Goal: Contribute content: Contribute content

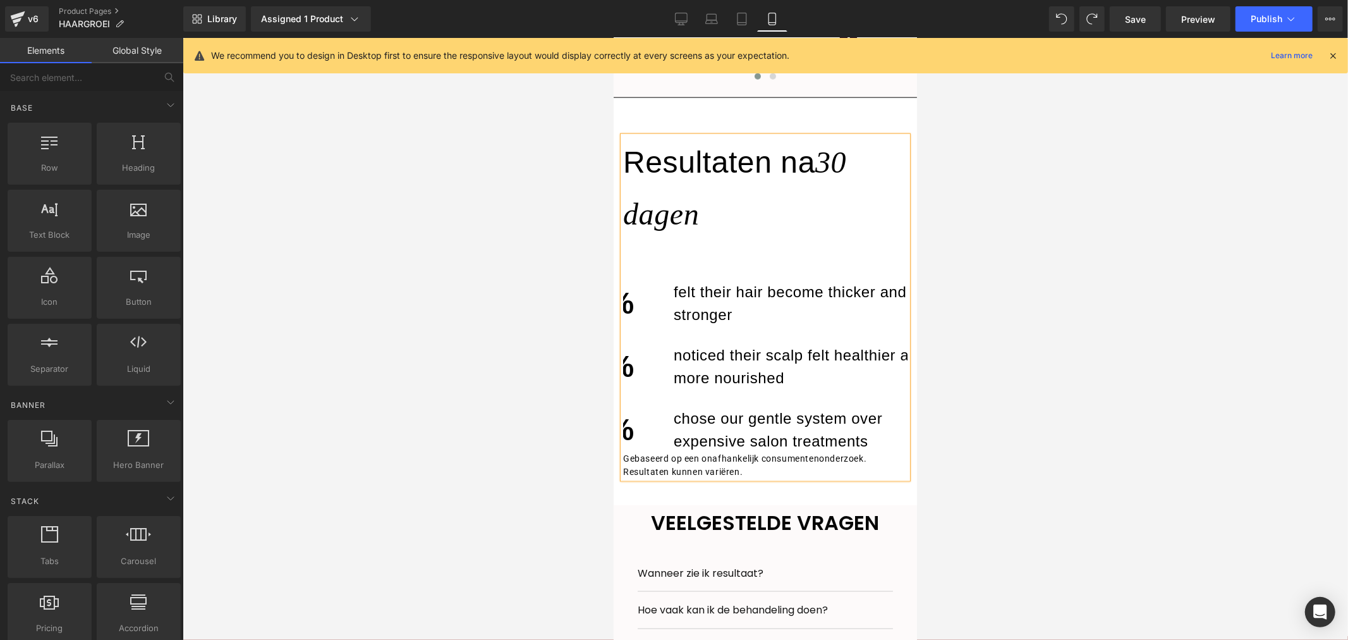
drag, startPoint x: 804, startPoint y: 115, endPoint x: 1236, endPoint y: 193, distance: 438.7
click at [1236, 194] on div at bounding box center [765, 339] width 1165 height 602
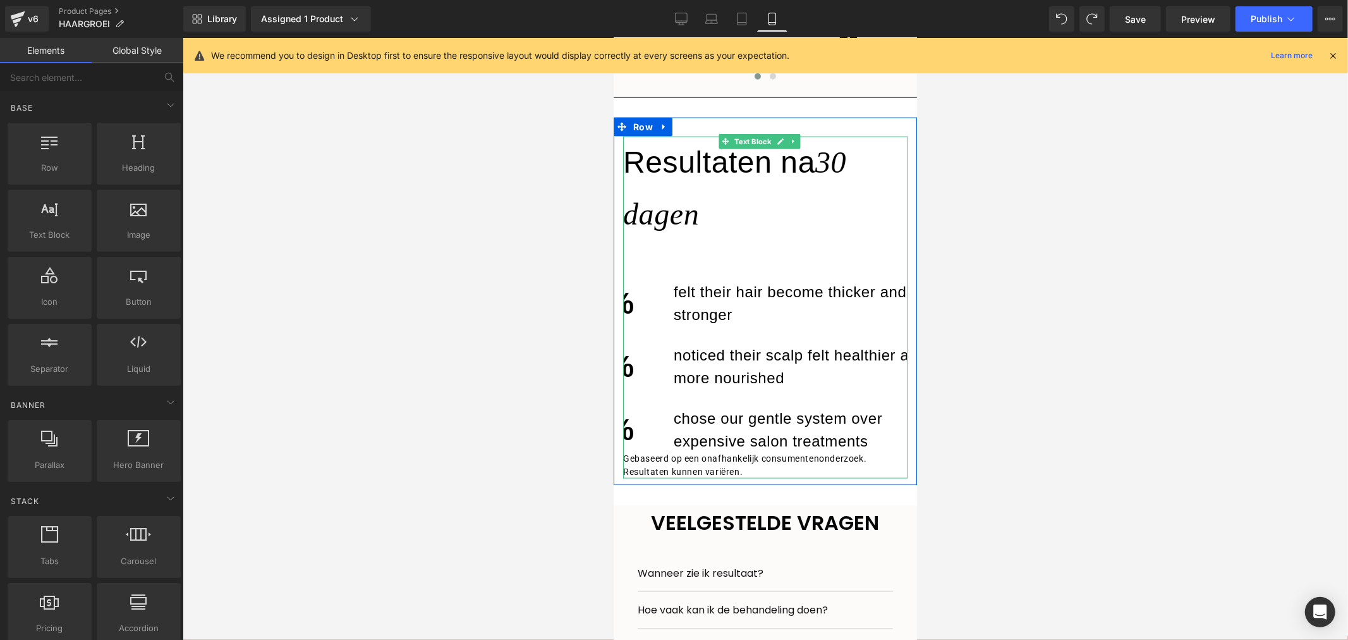
click at [820, 161] on h3 "30 dagen" at bounding box center [734, 187] width 223 height 85
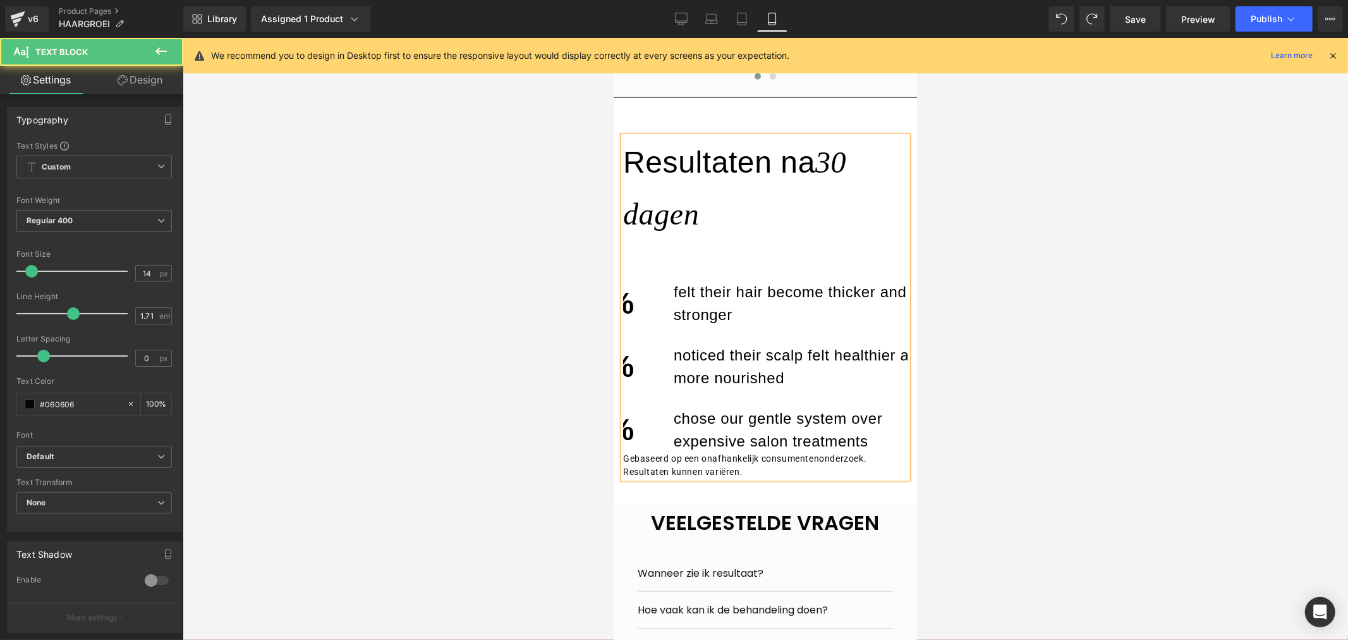
click at [630, 312] on div "90%" at bounding box center [613, 303] width 82 height 46
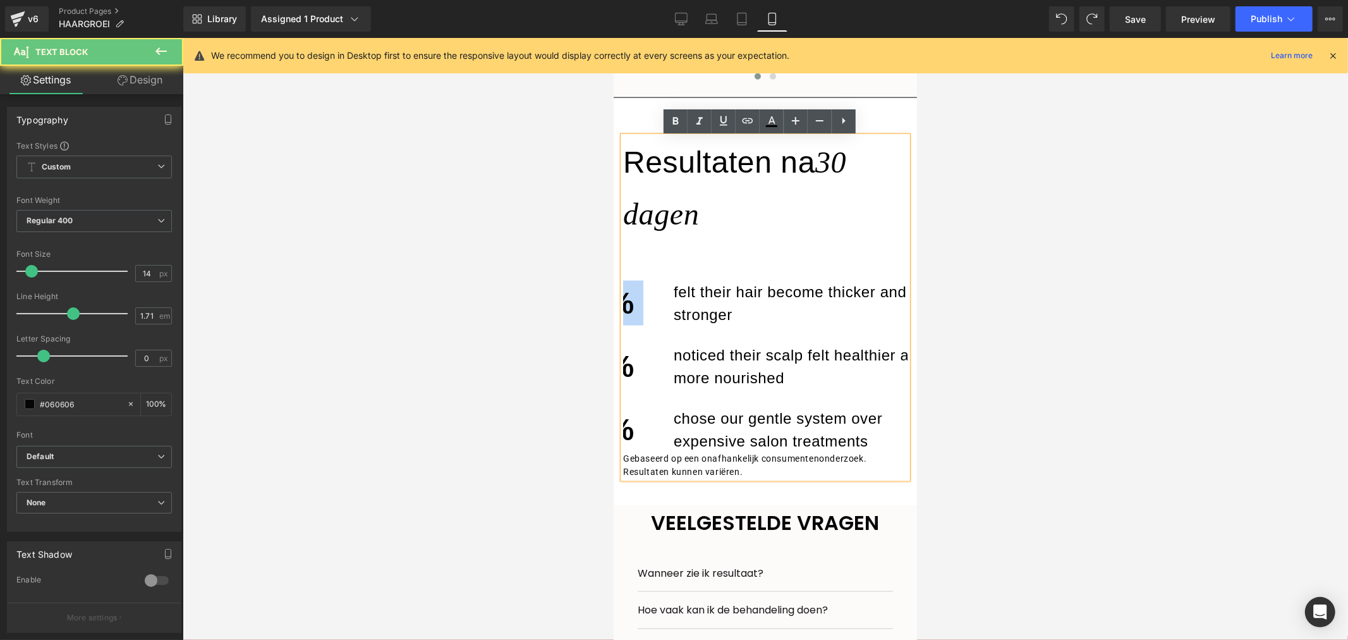
click at [630, 312] on div "90%" at bounding box center [613, 303] width 82 height 46
click at [618, 311] on div "Resultaten na 30 dagen 90% felt their hair become thicker and stronger 92% noti…" at bounding box center [764, 307] width 303 height 343
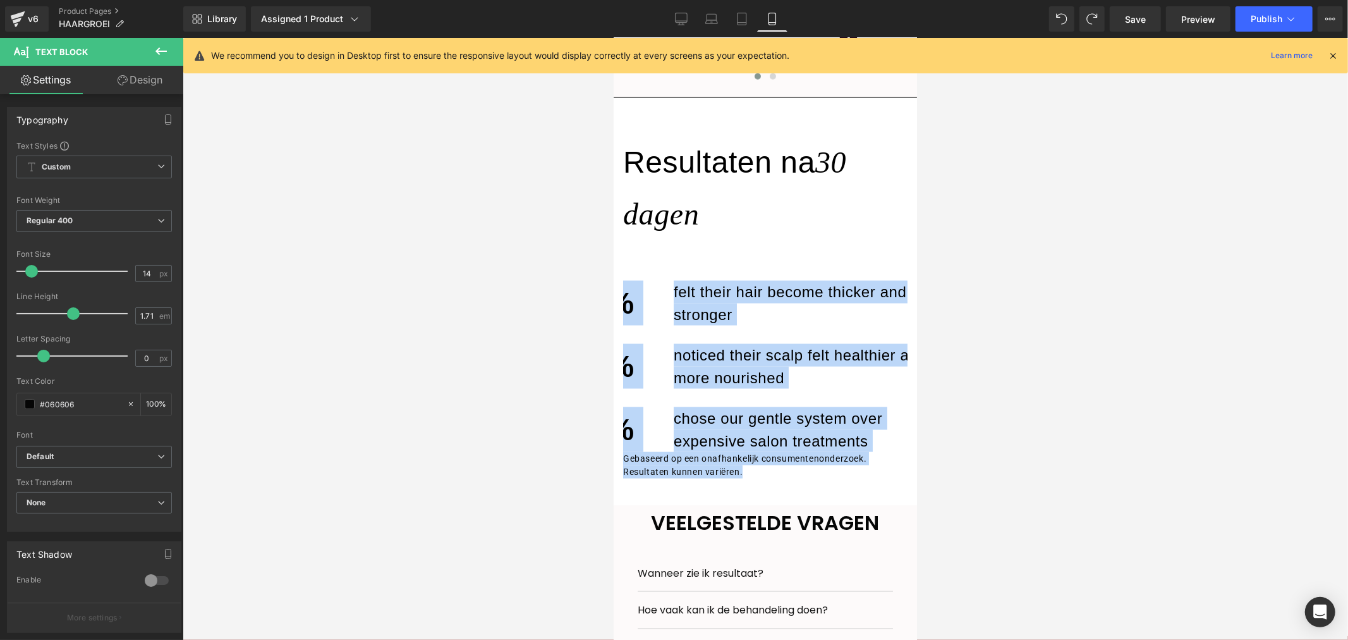
drag, startPoint x: 869, startPoint y: 474, endPoint x: 1220, endPoint y: 353, distance: 371.0
click at [613, 315] on html "□ Doorgaan naar artikel ☀️ Zomeractie: 52% Korting + Gratis Collageenmasker van…" at bounding box center [764, 437] width 303 height 3671
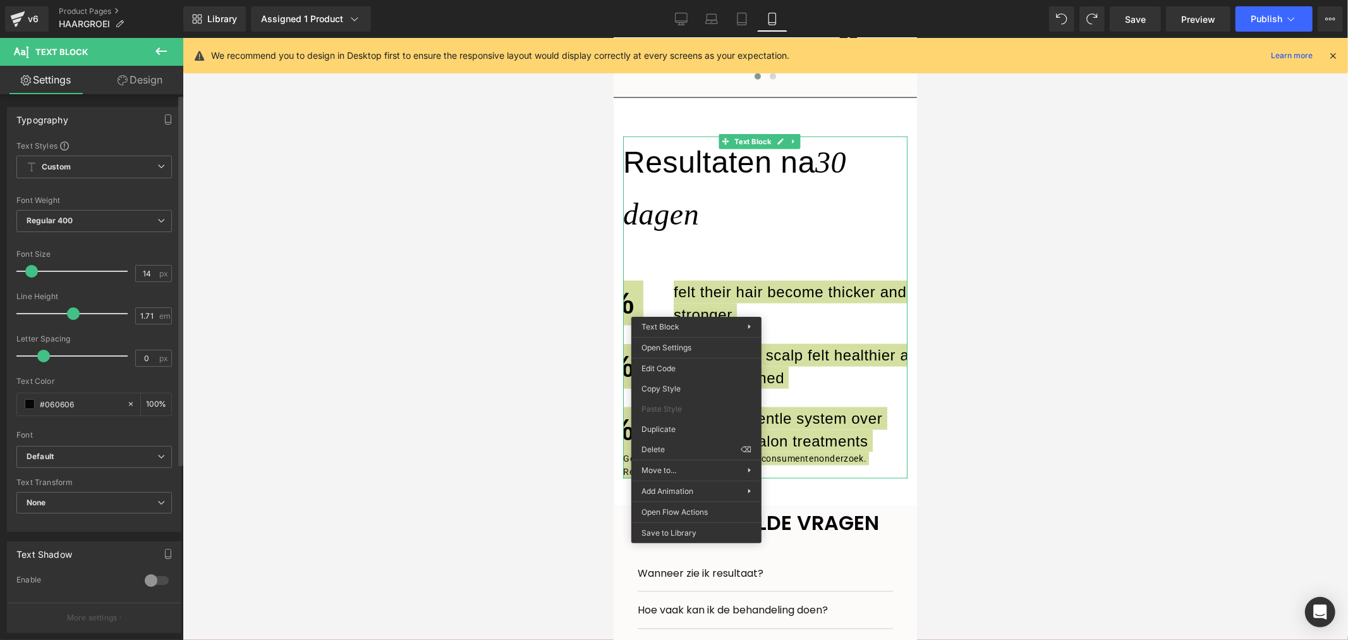
click at [67, 317] on span at bounding box center [73, 313] width 13 height 13
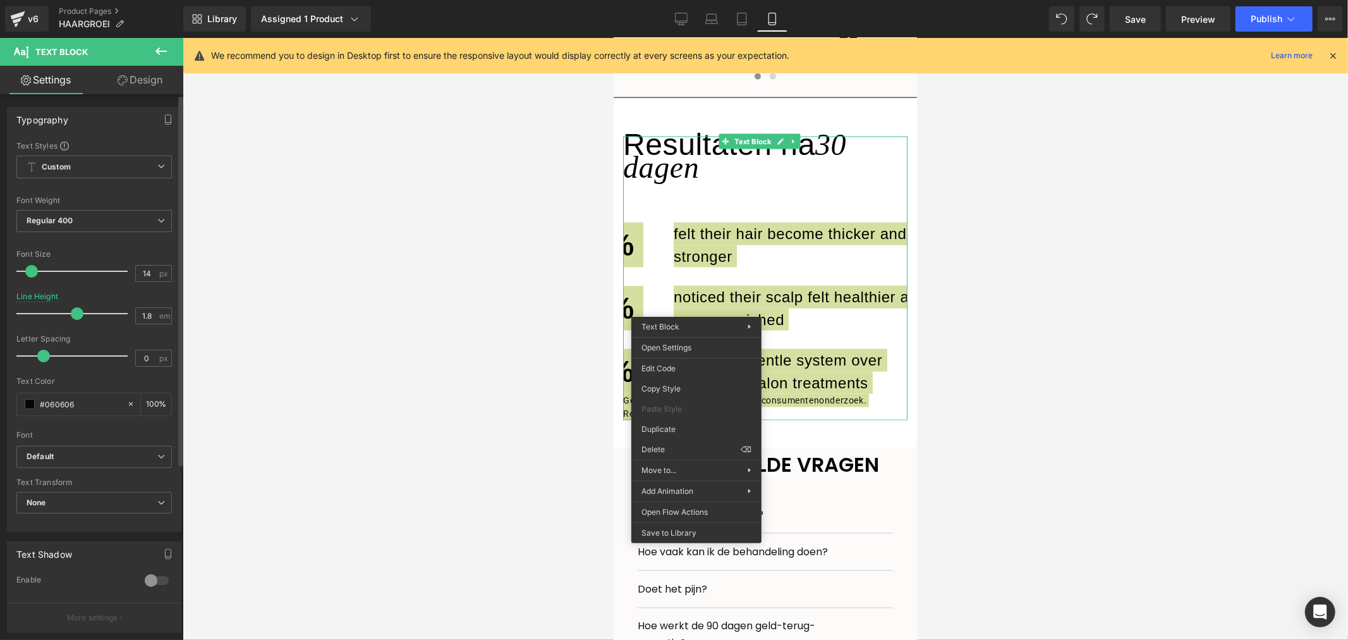
type input "1.9"
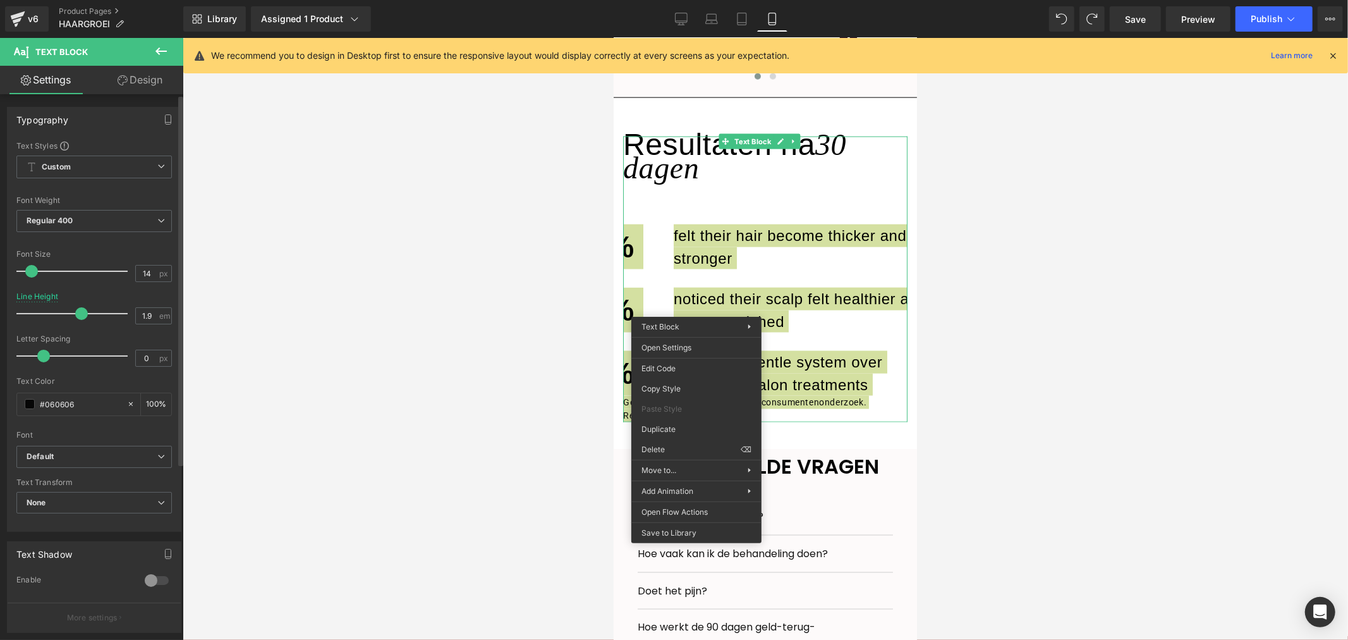
drag, startPoint x: 67, startPoint y: 317, endPoint x: 75, endPoint y: 317, distance: 7.6
click at [75, 317] on span at bounding box center [81, 313] width 13 height 13
click at [83, 329] on div at bounding box center [93, 330] width 155 height 8
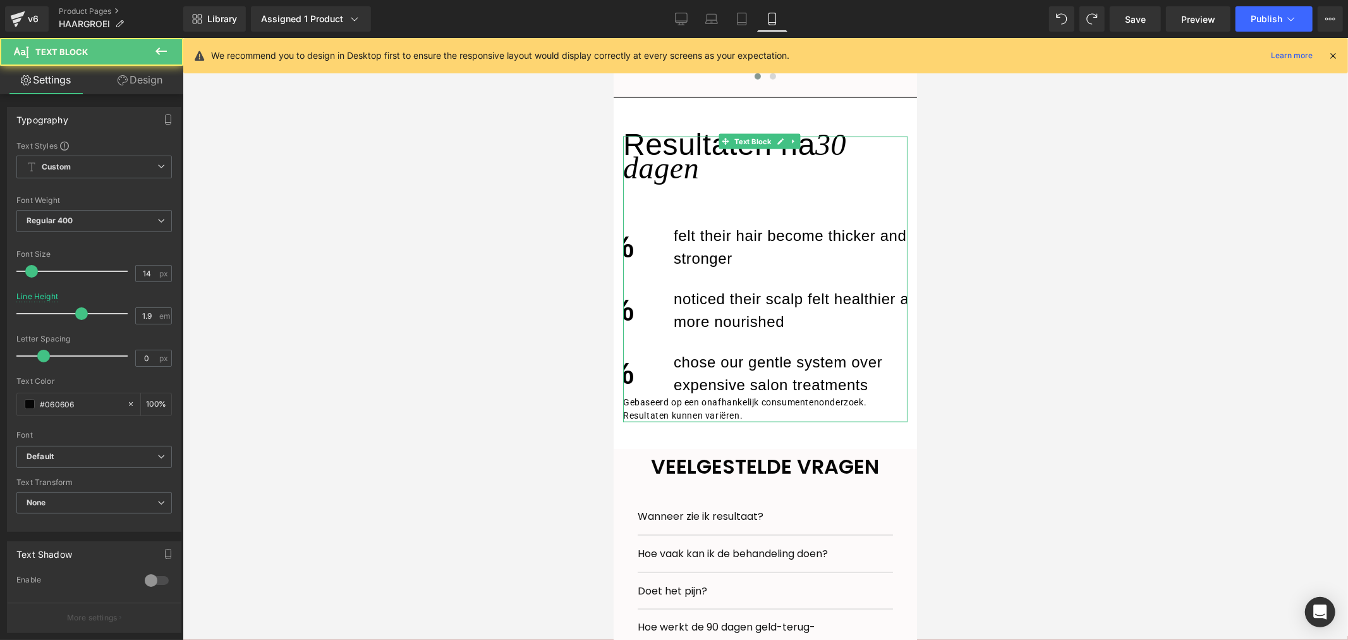
click at [681, 181] on h3 "30 dagen" at bounding box center [734, 156] width 223 height 58
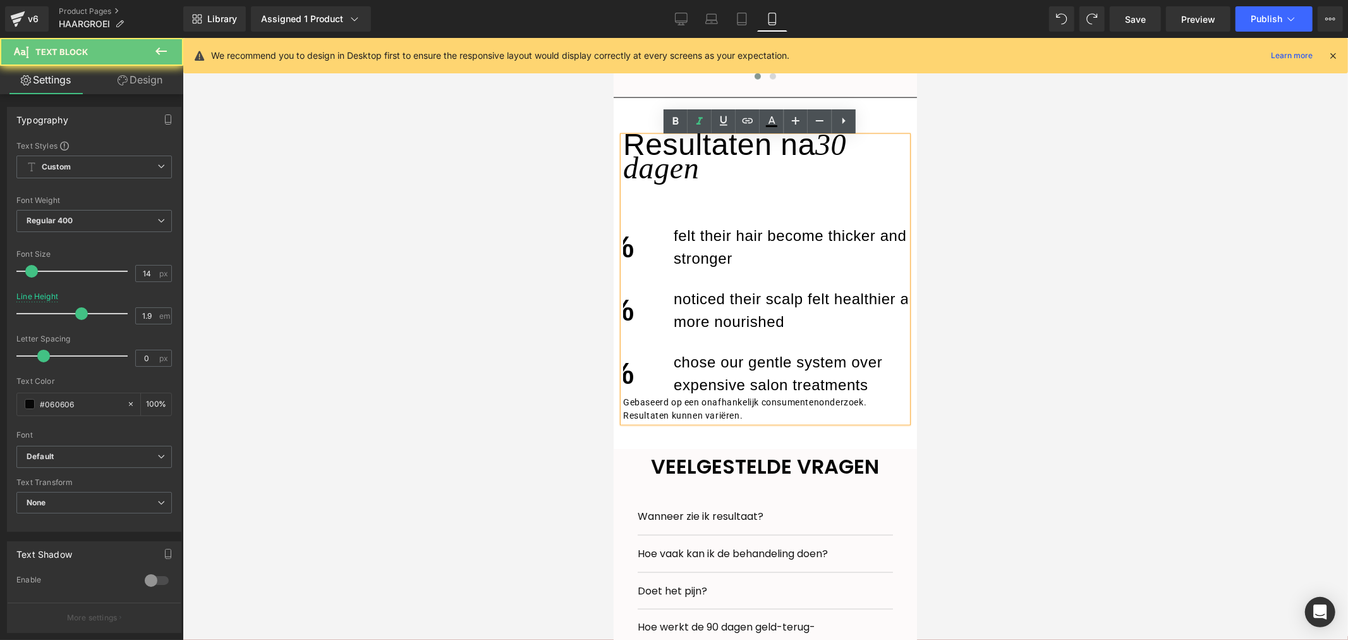
click at [693, 175] on h3 "30 dagen" at bounding box center [734, 156] width 223 height 58
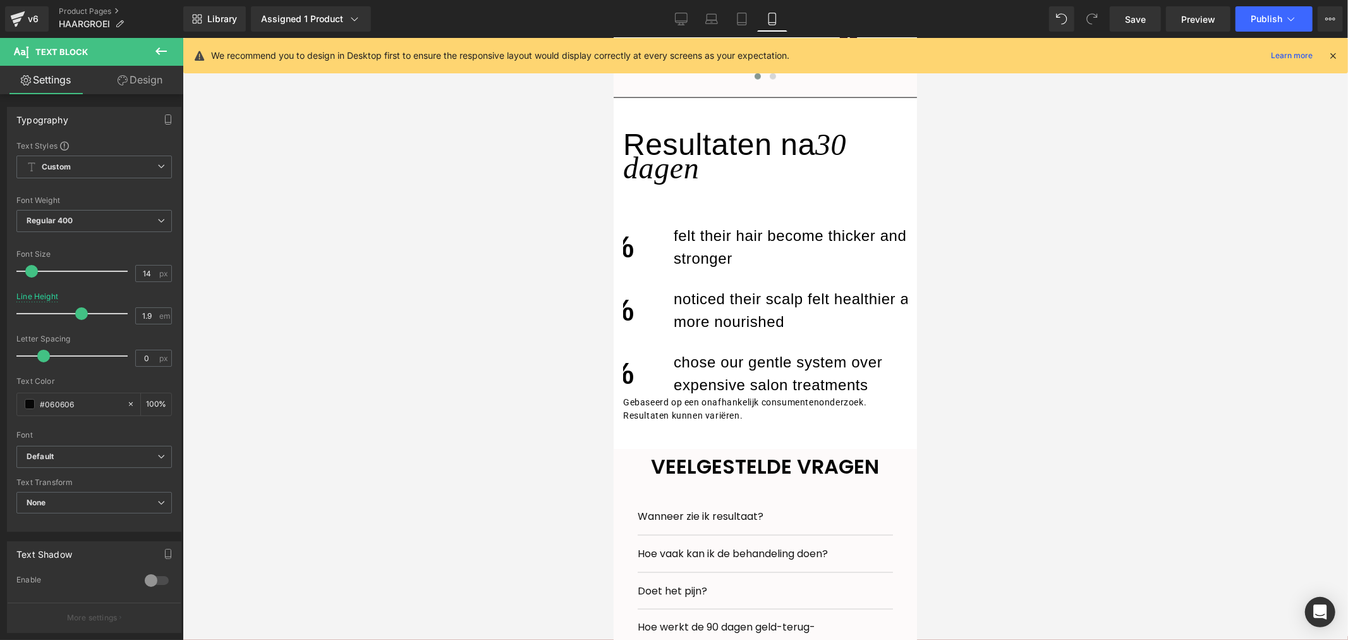
click at [293, 320] on div at bounding box center [765, 339] width 1165 height 602
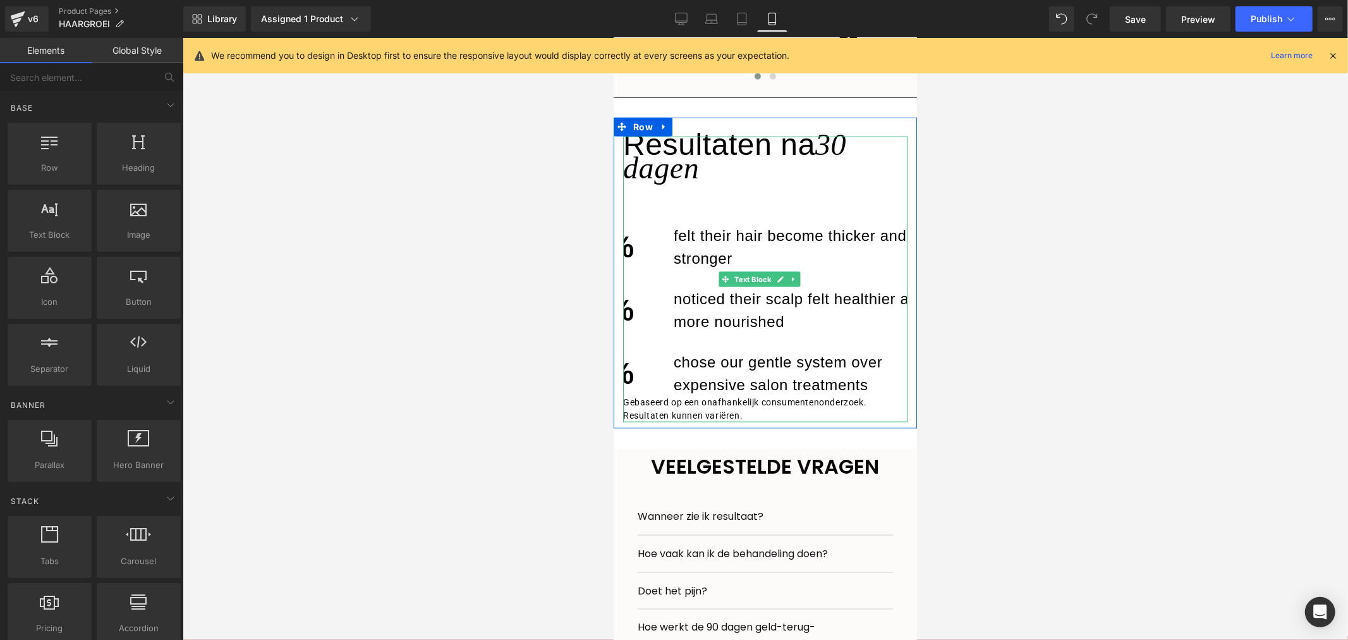
scroll to position [1365, 0]
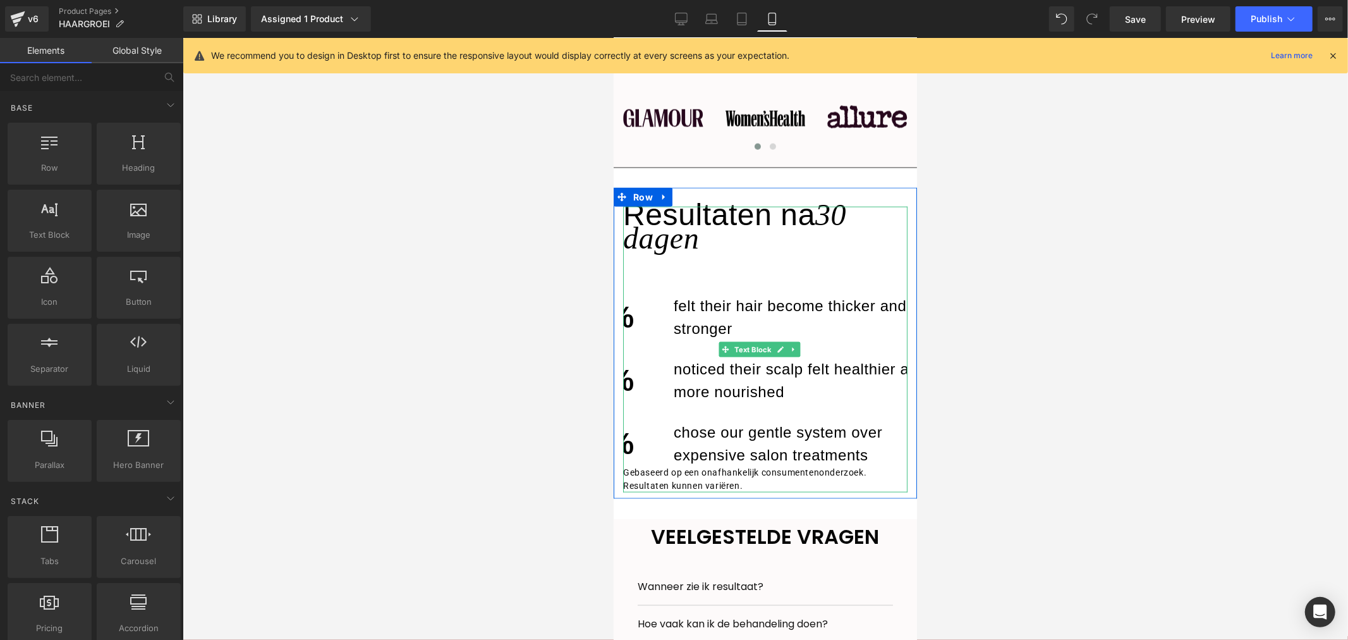
click at [650, 314] on div "90%" at bounding box center [613, 316] width 101 height 64
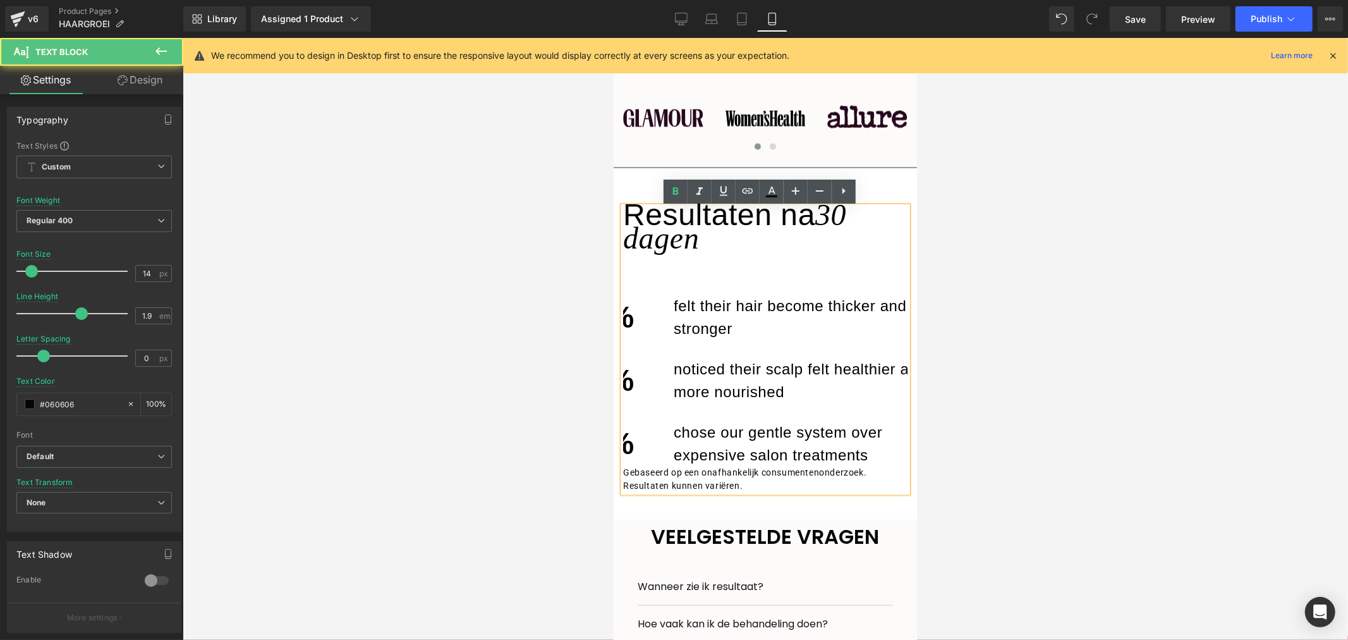
click at [678, 322] on p "felt their hair become thicker and stronger" at bounding box center [815, 317] width 284 height 46
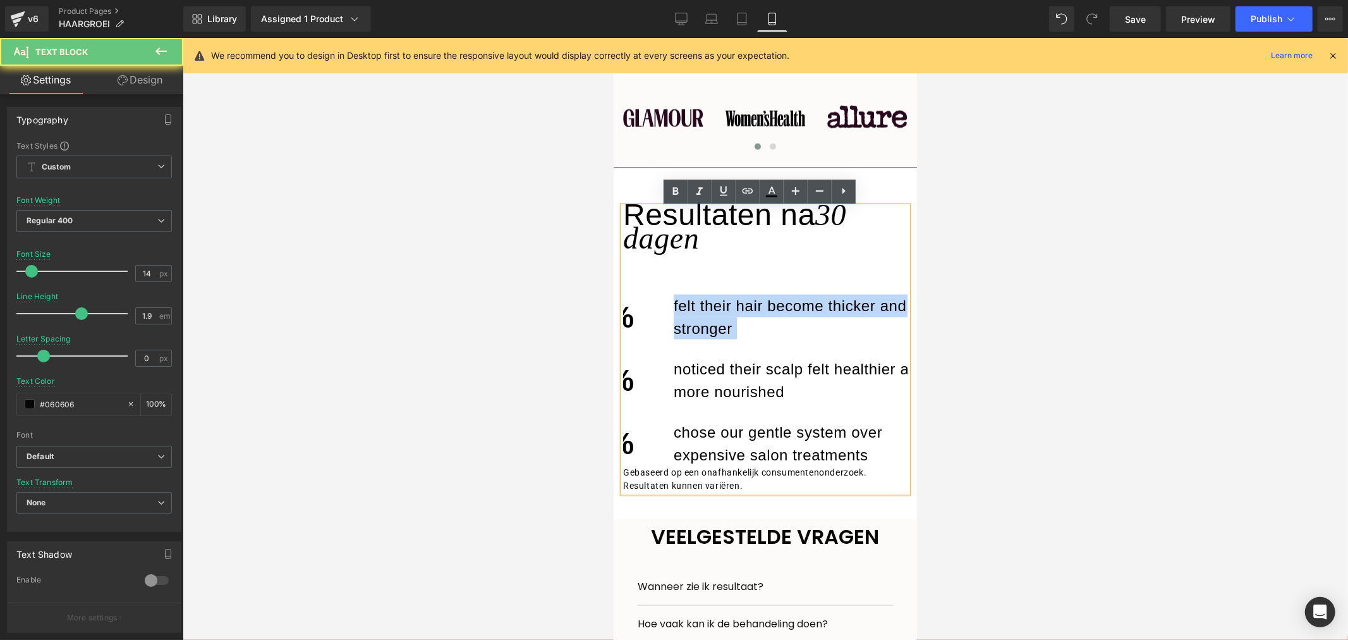
click at [678, 322] on p "felt their hair become thicker and stronger" at bounding box center [815, 317] width 284 height 46
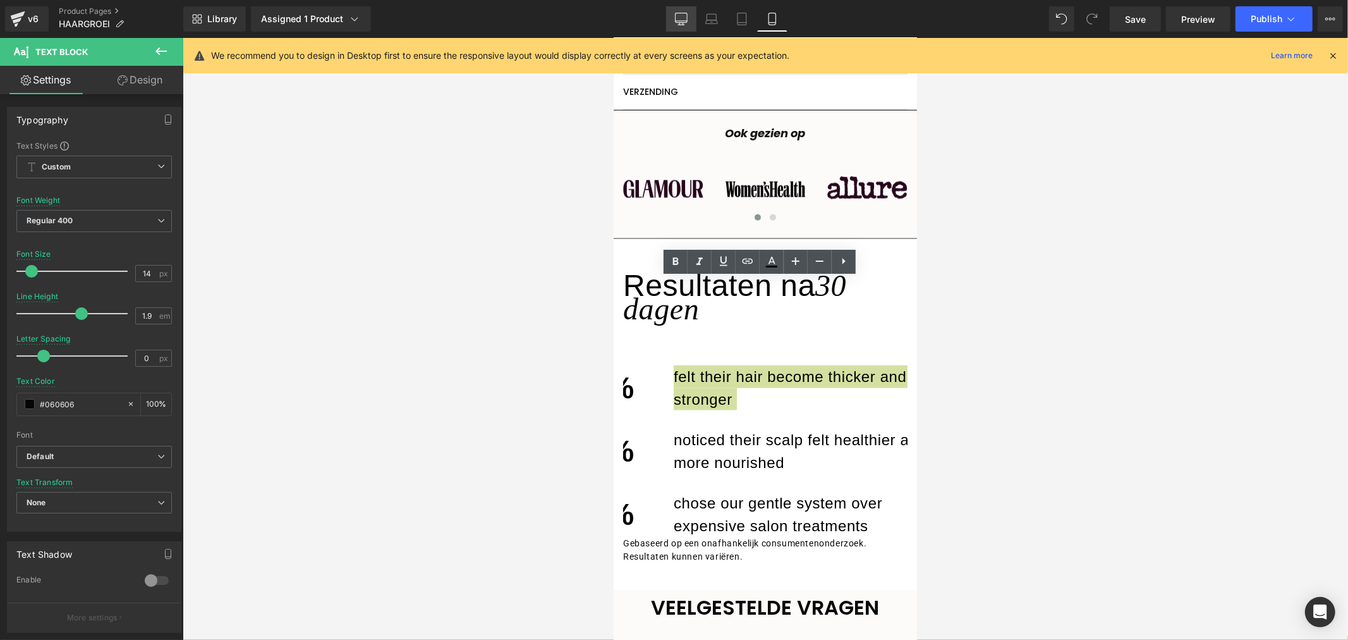
click at [685, 9] on link "Desktop" at bounding box center [681, 18] width 30 height 25
type input "15"
type input "1.73"
type input "100"
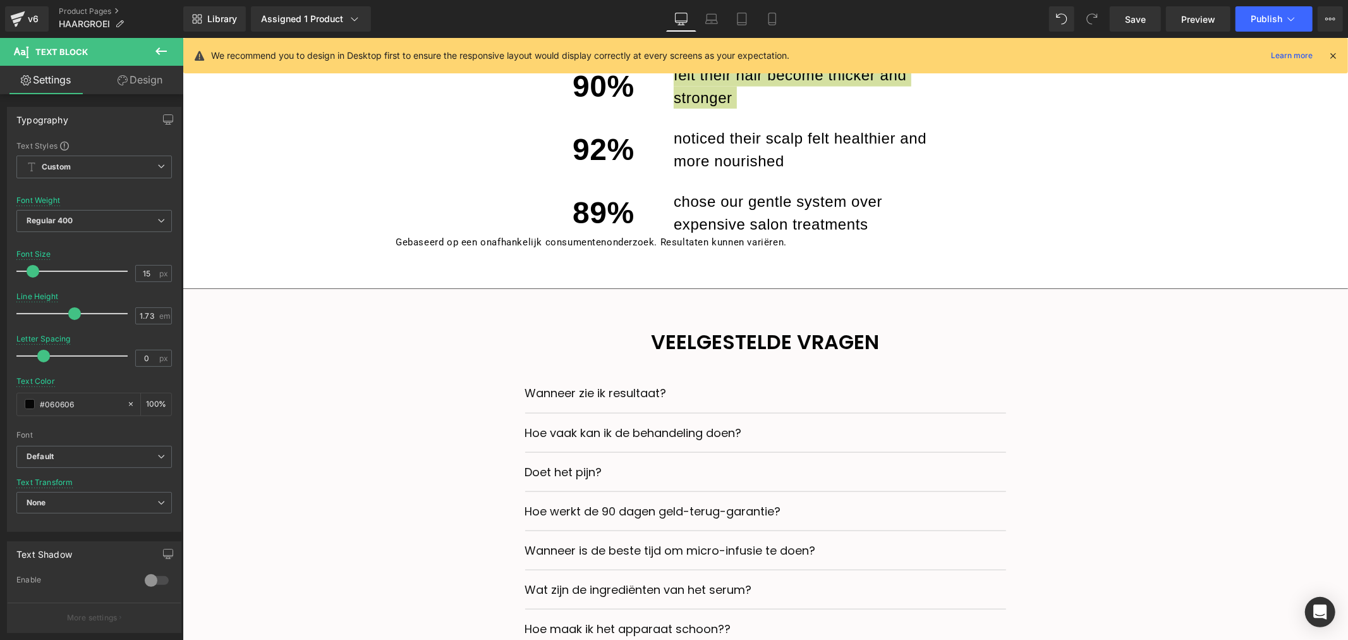
scroll to position [987, 0]
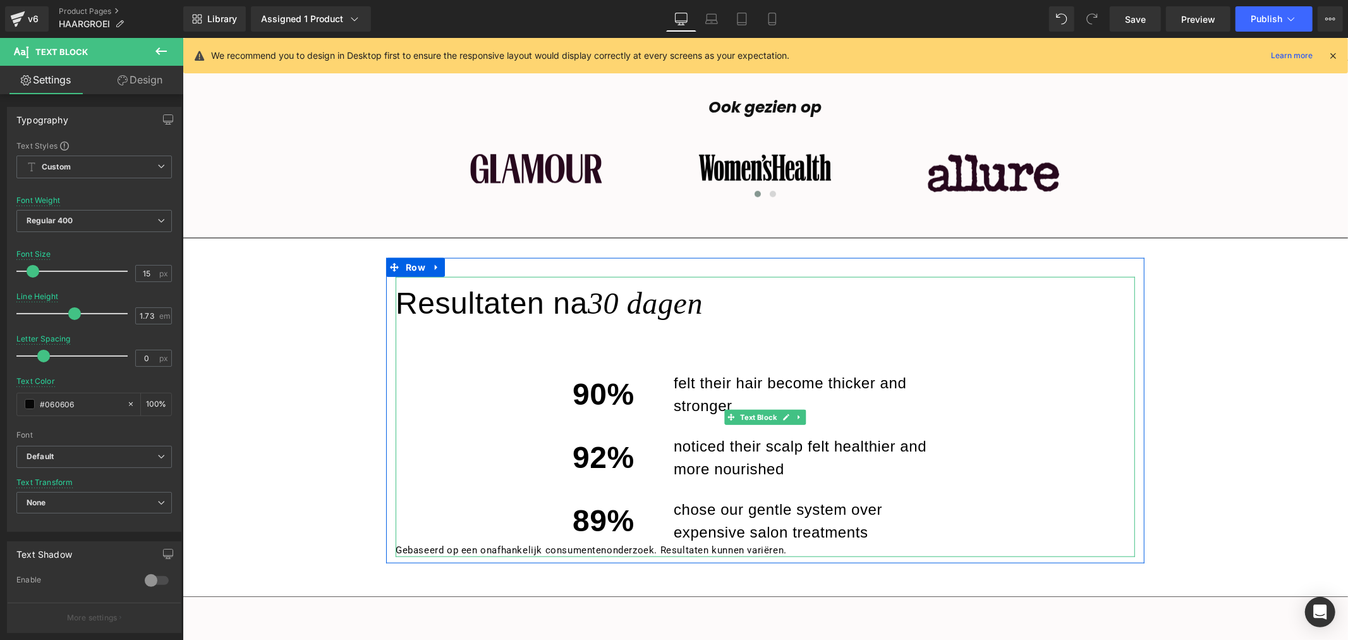
click at [864, 329] on div "Resultaten na 30 dagen" at bounding box center [764, 302] width 739 height 52
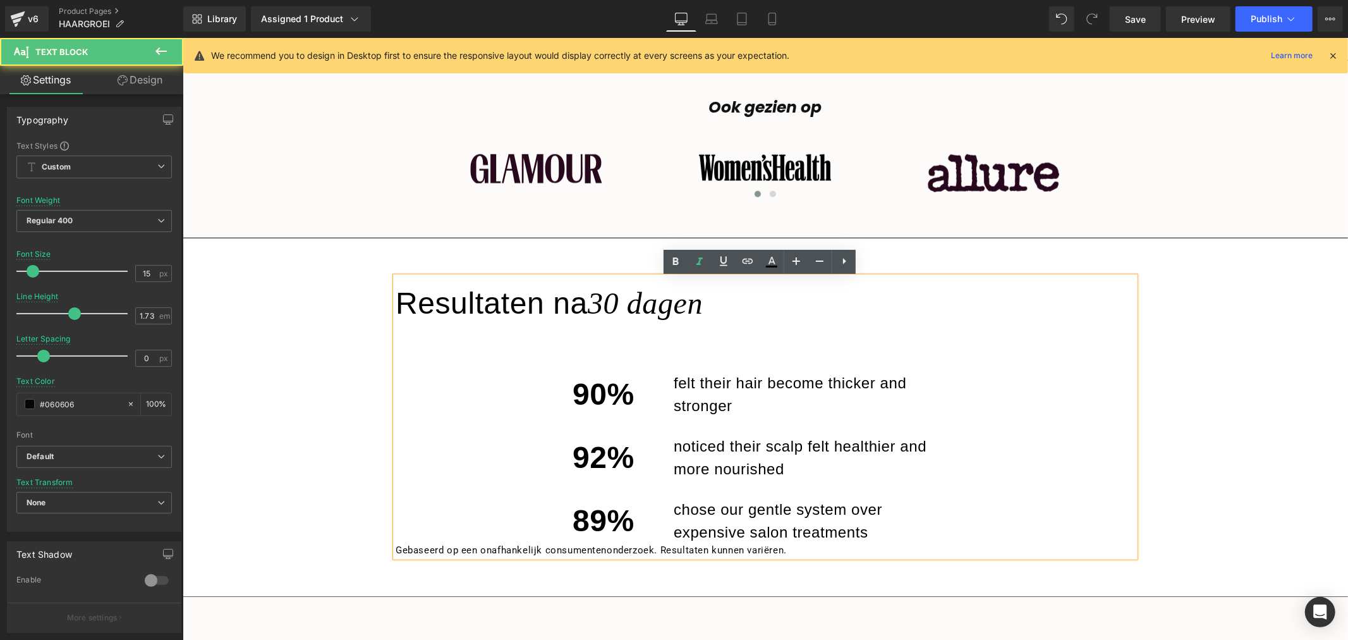
click at [1202, 327] on div at bounding box center [764, 339] width 1165 height 2408
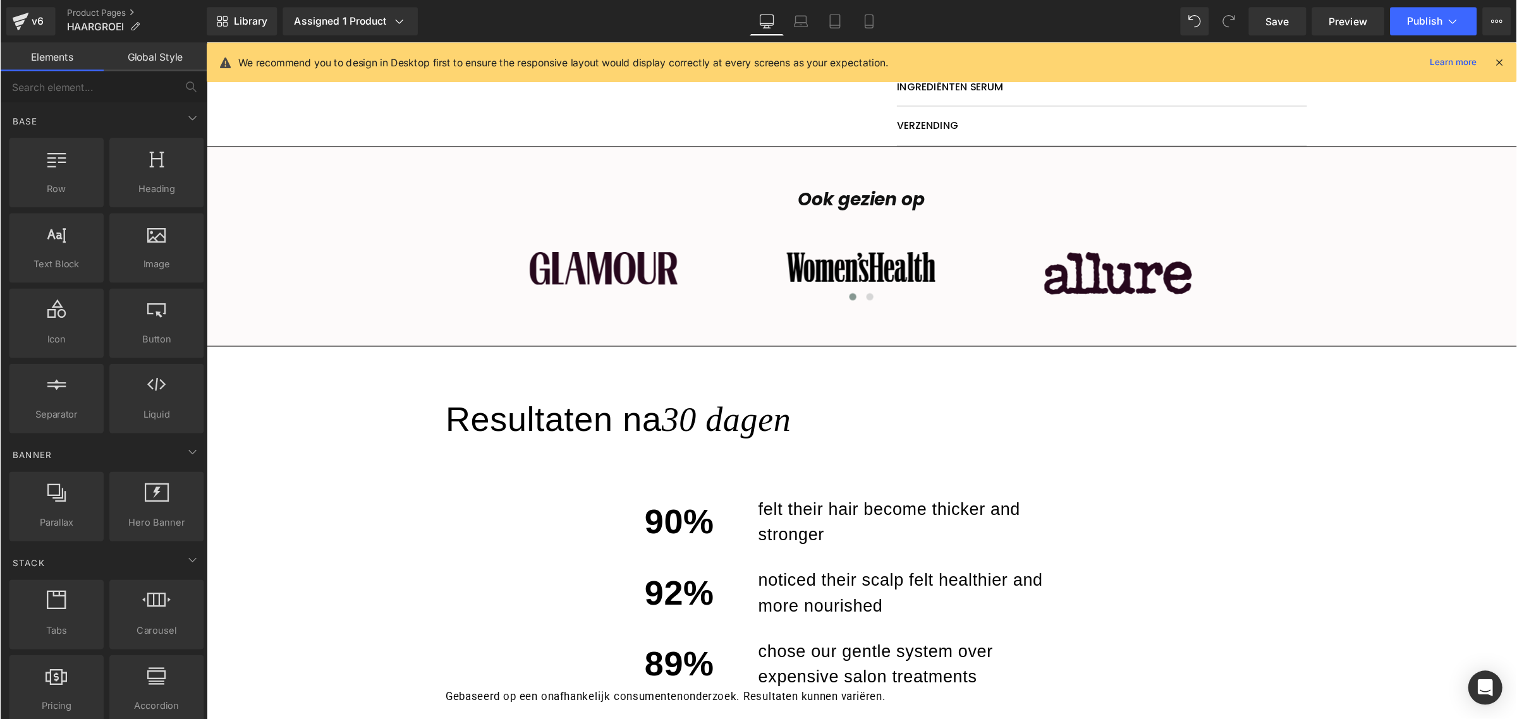
scroll to position [1057, 0]
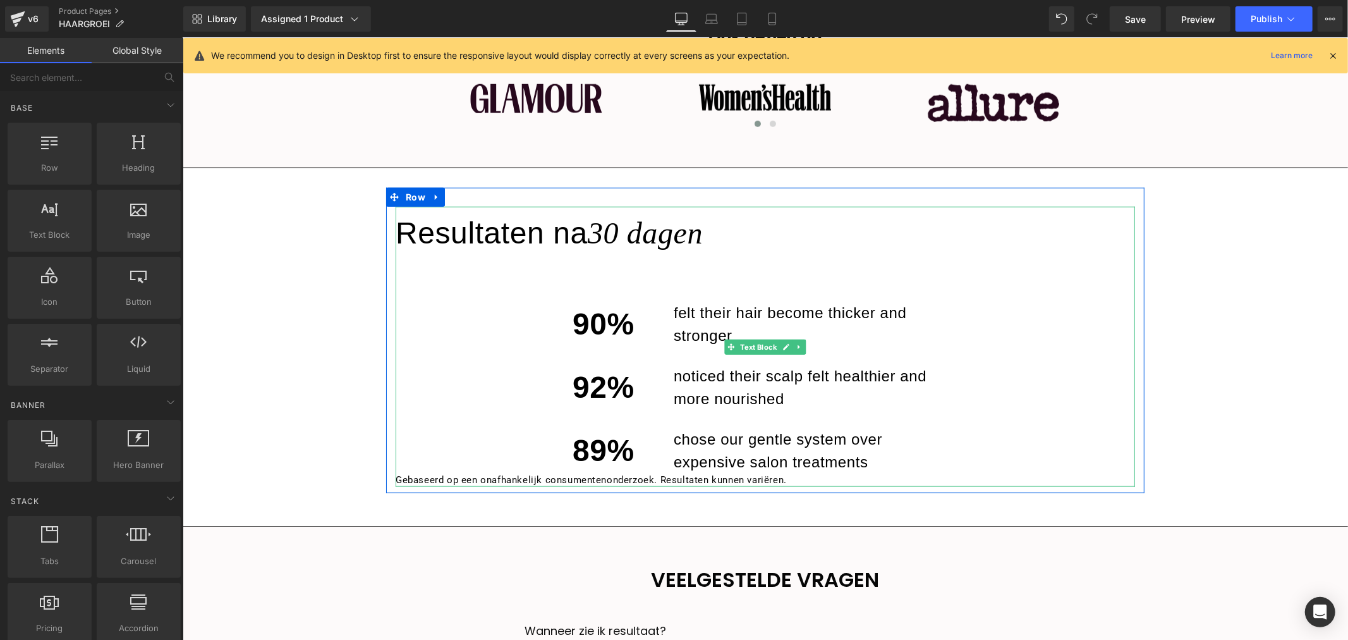
click at [885, 470] on p "chose our gentle system over expensive salon treatments" at bounding box center [815, 450] width 284 height 46
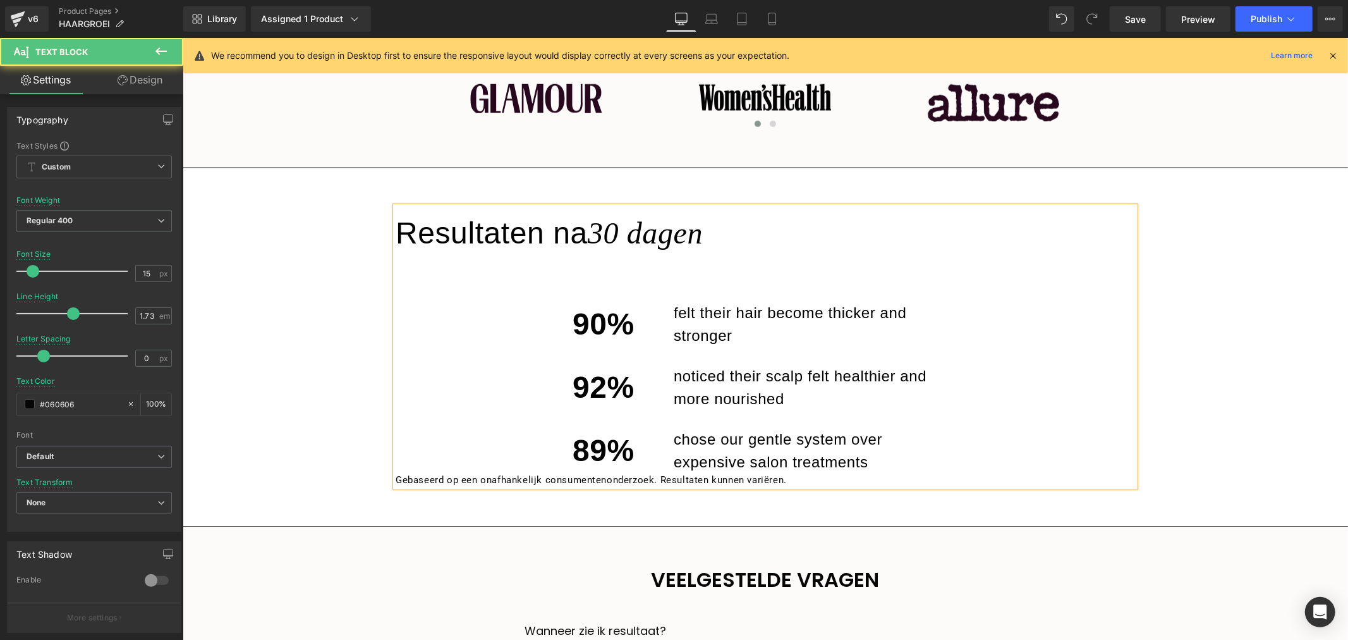
click at [873, 464] on p "chose our gentle system over expensive salon treatments" at bounding box center [815, 450] width 284 height 46
click at [467, 481] on p "Gebaseerd op een onafhankelijk consumentenonderzoek. Resultaten kunnen variëren." at bounding box center [764, 479] width 739 height 15
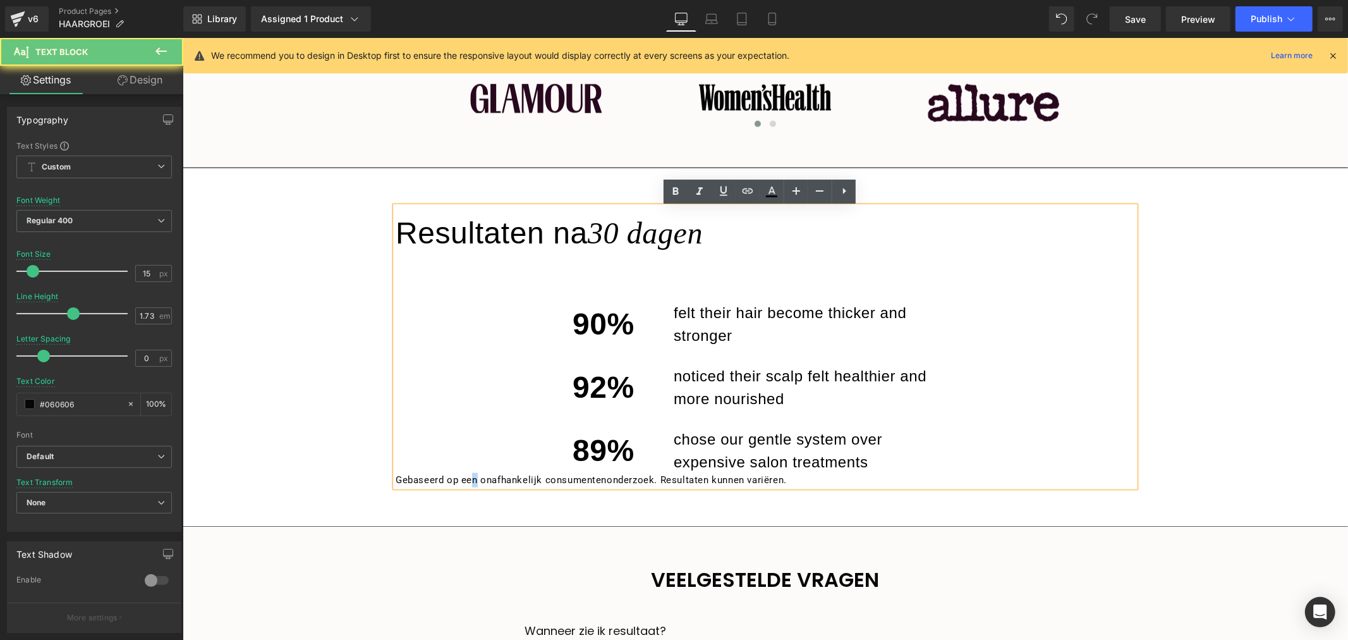
click at [467, 481] on p "Gebaseerd op een onafhankelijk consumentenonderzoek. Resultaten kunnen variëren." at bounding box center [764, 479] width 739 height 15
click at [1219, 388] on div at bounding box center [764, 269] width 1165 height 2408
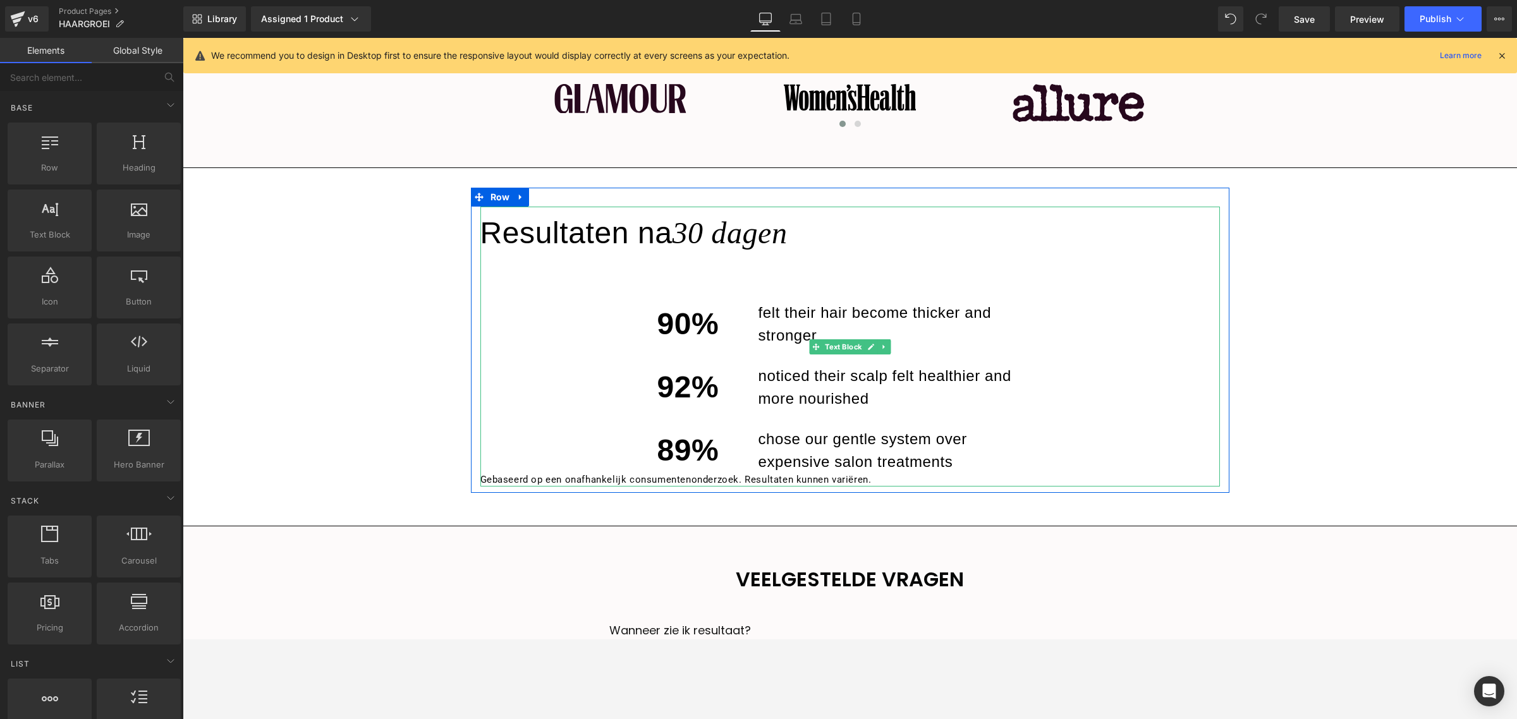
scroll to position [1056, 0]
click at [889, 474] on p "chose our gentle system over expensive salon treatments" at bounding box center [900, 452] width 284 height 46
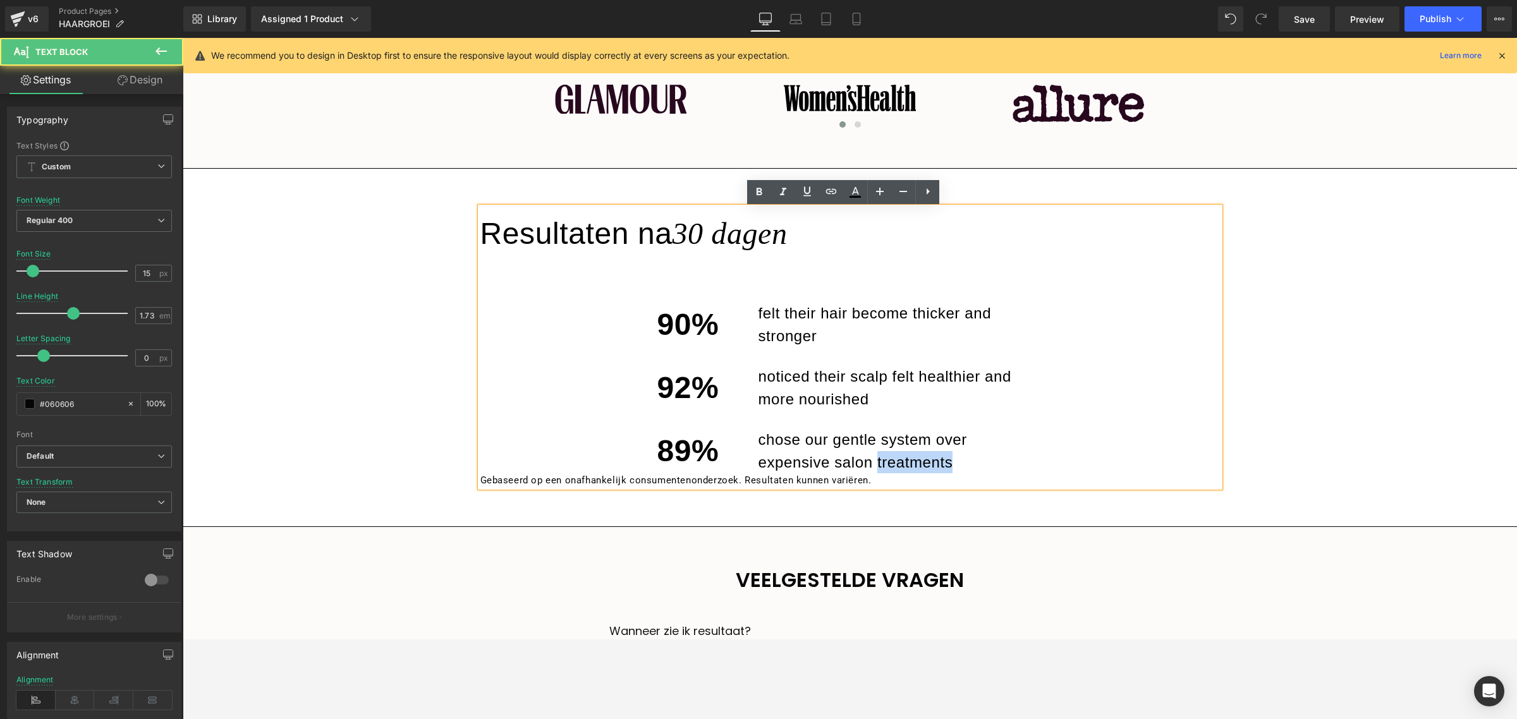
click at [889, 474] on p "chose our gentle system over expensive salon treatments" at bounding box center [900, 452] width 284 height 46
click at [804, 482] on p "Gebaseerd op een onafhankelijk consumentenonderzoek. Resultaten kunnen variëren." at bounding box center [849, 480] width 739 height 15
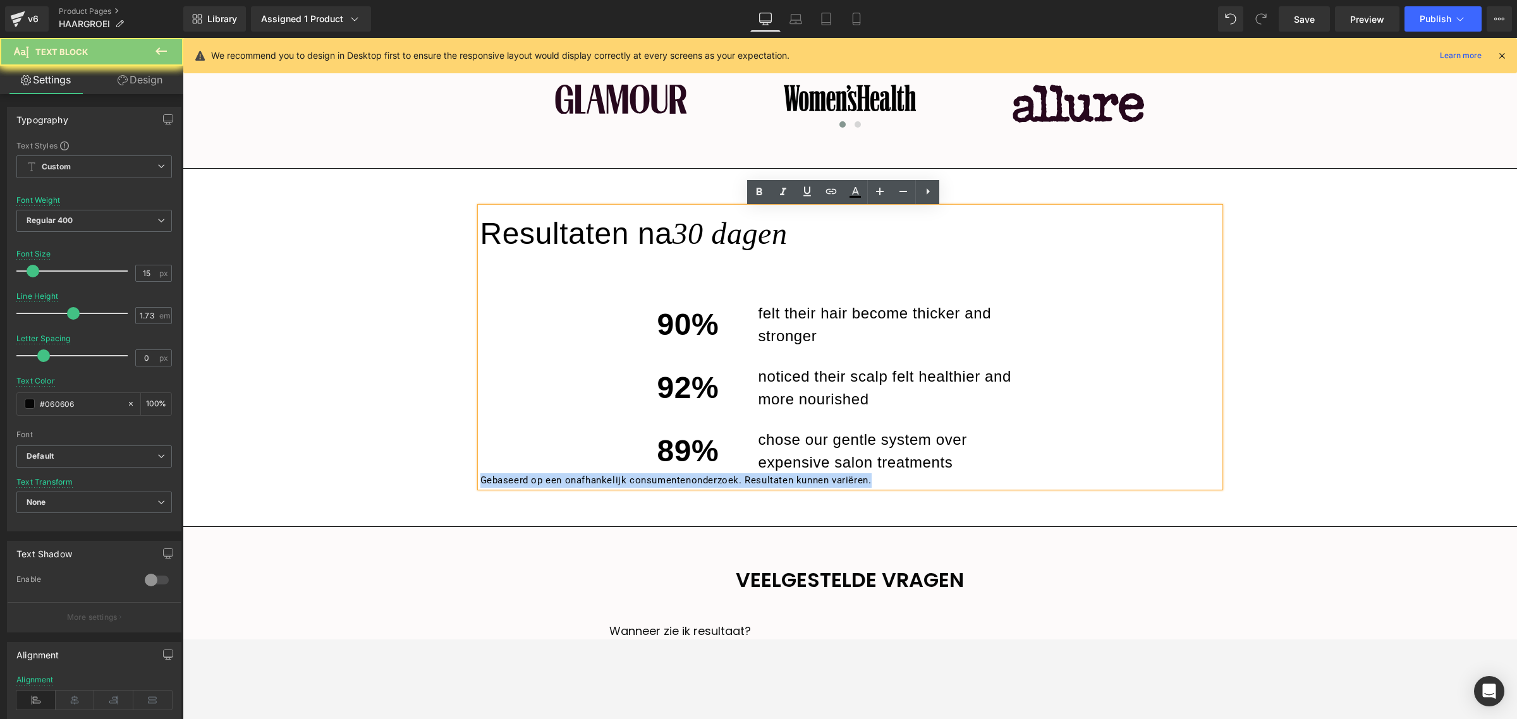
click at [804, 482] on p "Gebaseerd op een onafhankelijk consumentenonderzoek. Resultaten kunnen variëren." at bounding box center [849, 480] width 739 height 15
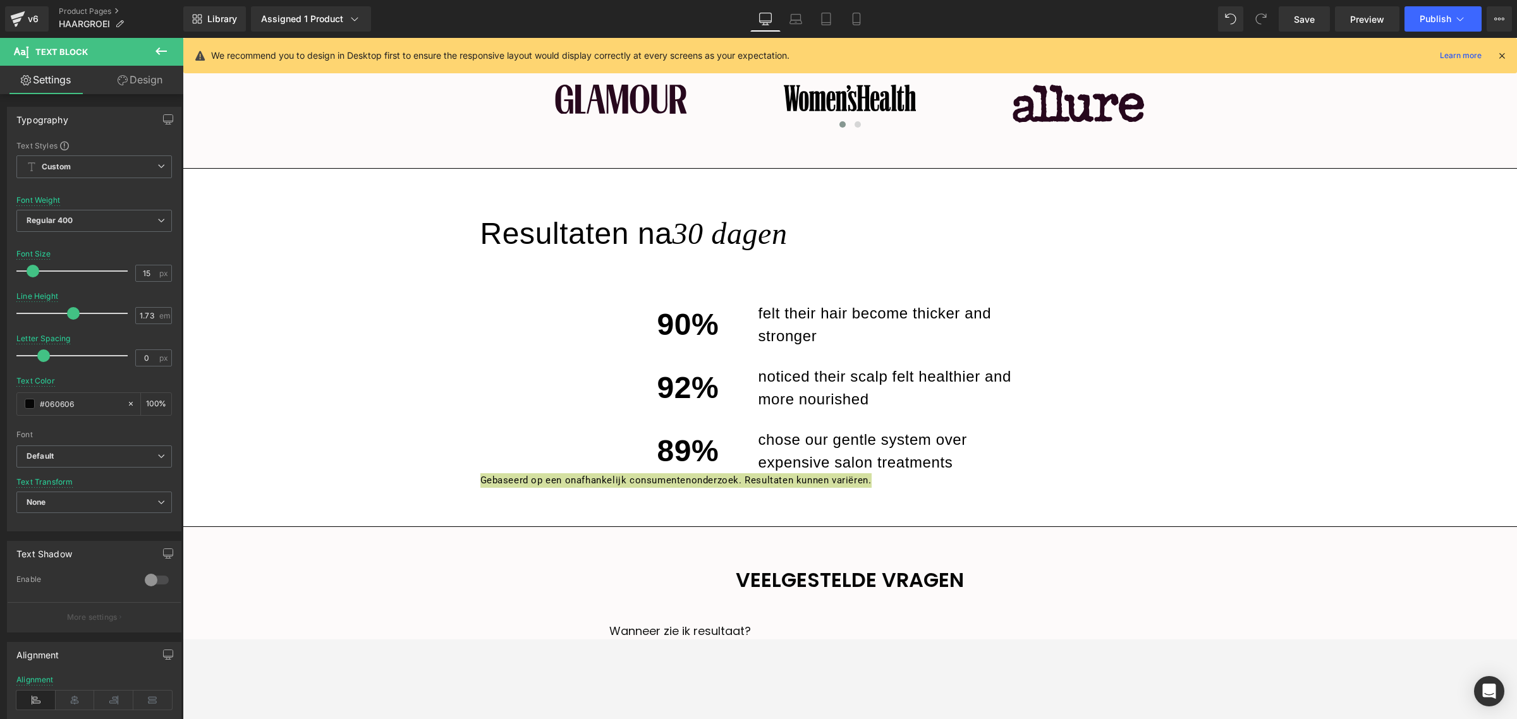
click at [130, 80] on link "Design" at bounding box center [140, 80] width 92 height 28
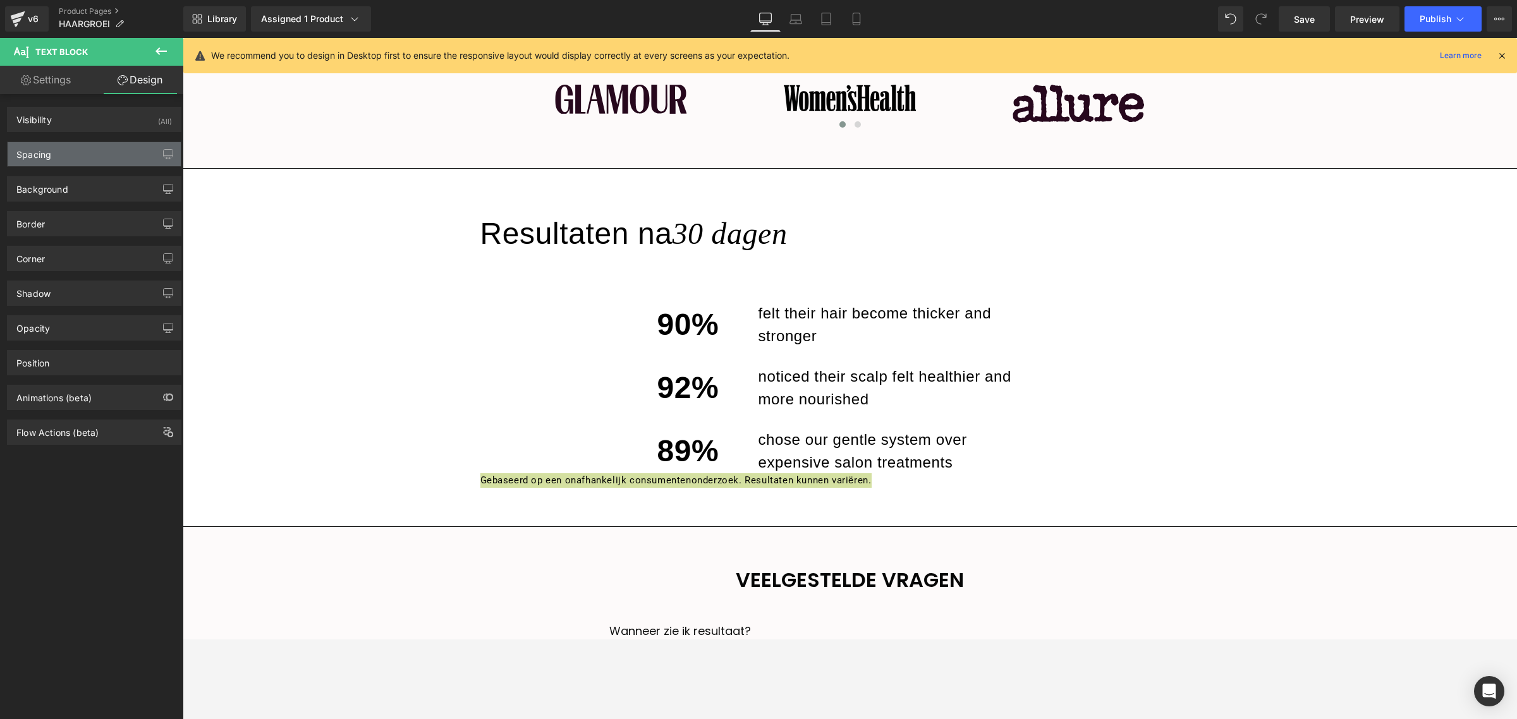
click at [77, 160] on div "Spacing" at bounding box center [94, 154] width 173 height 24
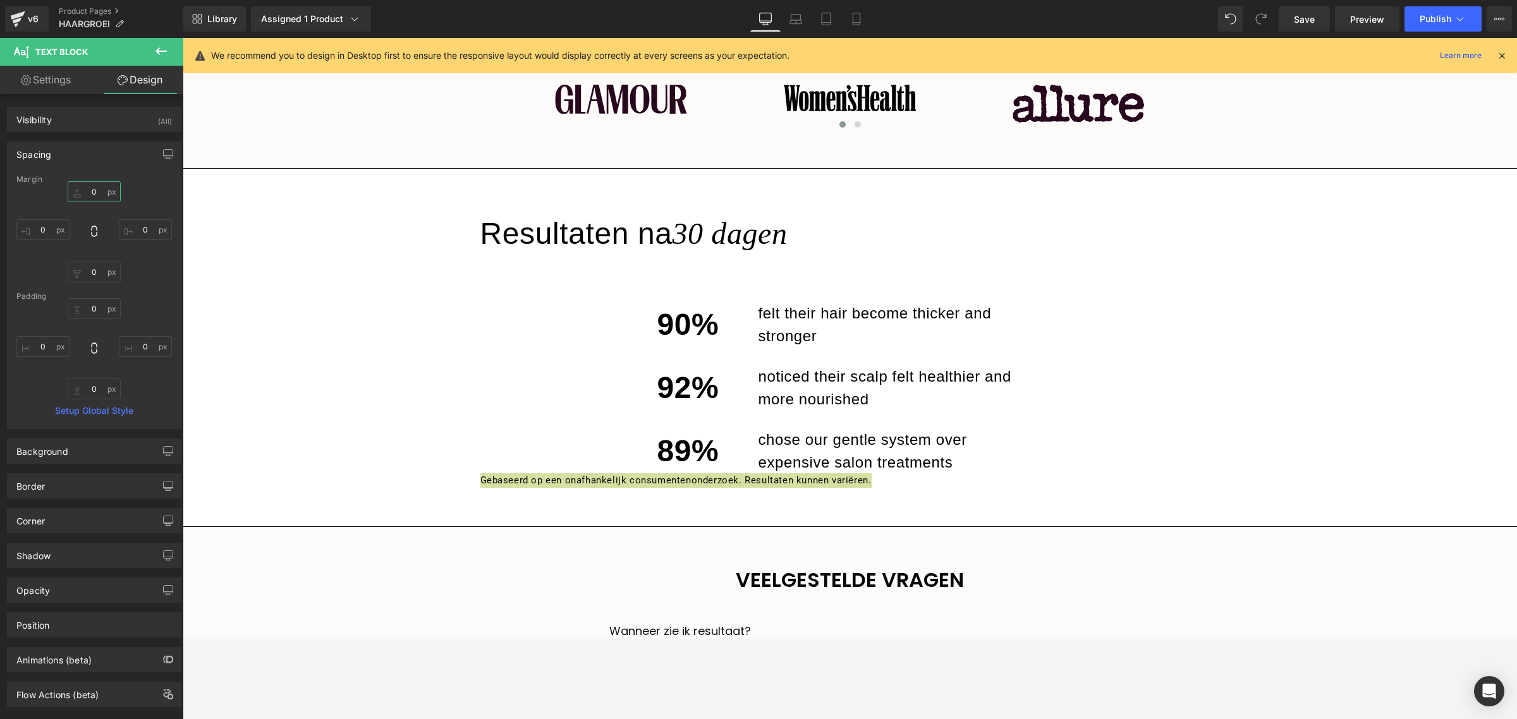
click at [86, 193] on input "0" at bounding box center [94, 191] width 53 height 21
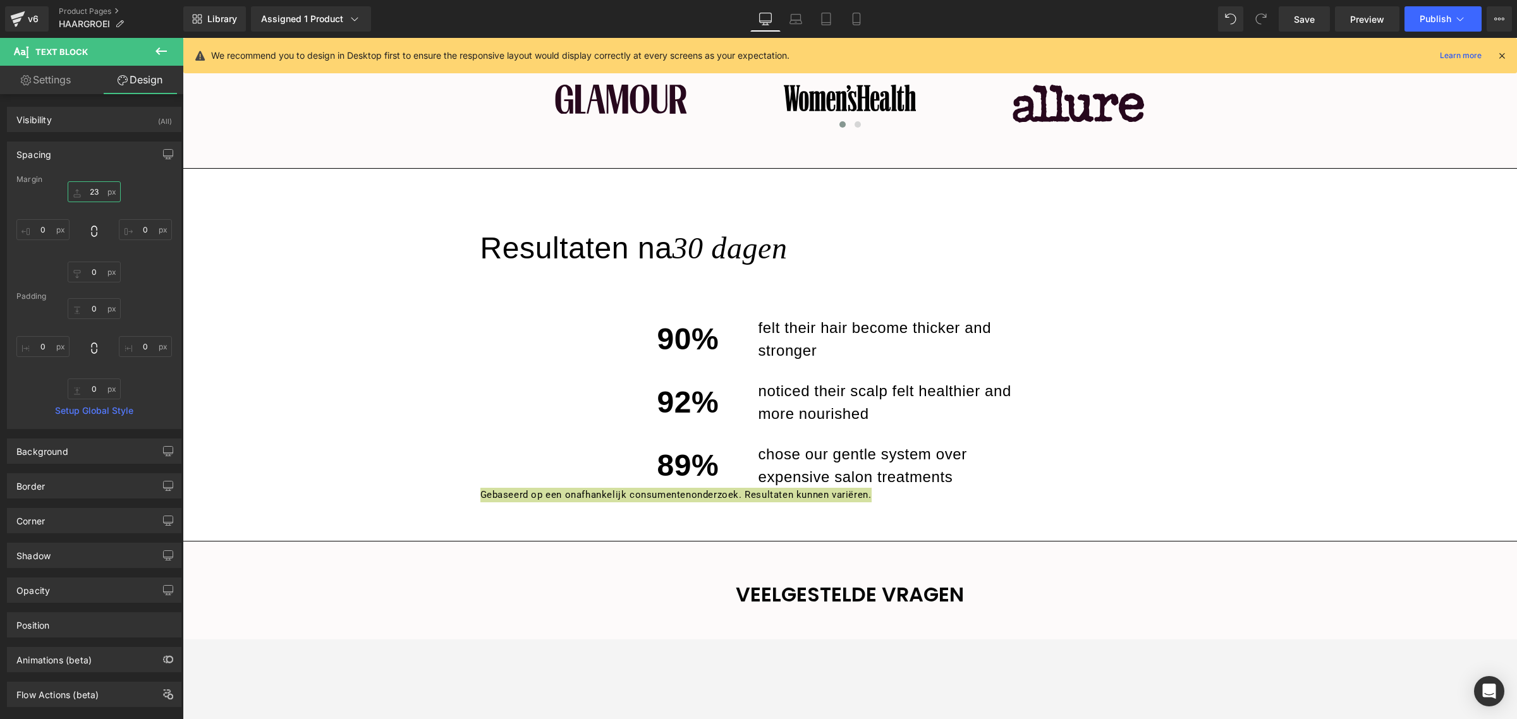
type input "2"
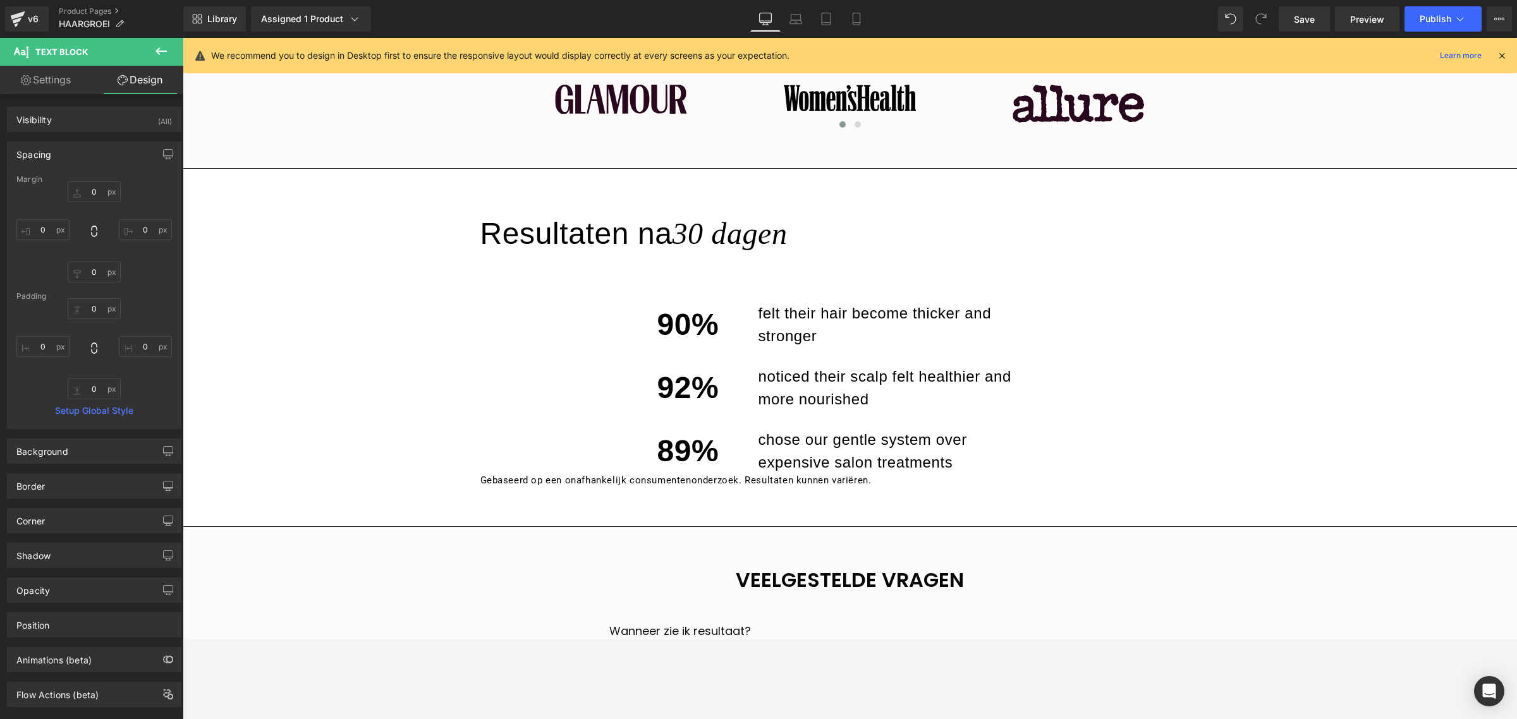
click at [1348, 358] on div at bounding box center [850, 270] width 1334 height 2408
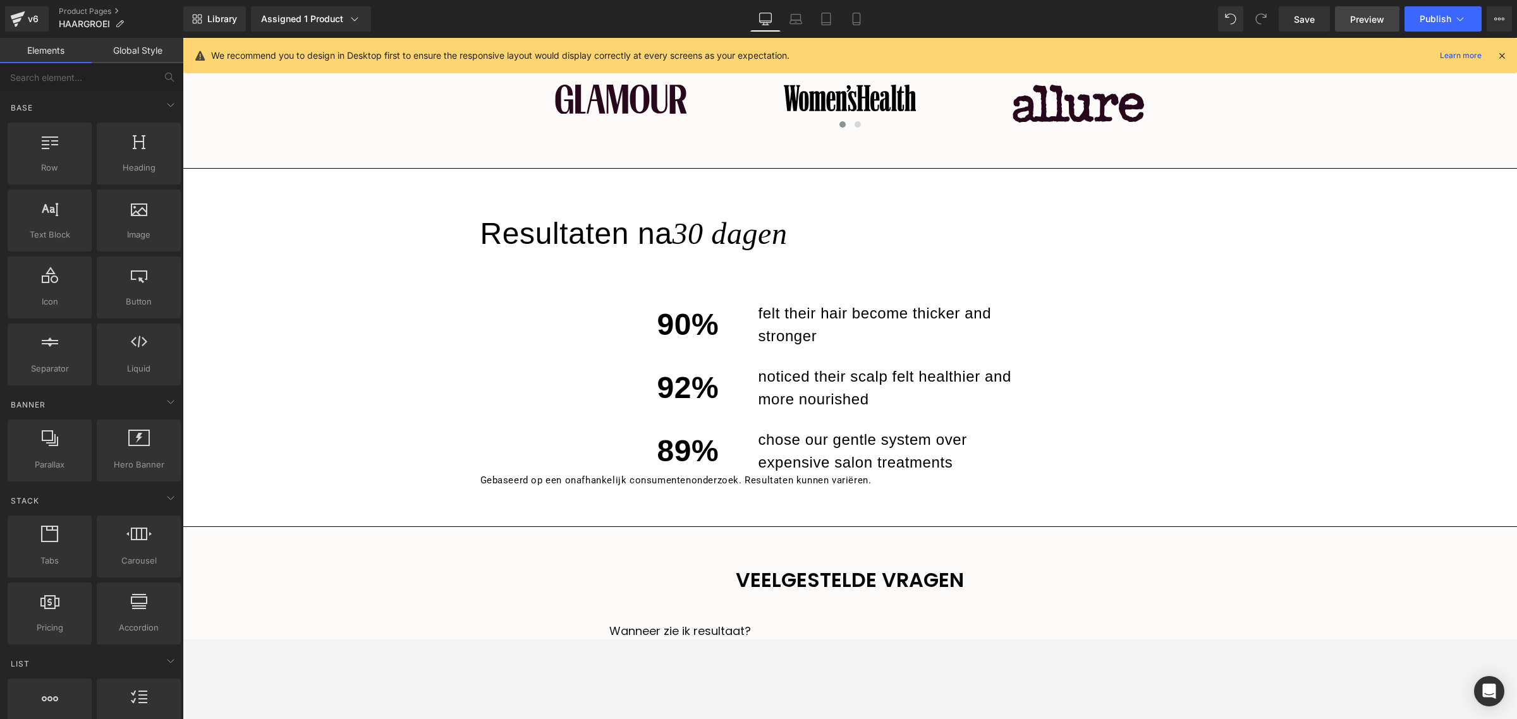
click at [1348, 25] on span "Preview" at bounding box center [1367, 19] width 34 height 13
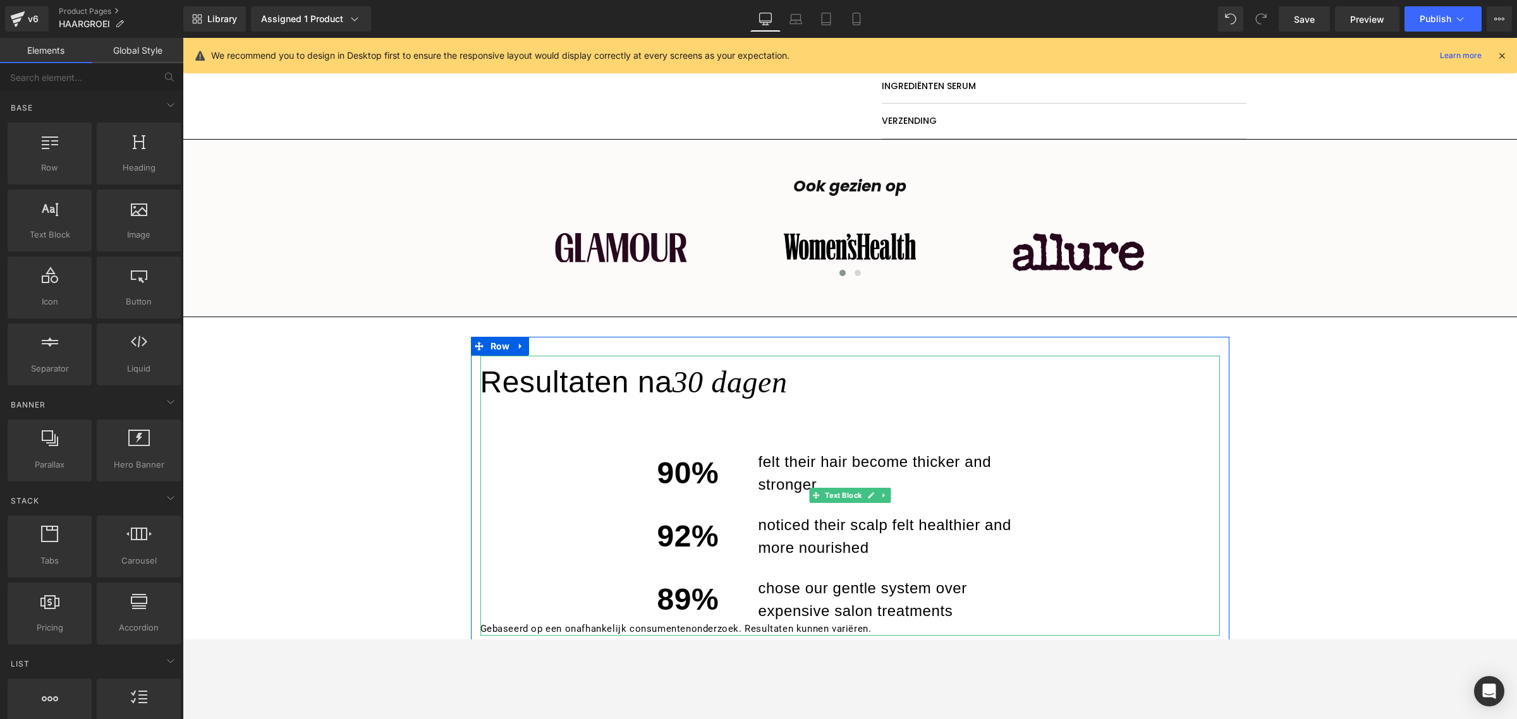
scroll to position [898, 0]
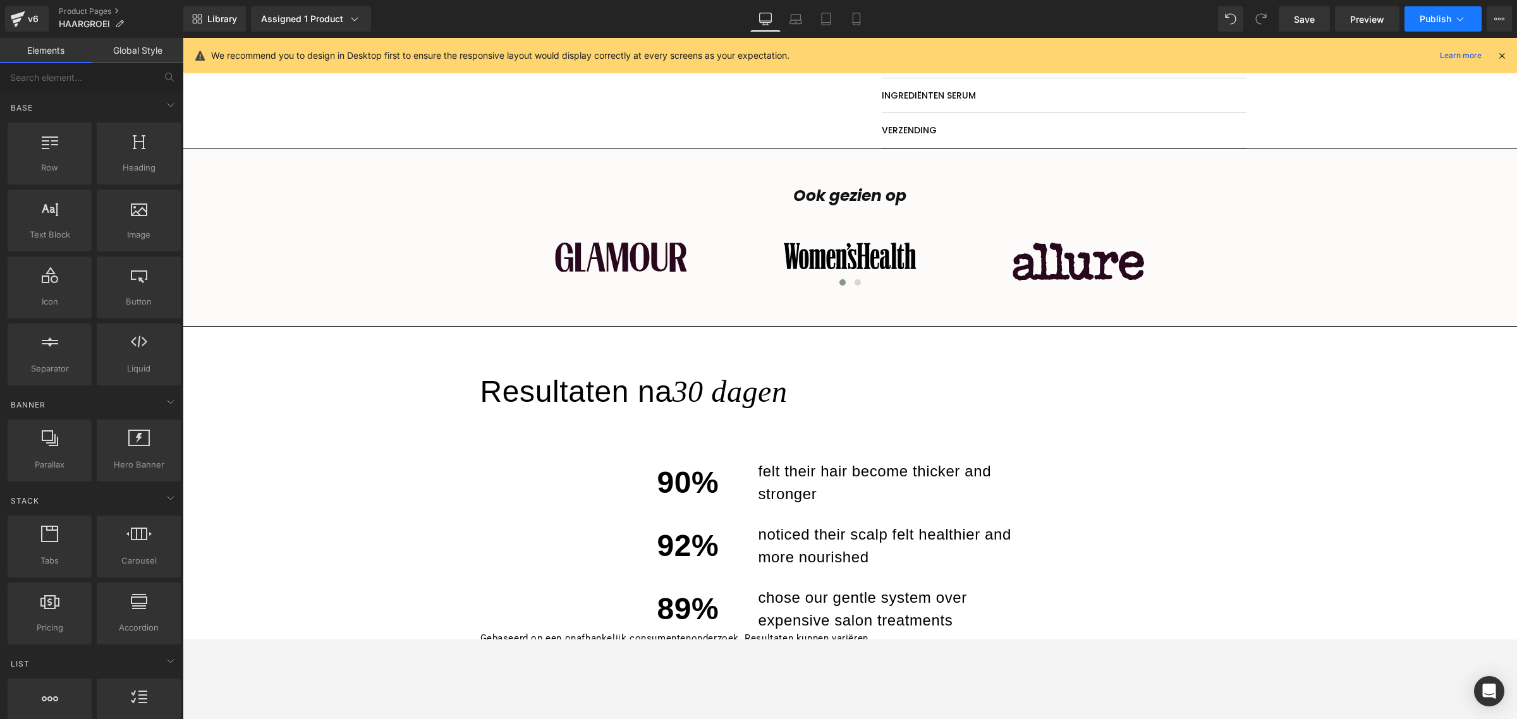
click at [1348, 11] on button "Publish" at bounding box center [1442, 18] width 77 height 25
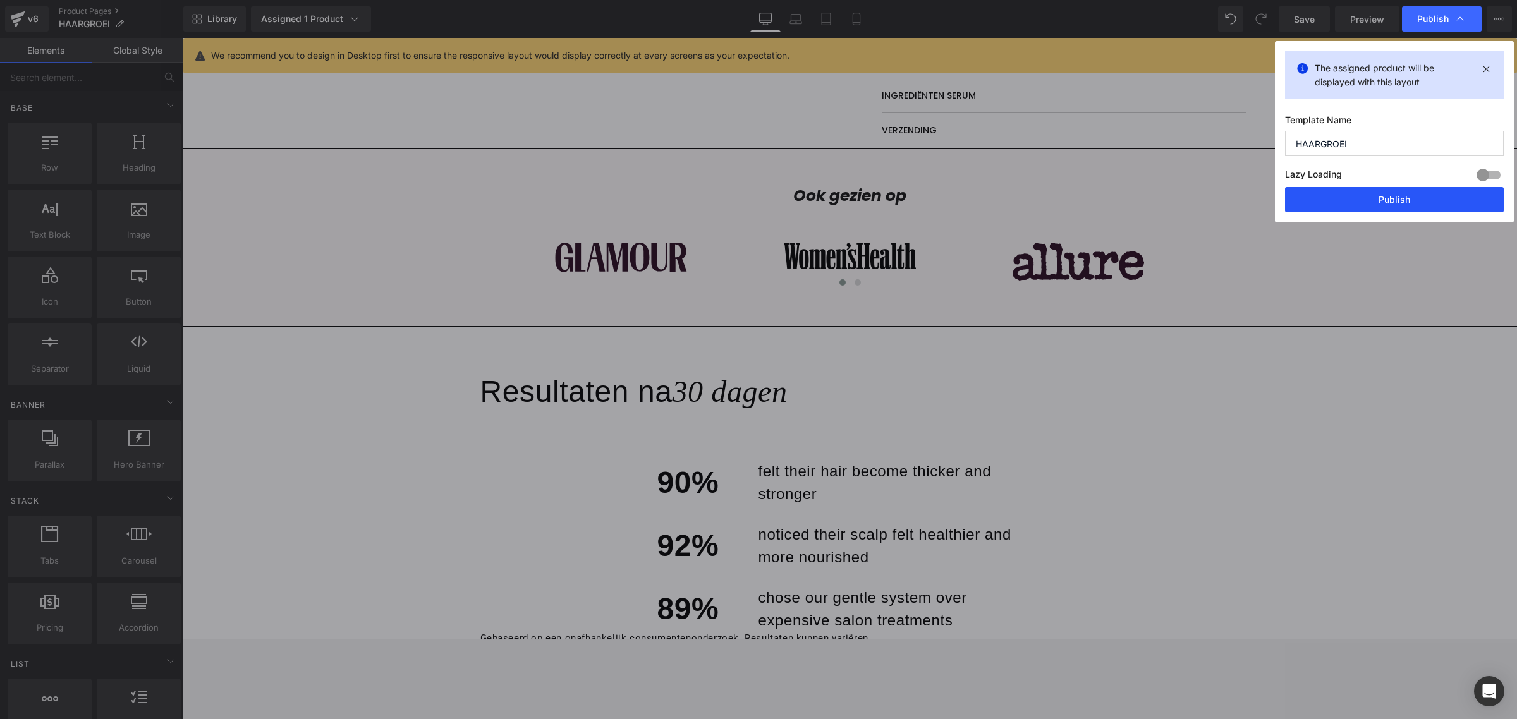
click at [1348, 188] on button "Publish" at bounding box center [1394, 199] width 219 height 25
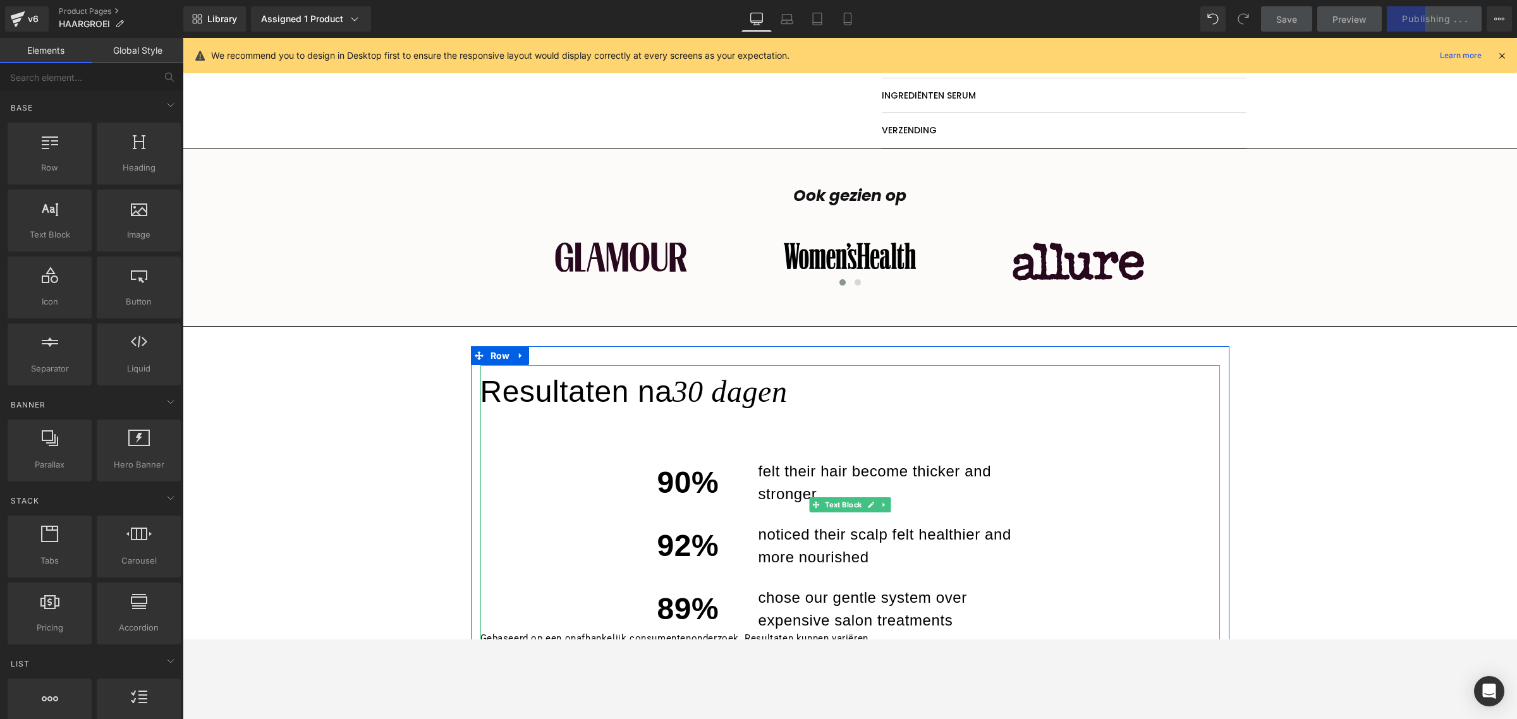
scroll to position [977, 0]
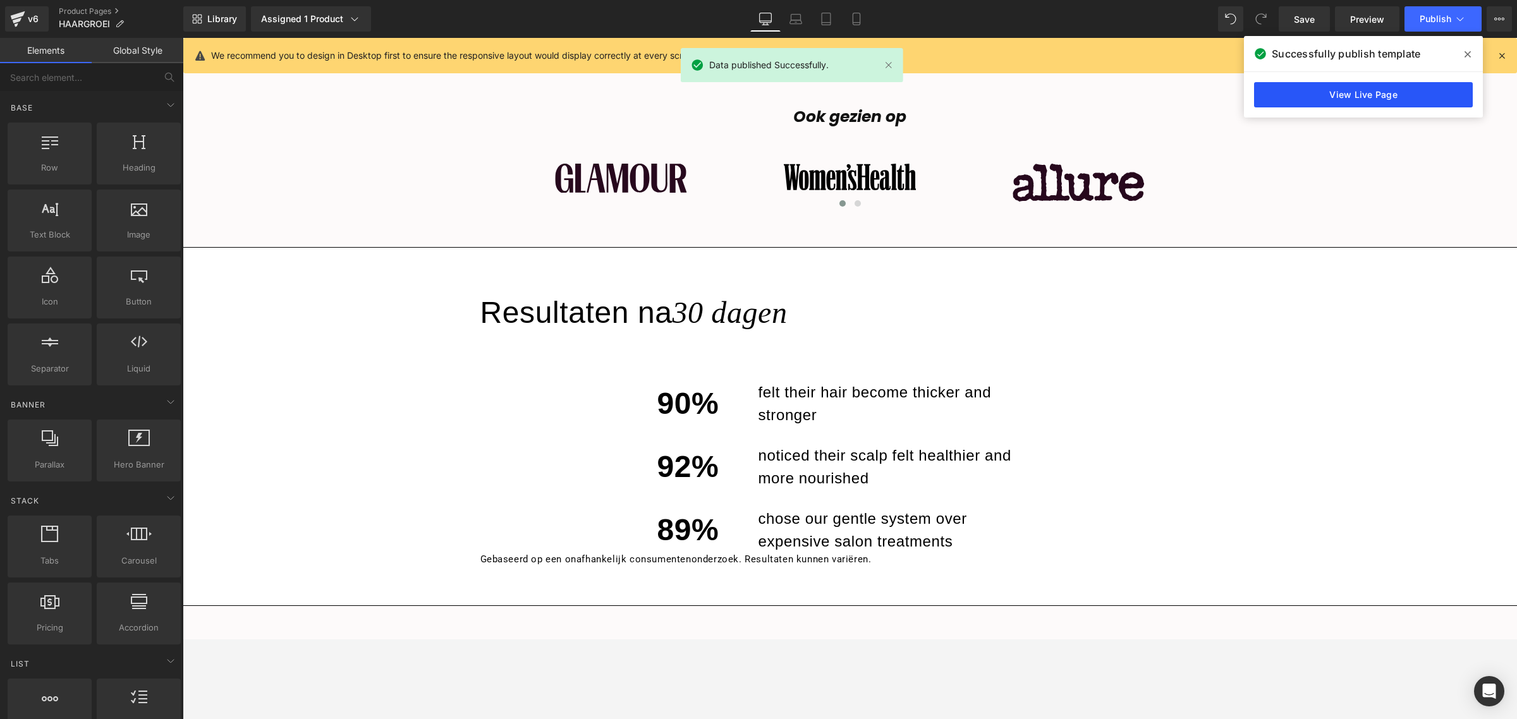
click at [1348, 99] on link "View Live Page" at bounding box center [1363, 94] width 219 height 25
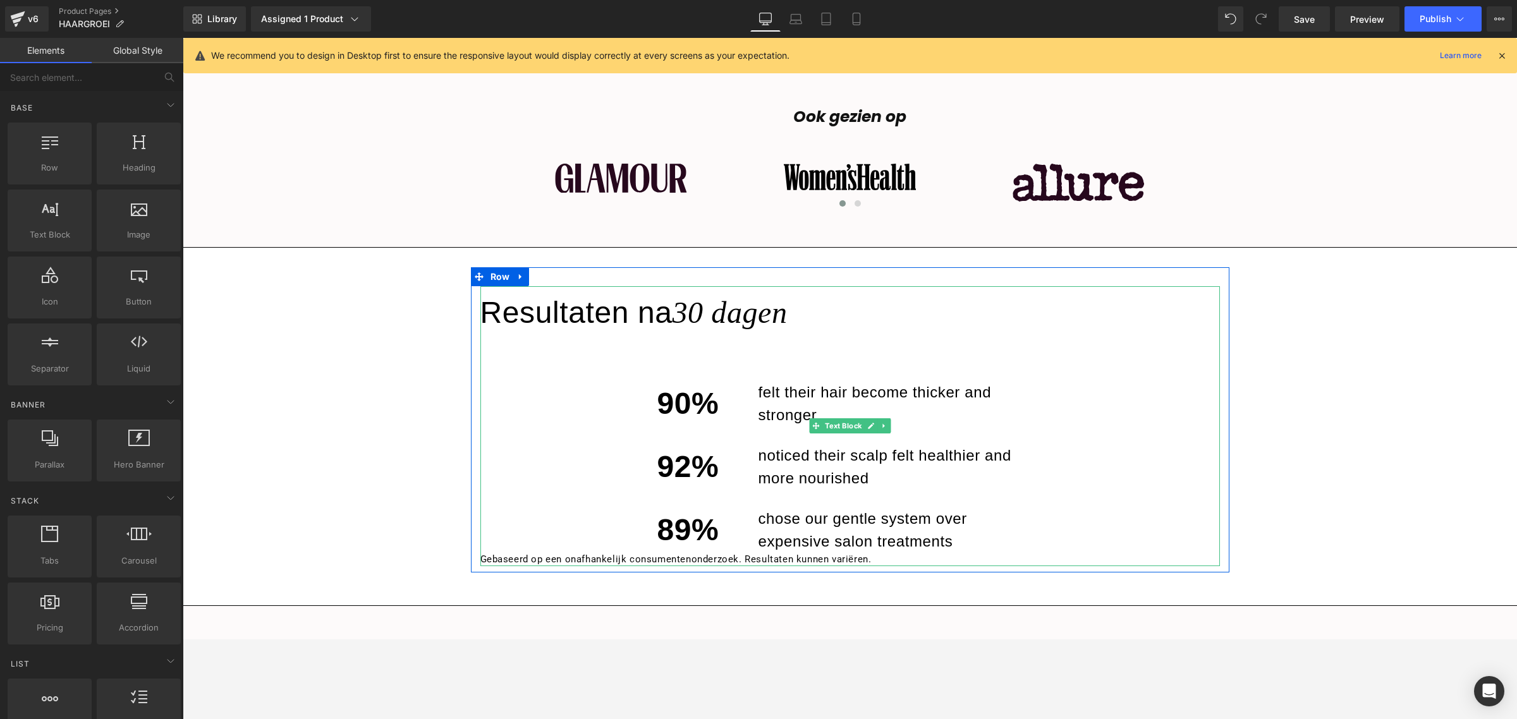
click at [726, 358] on div "Resultaten na 30 dagen 90% felt their hair become thicker and stronger 92% noti…" at bounding box center [849, 426] width 739 height 280
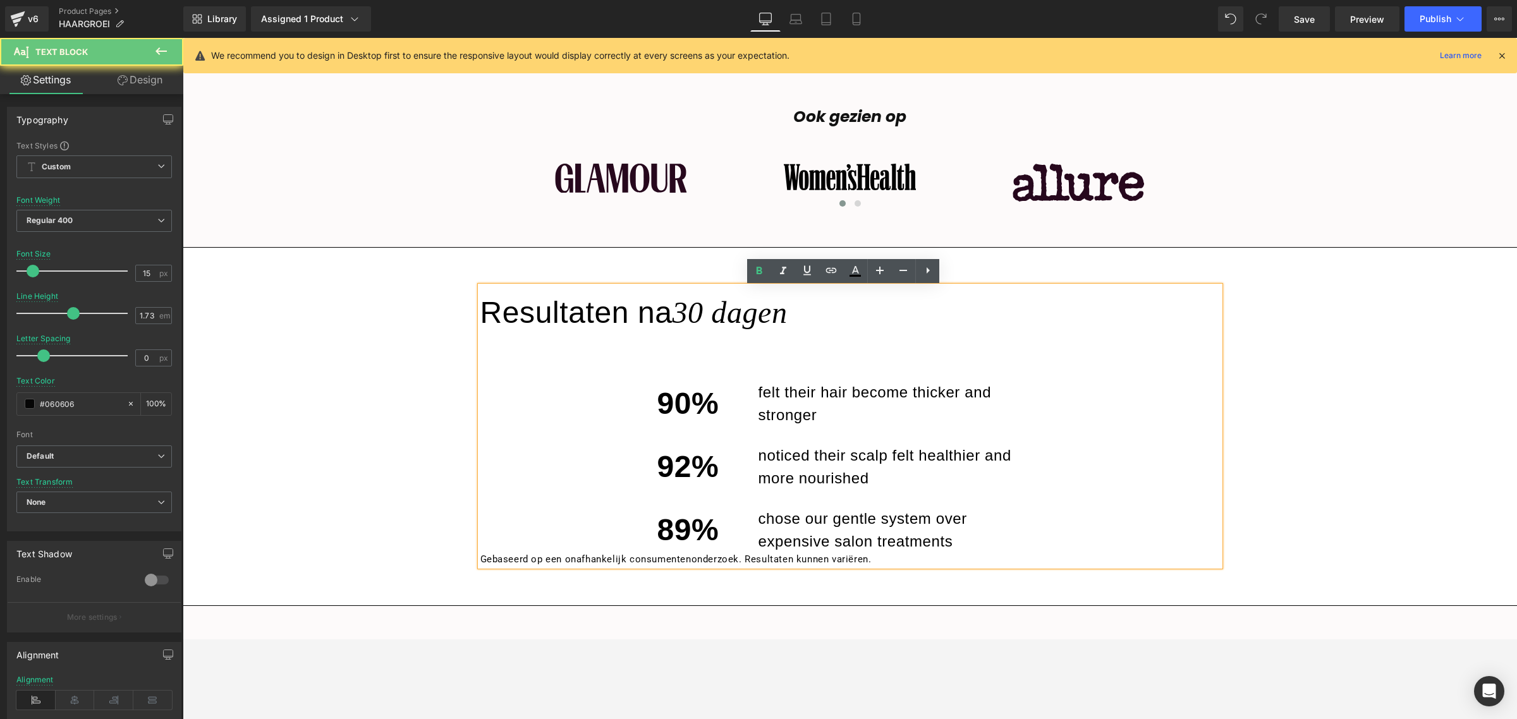
click at [652, 348] on div "Resultaten na 30 dagen 90% felt their hair become thicker and stronger 92% noti…" at bounding box center [849, 426] width 739 height 280
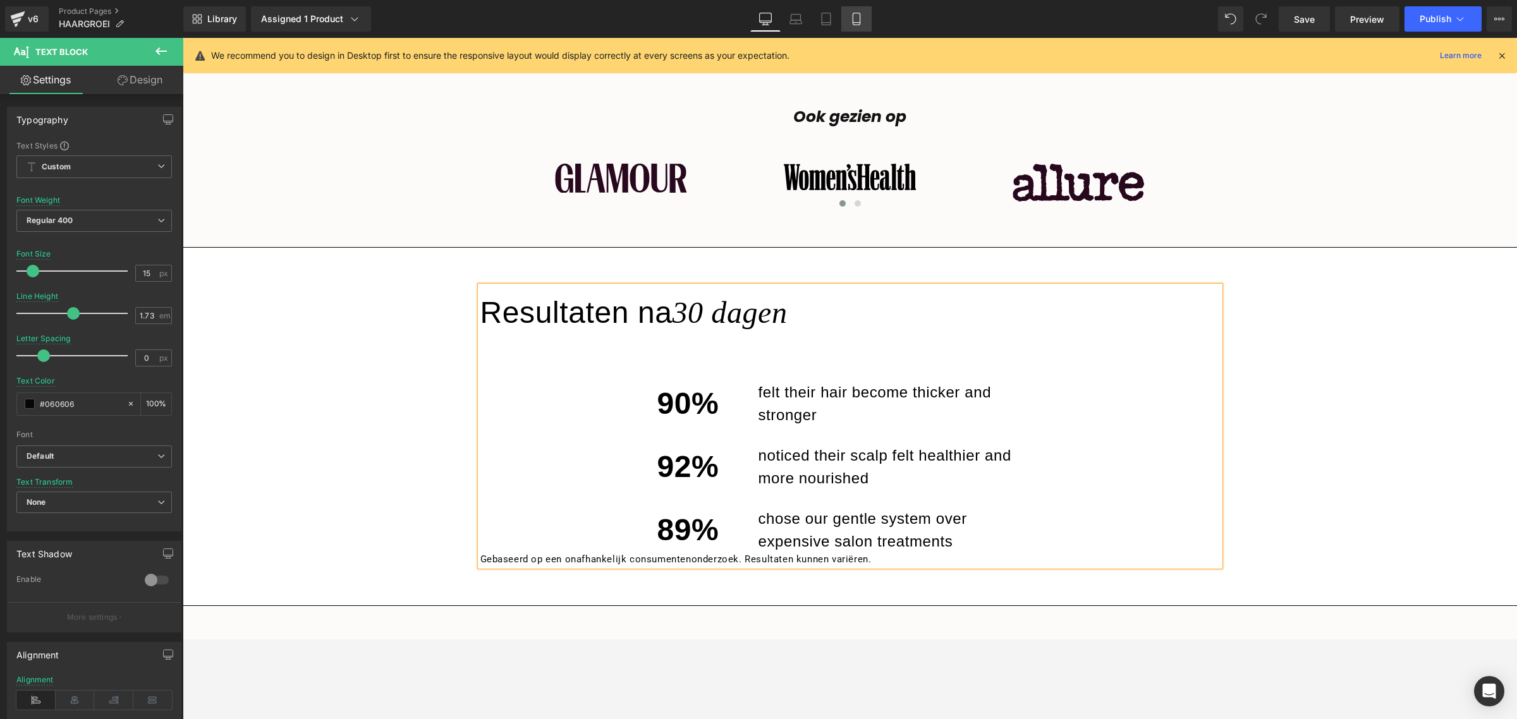
click at [848, 19] on link "Mobile" at bounding box center [856, 18] width 30 height 25
type input "14"
type input "1.9"
type input "100"
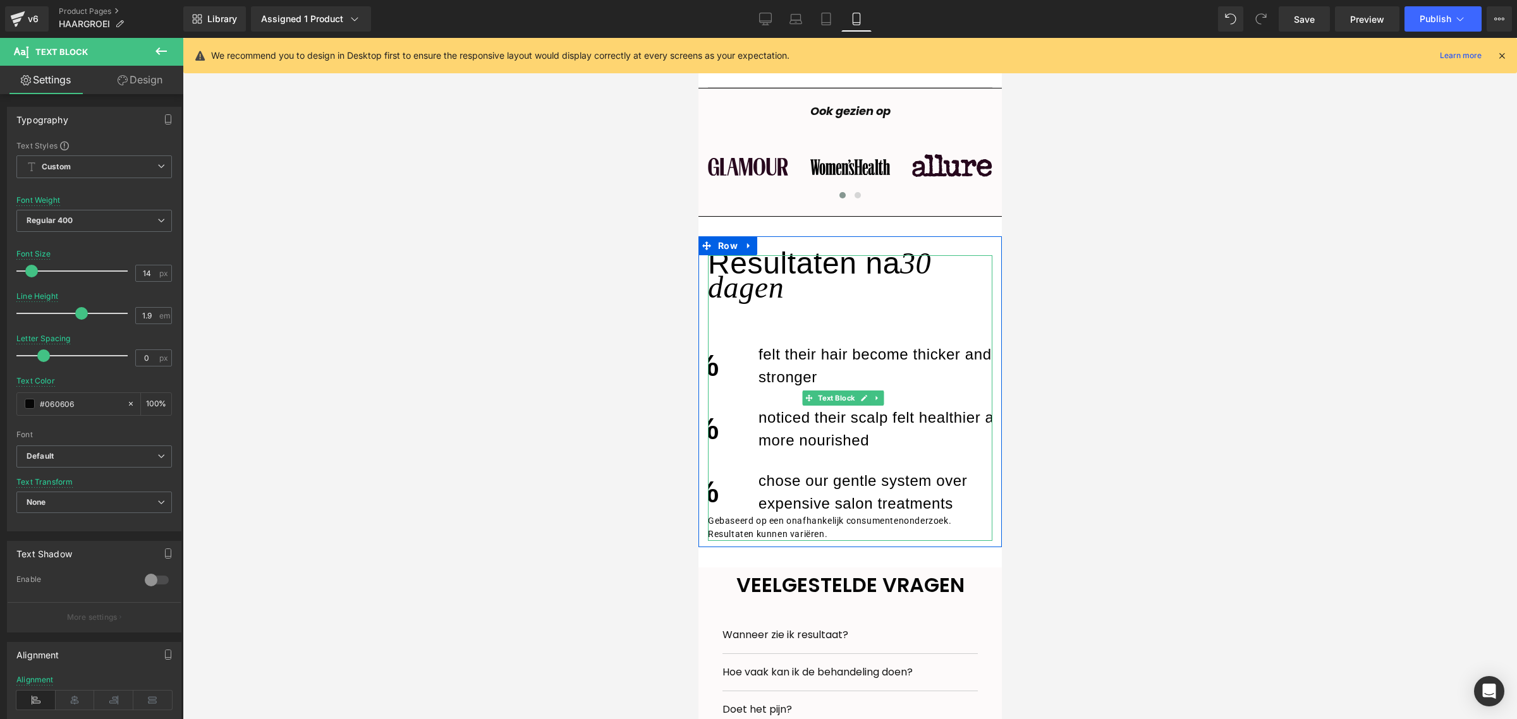
scroll to position [1394, 0]
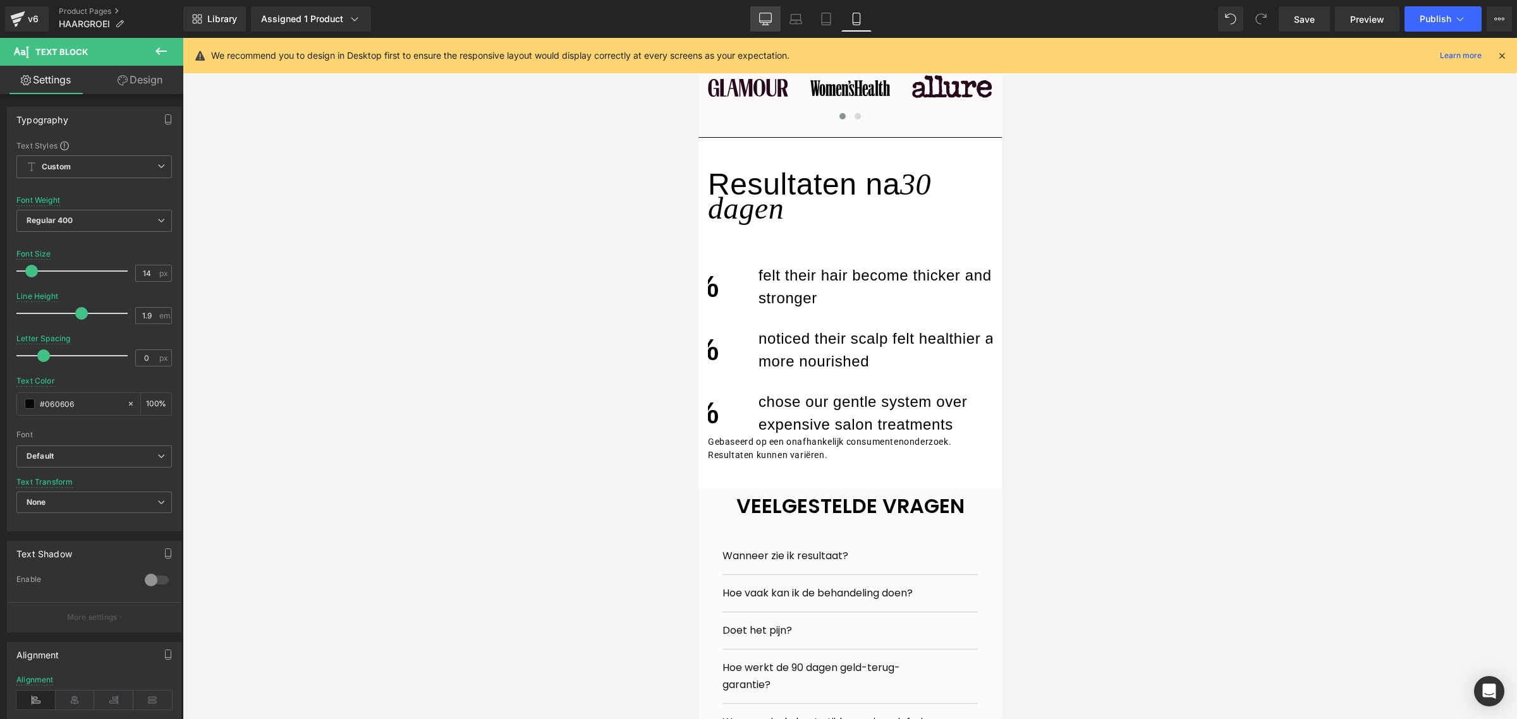
click at [769, 17] on icon at bounding box center [765, 19] width 13 height 13
type input "15"
type input "1.73"
type input "100"
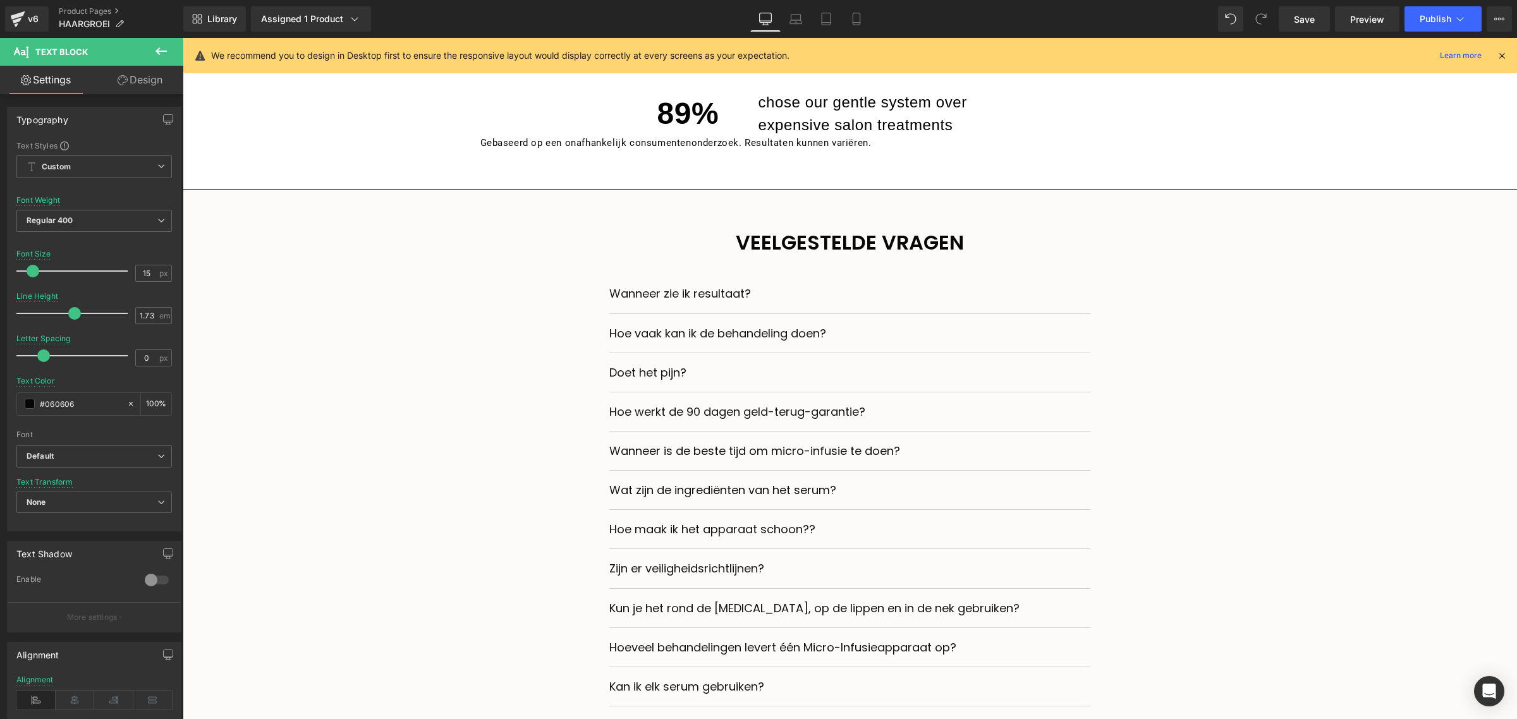
scroll to position [1056, 0]
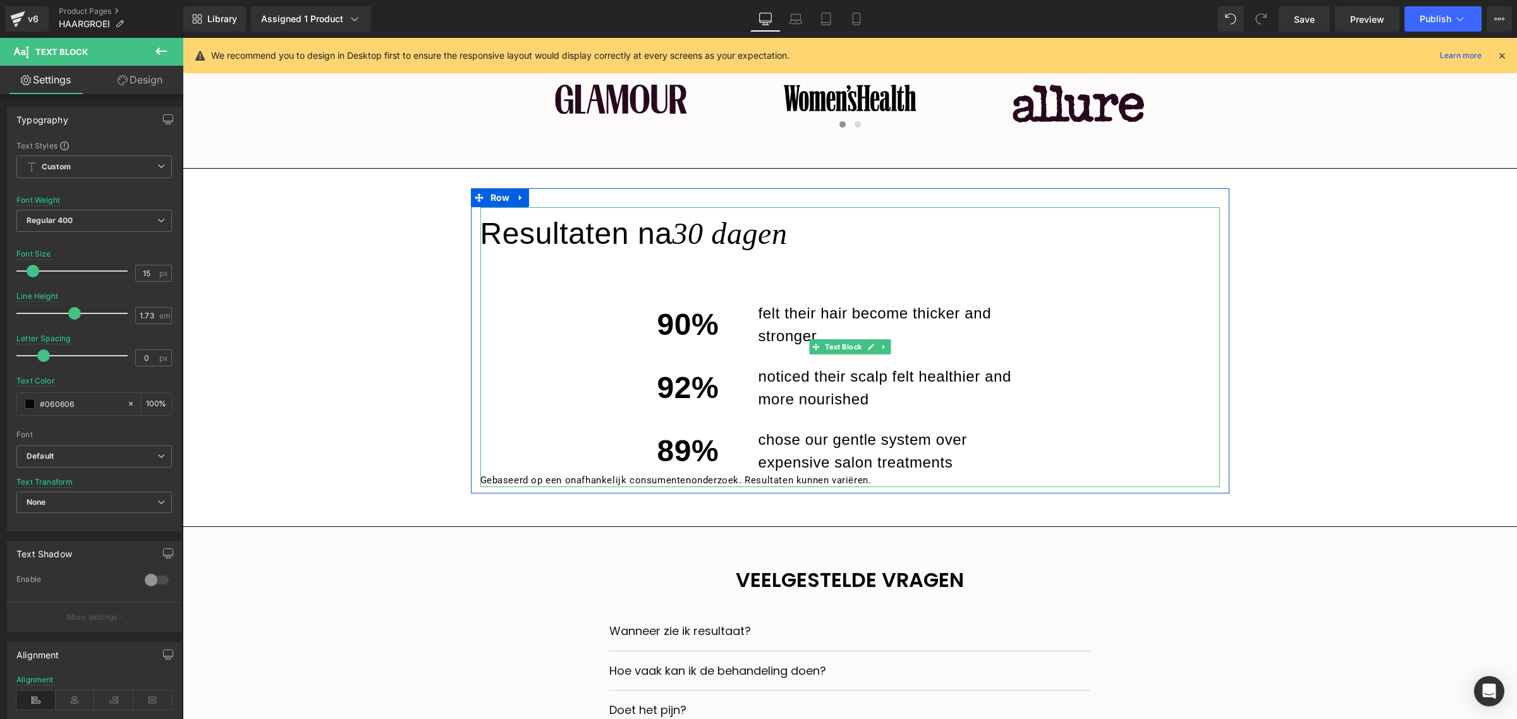
click at [590, 308] on div "90% felt their hair become thicker and stronger" at bounding box center [849, 315] width 739 height 63
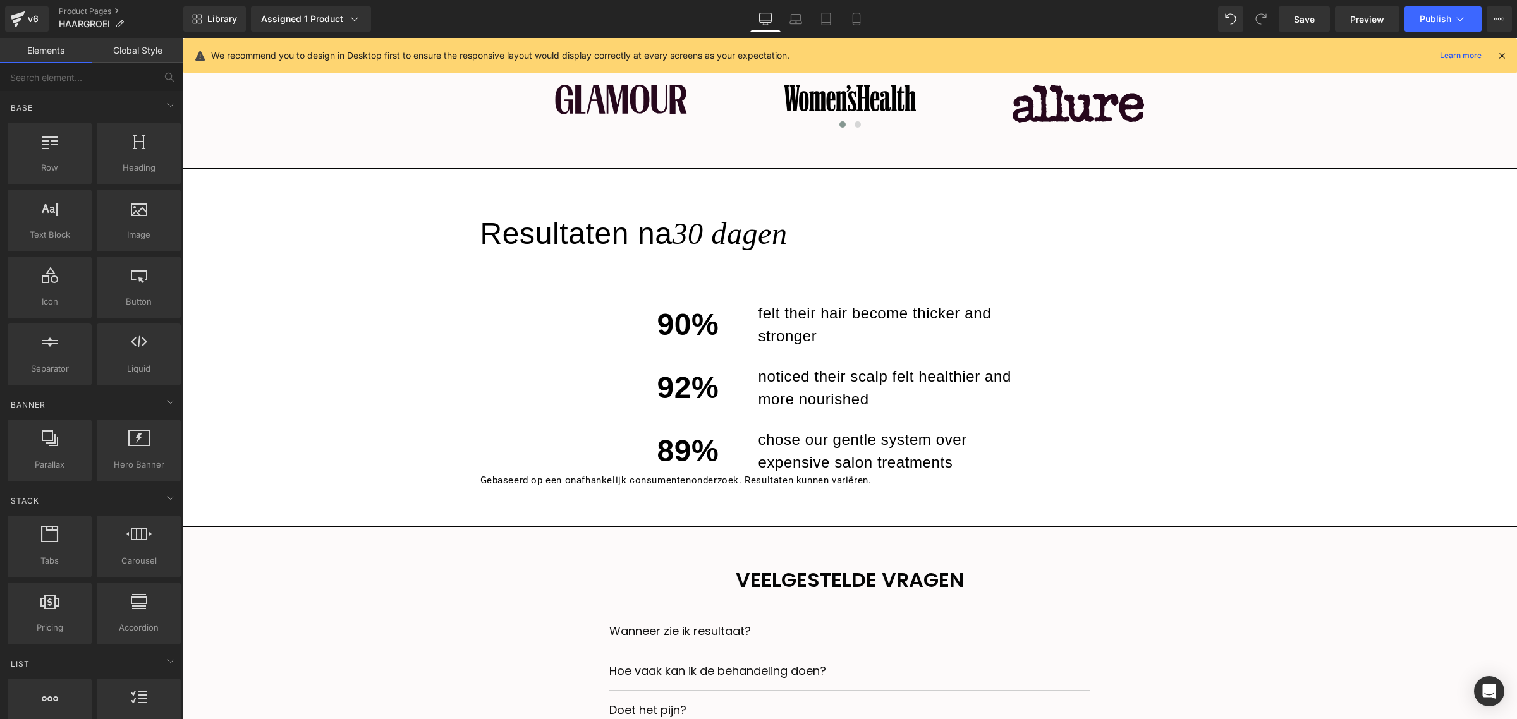
click at [363, 314] on div at bounding box center [850, 270] width 1334 height 2408
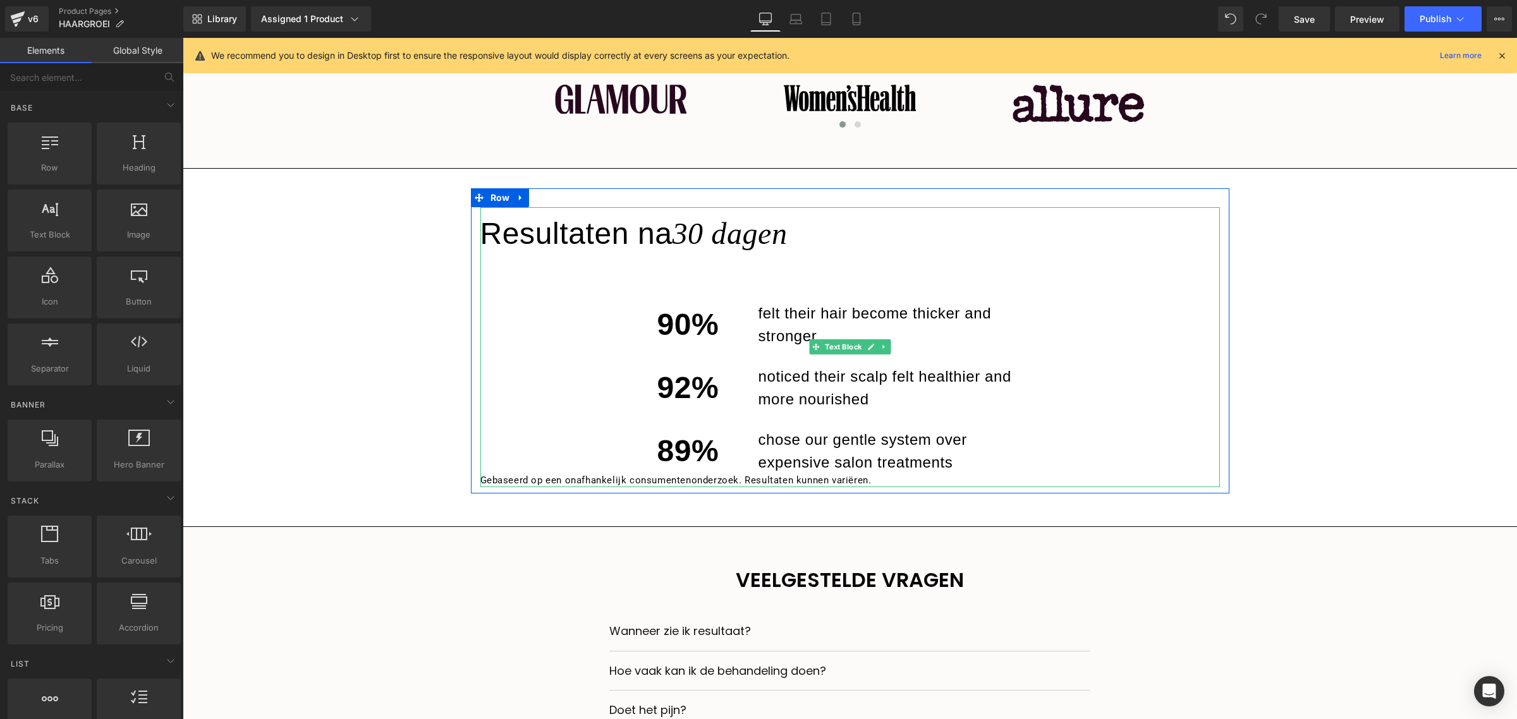
click at [552, 289] on div "90% felt their hair become thicker and stronger" at bounding box center [849, 315] width 739 height 63
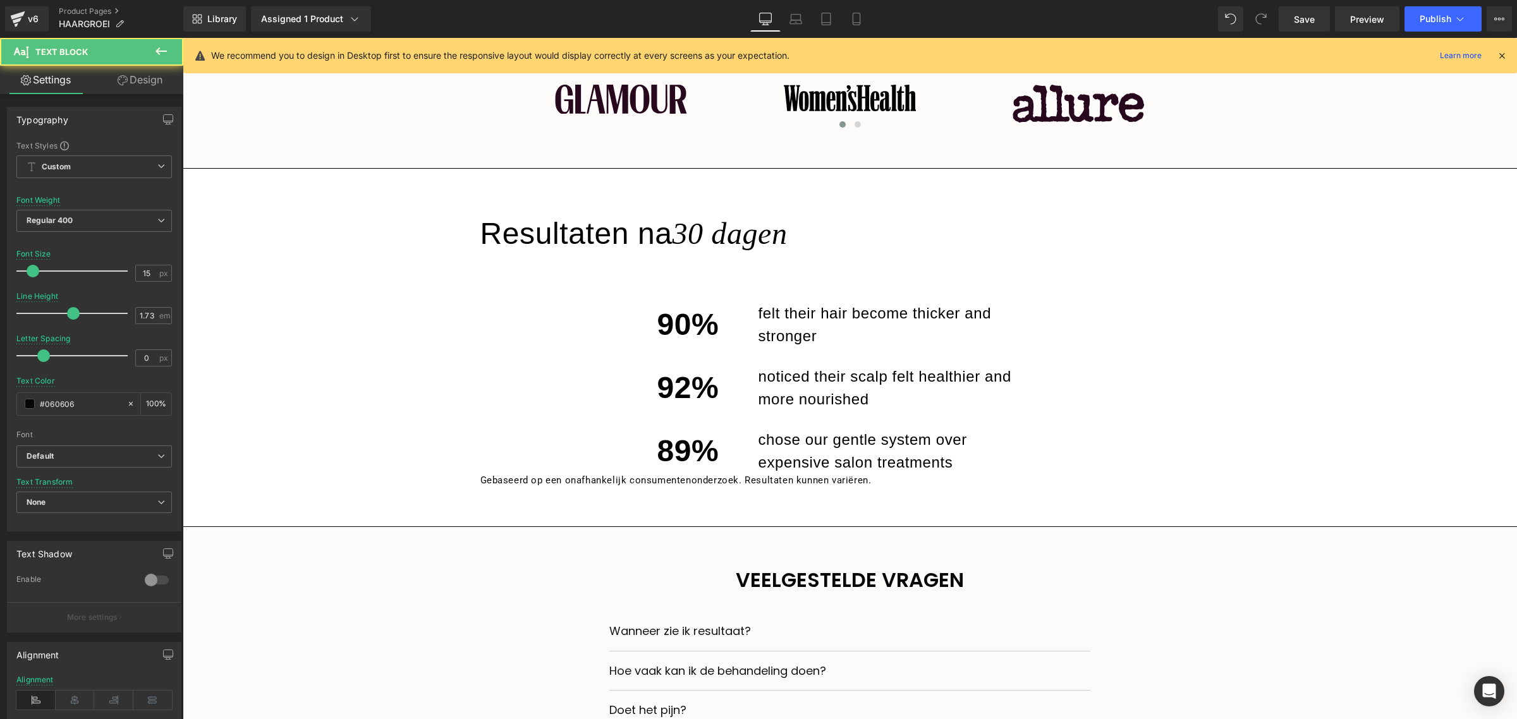
click at [140, 81] on link "Design" at bounding box center [140, 80] width 92 height 28
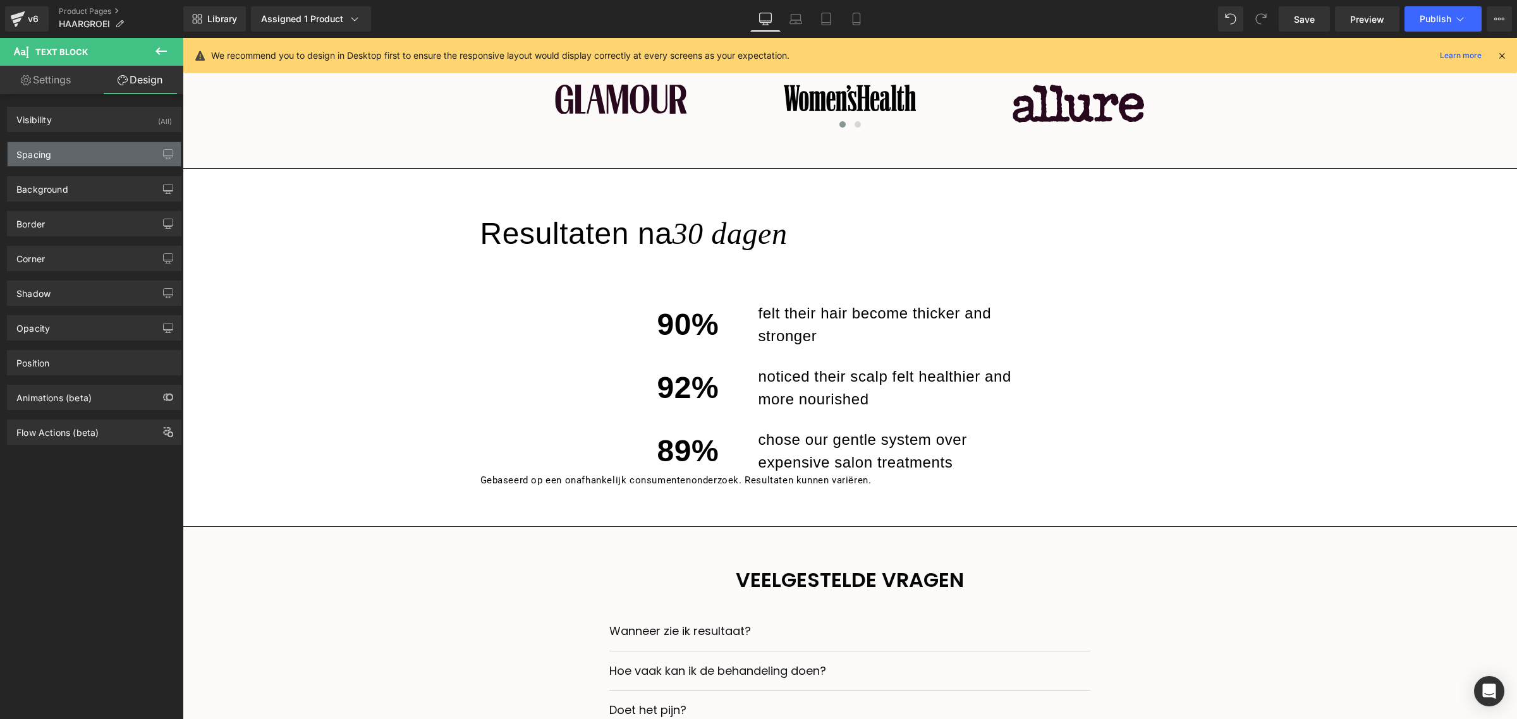
click at [118, 149] on div "Spacing" at bounding box center [94, 154] width 173 height 24
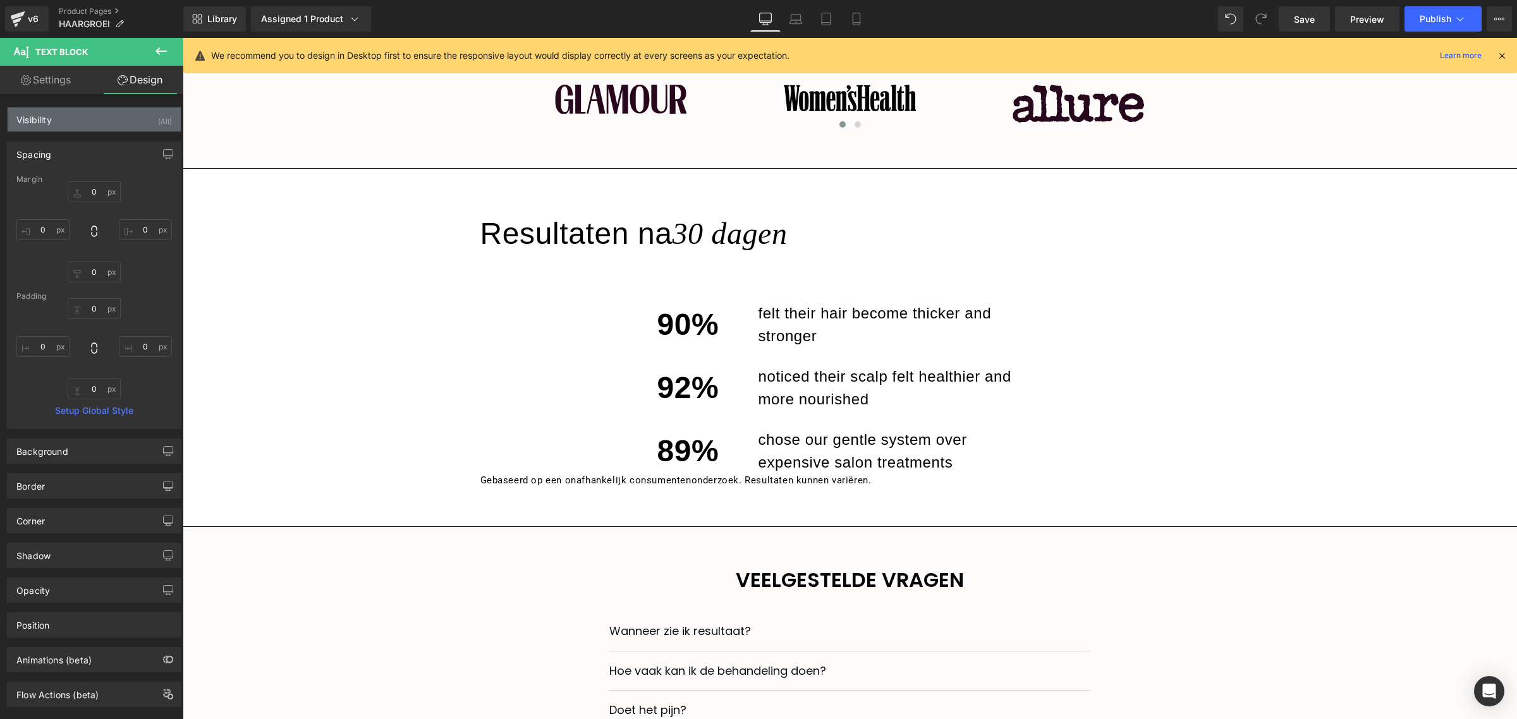
click at [106, 122] on div "Visibility (All)" at bounding box center [94, 119] width 173 height 24
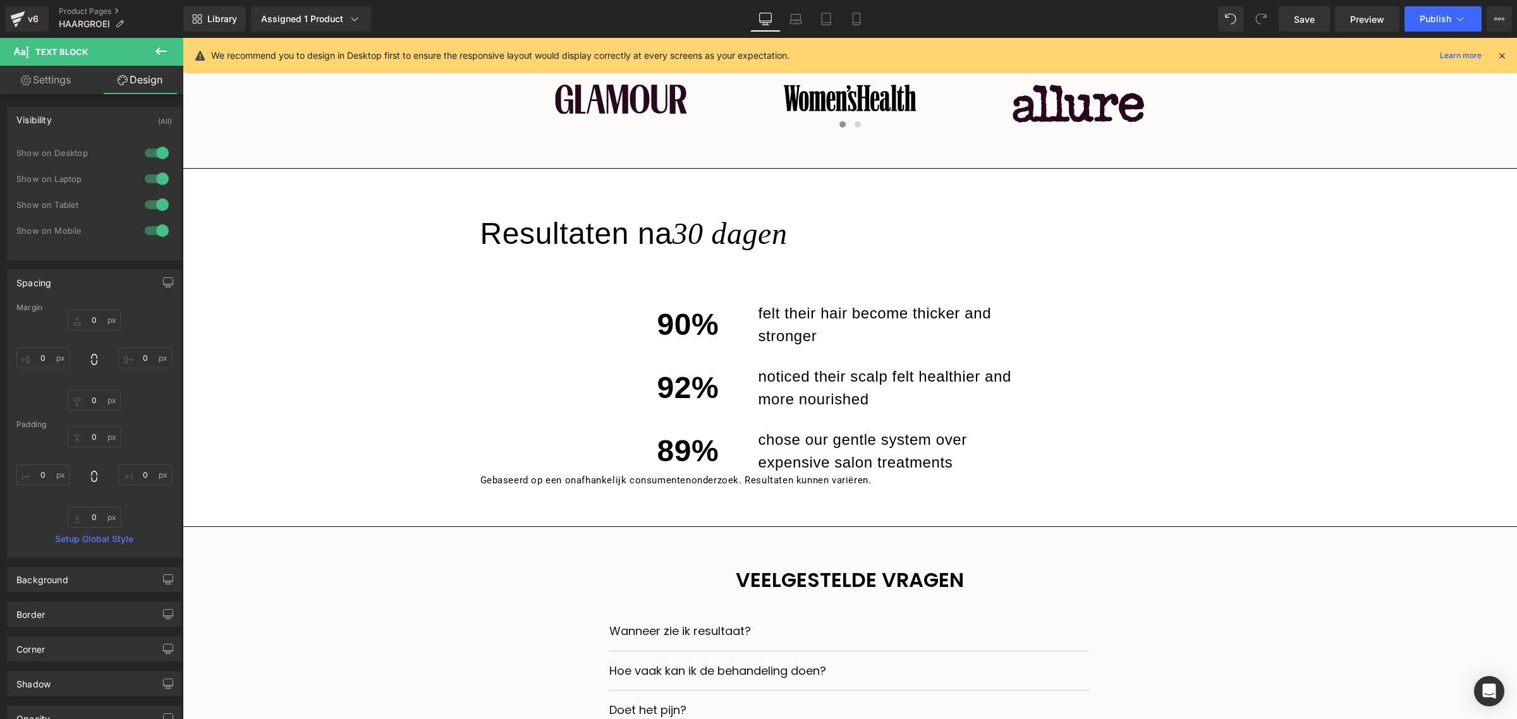
click at [149, 149] on div at bounding box center [157, 153] width 30 height 20
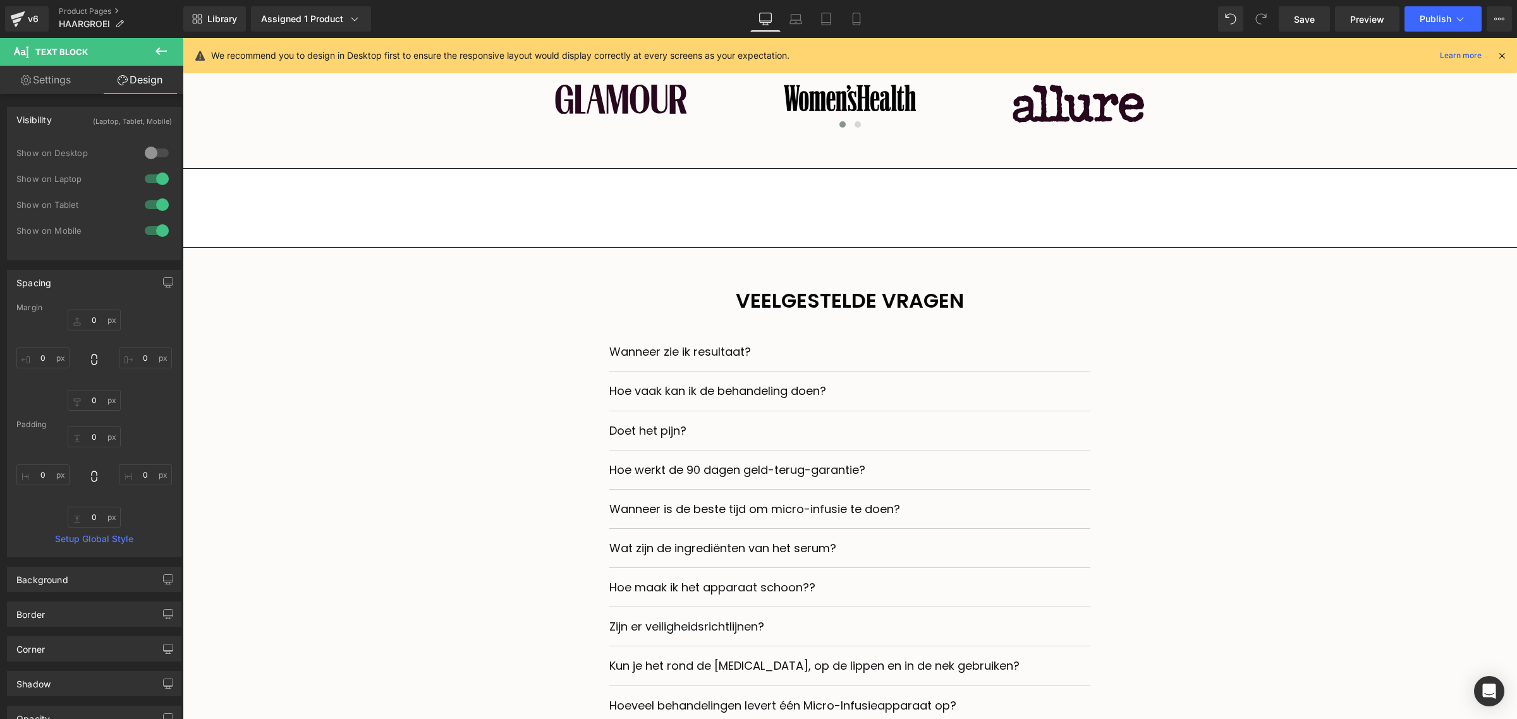
click at [149, 147] on div at bounding box center [157, 153] width 30 height 20
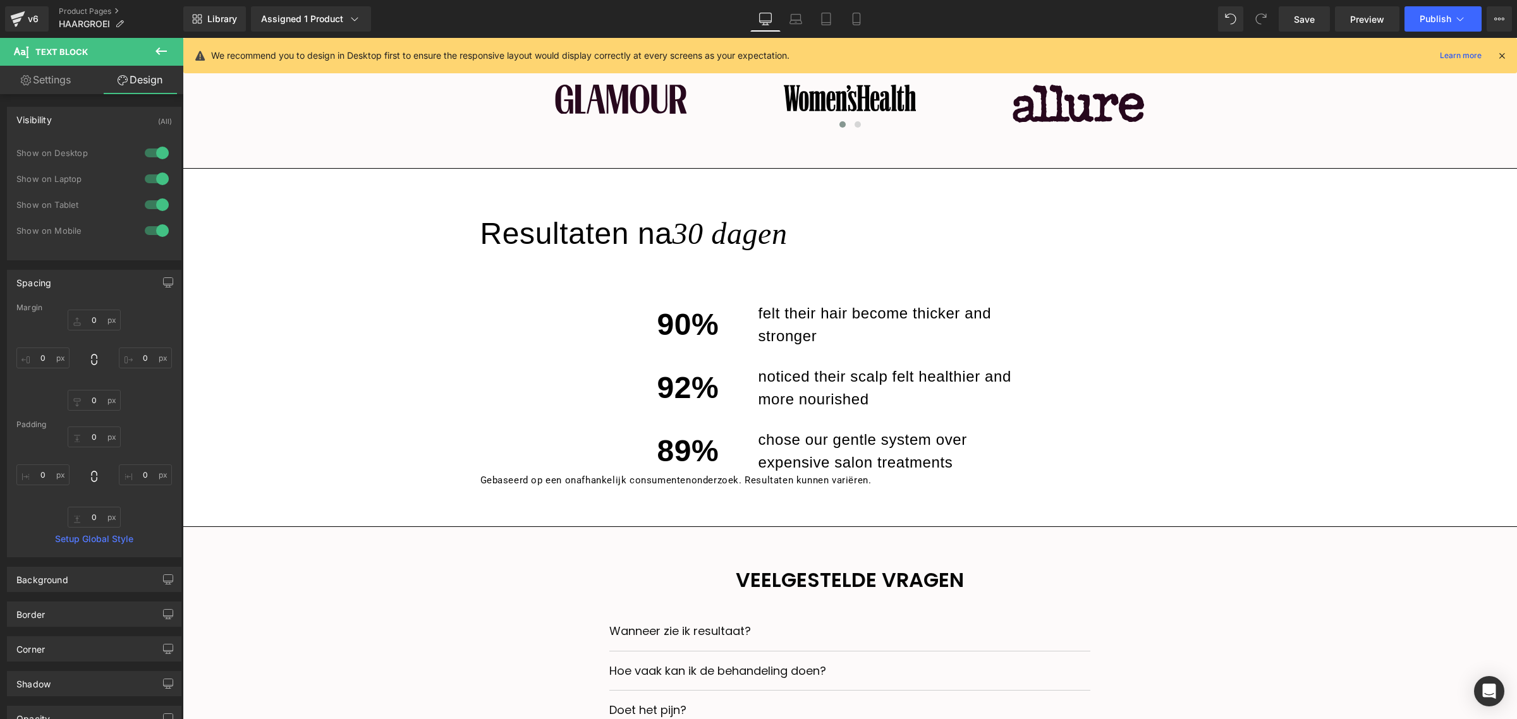
click at [156, 203] on div at bounding box center [157, 205] width 30 height 20
click at [150, 224] on div at bounding box center [157, 231] width 30 height 20
click at [412, 254] on div at bounding box center [850, 270] width 1334 height 2408
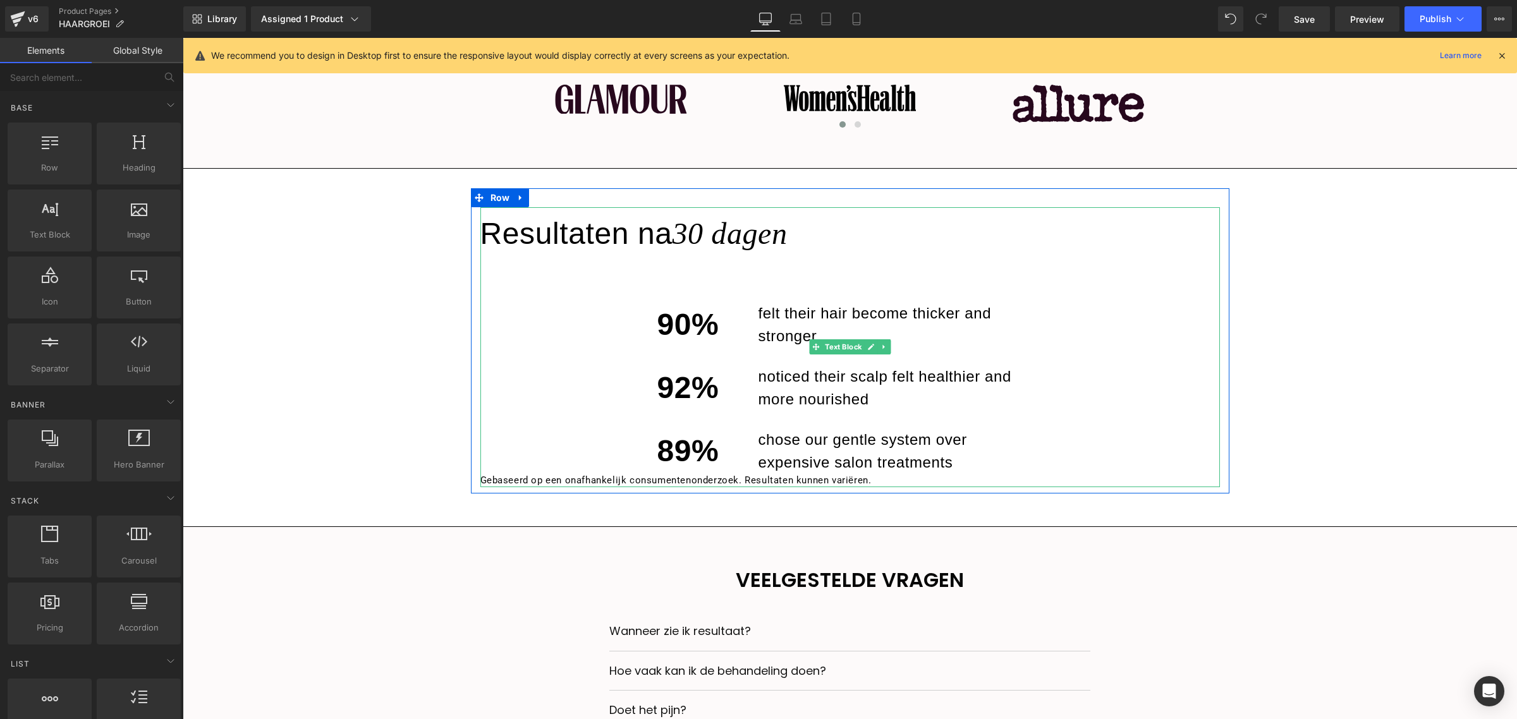
click at [523, 288] on div "90% felt their hair become thicker and stronger" at bounding box center [849, 315] width 739 height 63
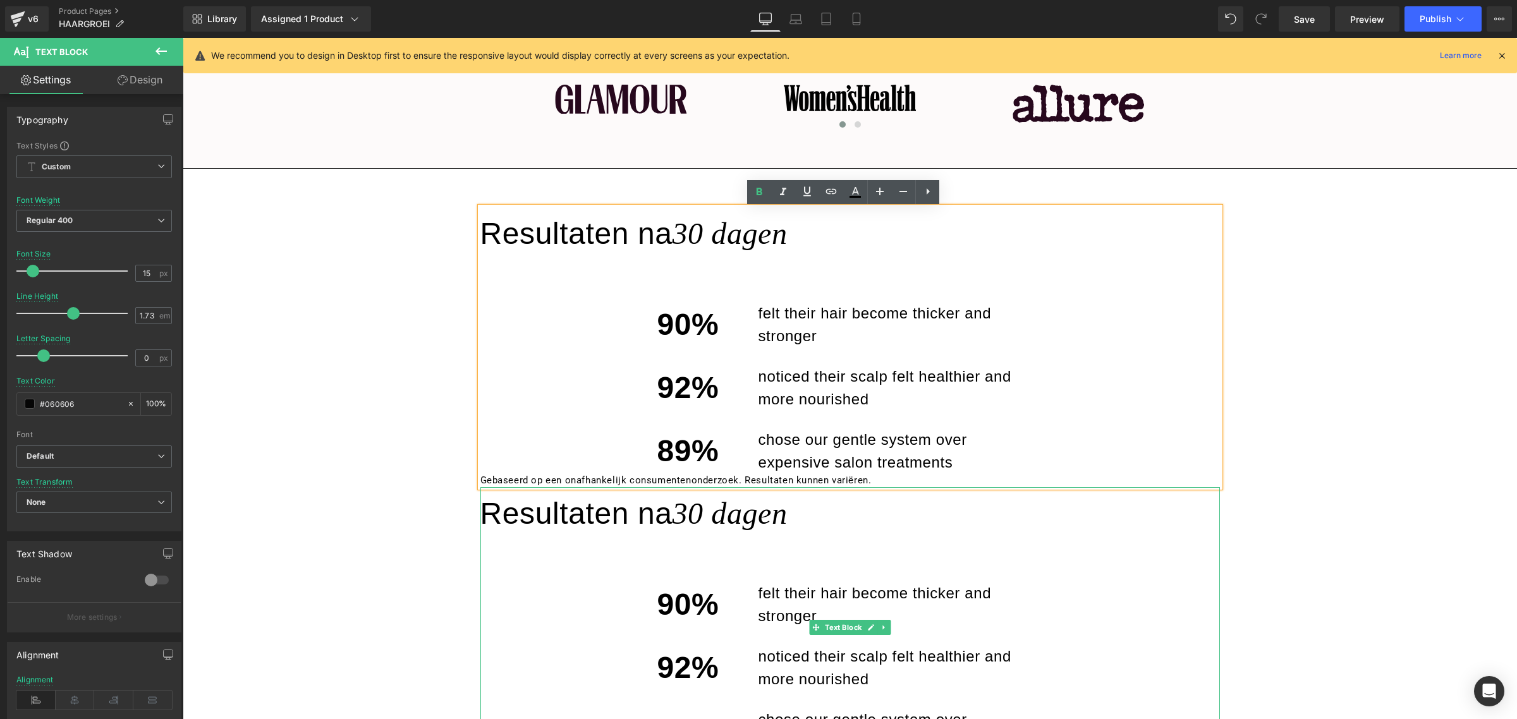
click at [513, 602] on div "90% felt their hair become thicker and stronger" at bounding box center [849, 595] width 739 height 63
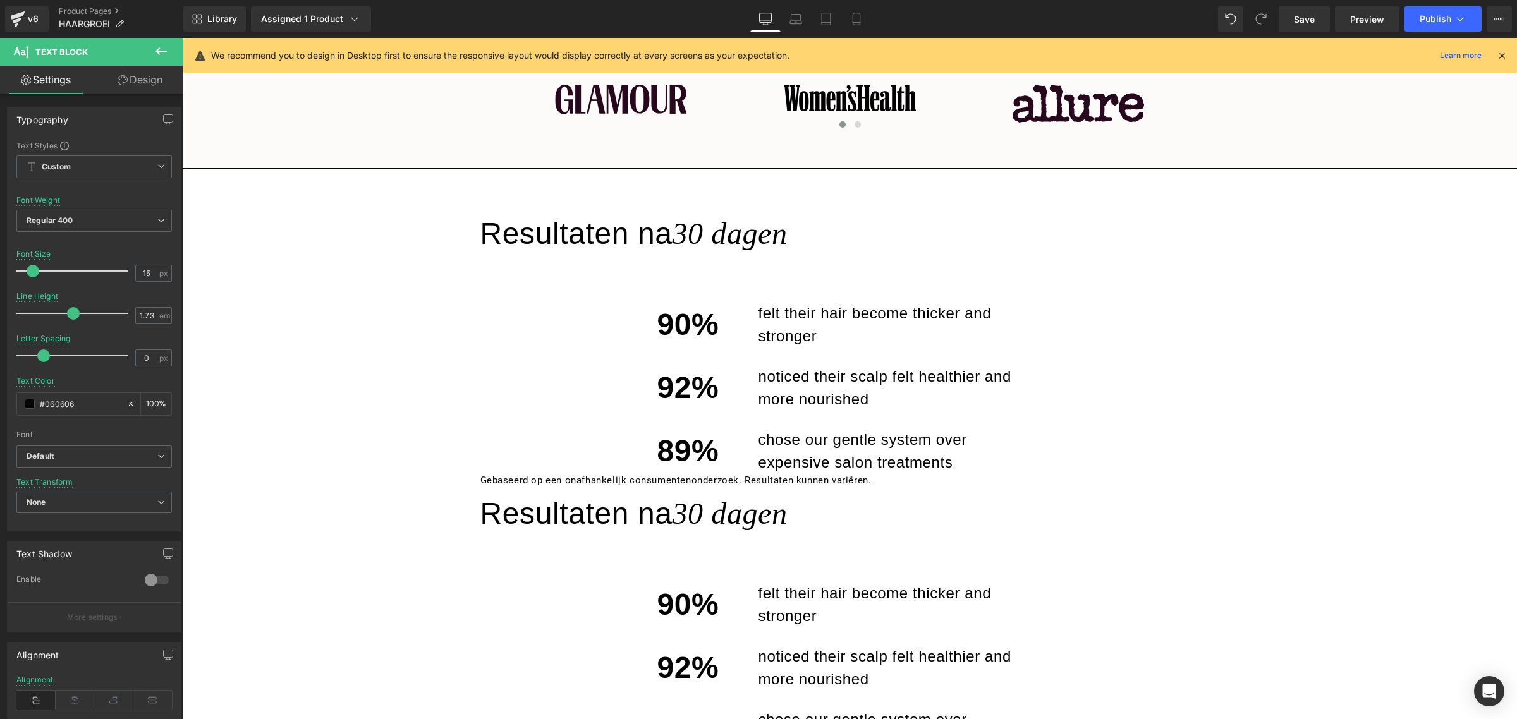
click at [130, 76] on link "Design" at bounding box center [140, 80] width 92 height 28
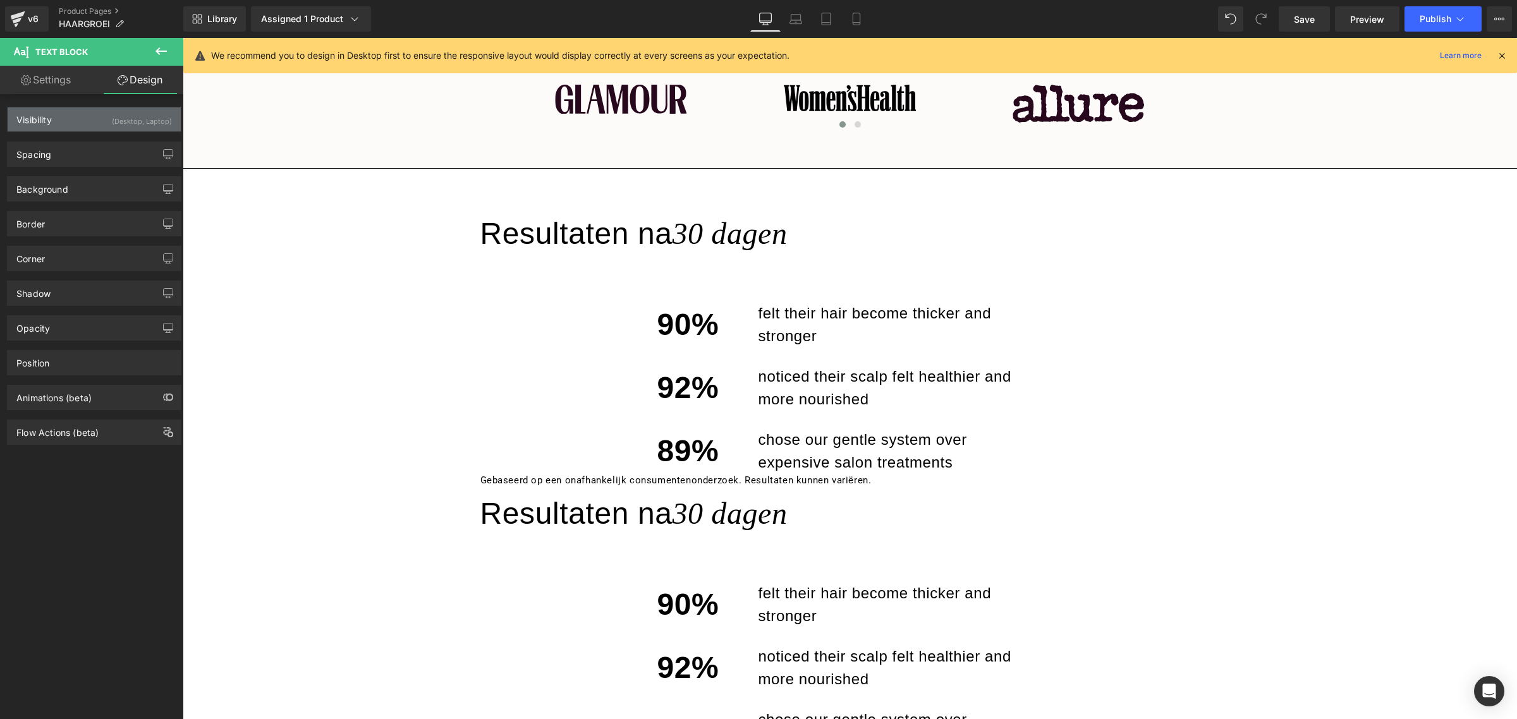
click at [112, 114] on div "(Desktop, Laptop)" at bounding box center [142, 117] width 60 height 21
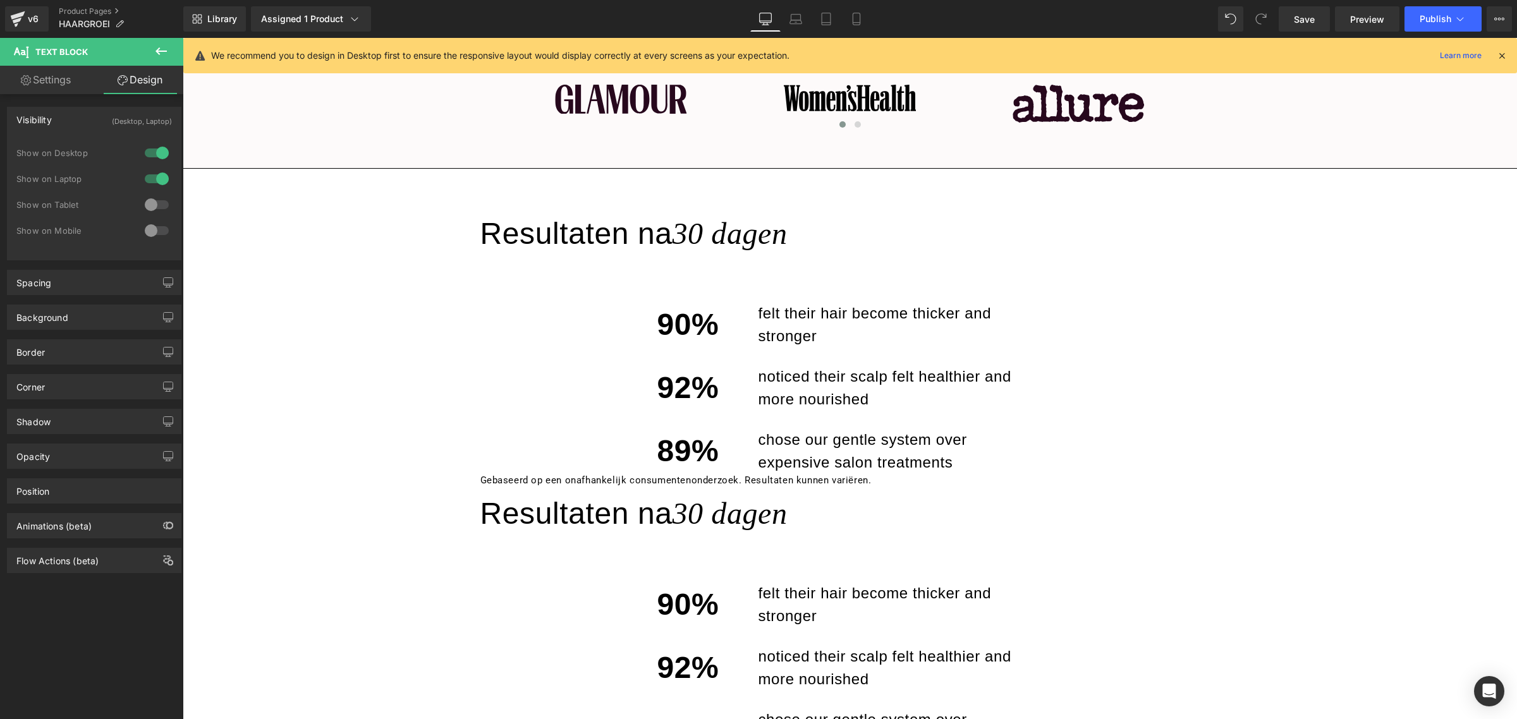
click at [153, 201] on div at bounding box center [157, 205] width 30 height 20
click at [150, 222] on div at bounding box center [157, 231] width 30 height 20
click at [147, 166] on div "Show on Desktop" at bounding box center [93, 160] width 155 height 26
click at [152, 174] on div at bounding box center [157, 179] width 30 height 20
click at [155, 147] on div at bounding box center [157, 153] width 30 height 20
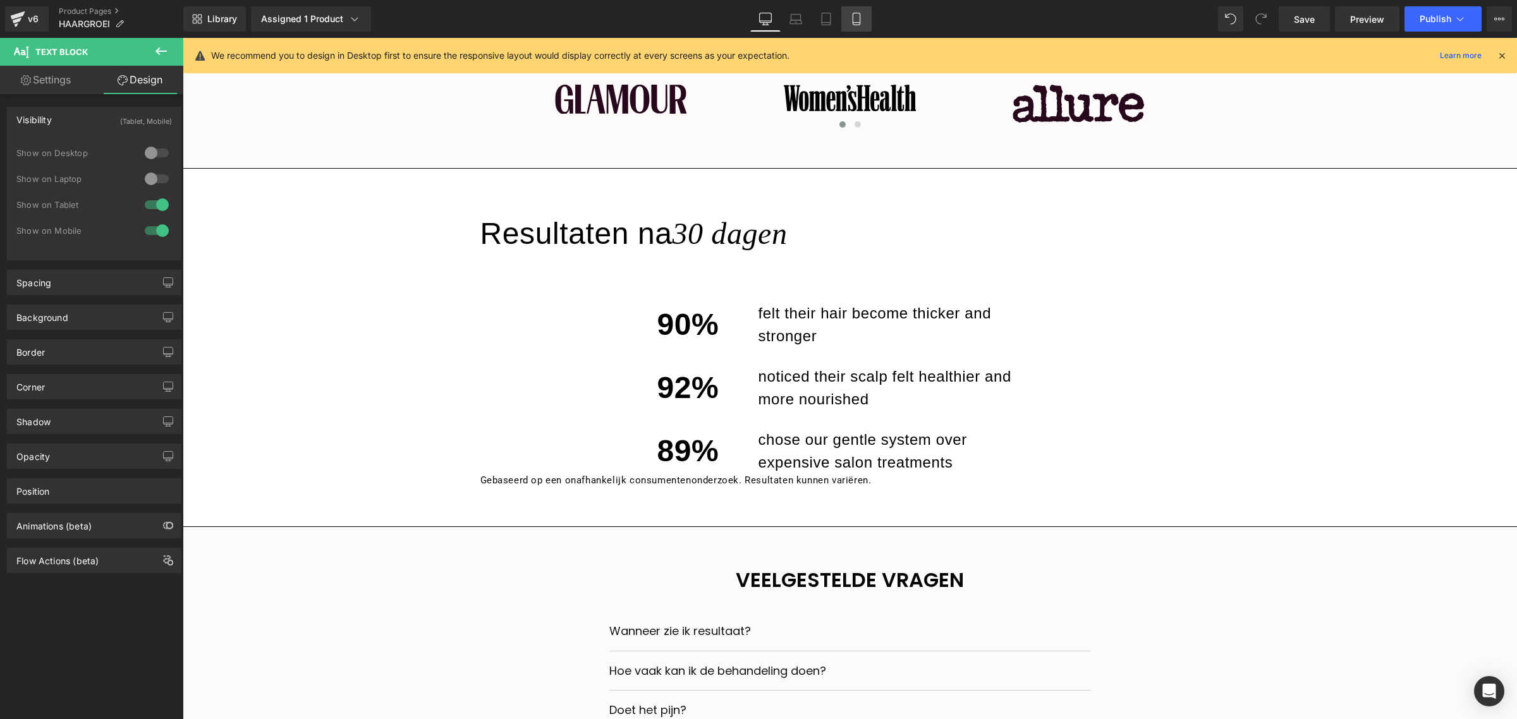
drag, startPoint x: 853, startPoint y: 16, endPoint x: 100, endPoint y: 130, distance: 761.9
click at [853, 16] on icon at bounding box center [856, 19] width 13 height 13
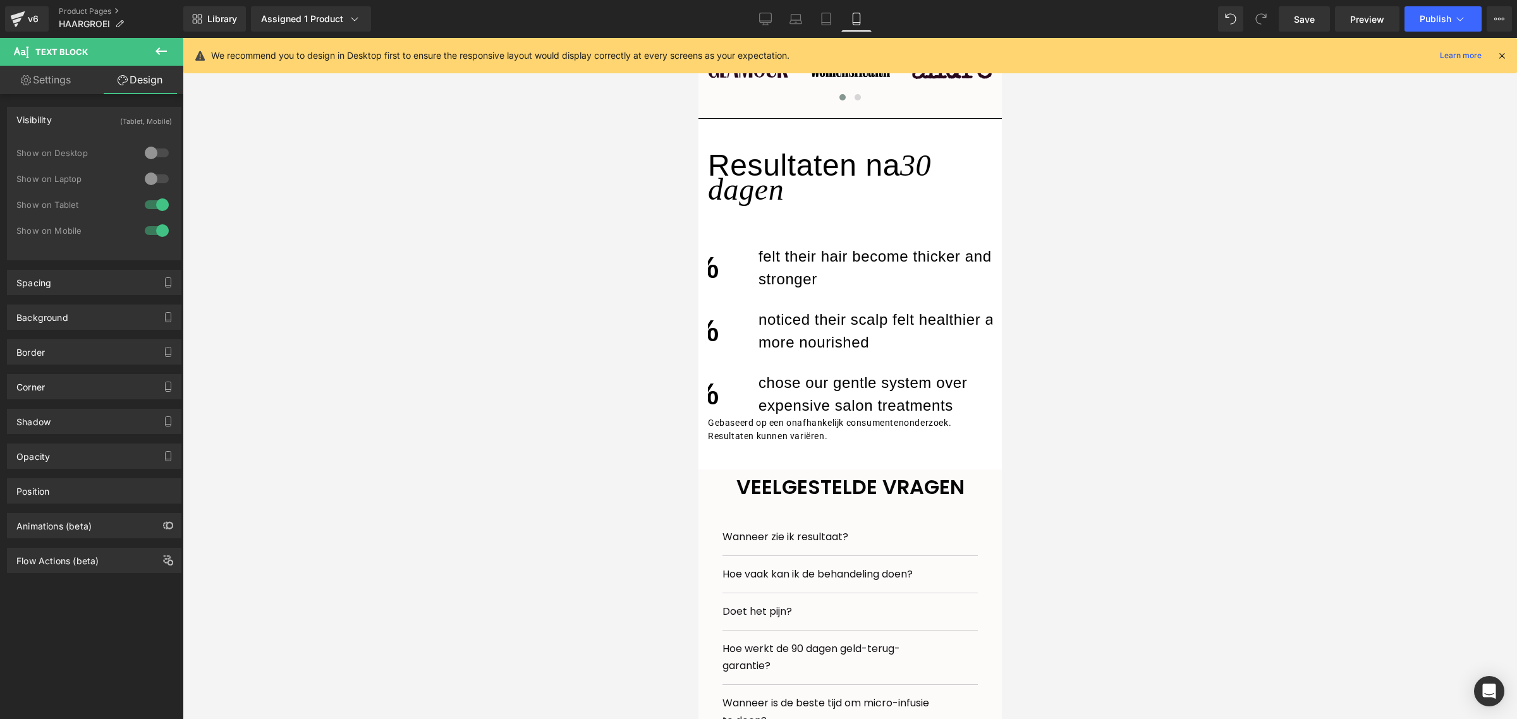
scroll to position [1413, 0]
click at [806, 290] on p "felt their hair become thicker and stronger" at bounding box center [900, 268] width 284 height 46
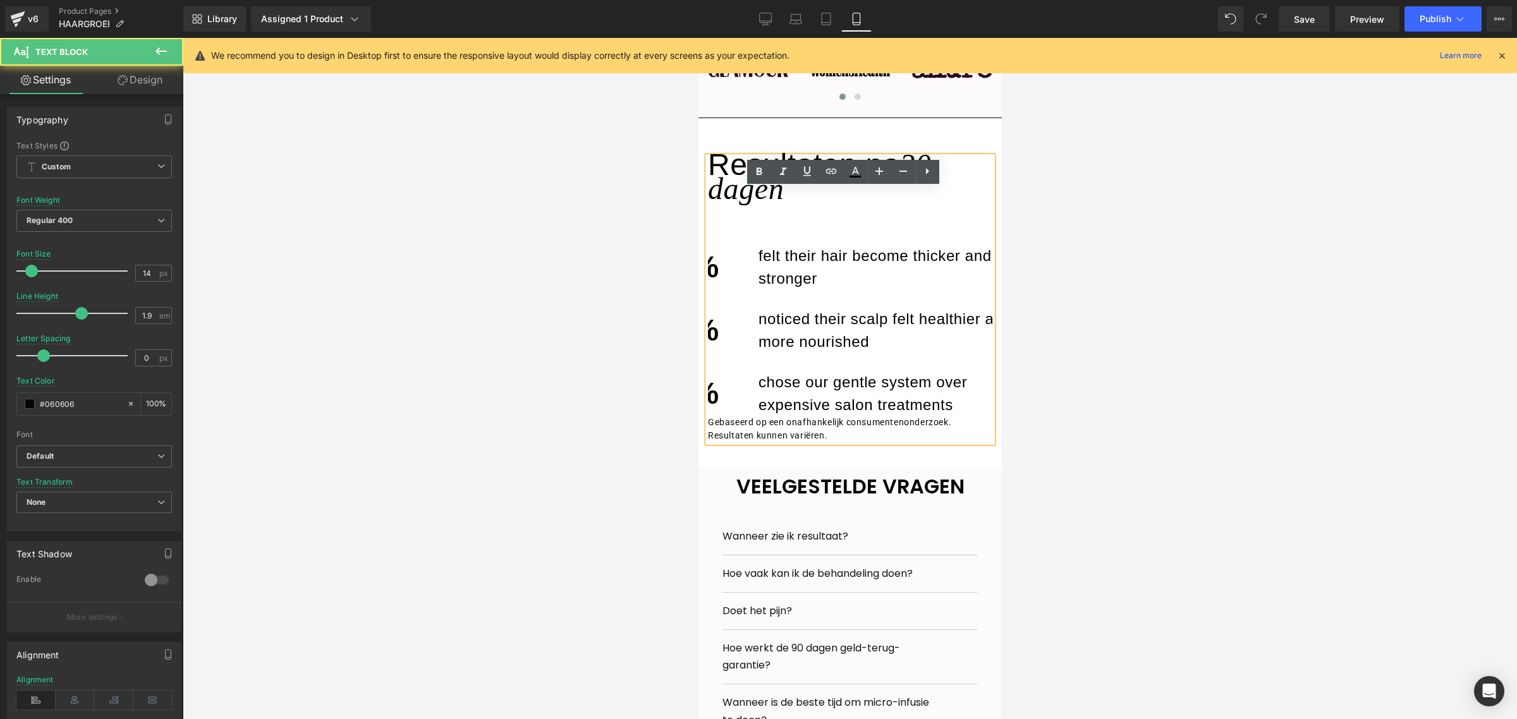
click at [881, 417] on p "chose our gentle system over expensive salon treatments" at bounding box center [900, 394] width 284 height 46
click at [929, 442] on p "Gebaseerd op een onafhankelijk consumentenonderzoek. Resultaten kunnen variëren." at bounding box center [849, 429] width 284 height 27
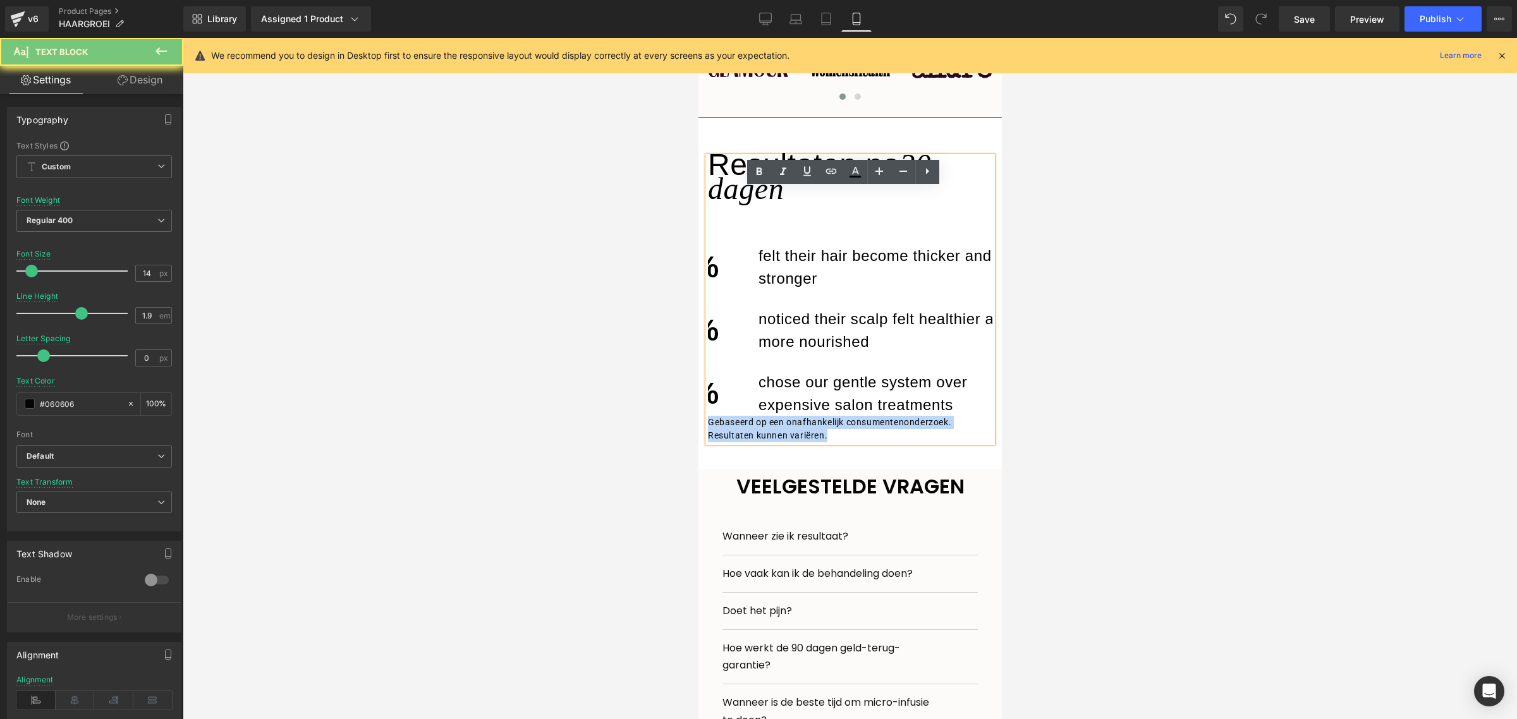
click at [929, 442] on p "Gebaseerd op een onafhankelijk consumentenonderzoek. Resultaten kunnen variëren." at bounding box center [849, 429] width 284 height 27
click at [916, 442] on p "Gebaseerd op een onafhankelijk consumentenonderzoek. Resultaten kunnen variëren." at bounding box center [849, 429] width 284 height 27
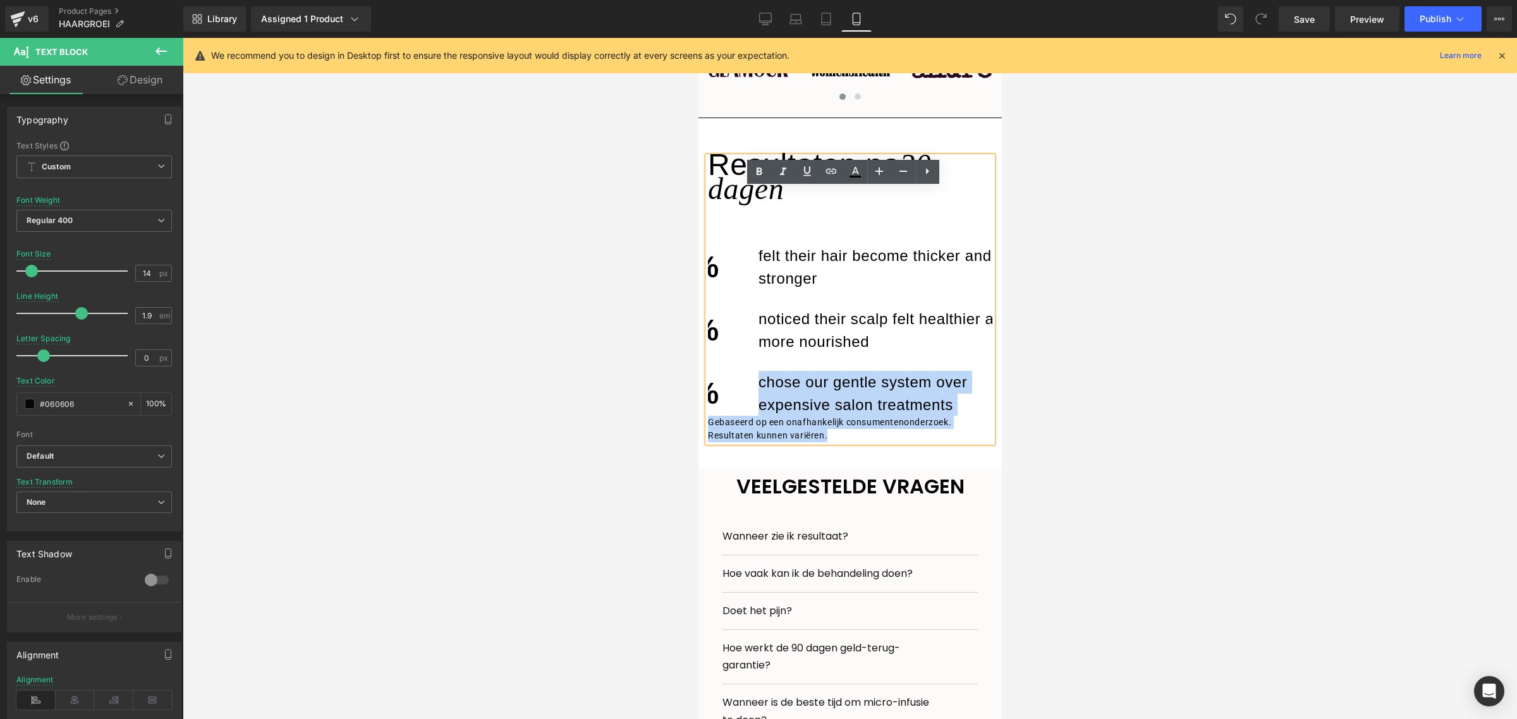
drag, startPoint x: 906, startPoint y: 468, endPoint x: 710, endPoint y: 425, distance: 200.6
click at [710, 425] on div "Resultaten na 30 dagen 90% felt their hair become thicker and stronger 92% noti…" at bounding box center [849, 300] width 284 height 286
click at [710, 417] on p "89%" at bounding box center [688, 394] width 62 height 46
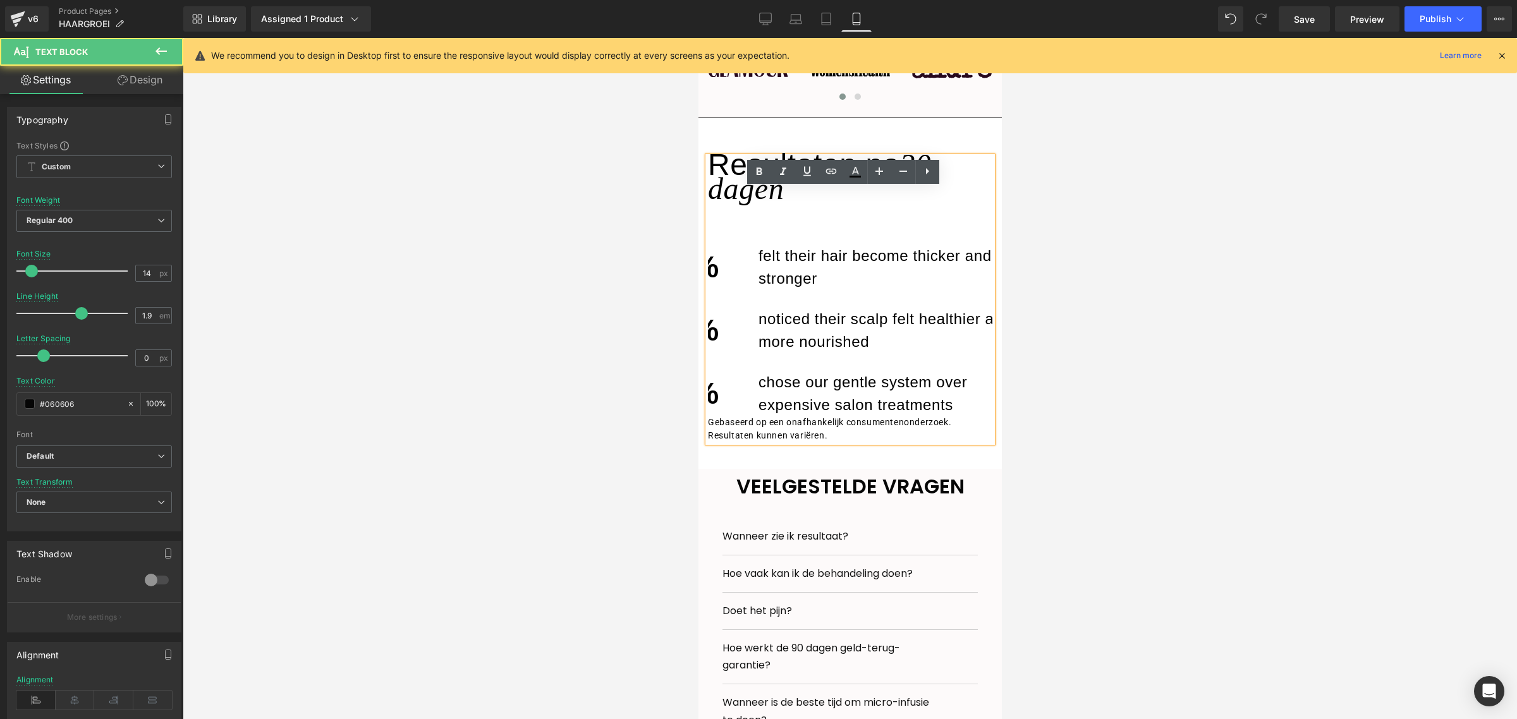
click at [732, 417] on div "89%" at bounding box center [698, 394] width 82 height 46
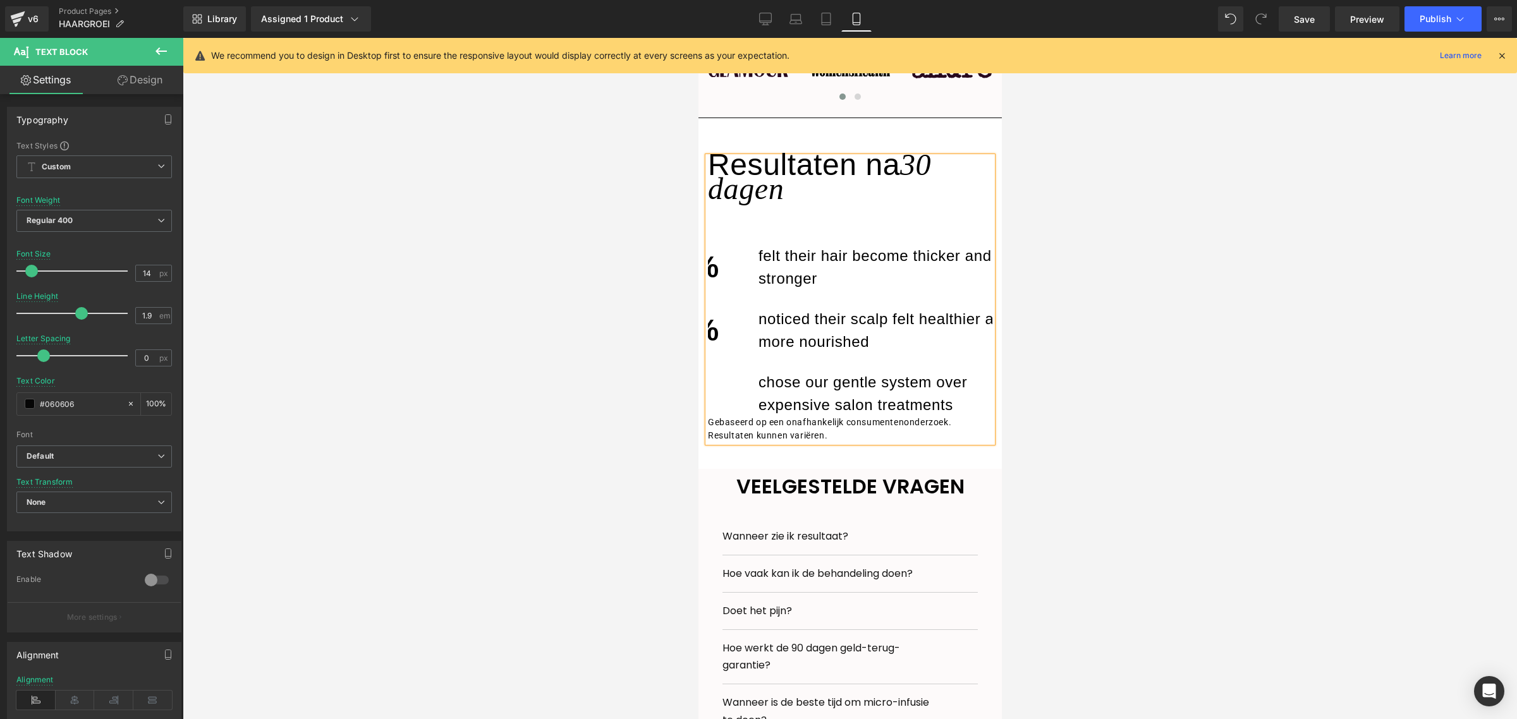
click at [712, 353] on div "92%" at bounding box center [698, 331] width 82 height 46
click at [717, 290] on div "90%" at bounding box center [698, 268] width 82 height 46
click at [748, 300] on div "felt their hair become thicker and stronger" at bounding box center [899, 267] width 303 height 64
click at [748, 289] on div "felt their hair become thicker andstronger" at bounding box center [899, 267] width 303 height 64
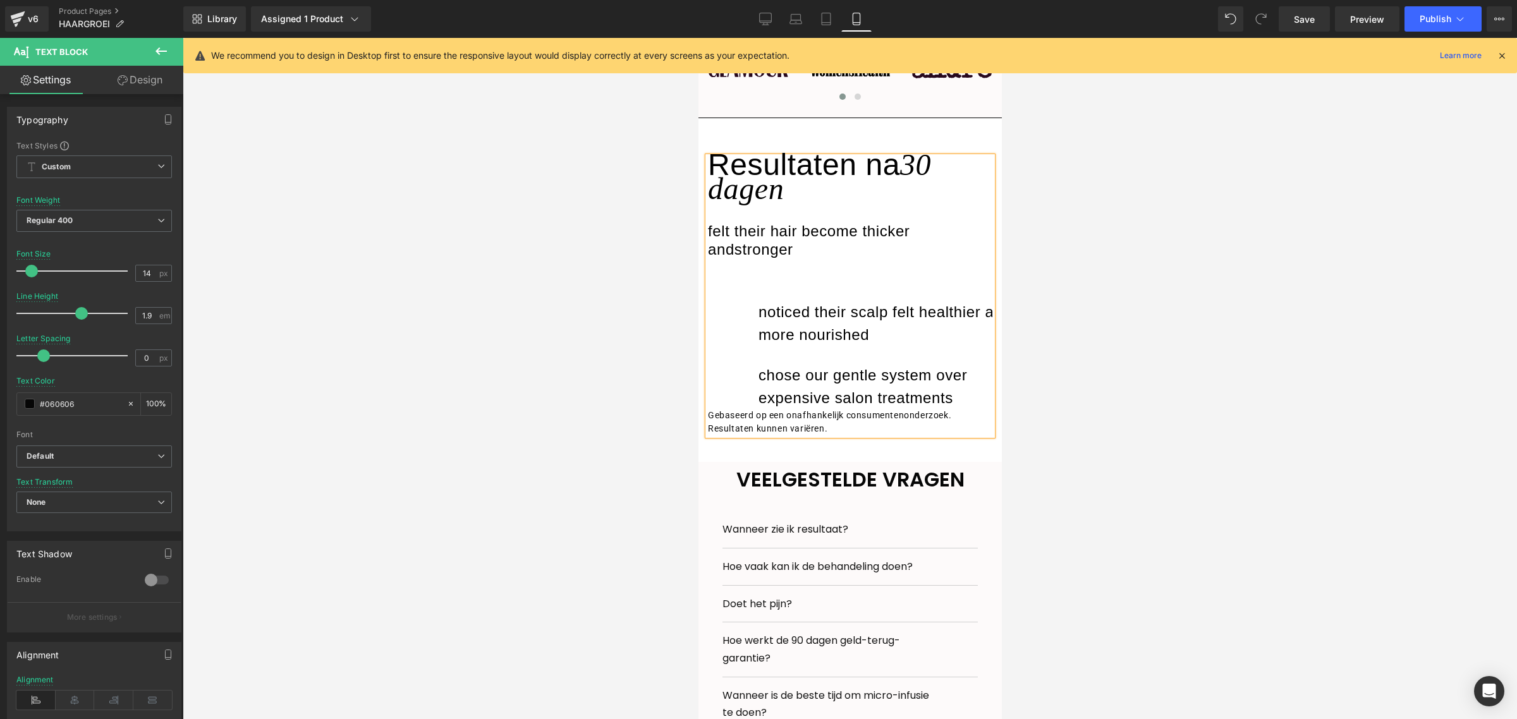
click at [758, 342] on p "noticed their scalp felt healthier and more nourished" at bounding box center [900, 324] width 284 height 46
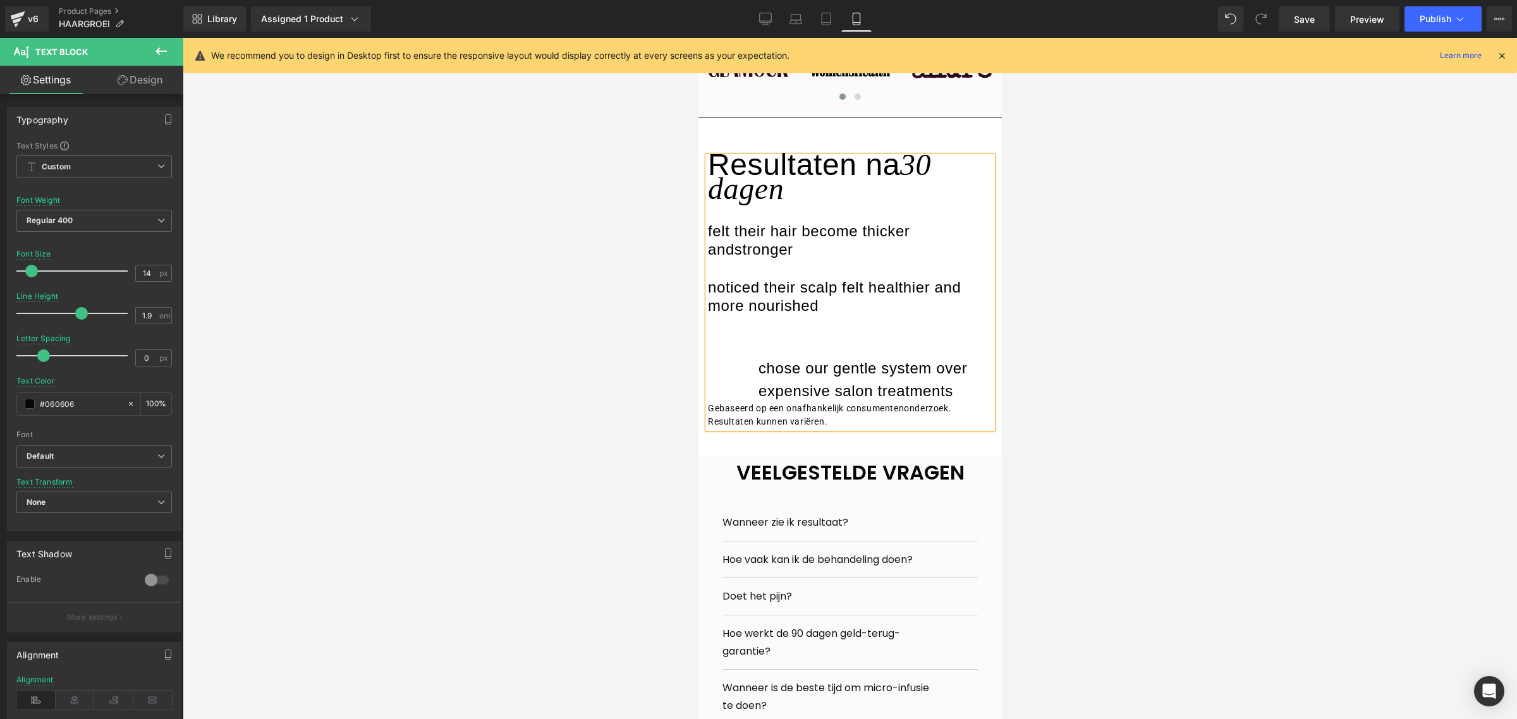
click at [758, 398] on p "chose our gentle system over expensive salon treatments" at bounding box center [900, 380] width 284 height 46
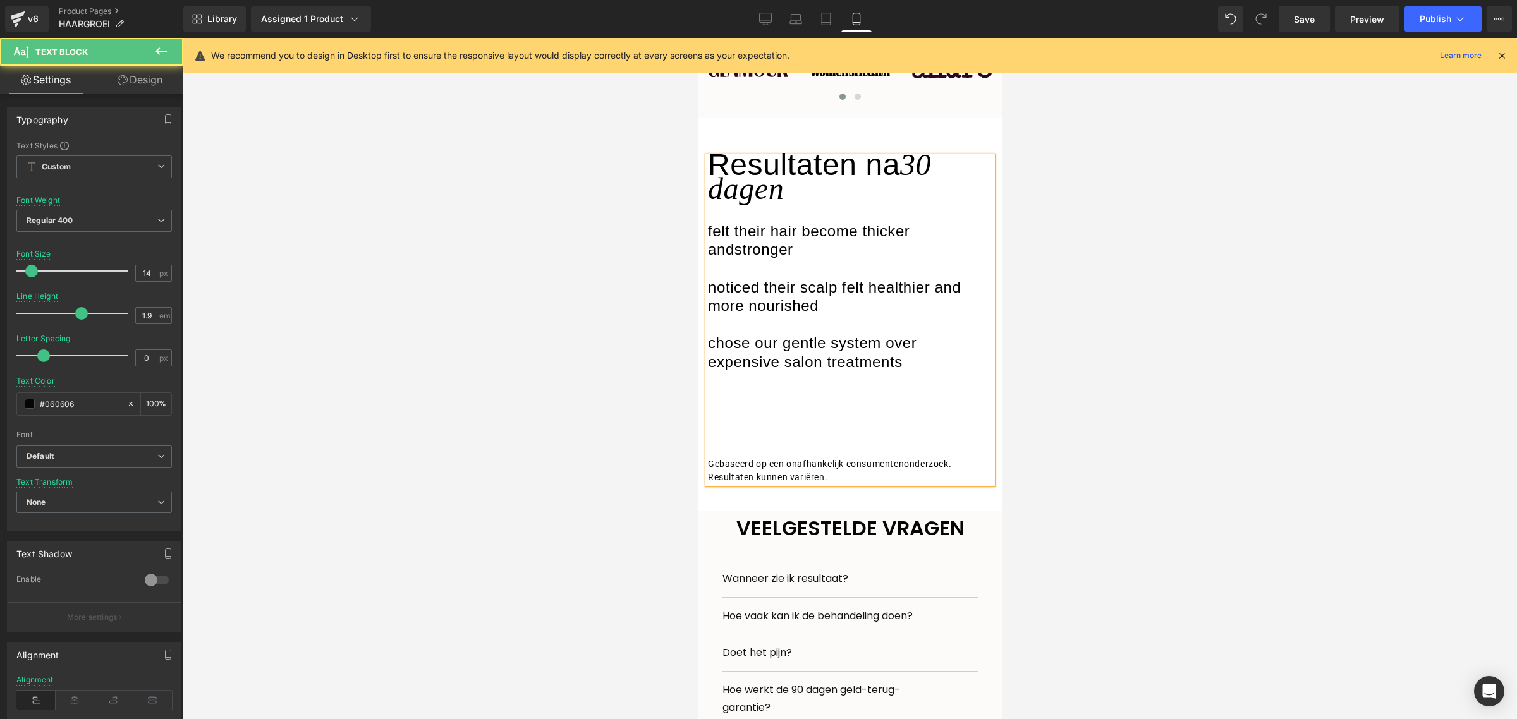
click at [770, 435] on div at bounding box center [799, 424] width 284 height 23
click at [758, 425] on div at bounding box center [849, 425] width 284 height 63
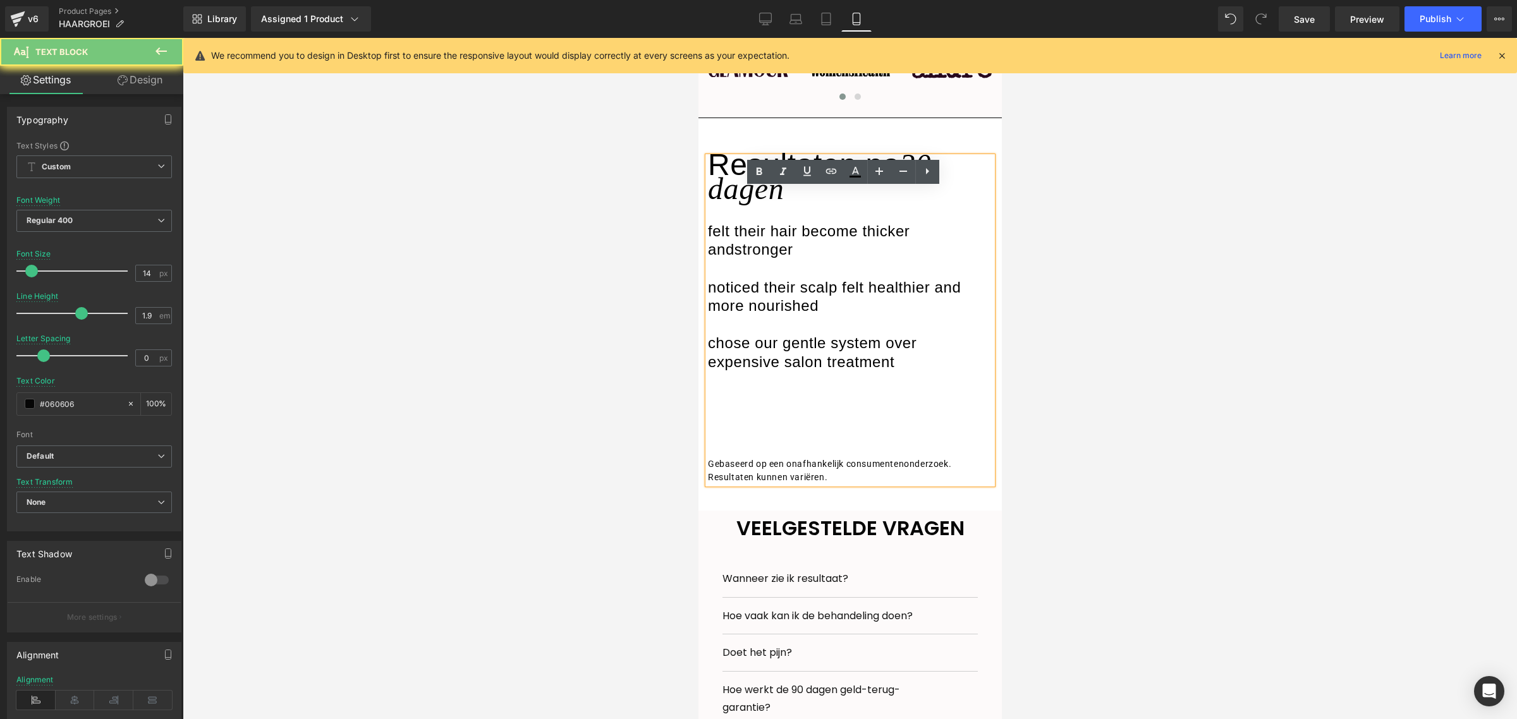
click at [758, 425] on div at bounding box center [849, 425] width 284 height 63
click at [779, 435] on div at bounding box center [799, 424] width 284 height 23
drag, startPoint x: 780, startPoint y: 456, endPoint x: 736, endPoint y: 438, distance: 47.3
click at [736, 438] on div at bounding box center [798, 424] width 303 height 42
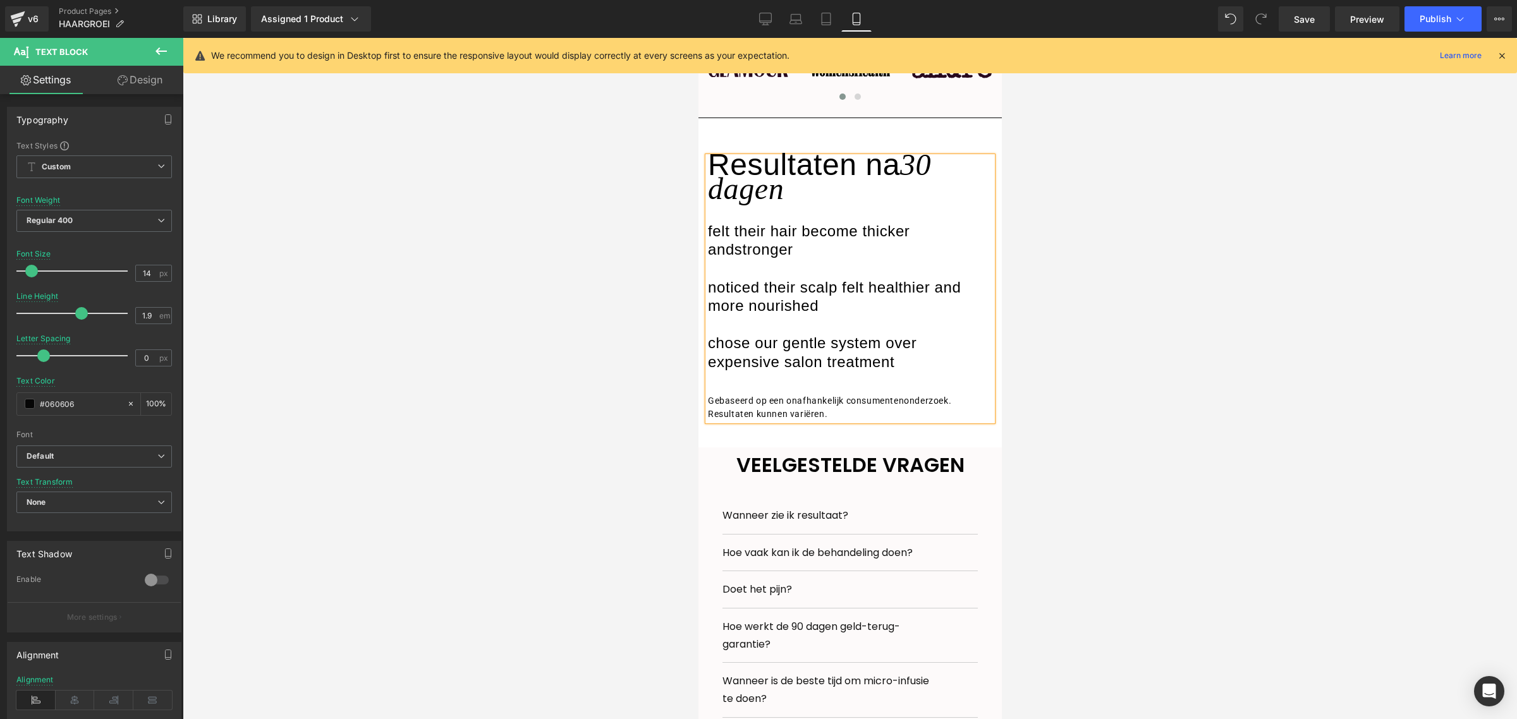
click at [836, 336] on div at bounding box center [849, 326] width 284 height 19
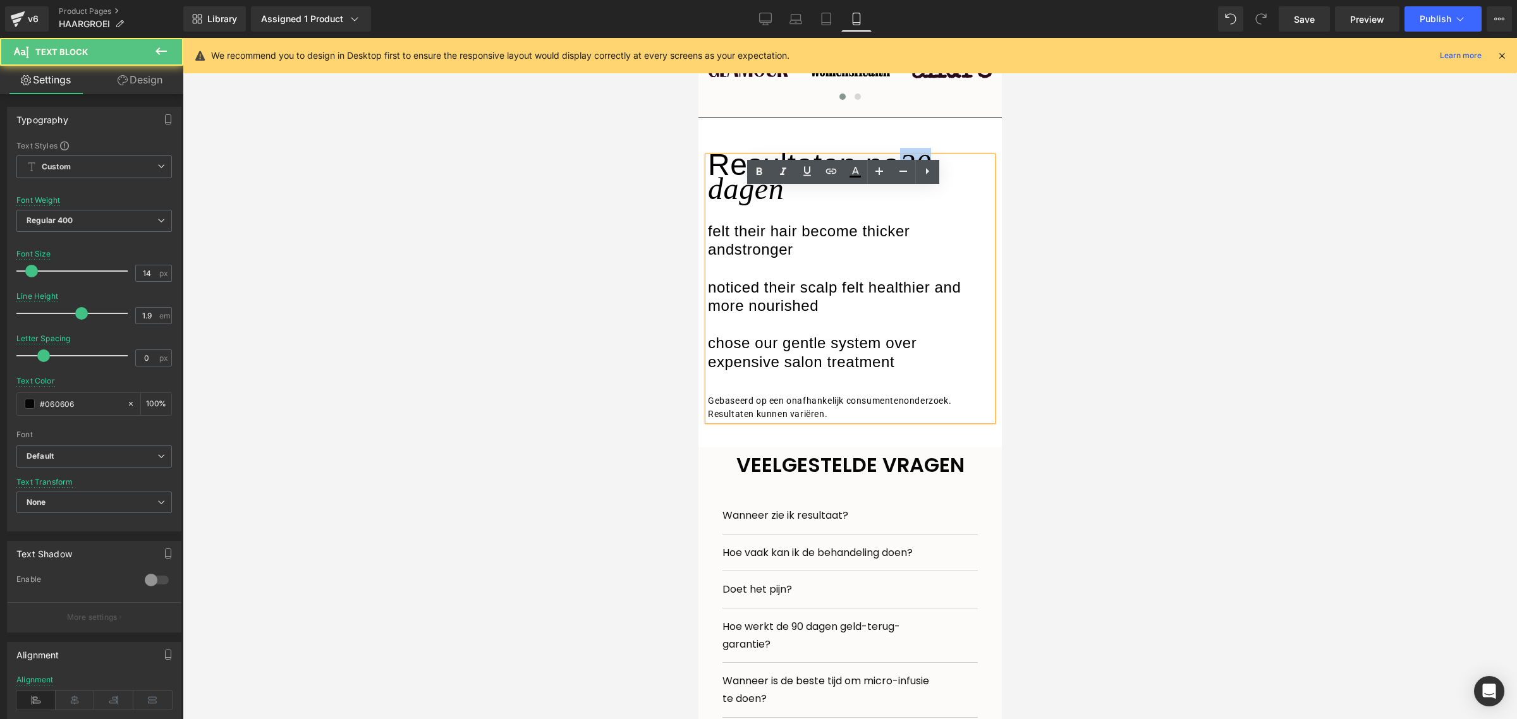
drag, startPoint x: 945, startPoint y: 195, endPoint x: 913, endPoint y: 195, distance: 32.2
click at [913, 195] on div "Resultaten na 30 dagen" at bounding box center [849, 180] width 284 height 47
copy h3 "30"
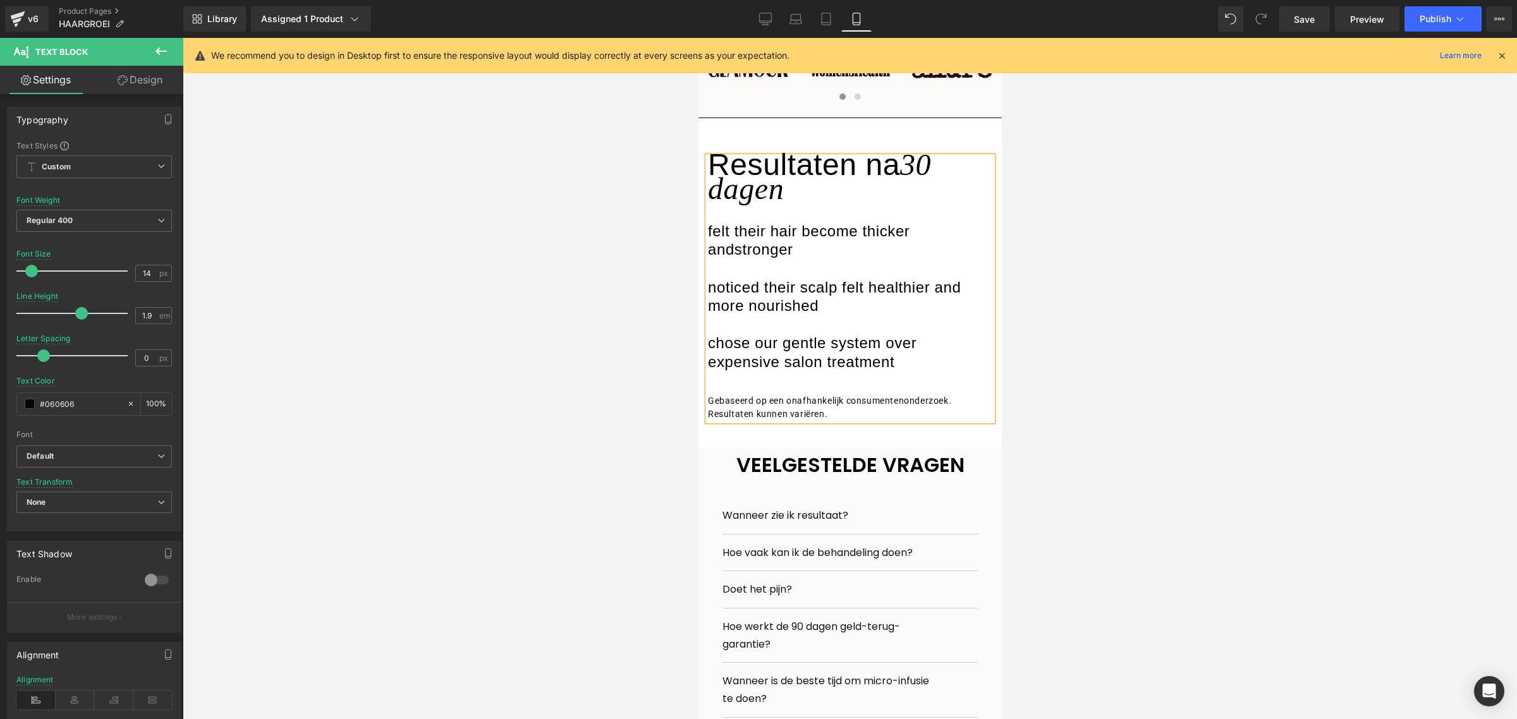
click at [748, 254] on span "felt their hair become thicker andstronger" at bounding box center [808, 240] width 202 height 36
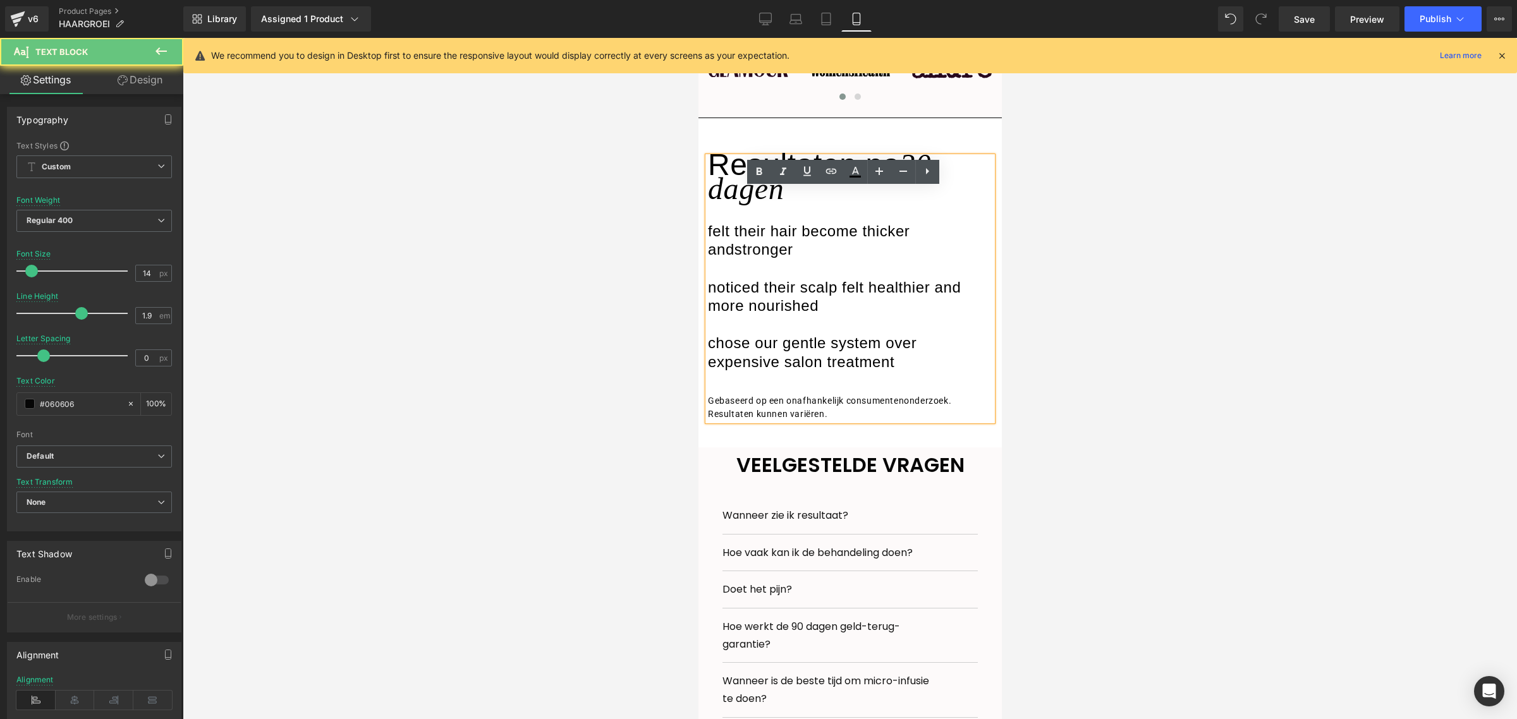
click at [754, 223] on div at bounding box center [849, 213] width 284 height 19
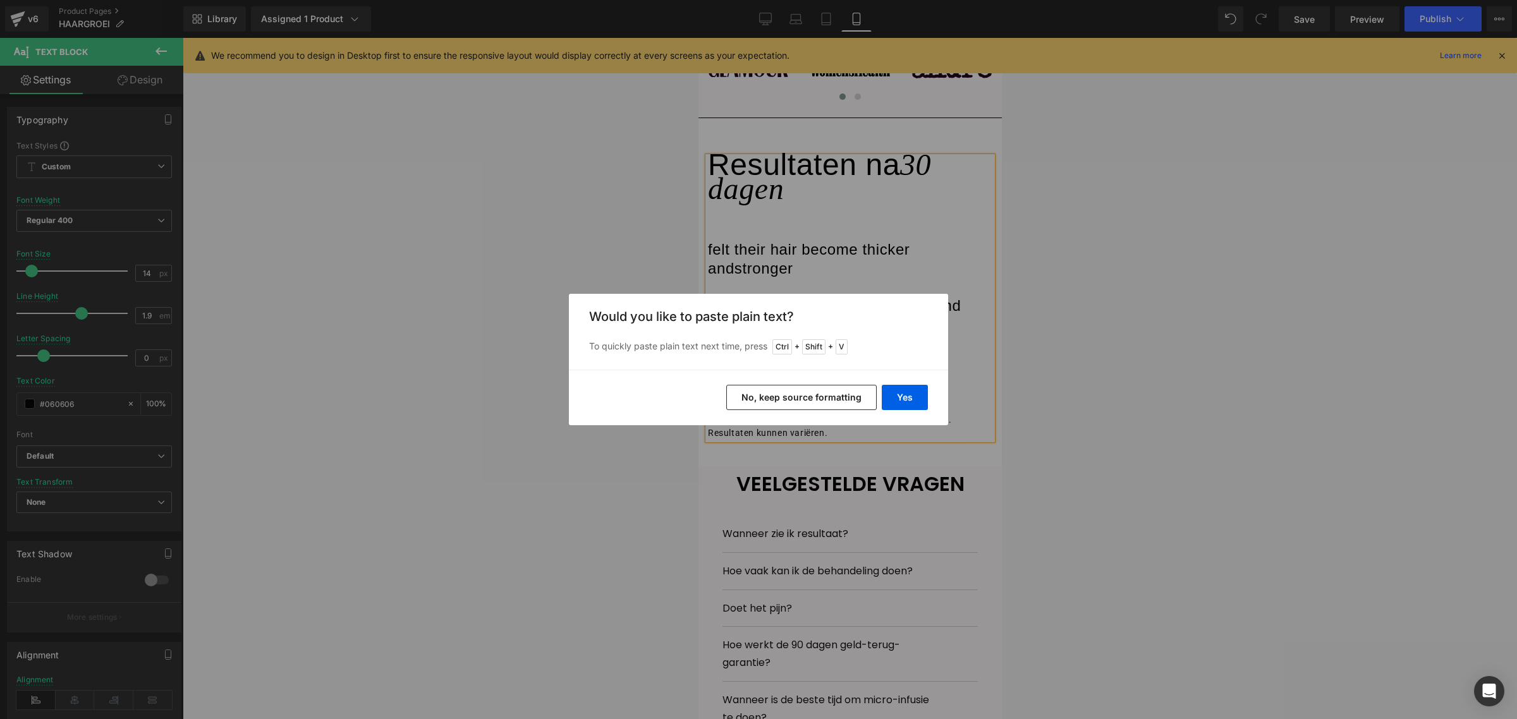
drag, startPoint x: 817, startPoint y: 391, endPoint x: 95, endPoint y: 320, distance: 725.2
click at [817, 391] on button "No, keep source formatting" at bounding box center [801, 397] width 150 height 25
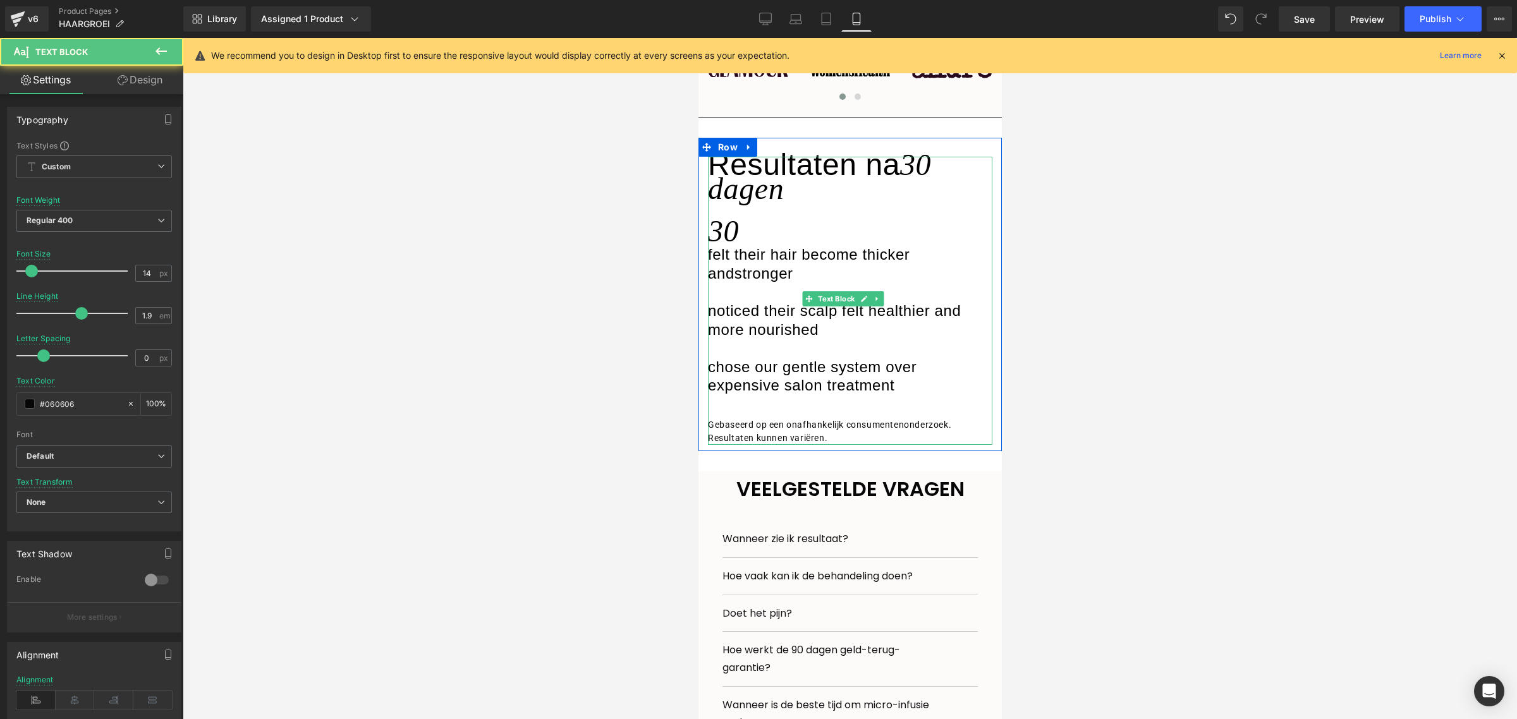
click at [751, 246] on div "30" at bounding box center [849, 225] width 284 height 42
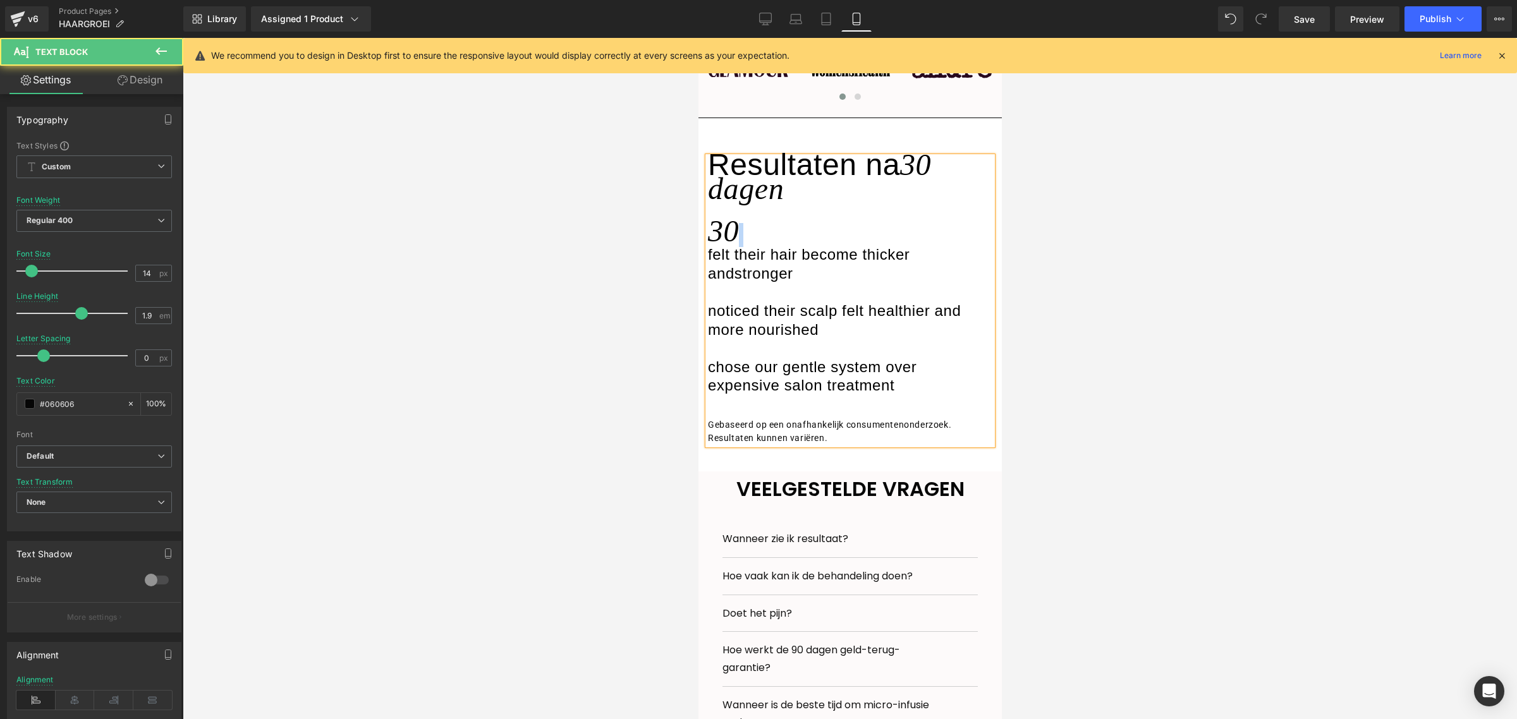
click at [751, 246] on div "30" at bounding box center [849, 225] width 284 height 42
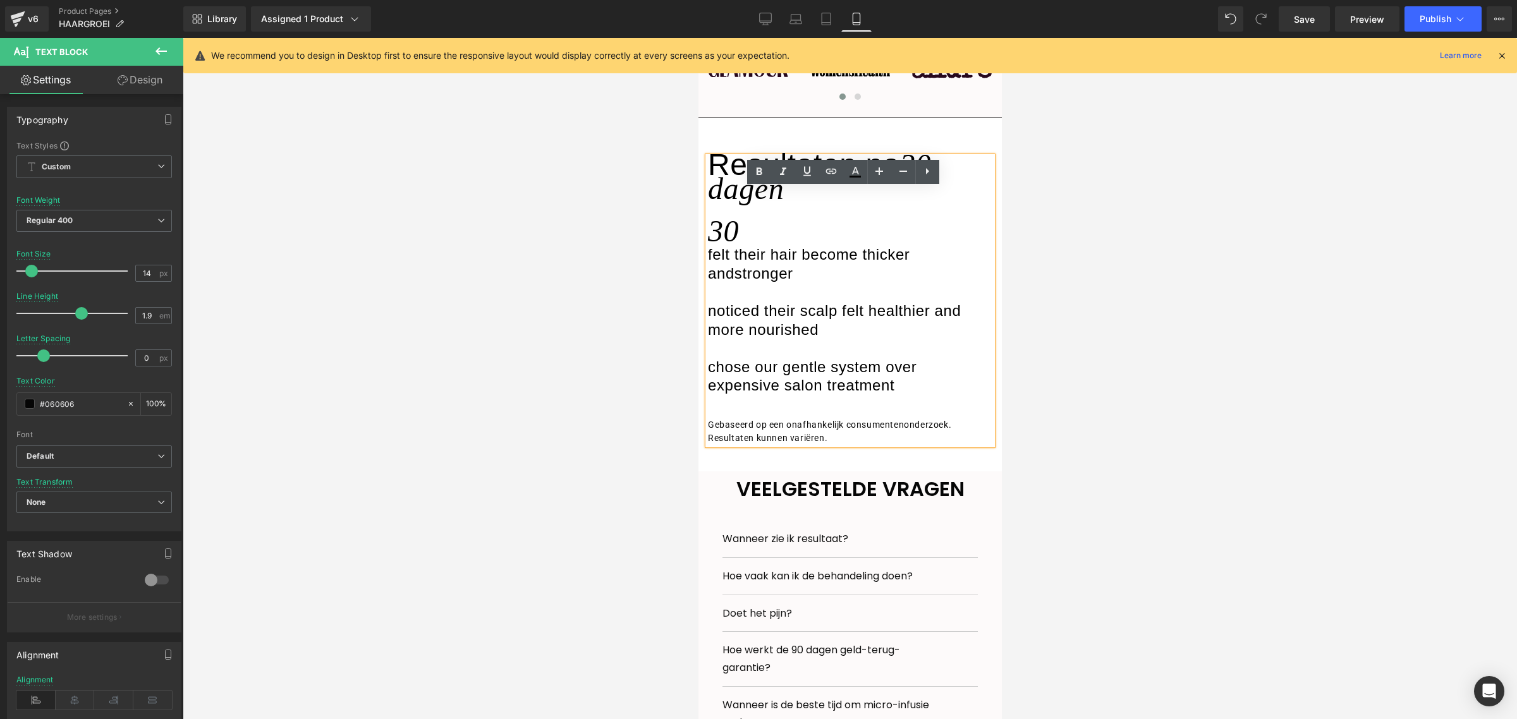
click at [719, 248] on span "30" at bounding box center [722, 230] width 31 height 33
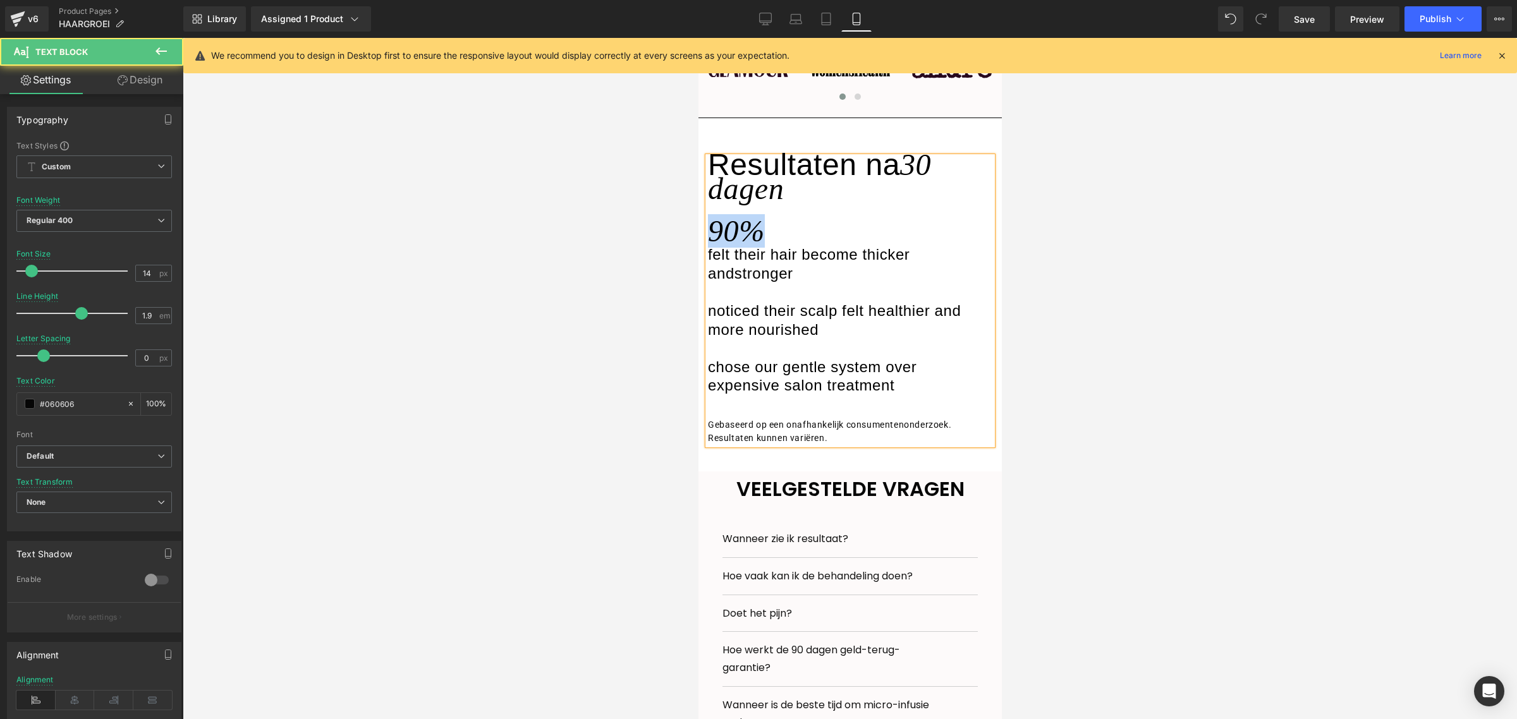
drag, startPoint x: 772, startPoint y: 261, endPoint x: 710, endPoint y: 257, distance: 62.7
click at [710, 246] on div "90%" at bounding box center [849, 225] width 284 height 42
copy span "90%"
click at [730, 303] on div at bounding box center [849, 293] width 284 height 19
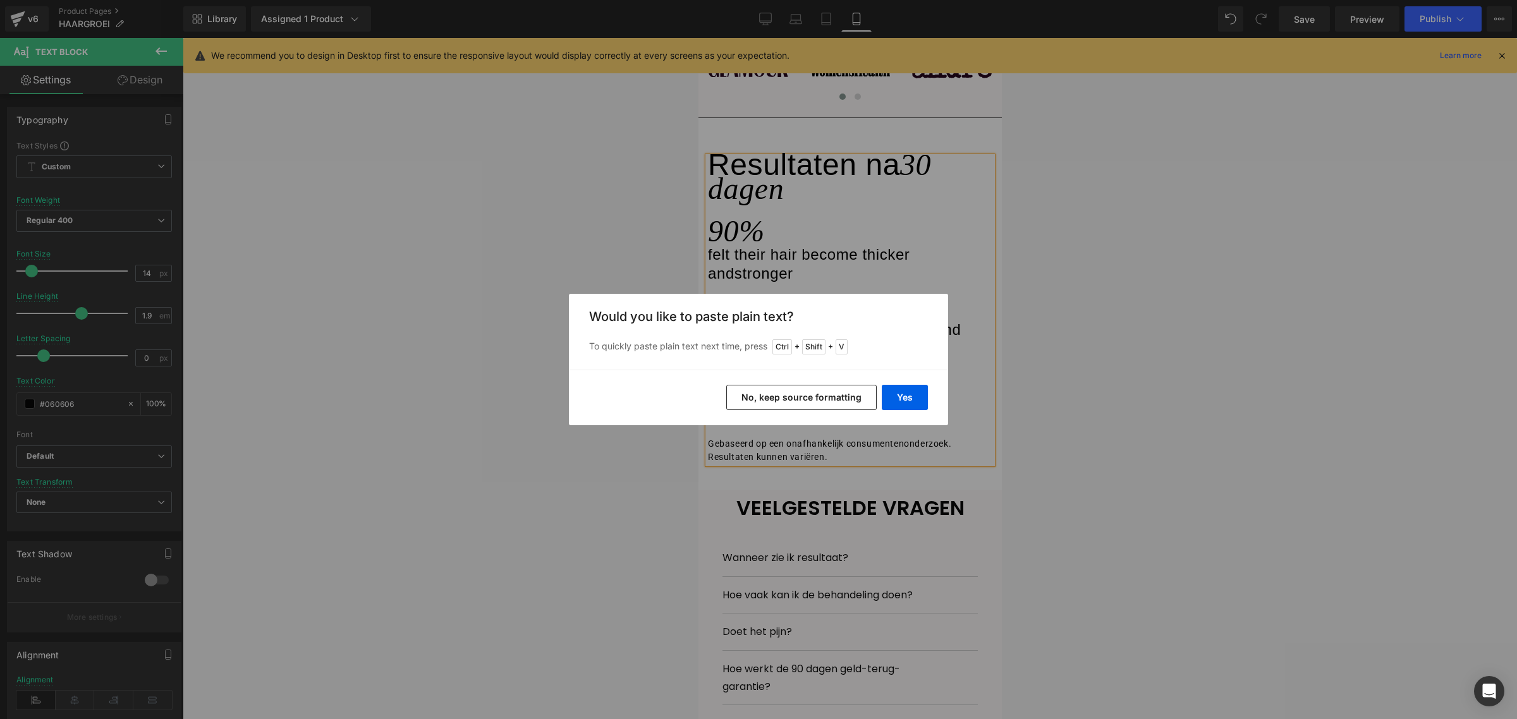
click at [807, 392] on button "No, keep source formatting" at bounding box center [801, 397] width 150 height 25
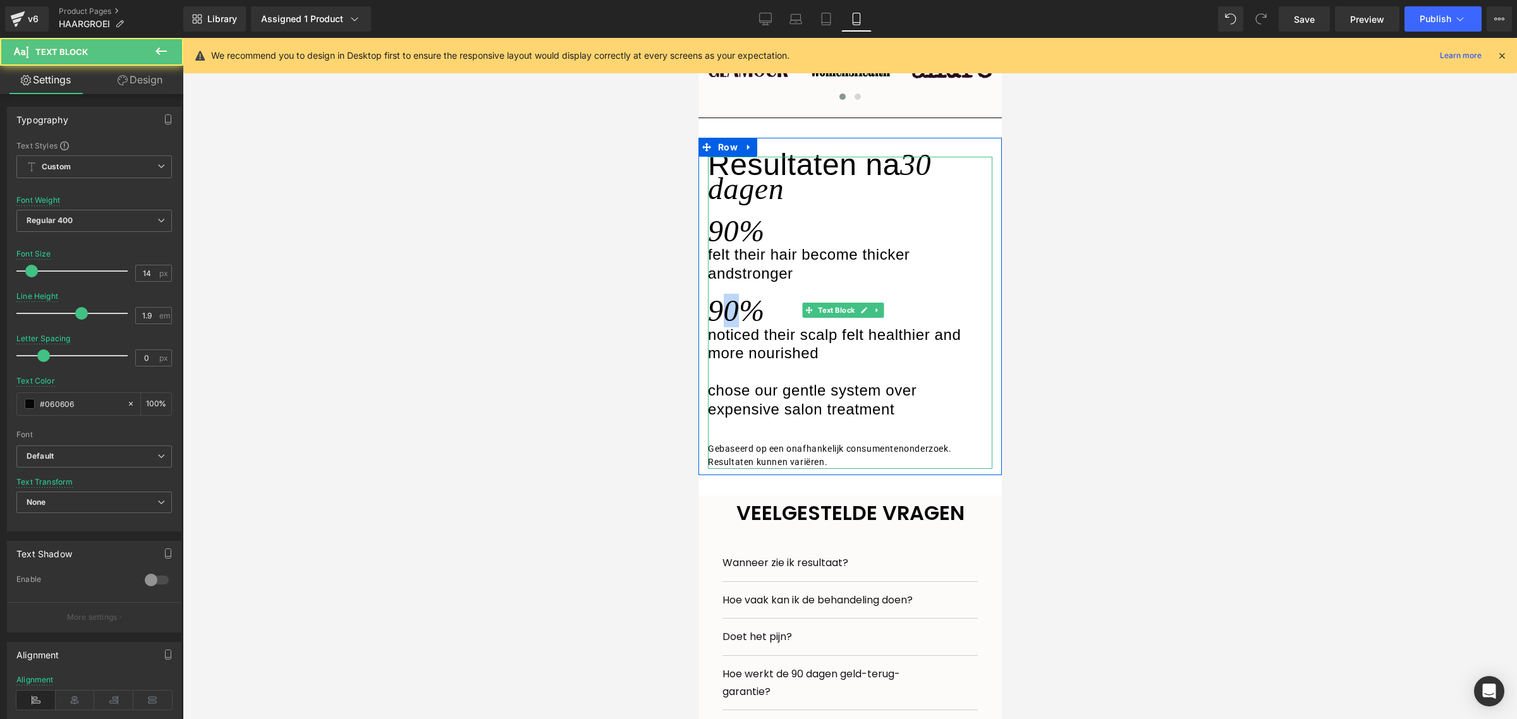
click at [726, 327] on span "90%" at bounding box center [735, 310] width 57 height 33
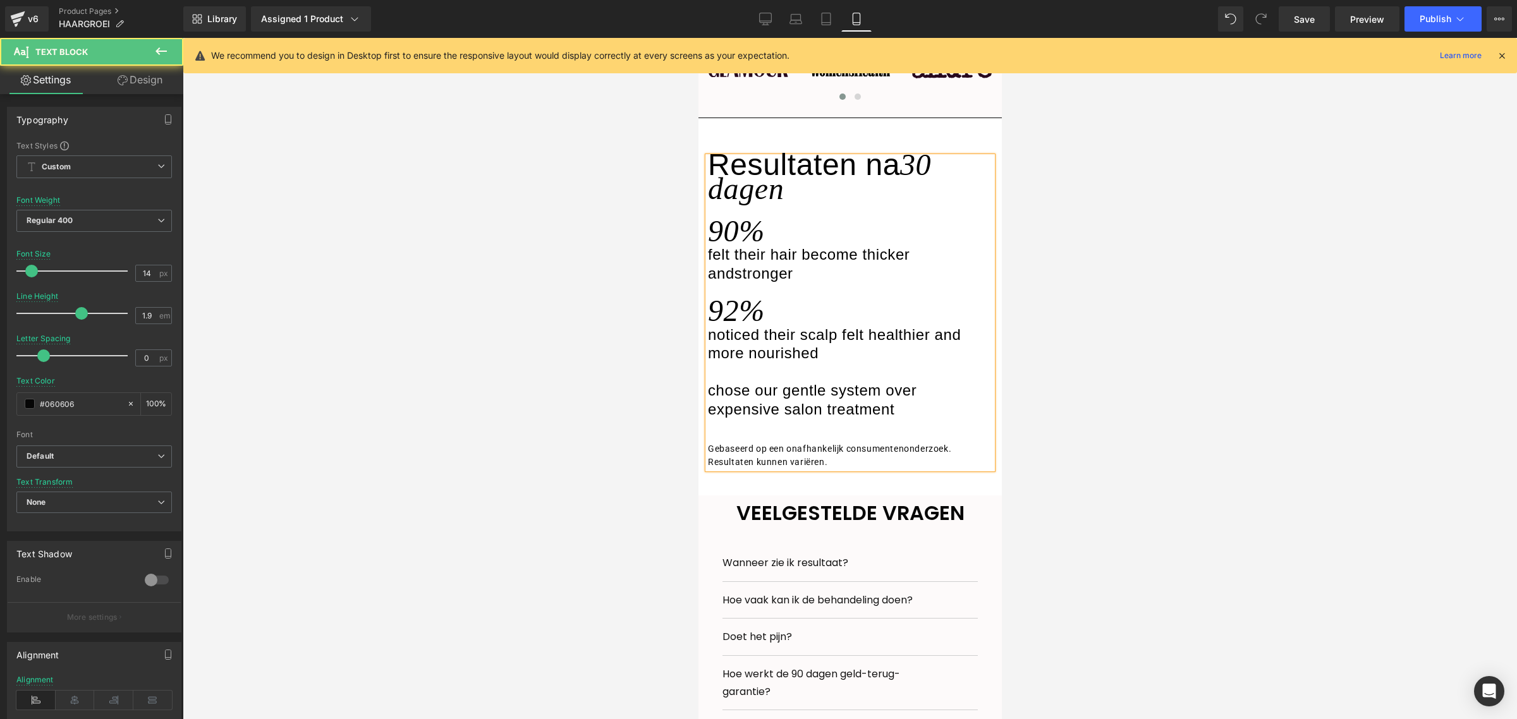
click at [748, 383] on div at bounding box center [849, 373] width 284 height 19
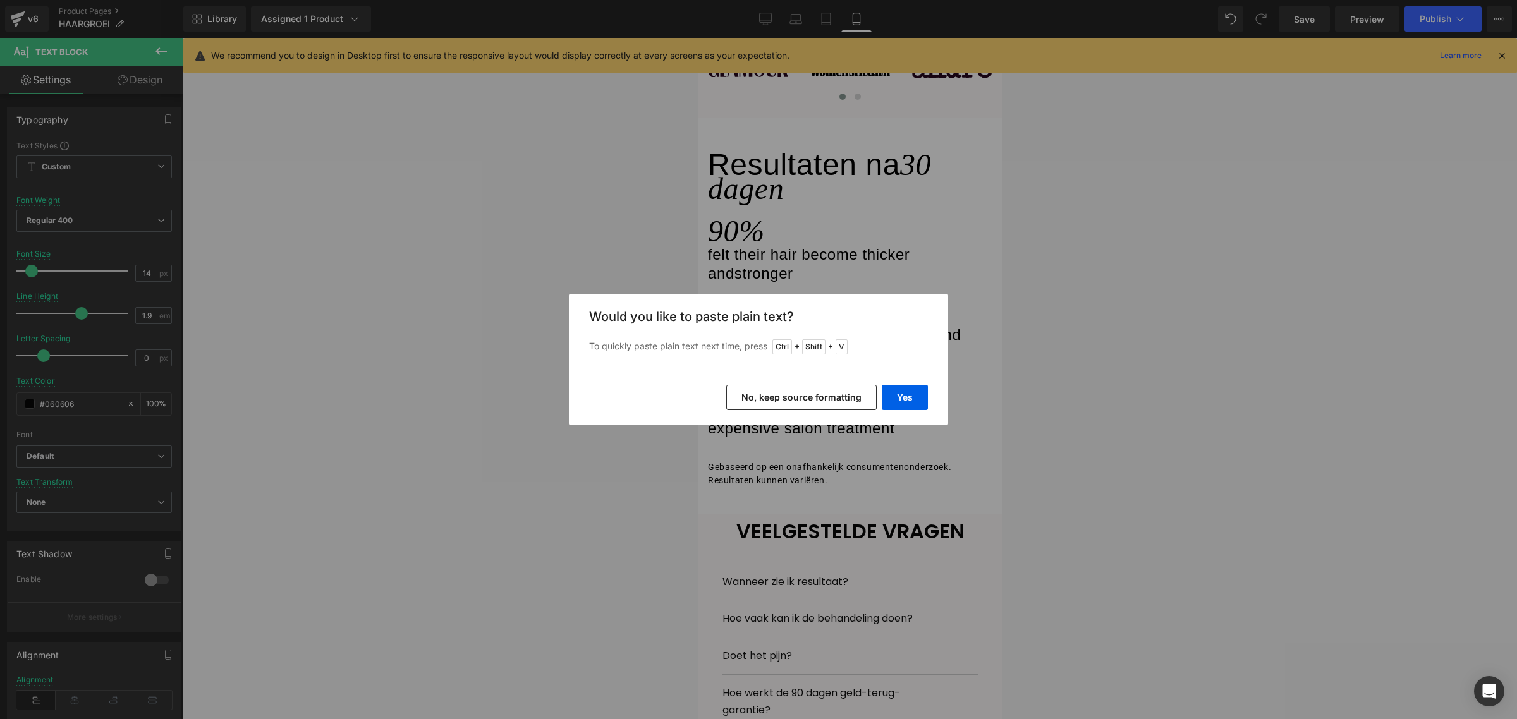
click at [749, 406] on button "No, keep source formatting" at bounding box center [801, 397] width 150 height 25
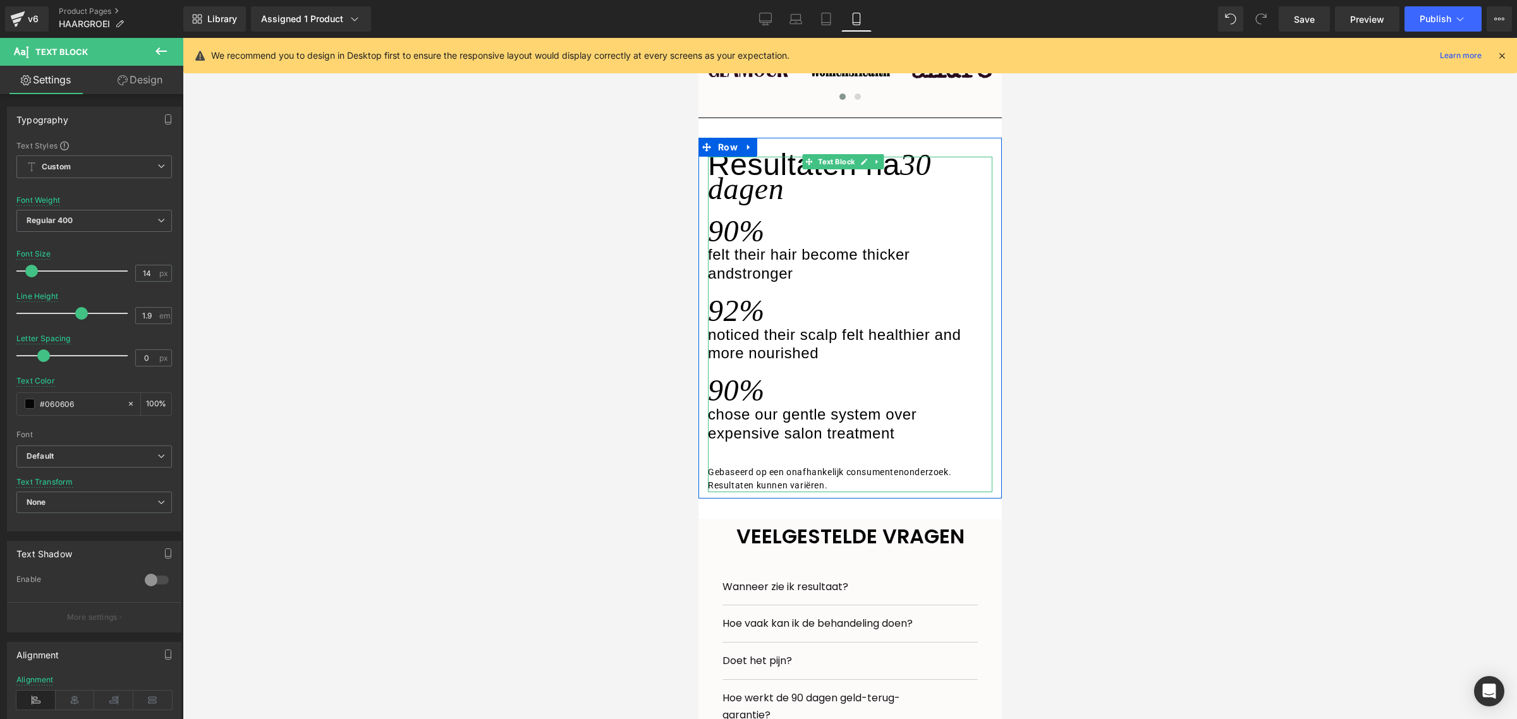
click at [739, 407] on span "90%" at bounding box center [735, 390] width 57 height 33
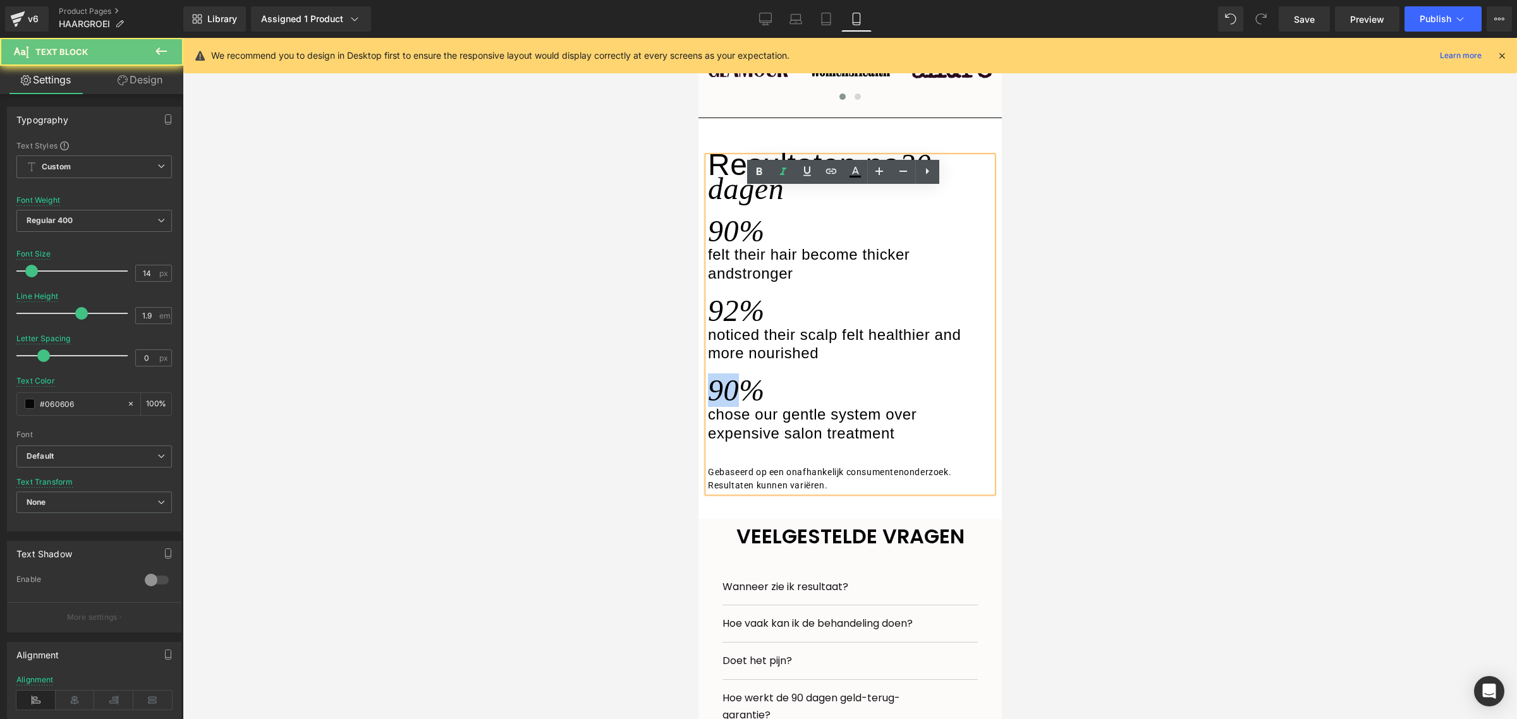
drag, startPoint x: 739, startPoint y: 410, endPoint x: 713, endPoint y: 411, distance: 26.6
click at [713, 407] on span "90%" at bounding box center [735, 390] width 57 height 33
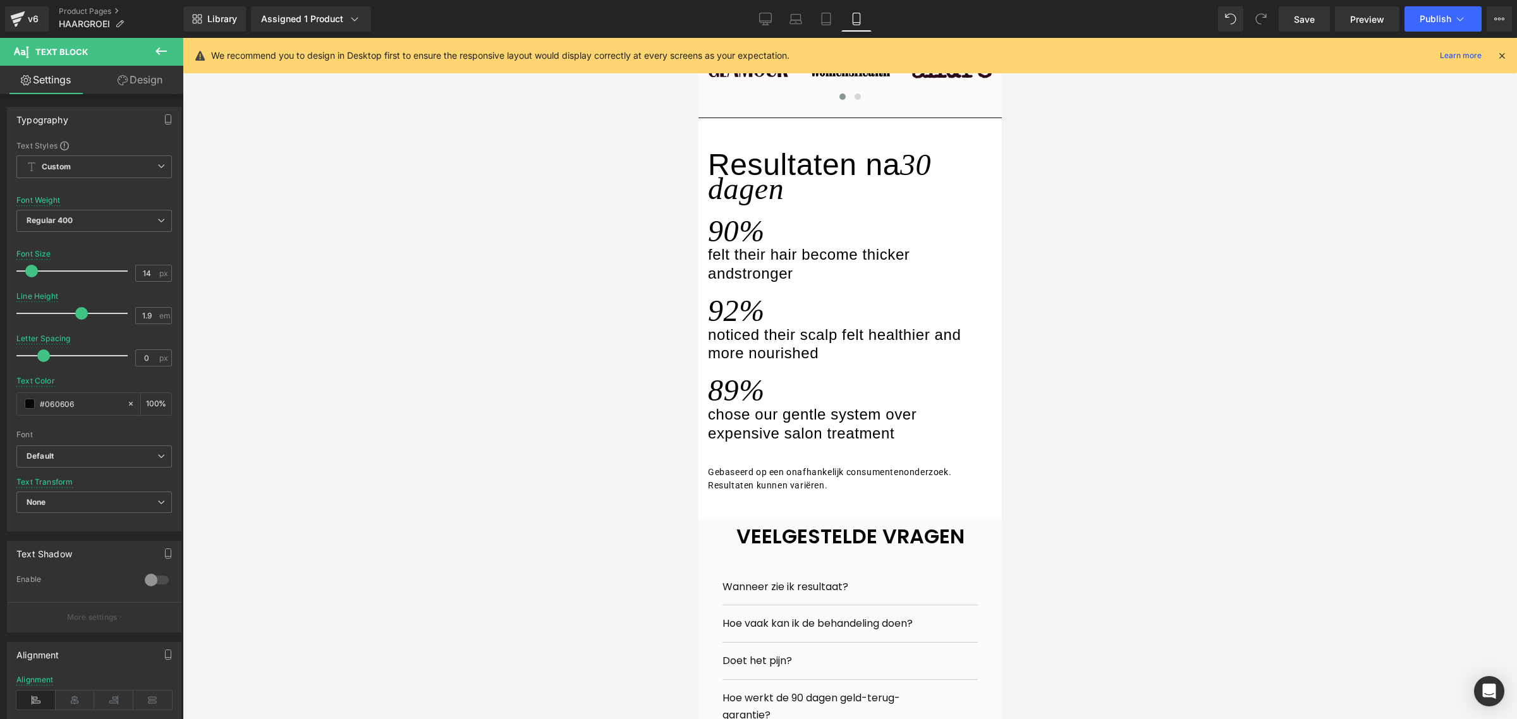
click at [593, 459] on div at bounding box center [850, 378] width 1334 height 681
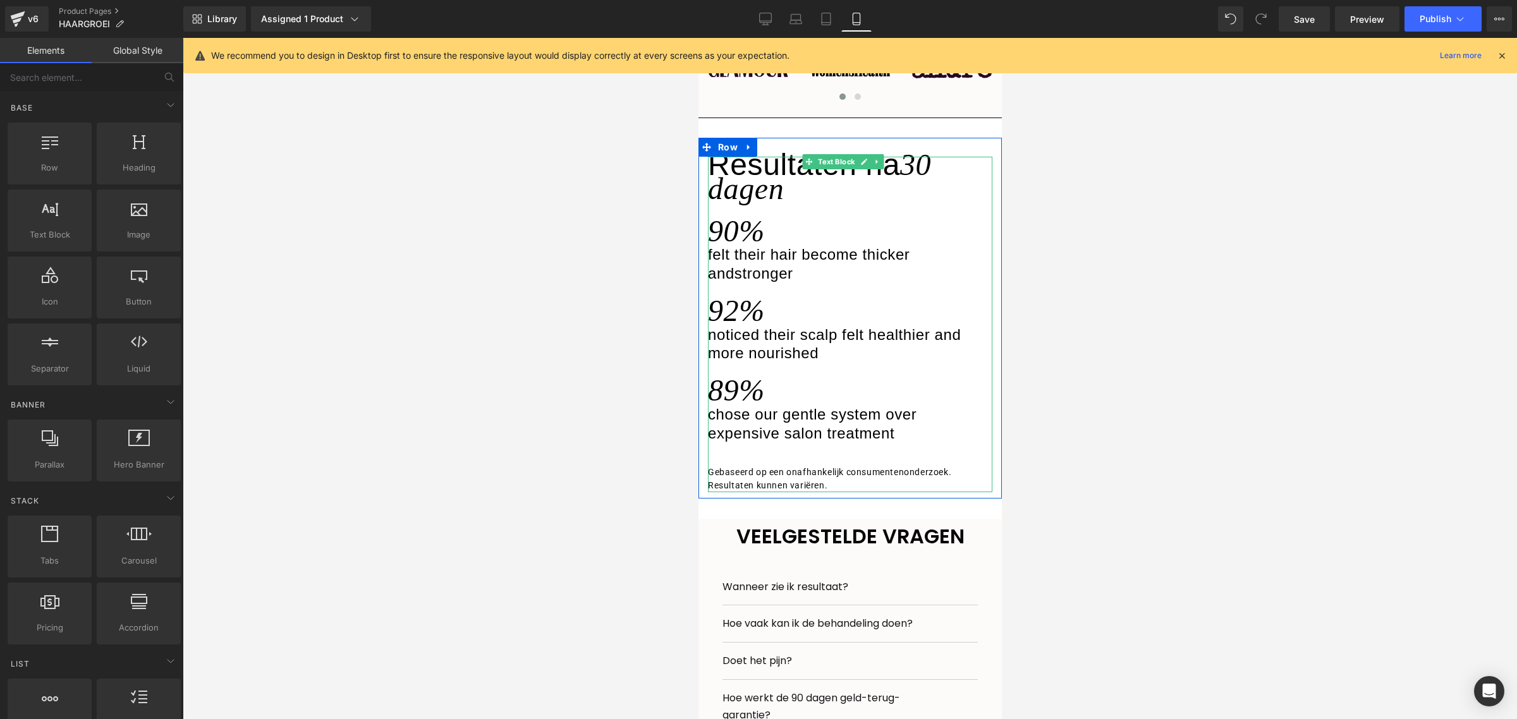
click at [785, 239] on div "90%" at bounding box center [849, 225] width 284 height 42
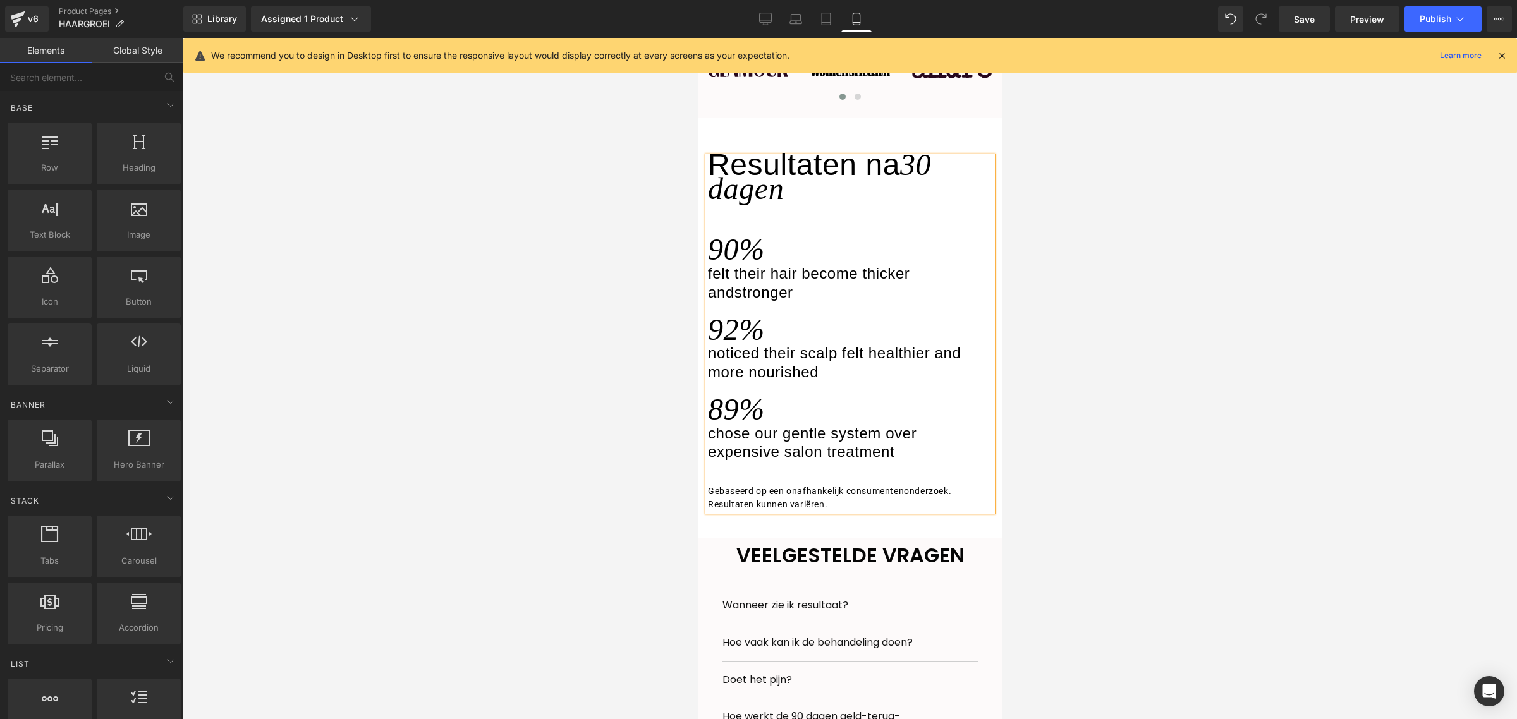
click at [1195, 242] on div at bounding box center [850, 378] width 1334 height 681
click at [1348, 7] on button "Publish" at bounding box center [1442, 18] width 77 height 25
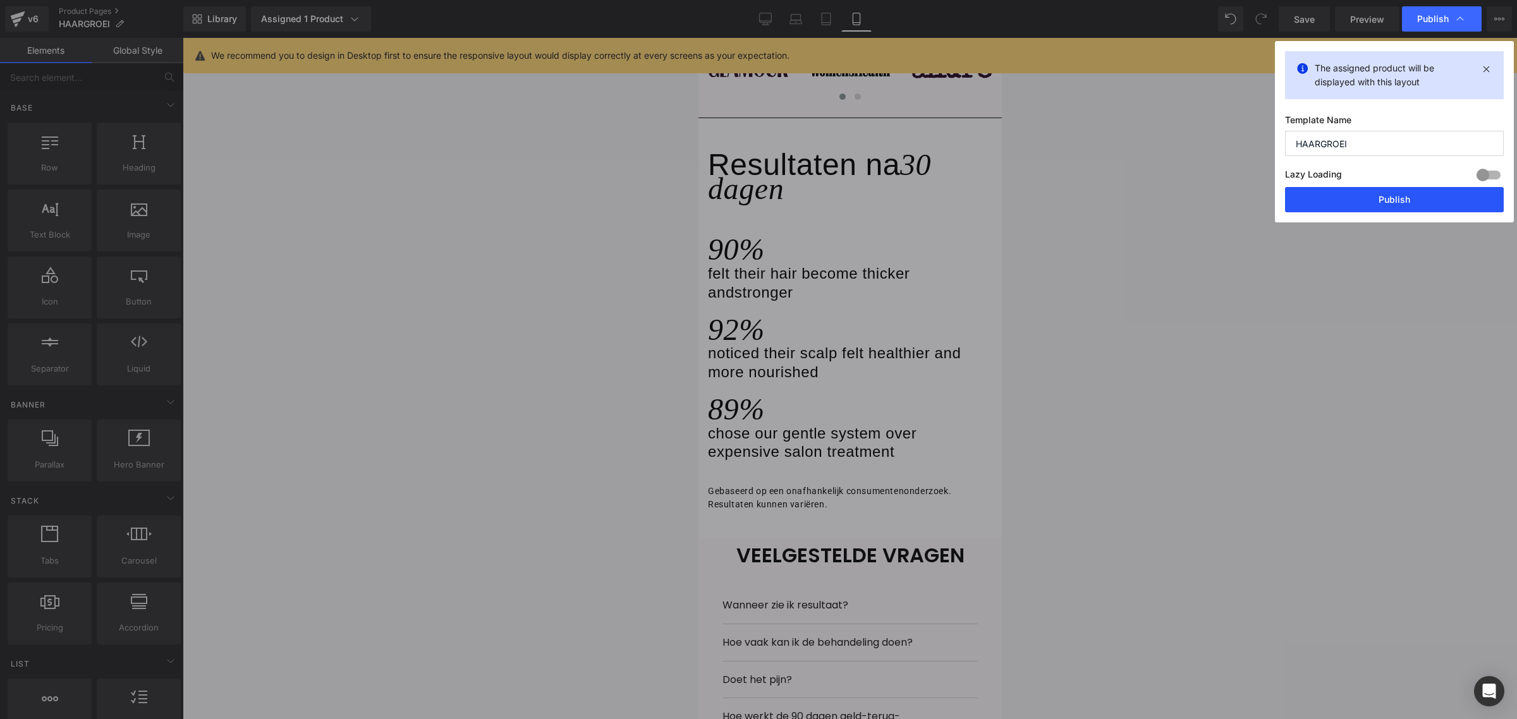
click at [1318, 201] on button "Publish" at bounding box center [1394, 199] width 219 height 25
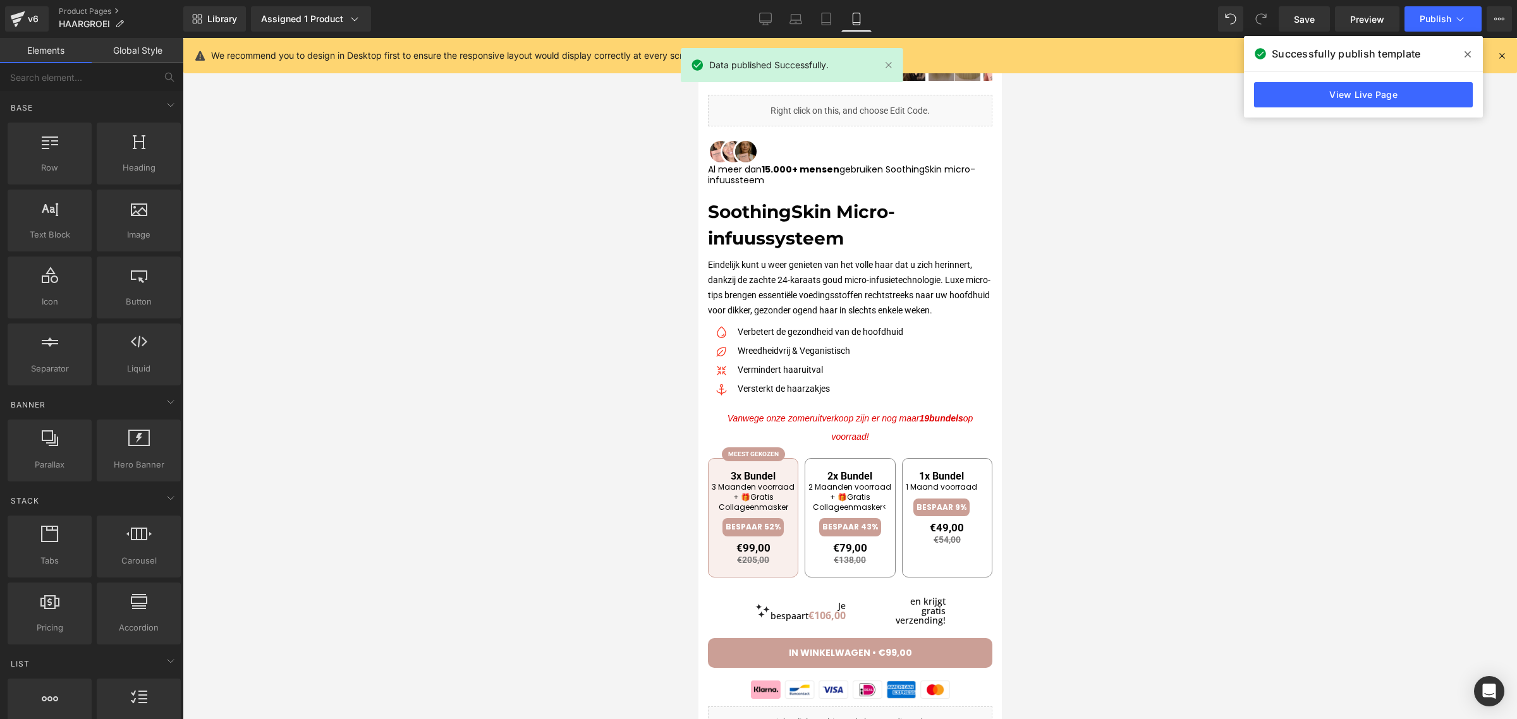
scroll to position [149, 0]
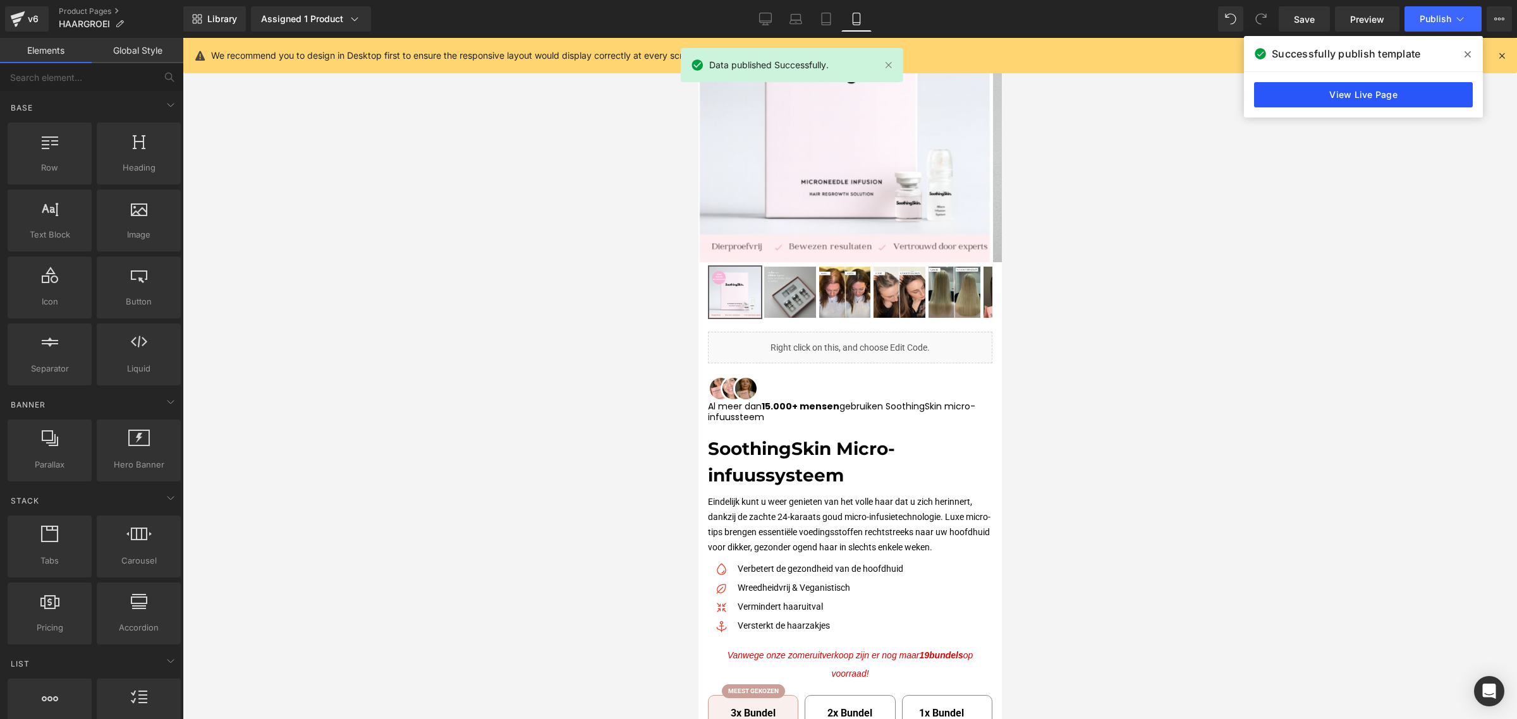
click at [1303, 89] on link "View Live Page" at bounding box center [1363, 94] width 219 height 25
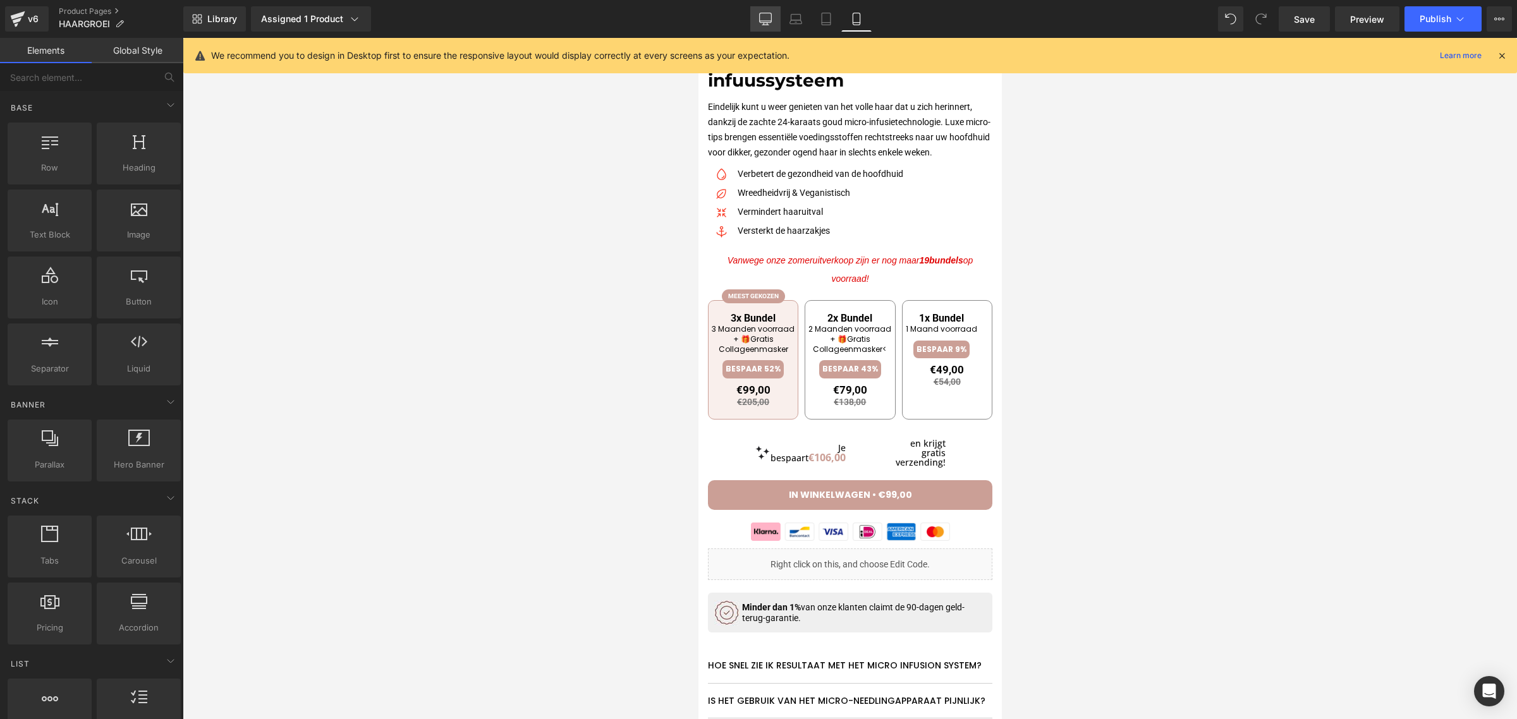
click at [758, 18] on link "Desktop" at bounding box center [765, 18] width 30 height 25
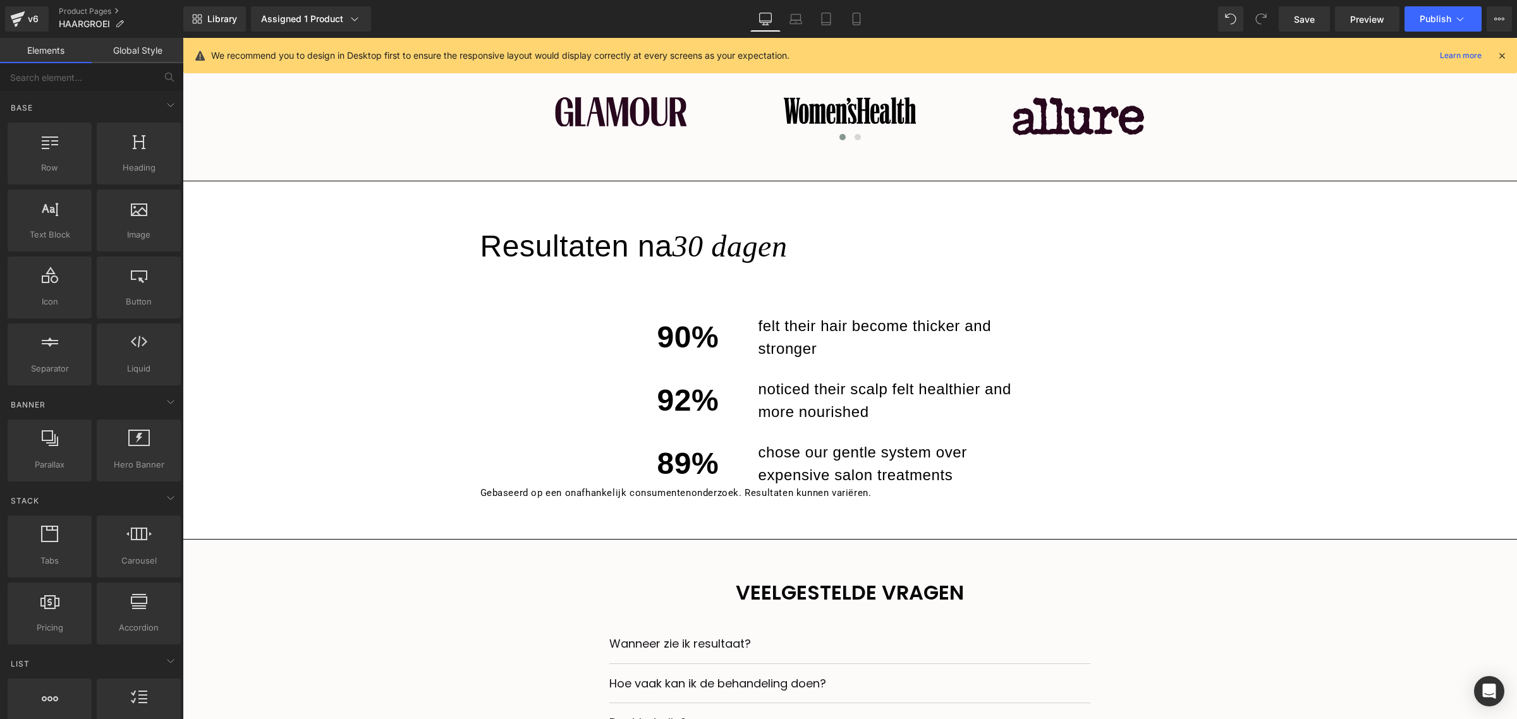
scroll to position [1050, 0]
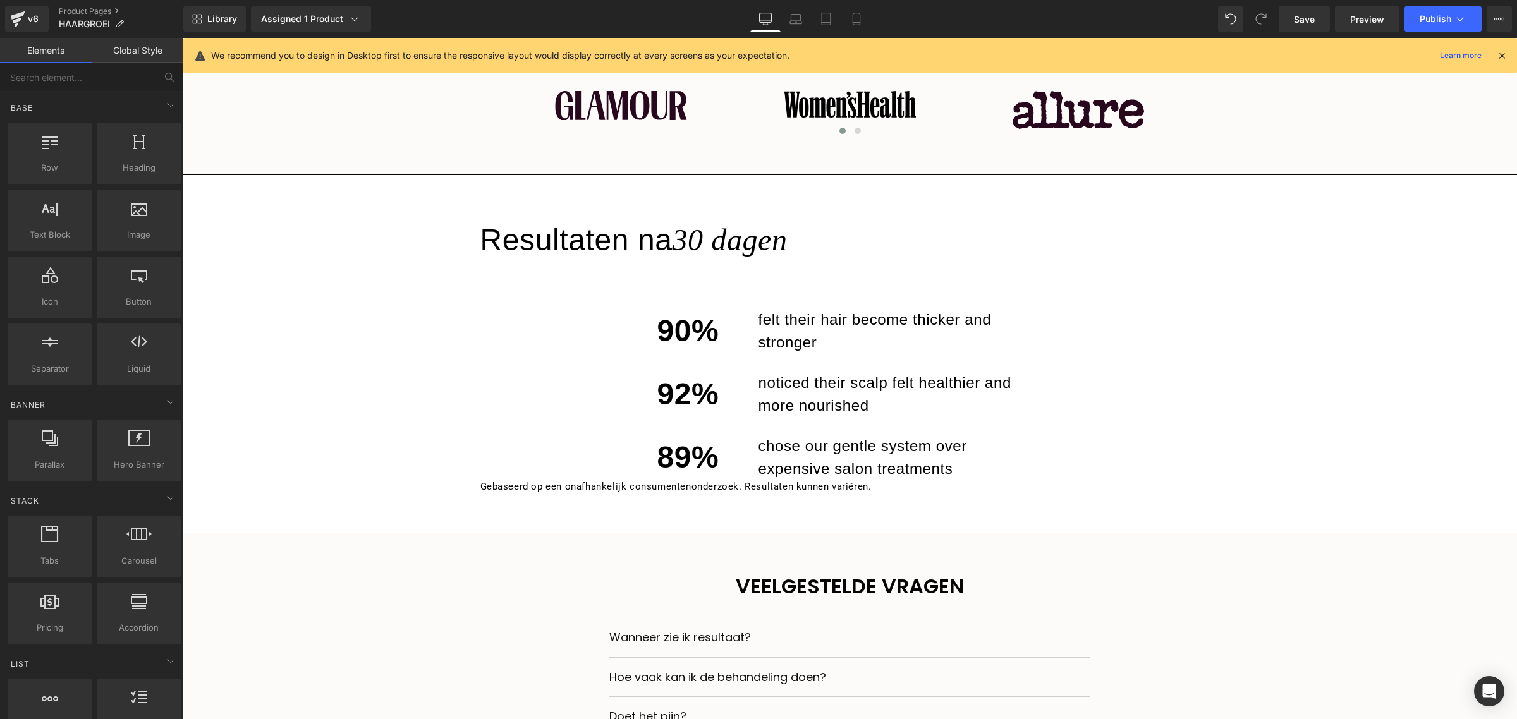
click at [778, 335] on p "felt their hair become thicker and stronger" at bounding box center [900, 331] width 284 height 46
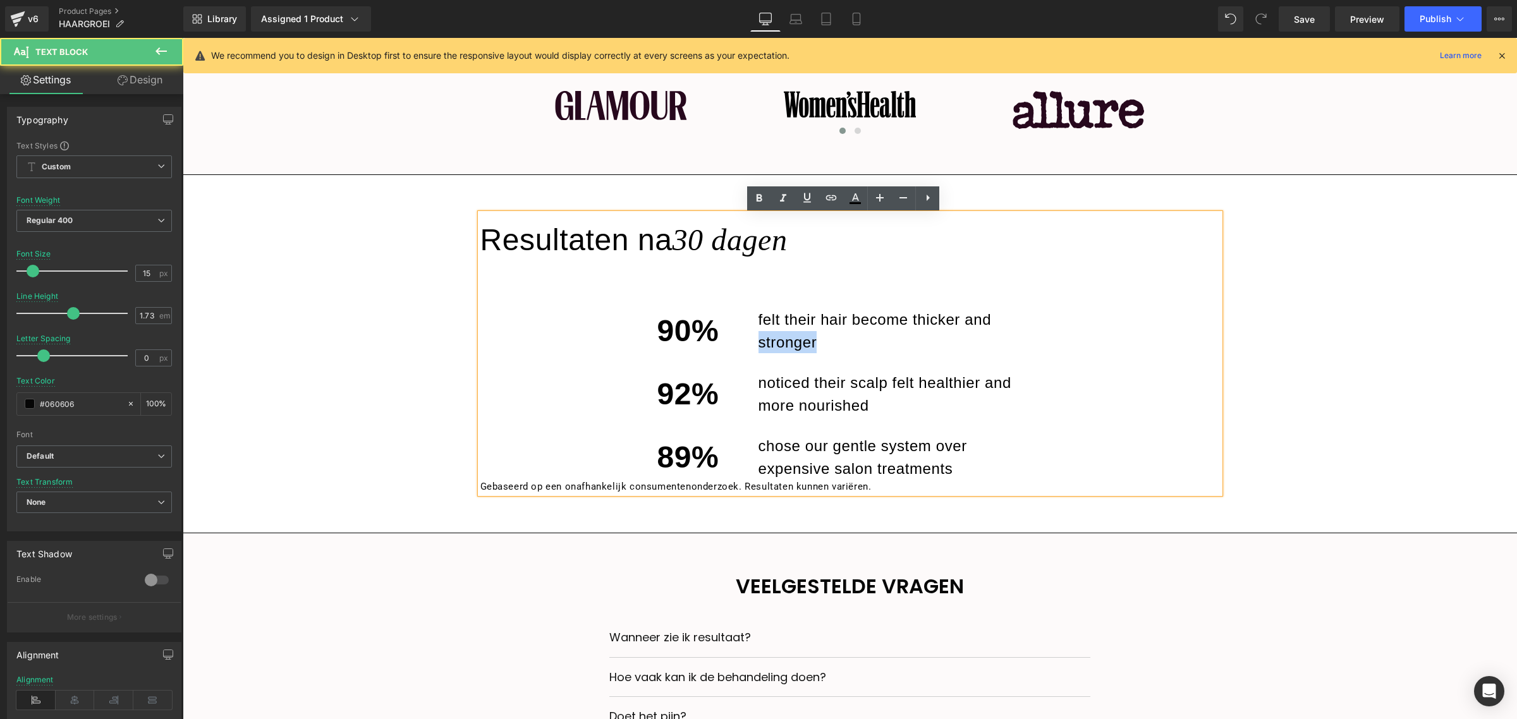
click at [778, 335] on p "felt their hair become thicker and stronger" at bounding box center [900, 331] width 284 height 46
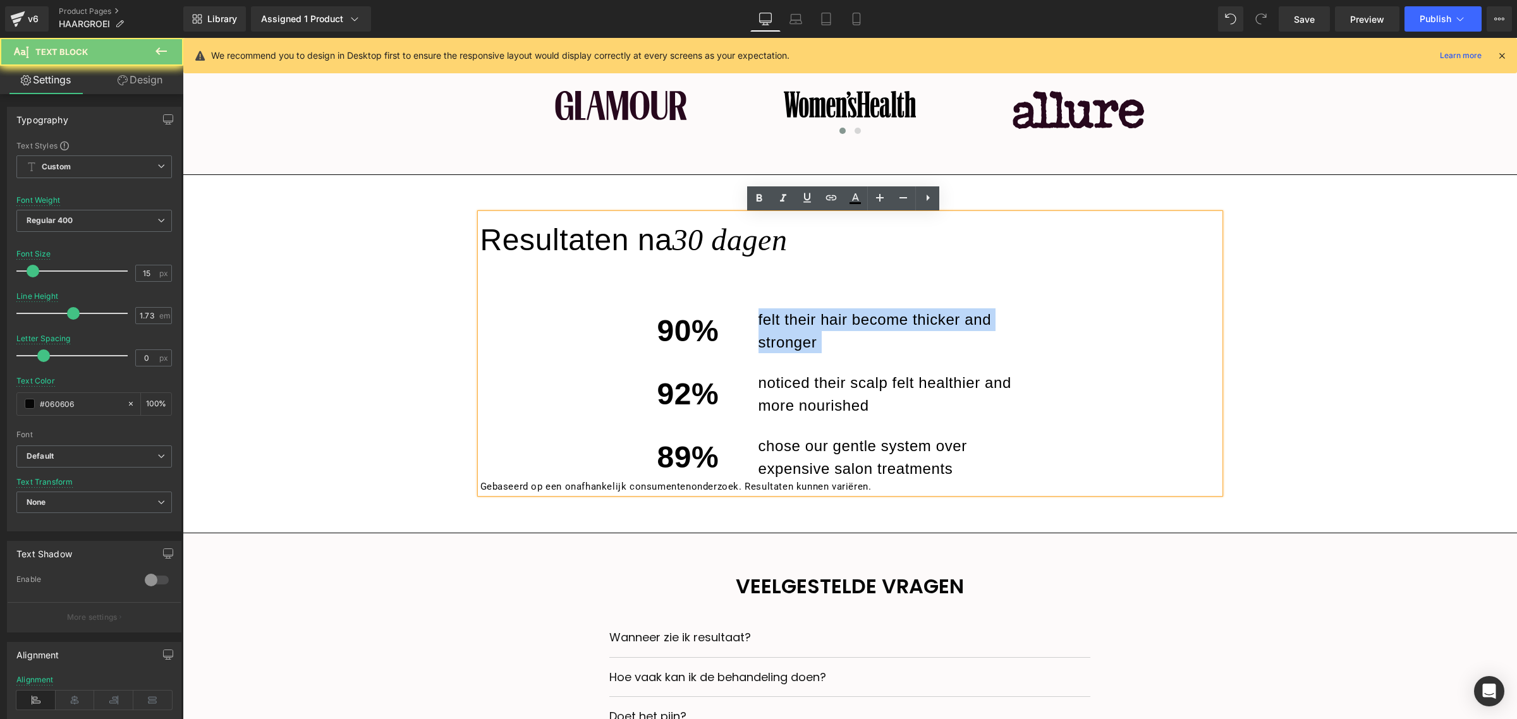
click at [778, 335] on p "felt their hair become thicker and stronger" at bounding box center [900, 331] width 284 height 46
copy p "felt their hair become thicker and stronger"
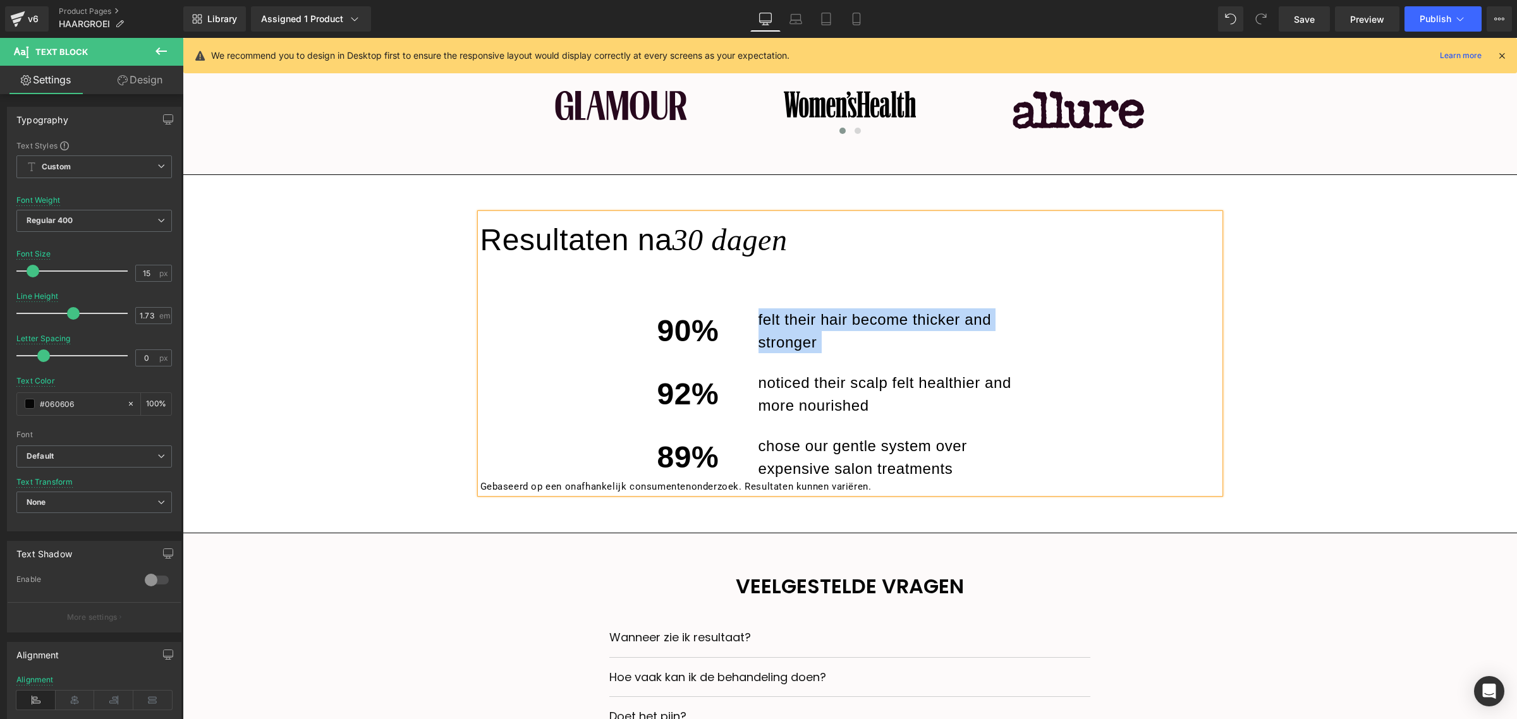
click at [813, 334] on p "felt their hair become thicker and stronger" at bounding box center [900, 331] width 284 height 46
drag, startPoint x: 821, startPoint y: 342, endPoint x: 757, endPoint y: 317, distance: 69.0
click at [758, 317] on p "felt their hair become thicker and stronger" at bounding box center [900, 331] width 284 height 46
click at [808, 336] on p "felt their hair become thicker and stronger" at bounding box center [900, 331] width 284 height 46
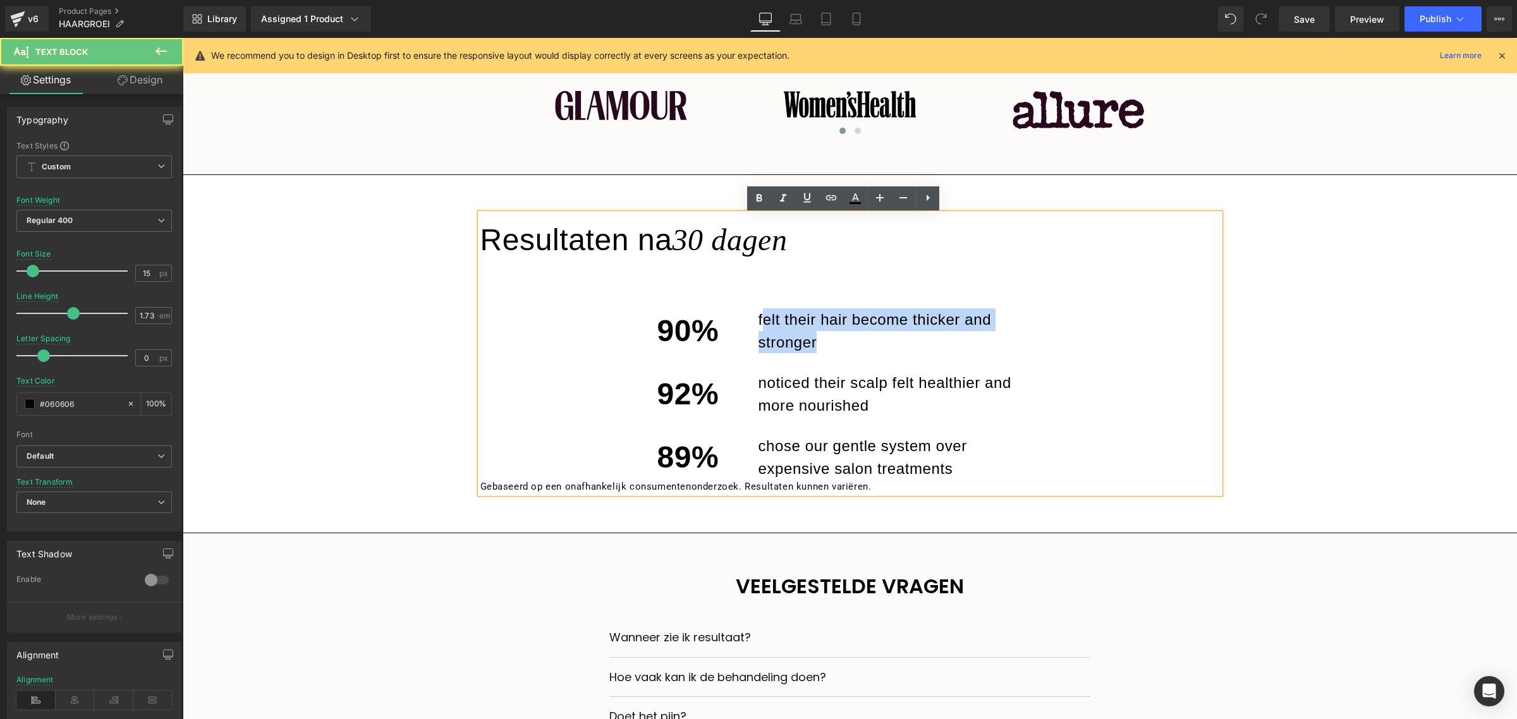
drag, startPoint x: 821, startPoint y: 341, endPoint x: 757, endPoint y: 313, distance: 69.9
click at [758, 313] on p "felt their hair become thicker and stronger" at bounding box center [900, 331] width 284 height 46
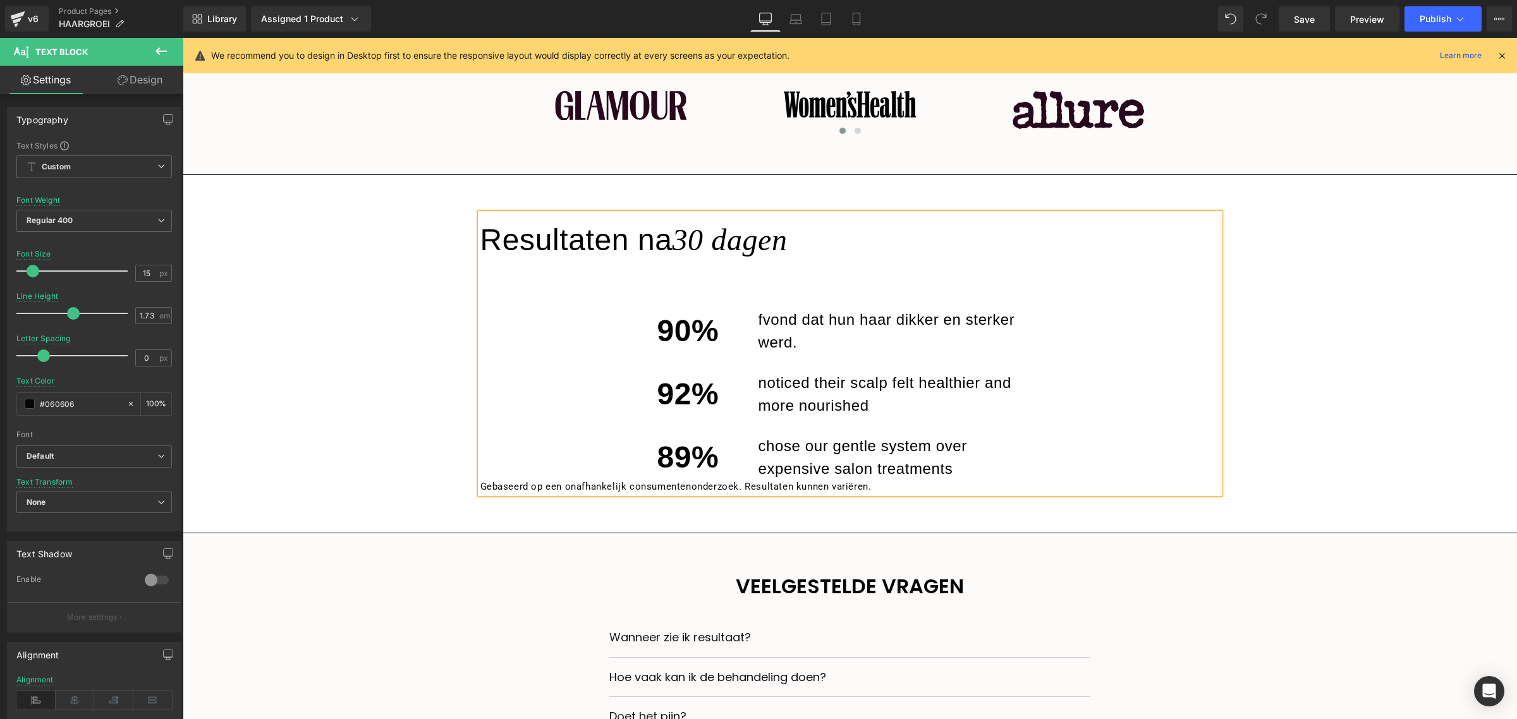
click at [776, 320] on p "fvond dat hun haar dikker en sterker werd." at bounding box center [900, 331] width 284 height 46
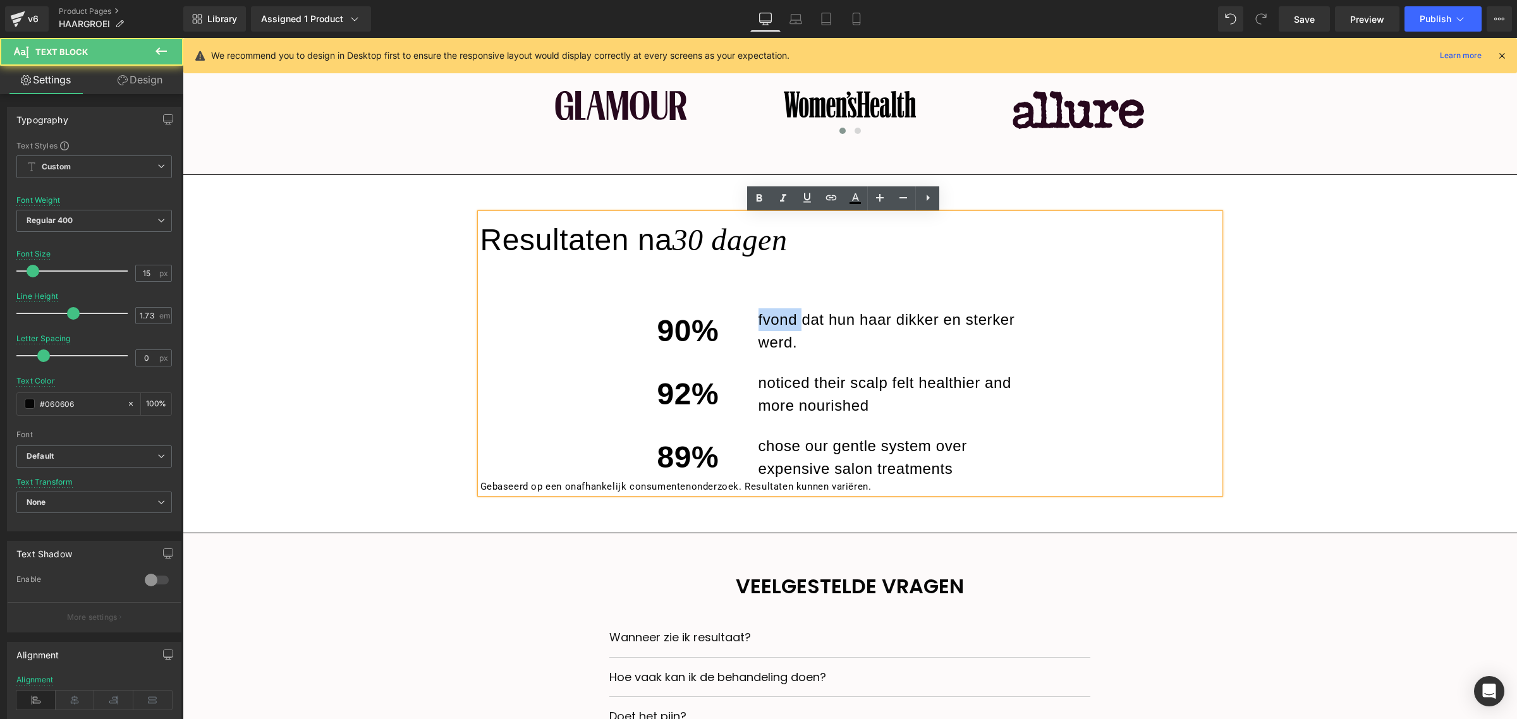
click at [776, 320] on p "fvond dat hun haar dikker en sterker werd." at bounding box center [900, 331] width 284 height 46
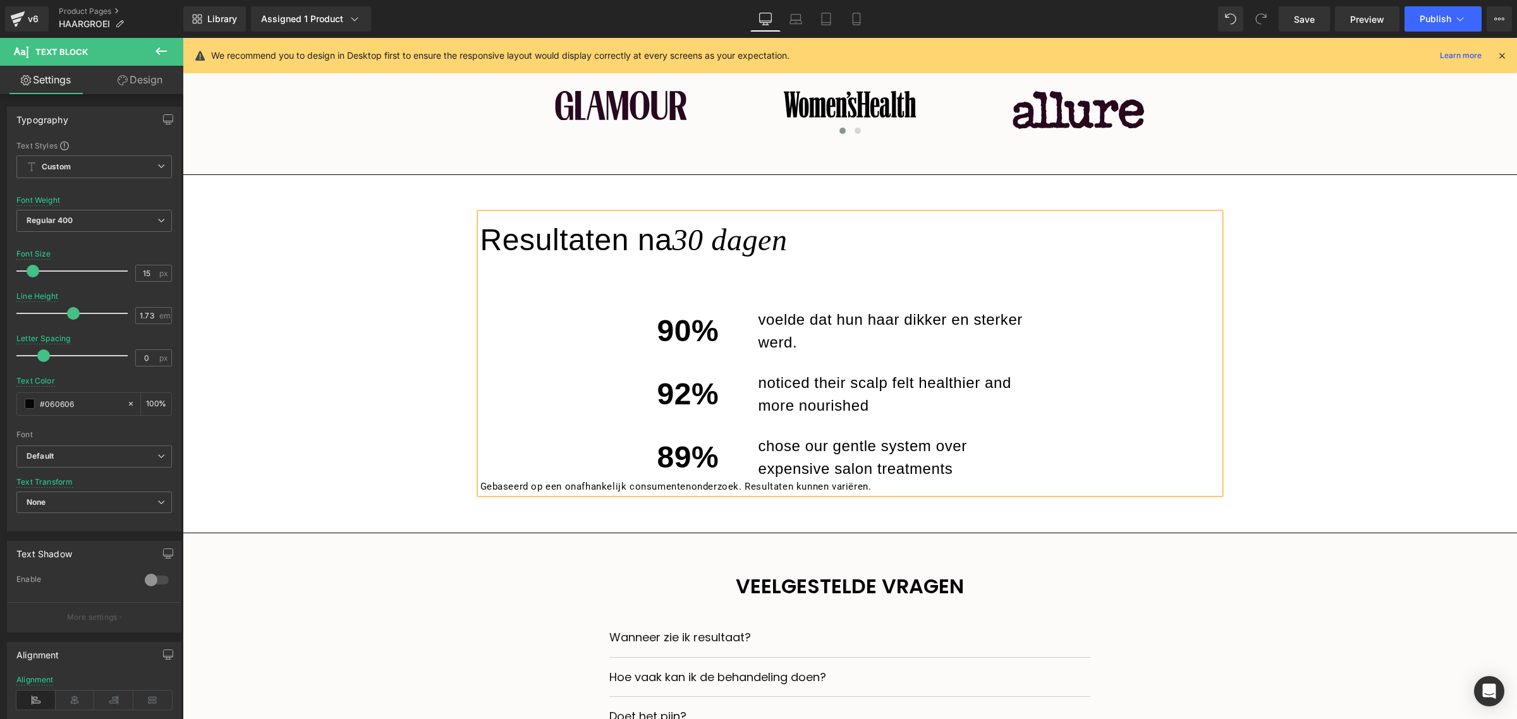
click at [795, 396] on p "noticed their scalp felt healthier and more nourished" at bounding box center [900, 395] width 284 height 46
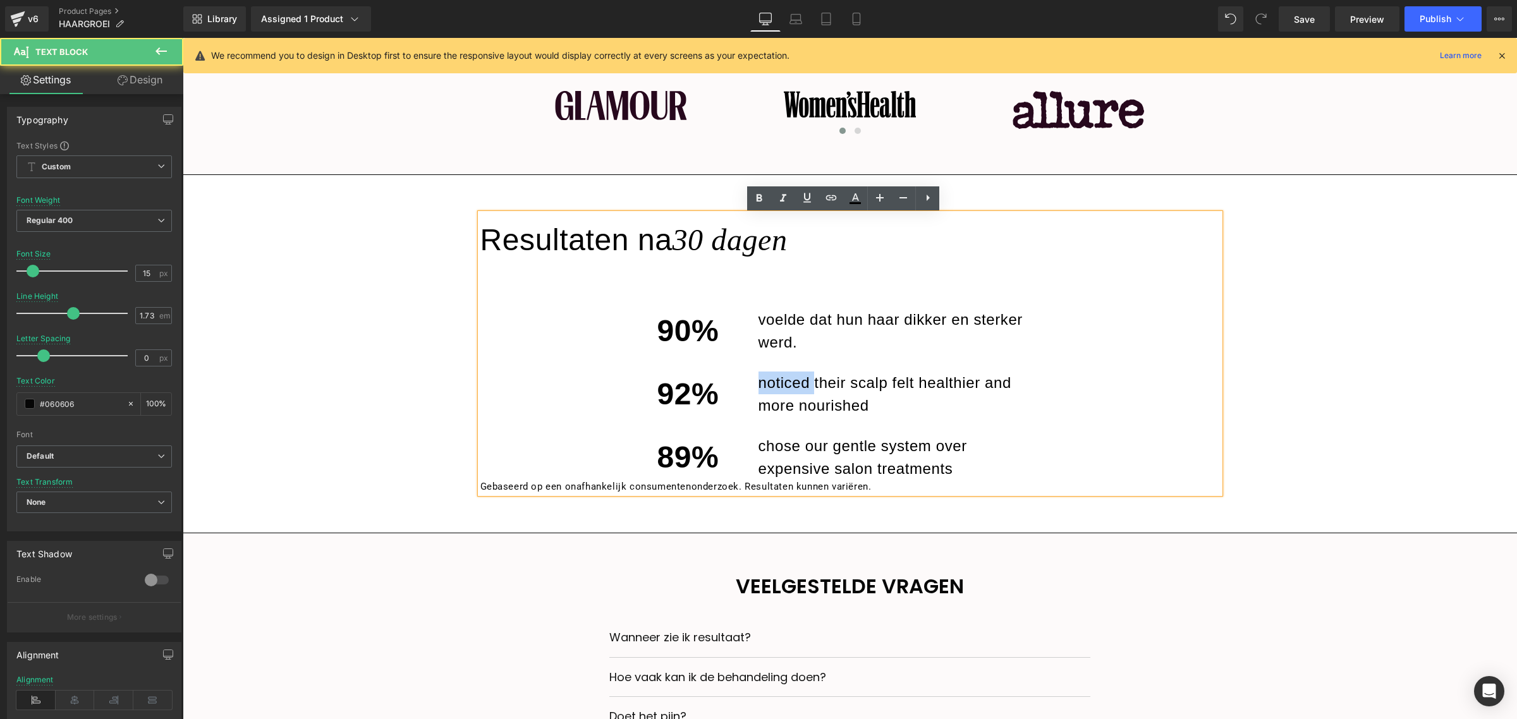
click at [795, 396] on p "noticed their scalp felt healthier and more nourished" at bounding box center [900, 395] width 284 height 46
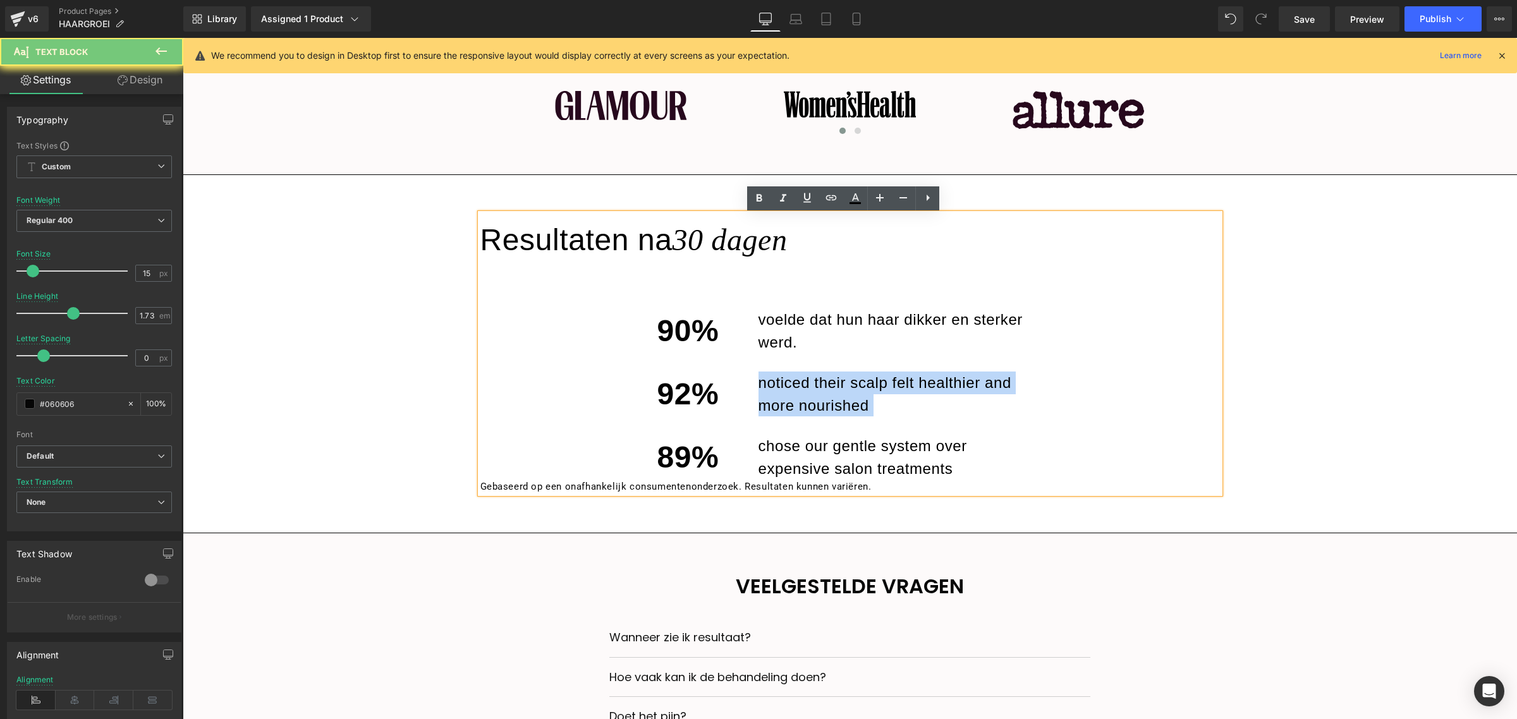
click at [795, 396] on p "noticed their scalp felt healthier and more nourished" at bounding box center [900, 395] width 284 height 46
copy p "noticed their scalp felt healthier and more nourished"
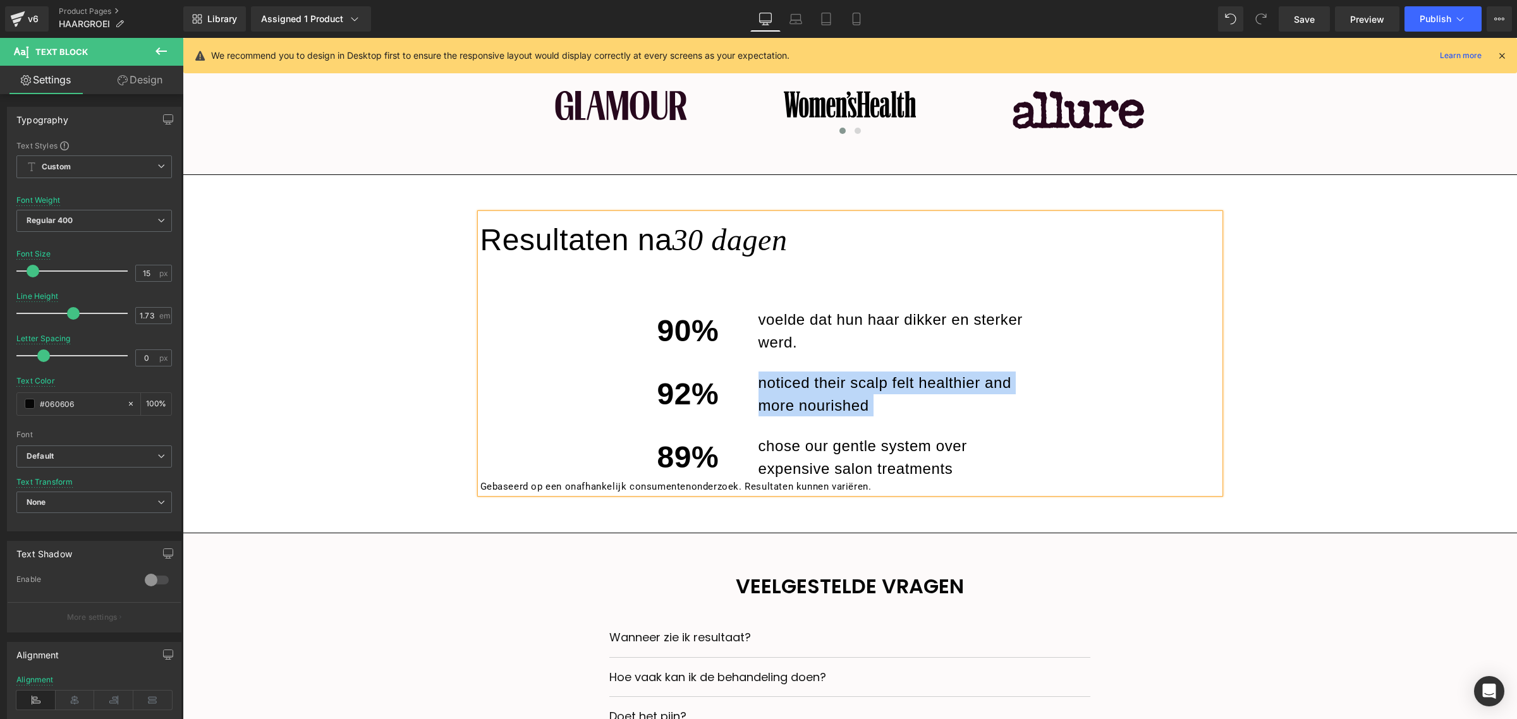
click at [826, 406] on p "noticed their scalp felt healthier and more nourished" at bounding box center [900, 395] width 284 height 46
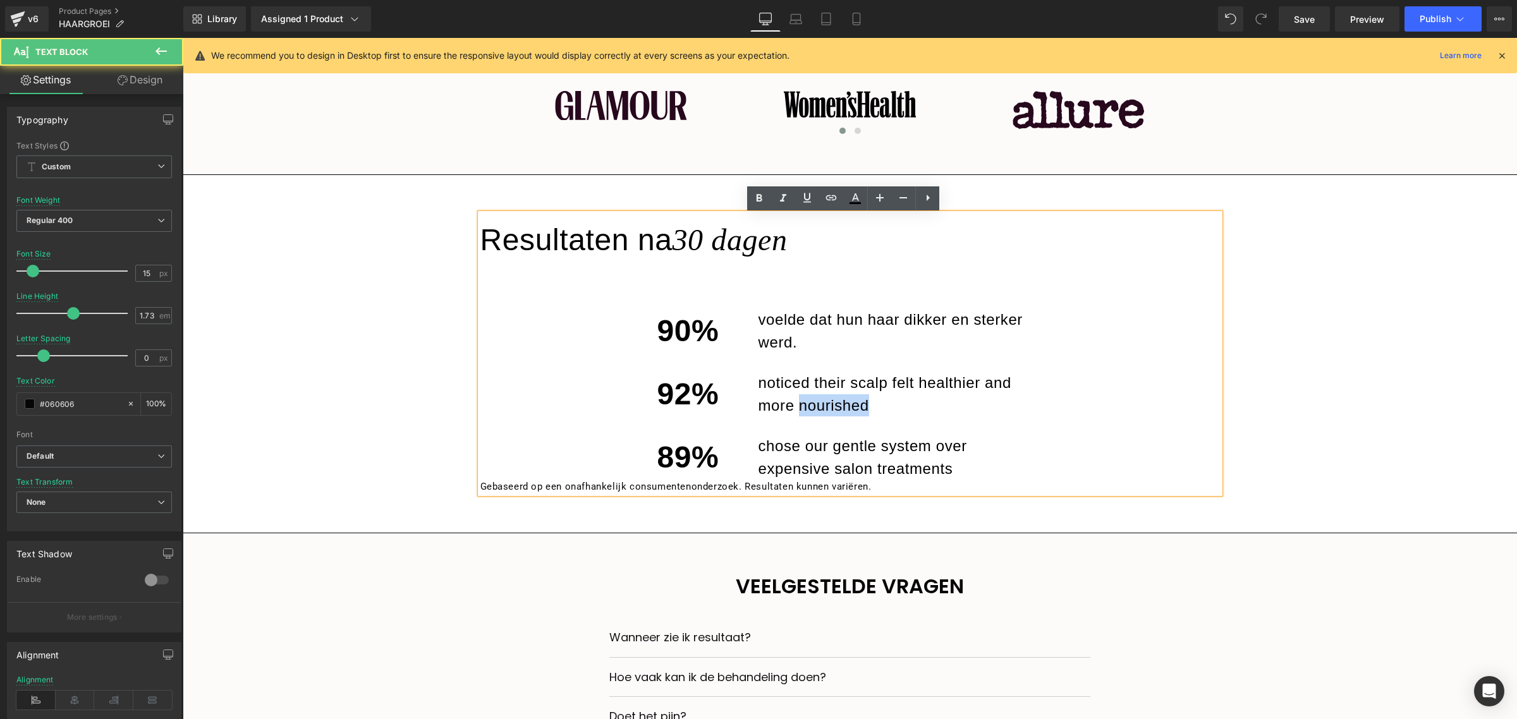
click at [826, 406] on p "noticed their scalp felt healthier and more nourished" at bounding box center [900, 395] width 284 height 46
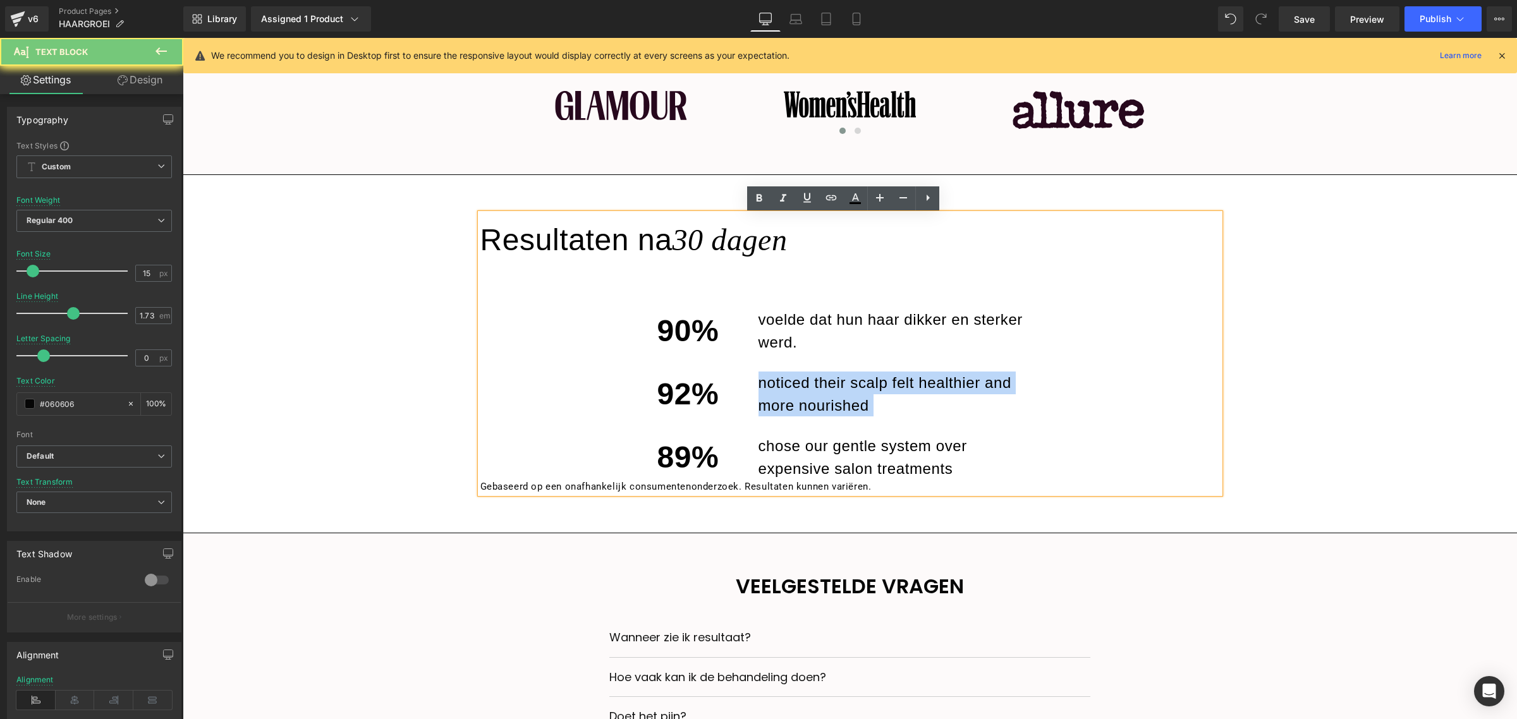
click at [826, 406] on p "noticed their scalp felt healthier and more nourished" at bounding box center [900, 395] width 284 height 46
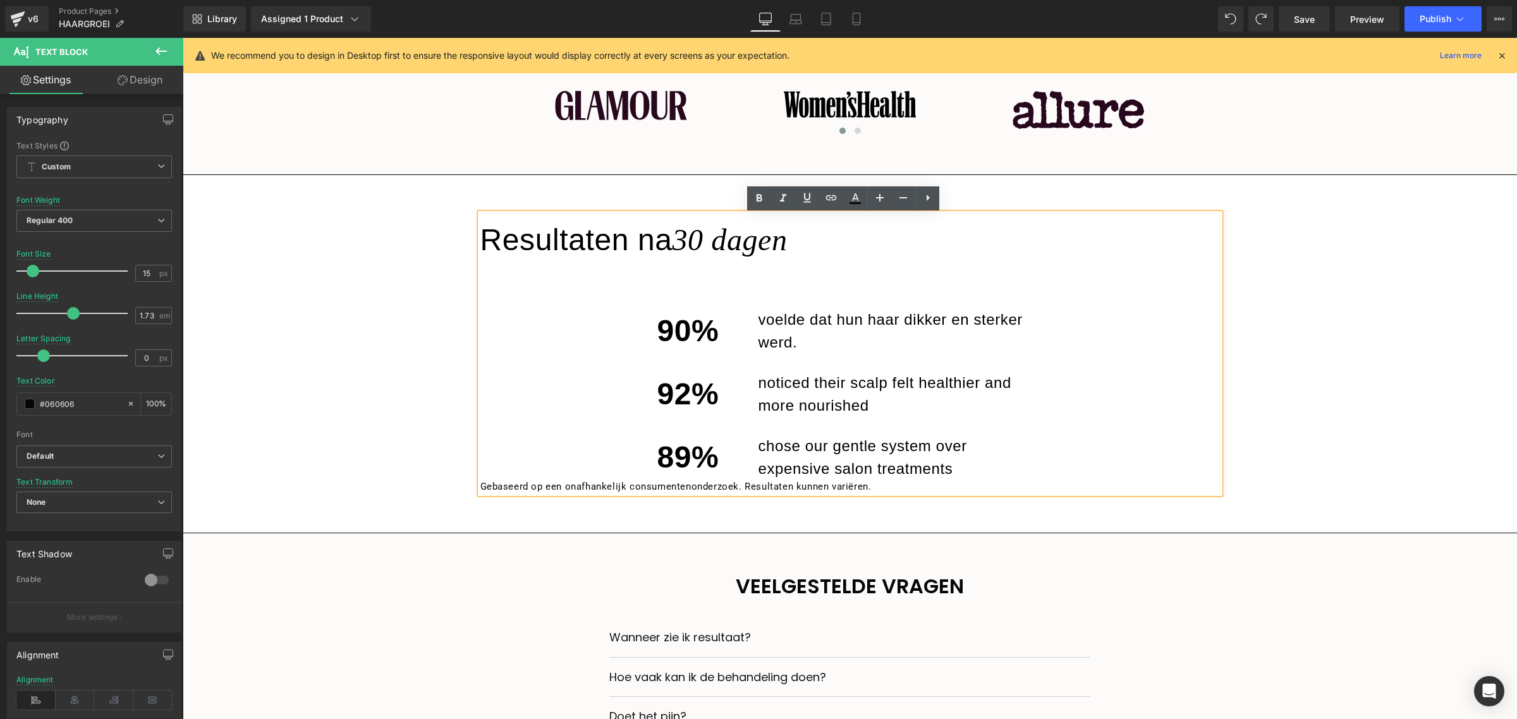
click at [821, 411] on p "noticed their scalp felt healthier and more nourished" at bounding box center [900, 395] width 284 height 46
click at [886, 406] on p "noticed their scalp felt healthier and more nourished" at bounding box center [900, 395] width 284 height 46
drag, startPoint x: 835, startPoint y: 405, endPoint x: 757, endPoint y: 386, distance: 80.6
click at [758, 386] on p "noticed their scalp felt healthier and more nourished" at bounding box center [900, 395] width 284 height 46
click at [758, 386] on p "nmerkten dat hun hoofdhuid gezonder en beter gevoed aanvoelde" at bounding box center [900, 395] width 284 height 46
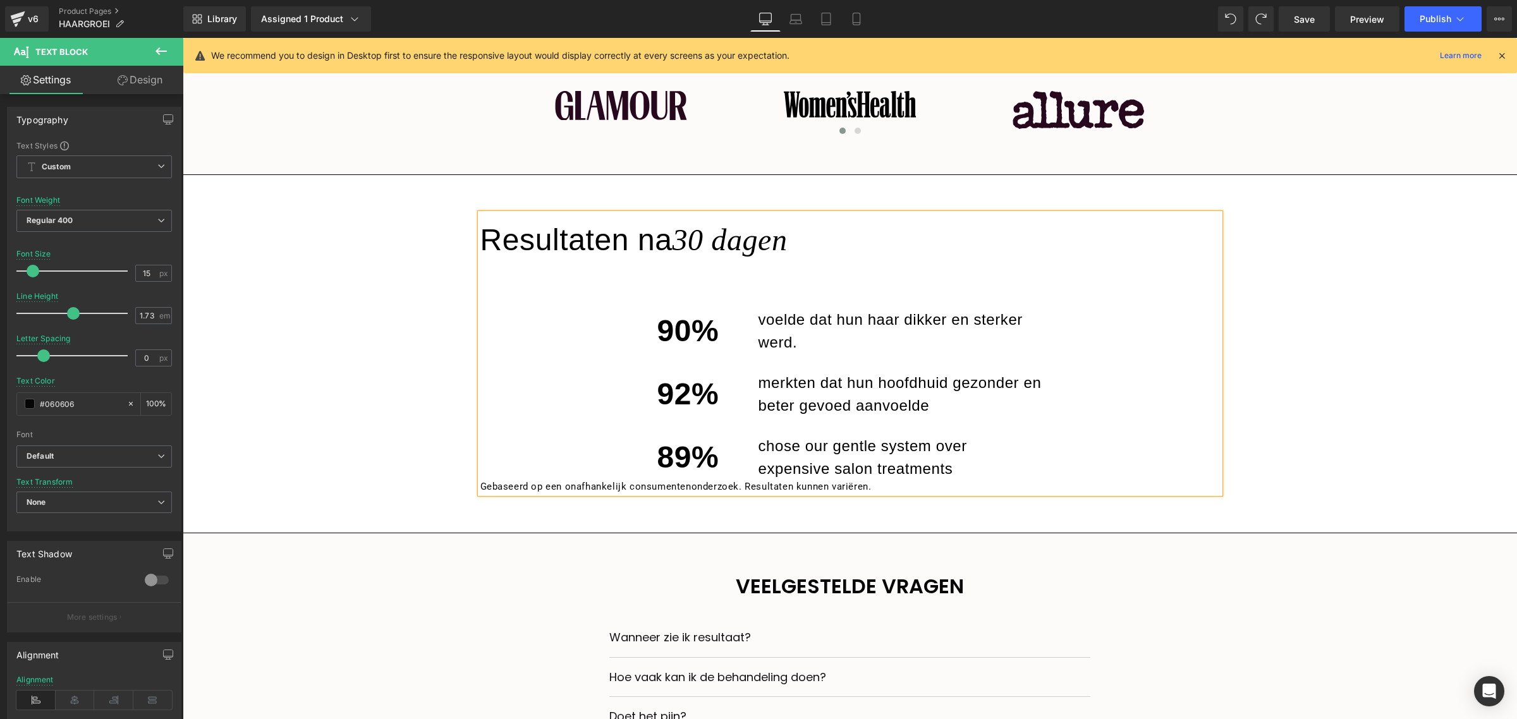
click at [949, 475] on p "chose our gentle system over expensive salon treatments" at bounding box center [900, 458] width 284 height 46
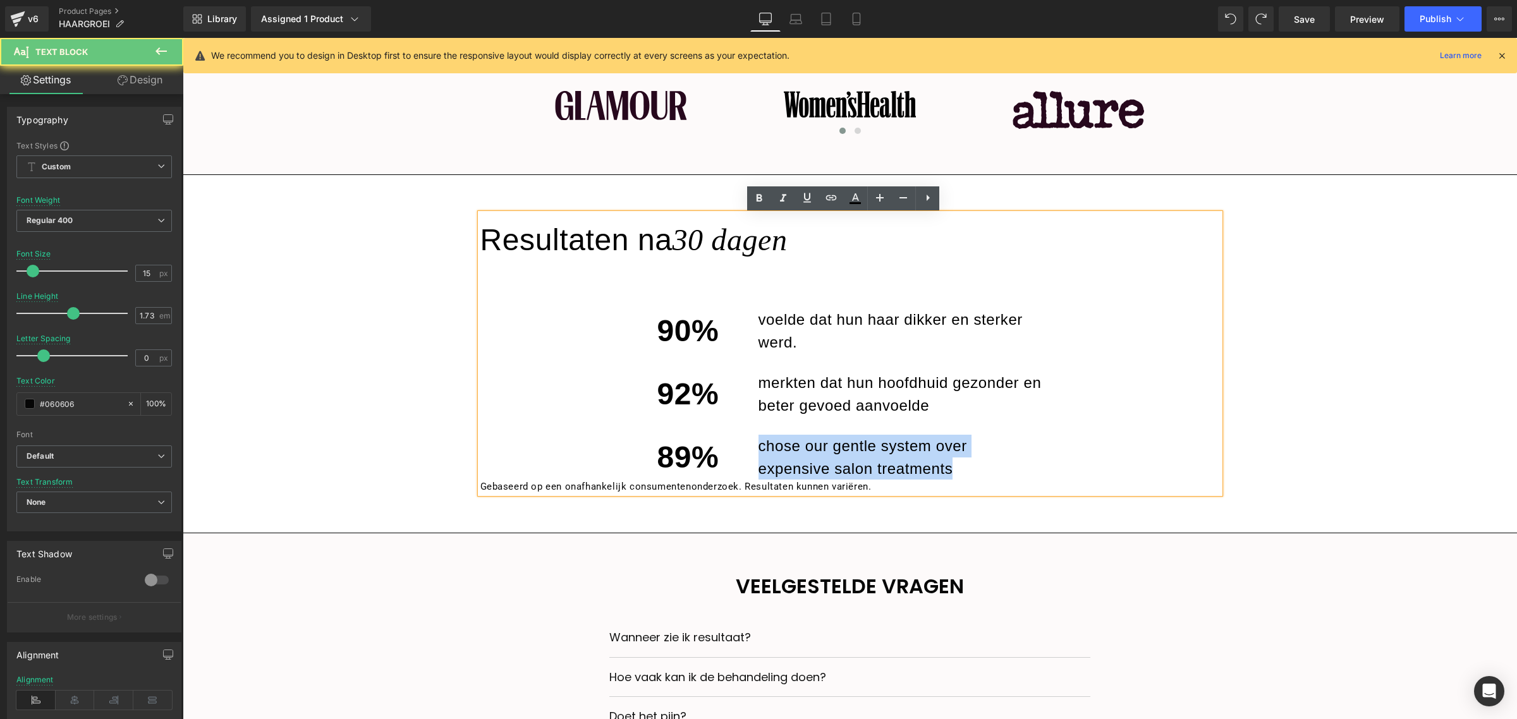
drag, startPoint x: 959, startPoint y: 472, endPoint x: 751, endPoint y: 446, distance: 210.2
click at [758, 446] on p "chose our gentle system over expensive salon treatments" at bounding box center [900, 458] width 284 height 46
copy p "chose our gentle system over expensive salon treatments"
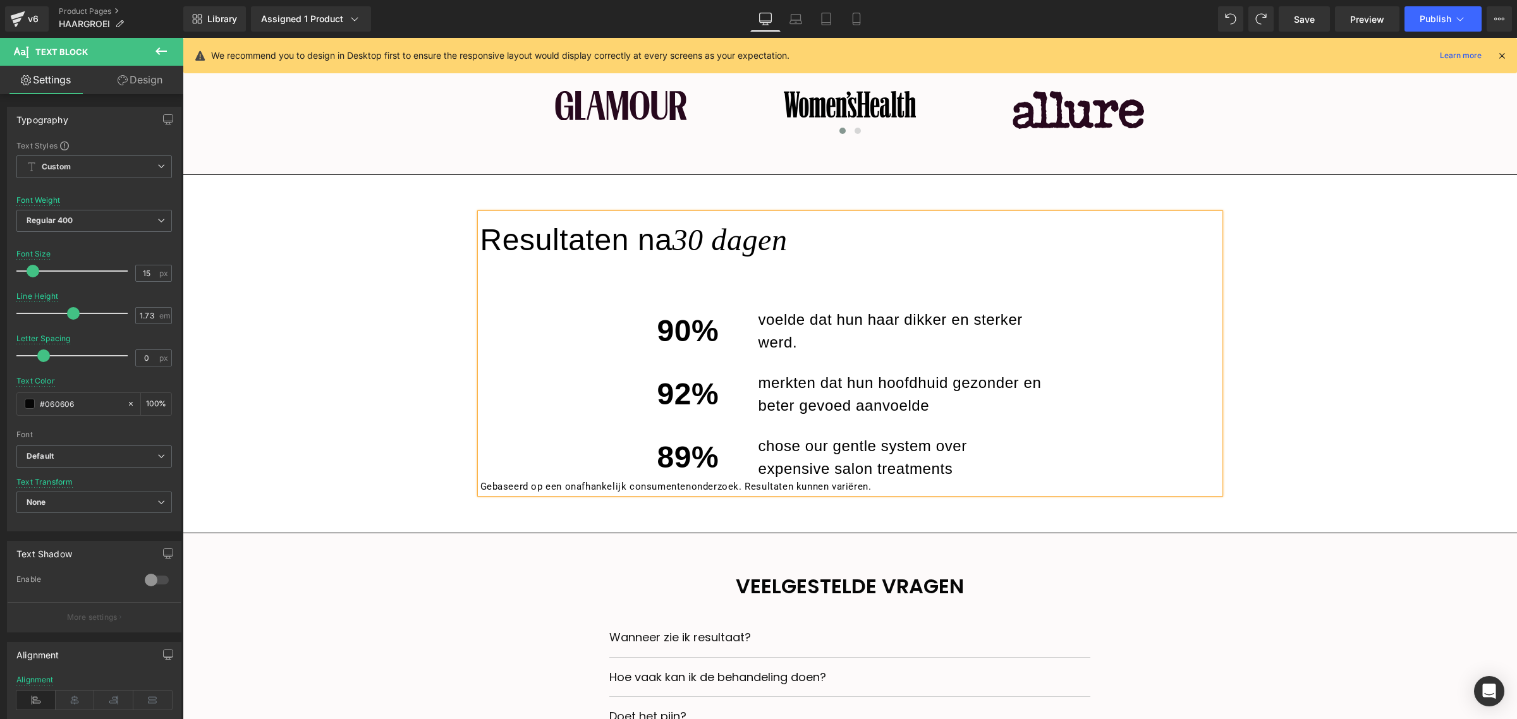
click at [959, 482] on p "Gebaseerd op een onafhankelijk consumentenonderzoek. Resultaten kunnen variëren." at bounding box center [849, 487] width 739 height 15
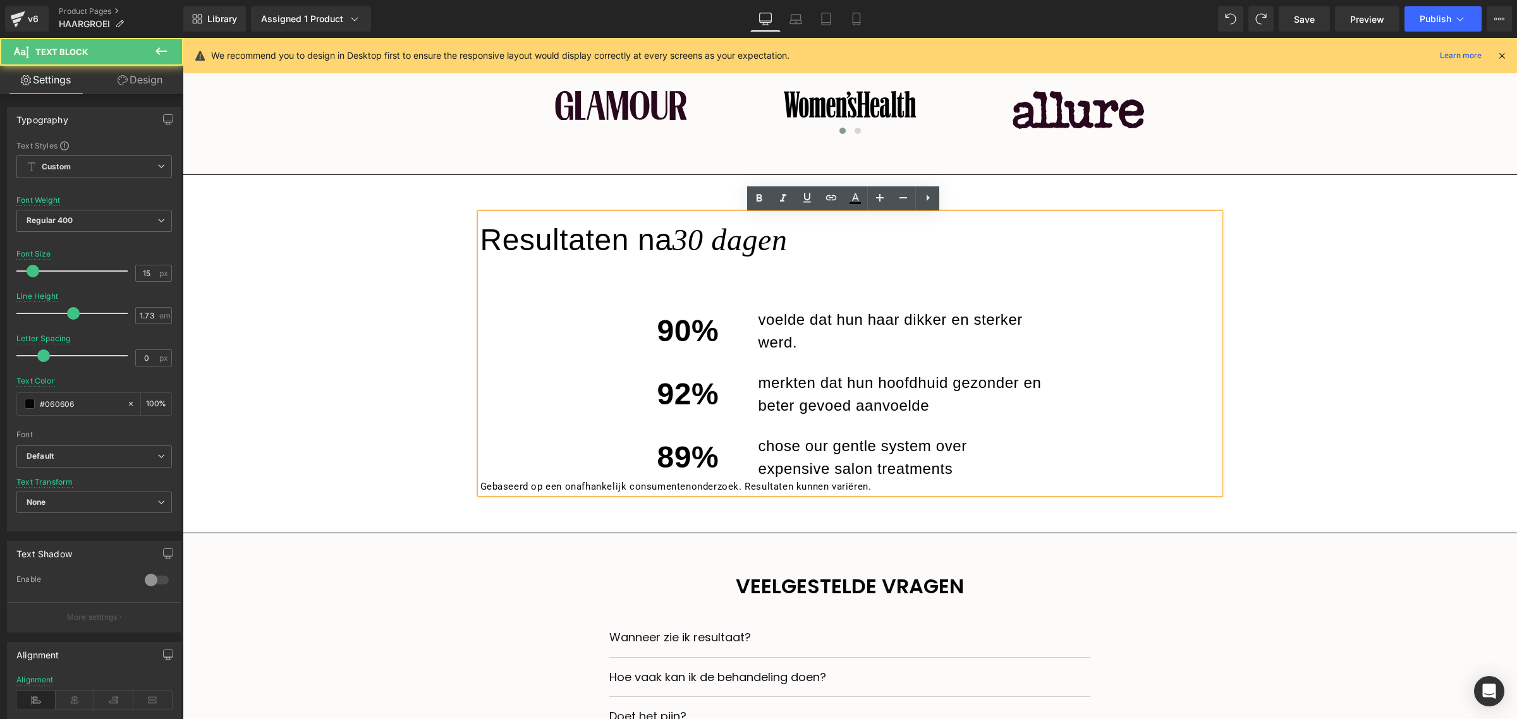
click at [963, 469] on p "chose our gentle system over expensive salon treatments" at bounding box center [900, 458] width 284 height 46
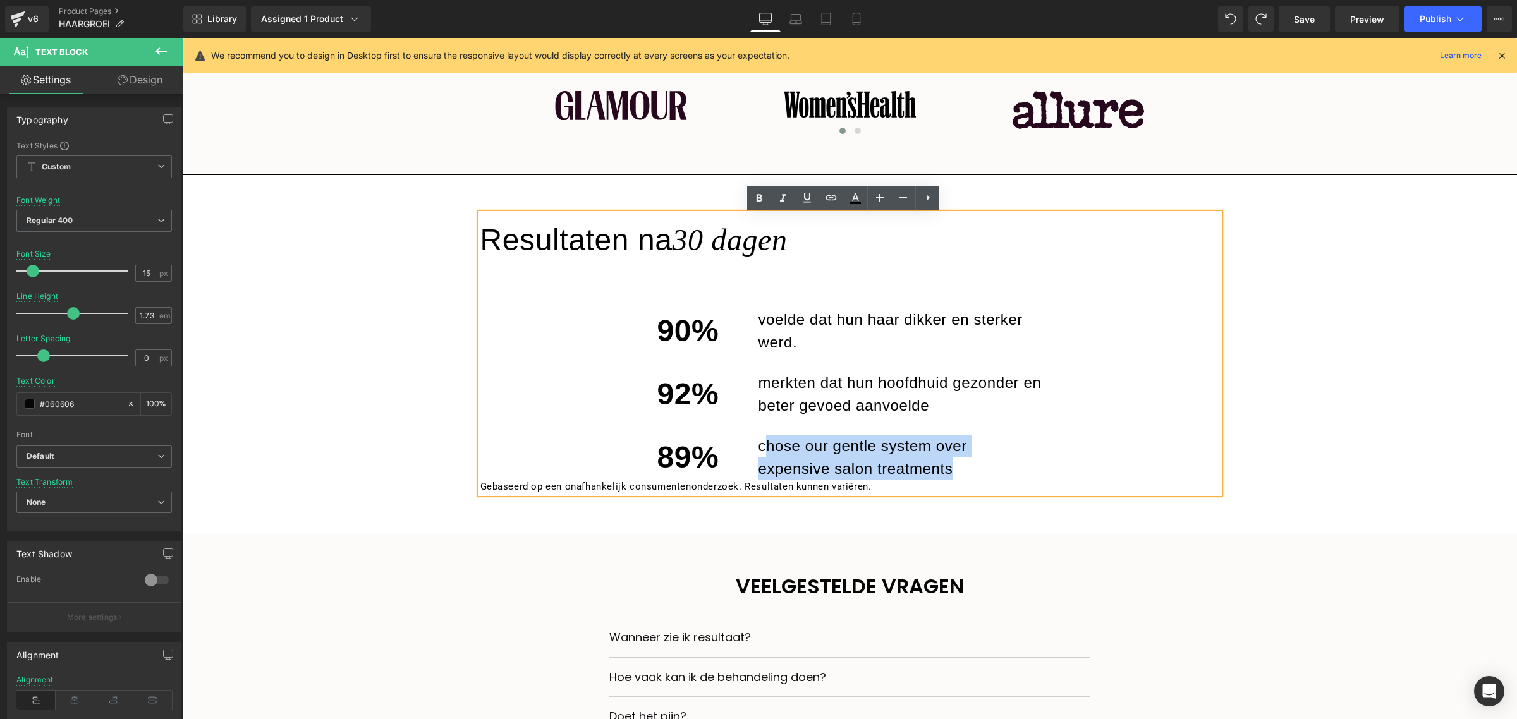
drag, startPoint x: 963, startPoint y: 469, endPoint x: 757, endPoint y: 444, distance: 207.6
click at [758, 444] on p "chose our gentle system over expensive salon treatments" at bounding box center [900, 458] width 284 height 46
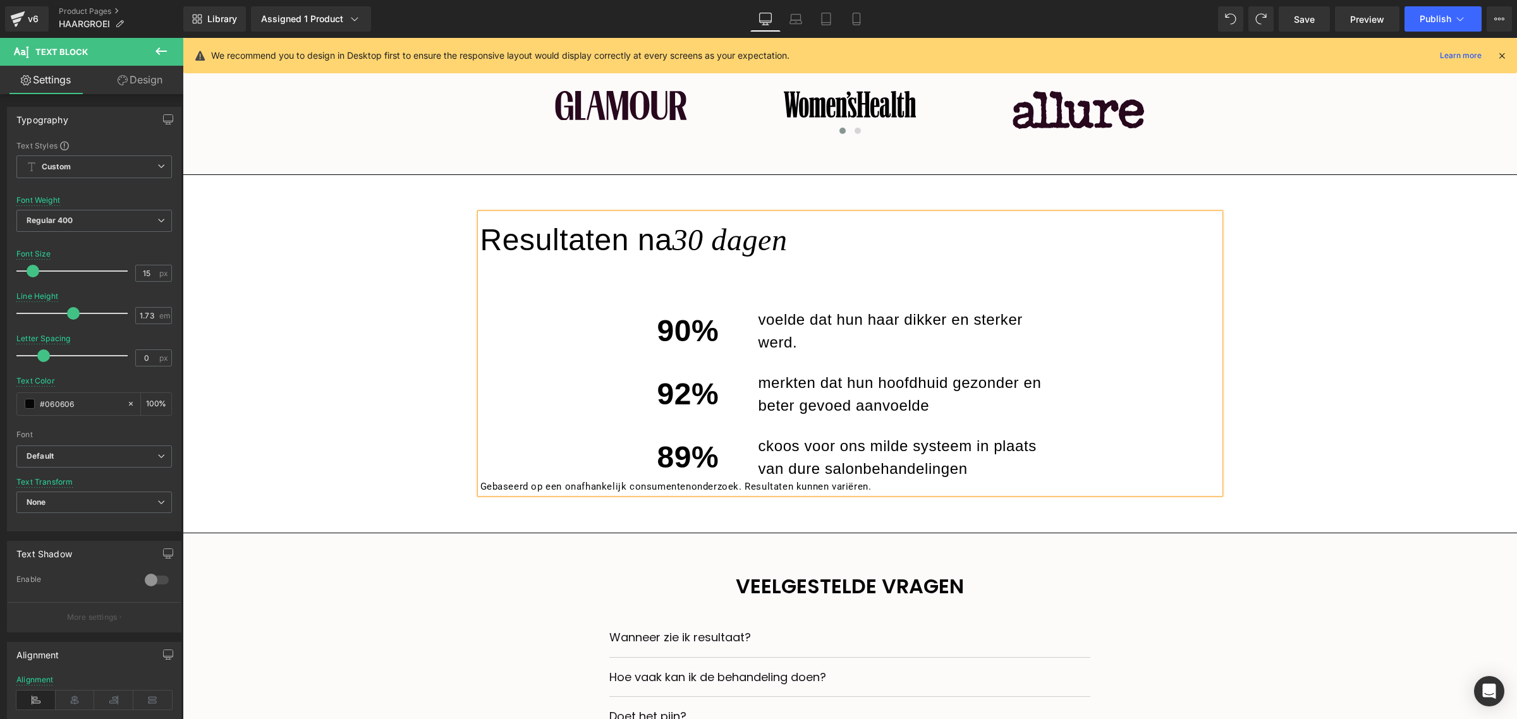
click at [758, 446] on p "ckoos voor ons milde systeem in plaats van dure salonbehandelingen" at bounding box center [900, 458] width 284 height 46
click at [975, 468] on p "koos voor ons milde systeem in plaats van dure salonbehandelingen" at bounding box center [900, 458] width 284 height 46
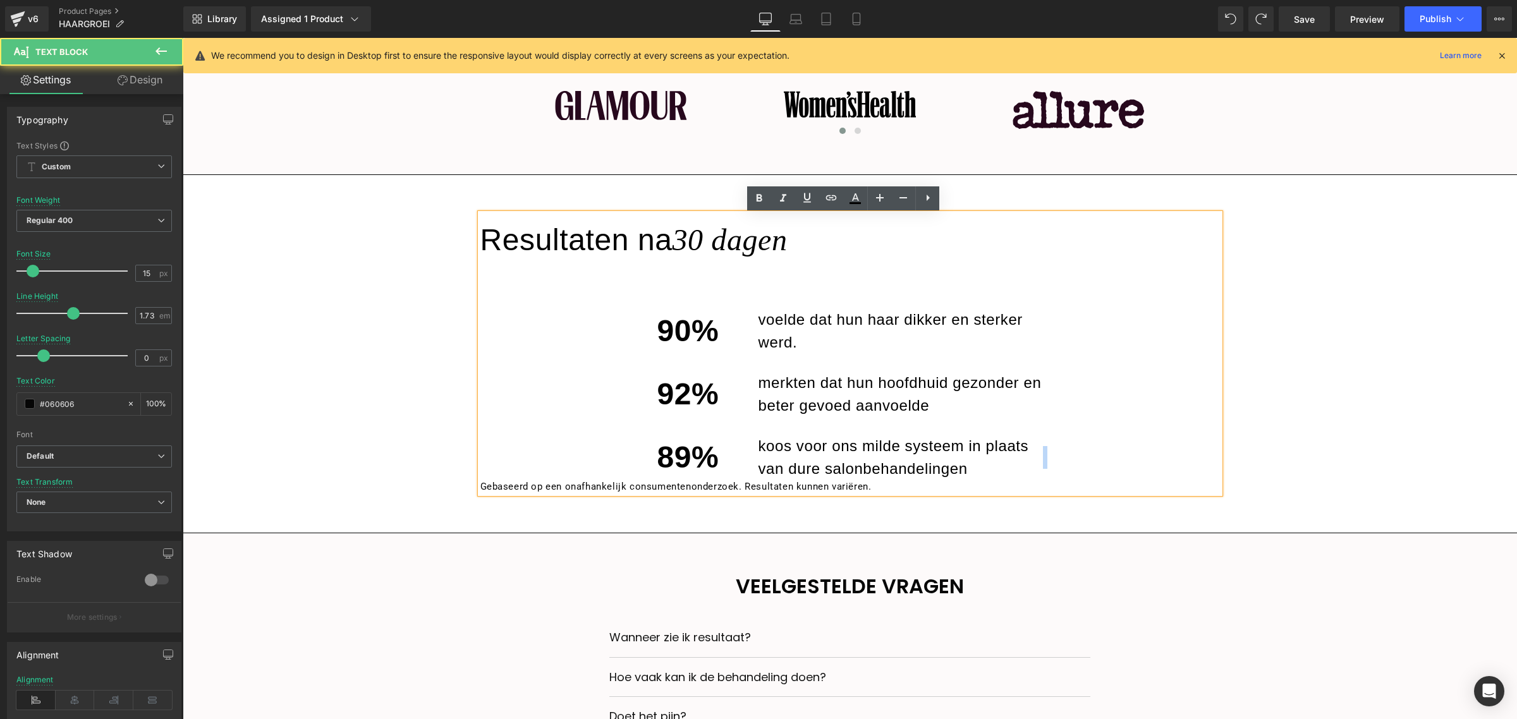
click at [975, 468] on p "koos voor ons milde systeem in plaats van dure salonbehandelingen" at bounding box center [900, 458] width 284 height 46
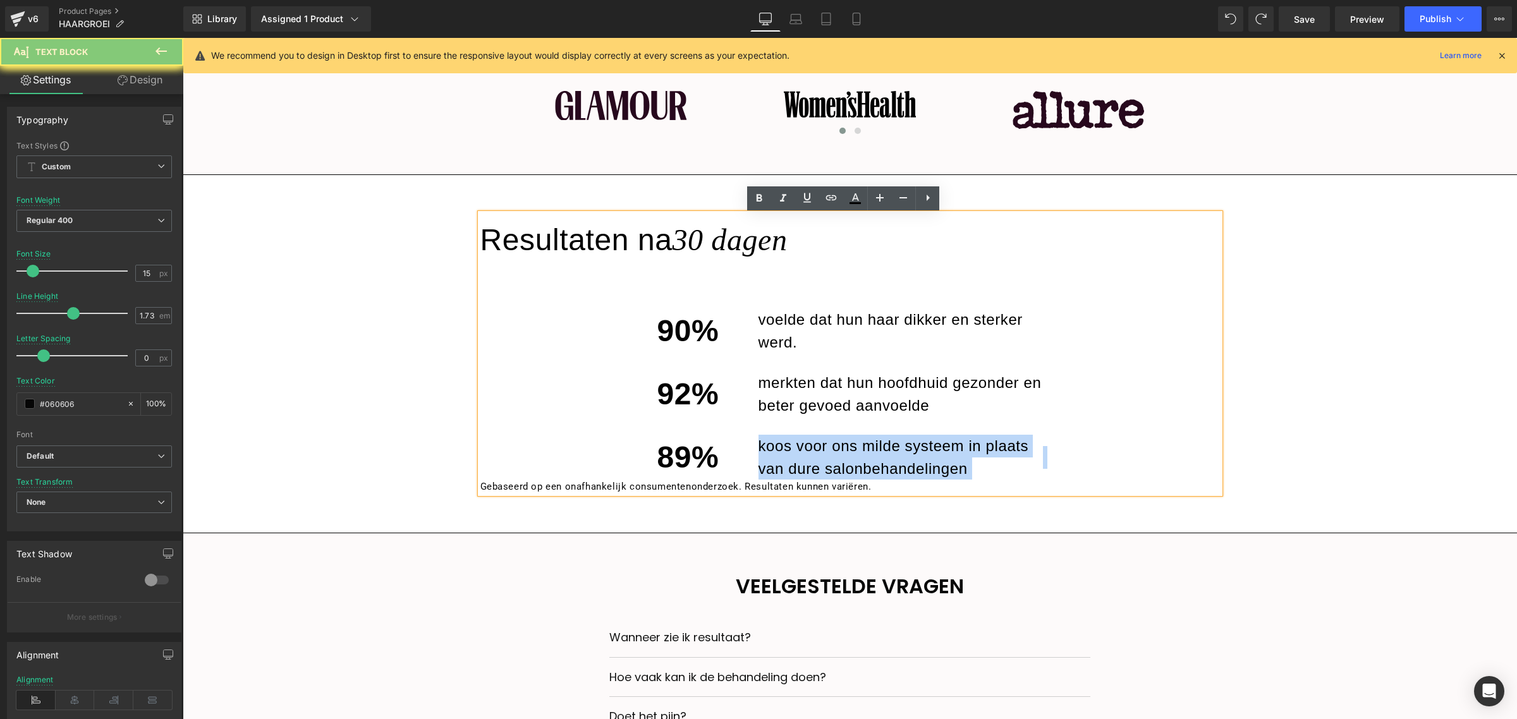
click at [975, 468] on p "koos voor ons milde systeem in plaats van dure salonbehandelingen" at bounding box center [900, 458] width 284 height 46
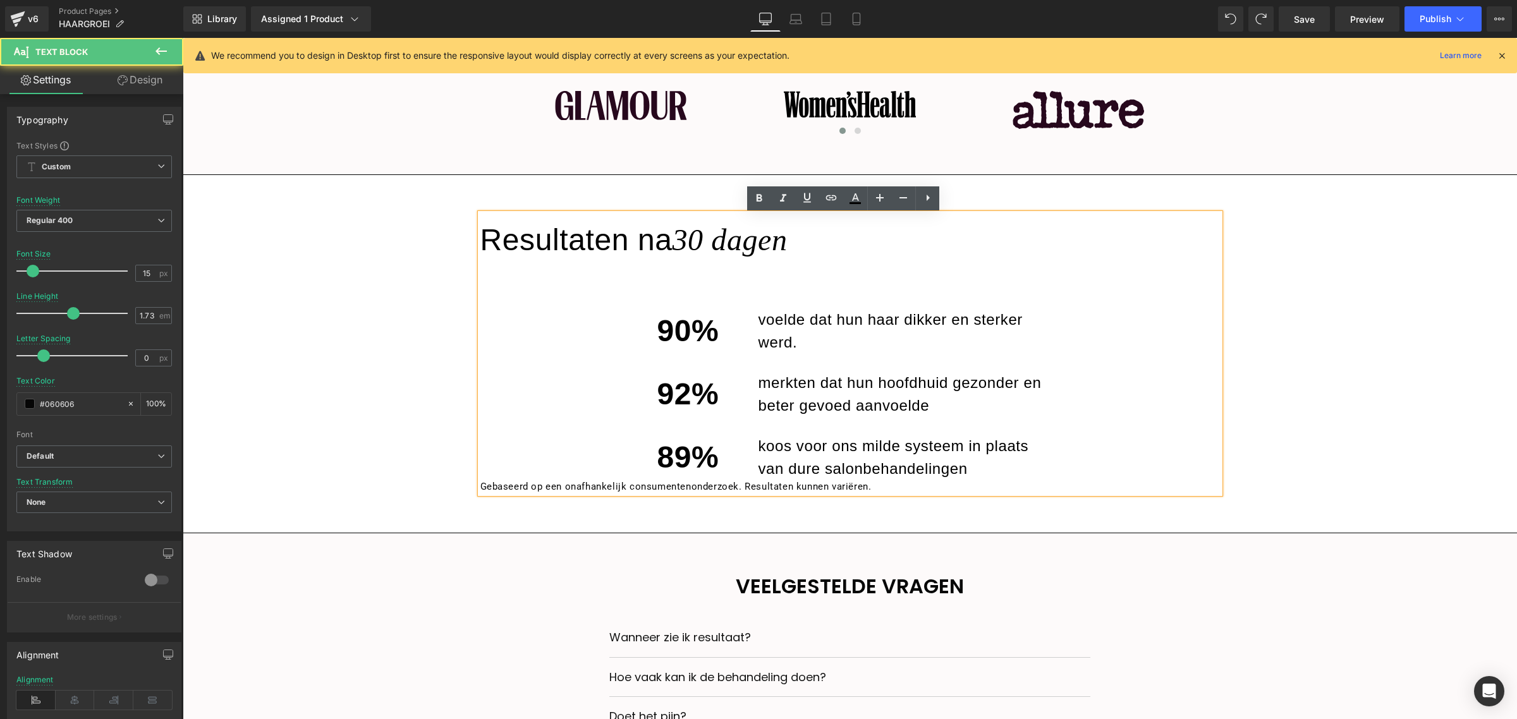
click at [638, 484] on p "Gebaseerd op een onafhankelijk consumentenonderzoek. Resultaten kunnen variëren." at bounding box center [849, 487] width 739 height 15
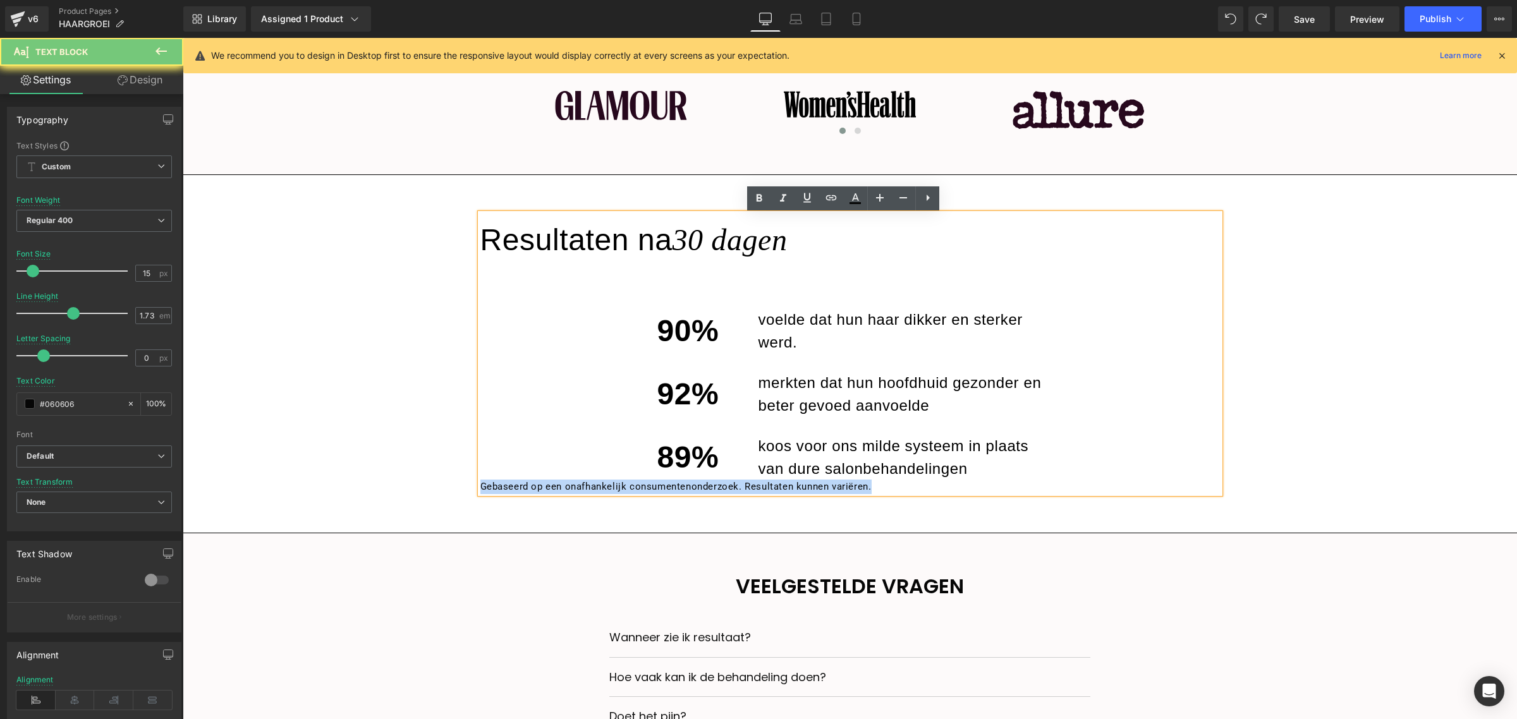
click at [638, 484] on p "Gebaseerd op een onafhankelijk consumentenonderzoek. Resultaten kunnen variëren." at bounding box center [849, 487] width 739 height 15
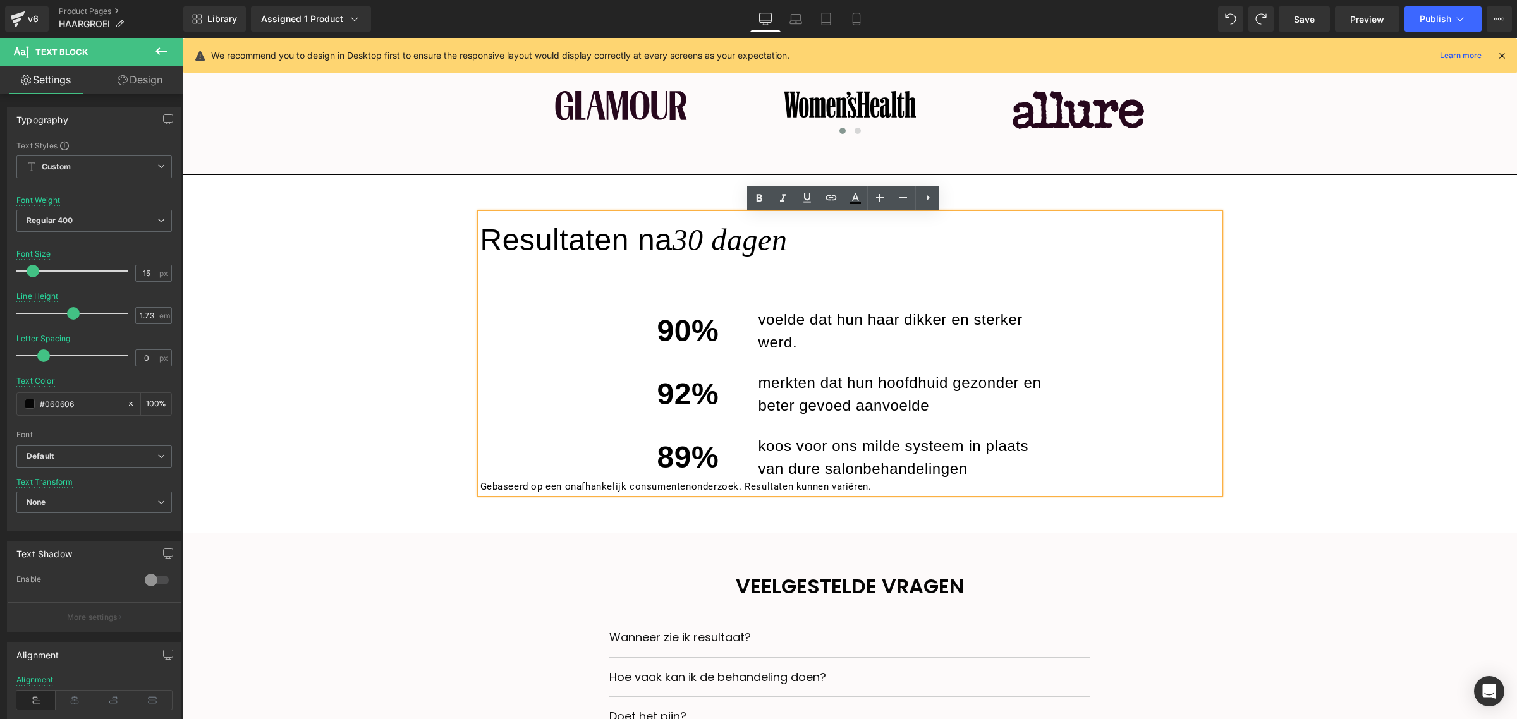
click at [827, 320] on p "voelde dat hun haar dikker en sterker werd." at bounding box center [900, 331] width 284 height 46
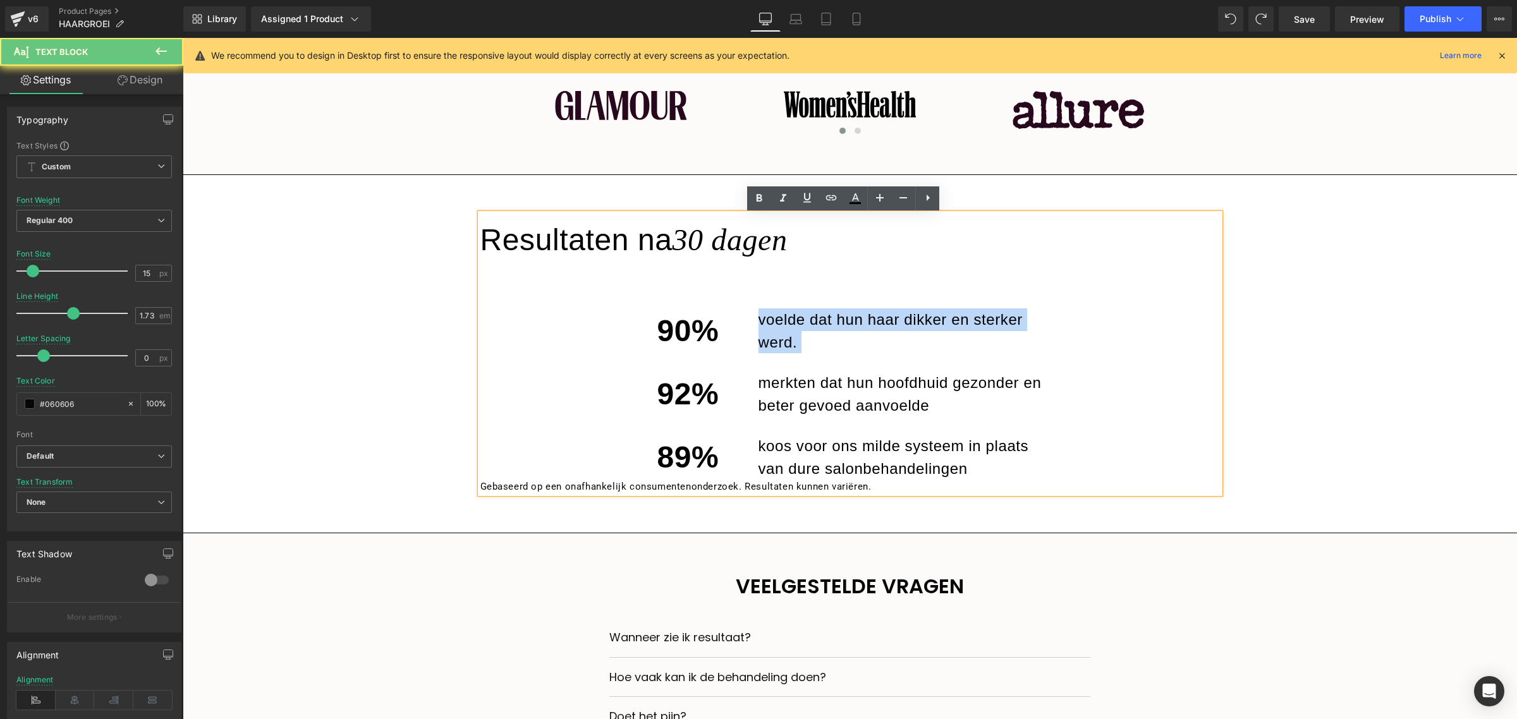
click at [827, 320] on p "voelde dat hun haar dikker en sterker werd." at bounding box center [900, 331] width 284 height 46
copy p "voelde dat hun haar dikker en sterker werd."
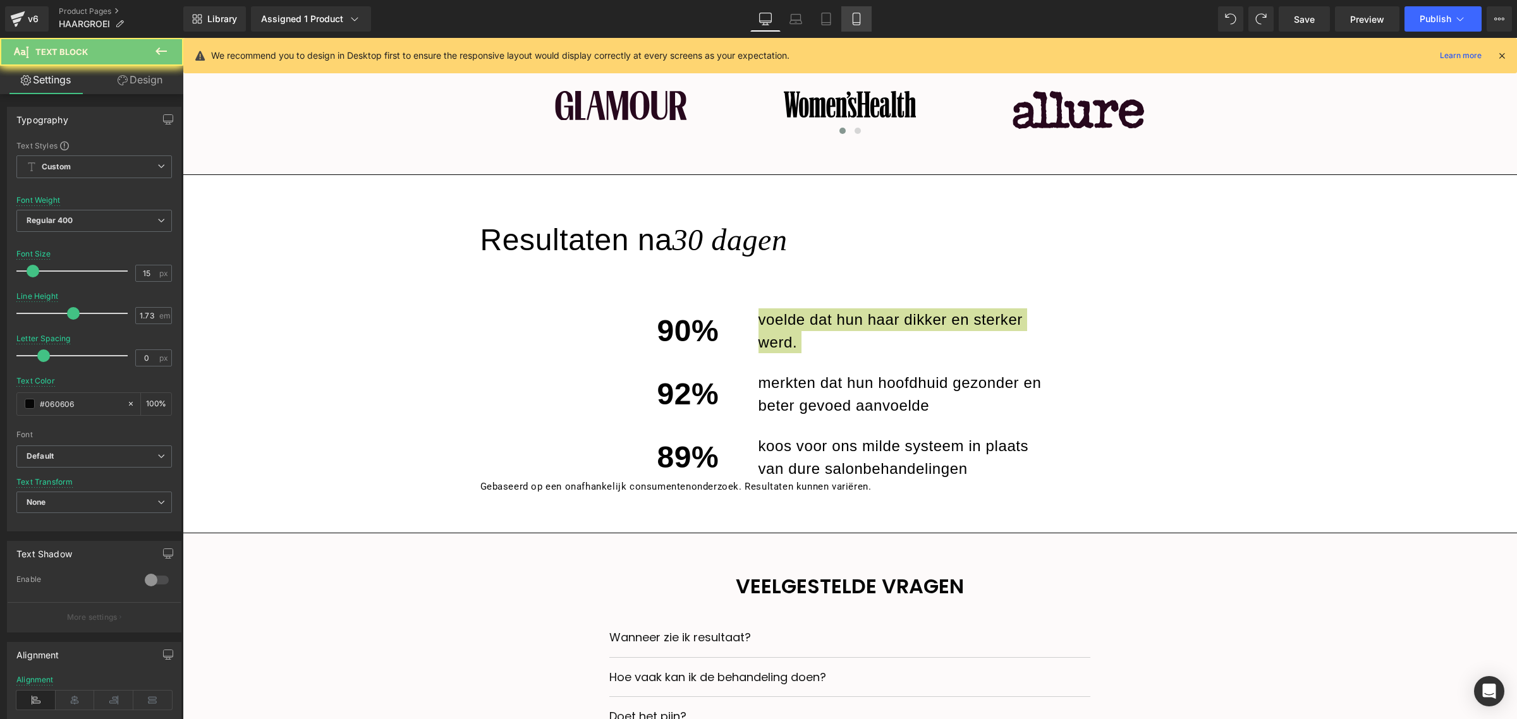
click at [855, 13] on icon at bounding box center [856, 19] width 7 height 12
type input "14"
type input "1.9"
type input "100"
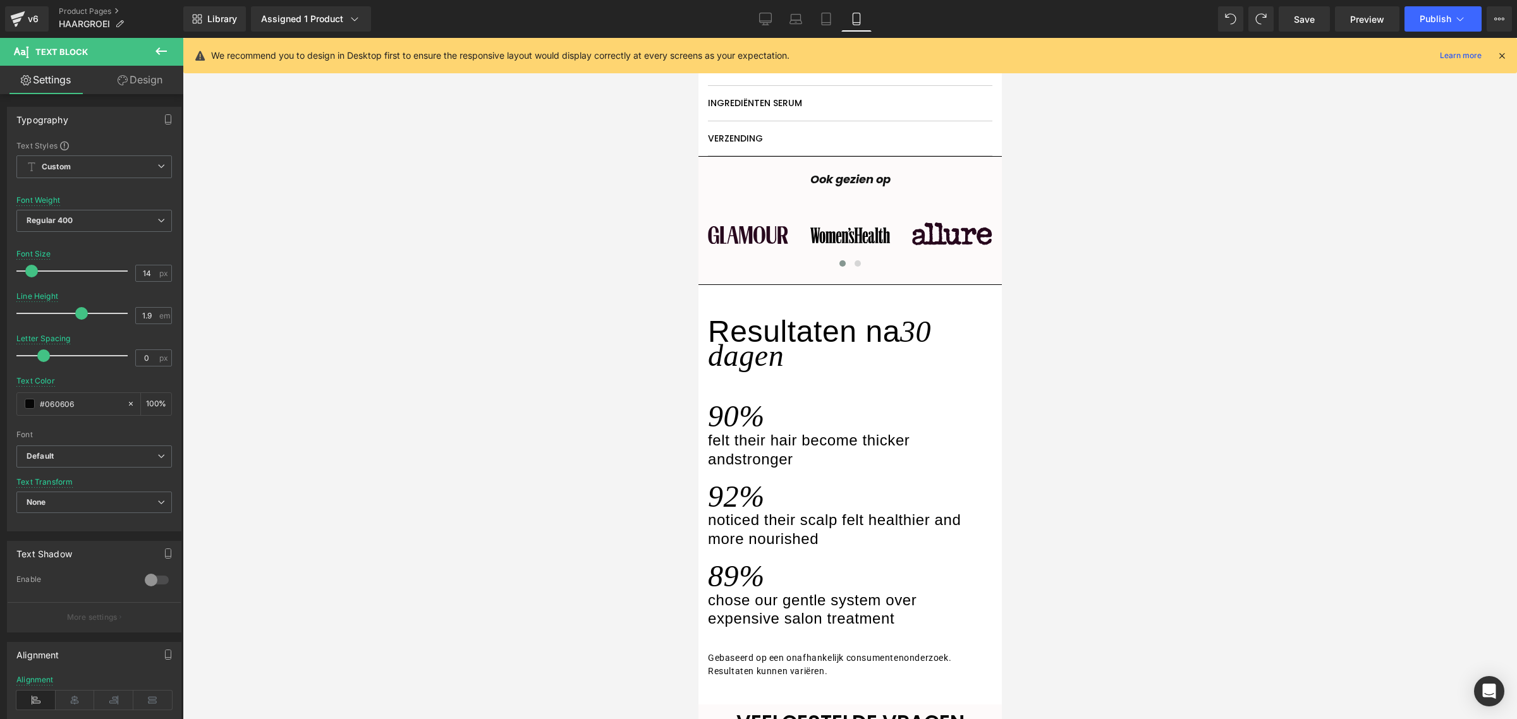
scroll to position [1429, 0]
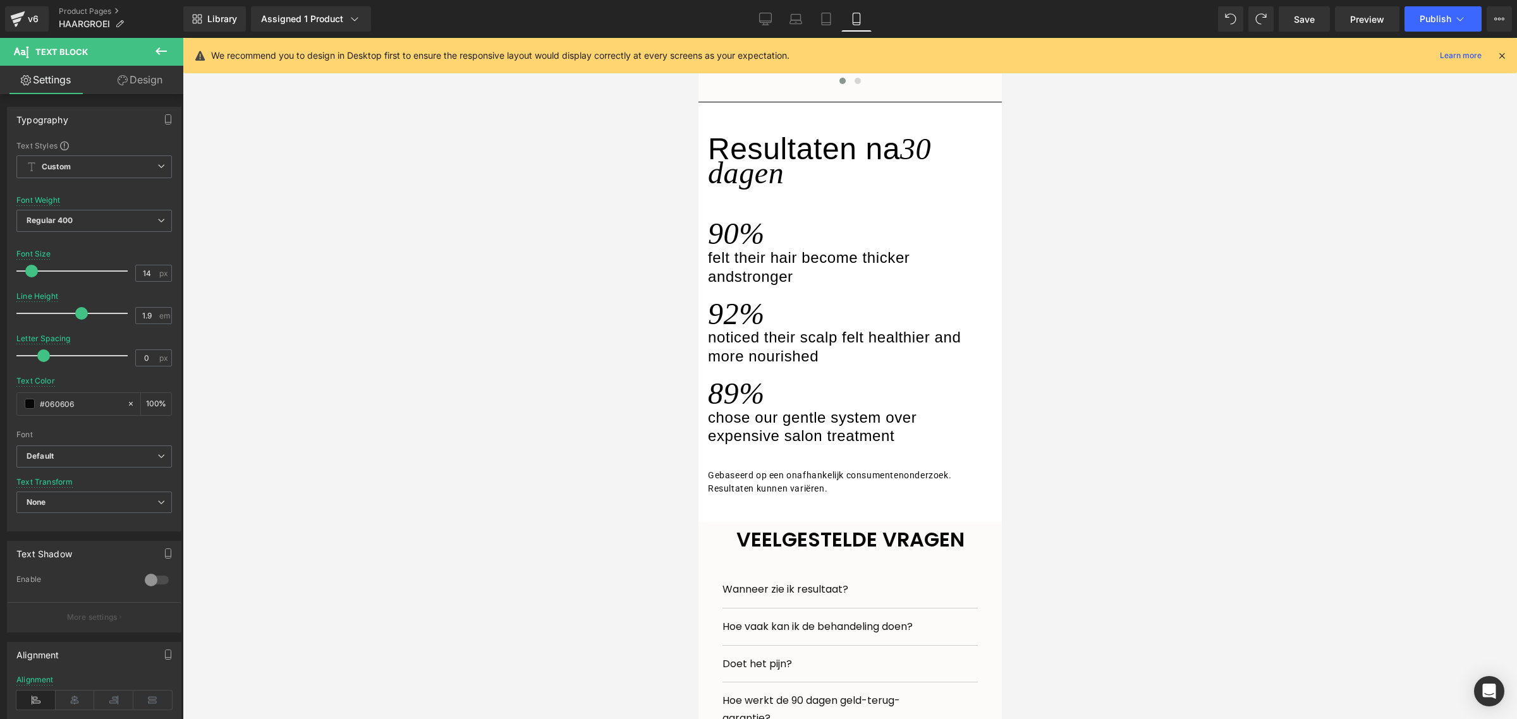
drag, startPoint x: 994, startPoint y: 200, endPoint x: 1703, endPoint y: 348, distance: 723.9
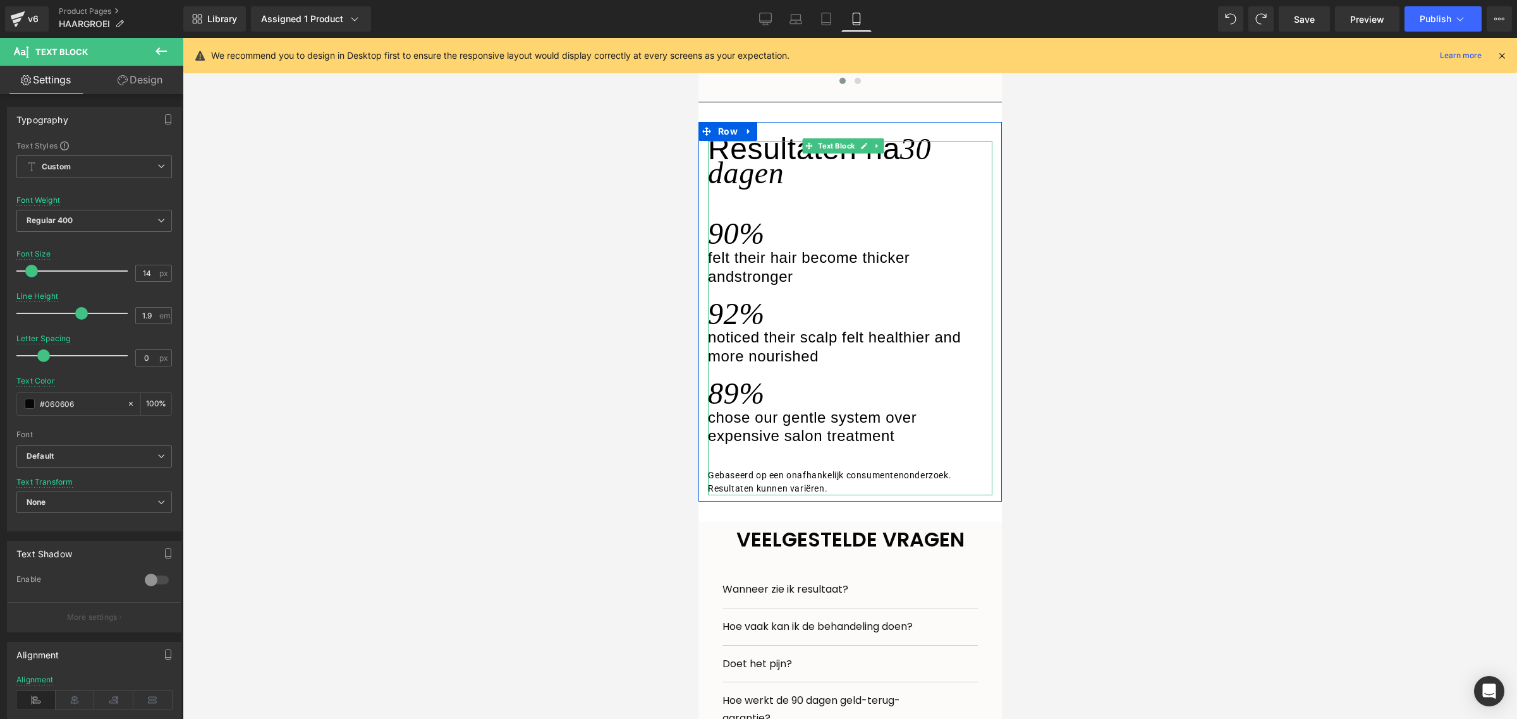
click at [798, 287] on div "felt their hair become thicker andstronger" at bounding box center [849, 268] width 284 height 37
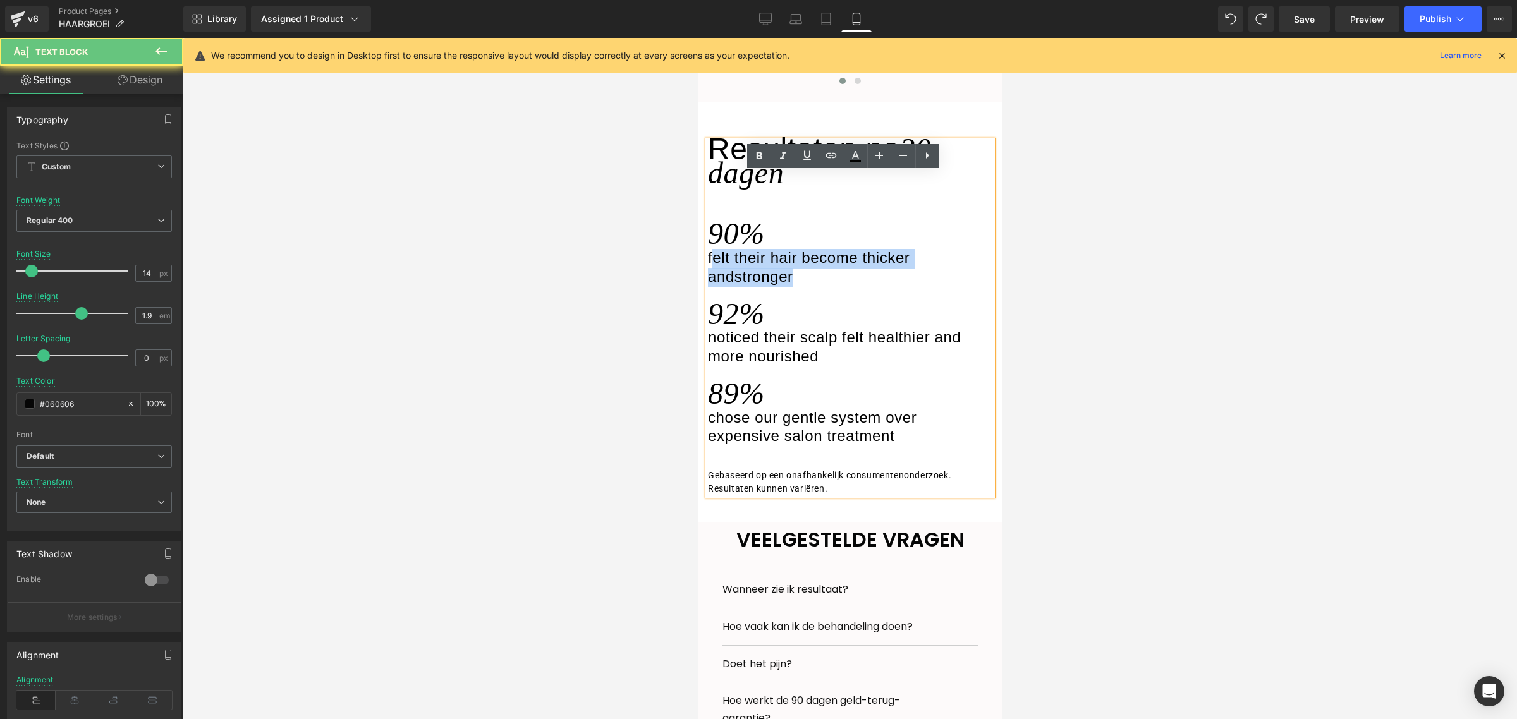
drag, startPoint x: 800, startPoint y: 311, endPoint x: 714, endPoint y: 293, distance: 87.3
click at [714, 287] on div "felt their hair become thicker andstronger" at bounding box center [849, 268] width 284 height 37
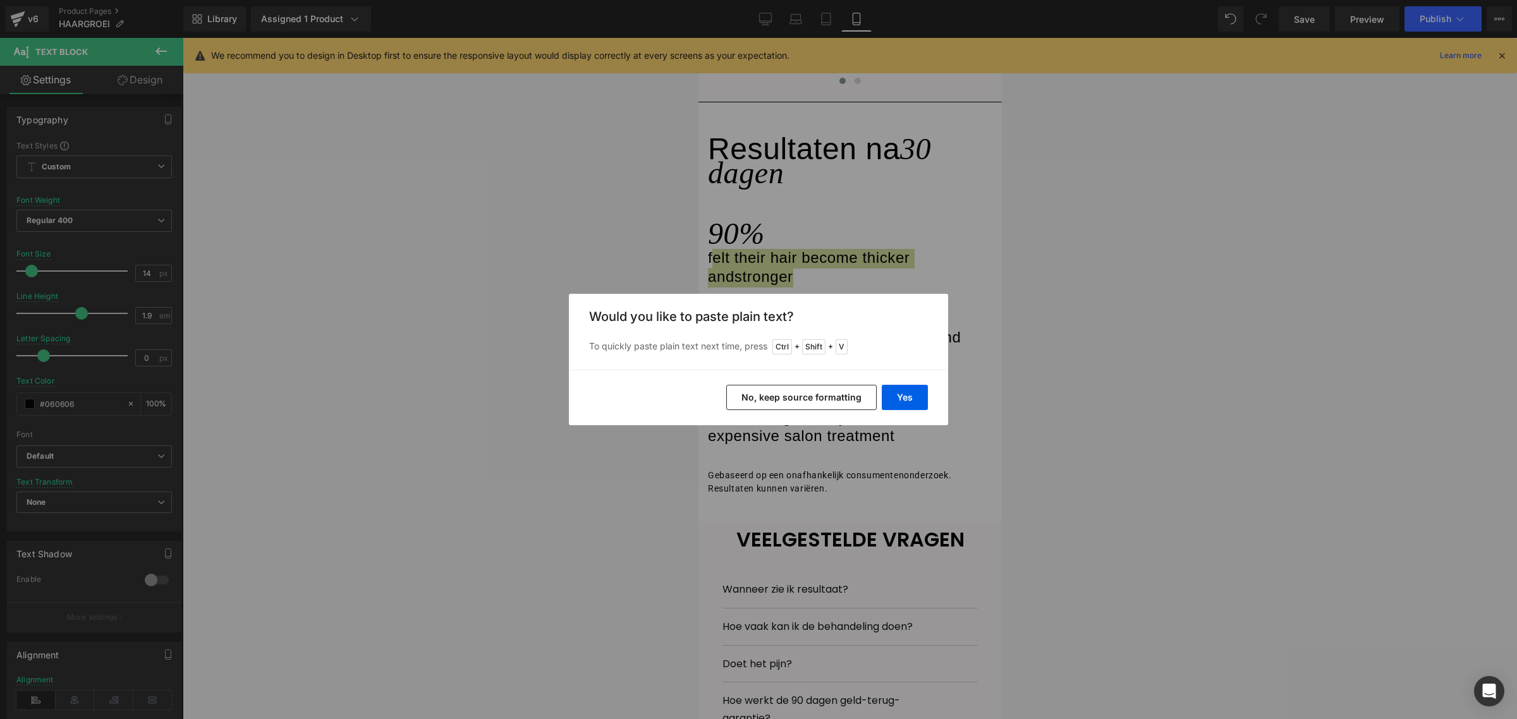
click at [789, 399] on button "No, keep source formatting" at bounding box center [801, 397] width 150 height 25
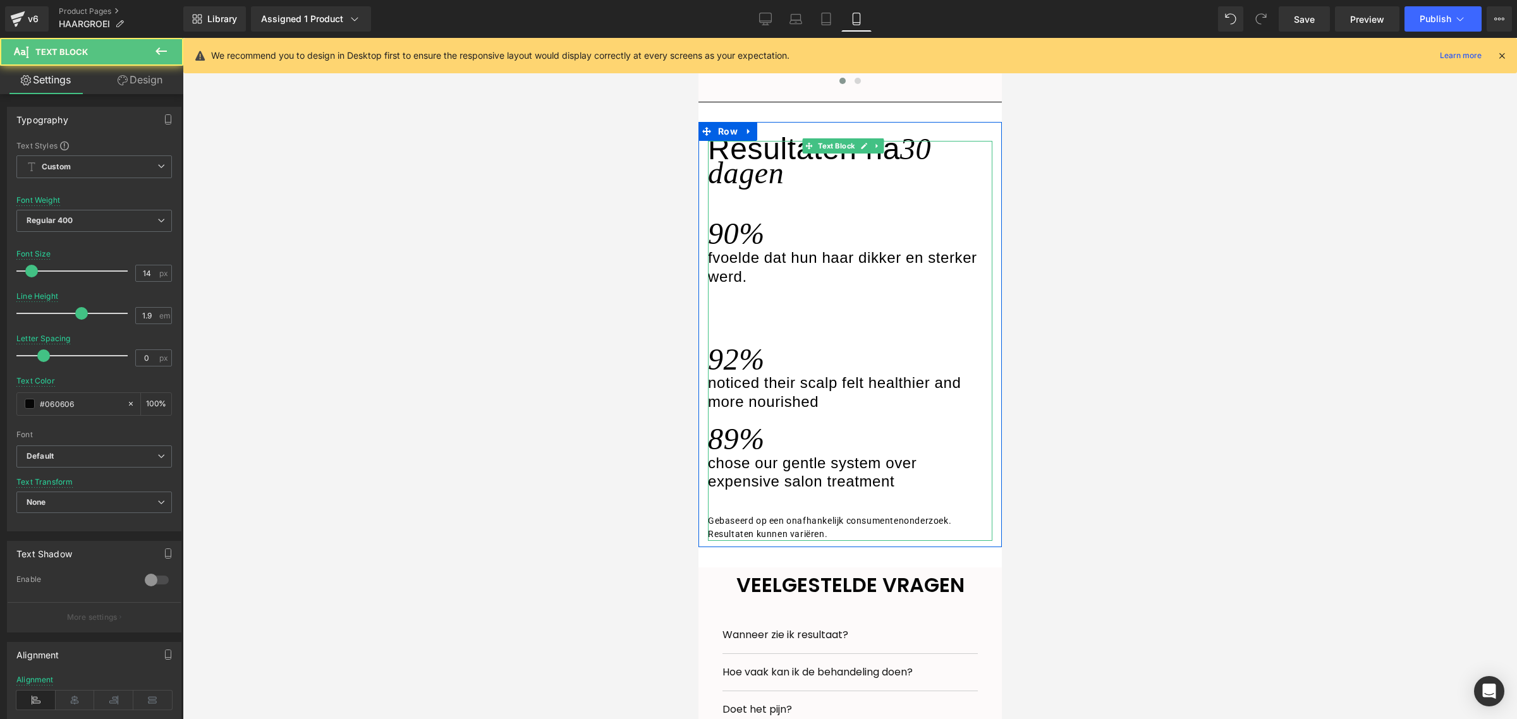
click at [714, 285] on span "voelde dat hun haar dikker en sterker werd." at bounding box center [841, 267] width 269 height 36
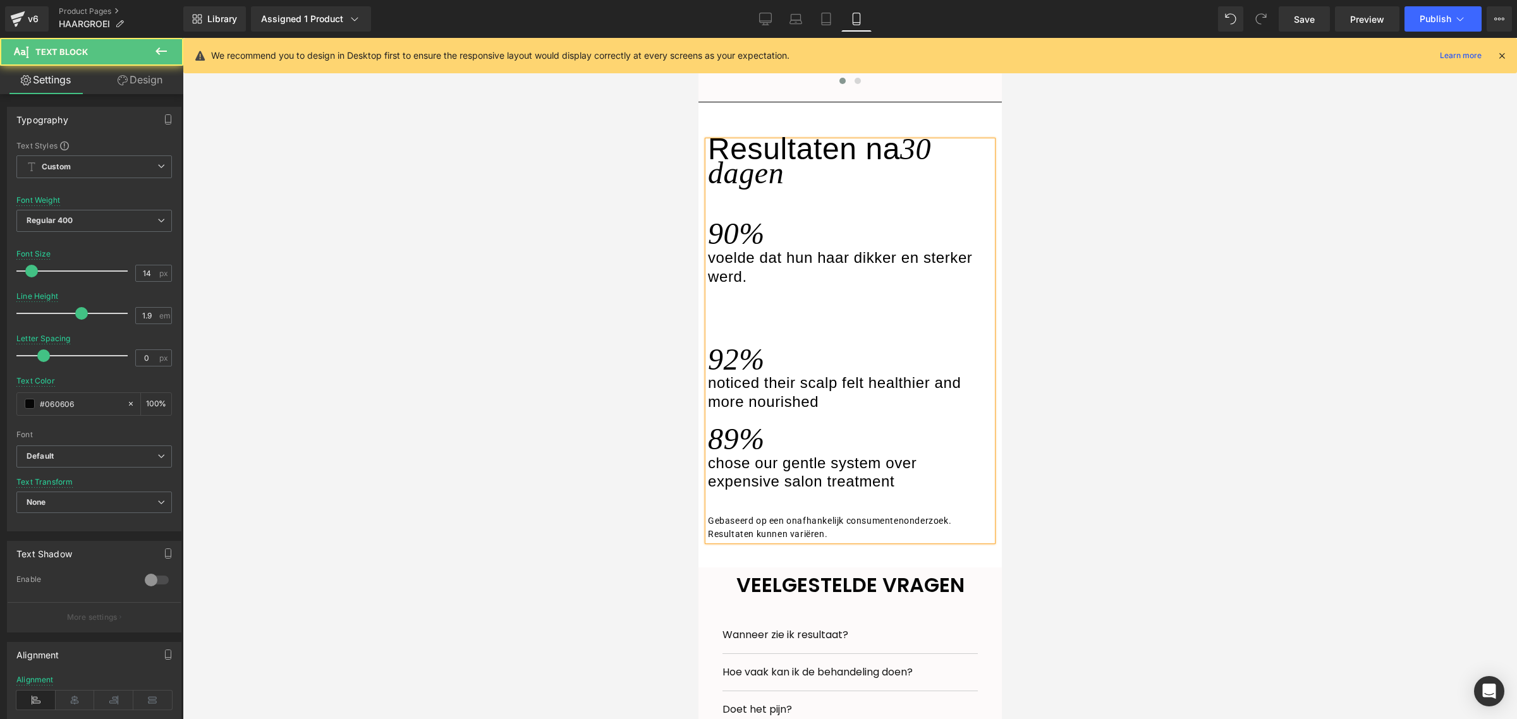
click at [722, 323] on div at bounding box center [697, 305] width 101 height 36
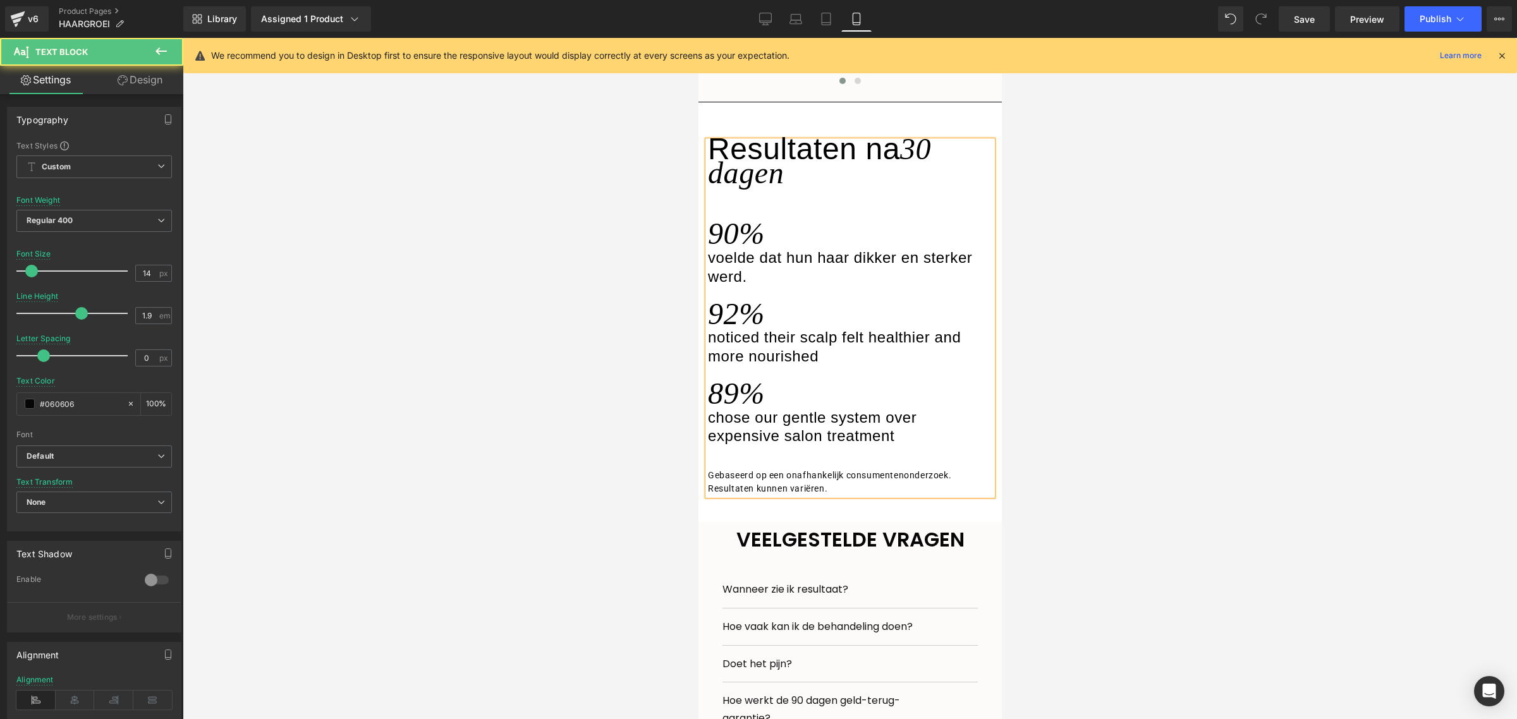
click at [787, 365] on span "noticed their scalp felt healthier and more nourished" at bounding box center [833, 347] width 253 height 36
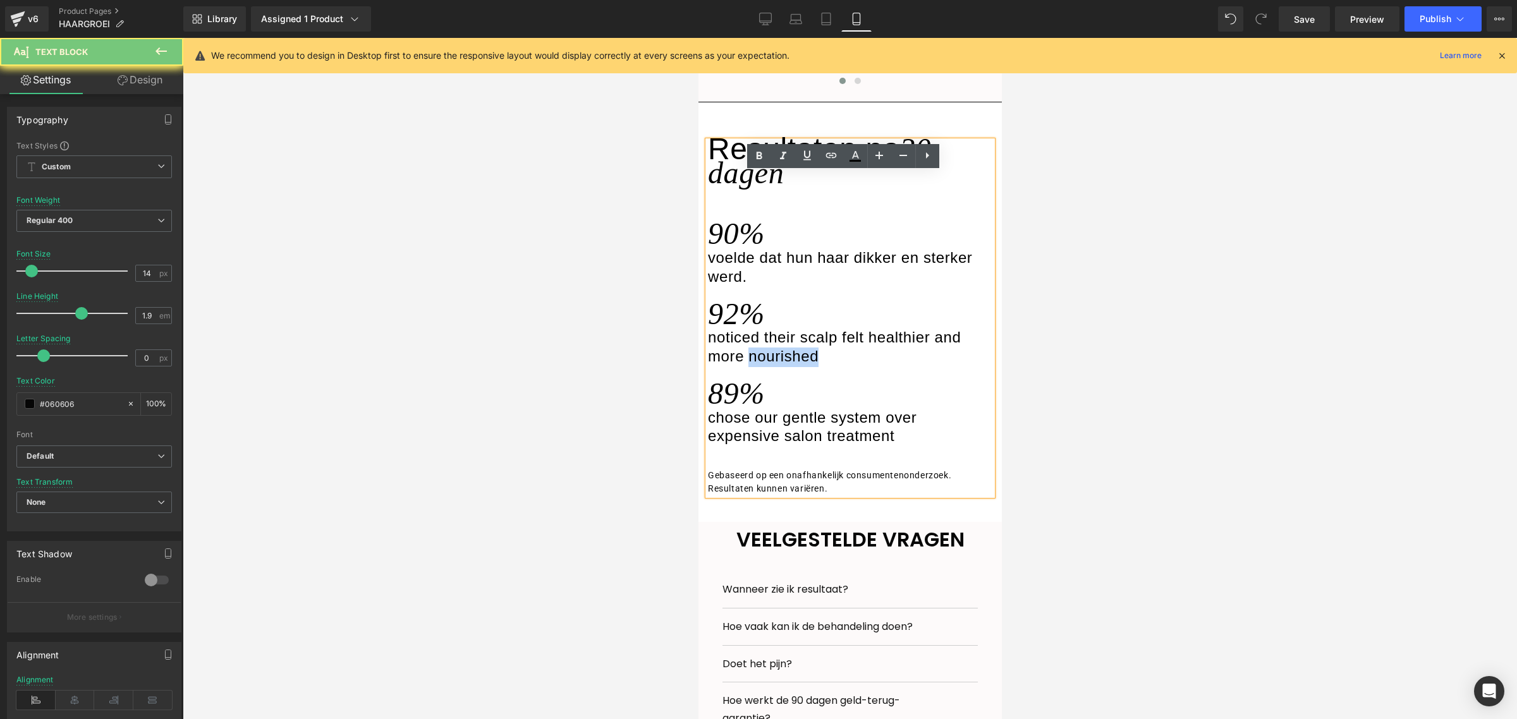
click at [787, 365] on span "noticed their scalp felt healthier and more nourished" at bounding box center [833, 347] width 253 height 36
click at [821, 367] on div "noticed their scalp felt healthier and more nourished" at bounding box center [849, 347] width 284 height 37
click at [758, 287] on div "voelde dat hun haar dikker en sterker werd." at bounding box center [849, 268] width 284 height 37
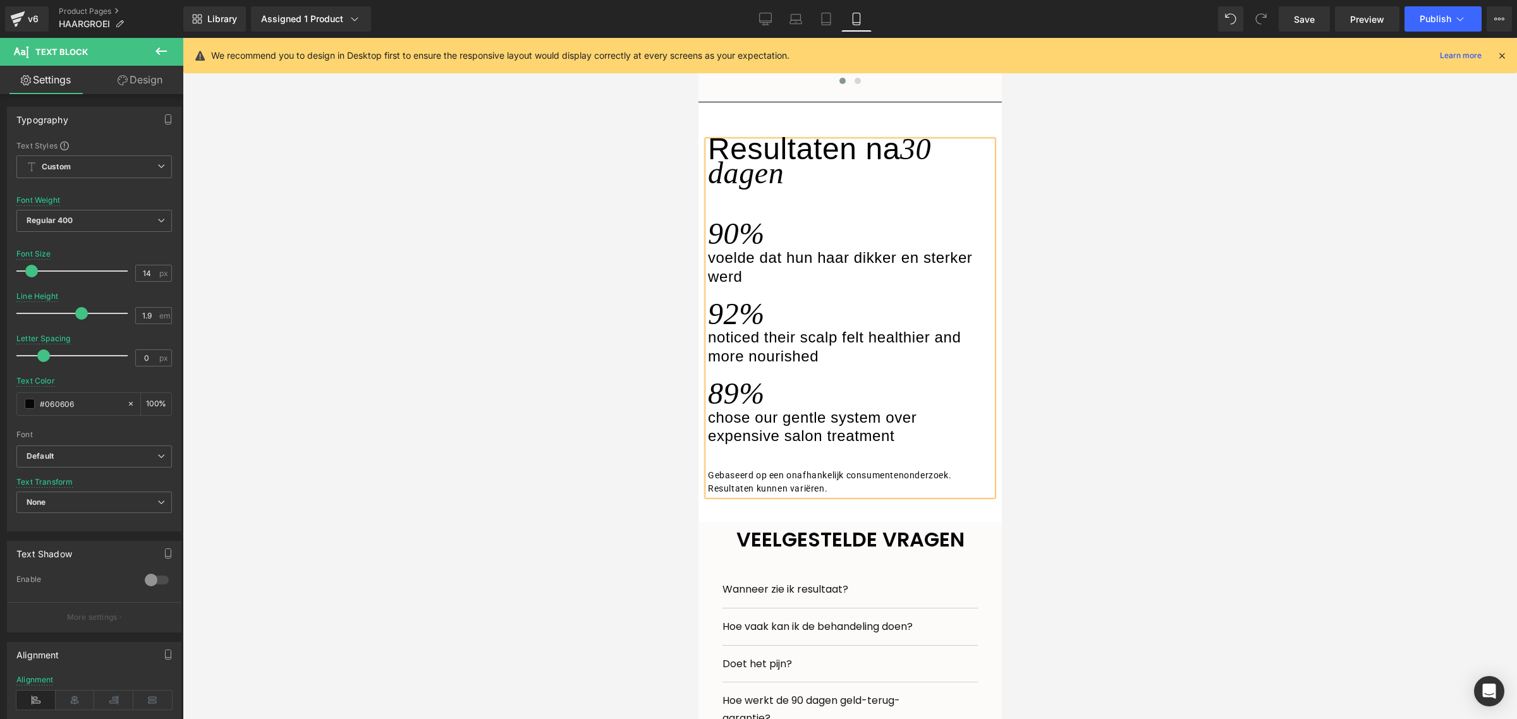
click at [770, 367] on div "noticed their scalp felt healthier and more nourished" at bounding box center [849, 347] width 284 height 37
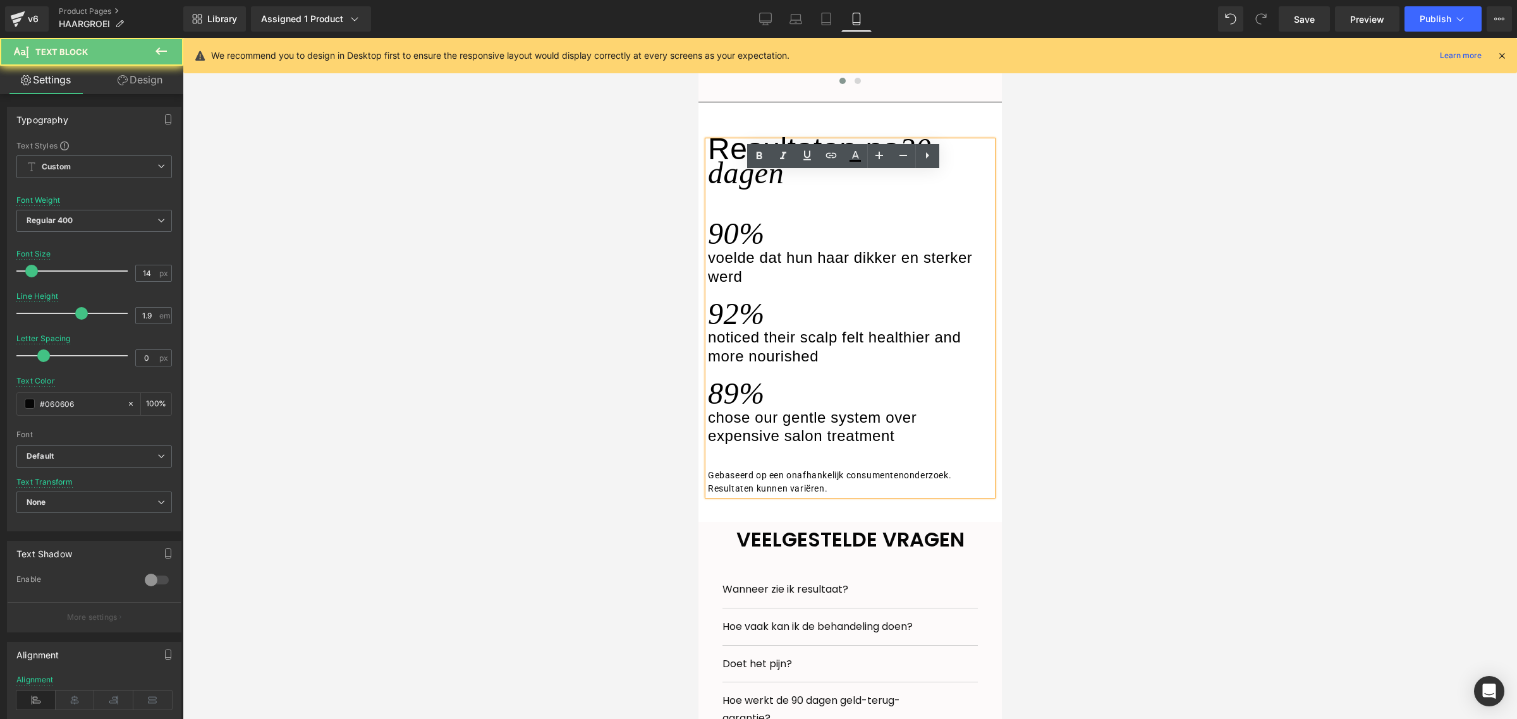
click at [820, 367] on div "noticed their scalp felt healthier and more nourished" at bounding box center [849, 347] width 284 height 37
click at [824, 367] on div "noticed their scalp felt healthier and more nourished" at bounding box center [849, 347] width 284 height 37
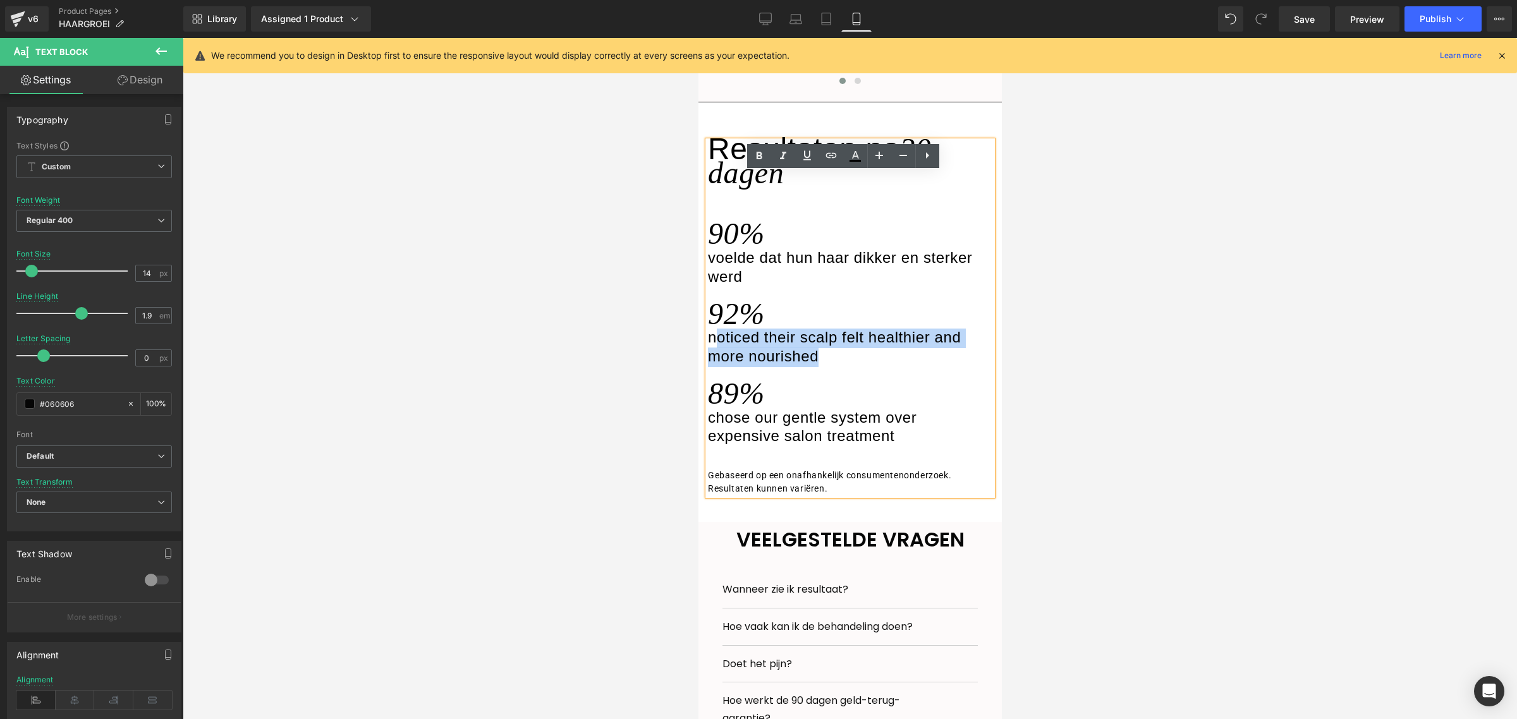
drag, startPoint x: 824, startPoint y: 386, endPoint x: 717, endPoint y: 362, distance: 110.0
click at [717, 362] on div "noticed their scalp felt healthier and more nourished" at bounding box center [849, 347] width 284 height 37
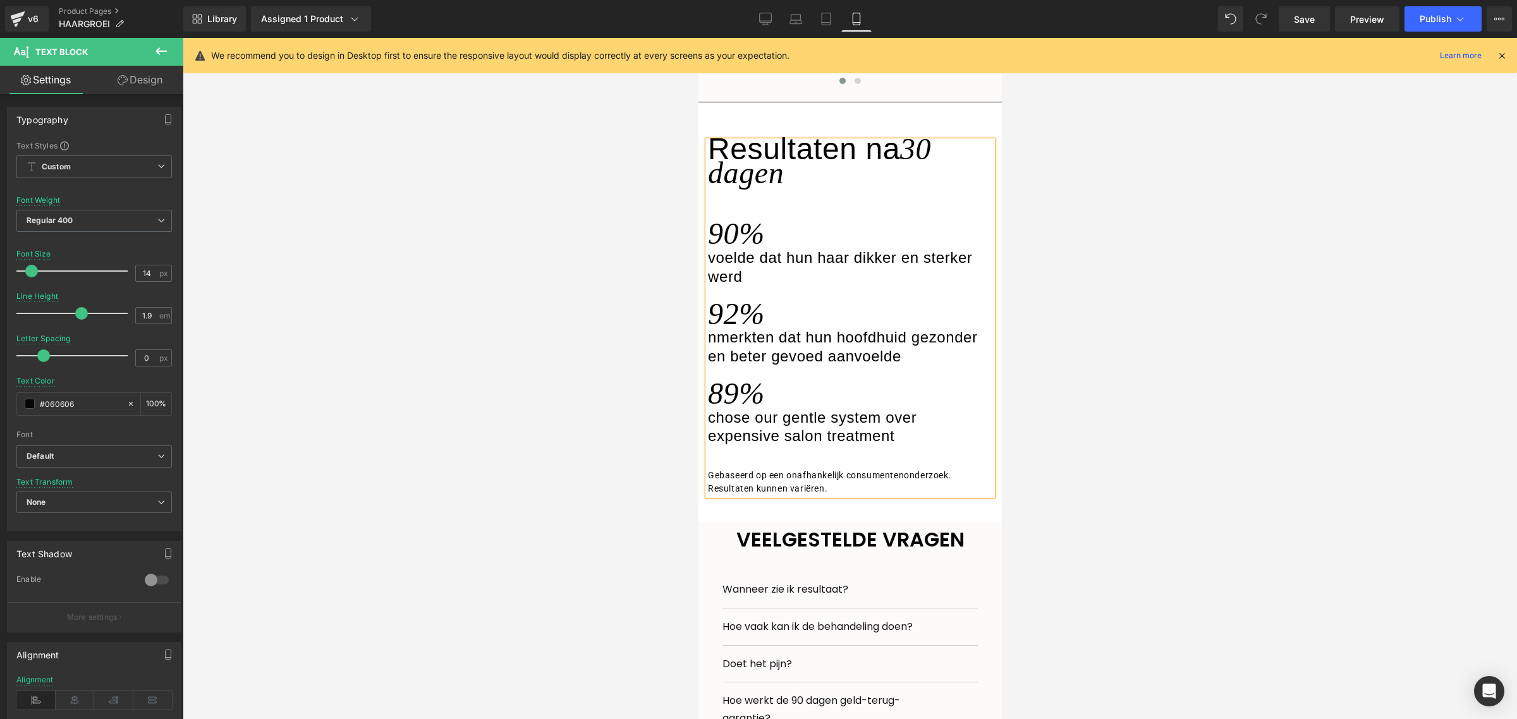
click at [719, 363] on span "nmerkten dat hun hoofdhuid gezonder en beter gevoed aanvoelde" at bounding box center [842, 347] width 270 height 36
drag, startPoint x: 916, startPoint y: 465, endPoint x: 709, endPoint y: 447, distance: 208.1
click at [709, 447] on div "chose our gentle system over expensive salon treatment" at bounding box center [849, 428] width 284 height 37
copy span "chose our gentle system over expensive salon treatment"
click at [902, 447] on div "chose our gentle system over expensive salon treatment" at bounding box center [849, 428] width 284 height 37
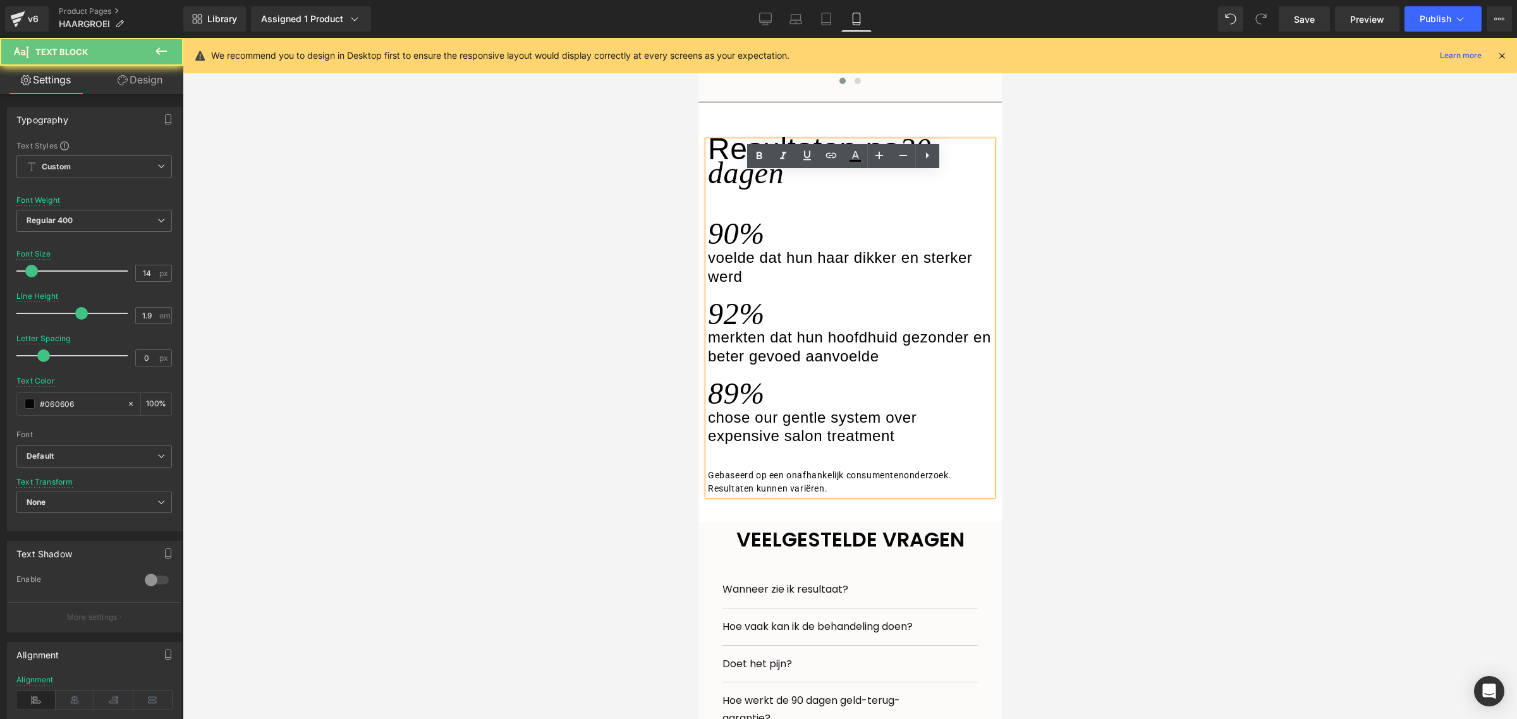
click at [922, 447] on div "chose our gentle system over expensive salon treatment" at bounding box center [849, 428] width 284 height 37
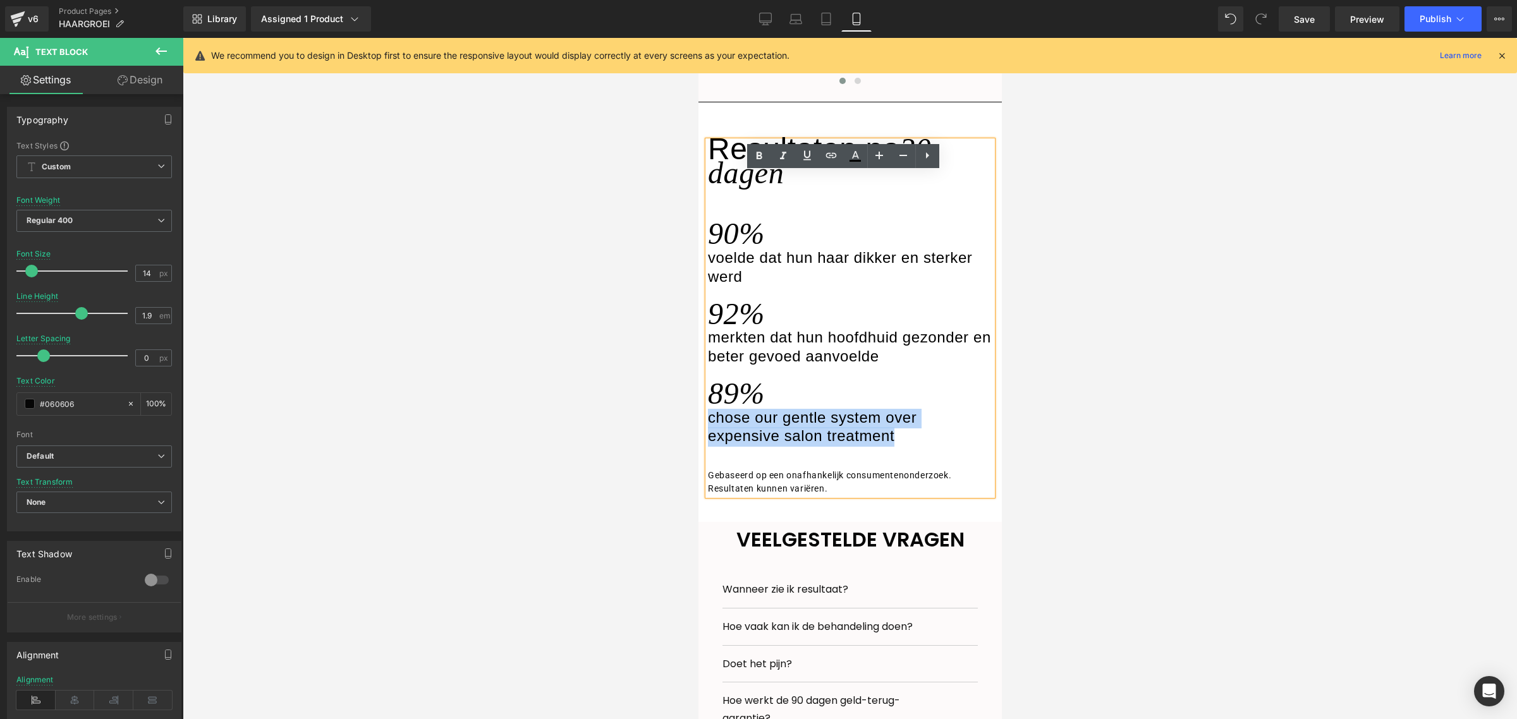
drag, startPoint x: 921, startPoint y: 468, endPoint x: 710, endPoint y: 449, distance: 211.3
click at [710, 447] on div "chose our gentle system over expensive salon treatment" at bounding box center [849, 428] width 284 height 37
click at [901, 447] on div "chose our gentle system over expensive salon treatment" at bounding box center [849, 428] width 284 height 37
drag, startPoint x: 897, startPoint y: 462, endPoint x: 714, endPoint y: 449, distance: 184.4
click at [714, 447] on div "chose our gentle system over expensive salon treatment" at bounding box center [849, 428] width 284 height 37
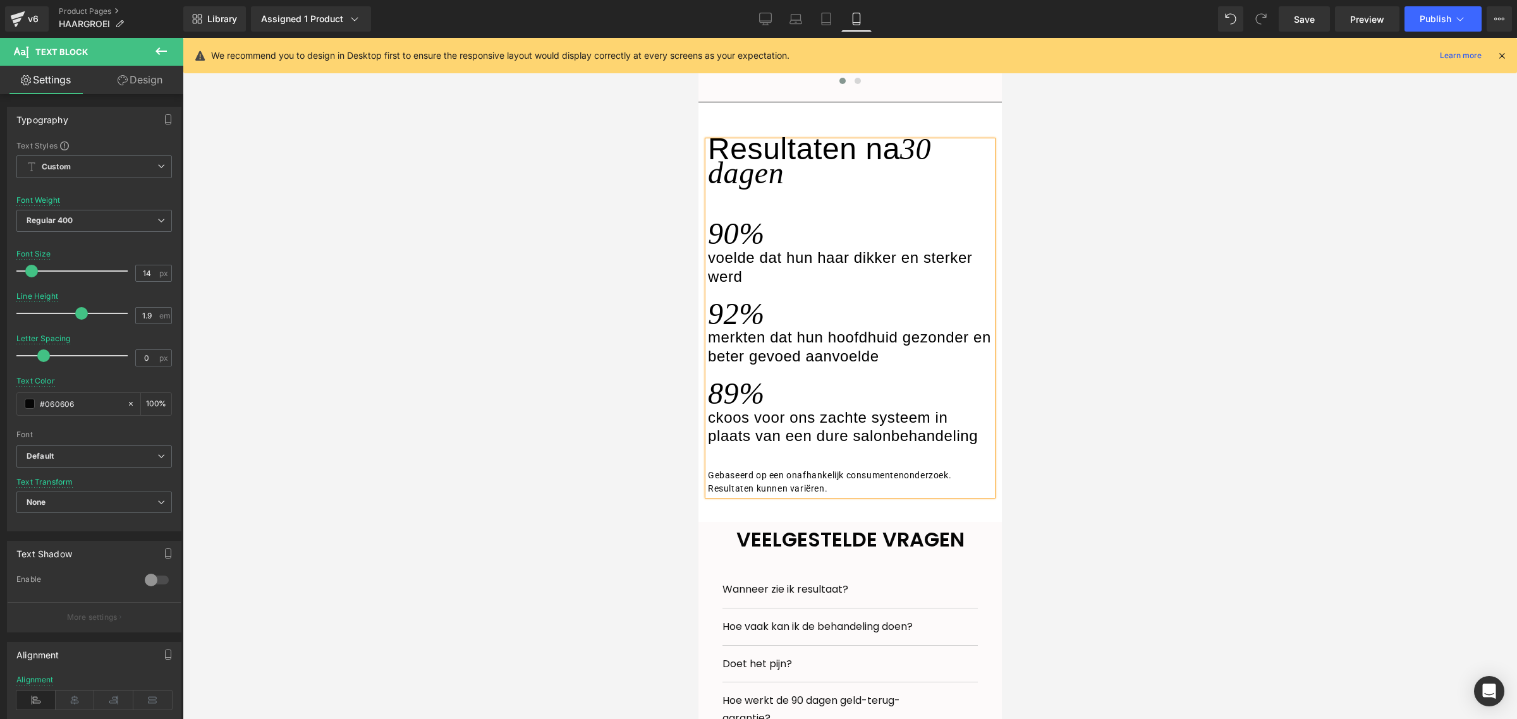
click at [715, 443] on span "ckoos voor ons zachte systeem in plaats van een dure salonbehandeling" at bounding box center [842, 427] width 270 height 36
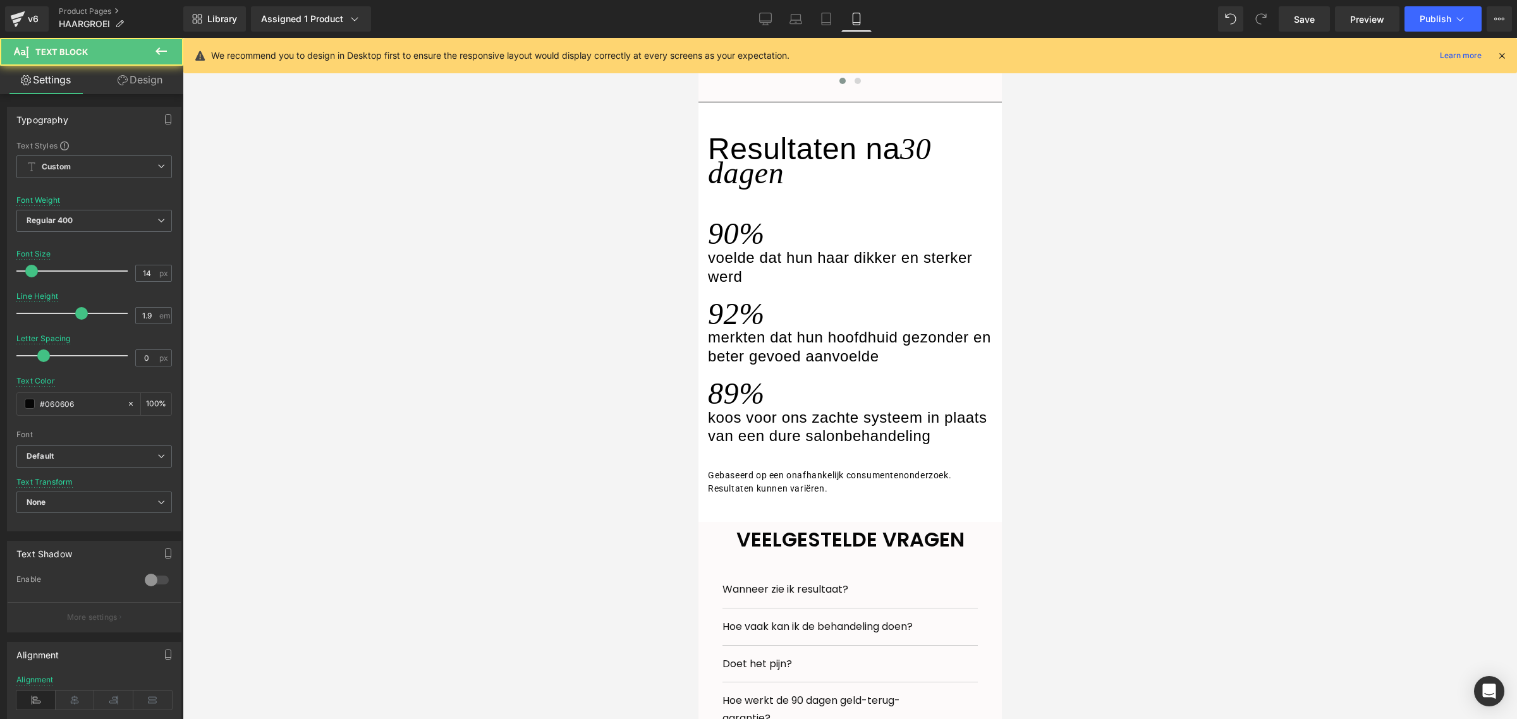
click at [1151, 396] on div at bounding box center [850, 378] width 1334 height 681
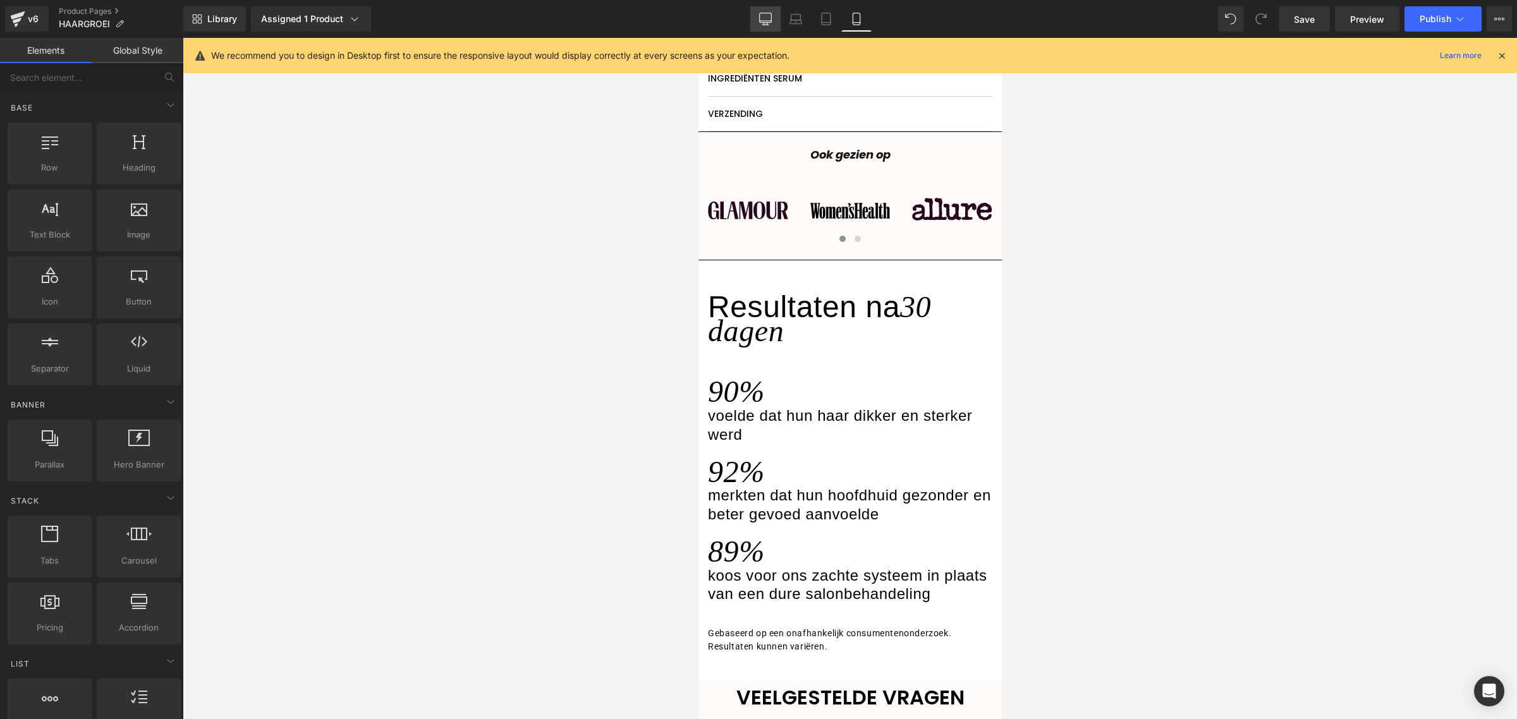
click at [764, 17] on icon at bounding box center [765, 19] width 13 height 13
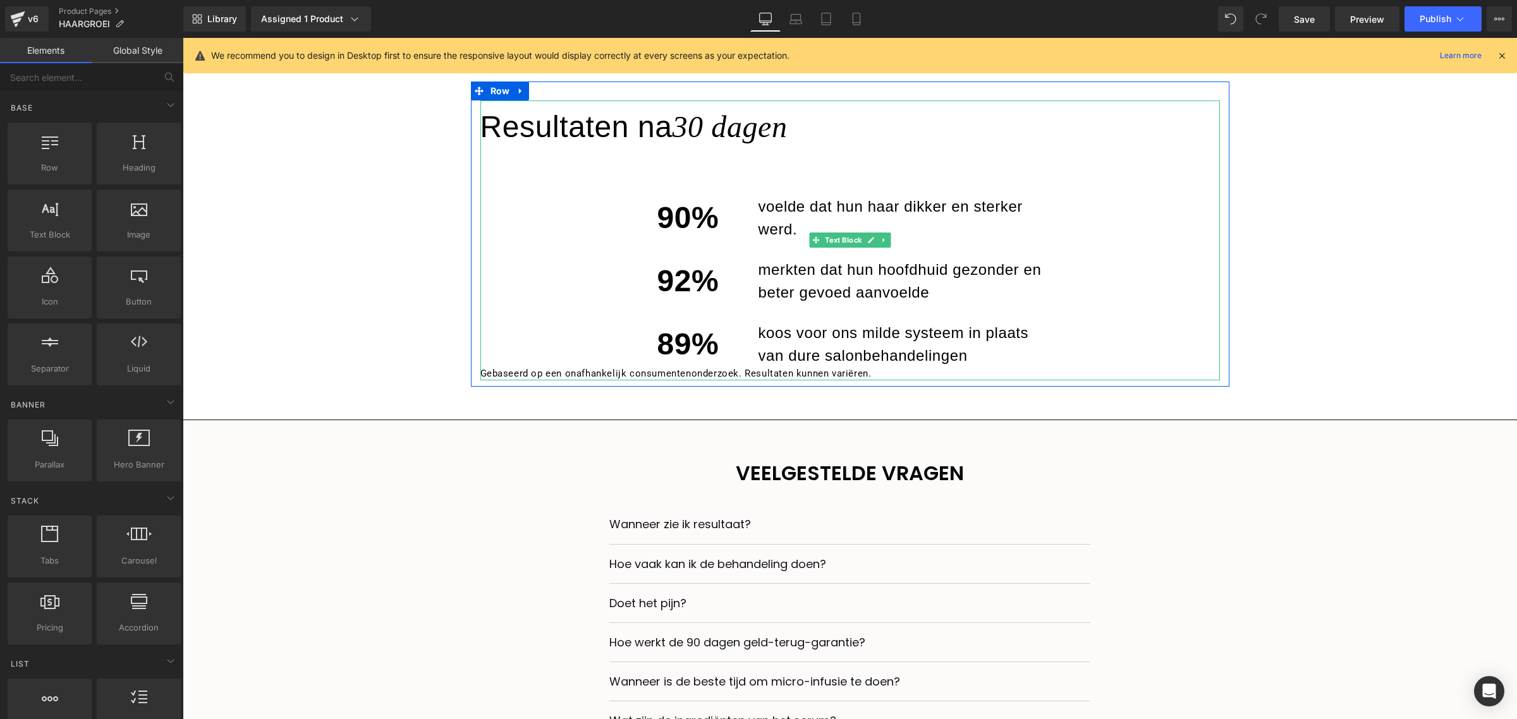
scroll to position [971, 0]
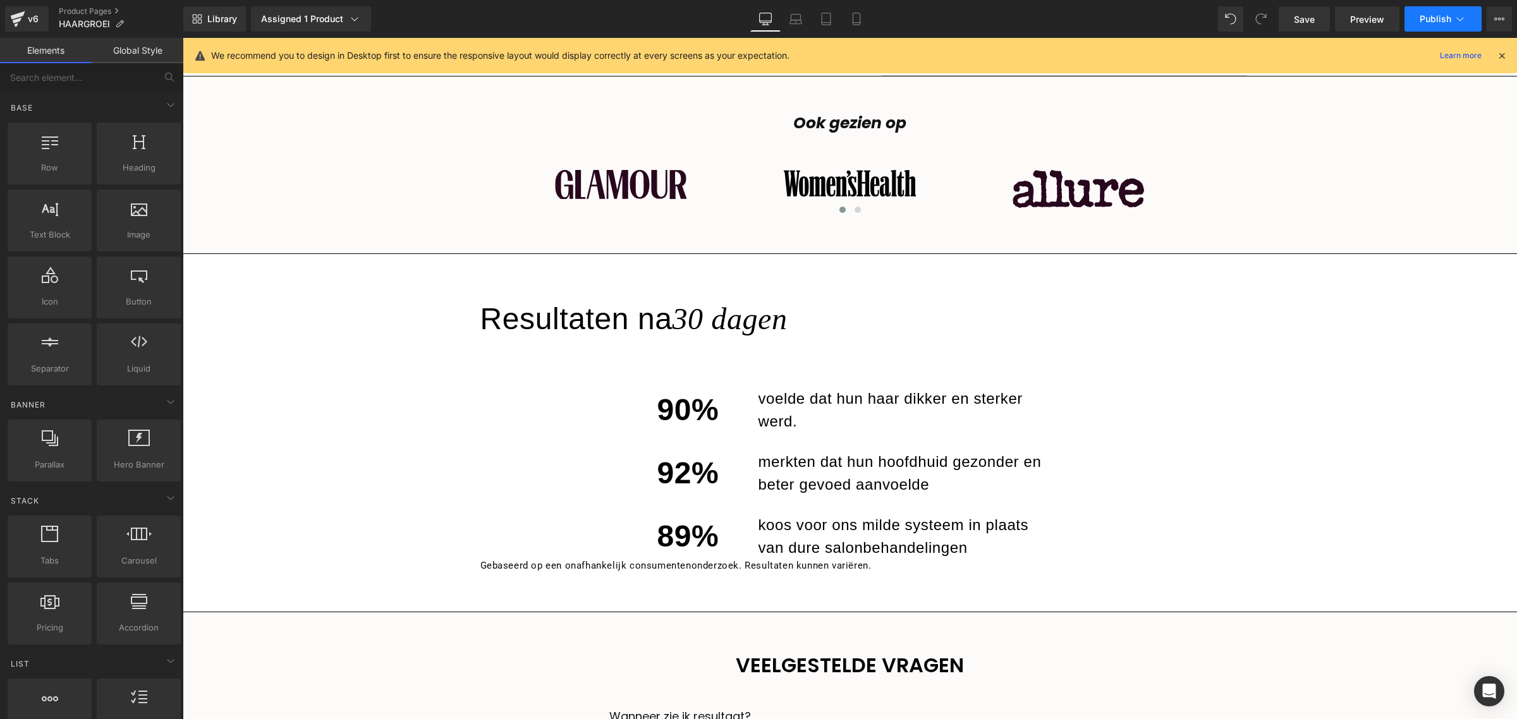
click at [1348, 14] on span "Publish" at bounding box center [1436, 19] width 32 height 10
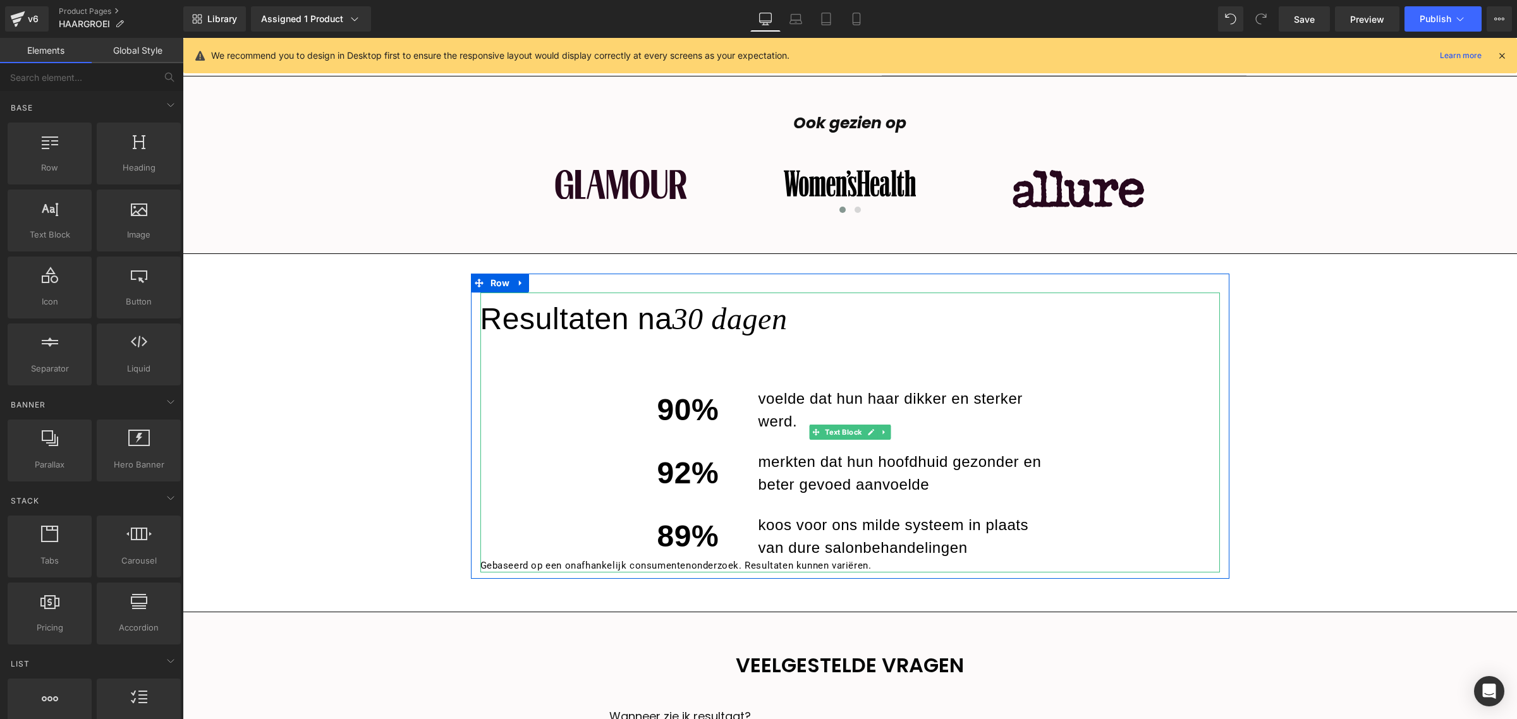
scroll to position [1050, 0]
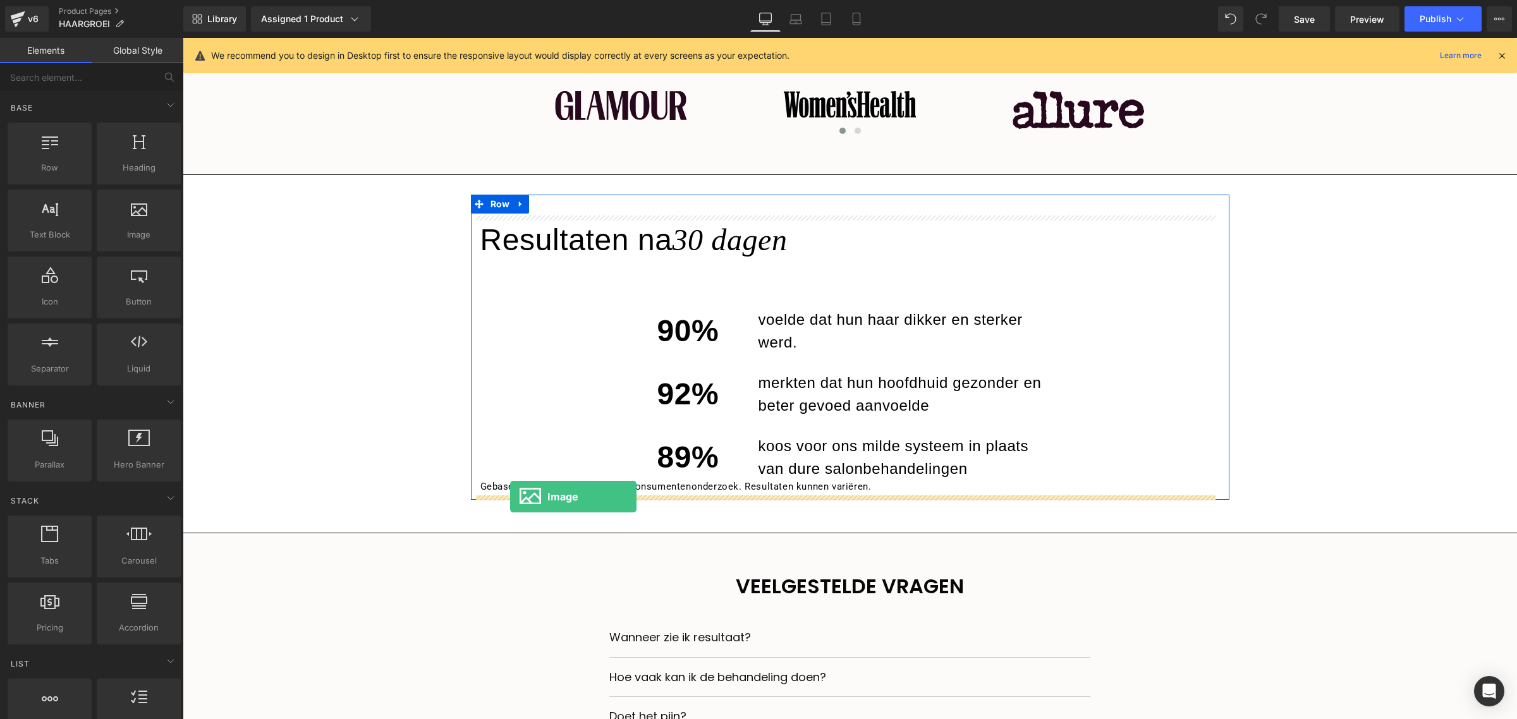
drag, startPoint x: 310, startPoint y: 283, endPoint x: 510, endPoint y: 497, distance: 292.5
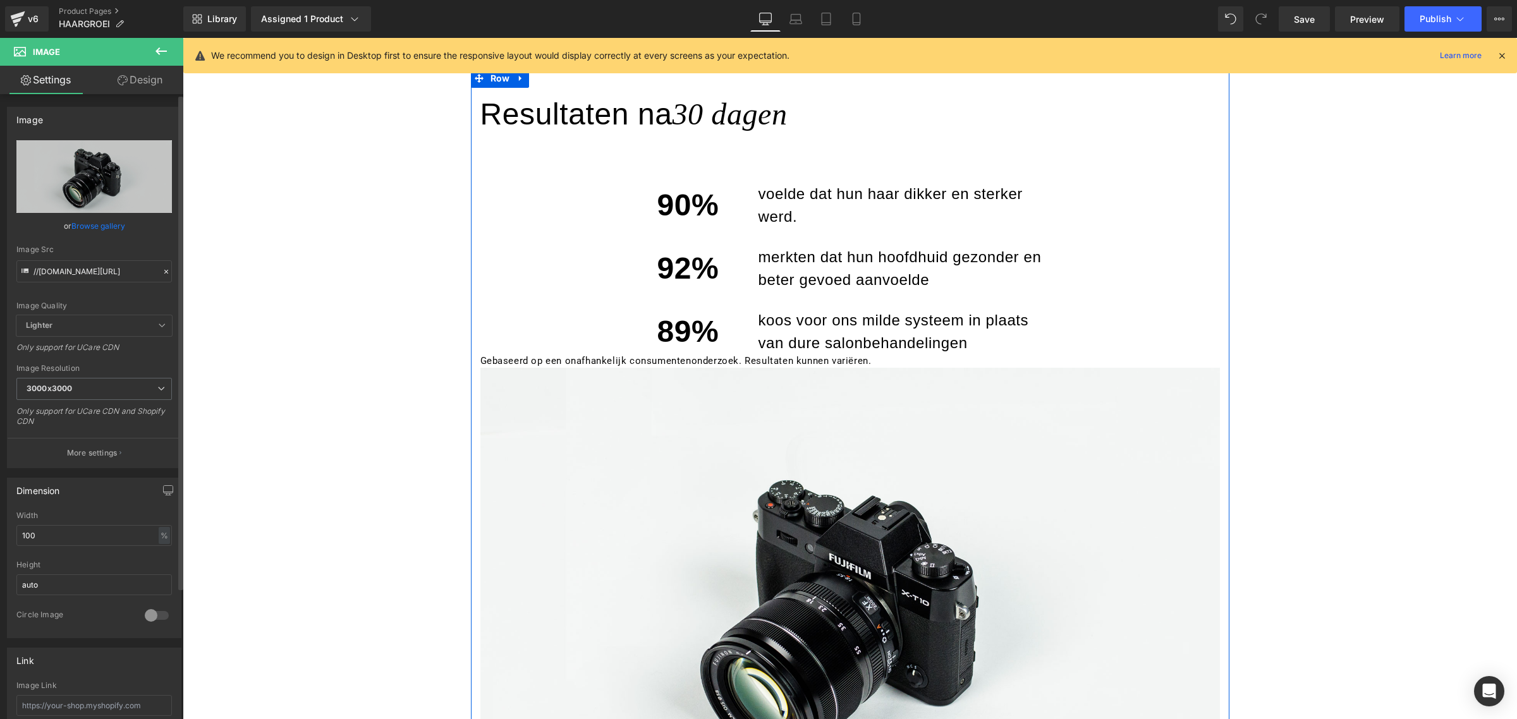
scroll to position [1208, 0]
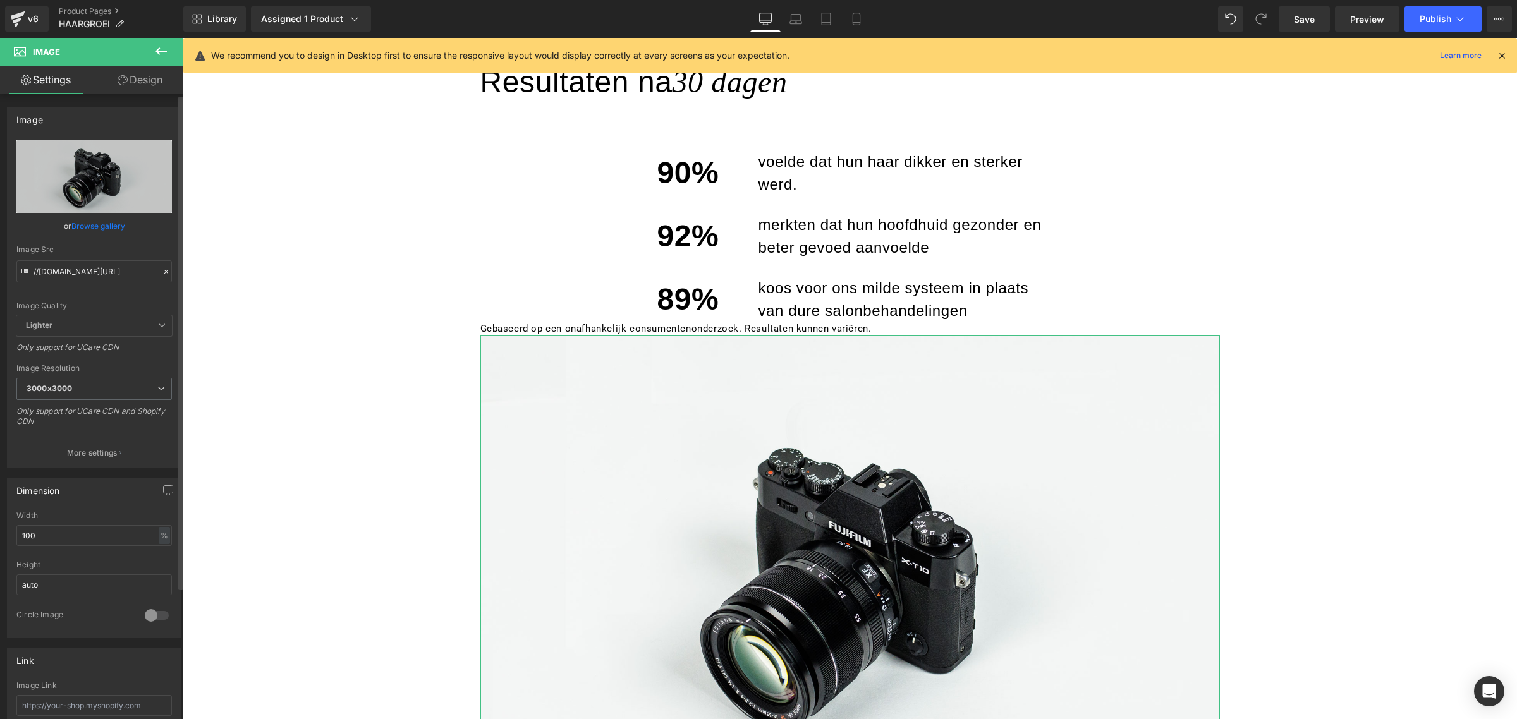
click at [90, 229] on link "Browse gallery" at bounding box center [98, 226] width 54 height 22
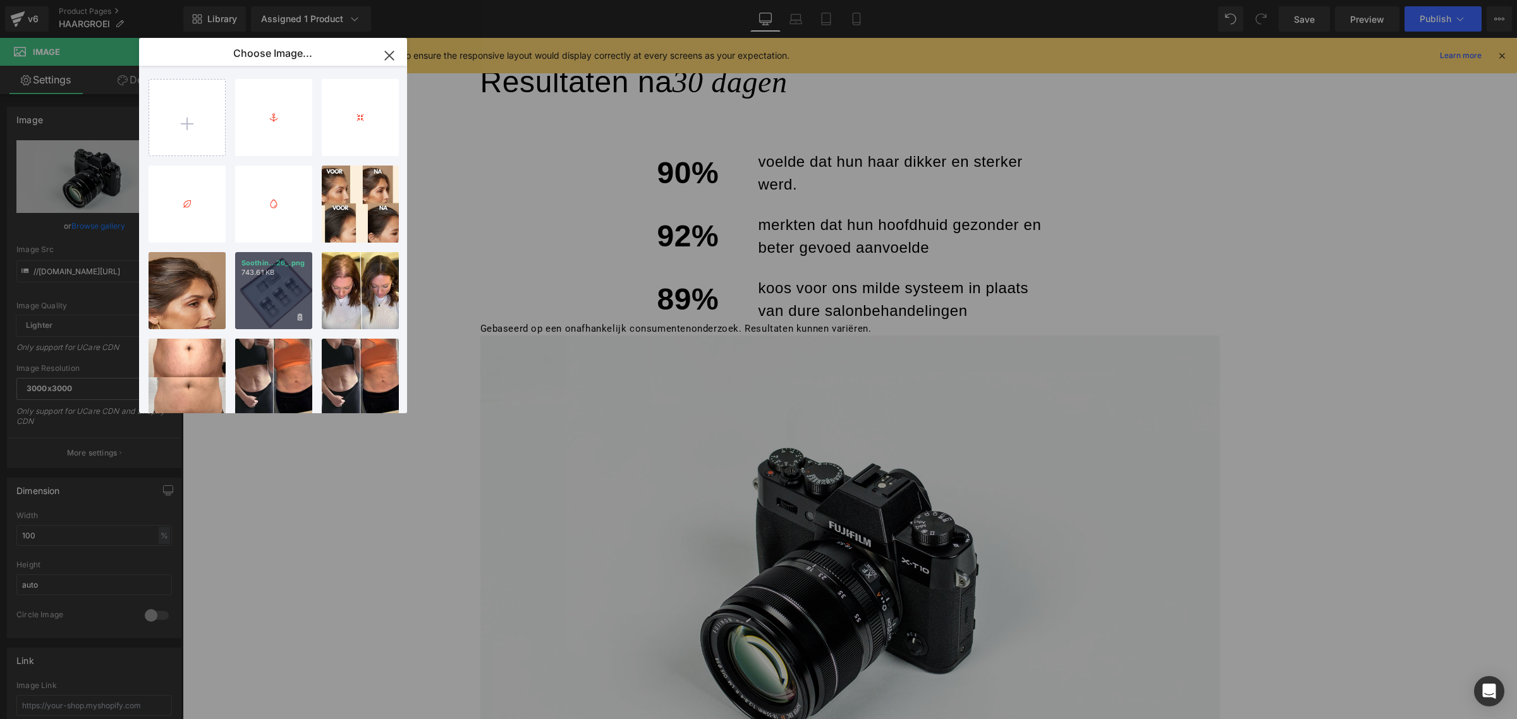
scroll to position [0, 0]
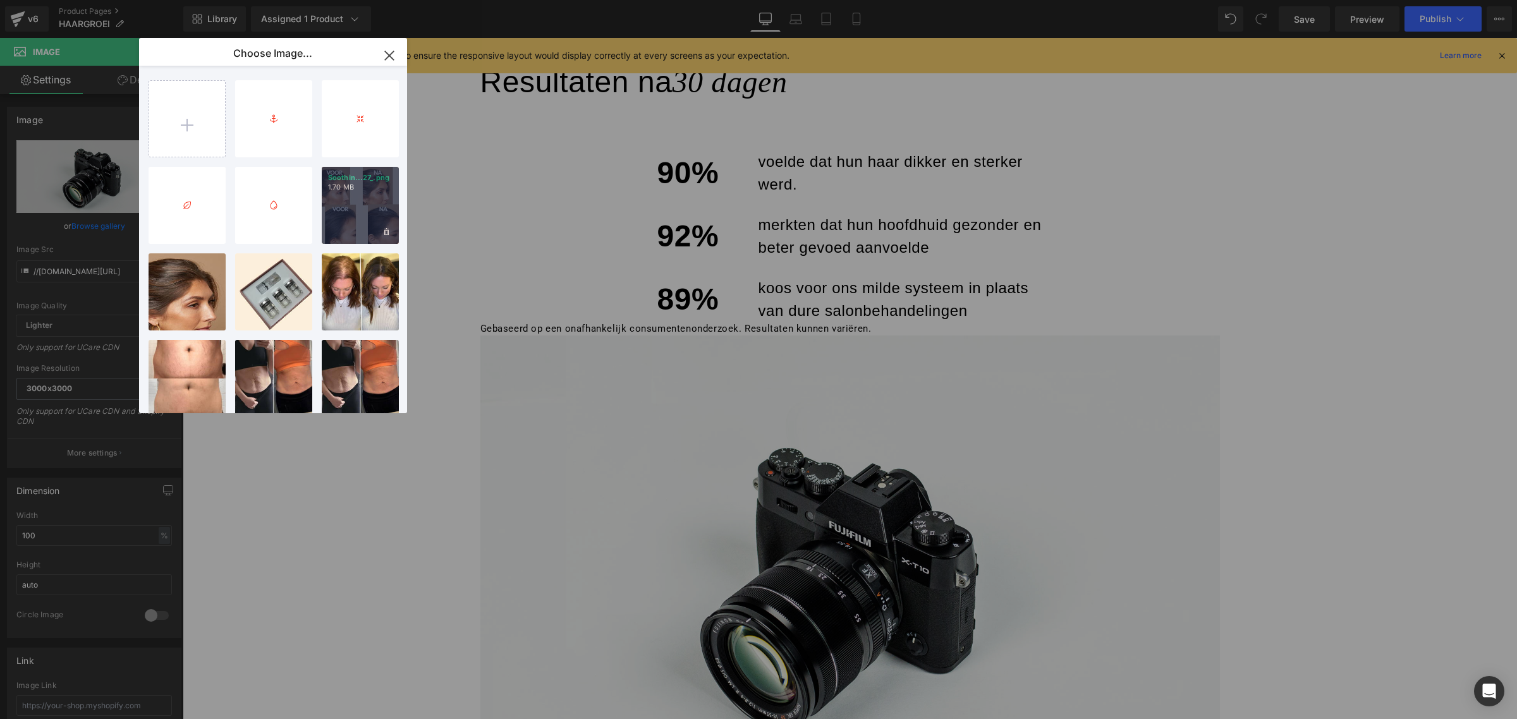
click at [365, 212] on div "Soothin...27_.png 1.70 MB" at bounding box center [360, 205] width 77 height 77
type input "[URL][DOMAIN_NAME]"
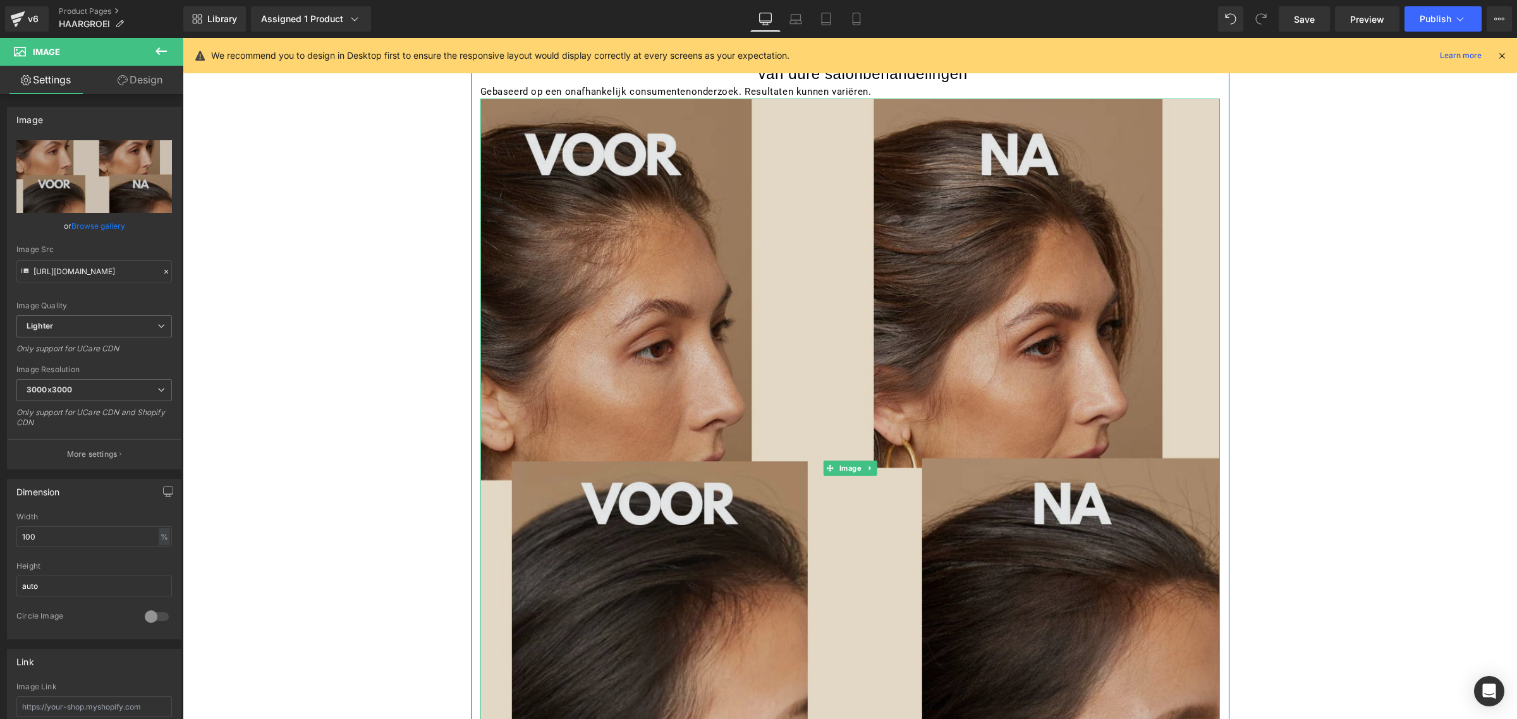
click at [781, 335] on img at bounding box center [849, 468] width 739 height 739
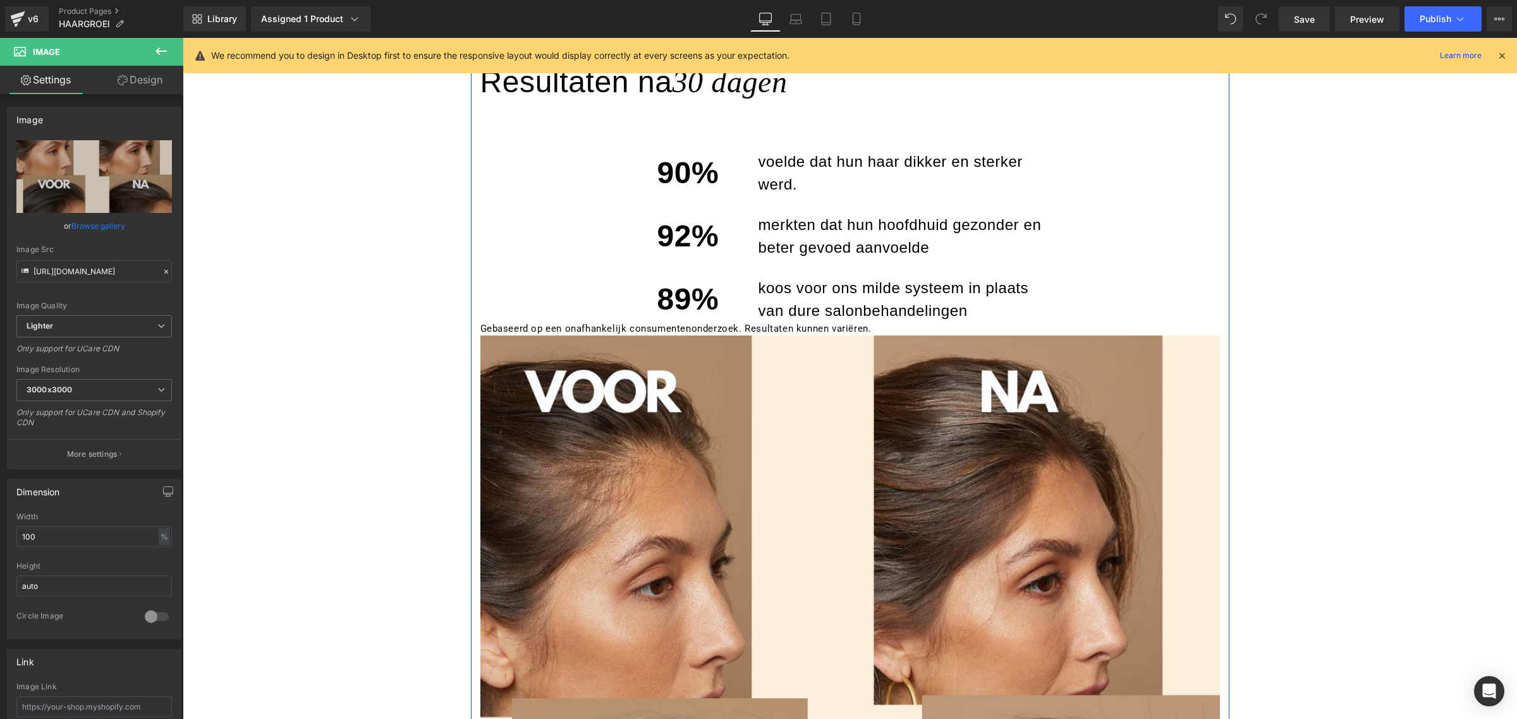
scroll to position [1050, 0]
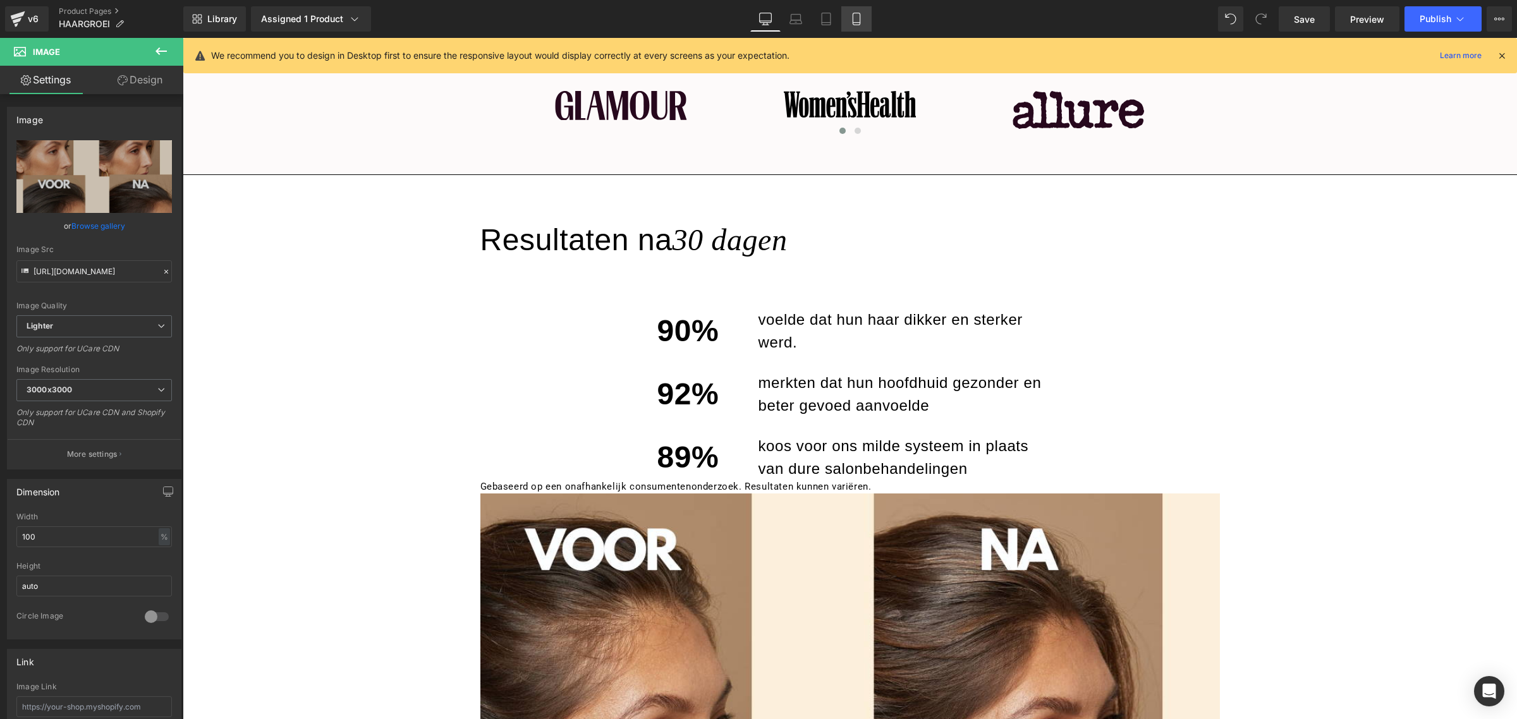
click at [851, 17] on icon at bounding box center [856, 19] width 13 height 13
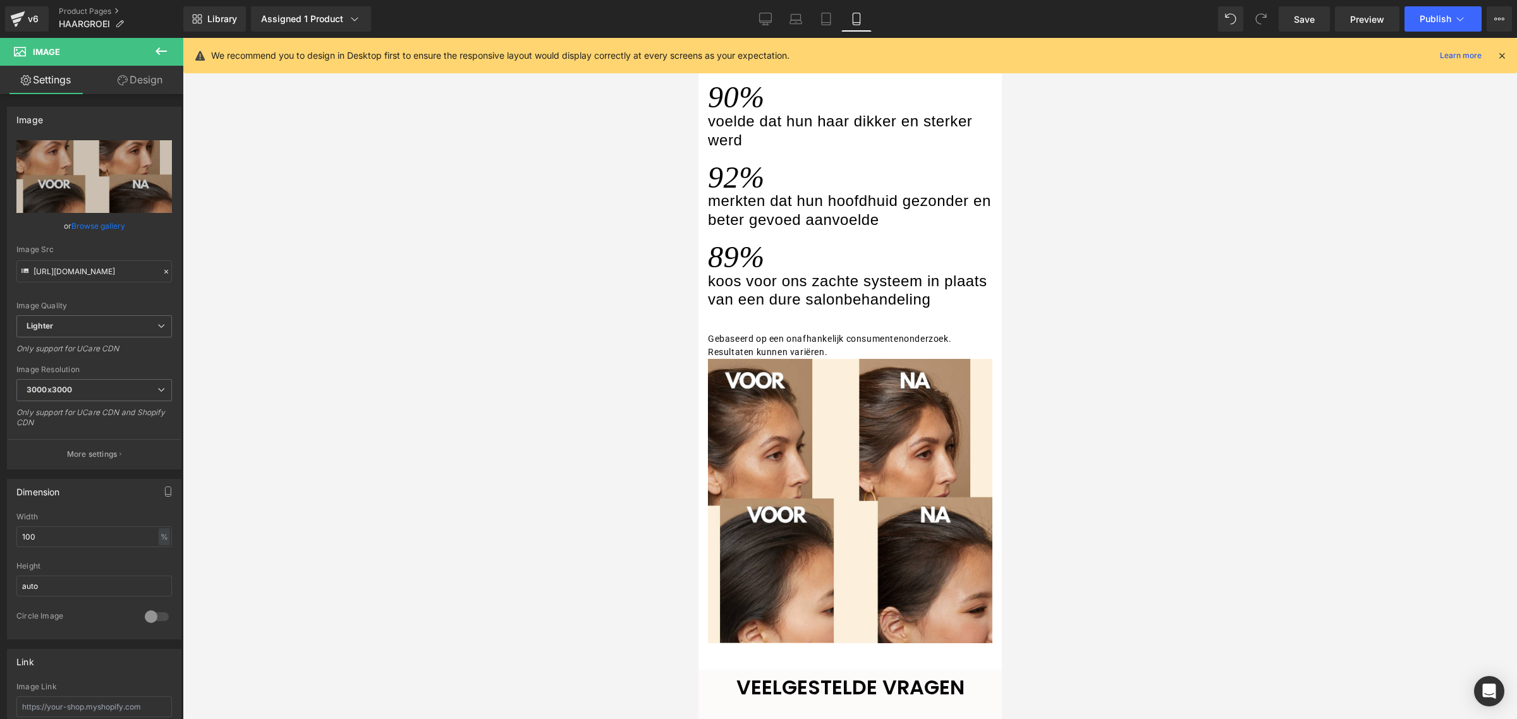
scroll to position [1534, 0]
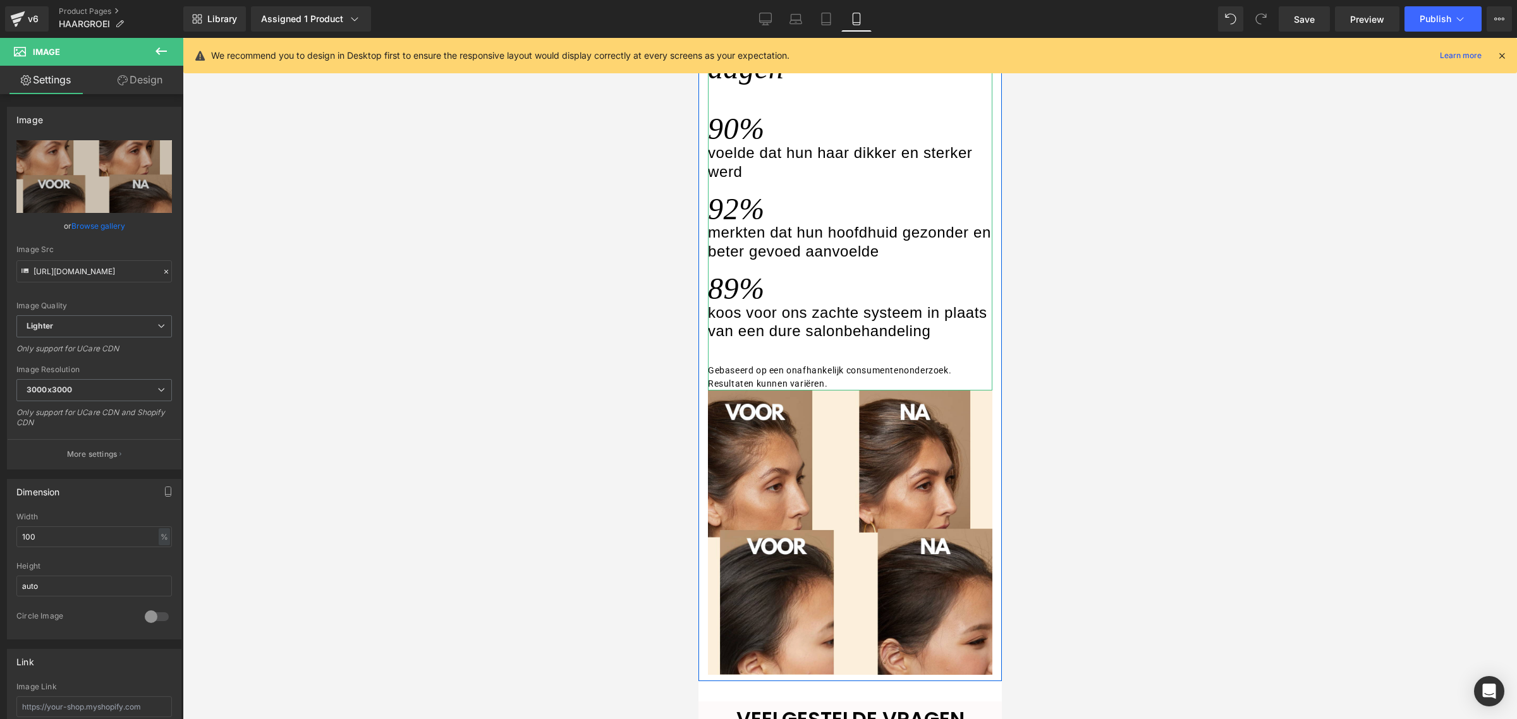
click at [833, 391] on p "Gebaseerd op een onafhankelijk consumentenonderzoek. Resultaten kunnen variëren." at bounding box center [849, 377] width 284 height 27
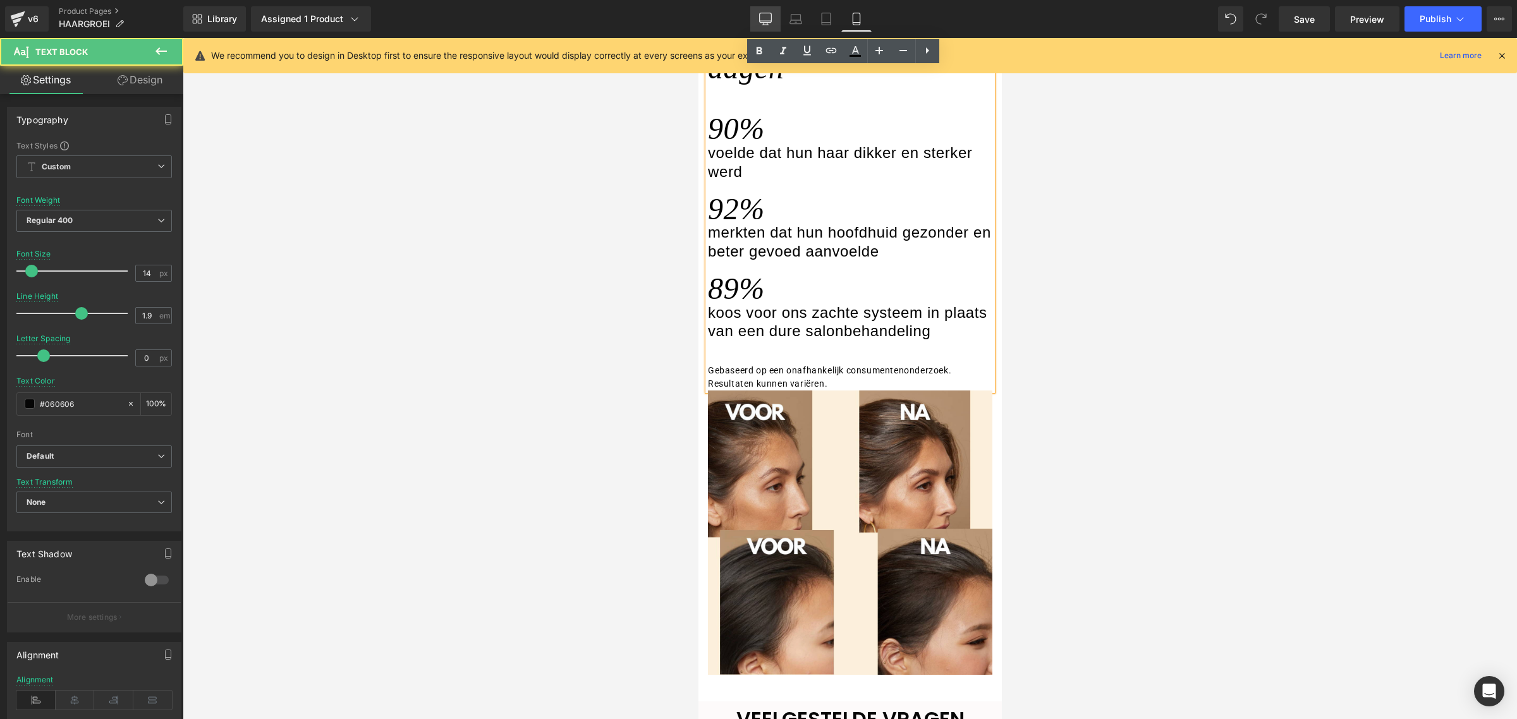
click at [776, 13] on link "Desktop" at bounding box center [765, 18] width 30 height 25
type input "15"
type input "1.73"
type input "100"
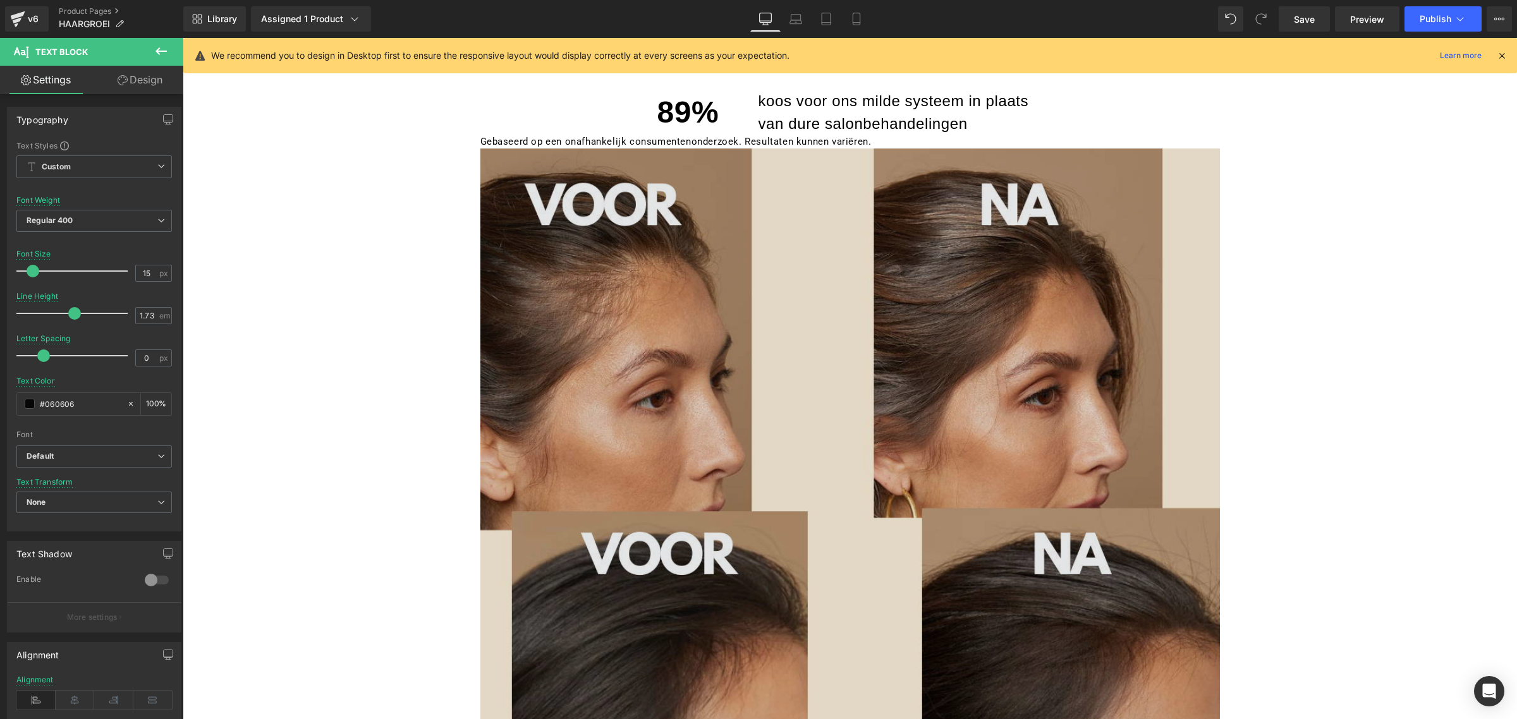
scroll to position [1422, 0]
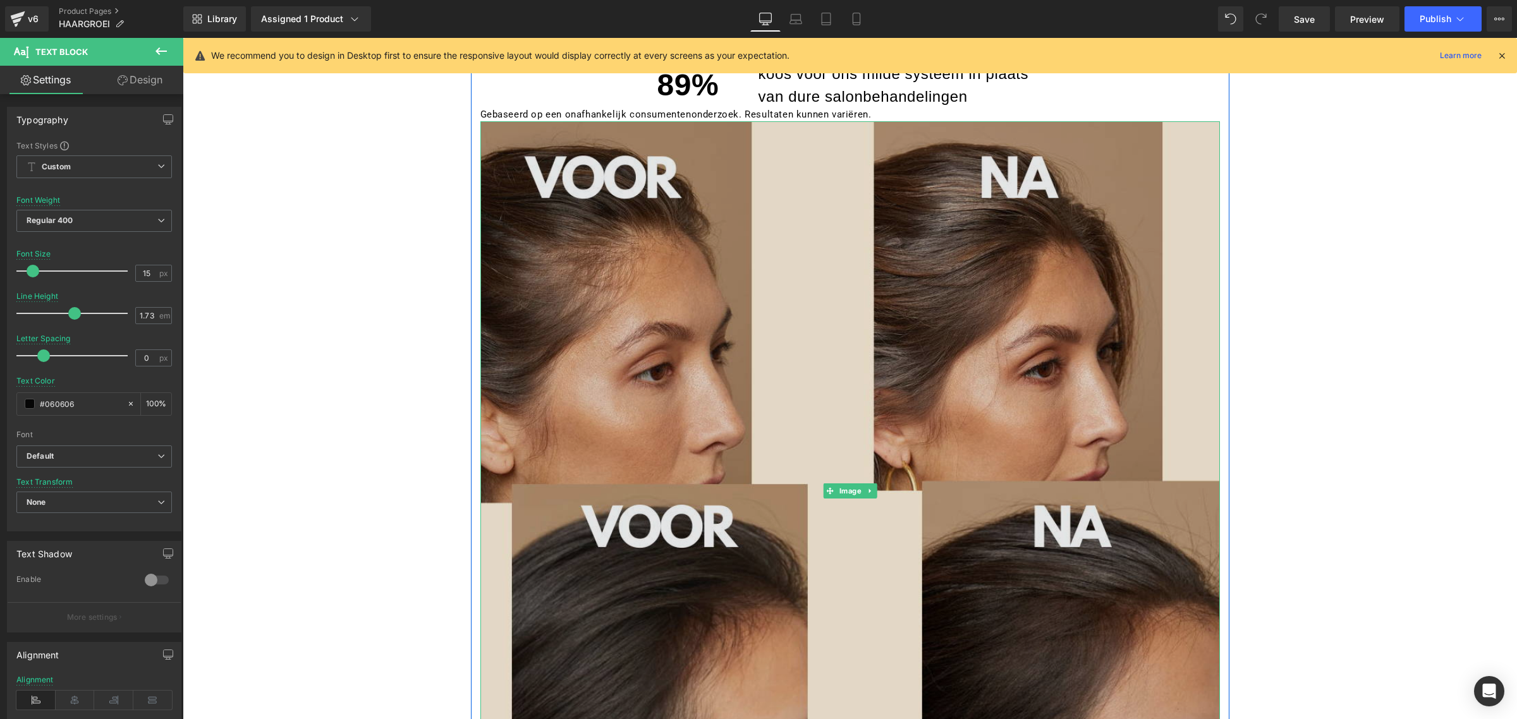
click at [815, 273] on img at bounding box center [849, 490] width 739 height 739
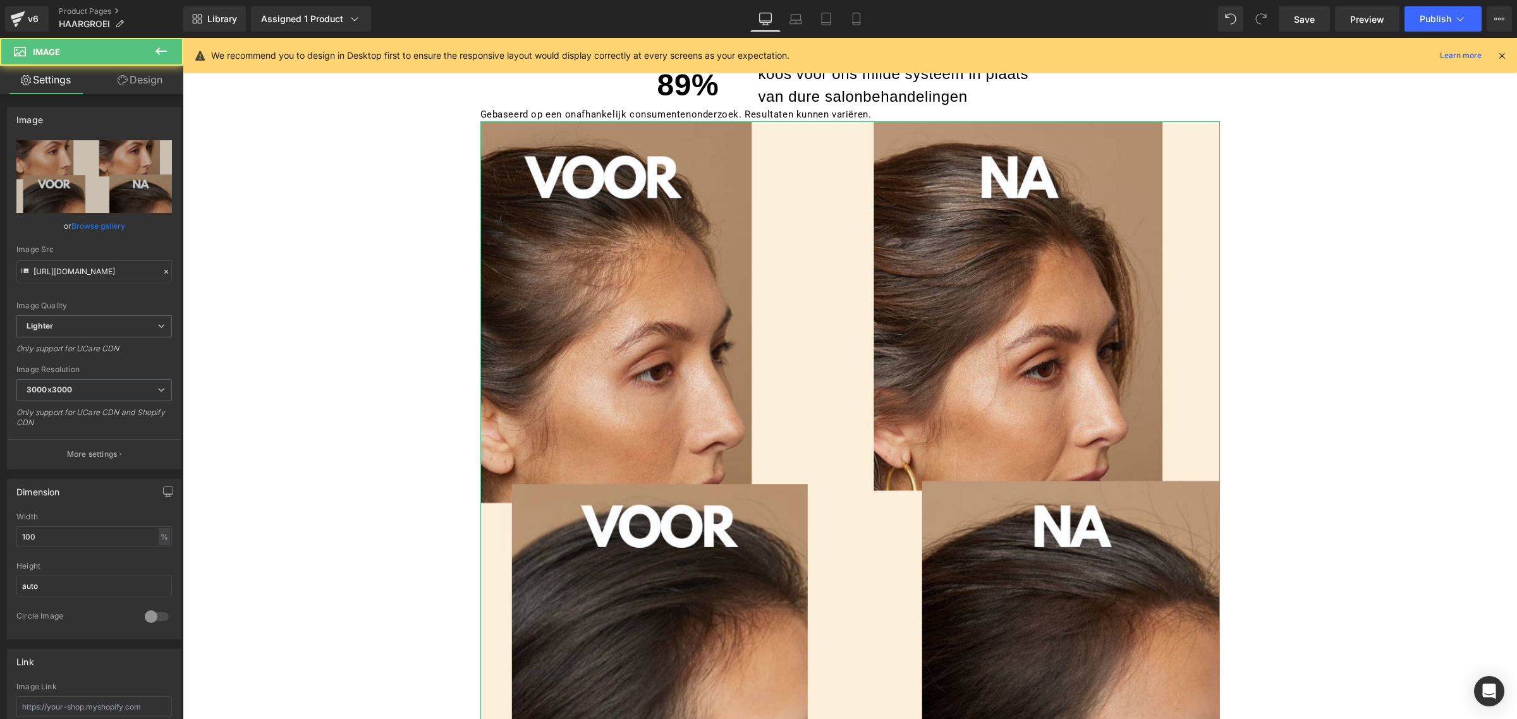
click at [157, 84] on link "Design" at bounding box center [140, 80] width 92 height 28
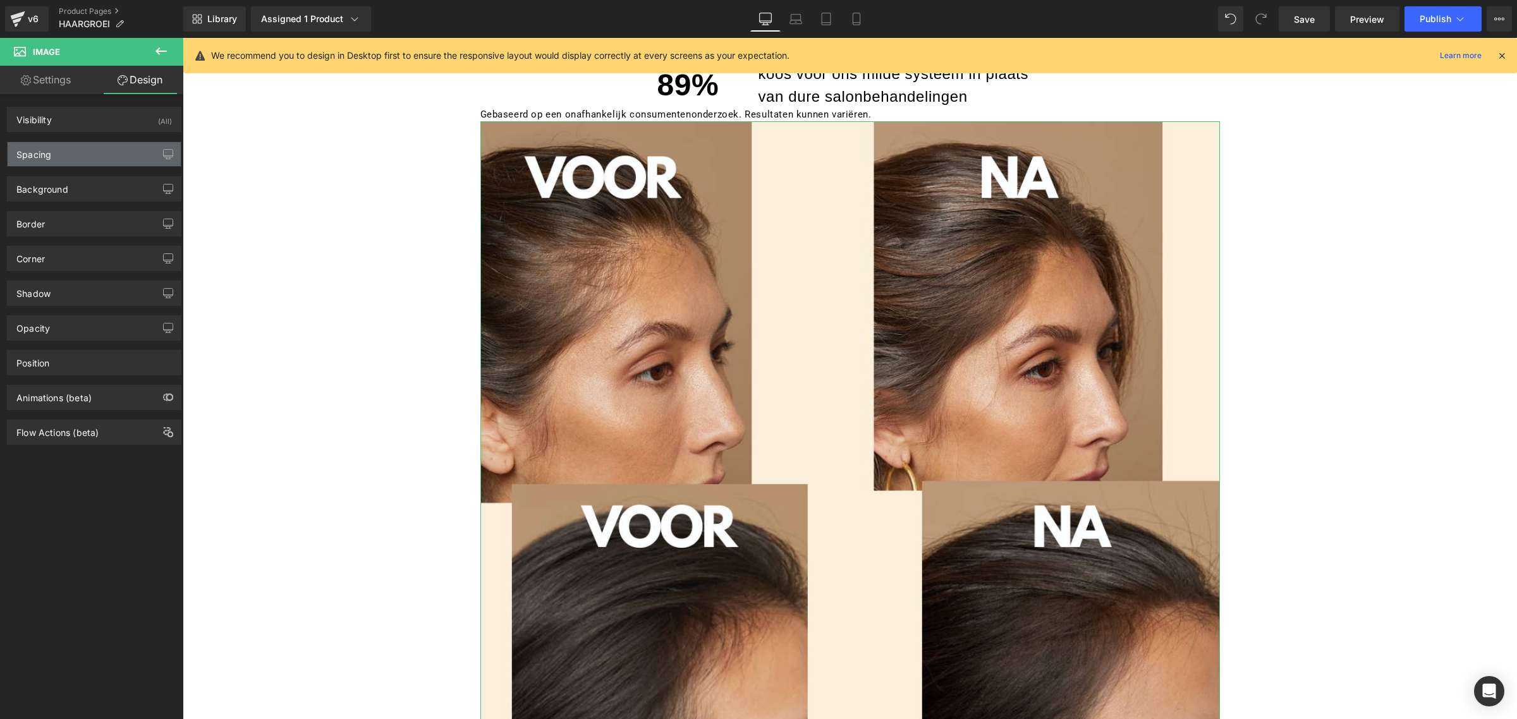
click at [116, 155] on div "Spacing" at bounding box center [94, 154] width 173 height 24
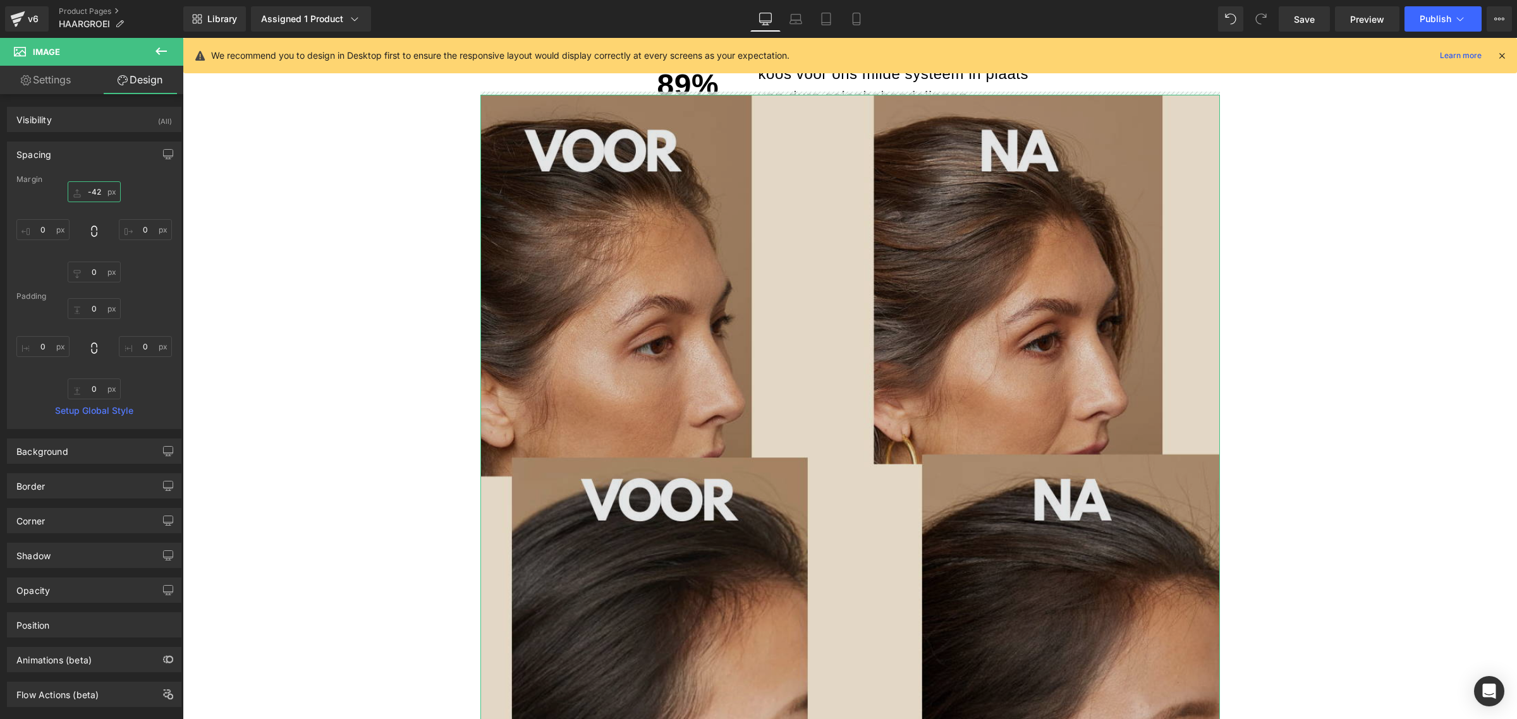
scroll to position [1264, 0]
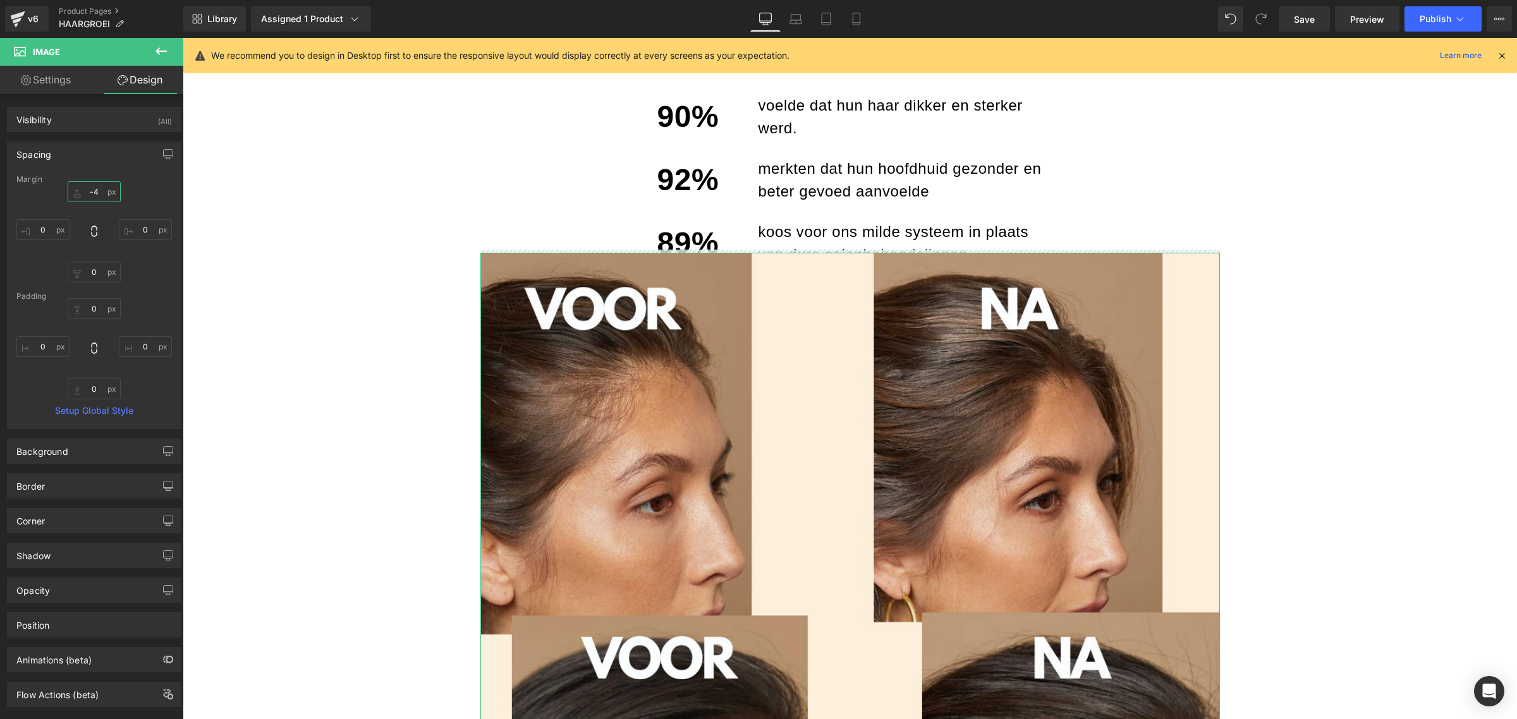
type input "-"
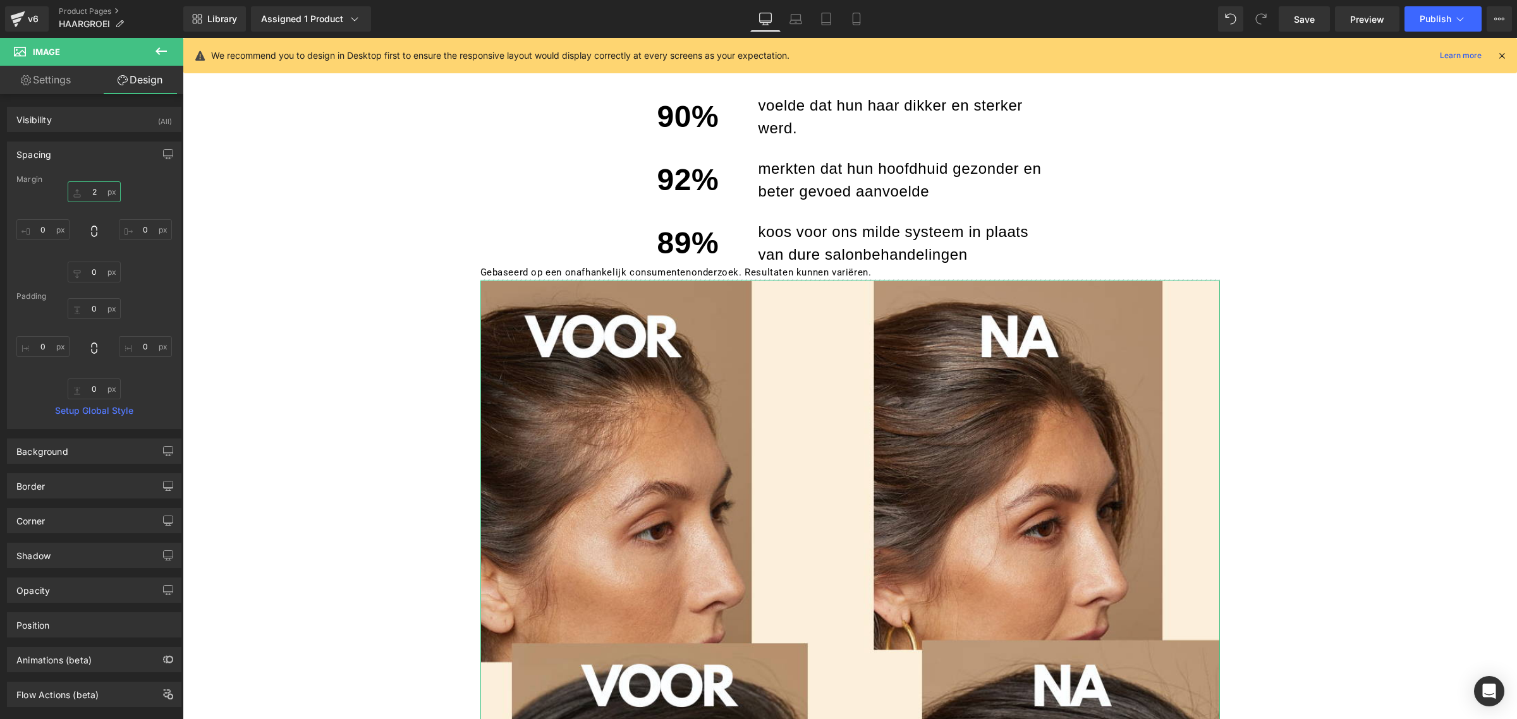
type input "23"
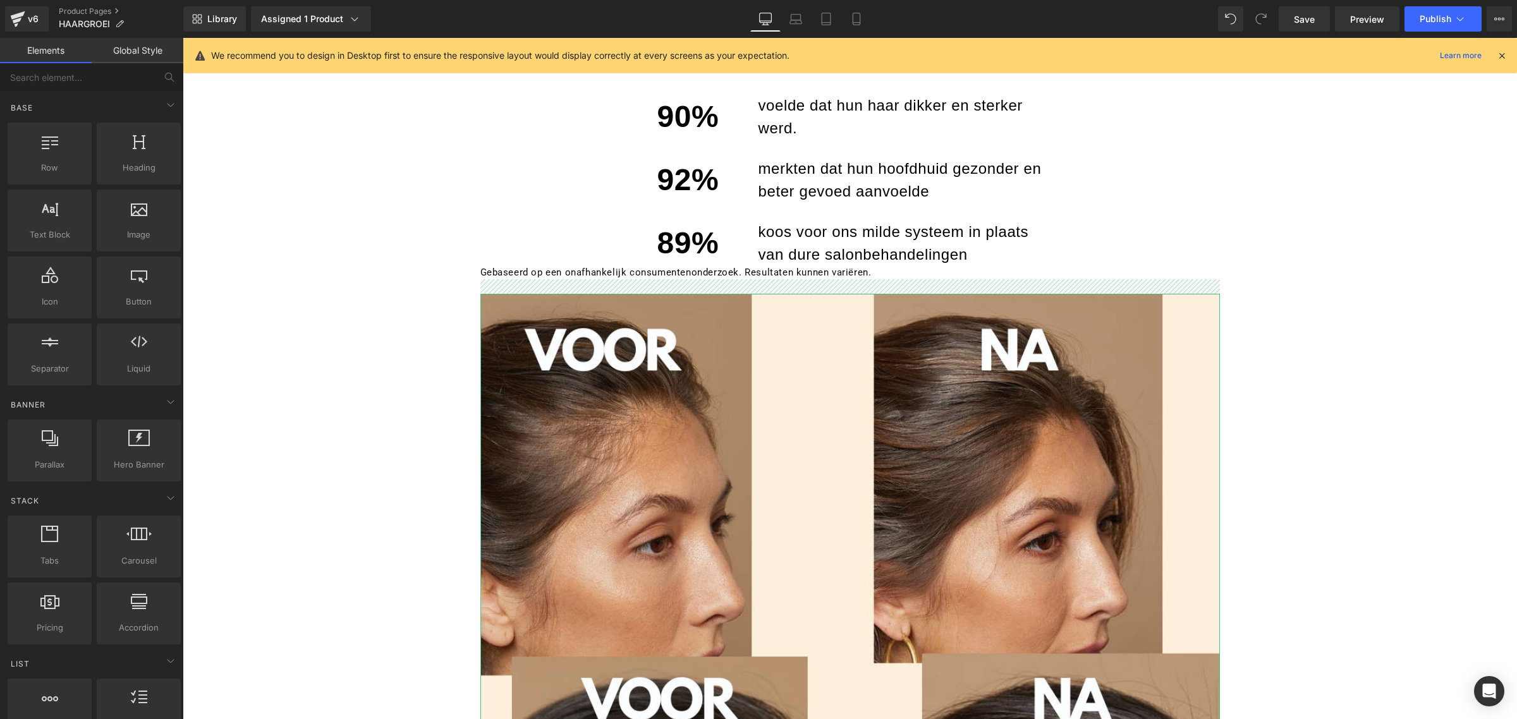
click at [399, 308] on div at bounding box center [850, 440] width 1334 height 3162
click at [864, 21] on link "Mobile" at bounding box center [856, 18] width 30 height 25
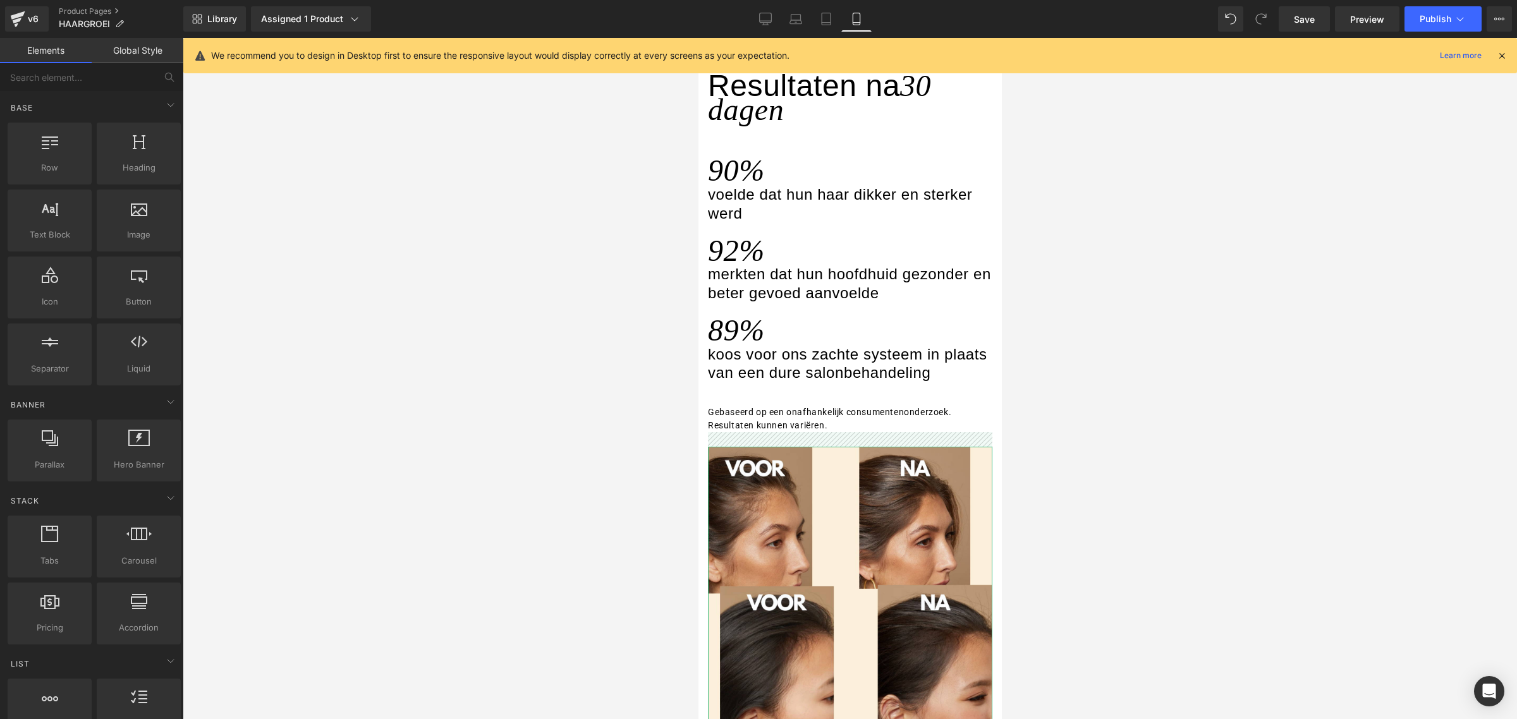
scroll to position [1493, 0]
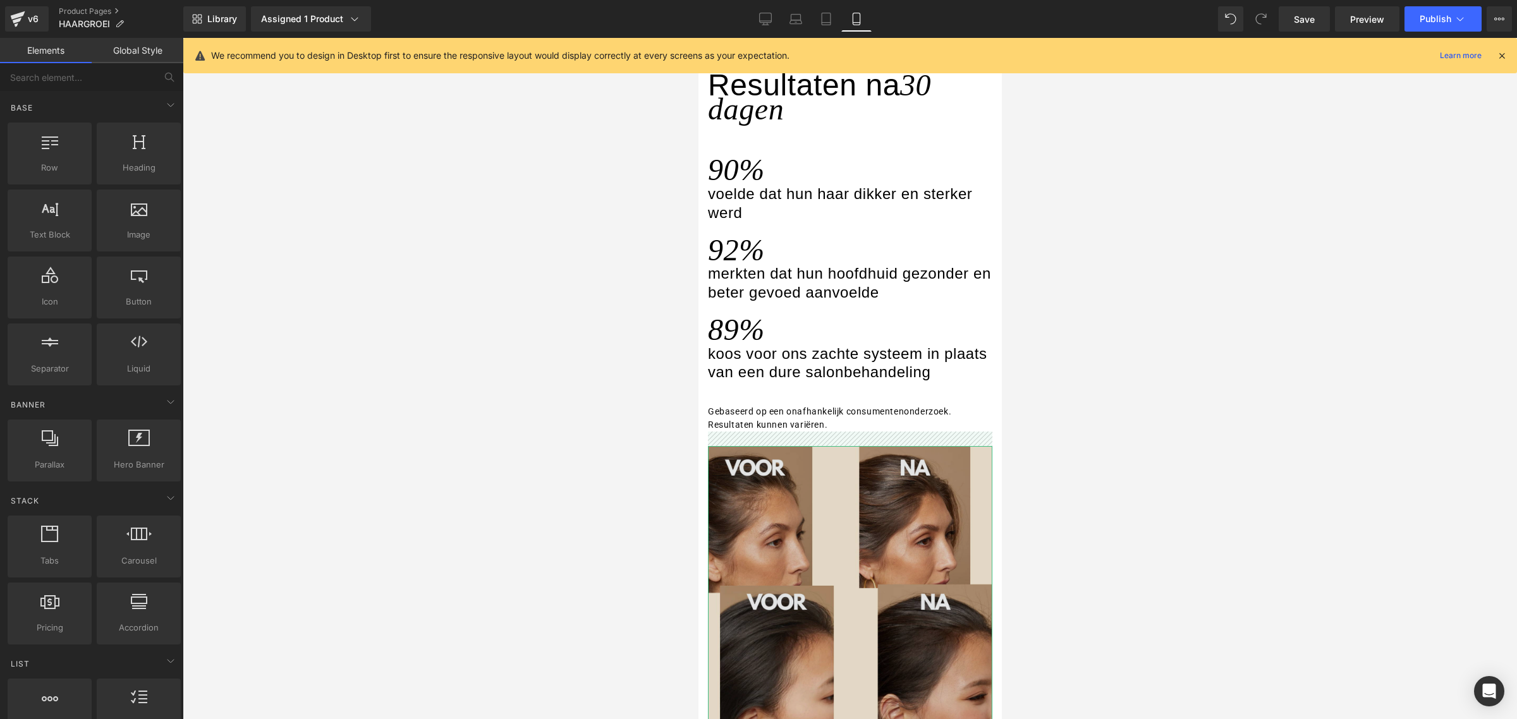
click at [827, 523] on img at bounding box center [849, 588] width 284 height 284
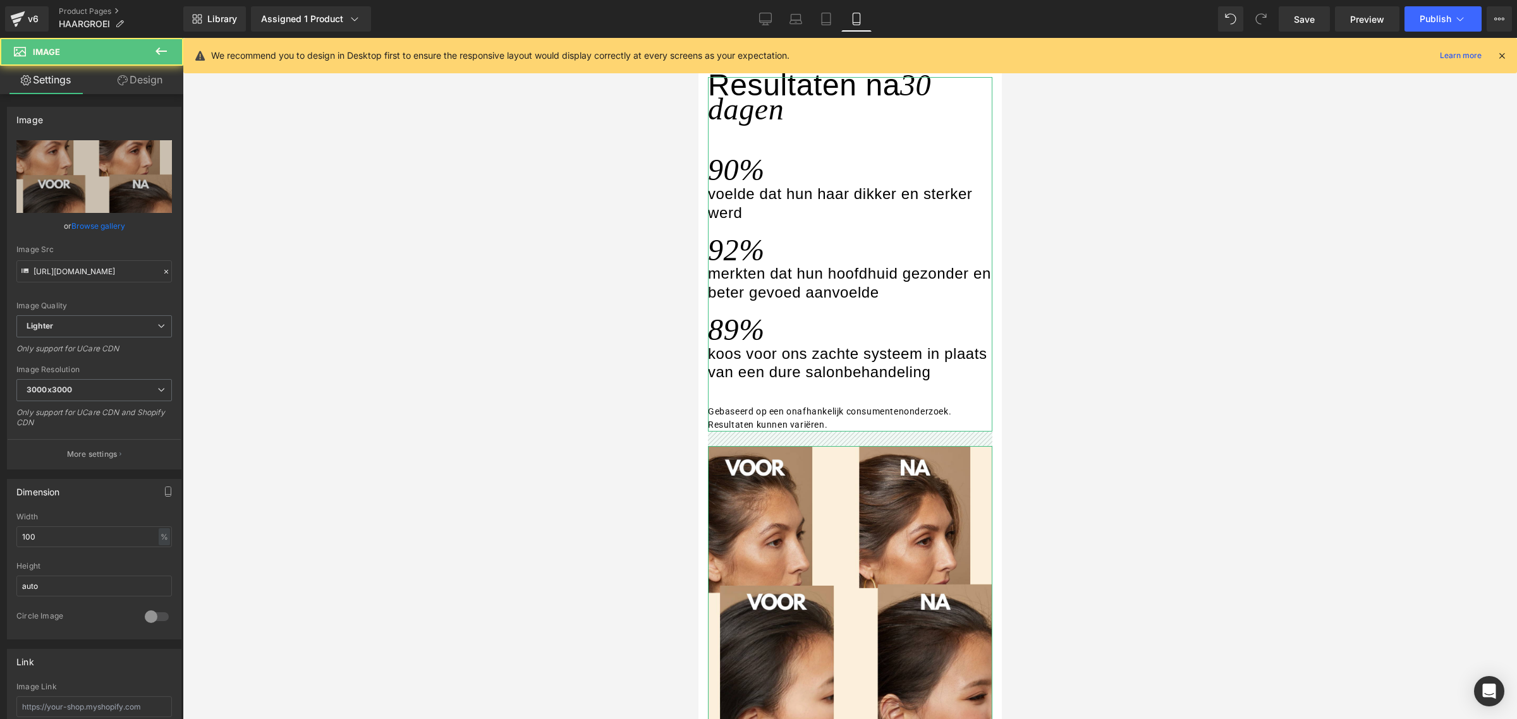
click at [851, 432] on p "Gebaseerd op een onafhankelijk consumentenonderzoek. Resultaten kunnen variëren." at bounding box center [849, 418] width 284 height 27
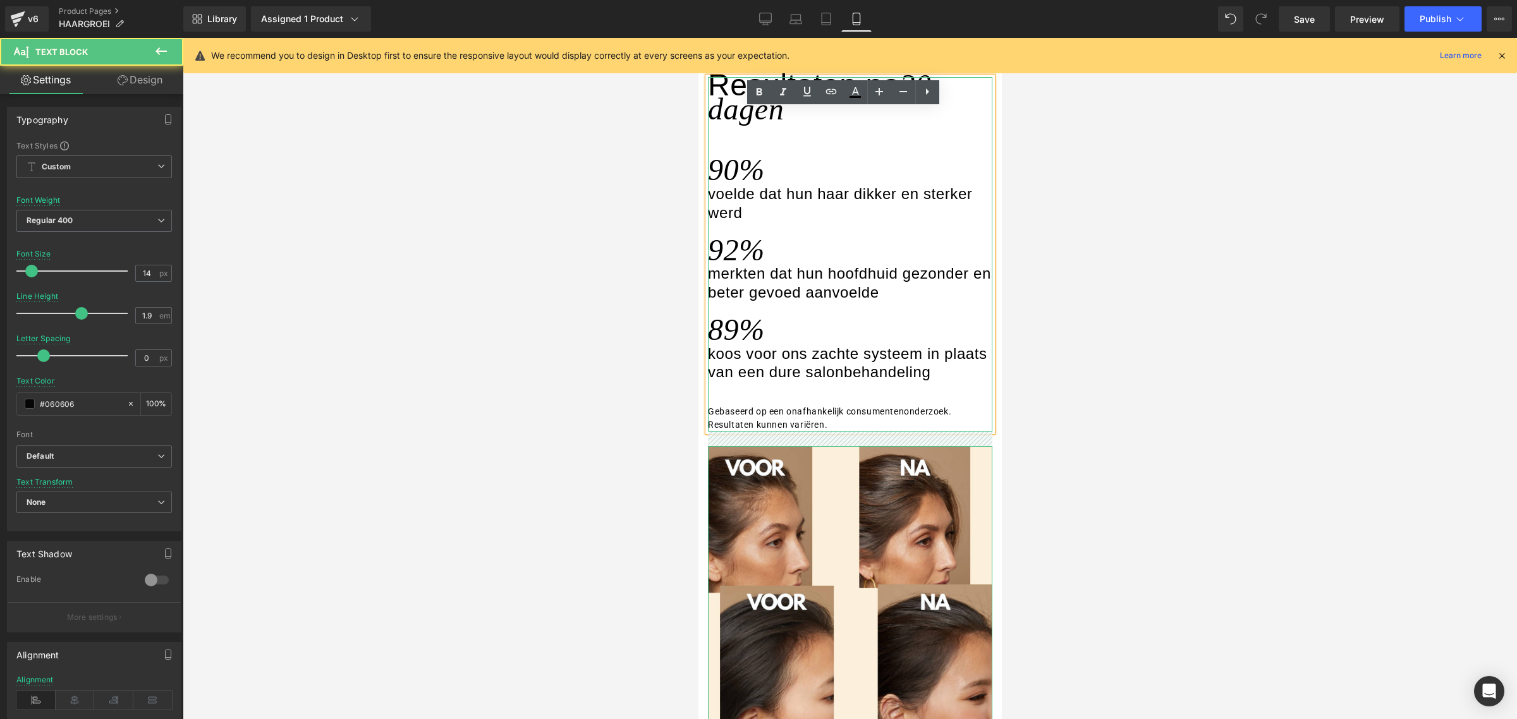
click at [839, 432] on p "Gebaseerd op een onafhankelijk consumentenonderzoek. Resultaten kunnen variëren." at bounding box center [849, 418] width 284 height 27
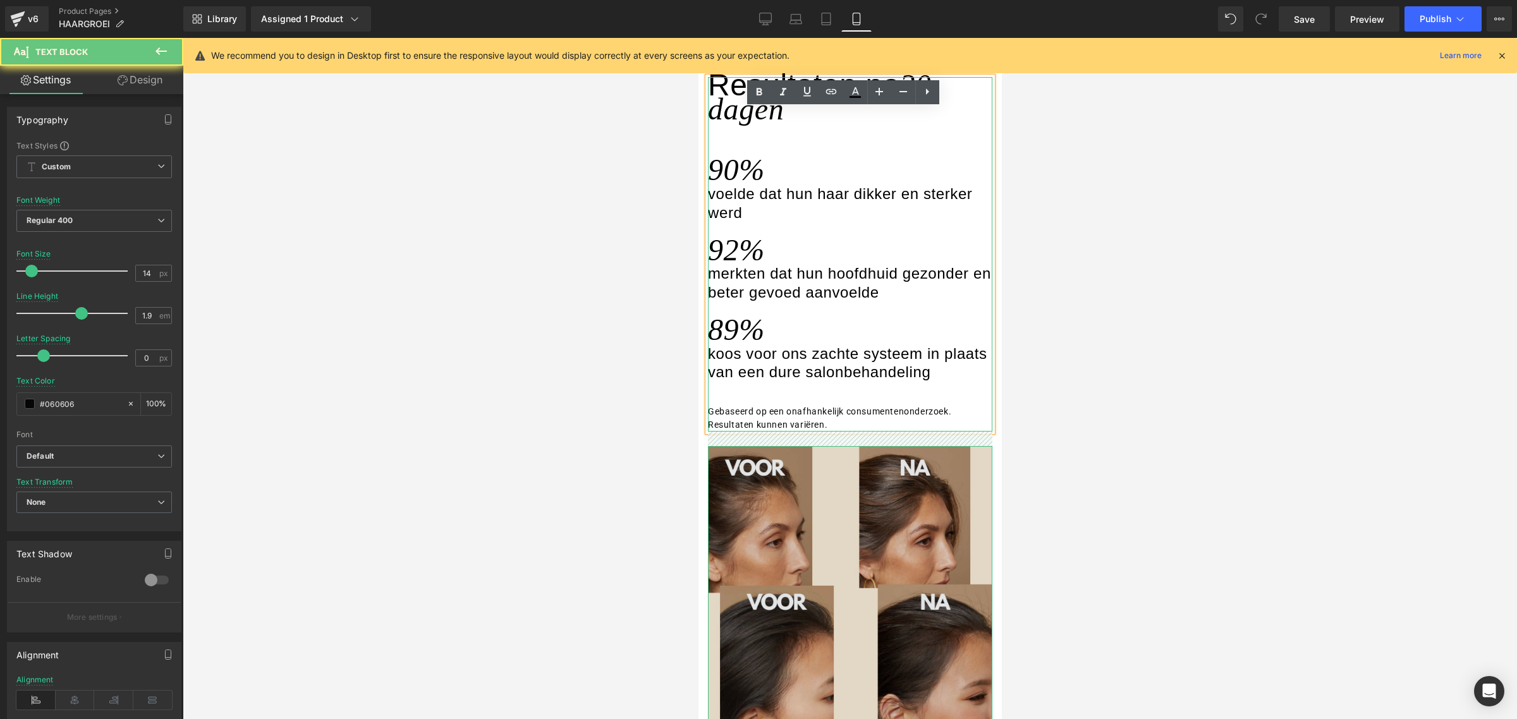
click at [801, 513] on img at bounding box center [849, 588] width 284 height 284
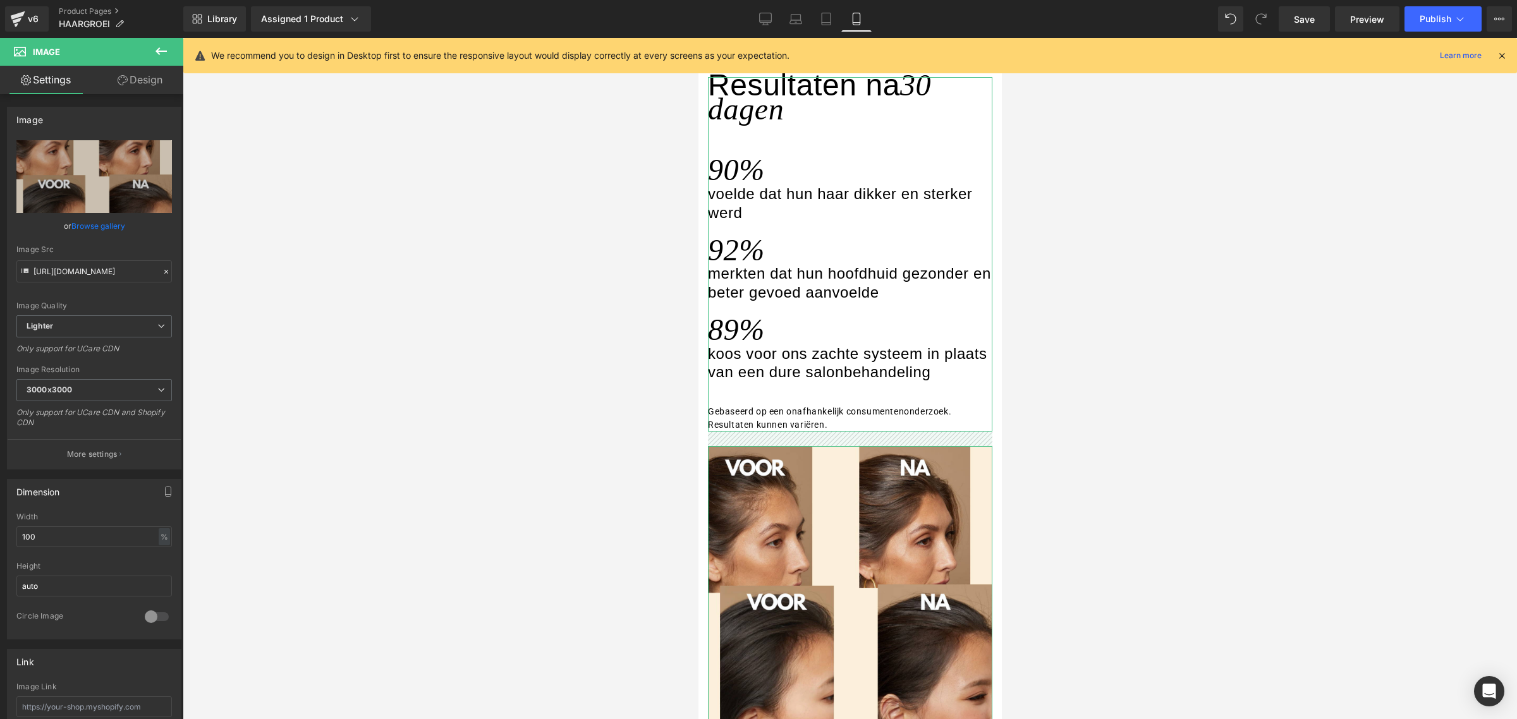
scroll to position [1365, 0]
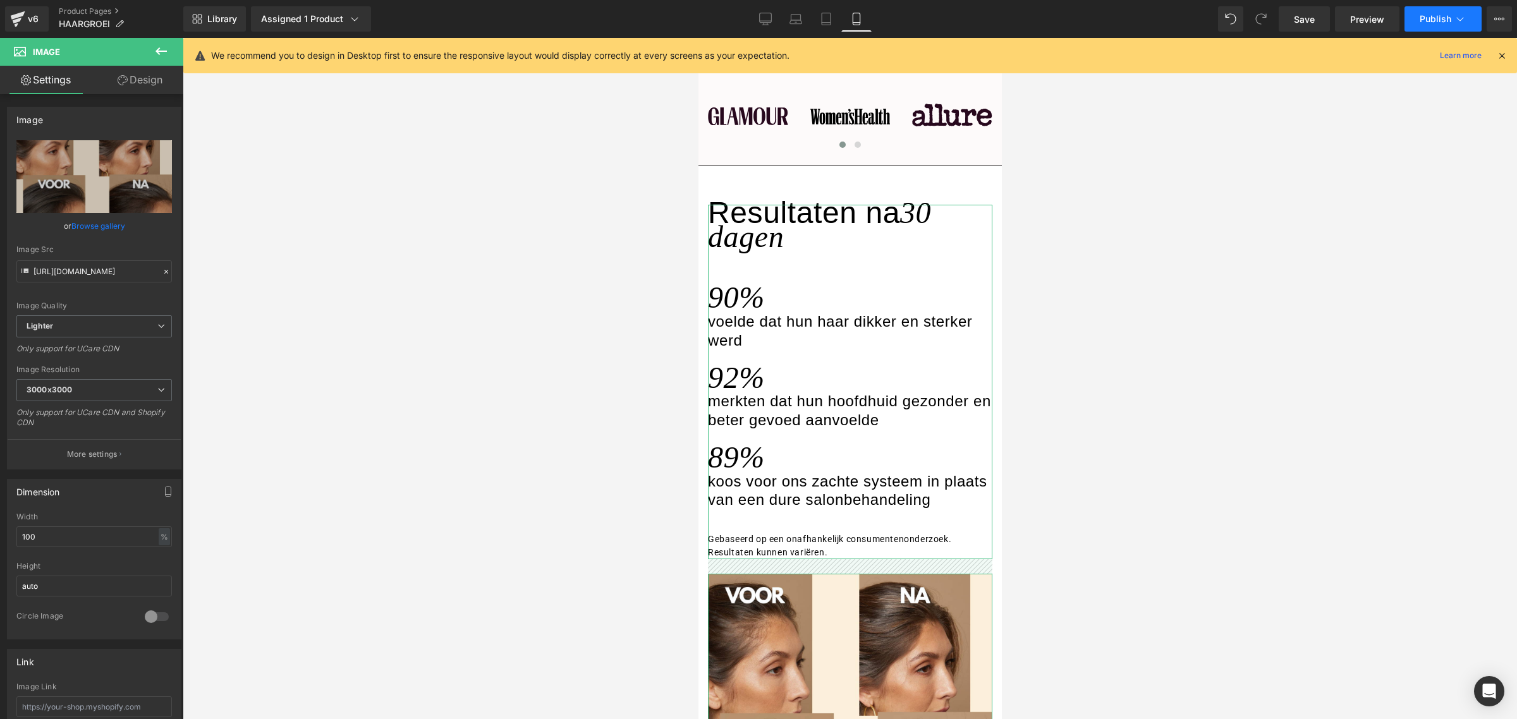
click at [1348, 13] on icon at bounding box center [1460, 19] width 13 height 13
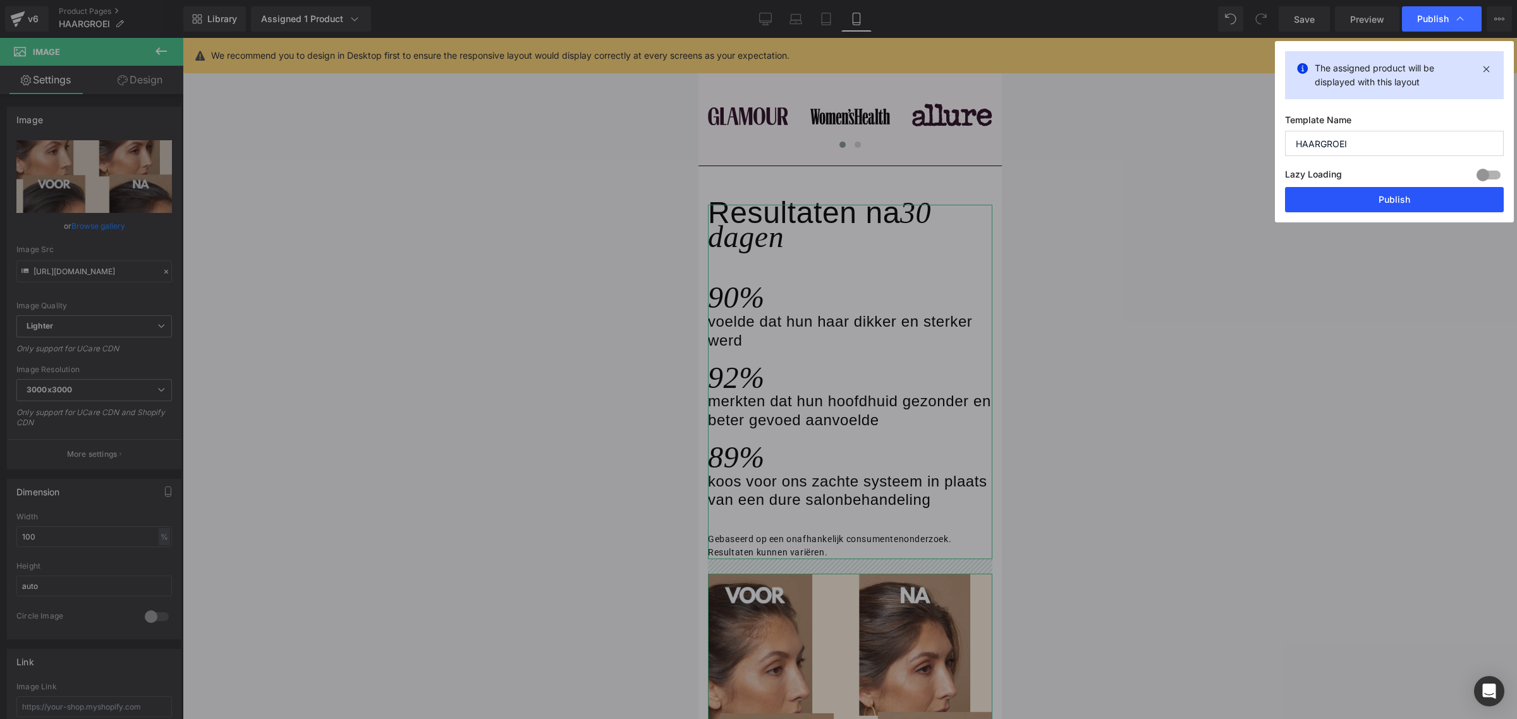
click at [1325, 207] on button "Publish" at bounding box center [1394, 199] width 219 height 25
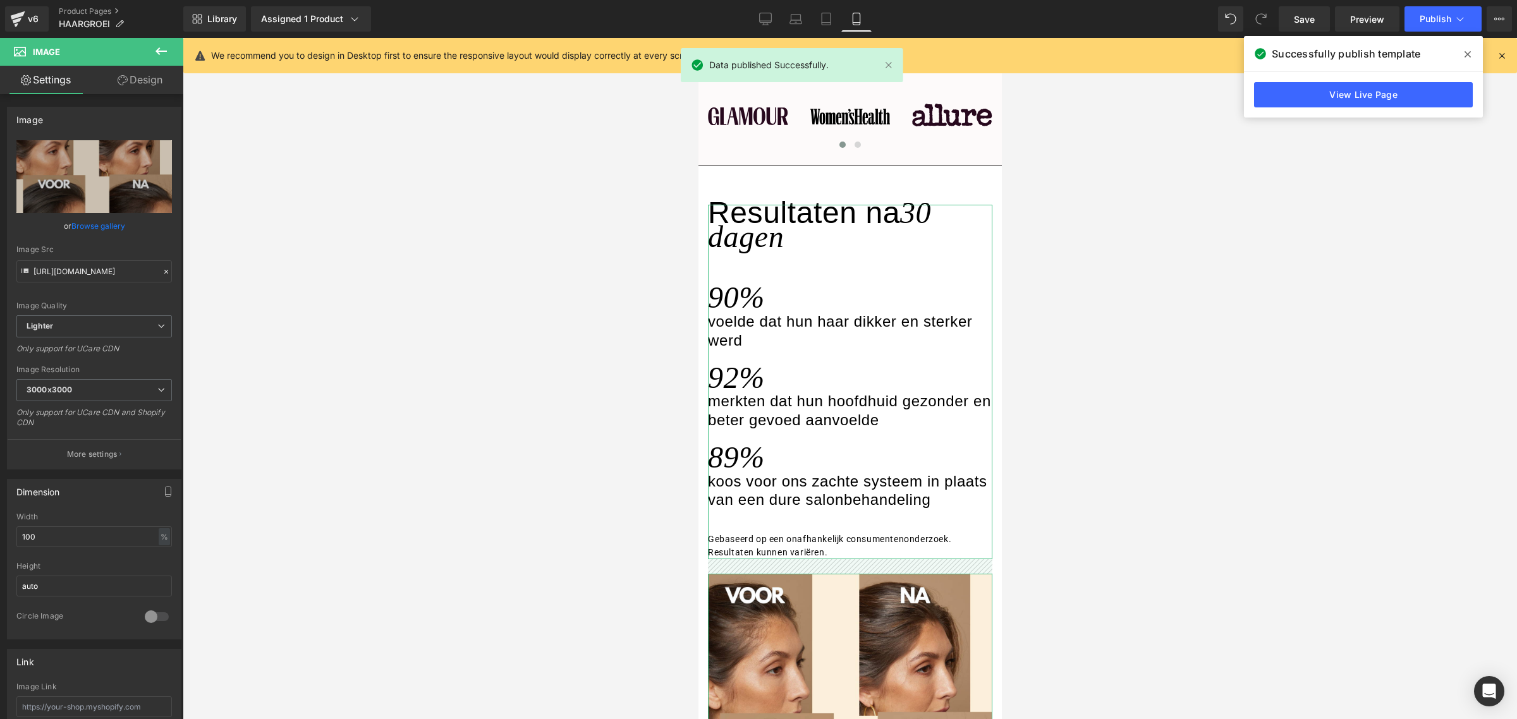
click at [760, 253] on h3 "30 dagen" at bounding box center [818, 225] width 223 height 58
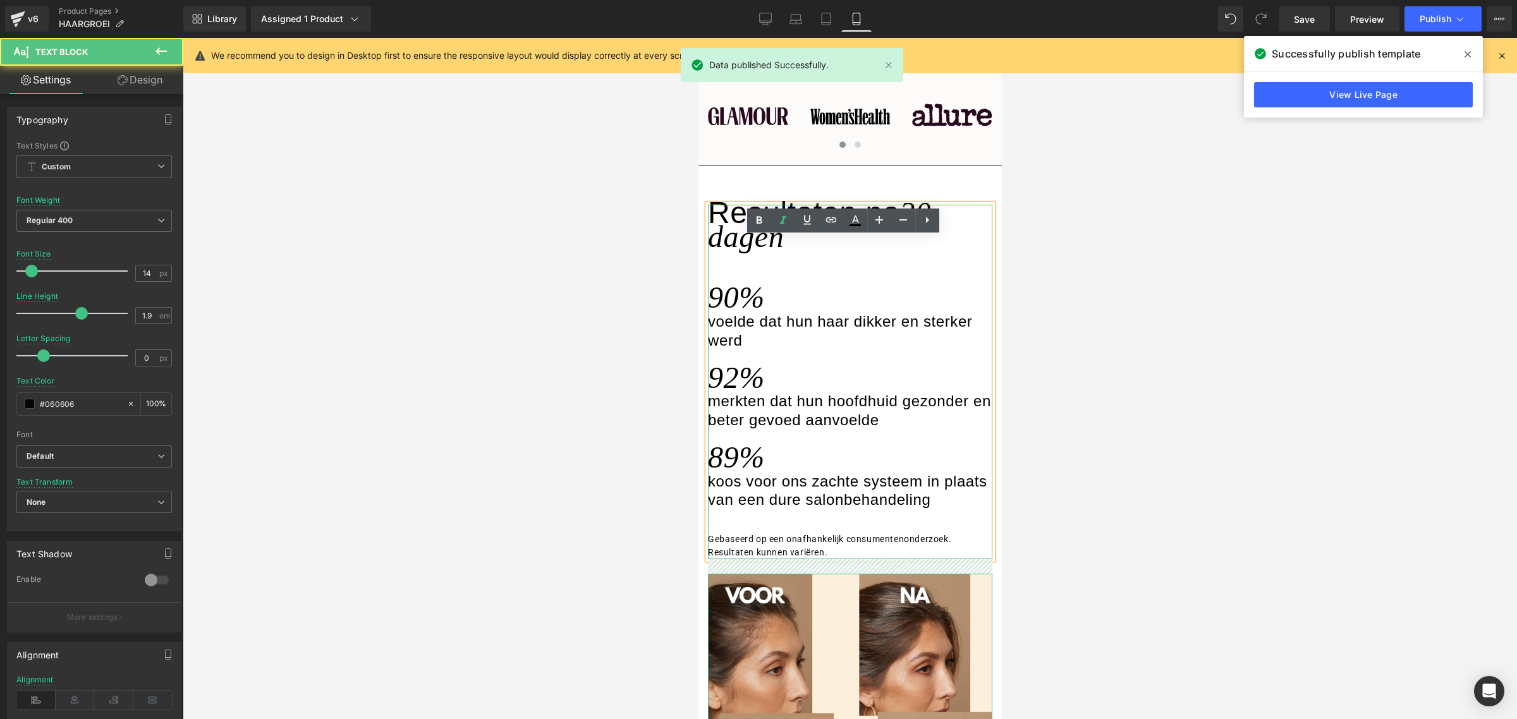
click at [760, 253] on h3 "30 dagen" at bounding box center [818, 225] width 223 height 58
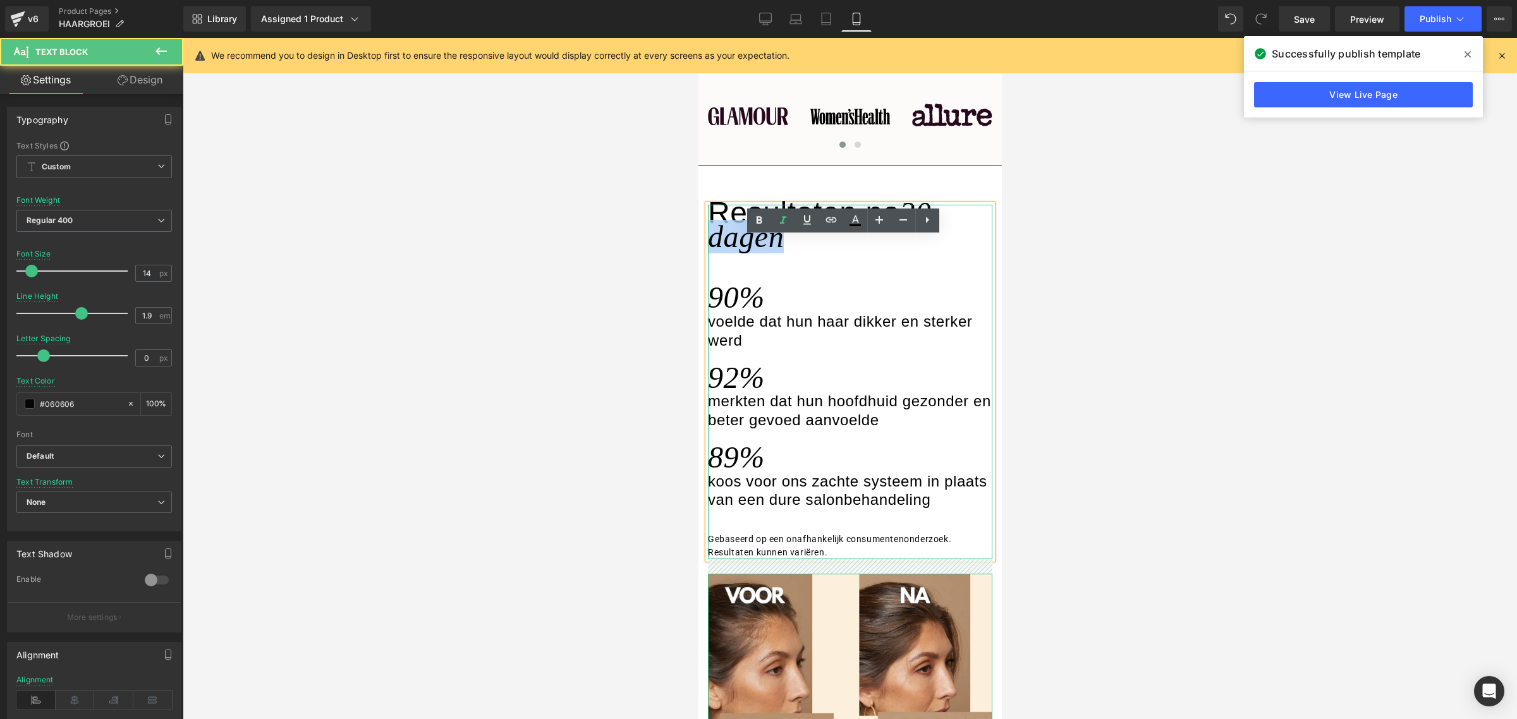
click at [760, 253] on h3 "30 dagen" at bounding box center [818, 225] width 223 height 58
click at [585, 332] on div at bounding box center [850, 378] width 1334 height 681
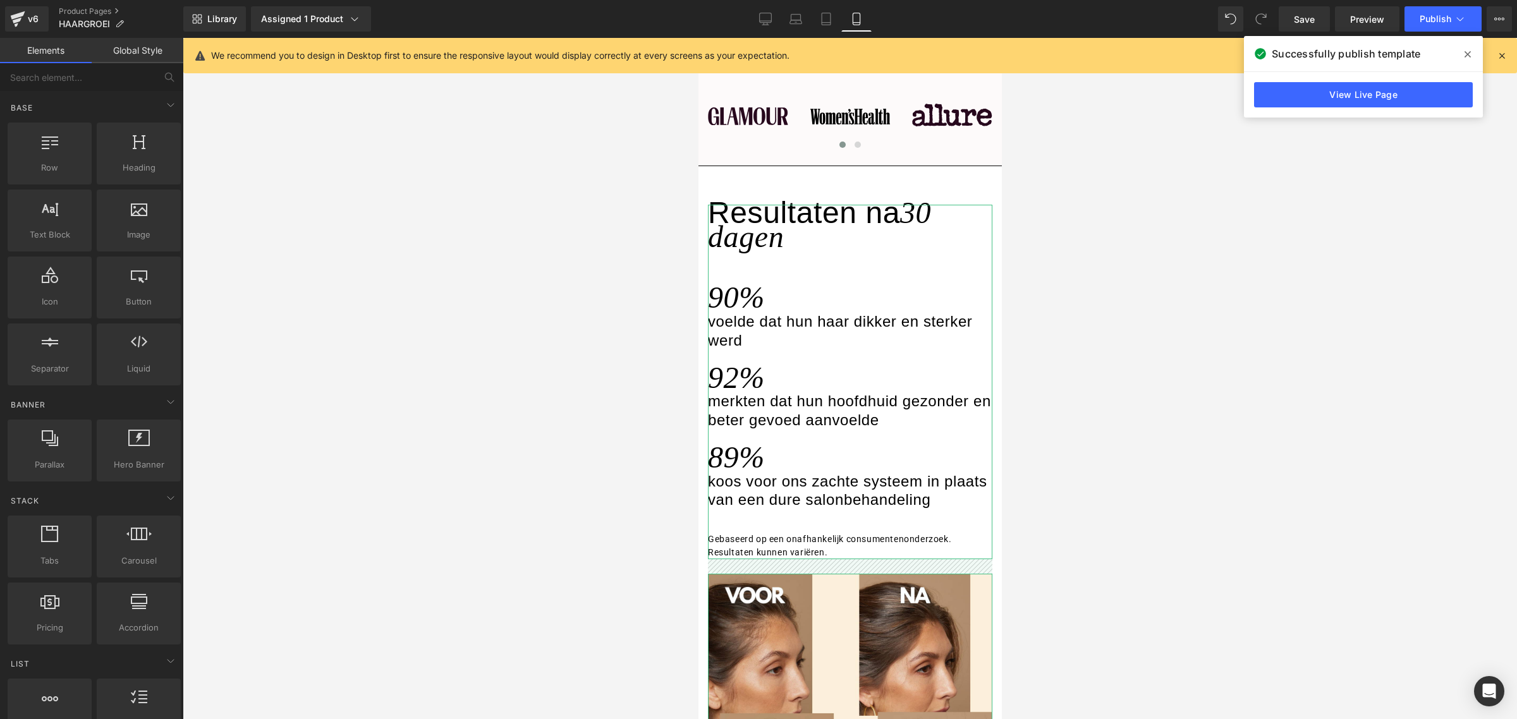
click at [1347, 111] on div "View Live Page" at bounding box center [1363, 95] width 239 height 46
click at [1318, 99] on link "View Live Page" at bounding box center [1363, 94] width 219 height 25
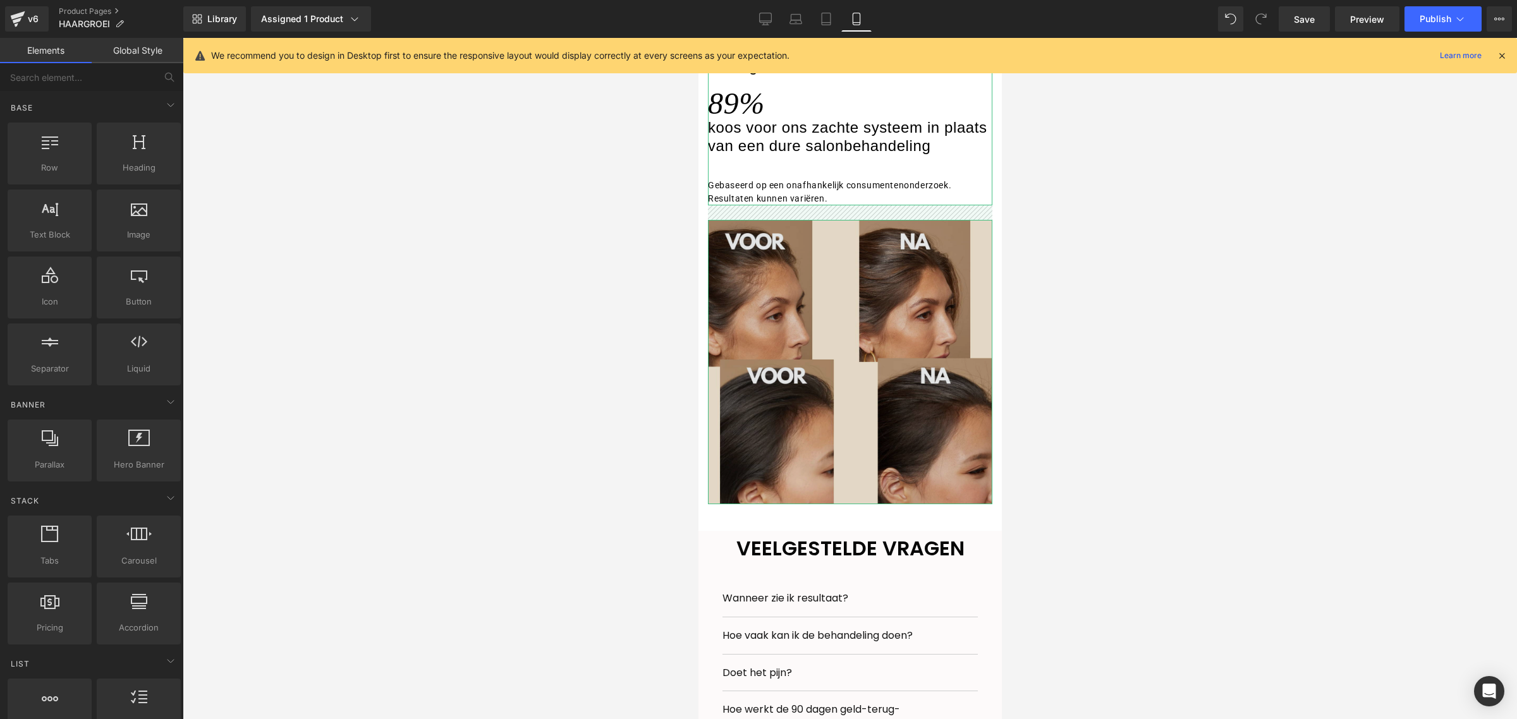
scroll to position [1760, 0]
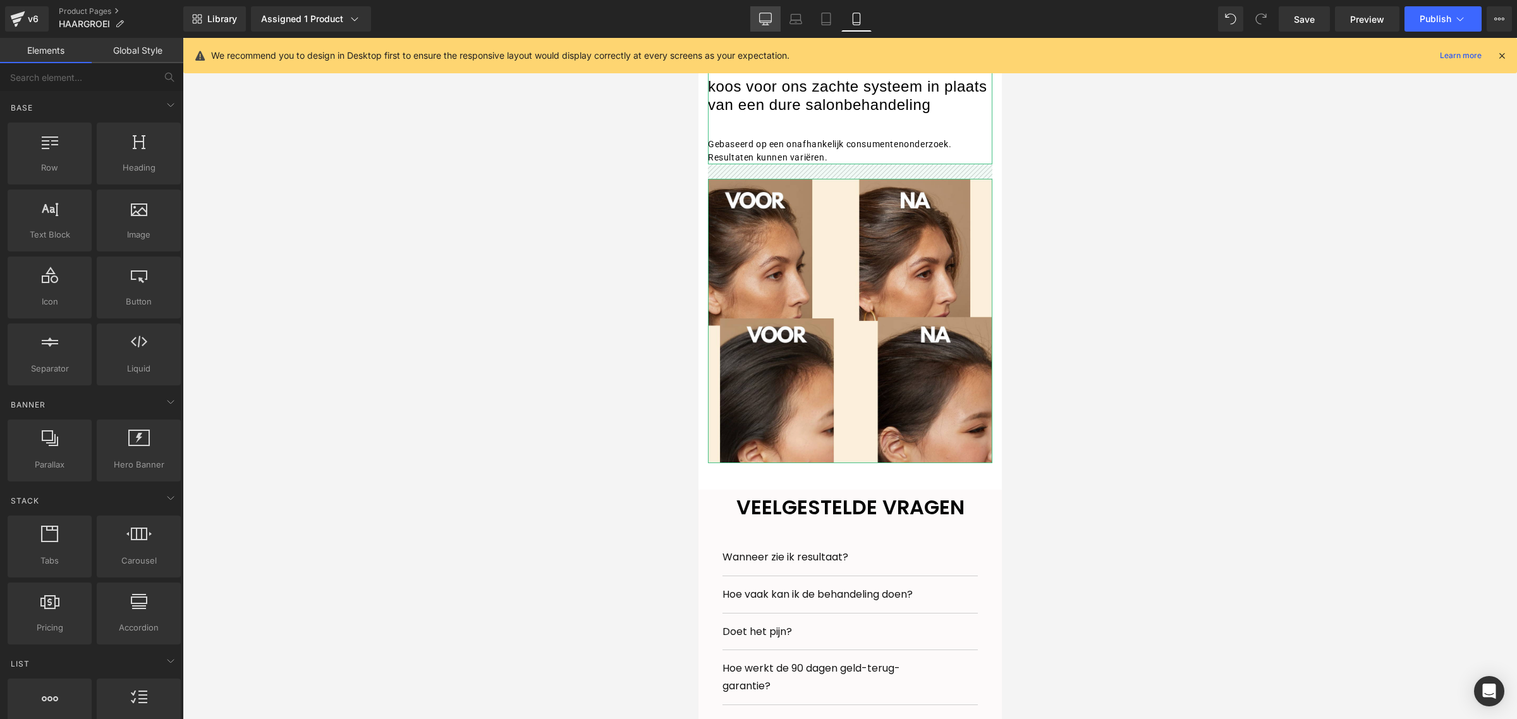
click at [768, 19] on icon at bounding box center [765, 19] width 13 height 13
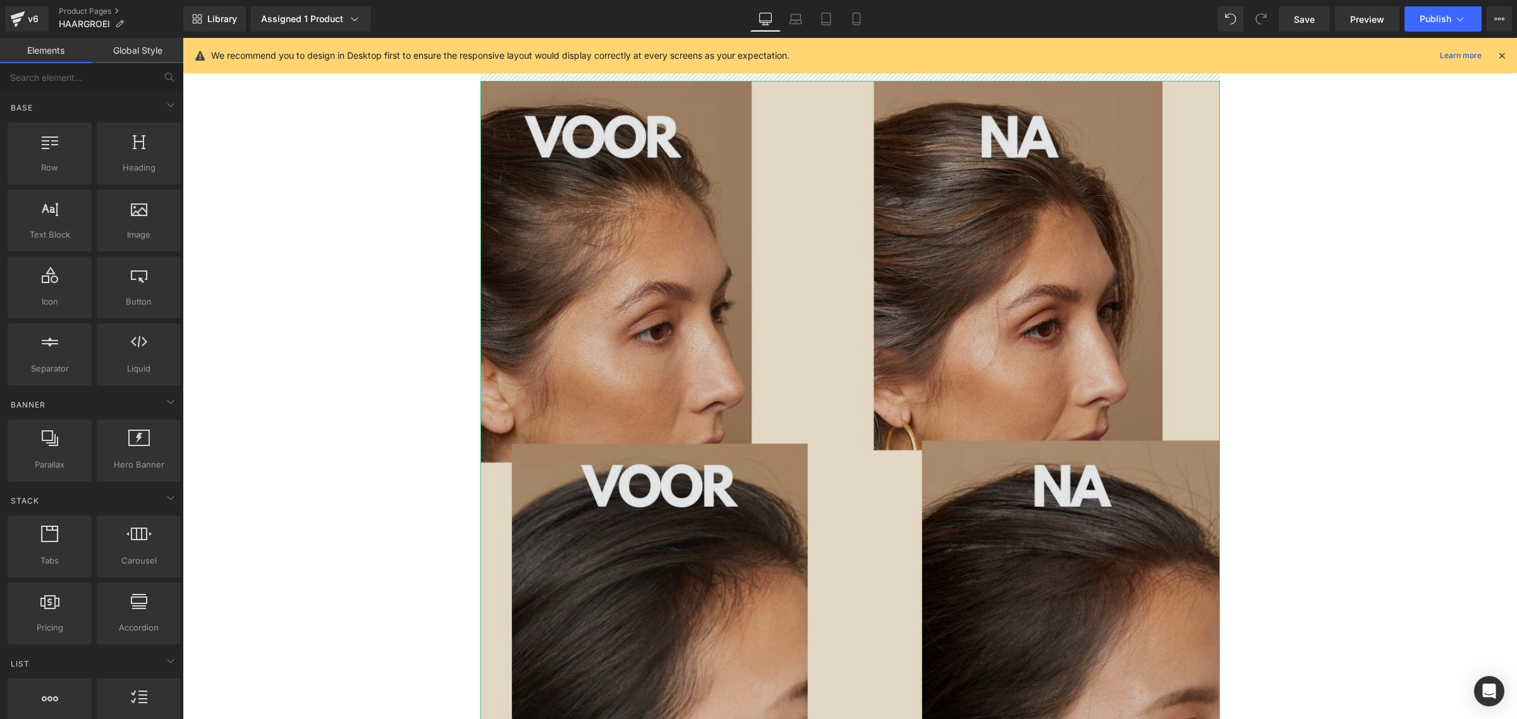
scroll to position [1240, 0]
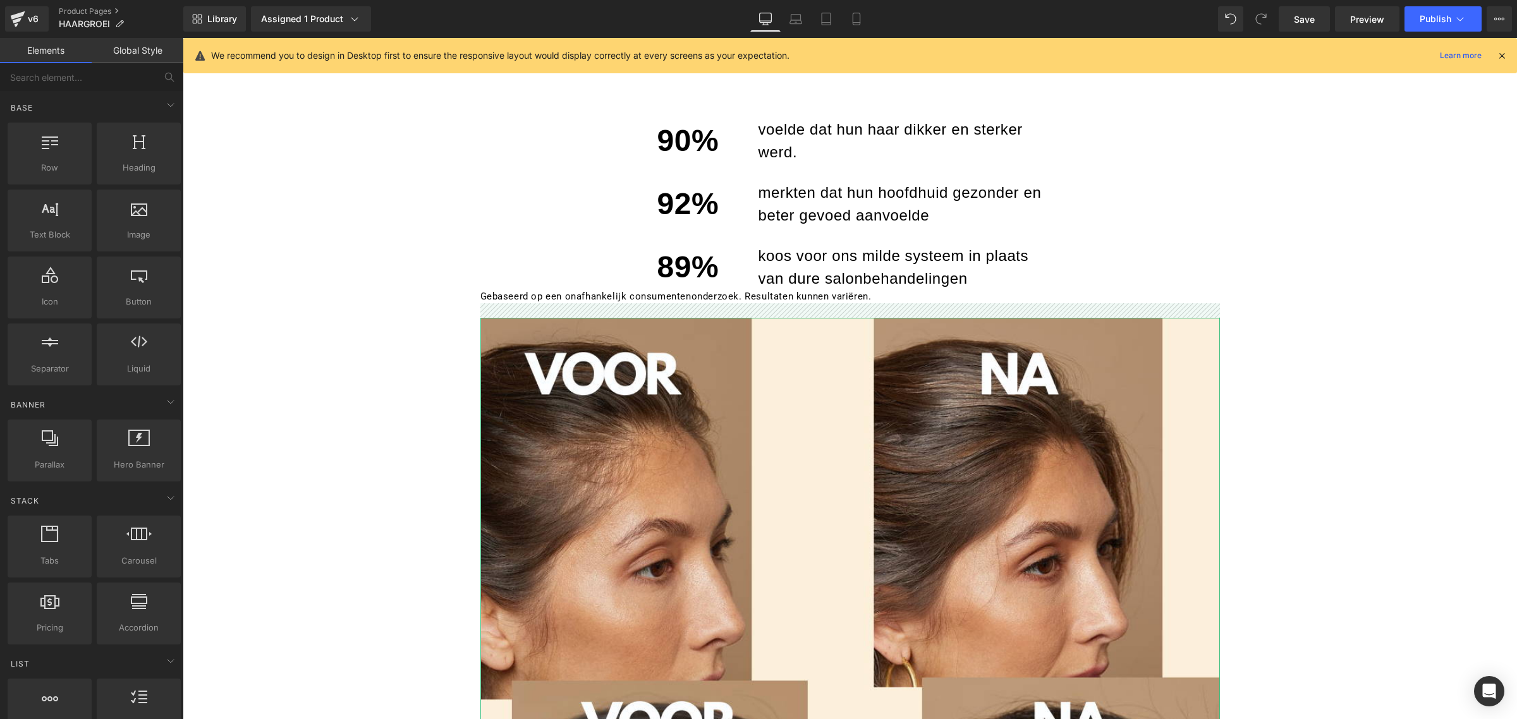
click at [460, 244] on div at bounding box center [850, 464] width 1334 height 3162
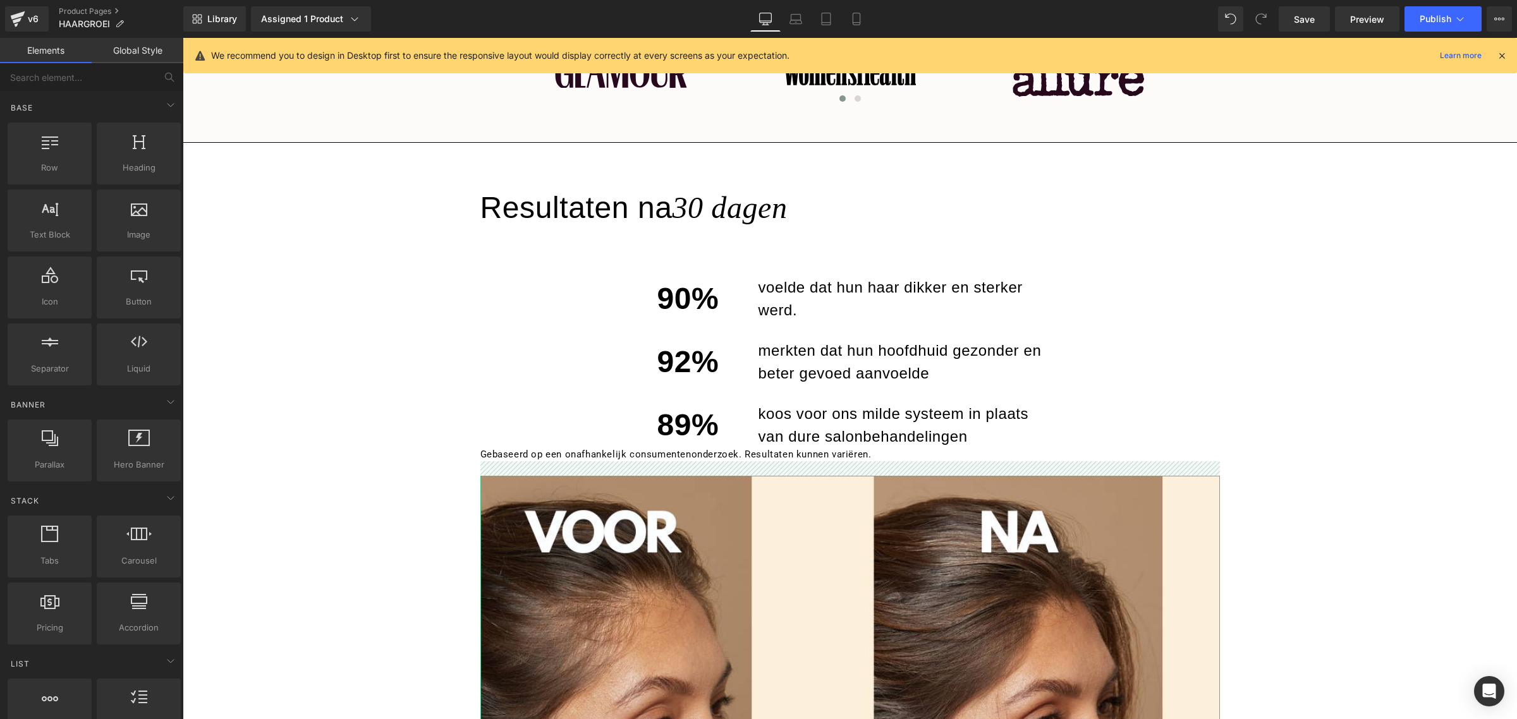
click at [542, 329] on div "92% merkten dat hun hoofdhuid gezonder en beter gevoed aanvoelde" at bounding box center [849, 352] width 739 height 63
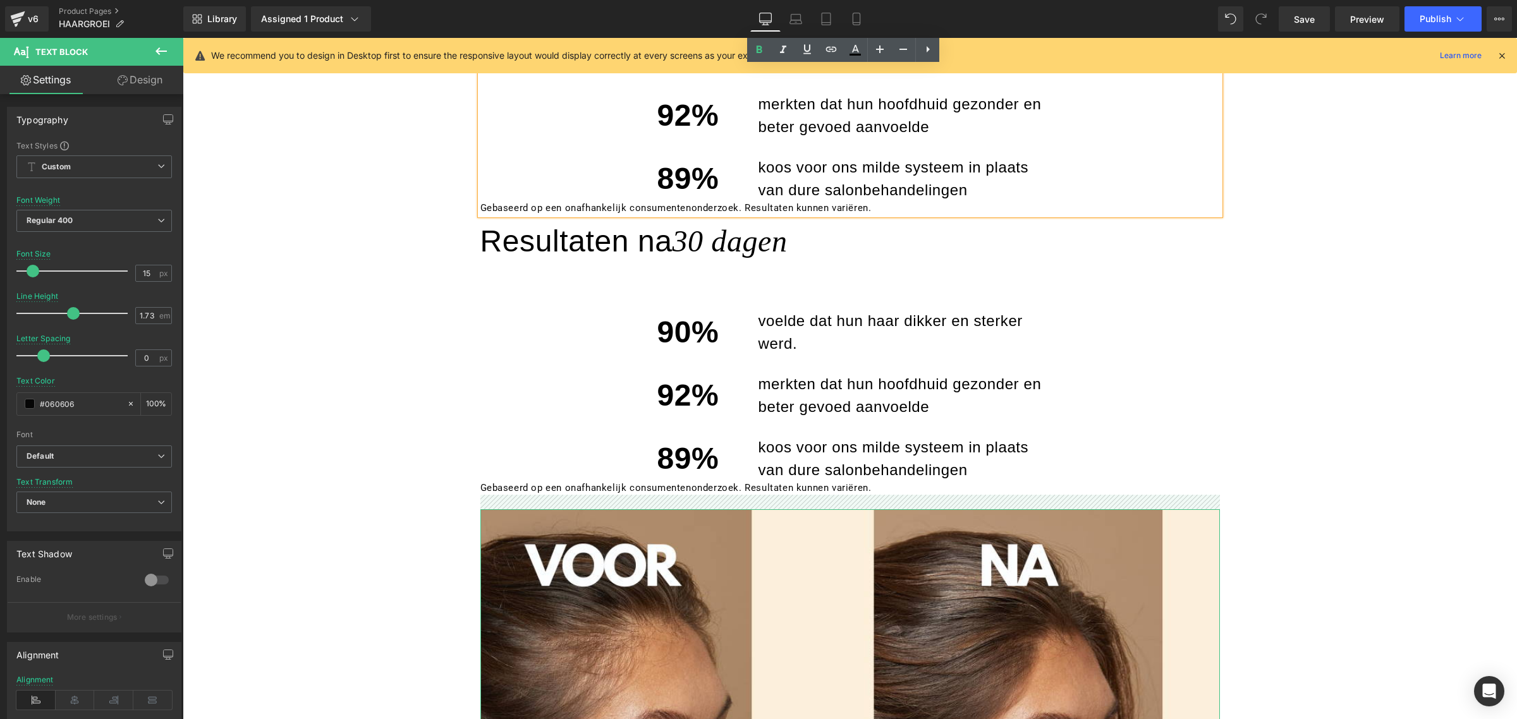
scroll to position [1398, 0]
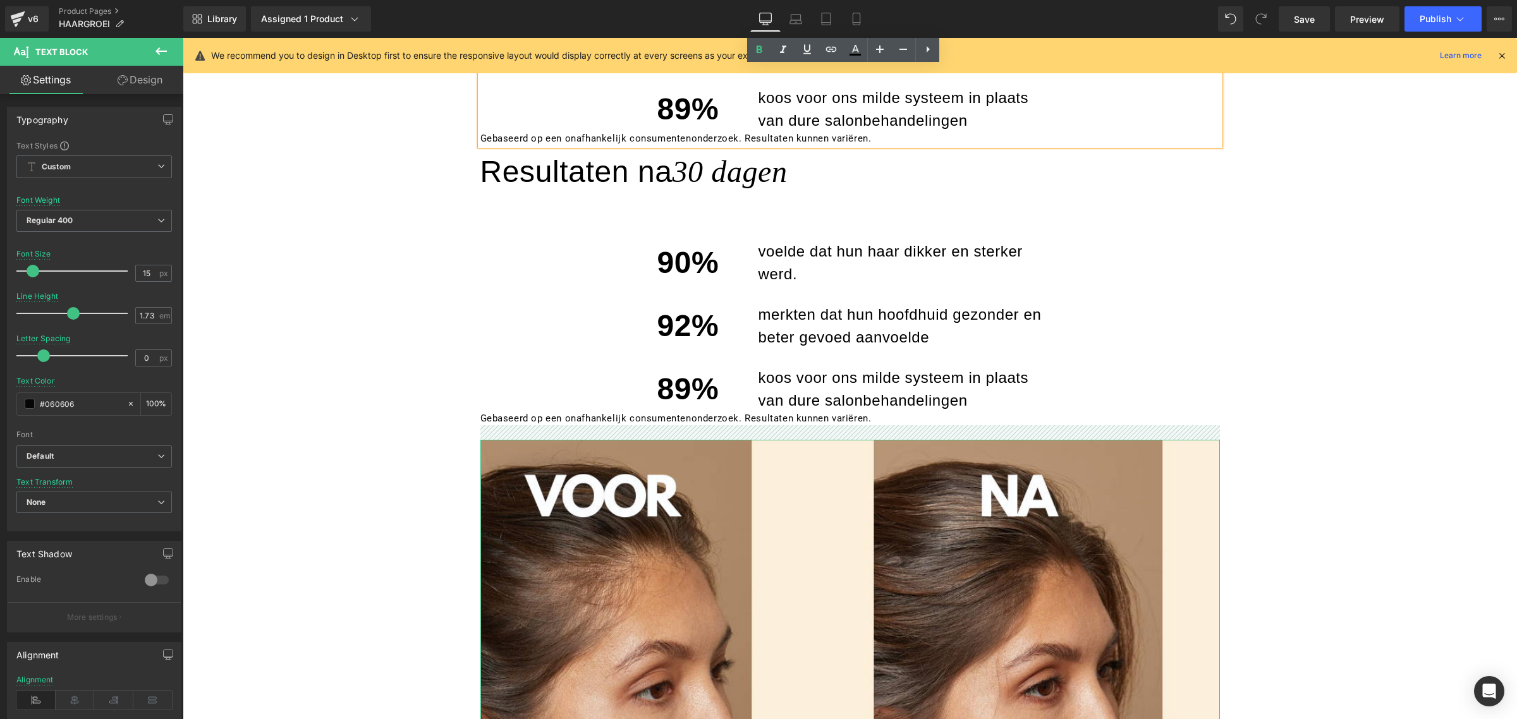
click at [554, 305] on div "92% merkten dat hun hoofdhuid gezonder en beter gevoed aanvoelde" at bounding box center [849, 316] width 739 height 63
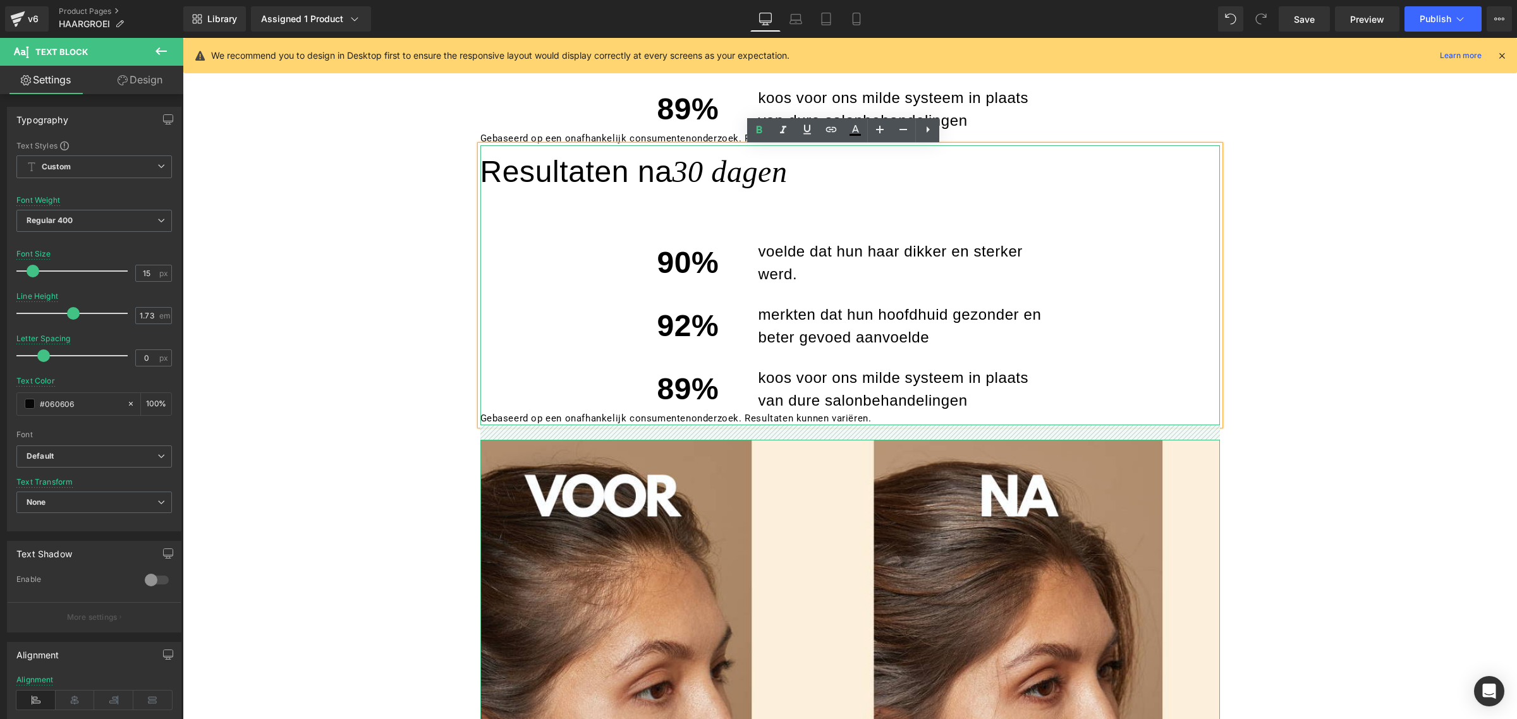
click at [398, 207] on div at bounding box center [850, 446] width 1334 height 3442
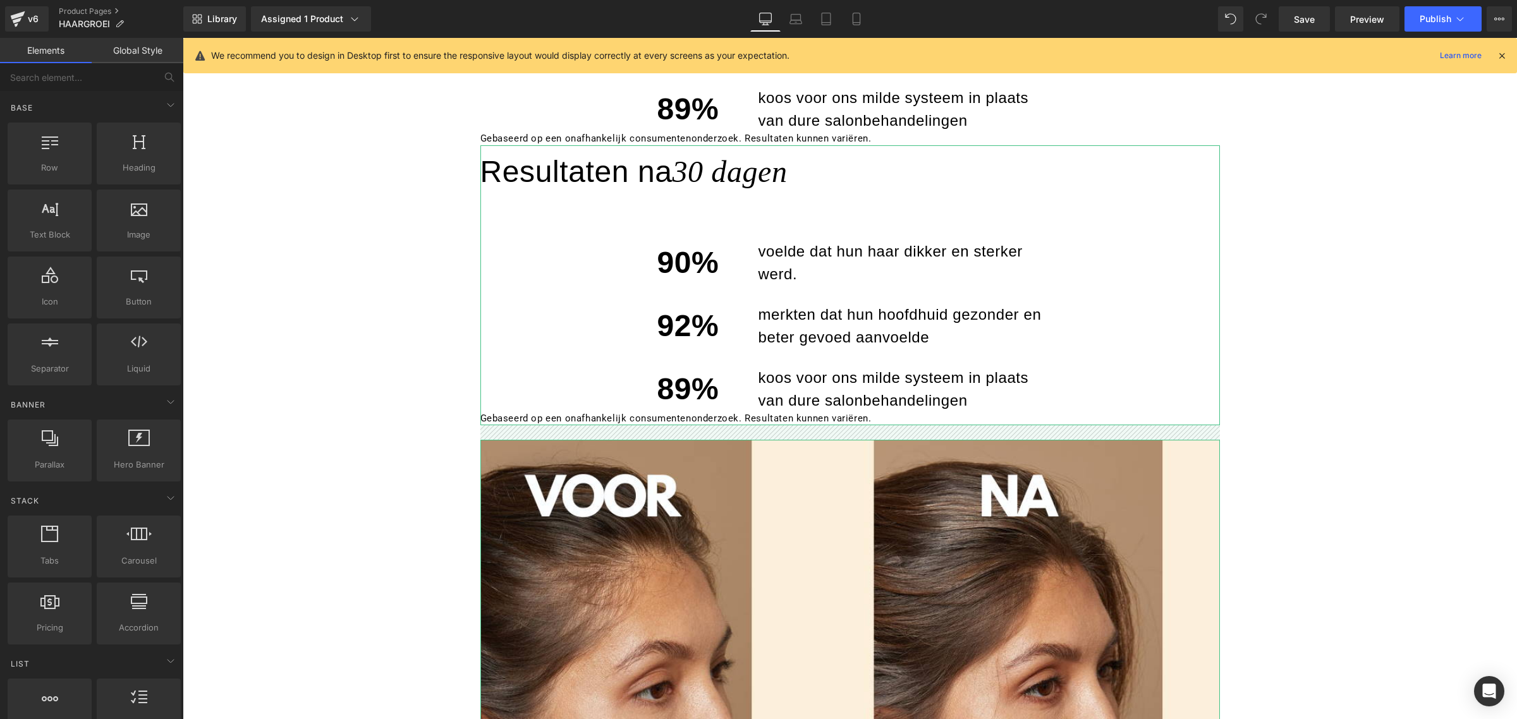
click at [539, 228] on div "90% voelde dat hun haar dikker en sterker werd." at bounding box center [849, 253] width 739 height 63
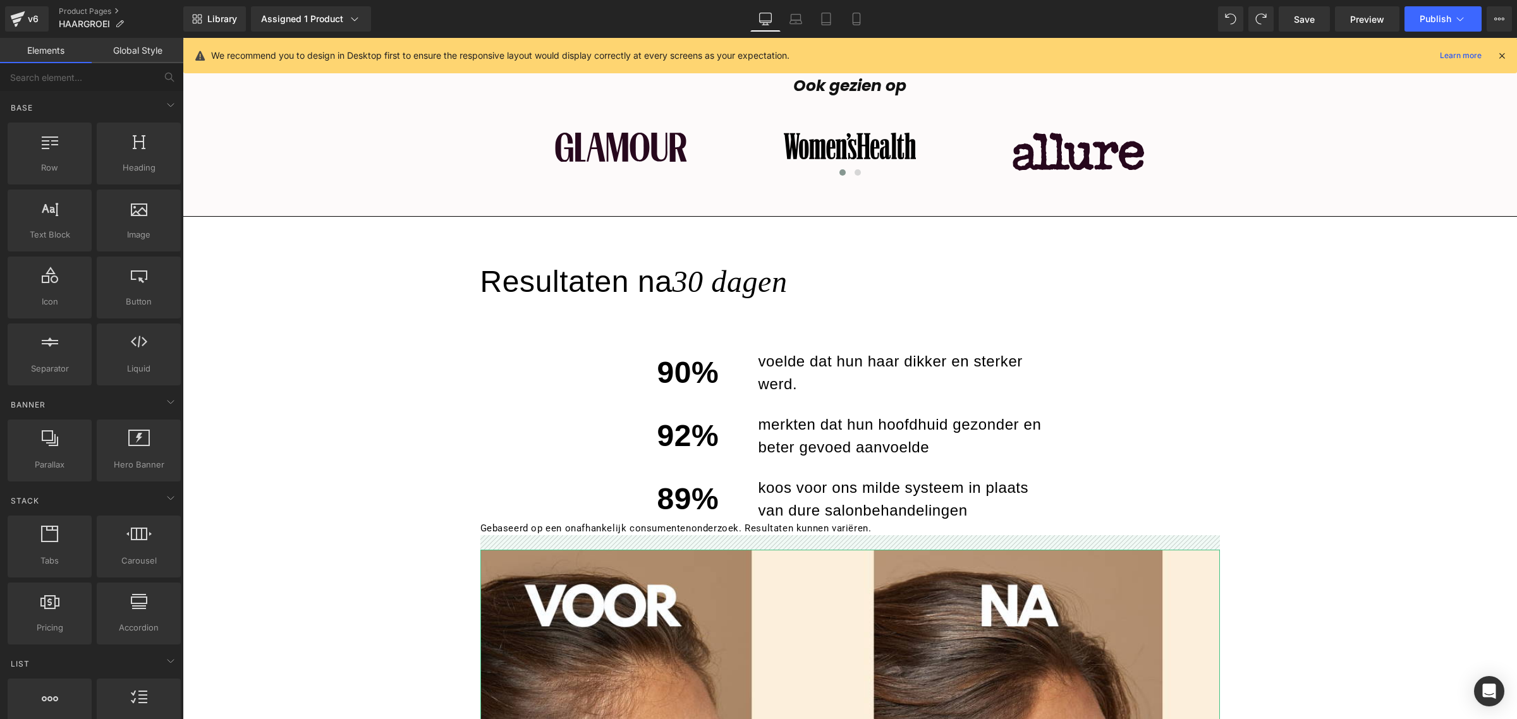
scroll to position [1003, 0]
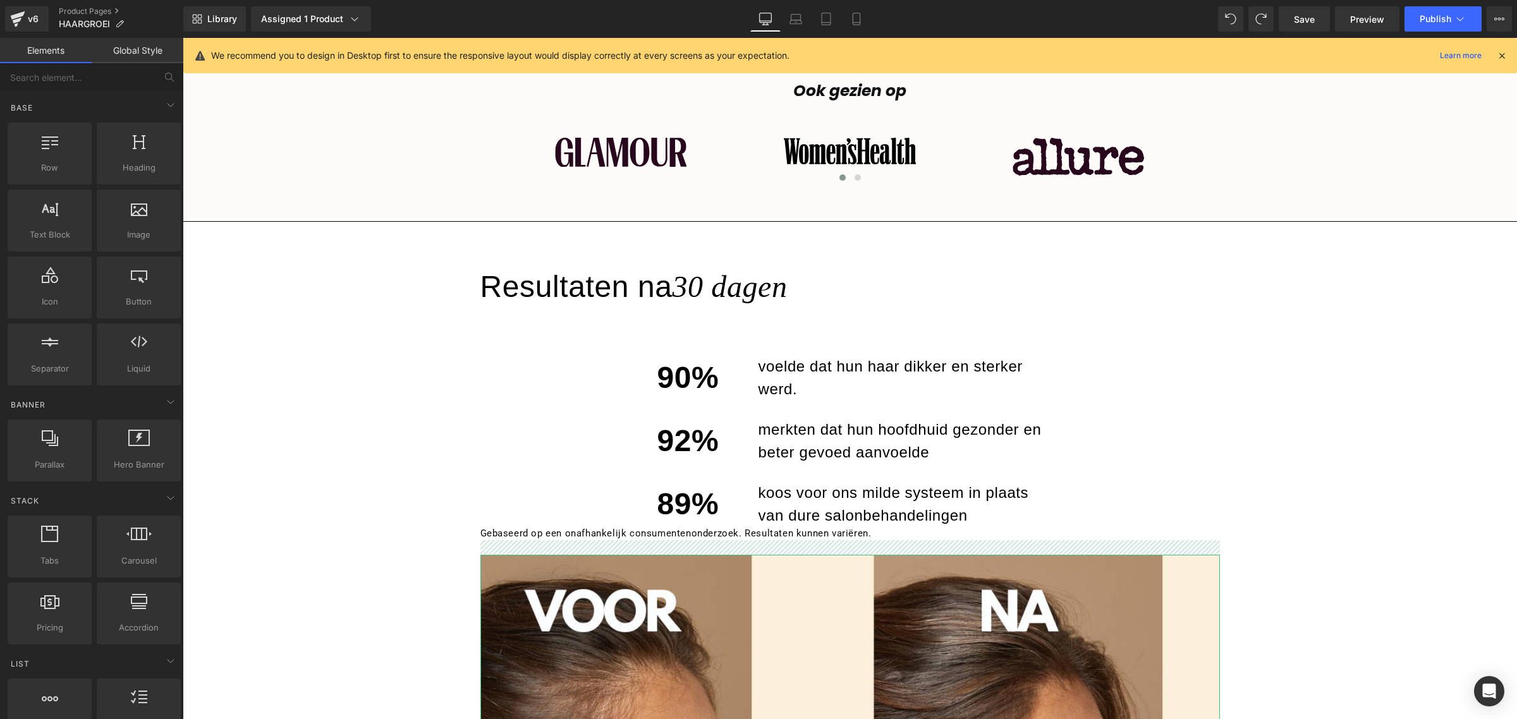
click at [505, 342] on div "90% voelde dat hun haar dikker en sterker werd." at bounding box center [849, 368] width 739 height 63
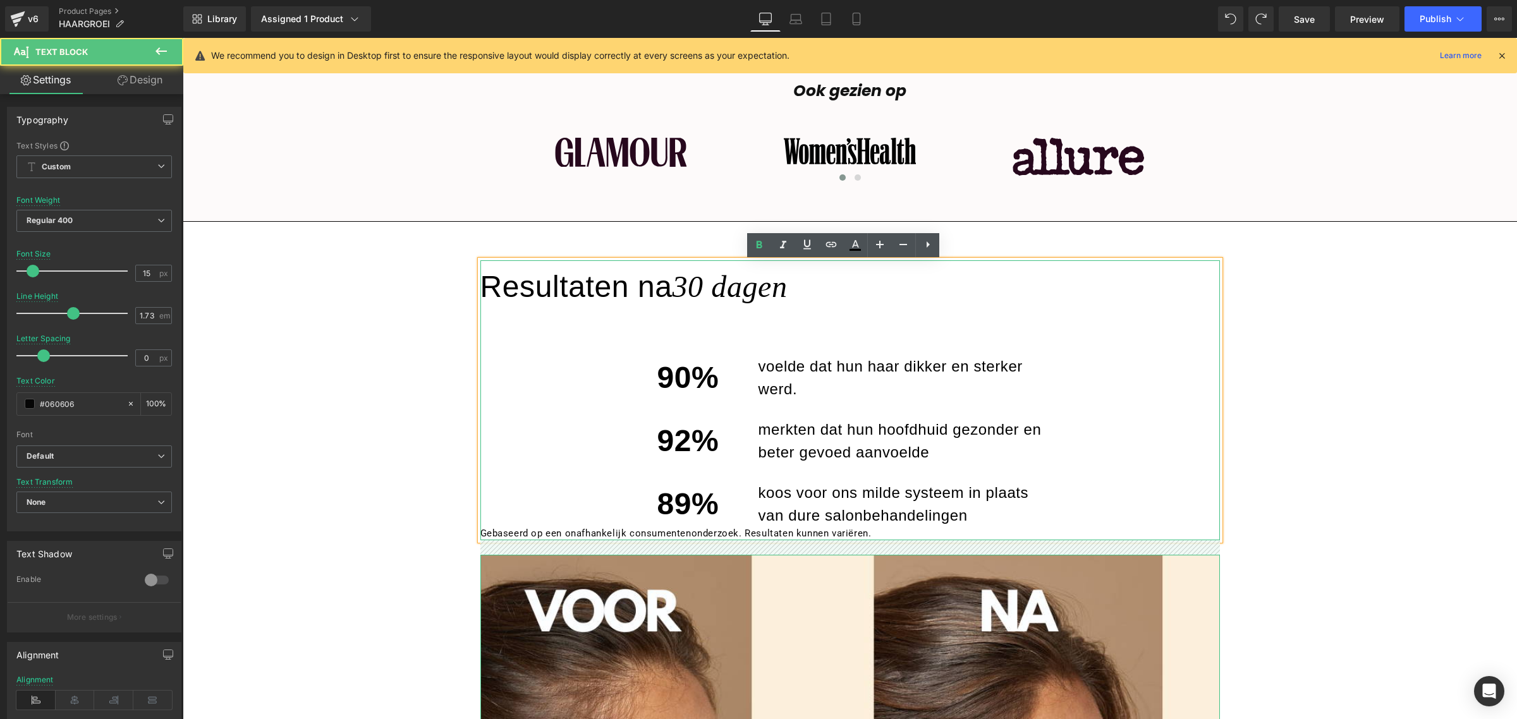
click at [308, 295] on div at bounding box center [850, 701] width 1334 height 3162
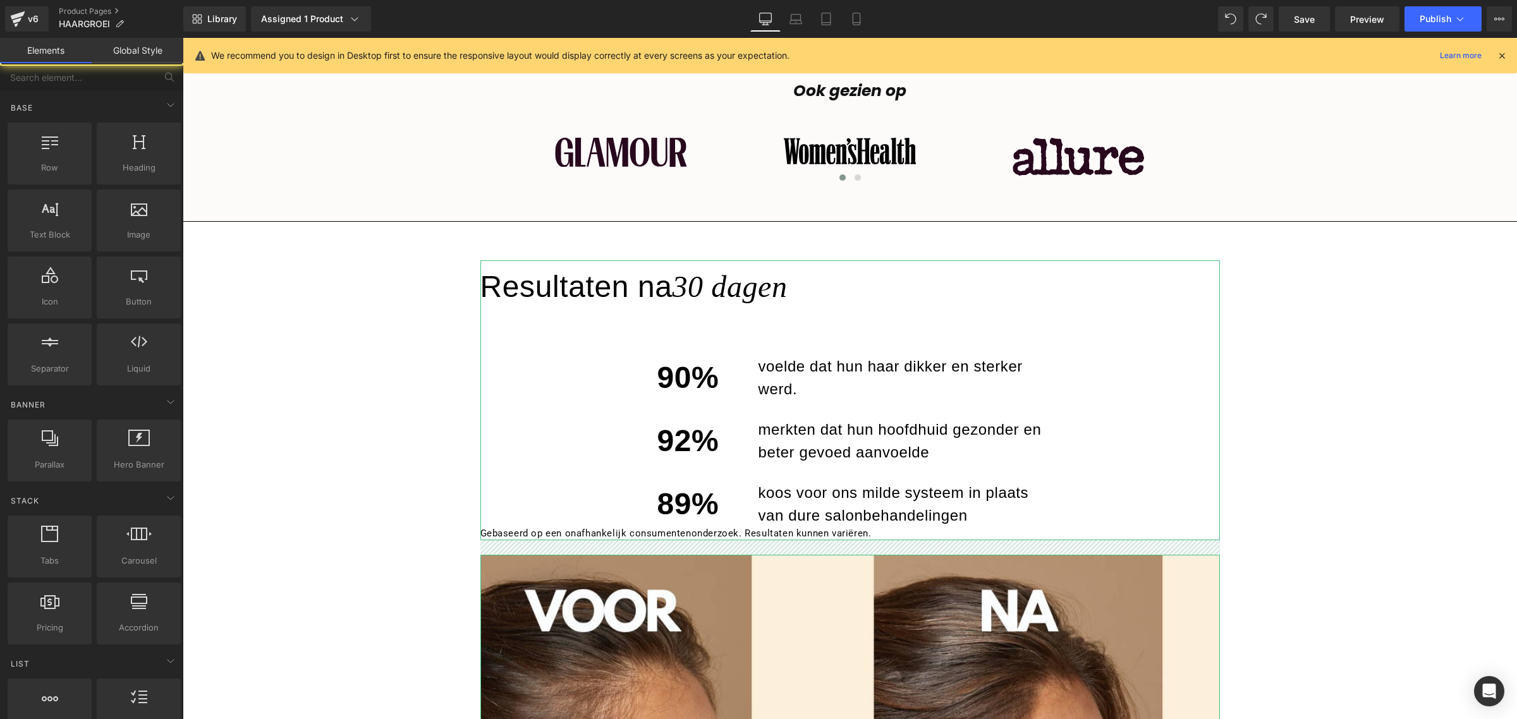
click at [482, 340] on div "90% voelde dat hun haar dikker en sterker werd." at bounding box center [849, 368] width 739 height 63
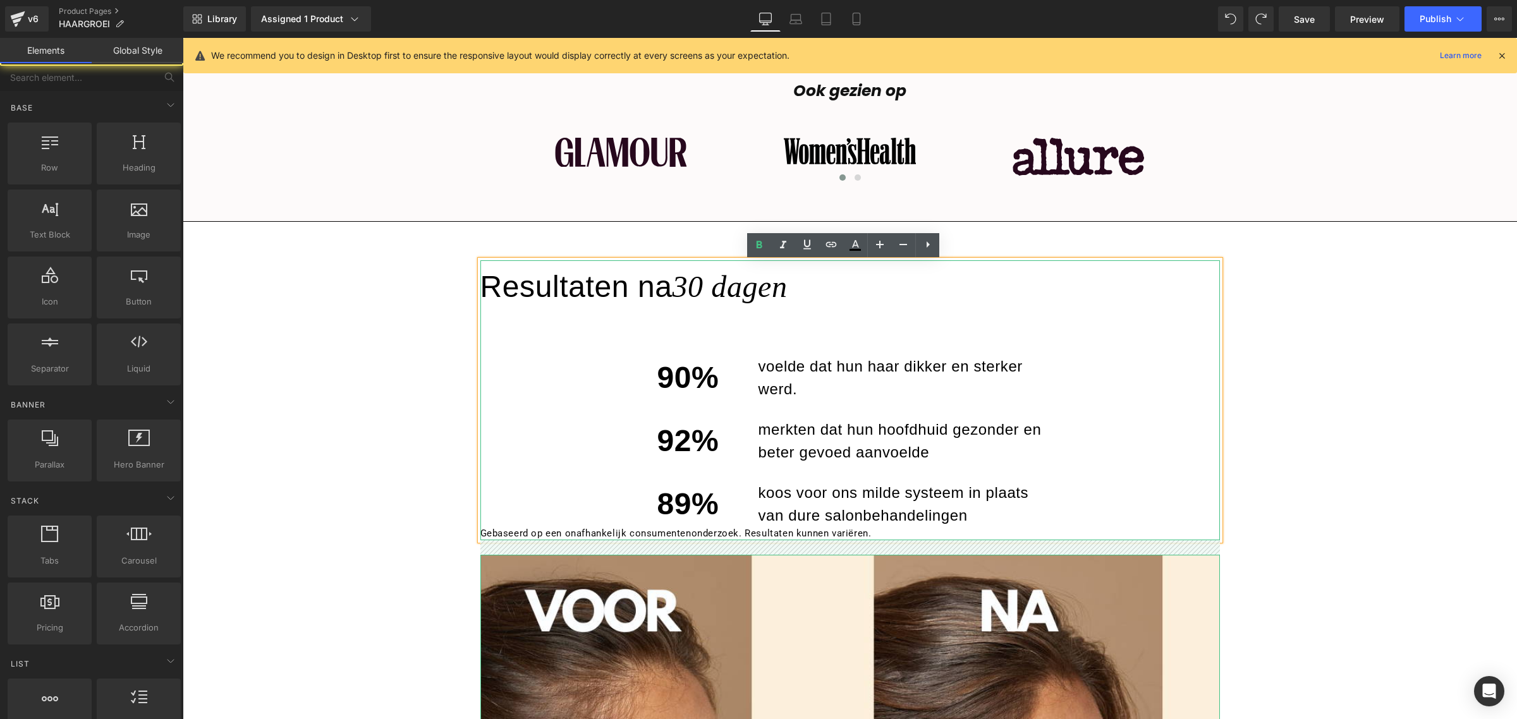
click at [387, 367] on div at bounding box center [850, 701] width 1334 height 3162
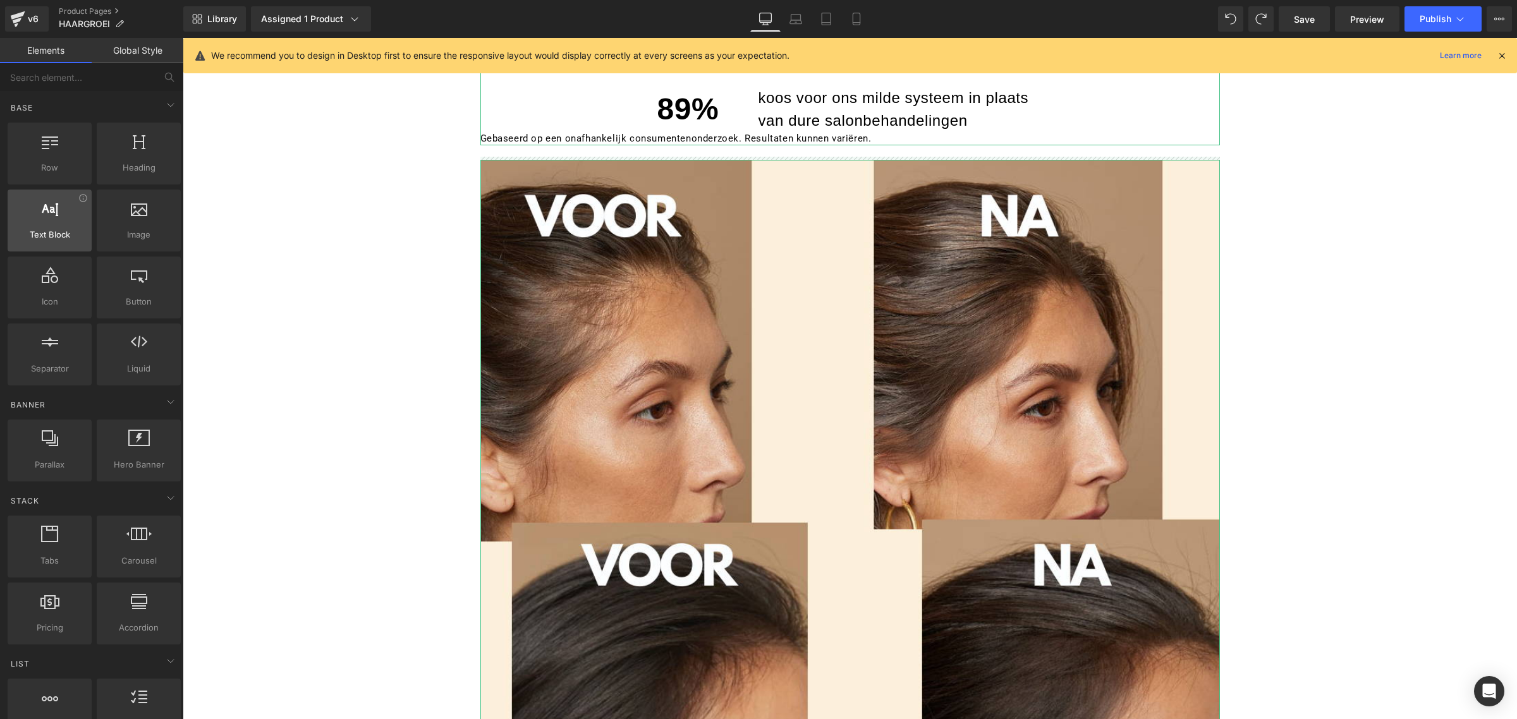
scroll to position [1714, 0]
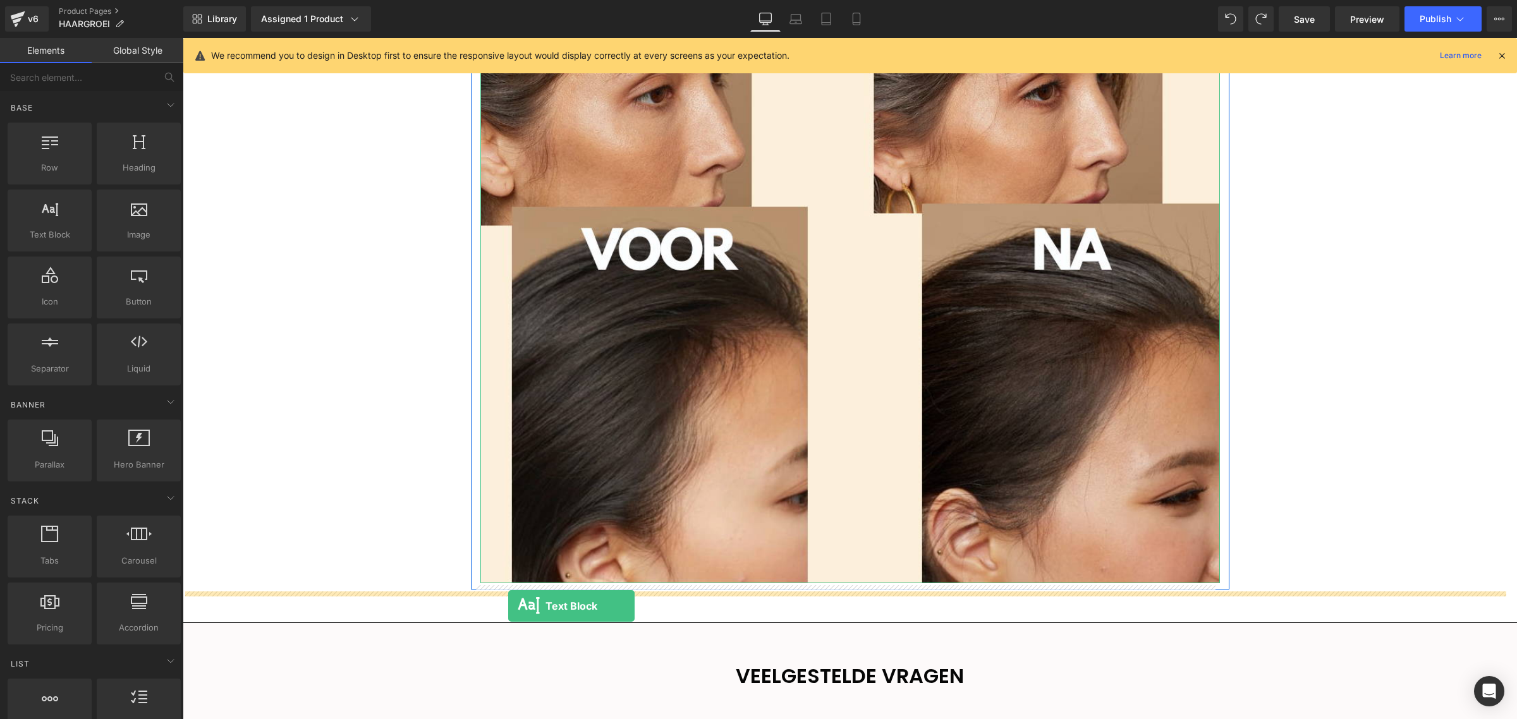
drag, startPoint x: 228, startPoint y: 280, endPoint x: 508, endPoint y: 605, distance: 429.8
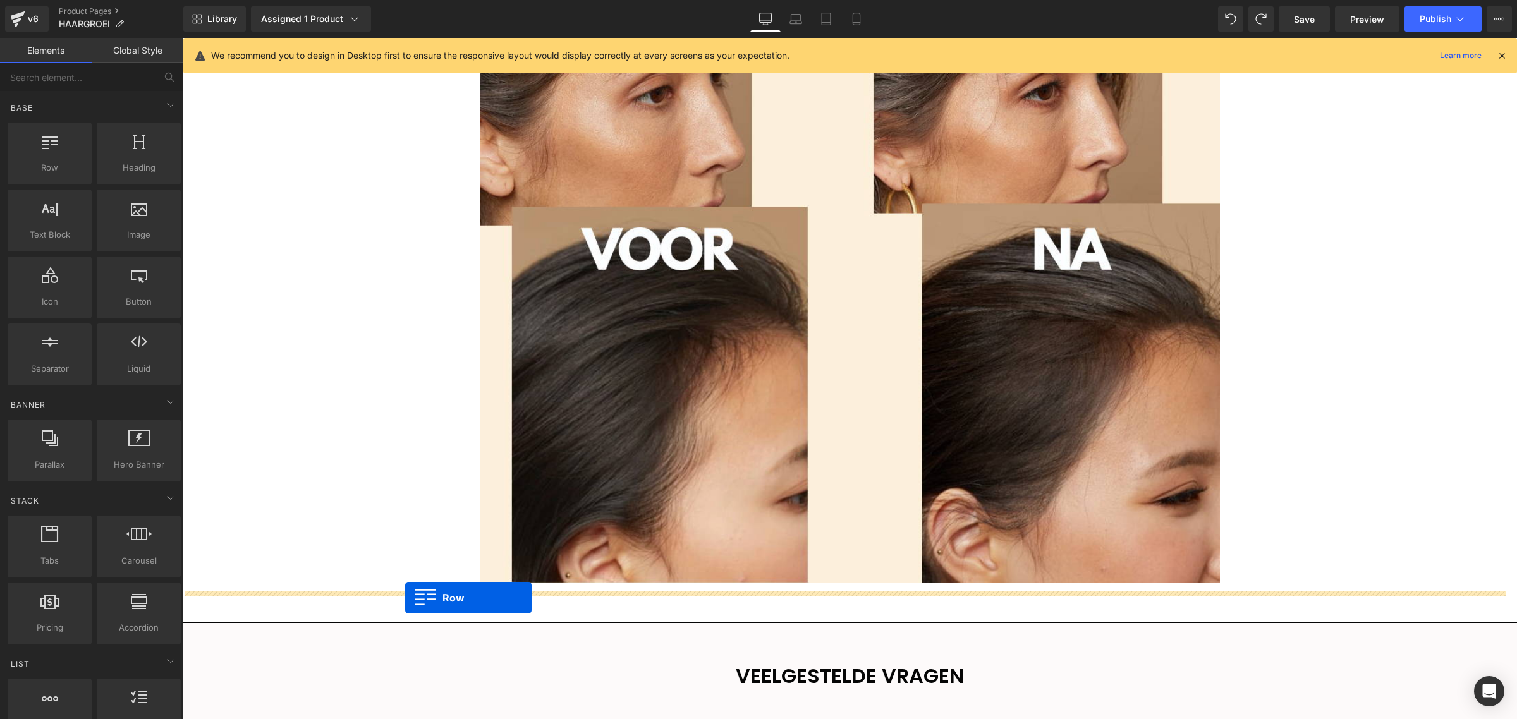
drag, startPoint x: 246, startPoint y: 212, endPoint x: 405, endPoint y: 598, distance: 417.5
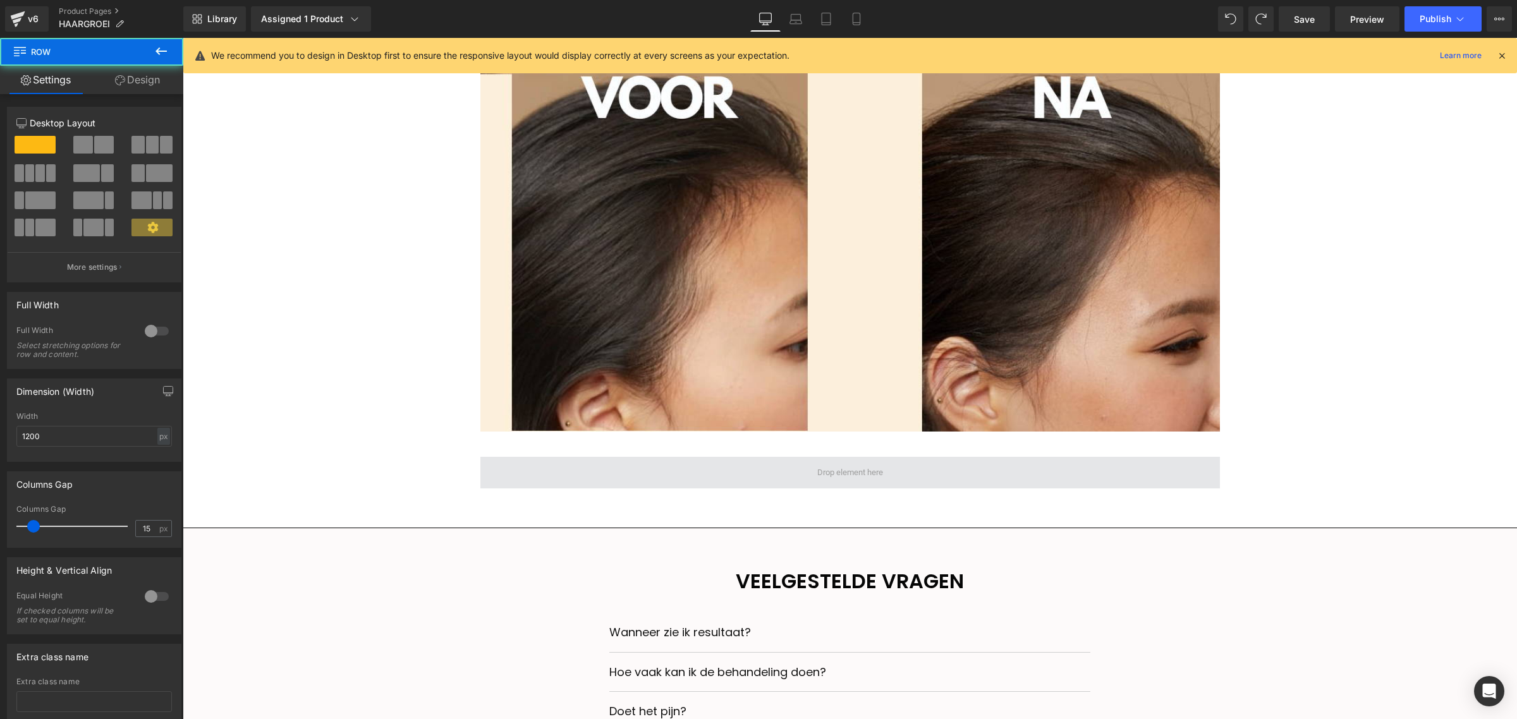
scroll to position [1872, 0]
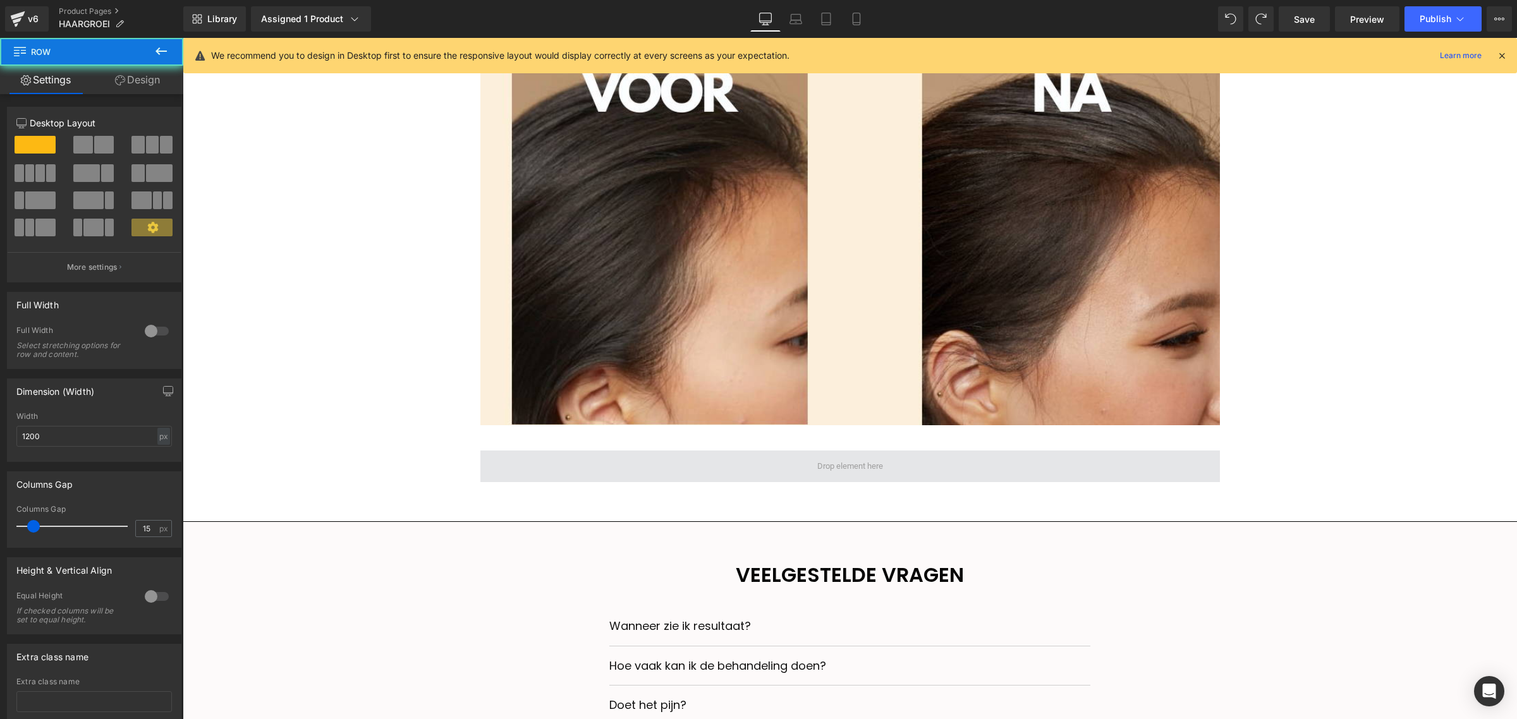
click at [624, 465] on span at bounding box center [849, 467] width 739 height 32
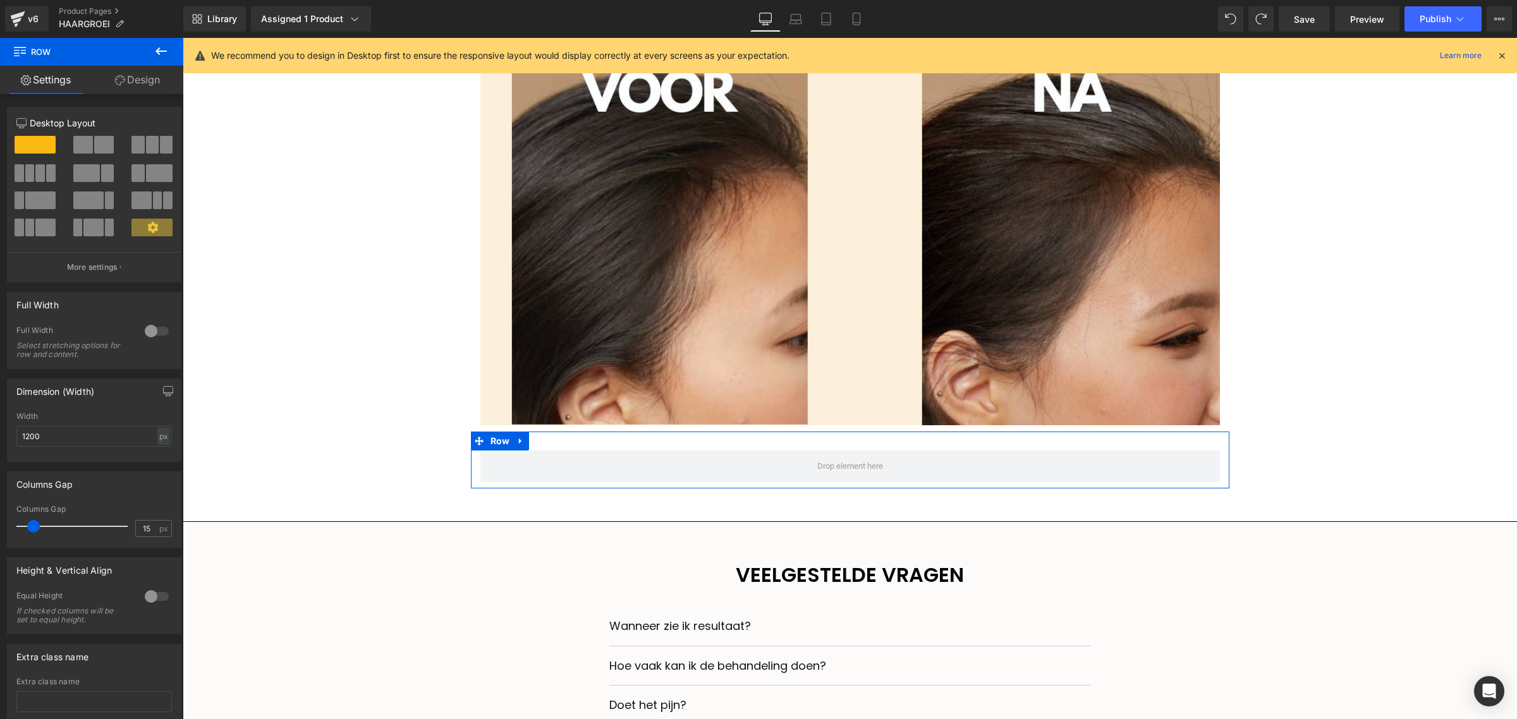
click at [51, 150] on span at bounding box center [35, 145] width 41 height 18
click at [160, 48] on icon at bounding box center [161, 51] width 15 height 15
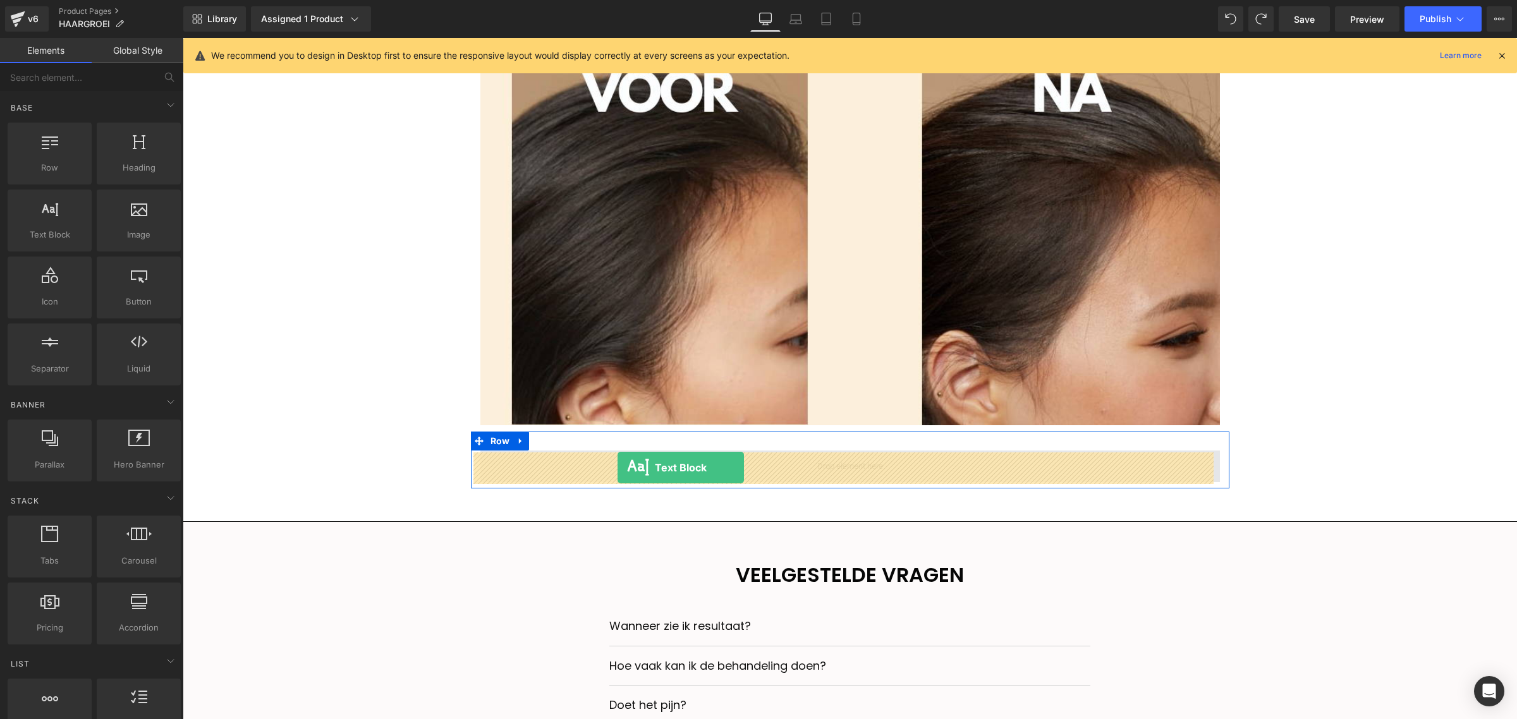
drag, startPoint x: 232, startPoint y: 275, endPoint x: 618, endPoint y: 468, distance: 431.1
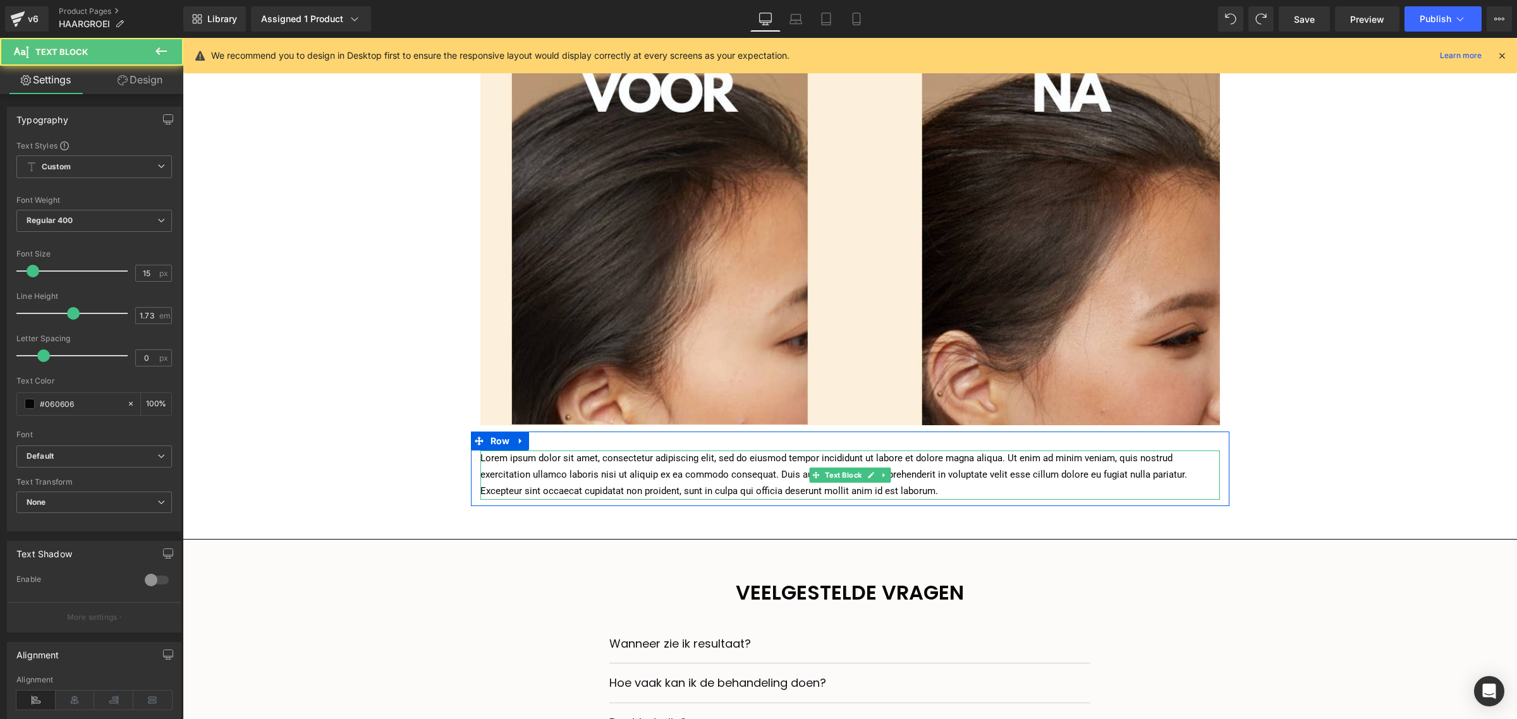
click at [596, 479] on p "Lorem ipsum dolor sit amet, consectetur adipiscing elit, sed do eiusmod tempor …" at bounding box center [849, 475] width 739 height 49
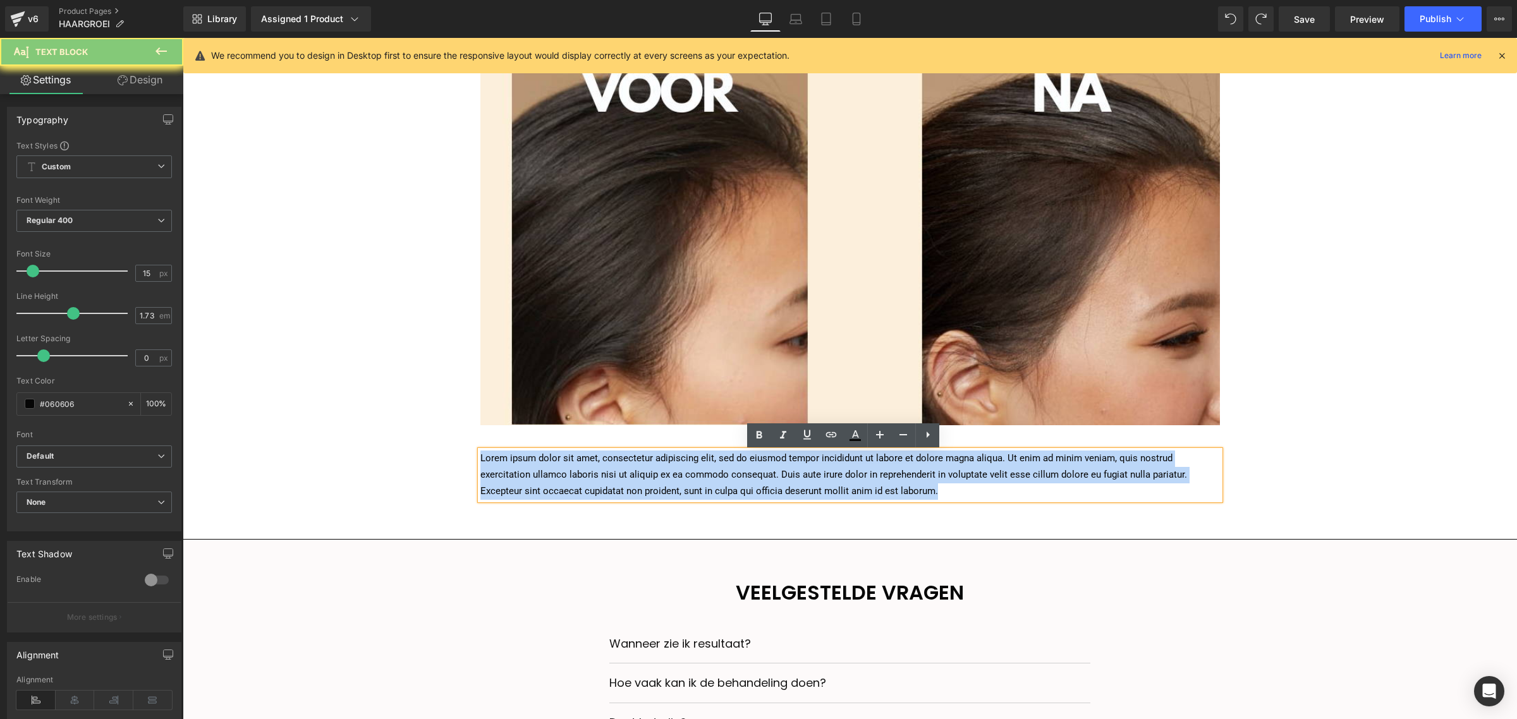
click at [596, 479] on p "Lorem ipsum dolor sit amet, consectetur adipiscing elit, sed do eiusmod tempor …" at bounding box center [849, 475] width 739 height 49
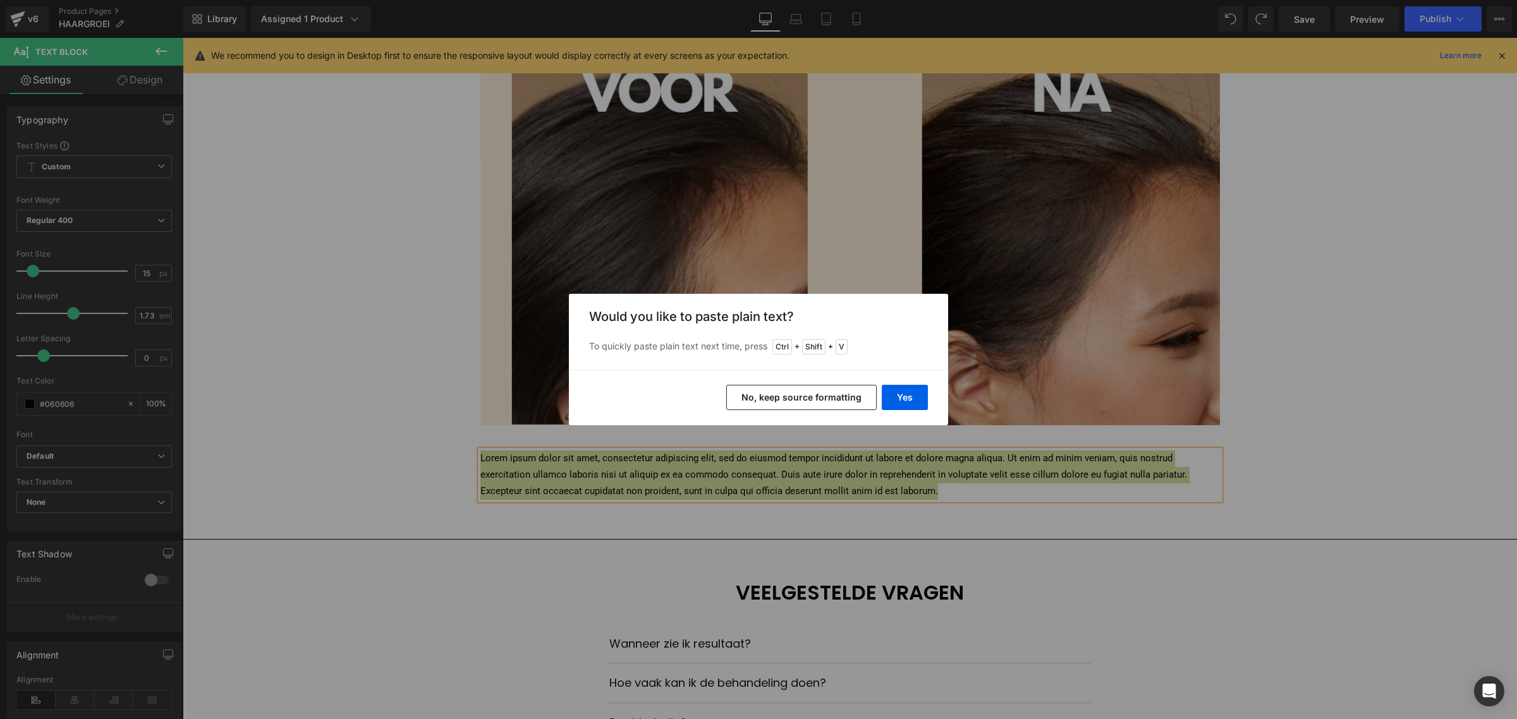
click at [779, 403] on button "No, keep source formatting" at bounding box center [801, 397] width 150 height 25
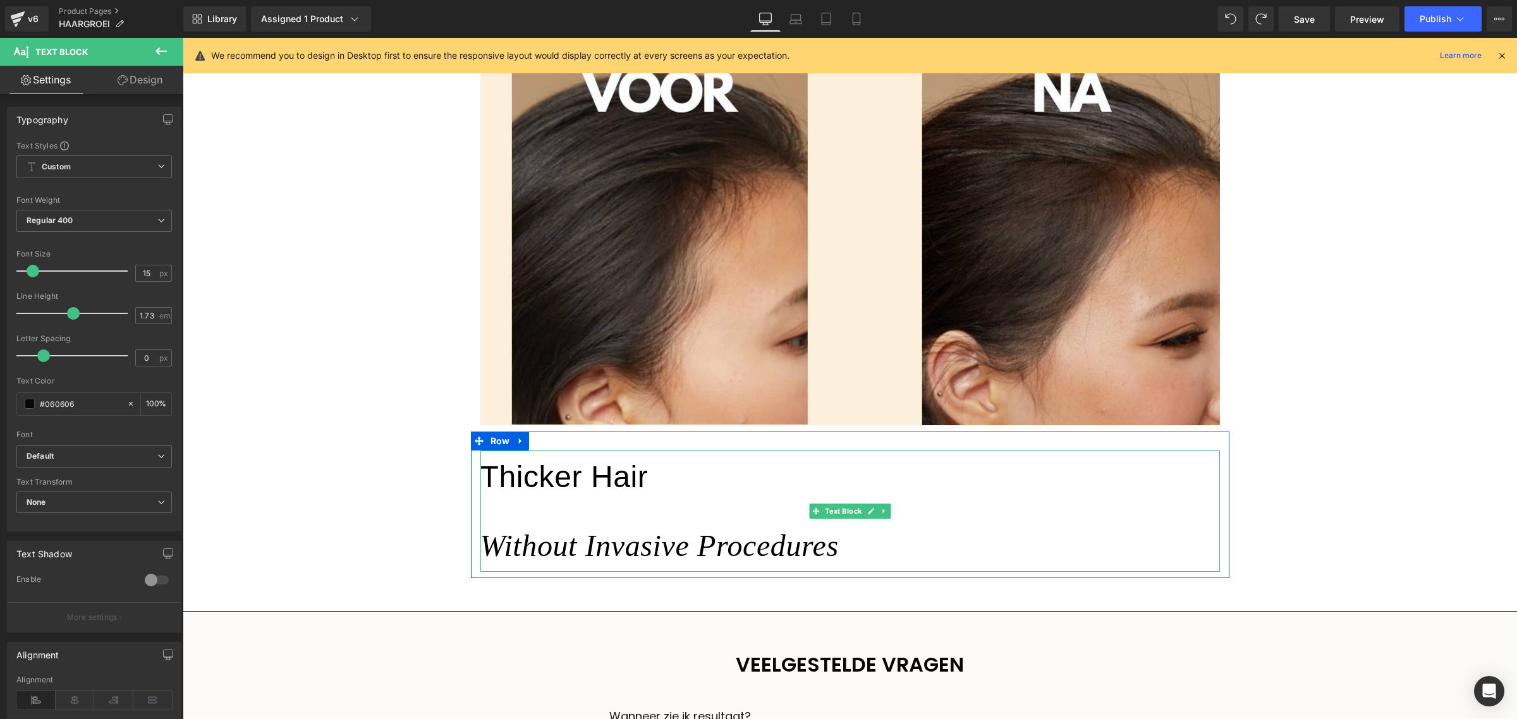
click at [858, 551] on div "Thicker Hair Without Invasive Procedures" at bounding box center [849, 511] width 739 height 121
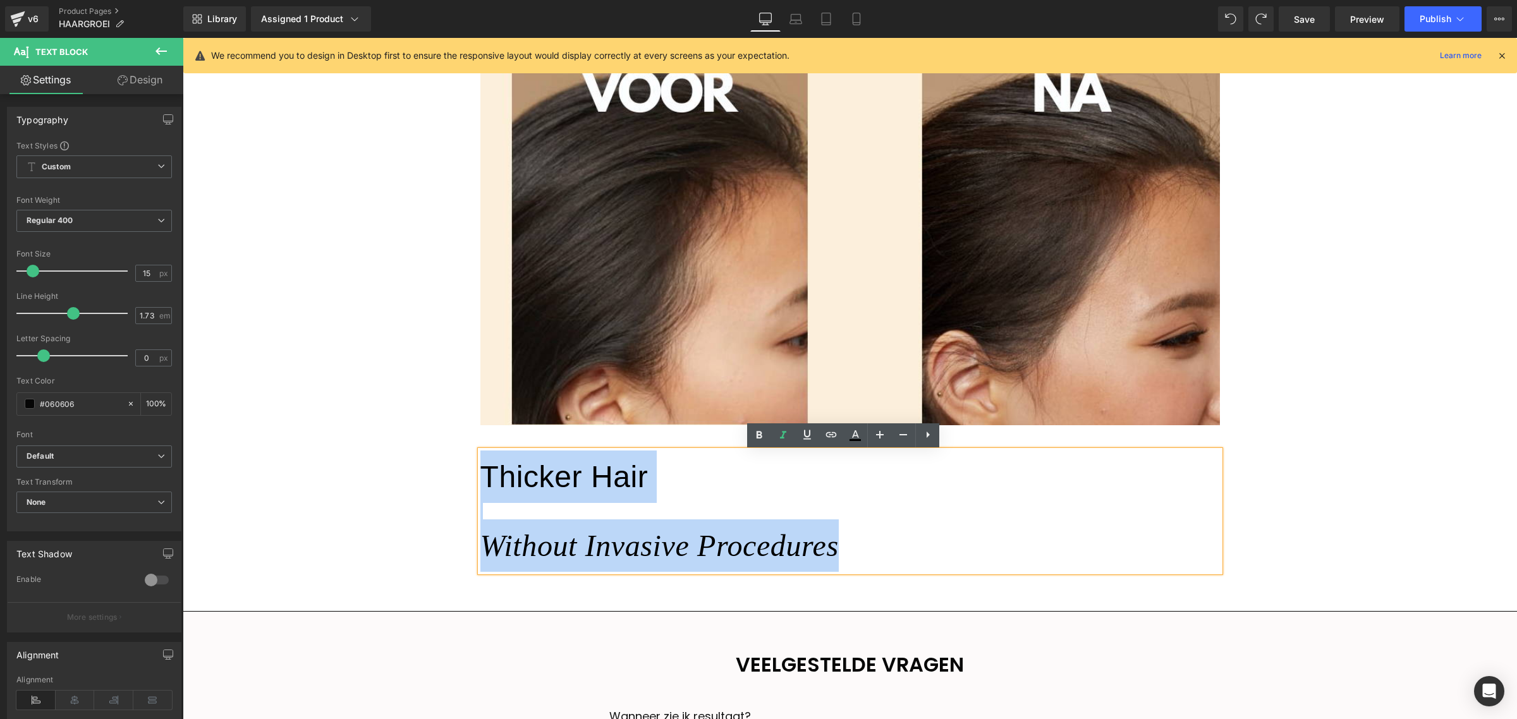
drag, startPoint x: 873, startPoint y: 551, endPoint x: 476, endPoint y: 491, distance: 402.1
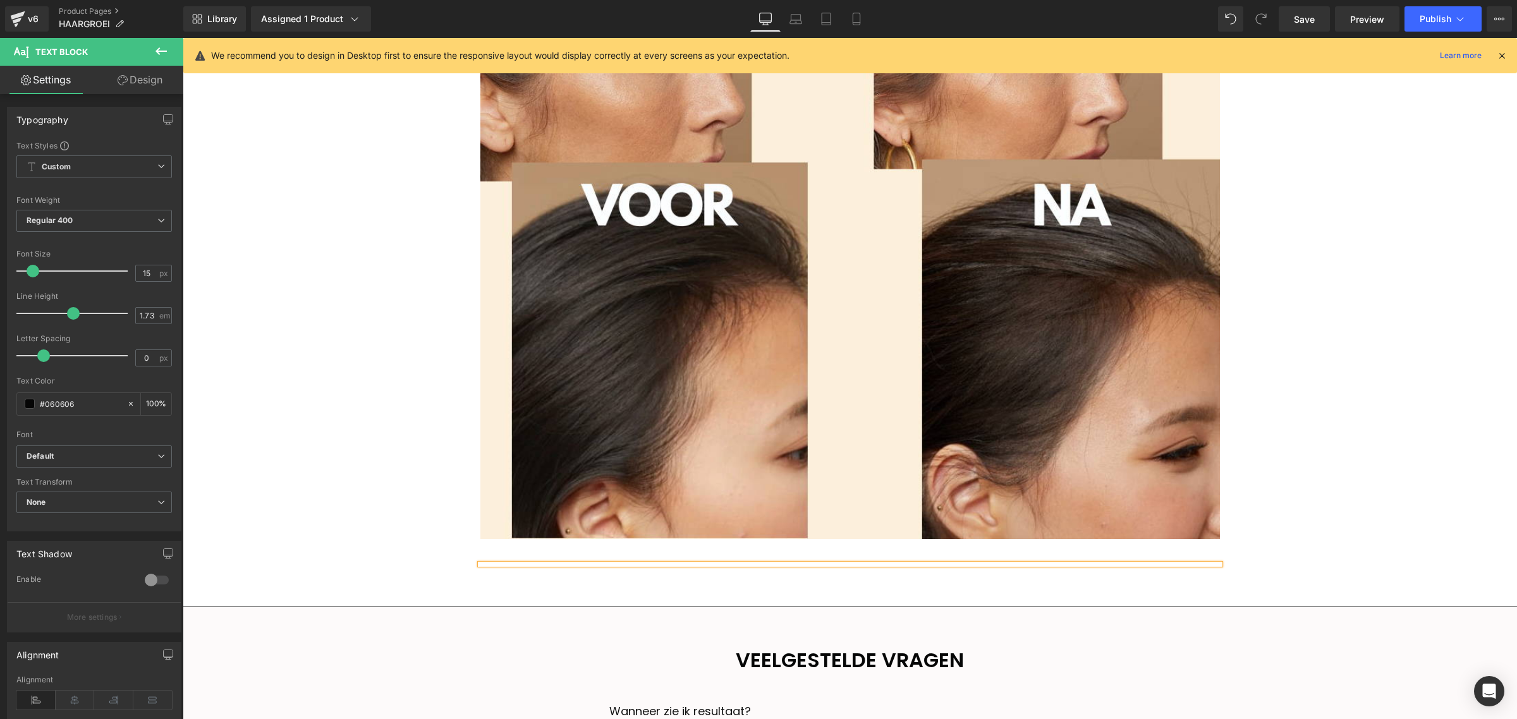
scroll to position [1793, 0]
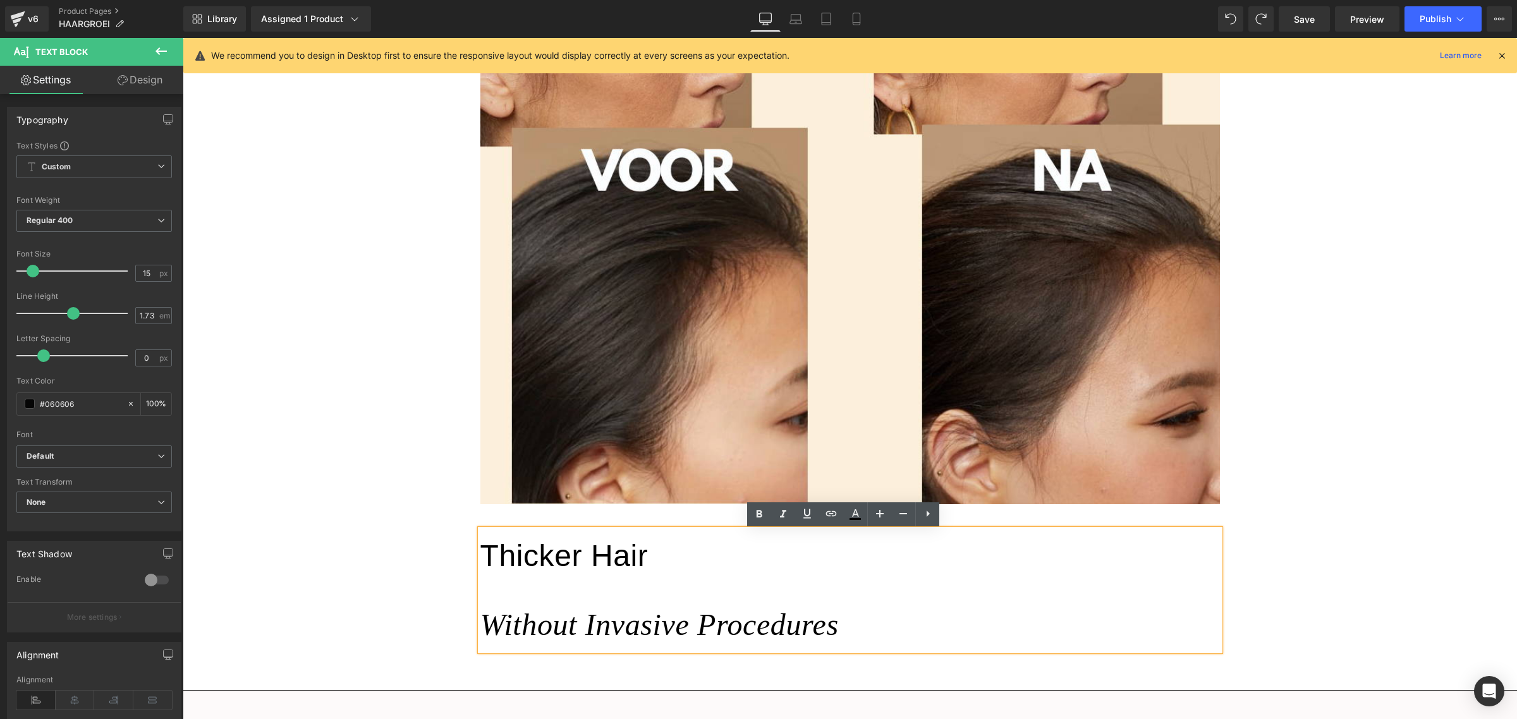
click at [480, 631] on h3 "Without Invasive Procedures" at bounding box center [659, 624] width 358 height 33
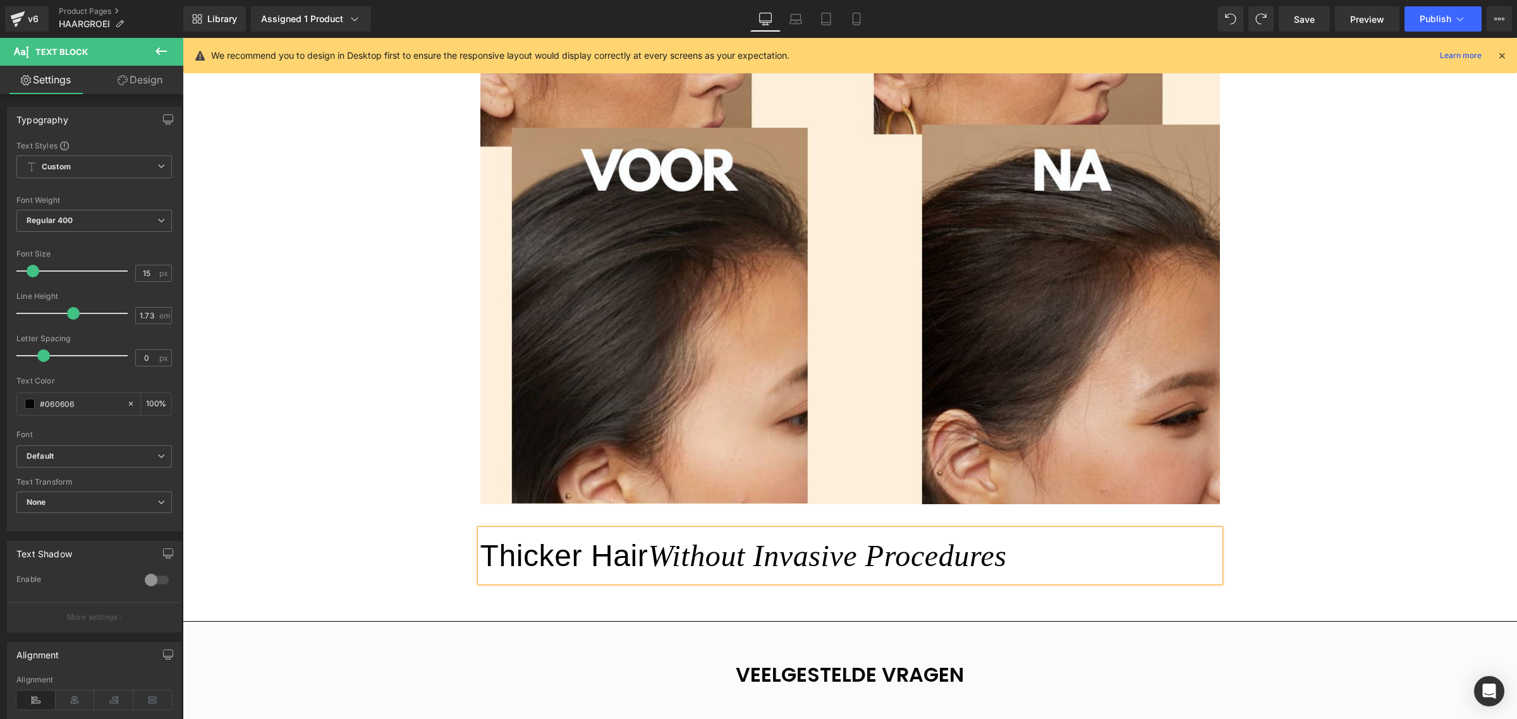
click at [930, 568] on span "Without Invasive Procedures" at bounding box center [827, 555] width 358 height 33
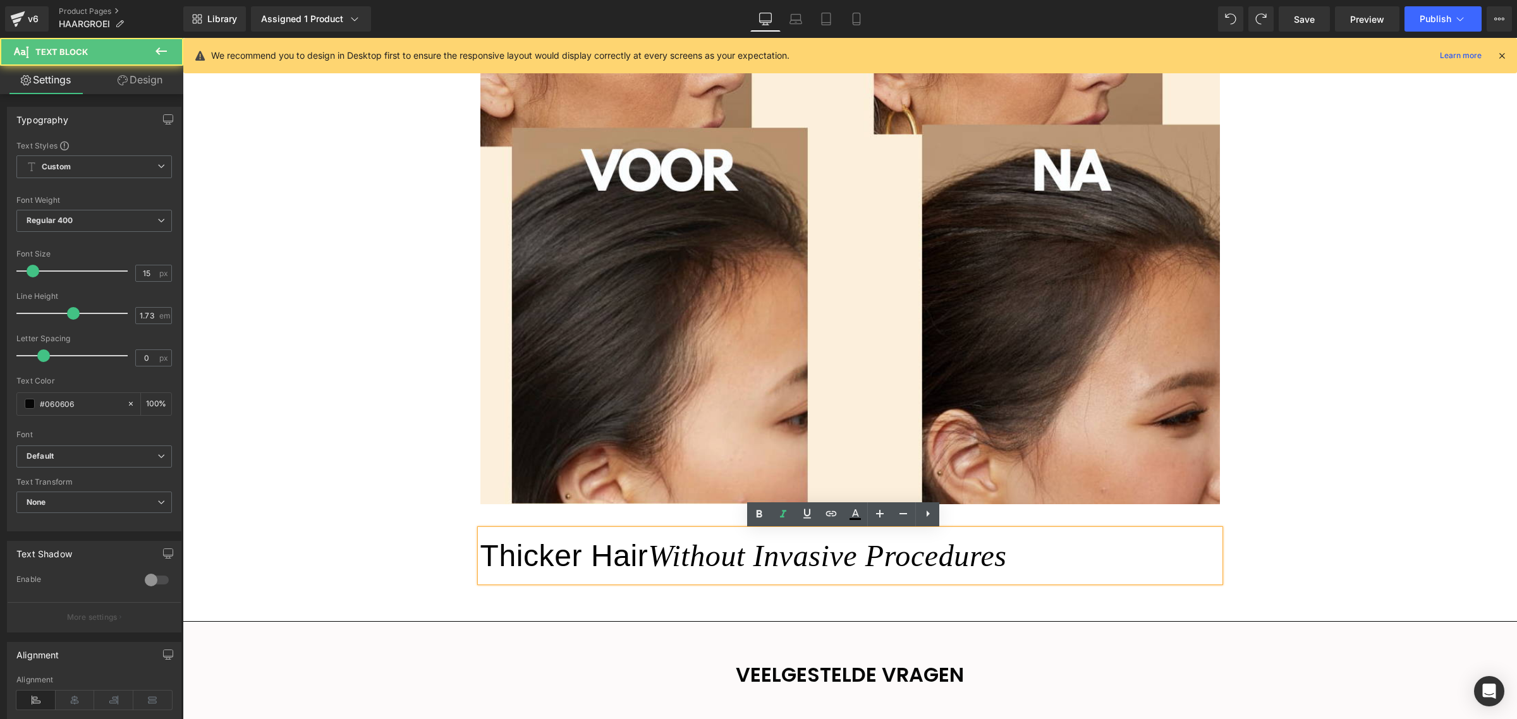
click at [639, 561] on h3 "Thicker Hair Without Invasive Procedures" at bounding box center [849, 556] width 739 height 52
click at [1045, 545] on h3 "Thicker Hair Without Invasive Procedures" at bounding box center [849, 556] width 739 height 52
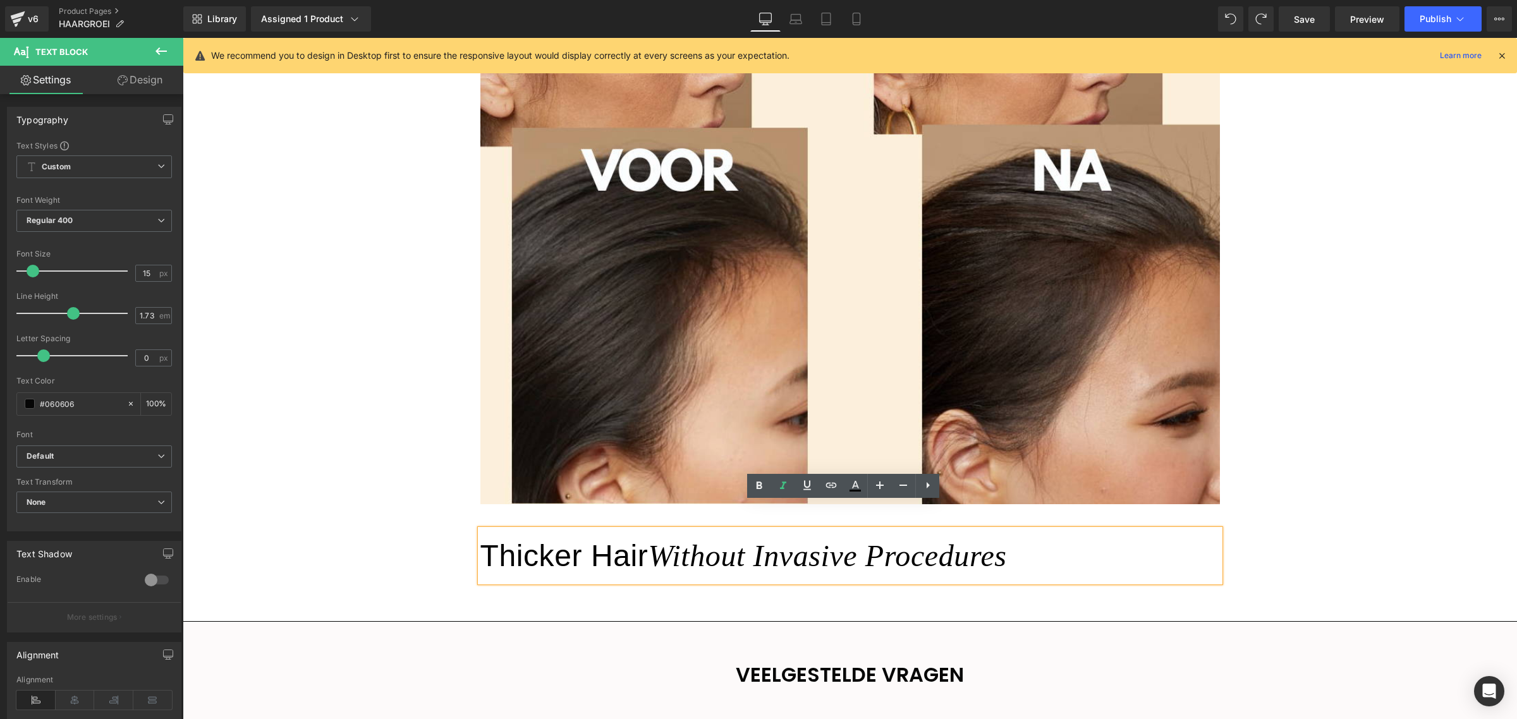
scroll to position [1872, 0]
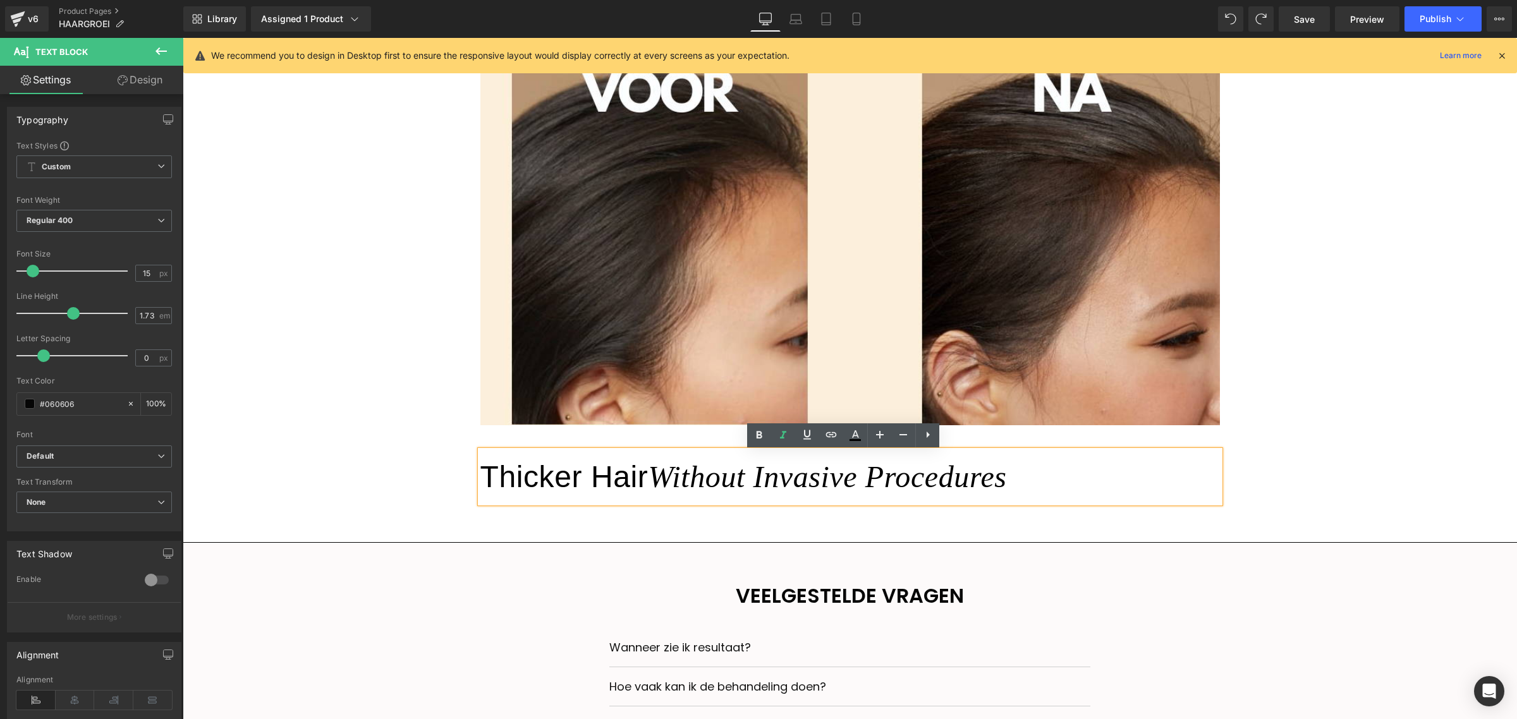
click at [1062, 469] on h3 "Thicker Hair Without Invasive Procedures" at bounding box center [849, 477] width 739 height 52
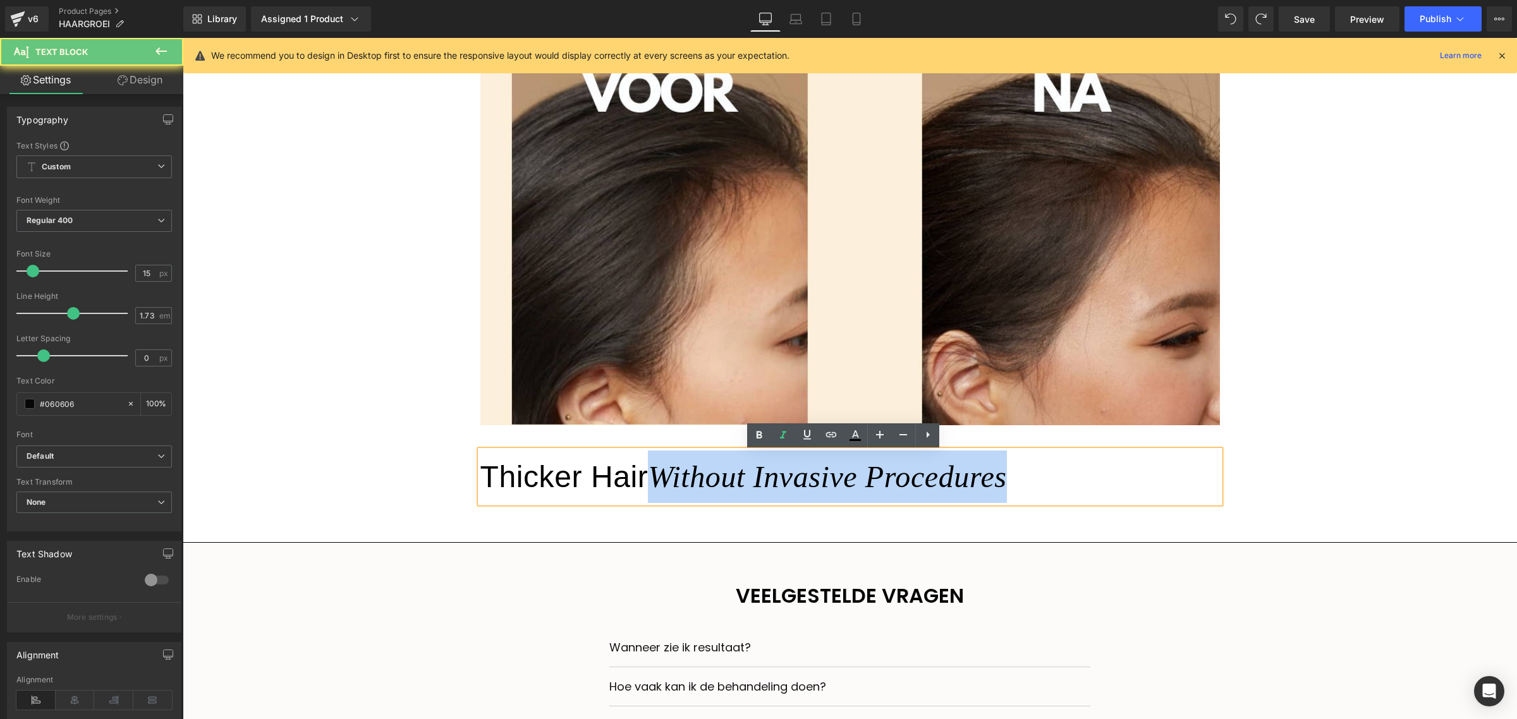
drag, startPoint x: 1062, startPoint y: 469, endPoint x: 656, endPoint y: 481, distance: 406.6
click at [656, 481] on h3 "Thicker Hair Without Invasive Procedures" at bounding box center [849, 477] width 739 height 52
copy span "Without Invasive Procedures"
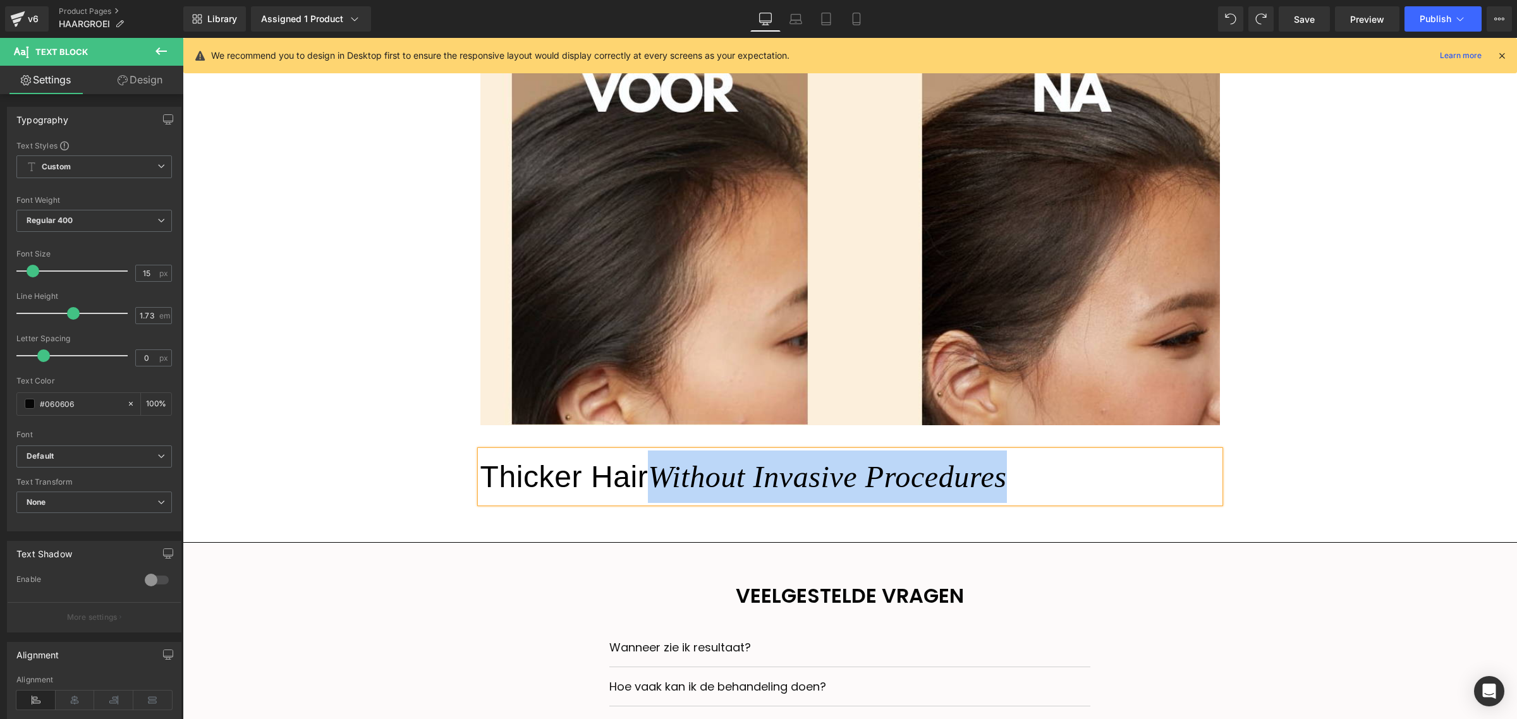
click at [1000, 482] on span "Without Invasive Procedures" at bounding box center [827, 476] width 358 height 33
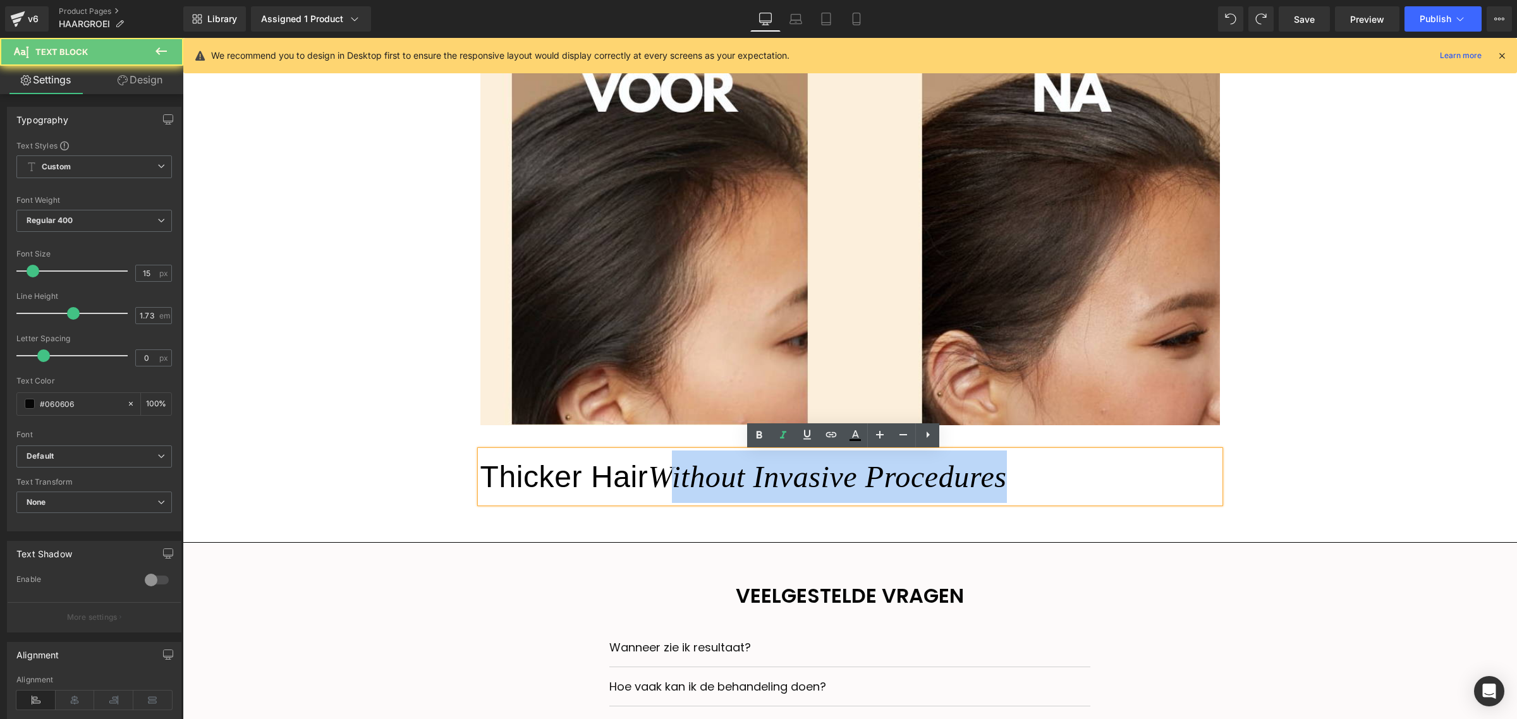
drag, startPoint x: 1042, startPoint y: 478, endPoint x: 676, endPoint y: 460, distance: 367.0
click at [676, 460] on h3 "Thicker Hair Without Invasive Procedures" at bounding box center [849, 477] width 739 height 52
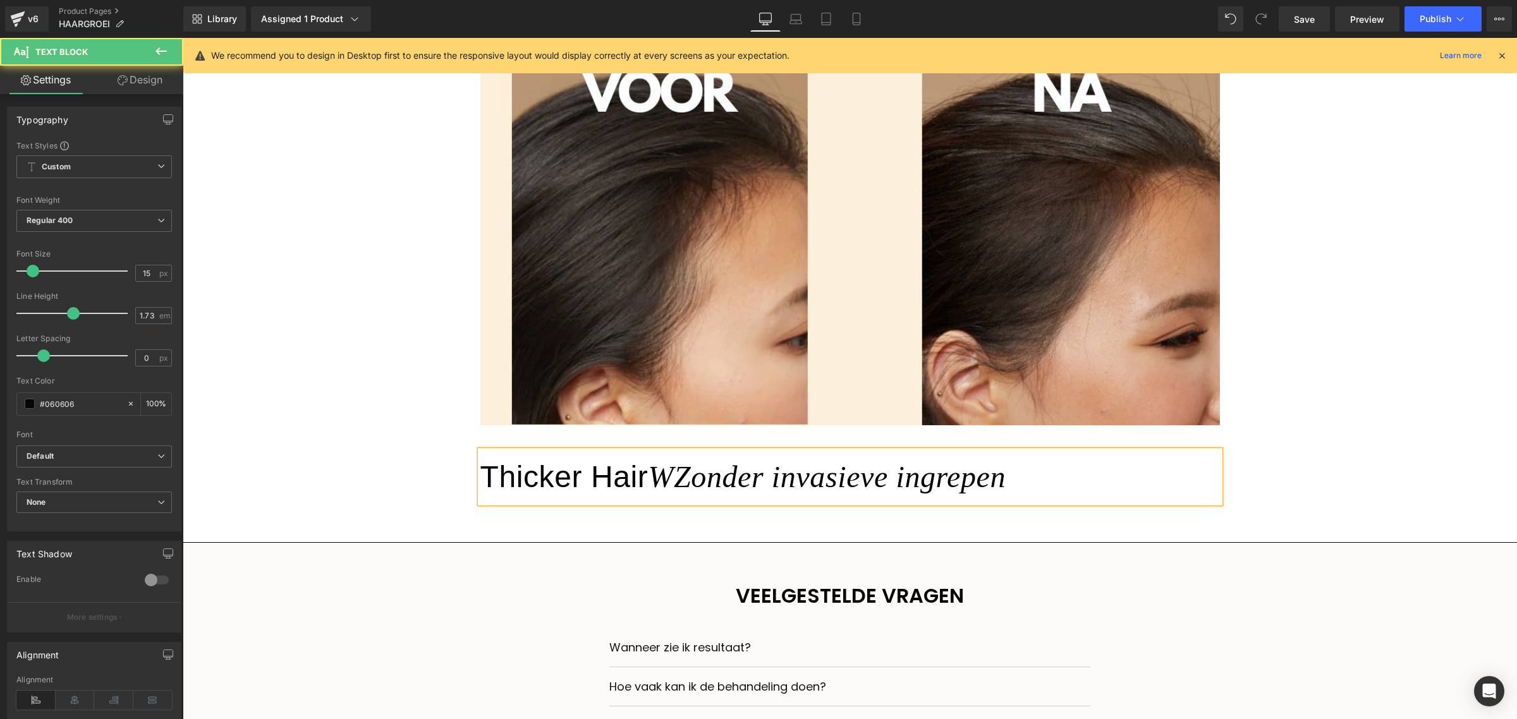
click at [678, 491] on span "WZonder invasieve ingrepen" at bounding box center [827, 476] width 358 height 33
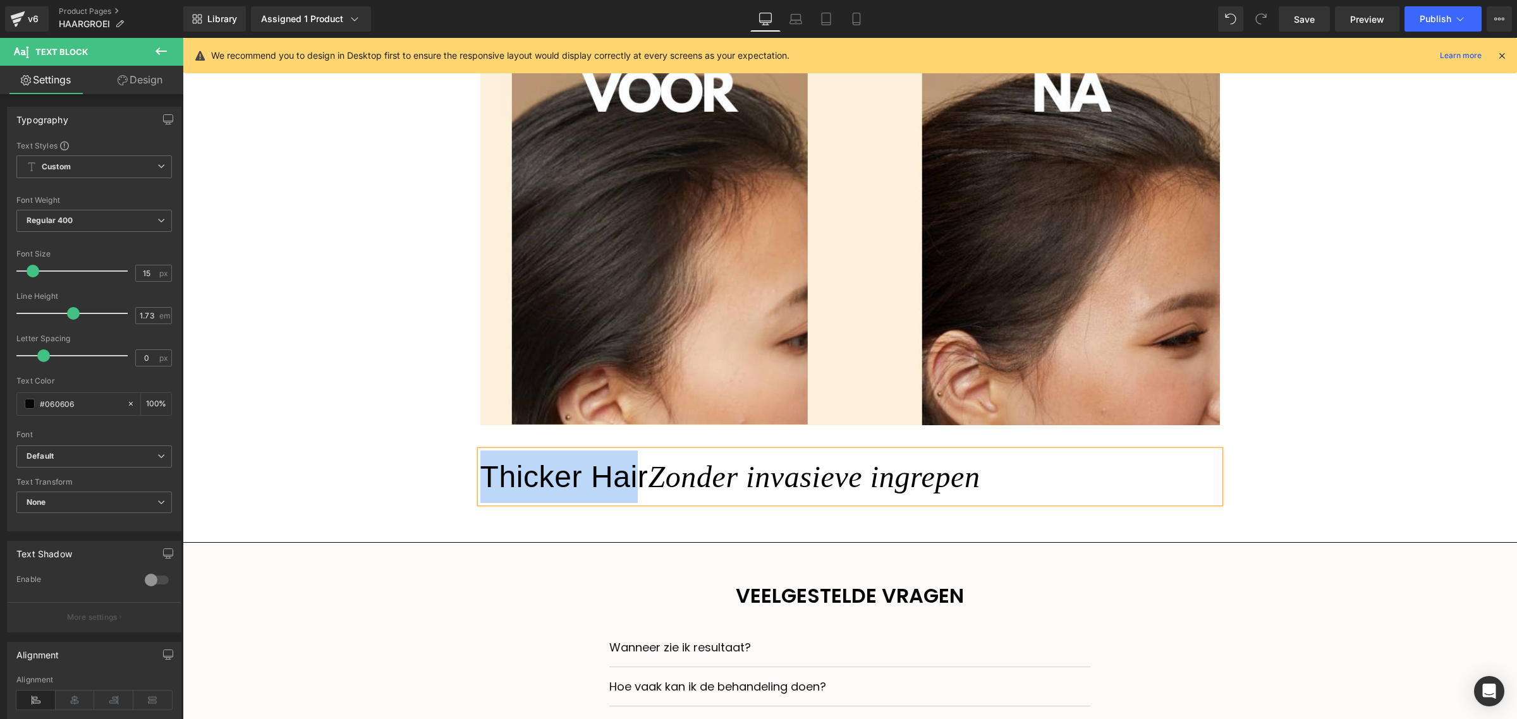
drag, startPoint x: 634, startPoint y: 479, endPoint x: 482, endPoint y: 476, distance: 151.7
click at [482, 476] on h3 "Thicker Hair Zonder invasieve ingrepen" at bounding box center [849, 477] width 739 height 52
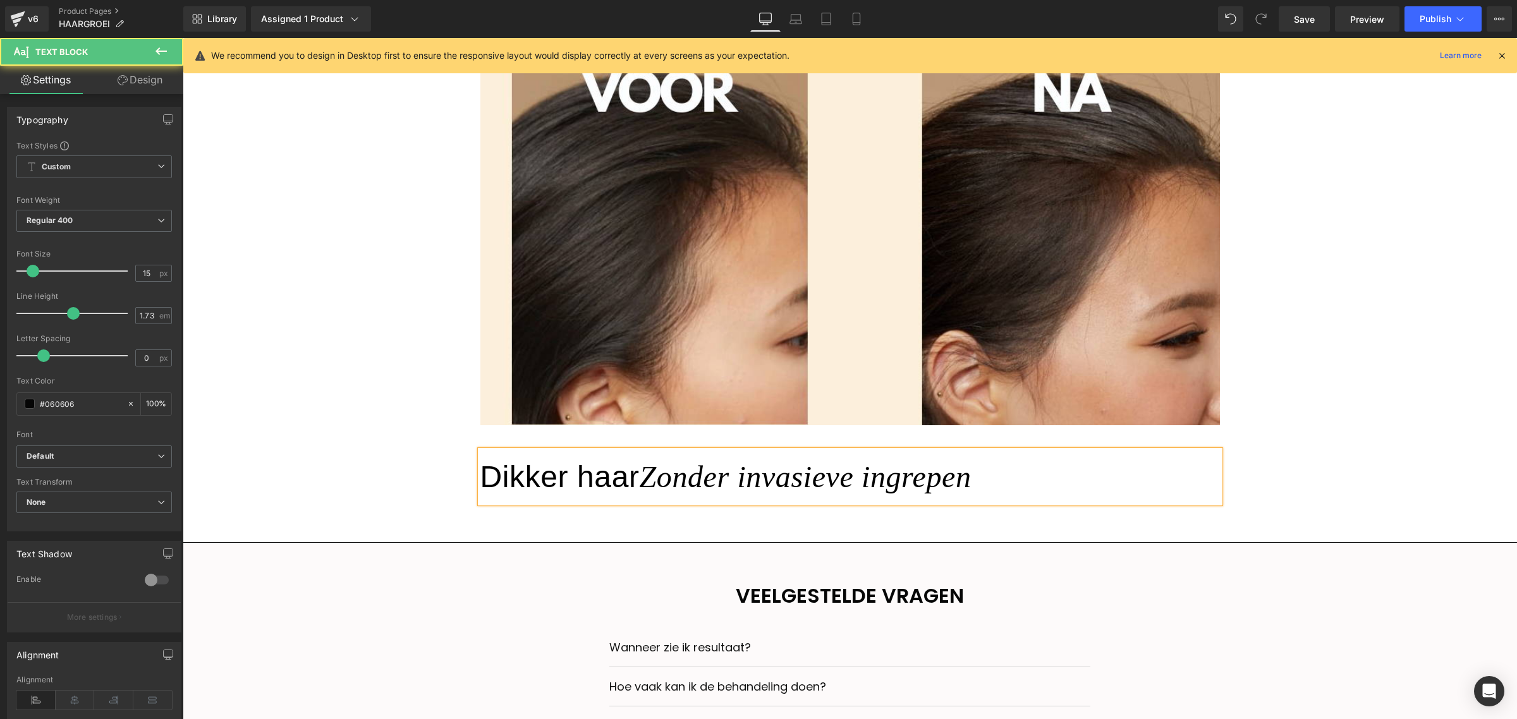
click at [1023, 484] on h3 "Dikker haar Zonder invasieve ingrepen" at bounding box center [849, 477] width 739 height 52
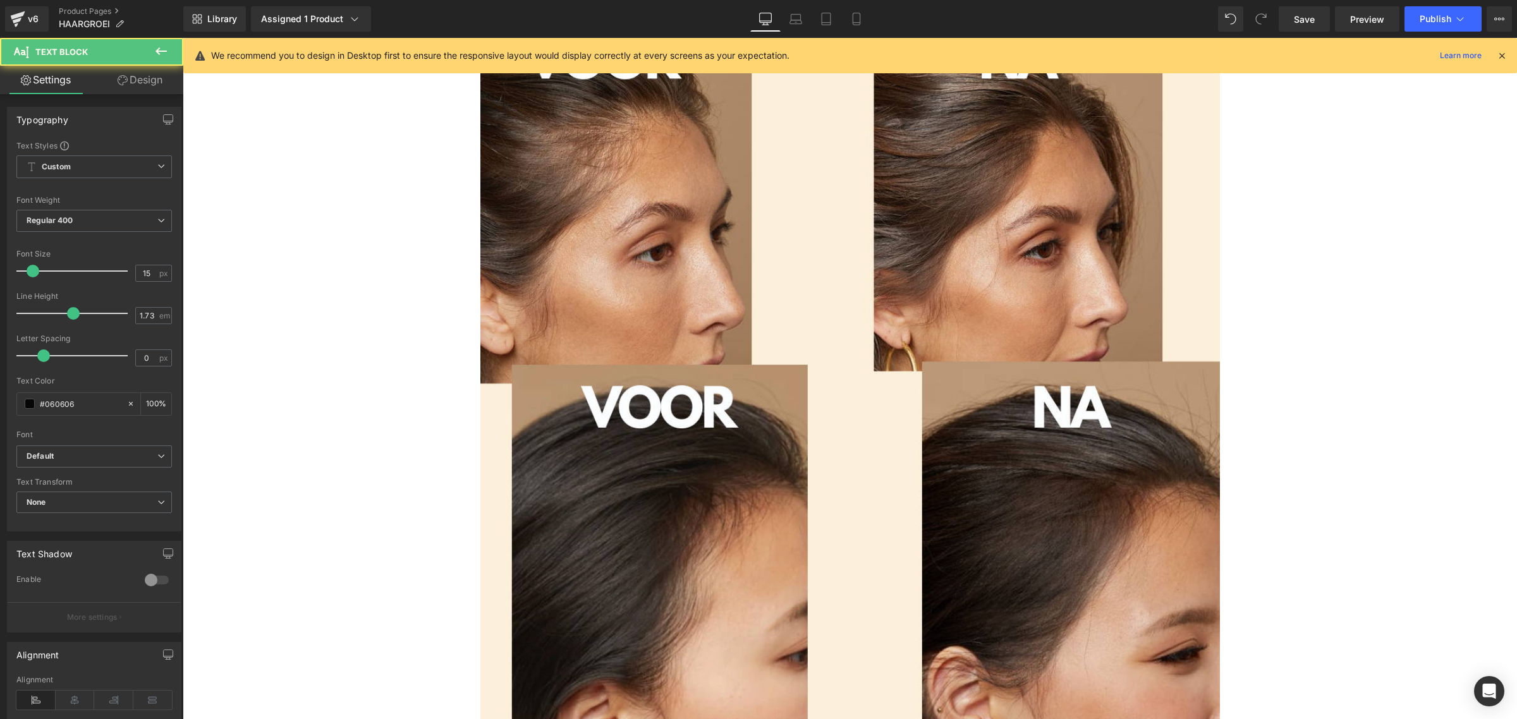
click at [1269, 455] on div at bounding box center [850, 187] width 1334 height 3240
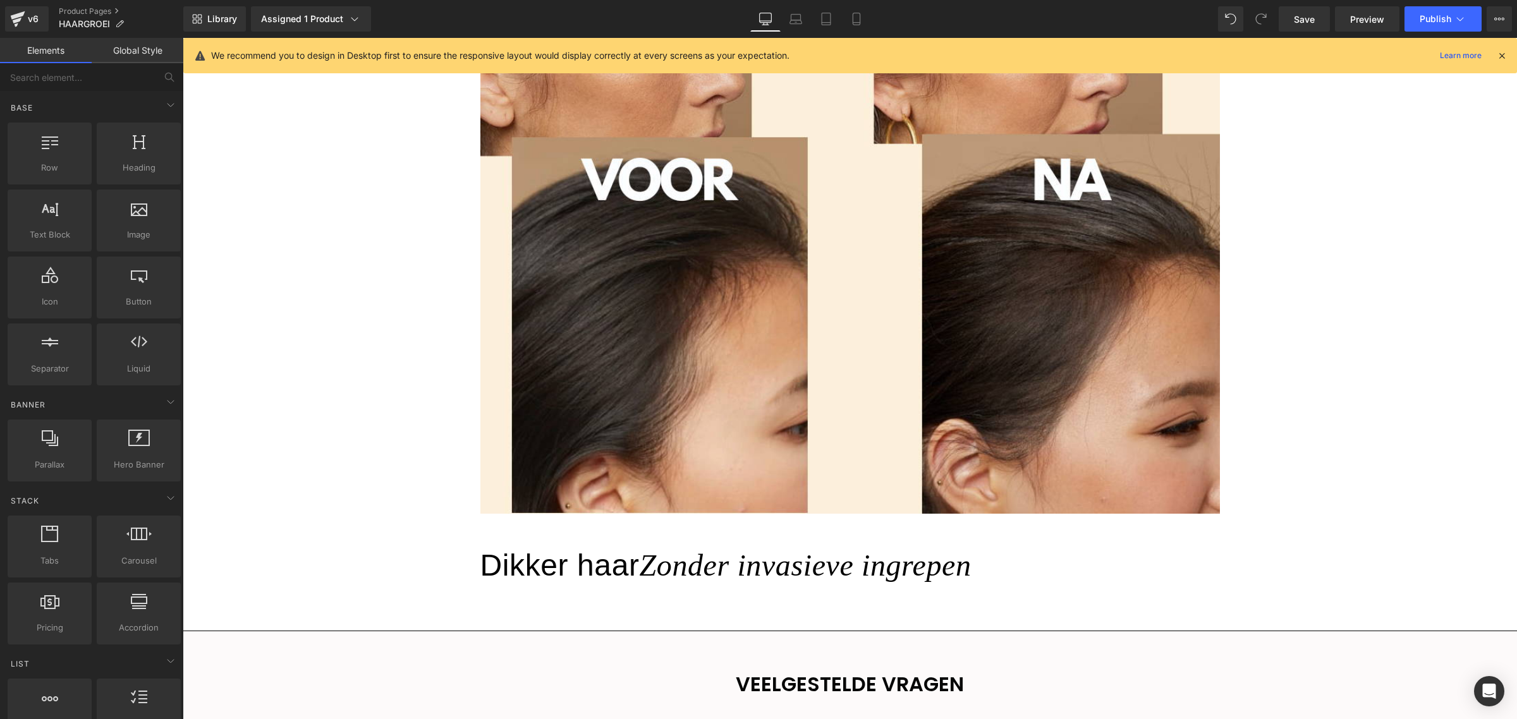
scroll to position [1793, 0]
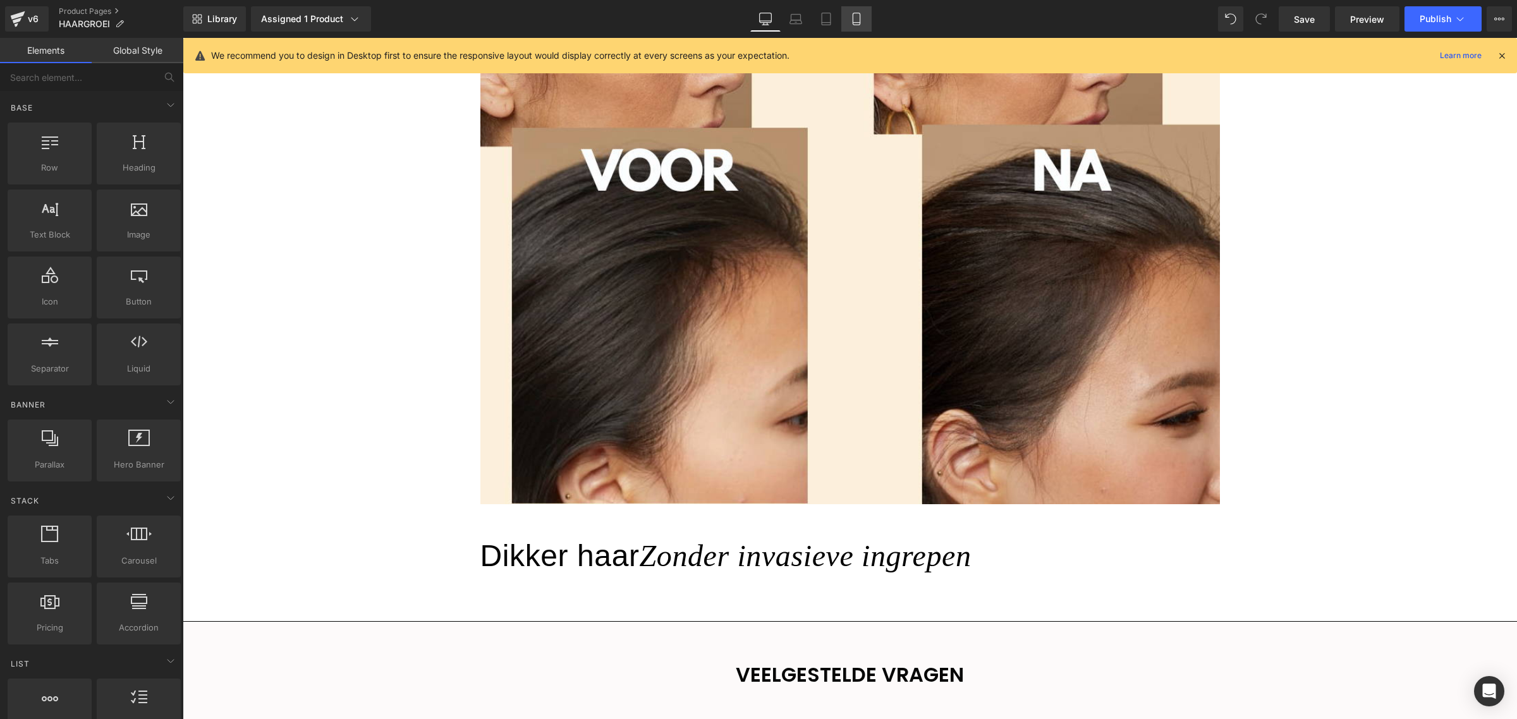
click at [856, 19] on icon at bounding box center [856, 19] width 13 height 13
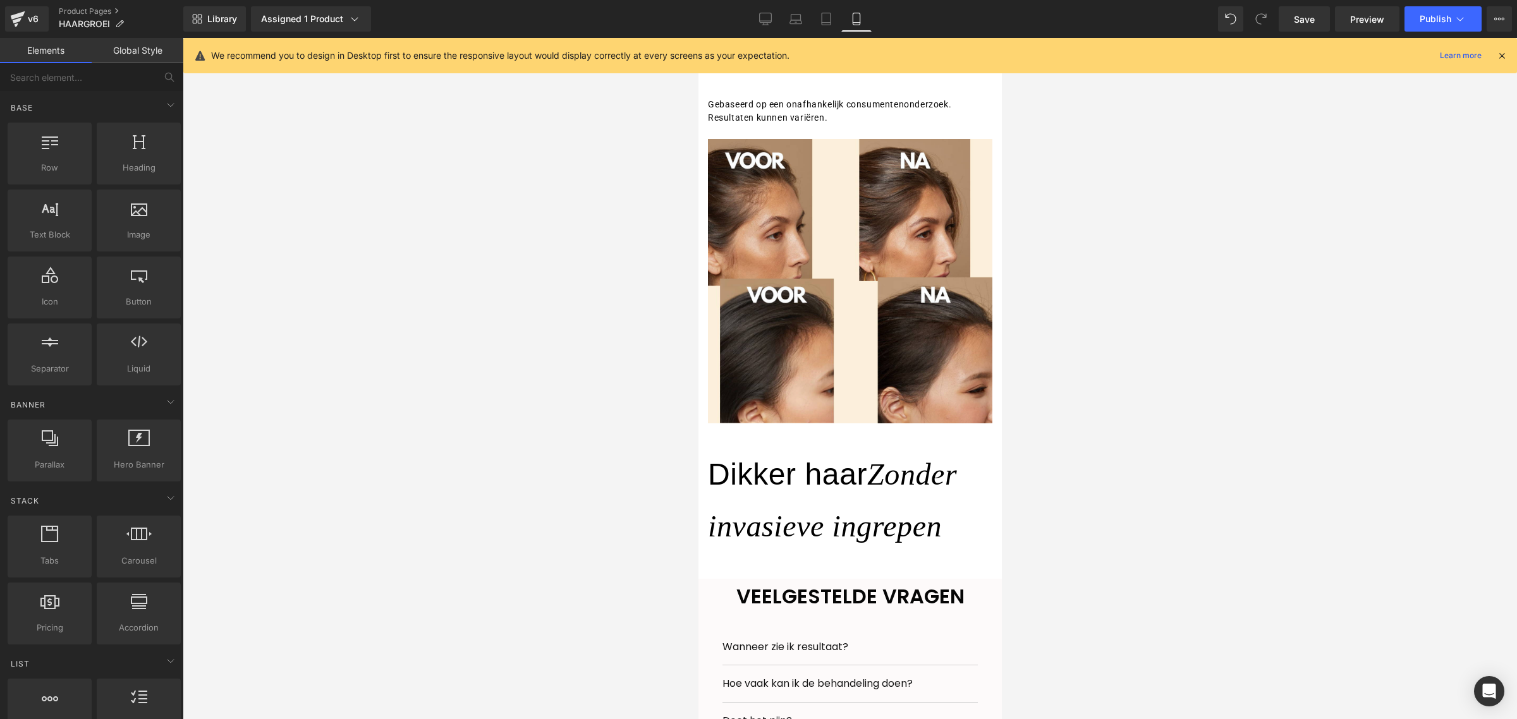
scroll to position [1810, 0]
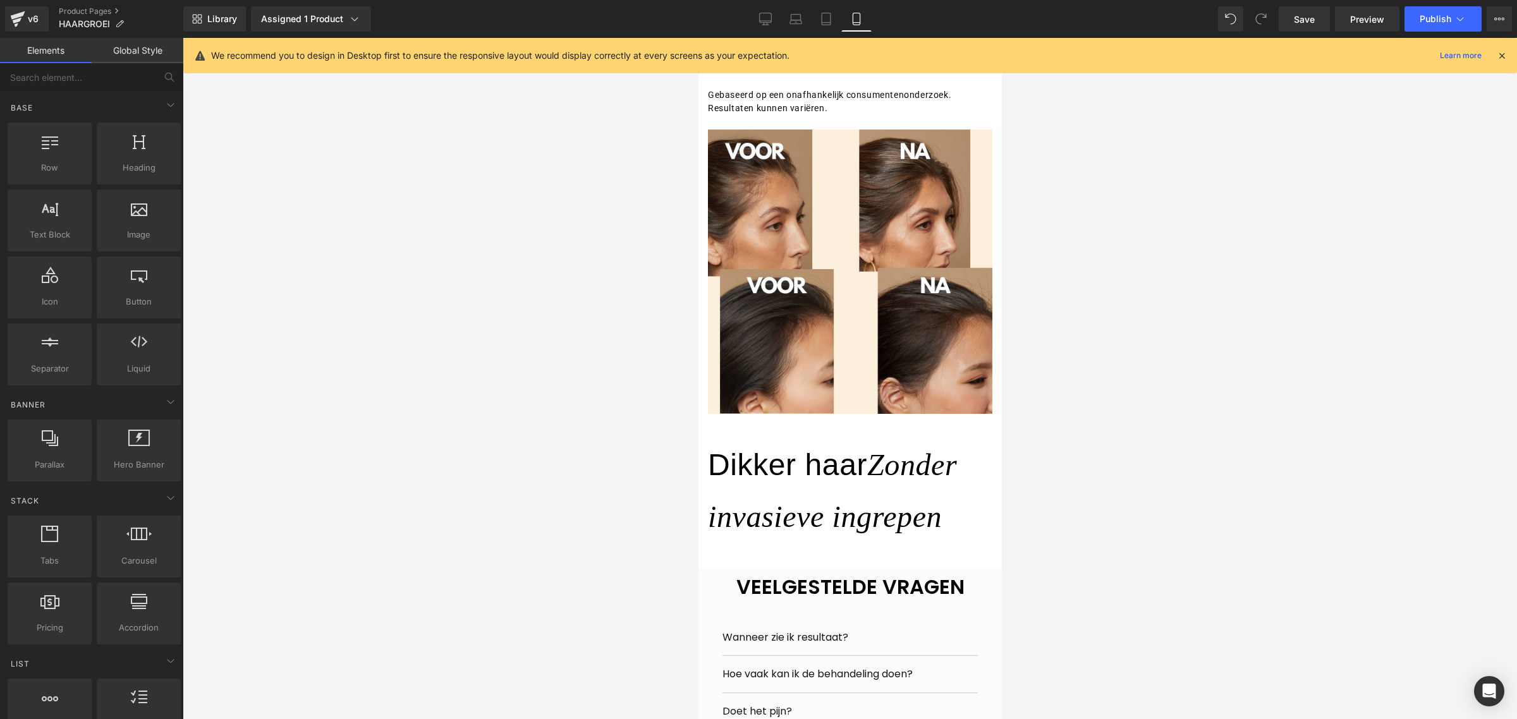
click at [776, 480] on h3 "Dikker haar Zonder invasieve ingrepen" at bounding box center [849, 491] width 284 height 104
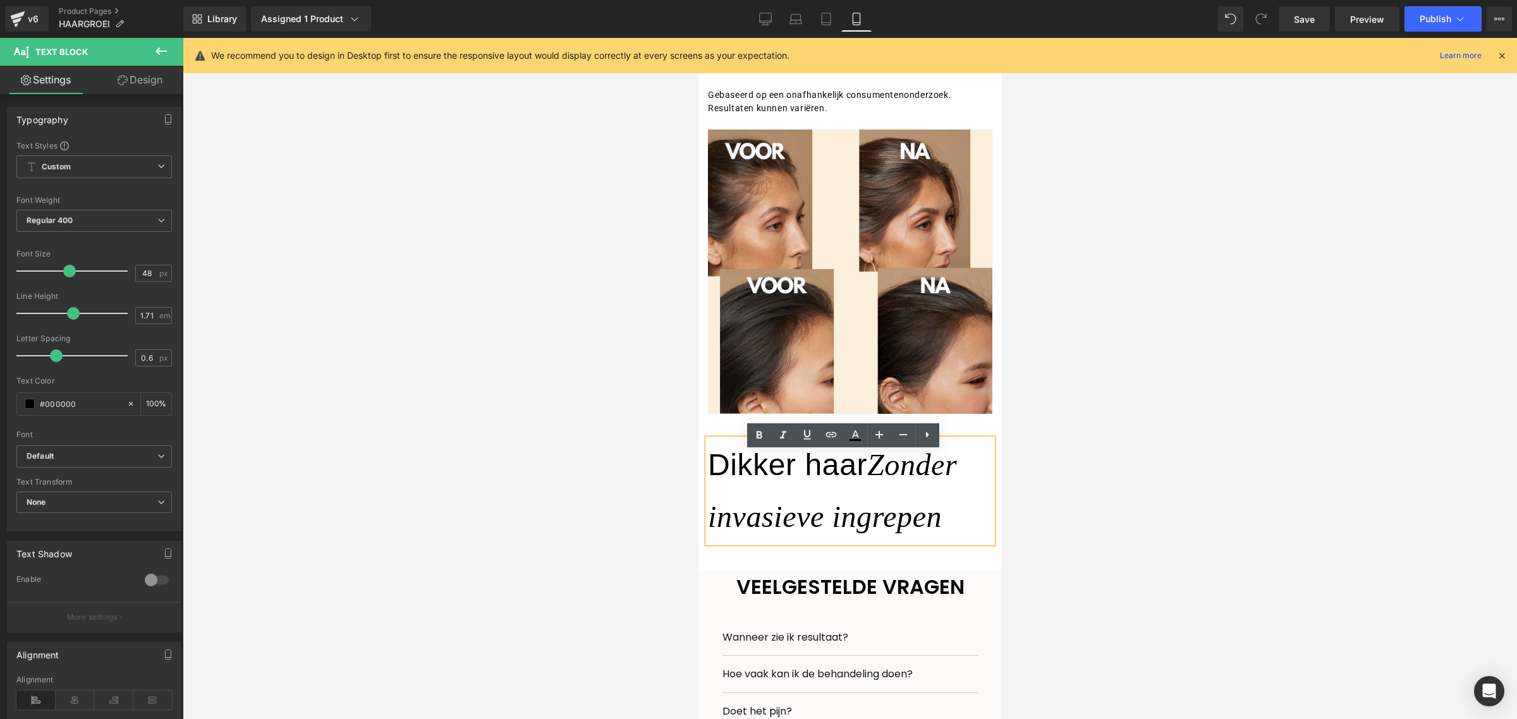
click at [646, 454] on div at bounding box center [850, 378] width 1334 height 681
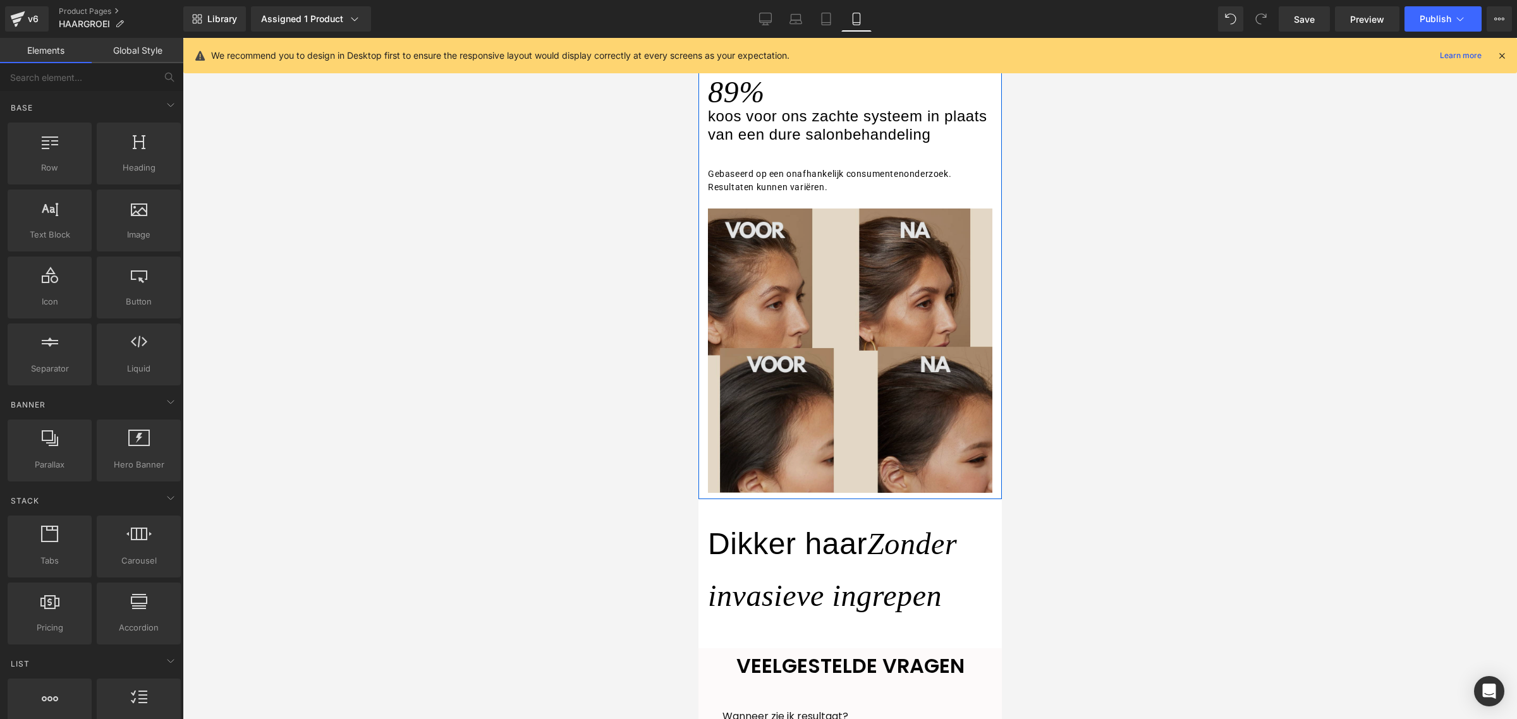
scroll to position [1889, 0]
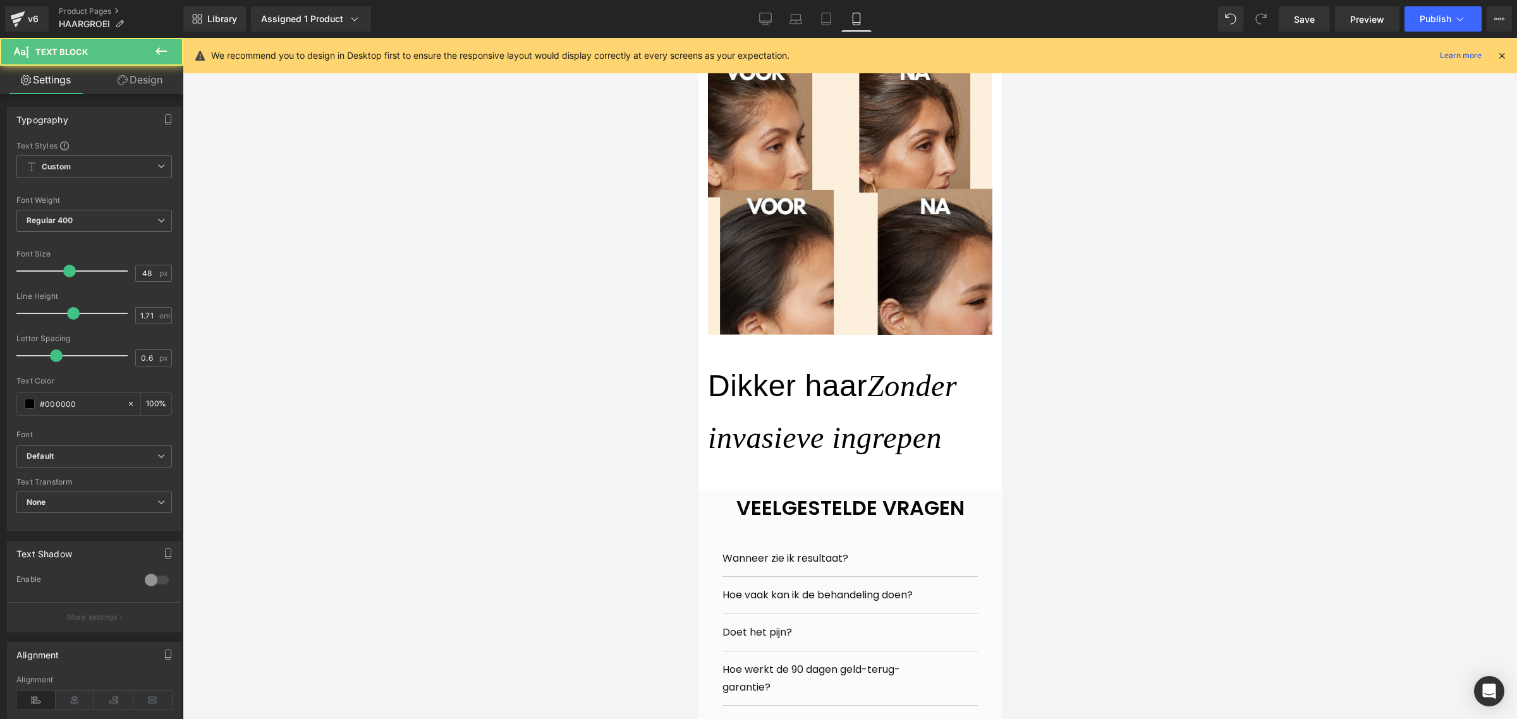
click at [798, 430] on h3 "Dikker haar Zonder invasieve ingrepen" at bounding box center [849, 412] width 284 height 104
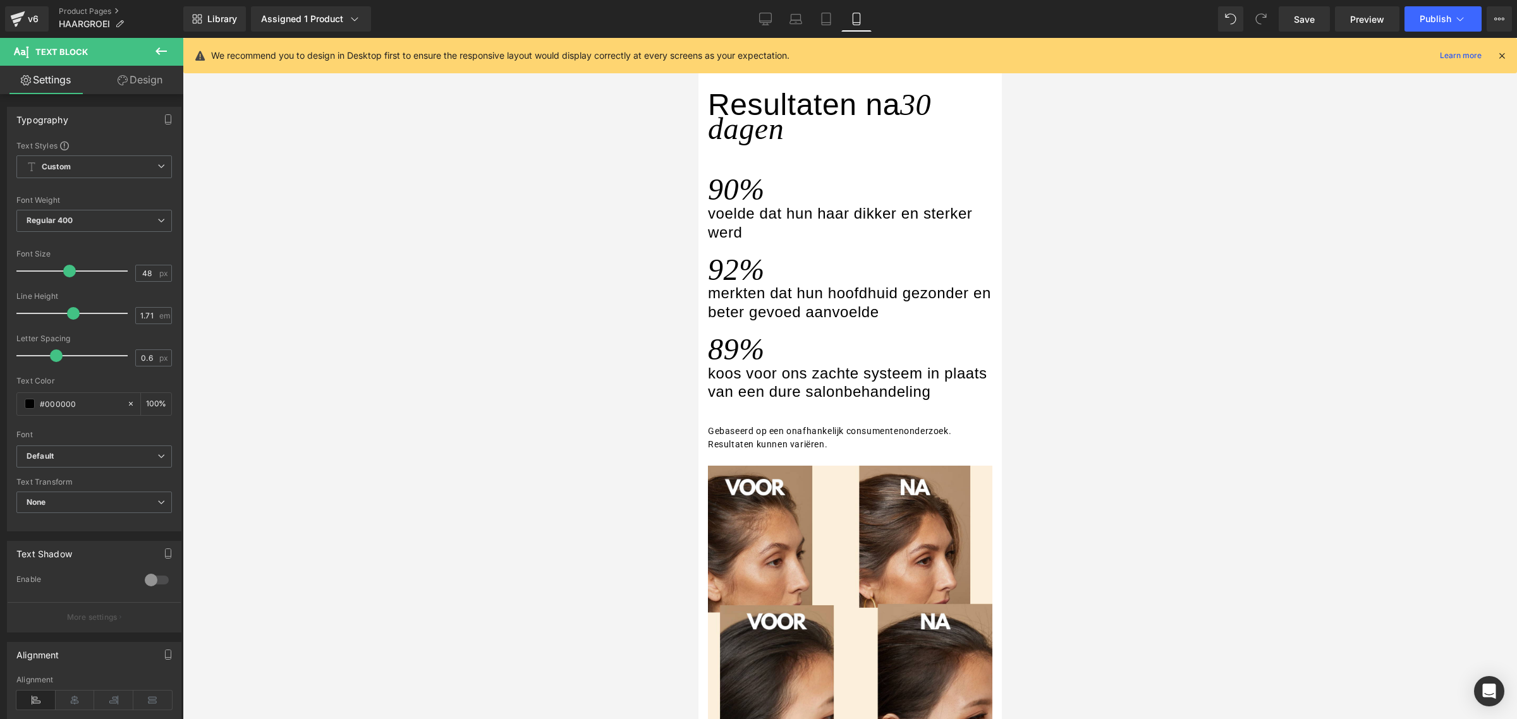
scroll to position [1336, 0]
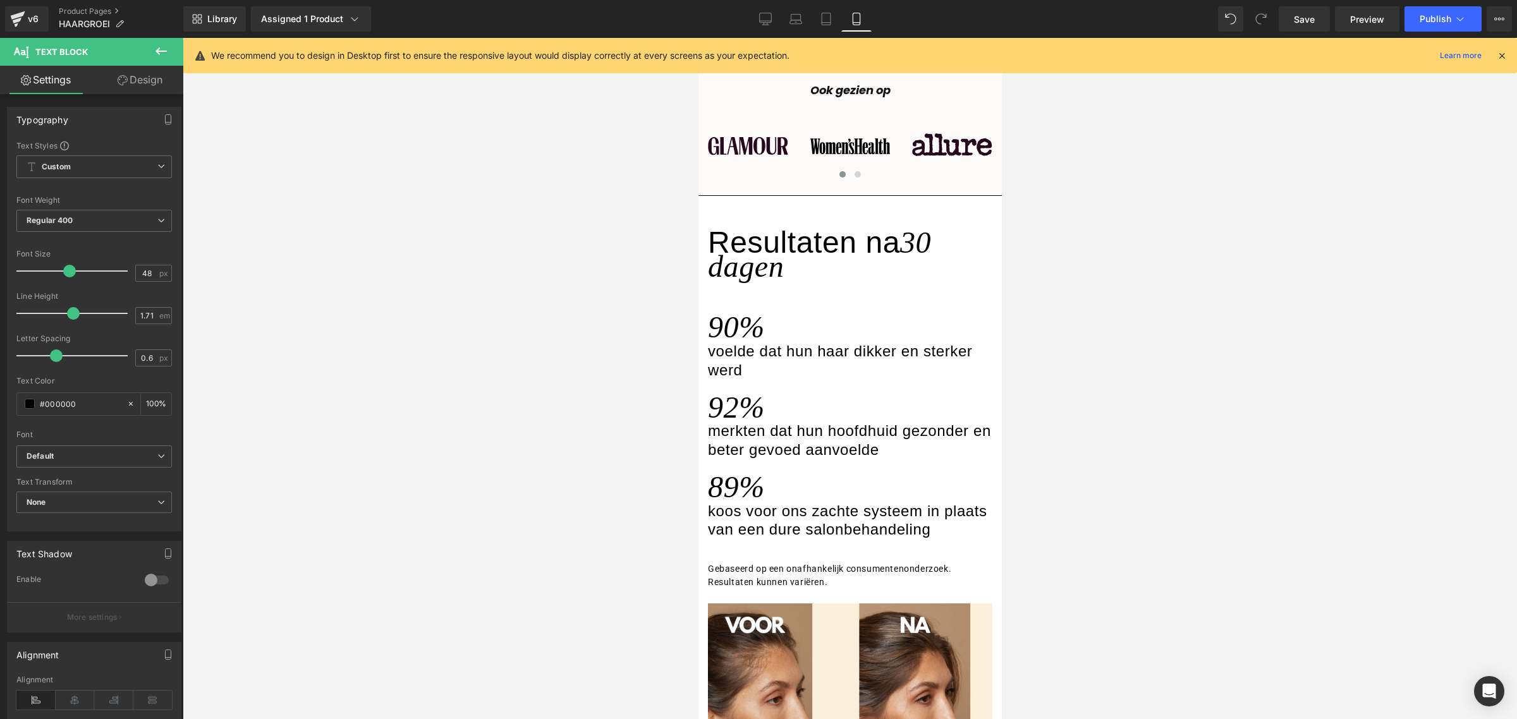
click at [782, 283] on h3 "30 dagen" at bounding box center [818, 255] width 223 height 58
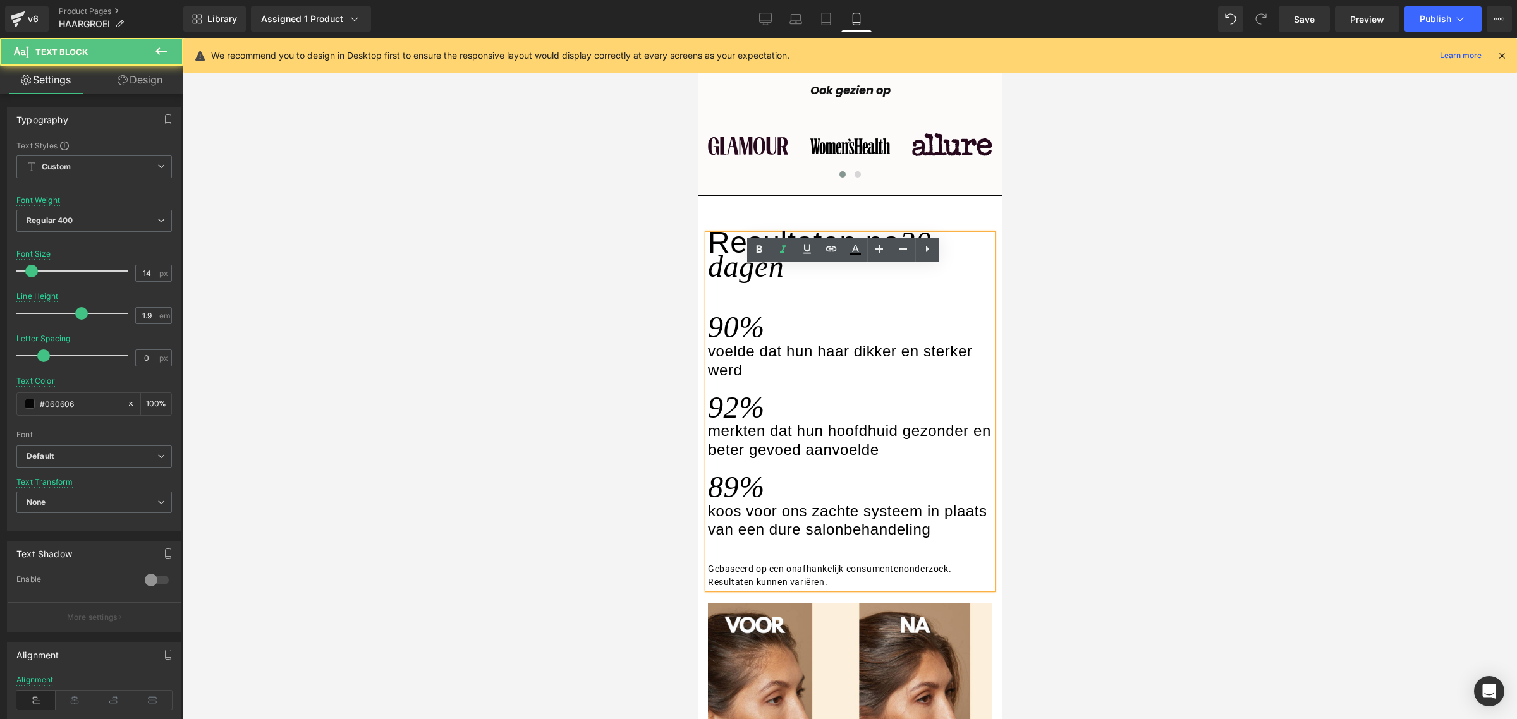
click at [789, 282] on div "Resultaten na 30 dagen" at bounding box center [849, 257] width 284 height 47
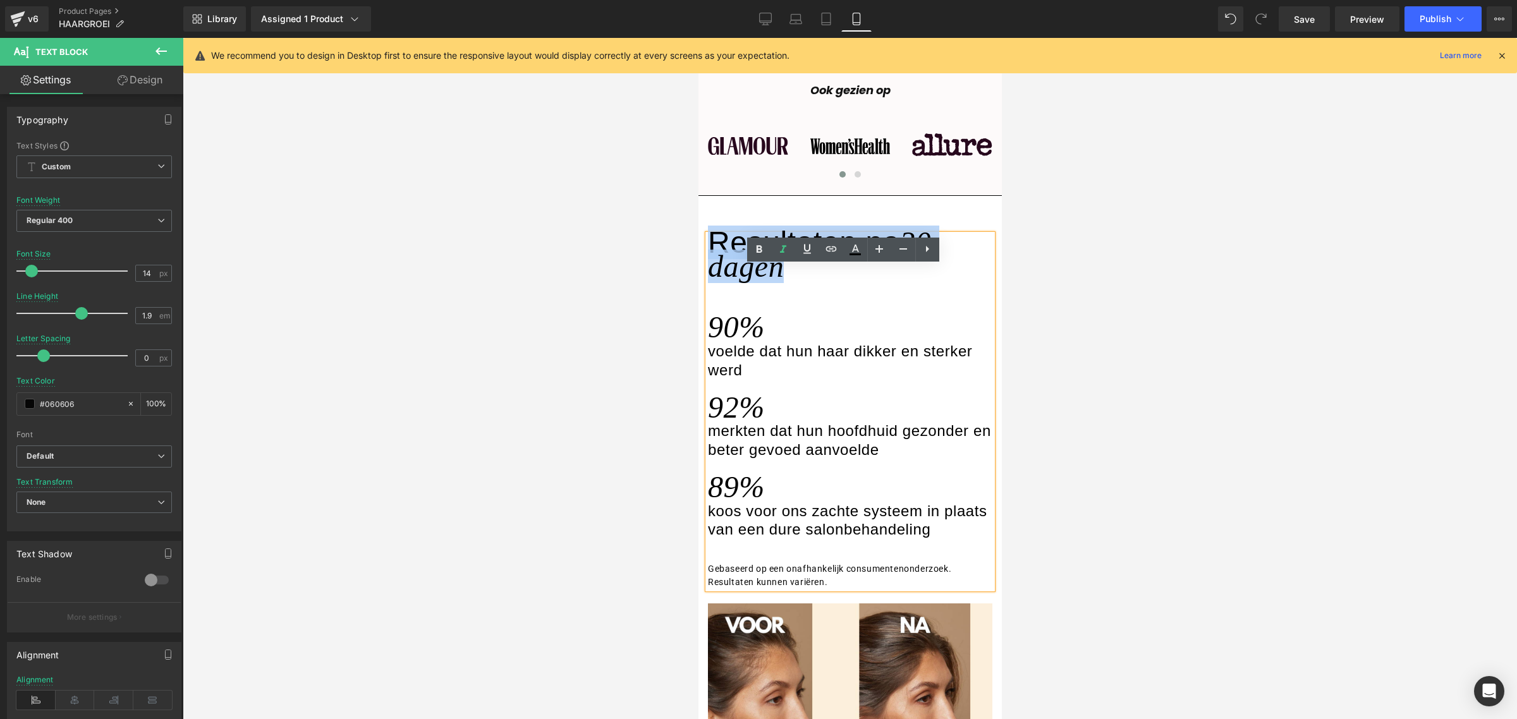
click at [789, 282] on div "Resultaten na 30 dagen" at bounding box center [849, 257] width 284 height 47
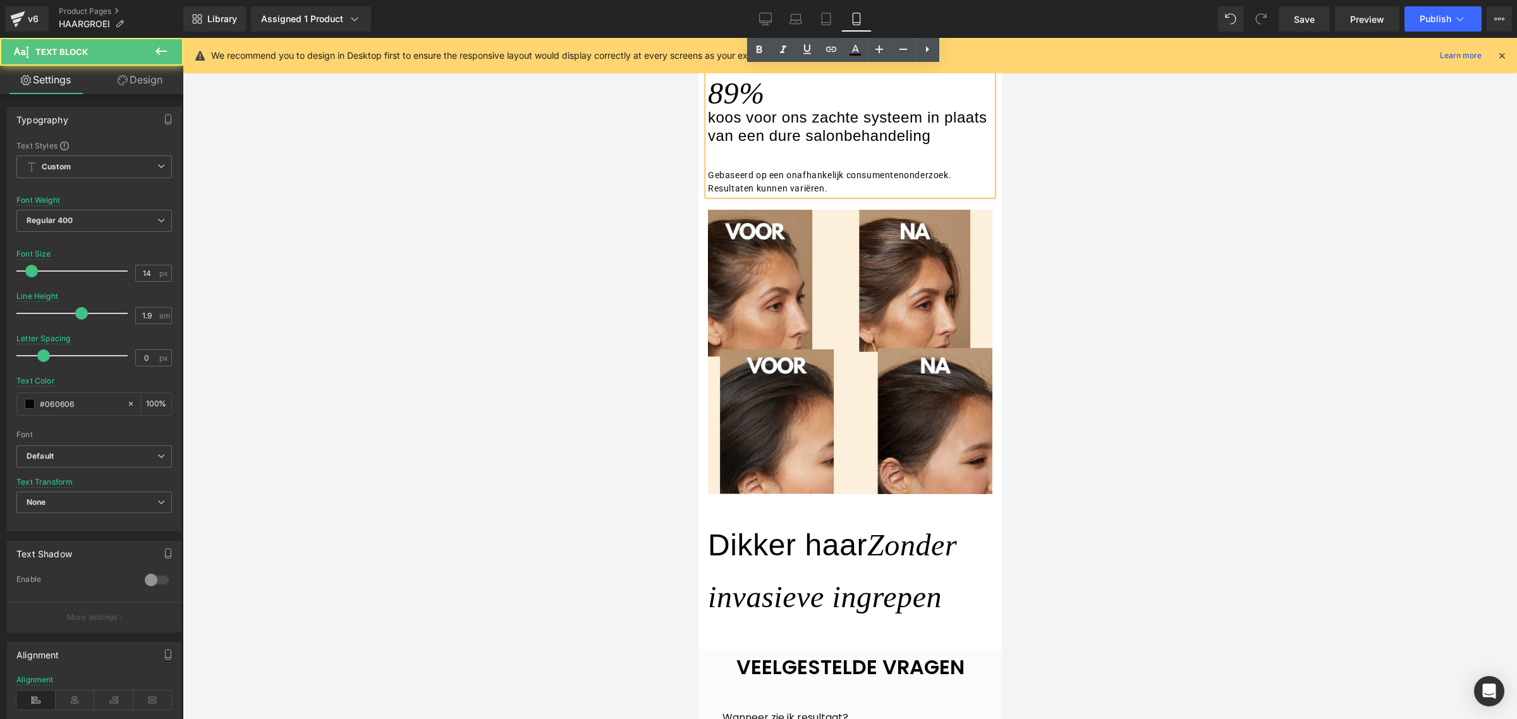
scroll to position [1731, 0]
click at [808, 569] on h3 "Dikker haar Zonder invasieve ingrepen" at bounding box center [849, 570] width 284 height 104
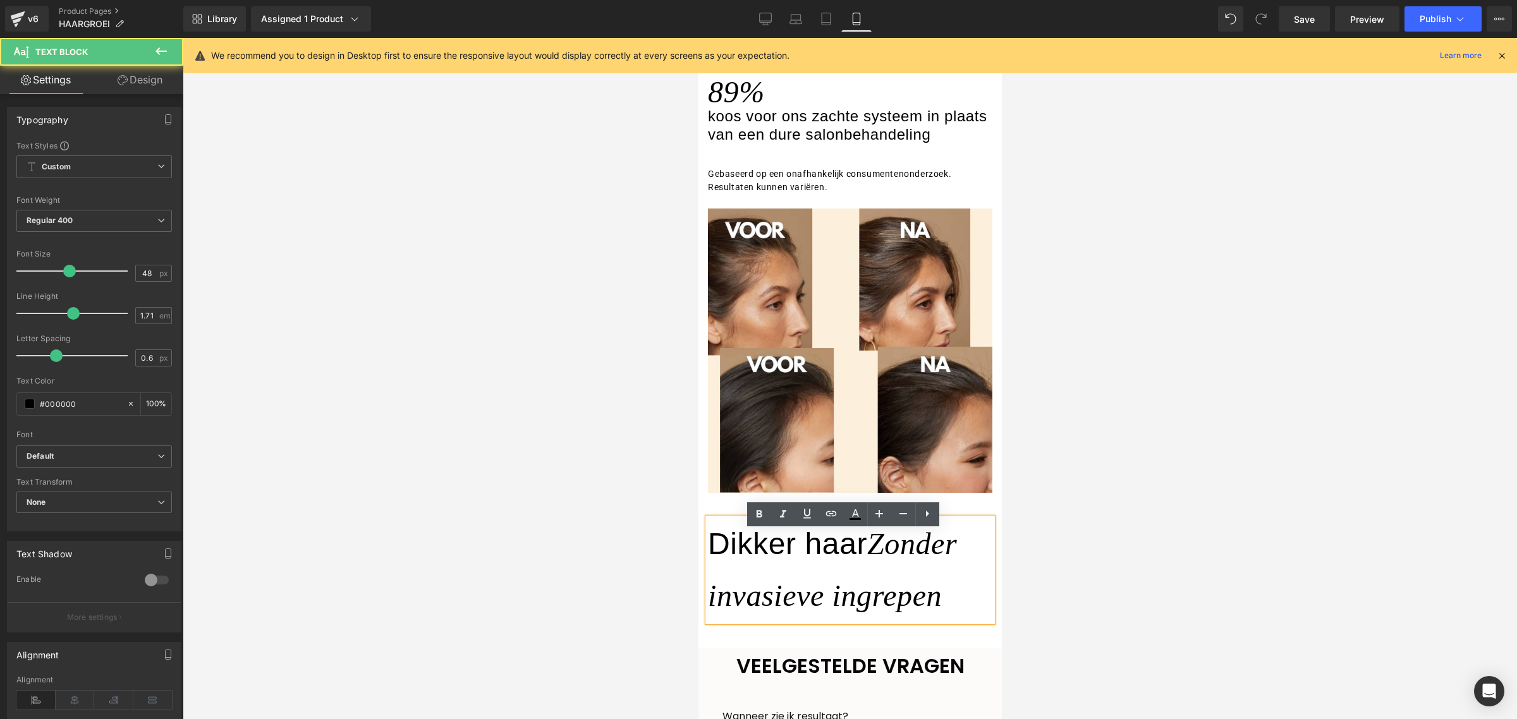
click at [815, 593] on span "Zonder invasieve ingrepen" at bounding box center [831, 569] width 249 height 85
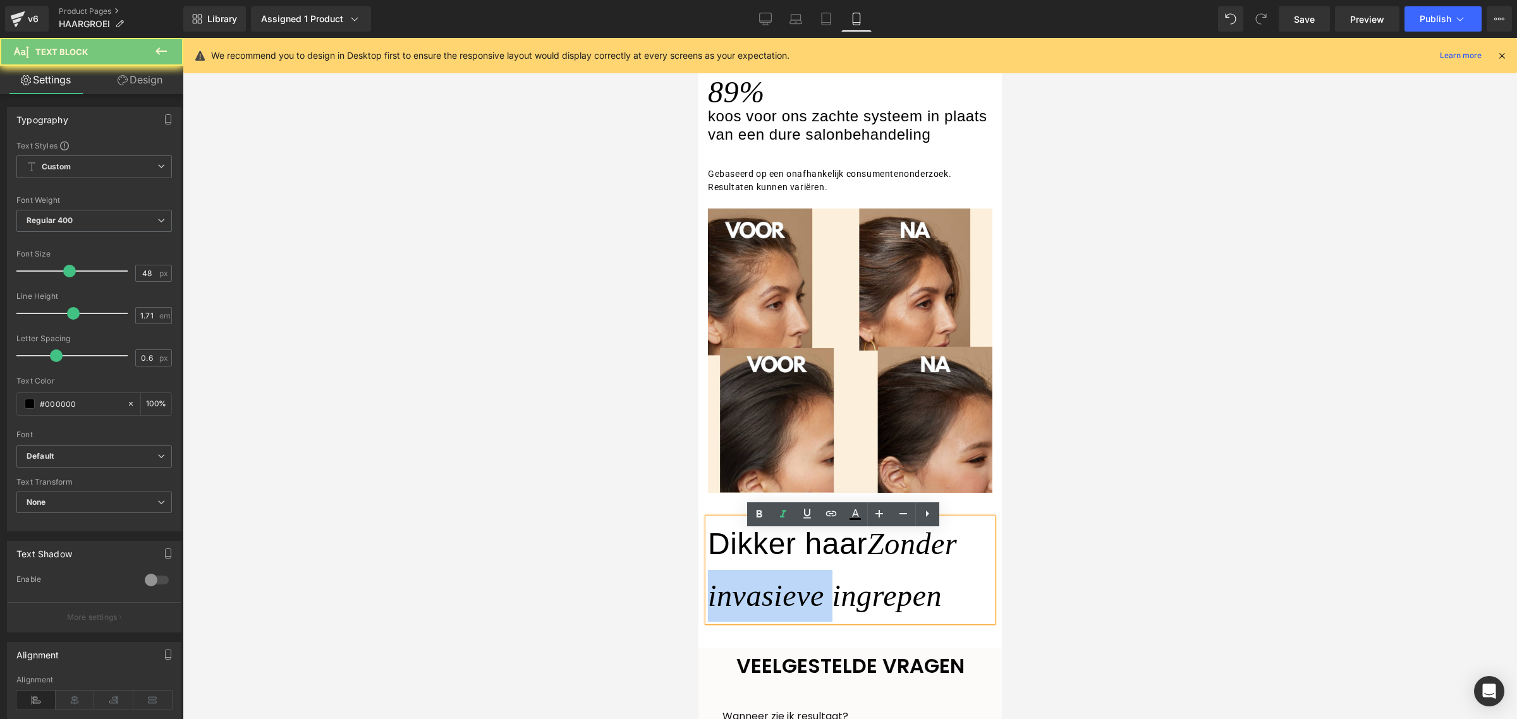
click at [815, 593] on span "Zonder invasieve ingrepen" at bounding box center [831, 569] width 249 height 85
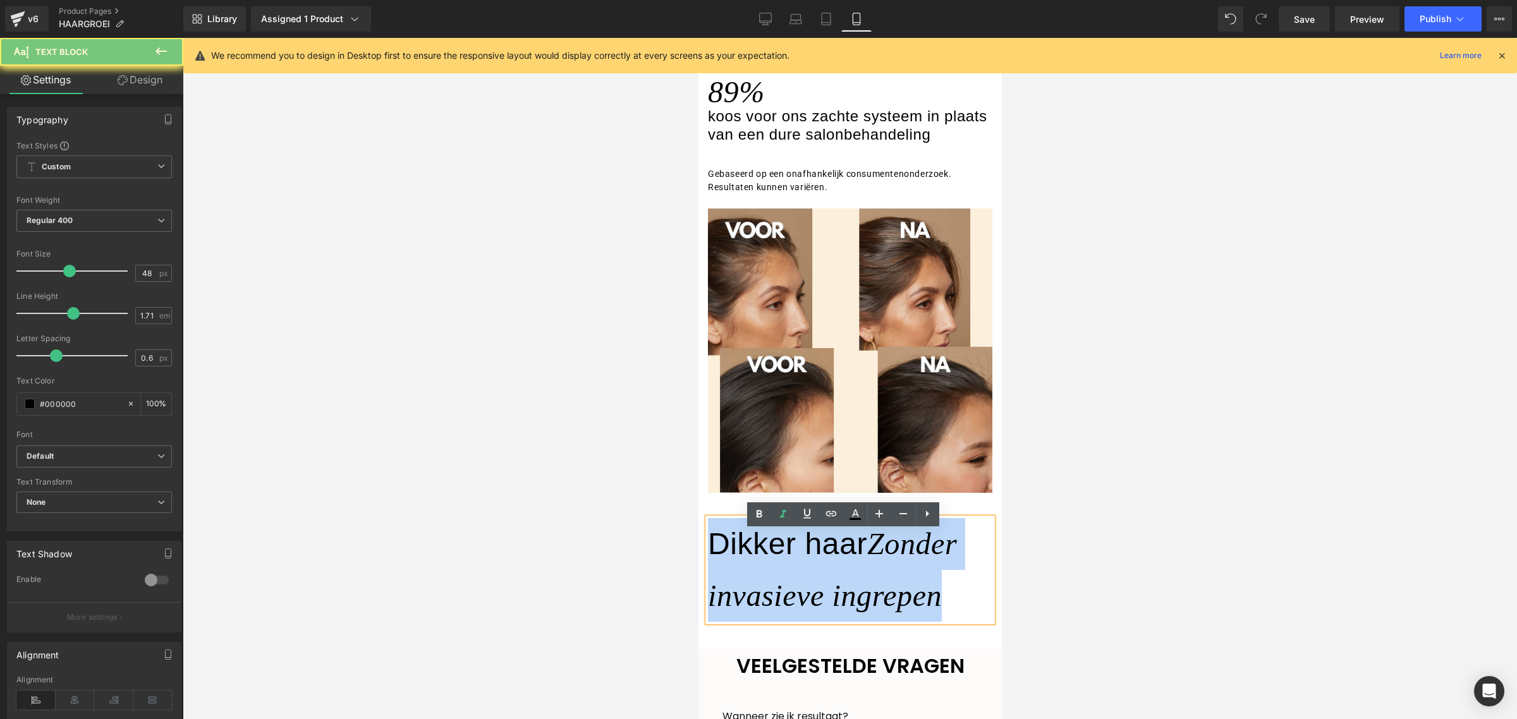
click at [815, 593] on span "Zonder invasieve ingrepen" at bounding box center [831, 569] width 249 height 85
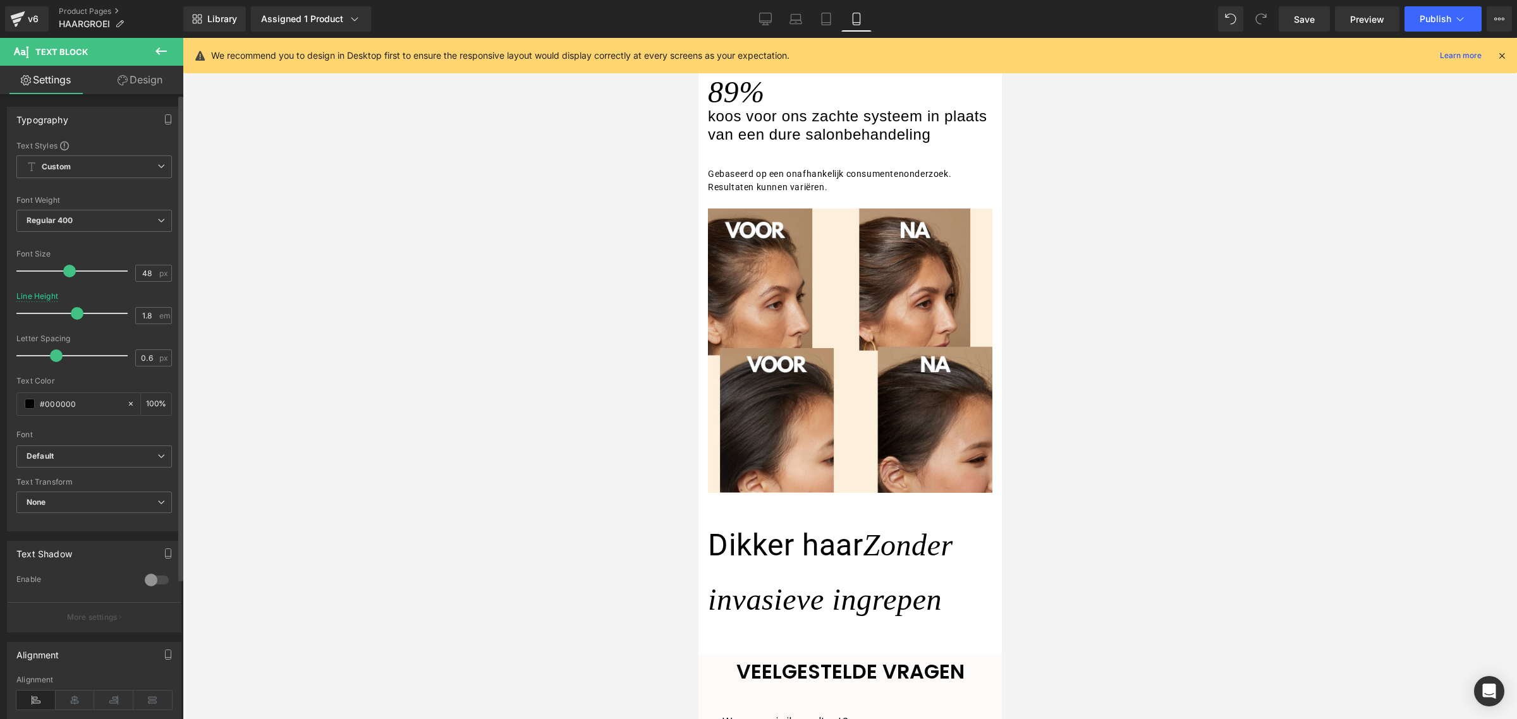
type input "1.9"
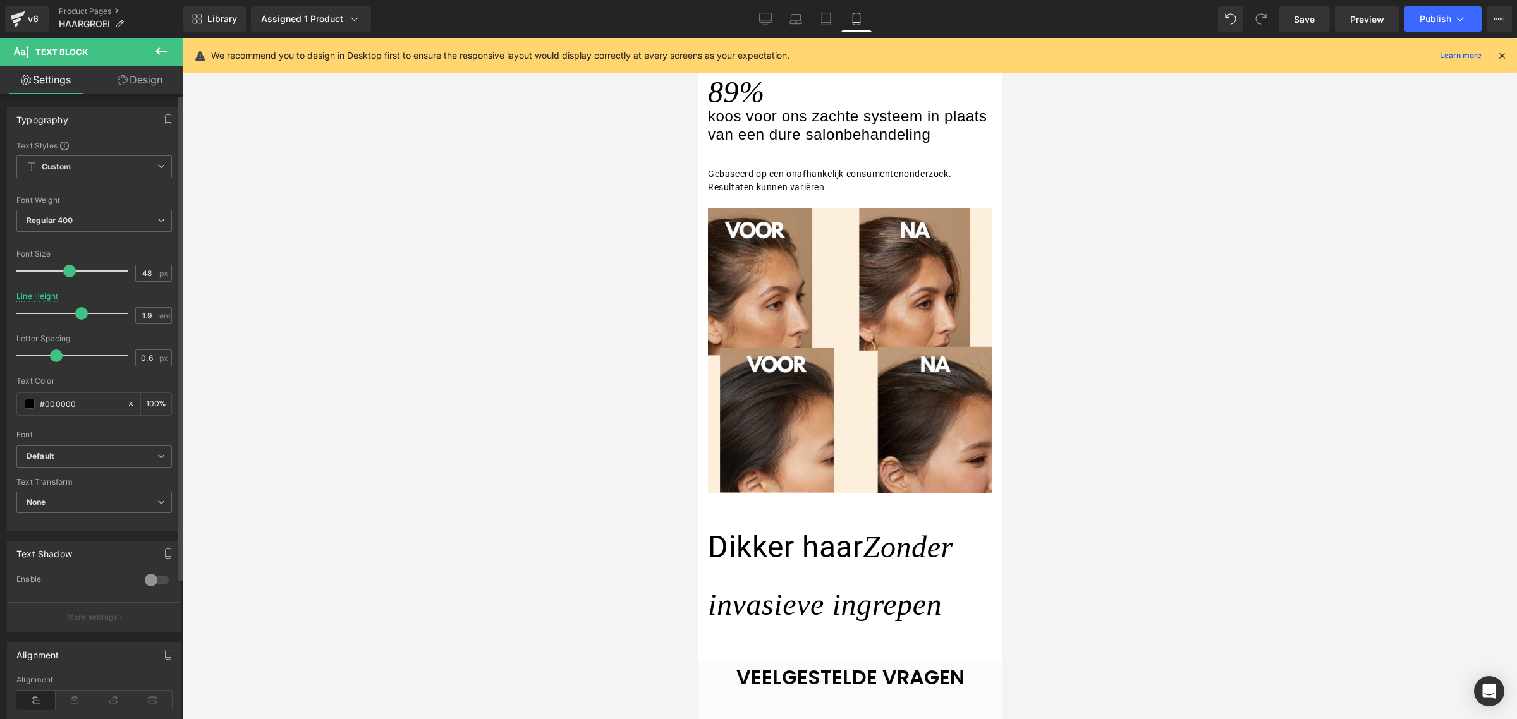
drag, startPoint x: 68, startPoint y: 317, endPoint x: 76, endPoint y: 318, distance: 7.7
click at [76, 318] on span at bounding box center [81, 313] width 13 height 13
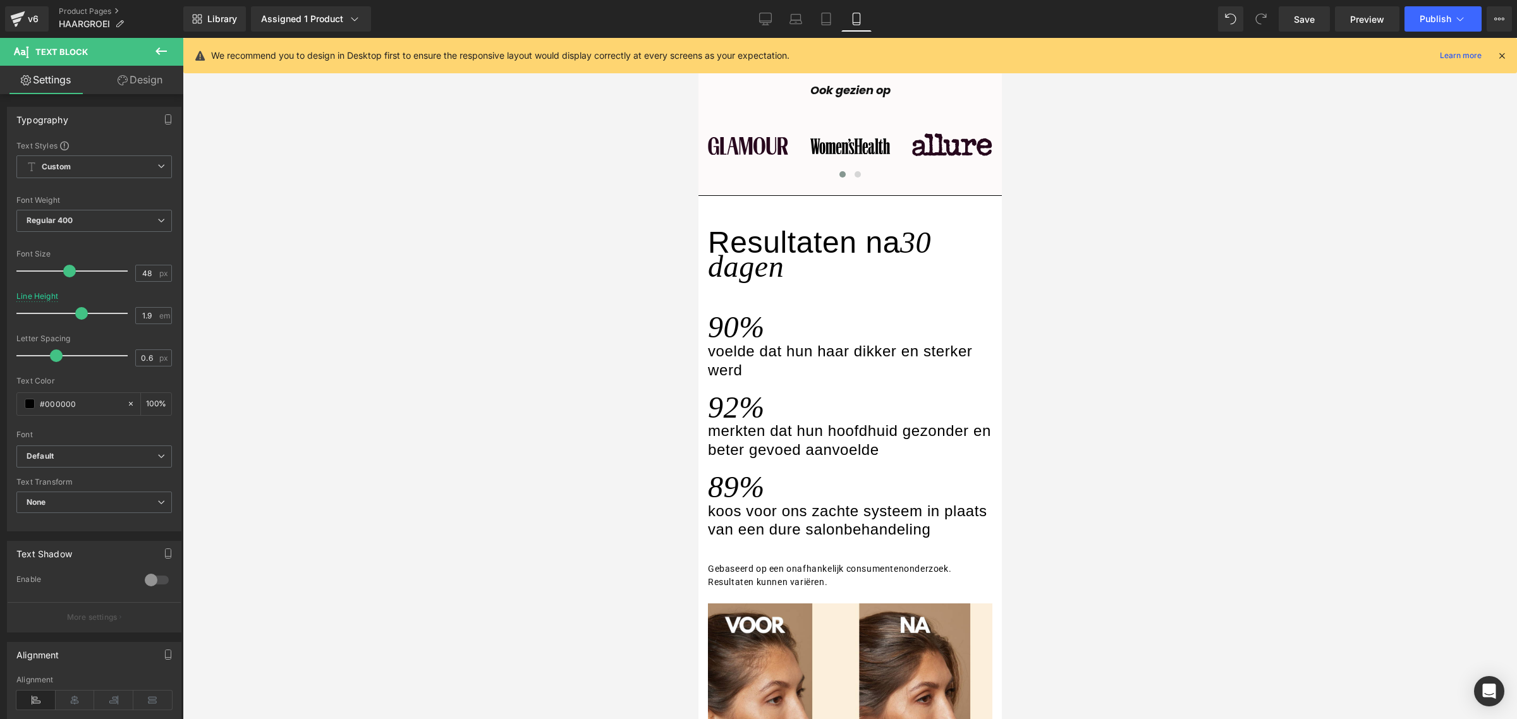
click at [798, 259] on h3 "Resultaten na" at bounding box center [803, 242] width 192 height 33
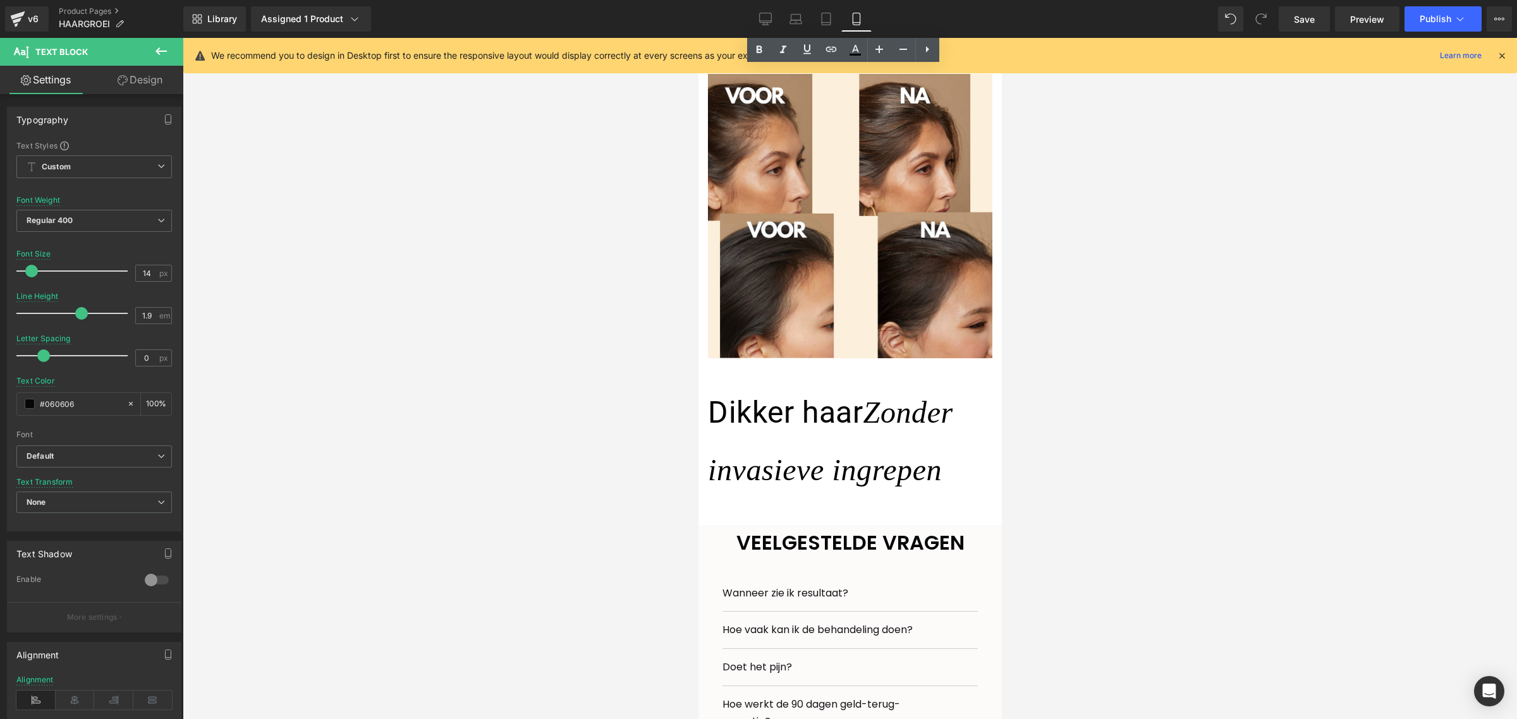
scroll to position [1889, 0]
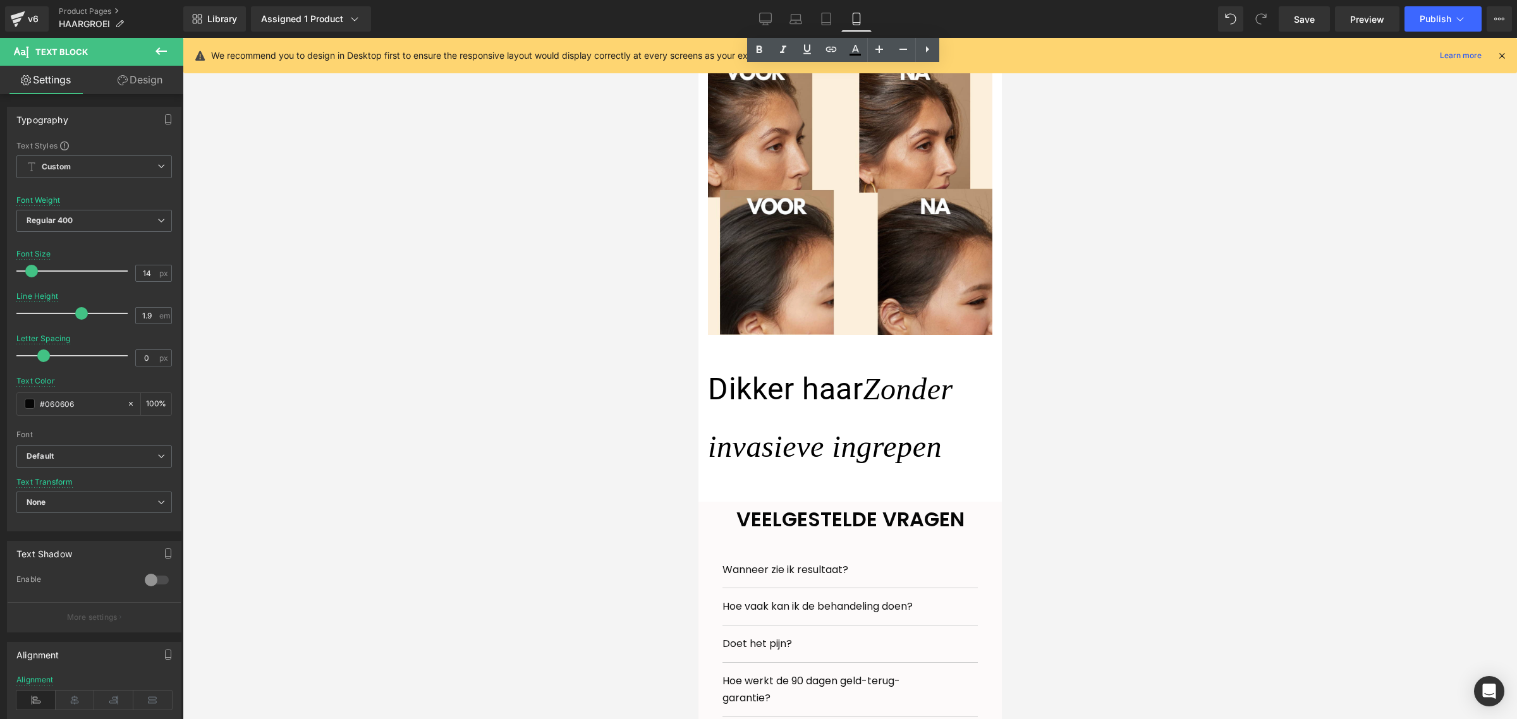
click at [802, 422] on div "Dikker haar Zonder invasieve ingrepen" at bounding box center [849, 417] width 284 height 115
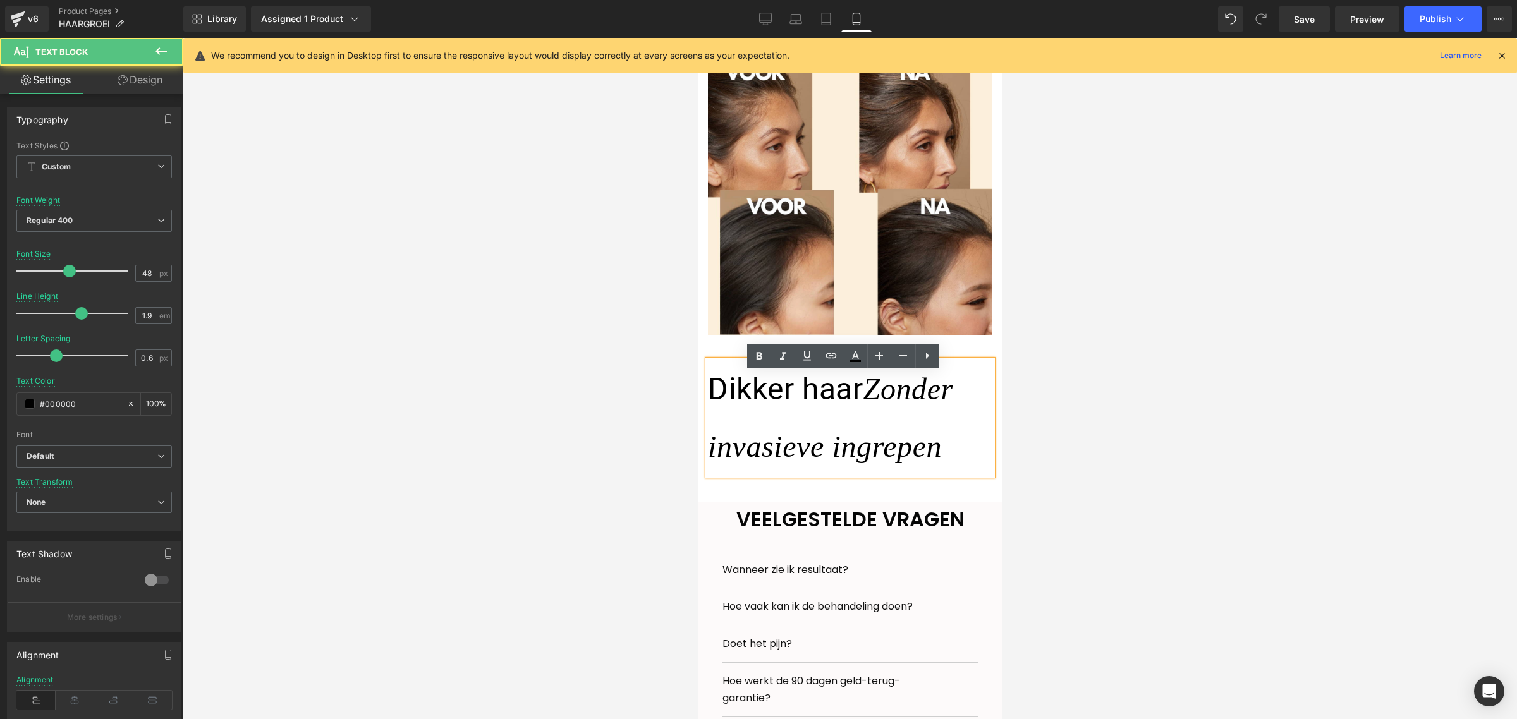
click at [802, 422] on div "Dikker haar Zonder invasieve ingrepen" at bounding box center [849, 417] width 284 height 115
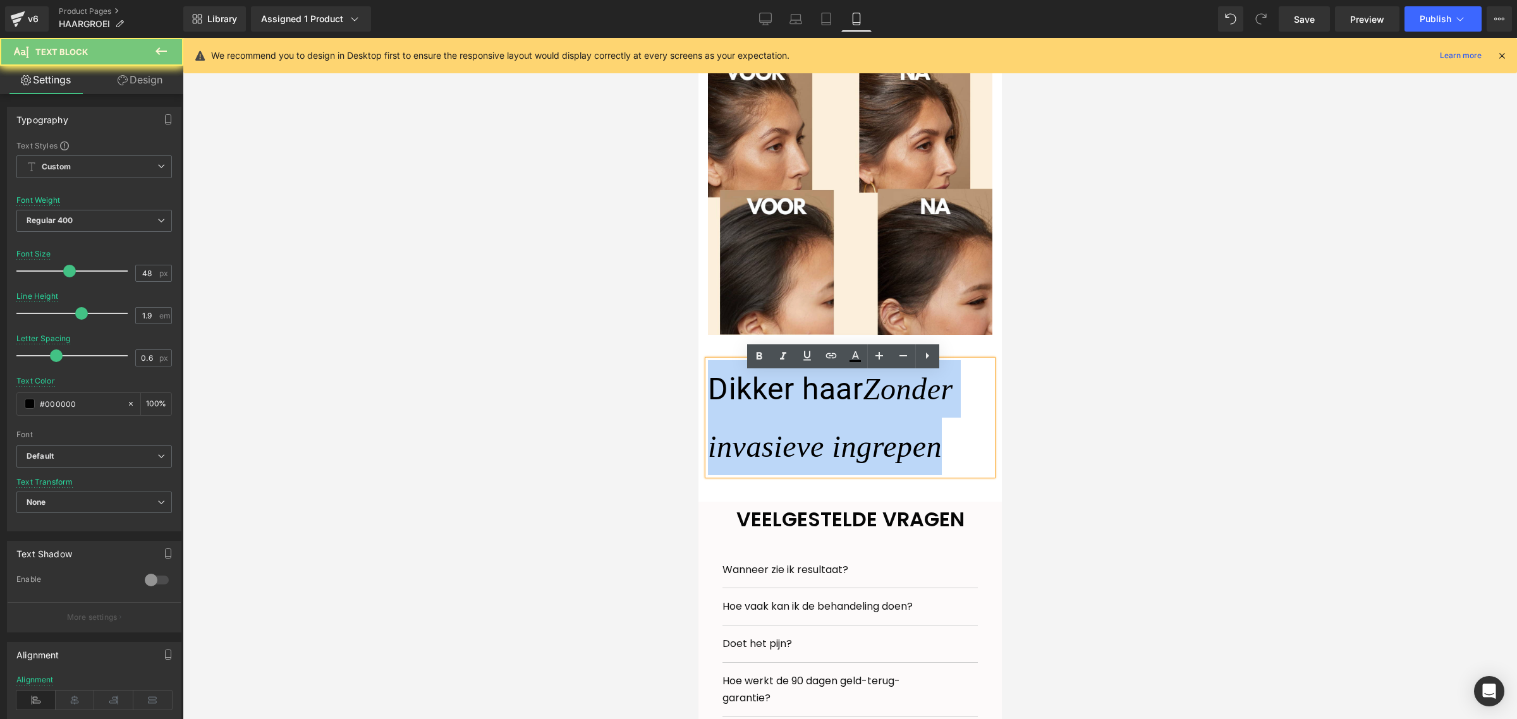
click at [802, 422] on div "Dikker haar Zonder invasieve ingrepen" at bounding box center [849, 417] width 284 height 115
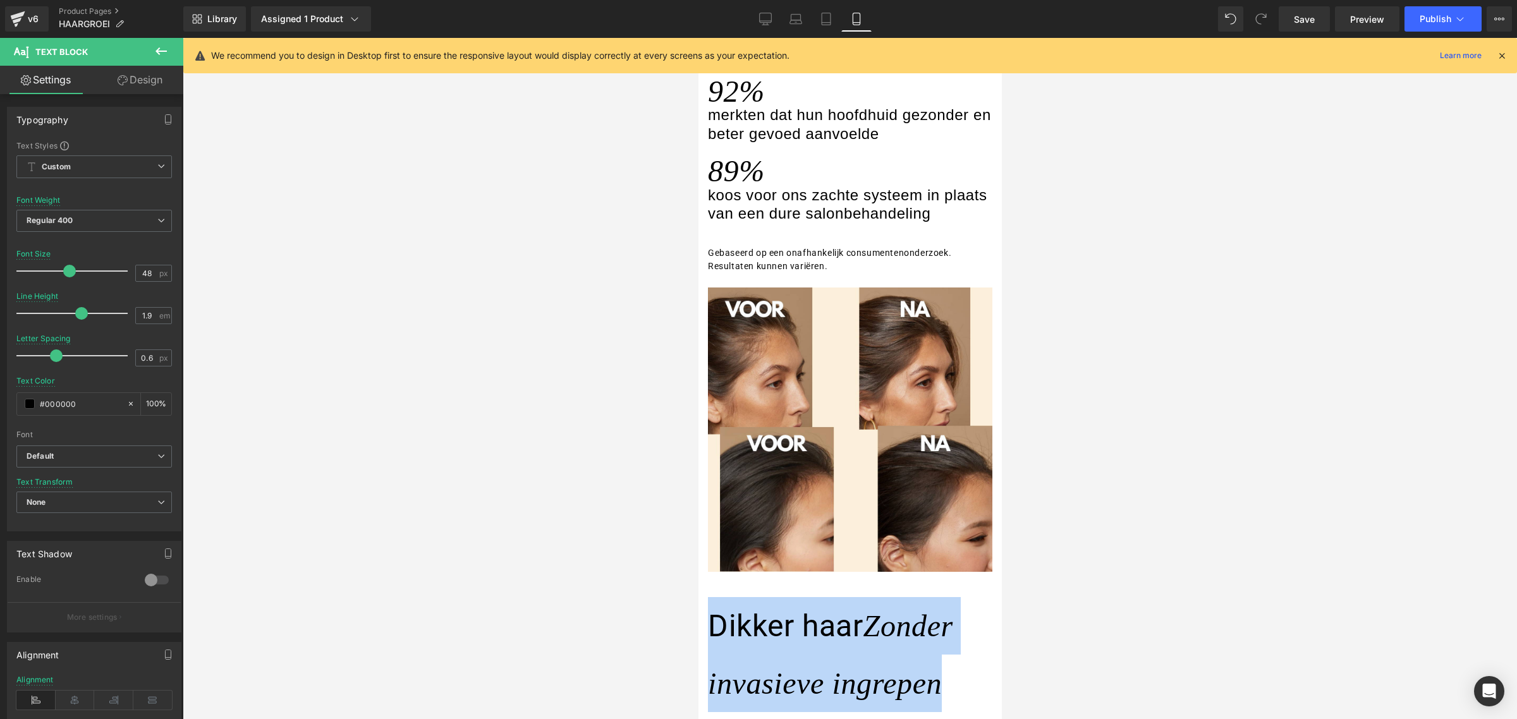
scroll to position [1415, 0]
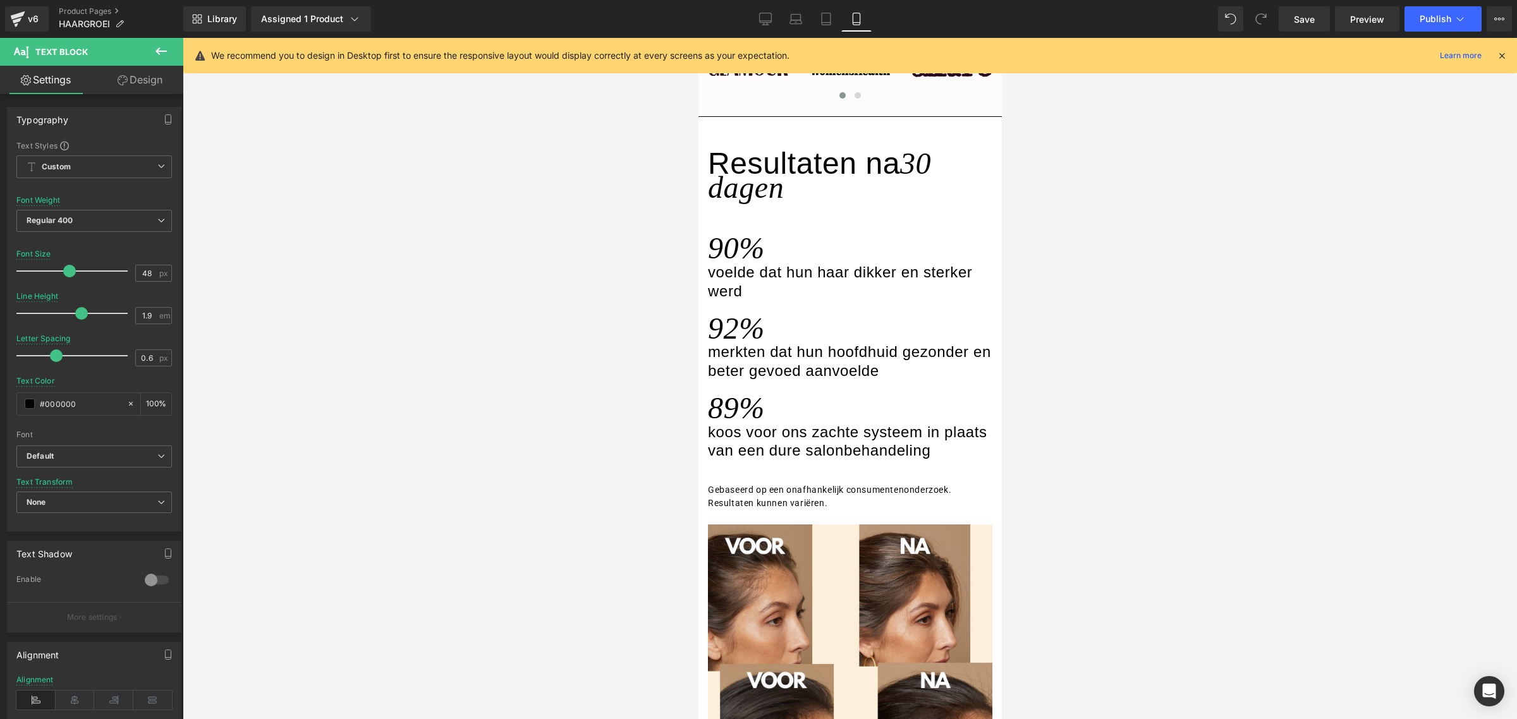
click at [804, 203] on div "Resultaten na 30 dagen" at bounding box center [849, 178] width 284 height 47
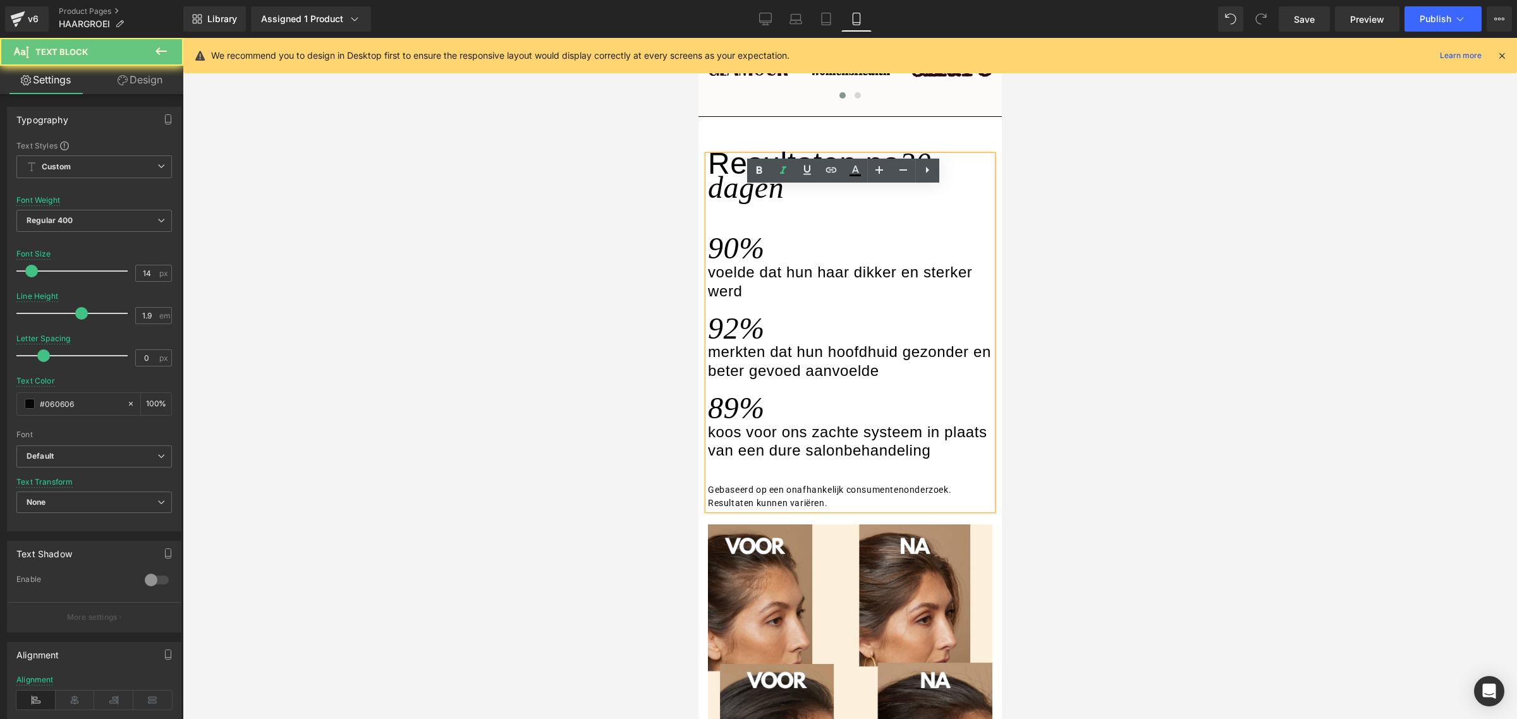
click at [804, 203] on div "Resultaten na 30 dagen" at bounding box center [849, 178] width 284 height 47
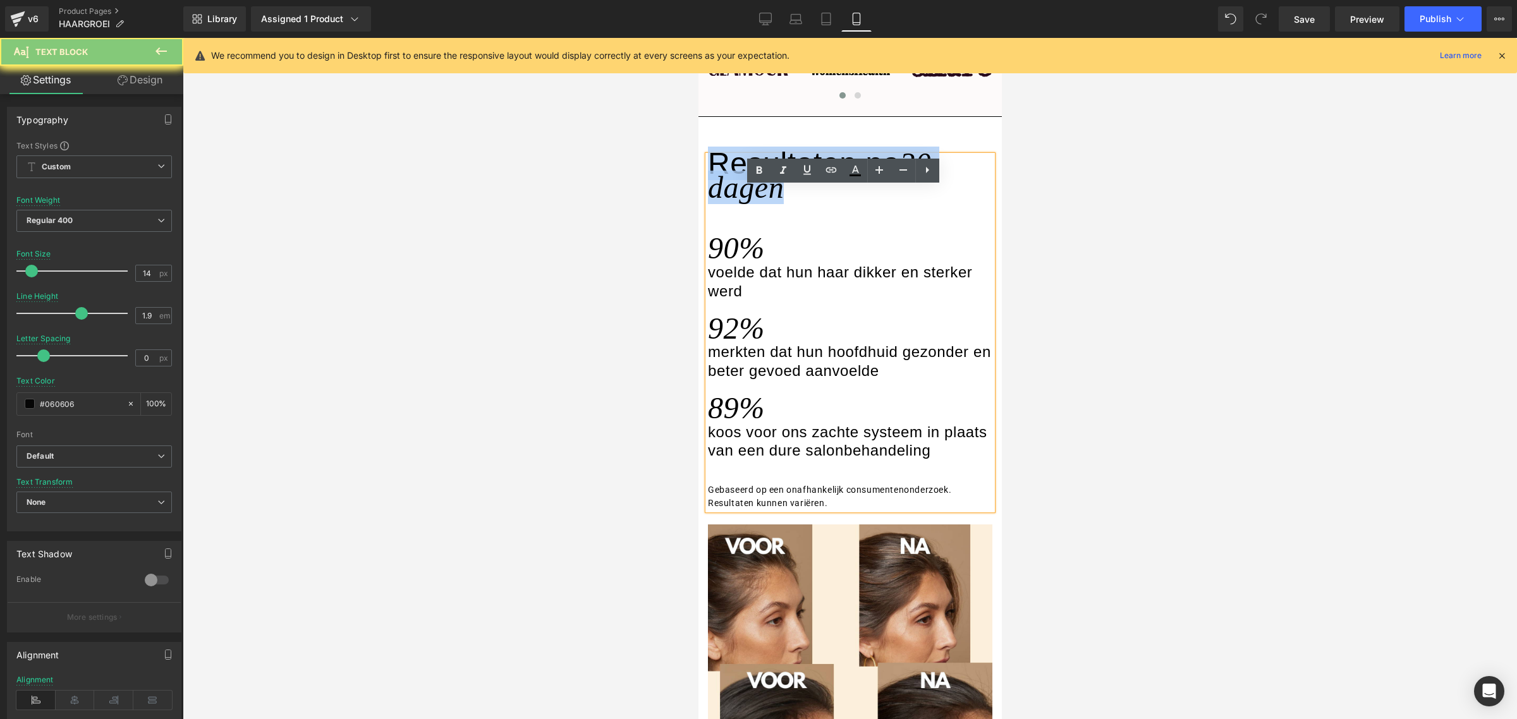
click at [804, 203] on div "Resultaten na 30 dagen" at bounding box center [849, 178] width 284 height 47
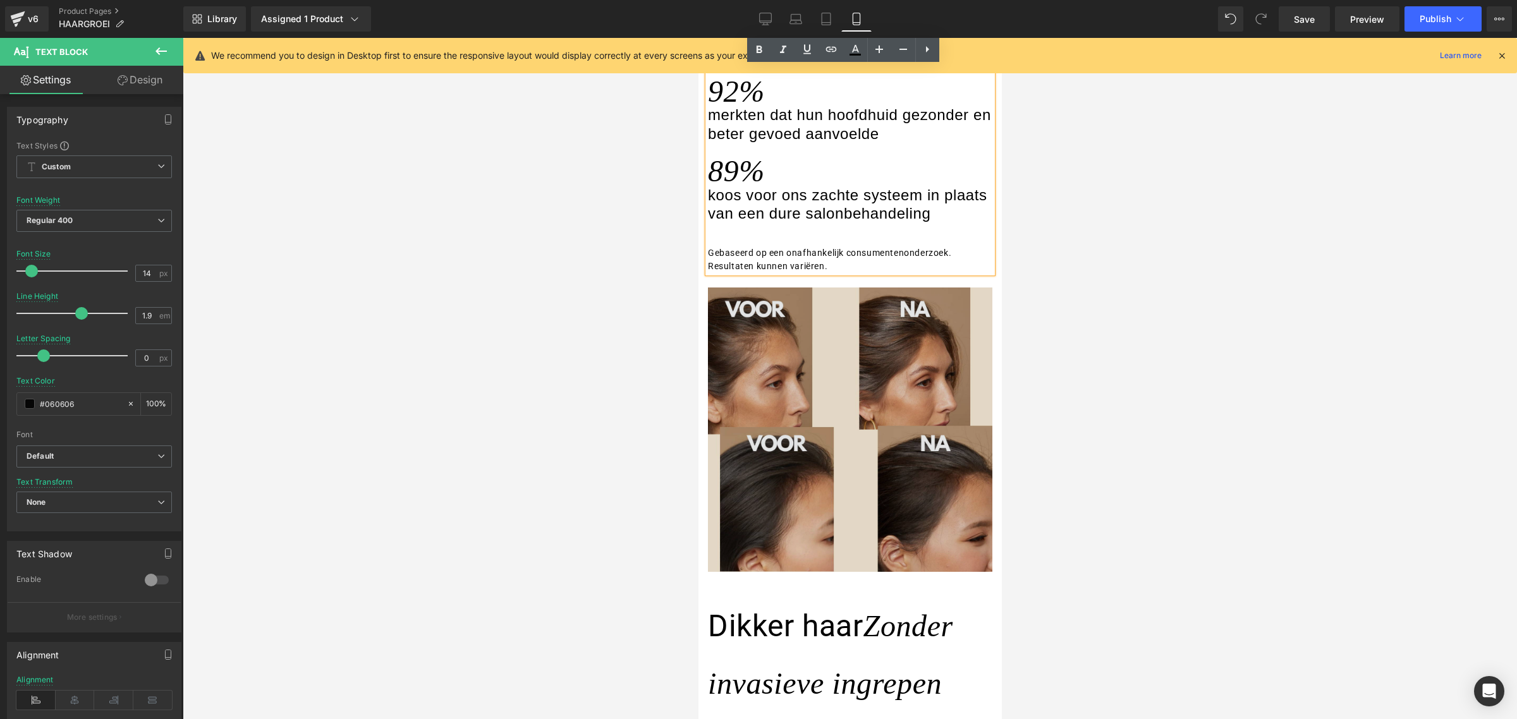
scroll to position [1810, 0]
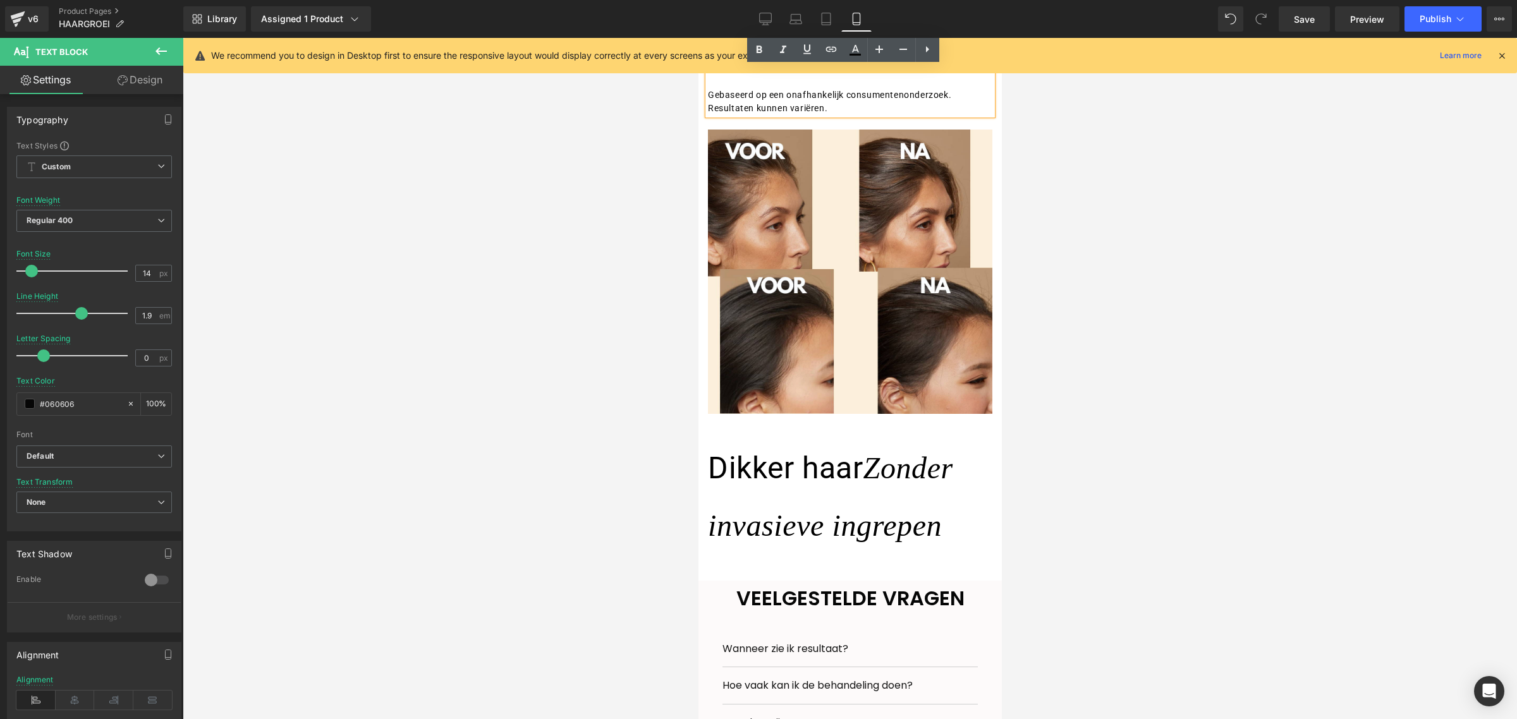
copy div "Resultaten na 30 dagen"
click at [815, 507] on div "Dikker haar Zonder invasieve ingrepen Text Block" at bounding box center [849, 496] width 284 height 115
click at [815, 507] on div "Dikker haar Zonder invasieve ingrepen" at bounding box center [849, 496] width 284 height 115
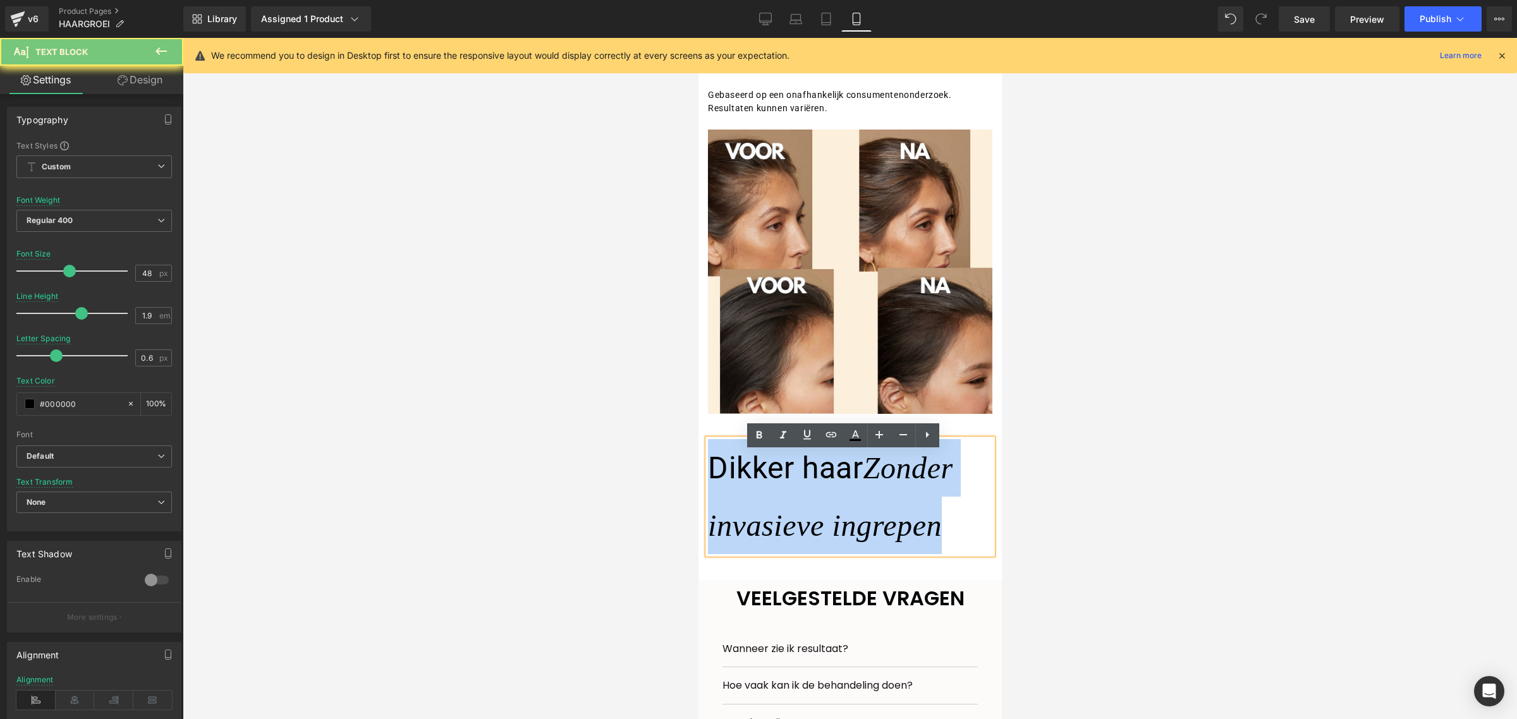
click at [815, 507] on div "Dikker haar Zonder invasieve ingrepen" at bounding box center [849, 496] width 284 height 115
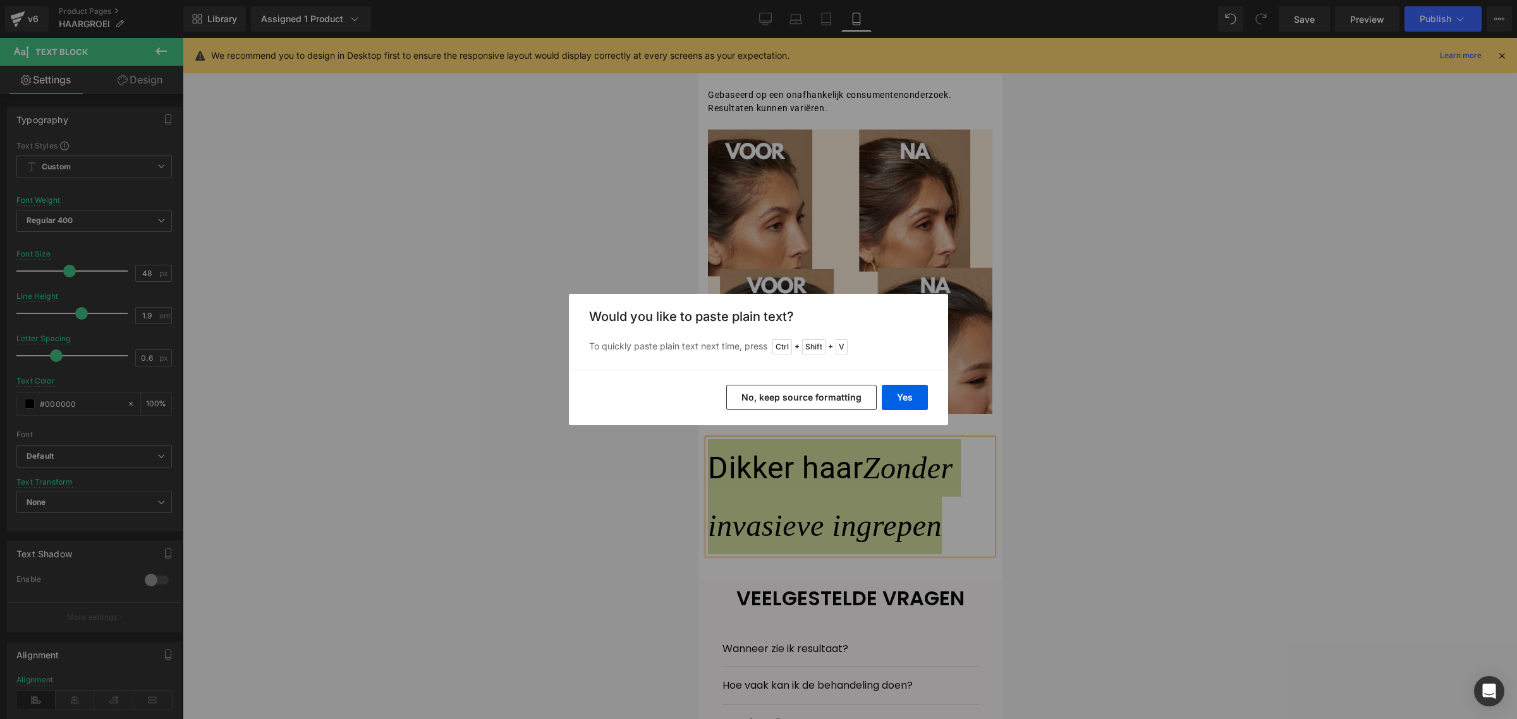
click at [794, 396] on button "No, keep source formatting" at bounding box center [801, 397] width 150 height 25
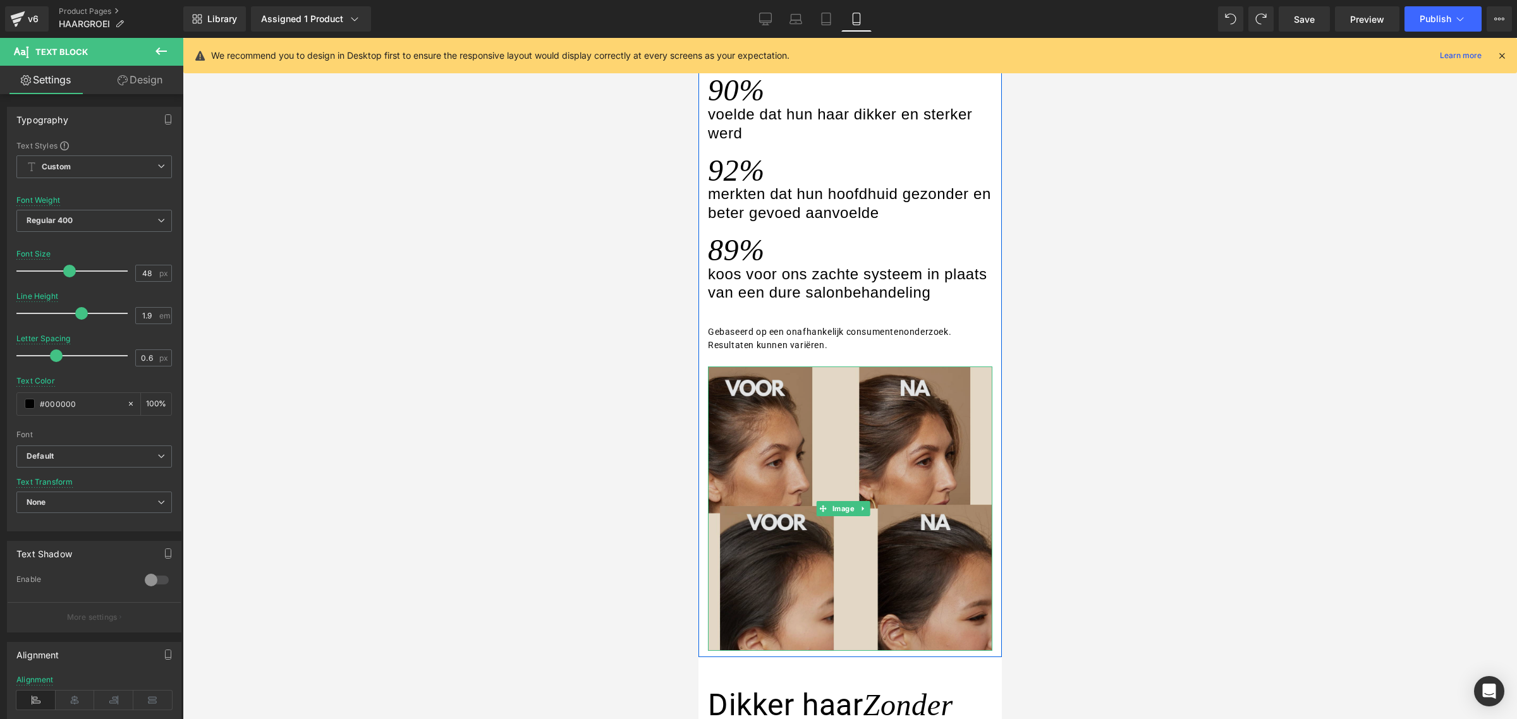
scroll to position [1256, 0]
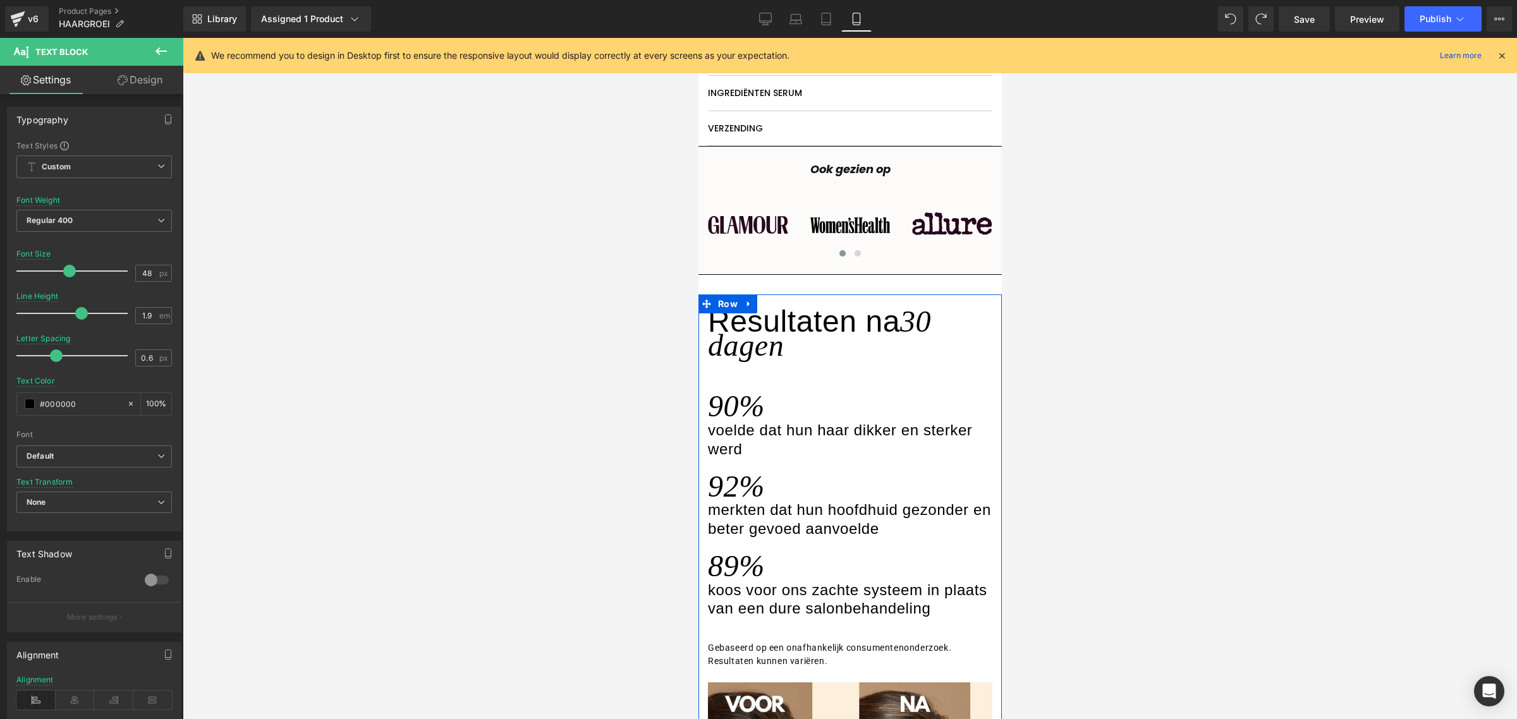
click at [772, 362] on h3 "30 dagen" at bounding box center [818, 334] width 223 height 58
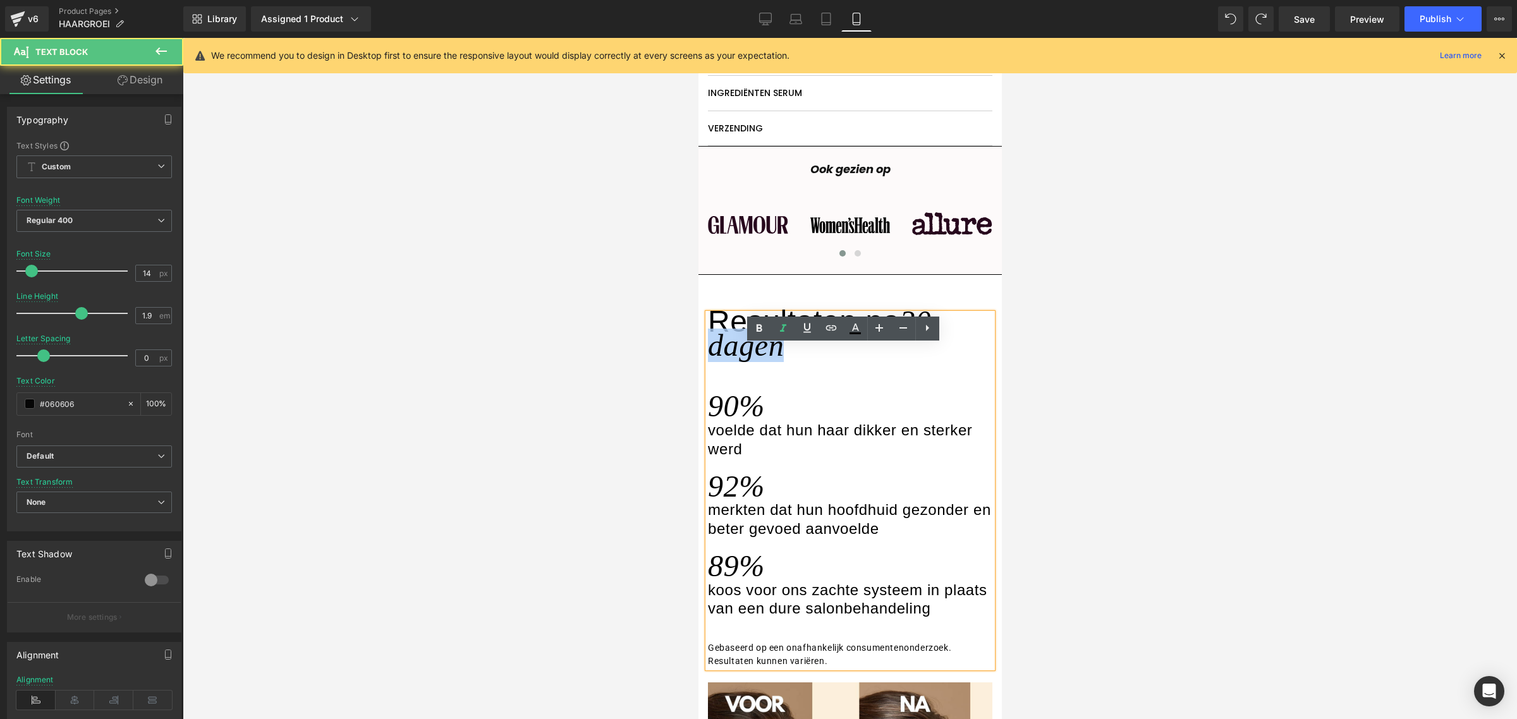
click at [772, 362] on h3 "30 dagen" at bounding box center [818, 334] width 223 height 58
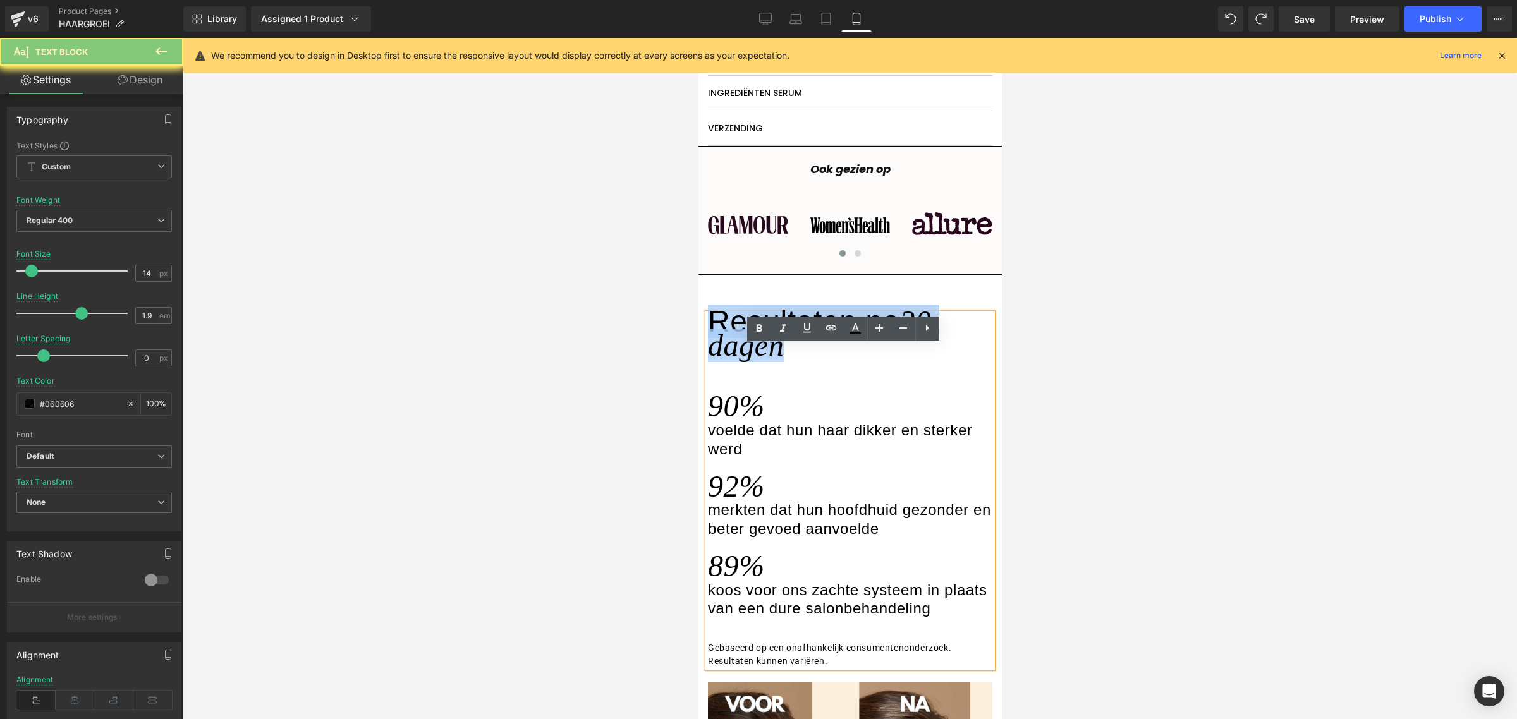
click at [784, 361] on div "Resultaten na 30 dagen" at bounding box center [849, 336] width 284 height 47
drag, startPoint x: 789, startPoint y: 387, endPoint x: 711, endPoint y: 357, distance: 83.8
click at [711, 357] on div "Resultaten na 30 dagen" at bounding box center [849, 336] width 284 height 47
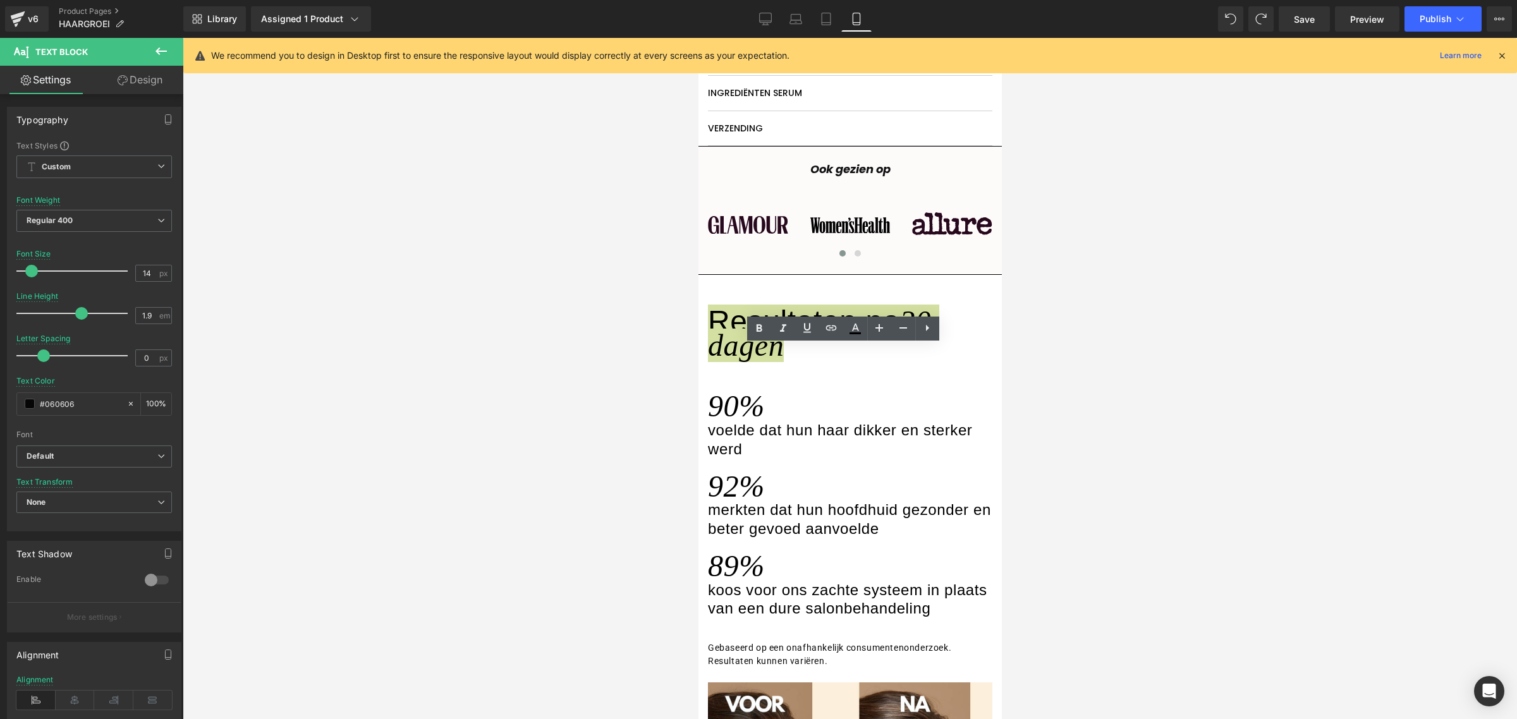
click at [1135, 251] on div at bounding box center [850, 378] width 1334 height 681
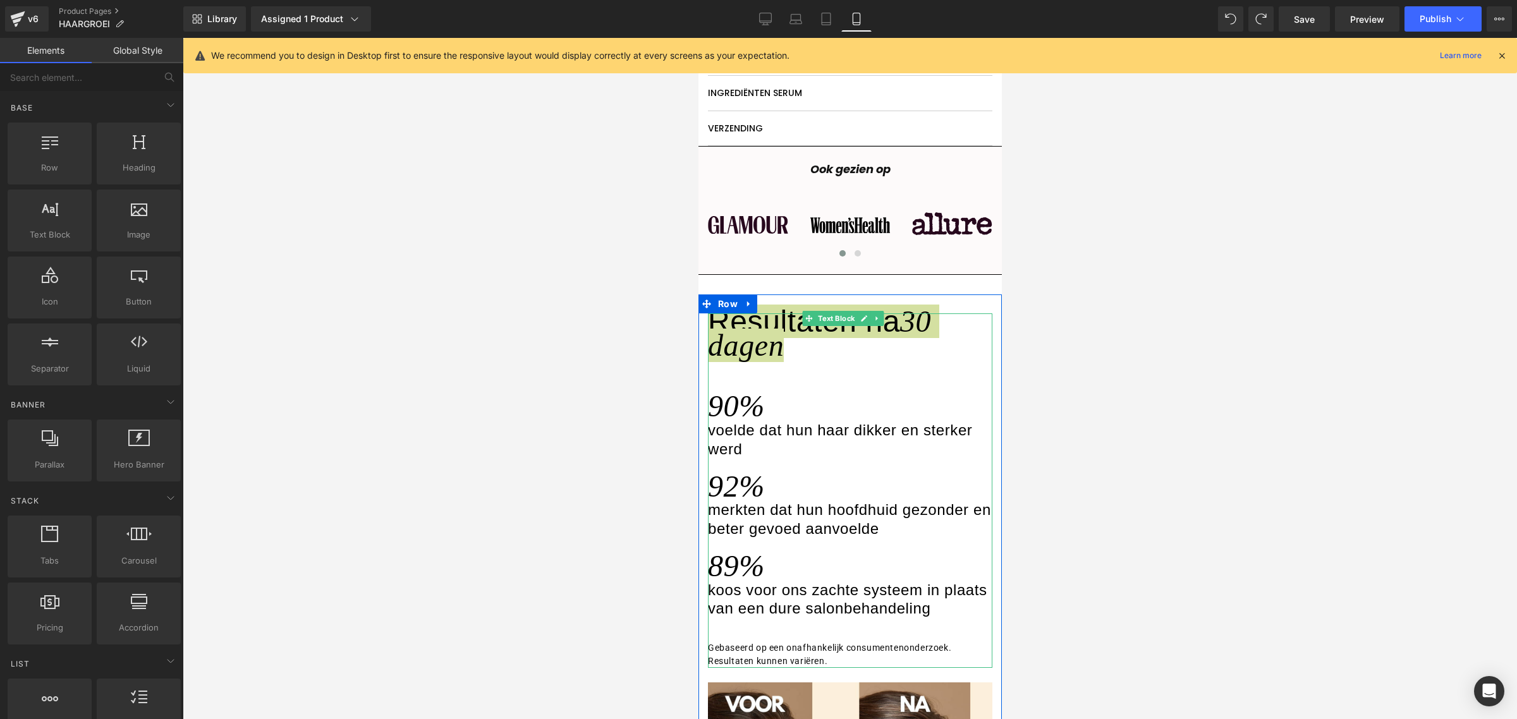
scroll to position [1336, 0]
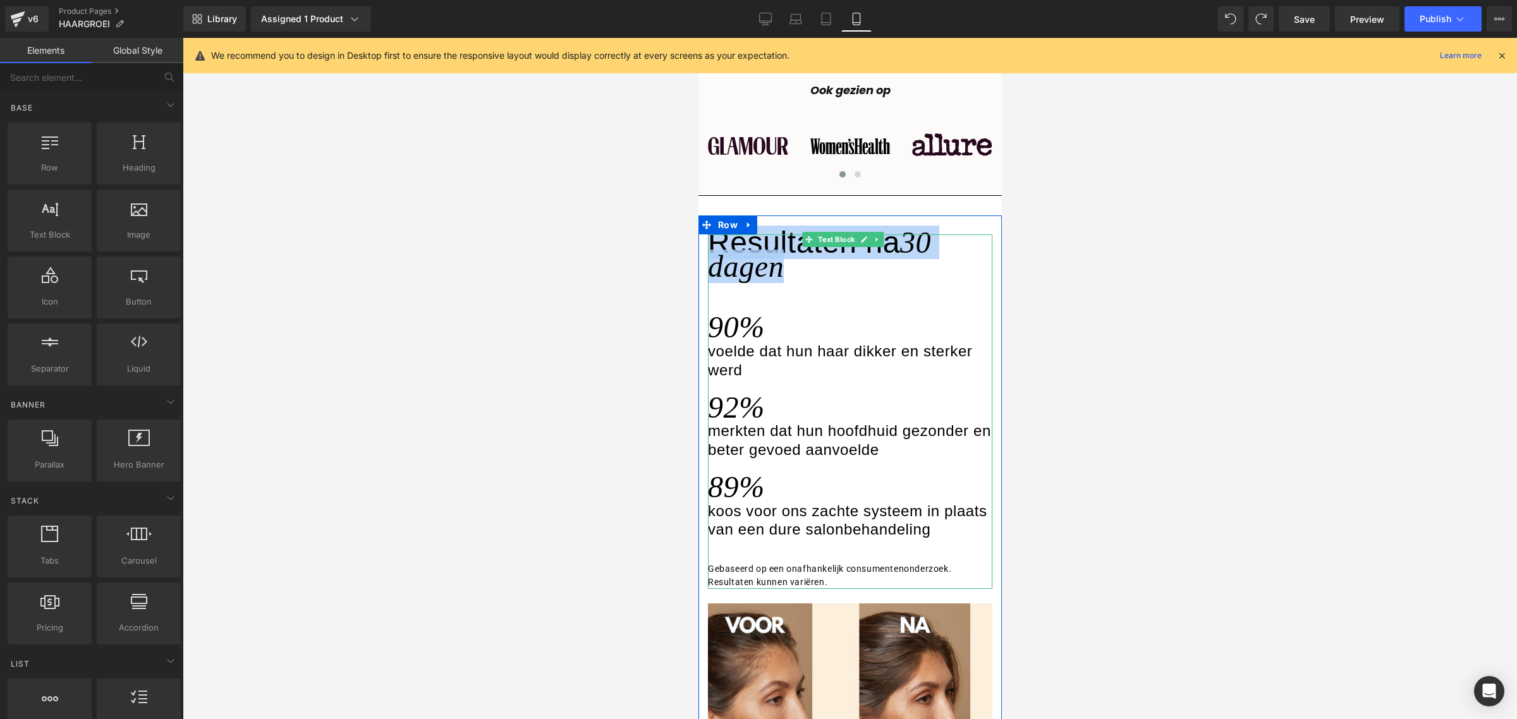
click at [853, 301] on div at bounding box center [849, 291] width 284 height 19
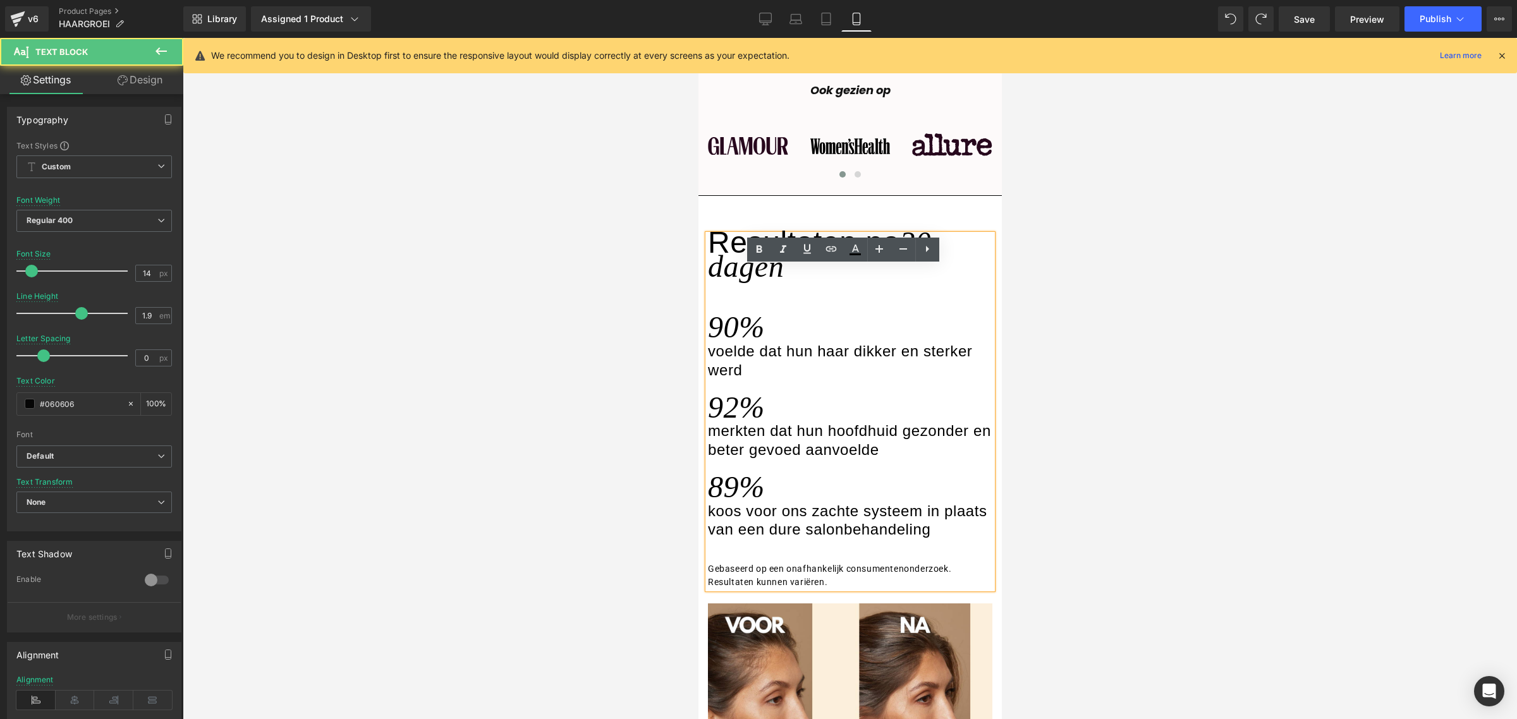
click at [859, 282] on div "Resultaten na 30 dagen" at bounding box center [849, 257] width 284 height 47
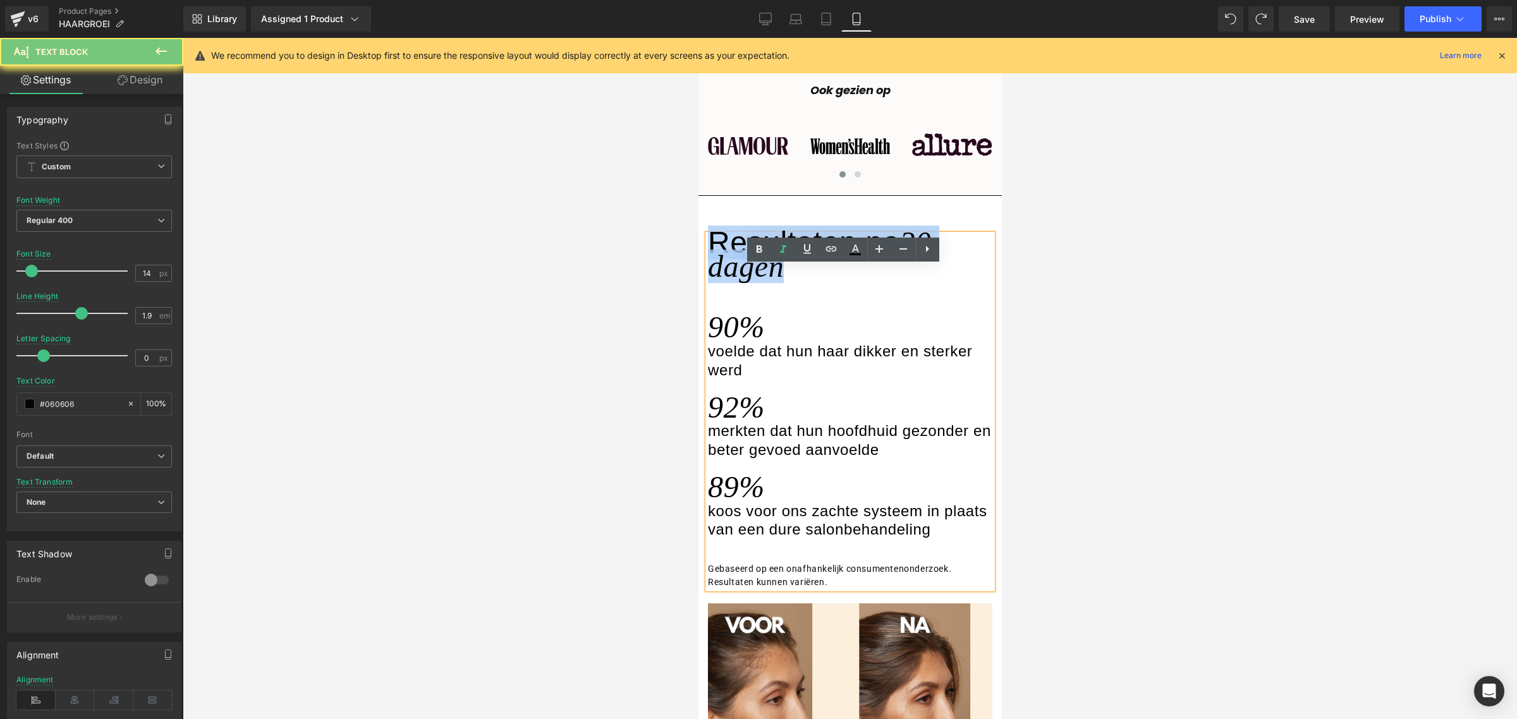
click at [859, 282] on div "Resultaten na 30 dagen" at bounding box center [849, 257] width 284 height 47
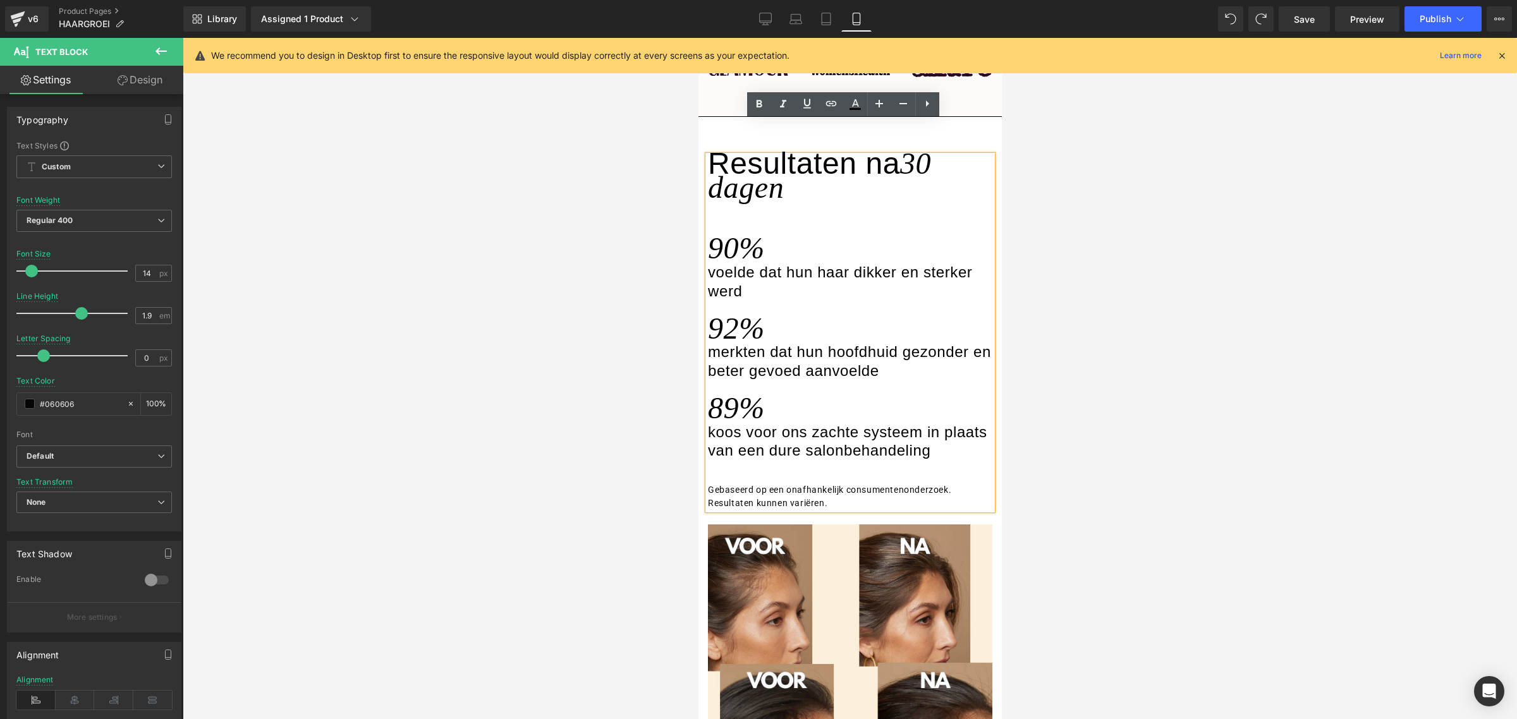
scroll to position [1573, 0]
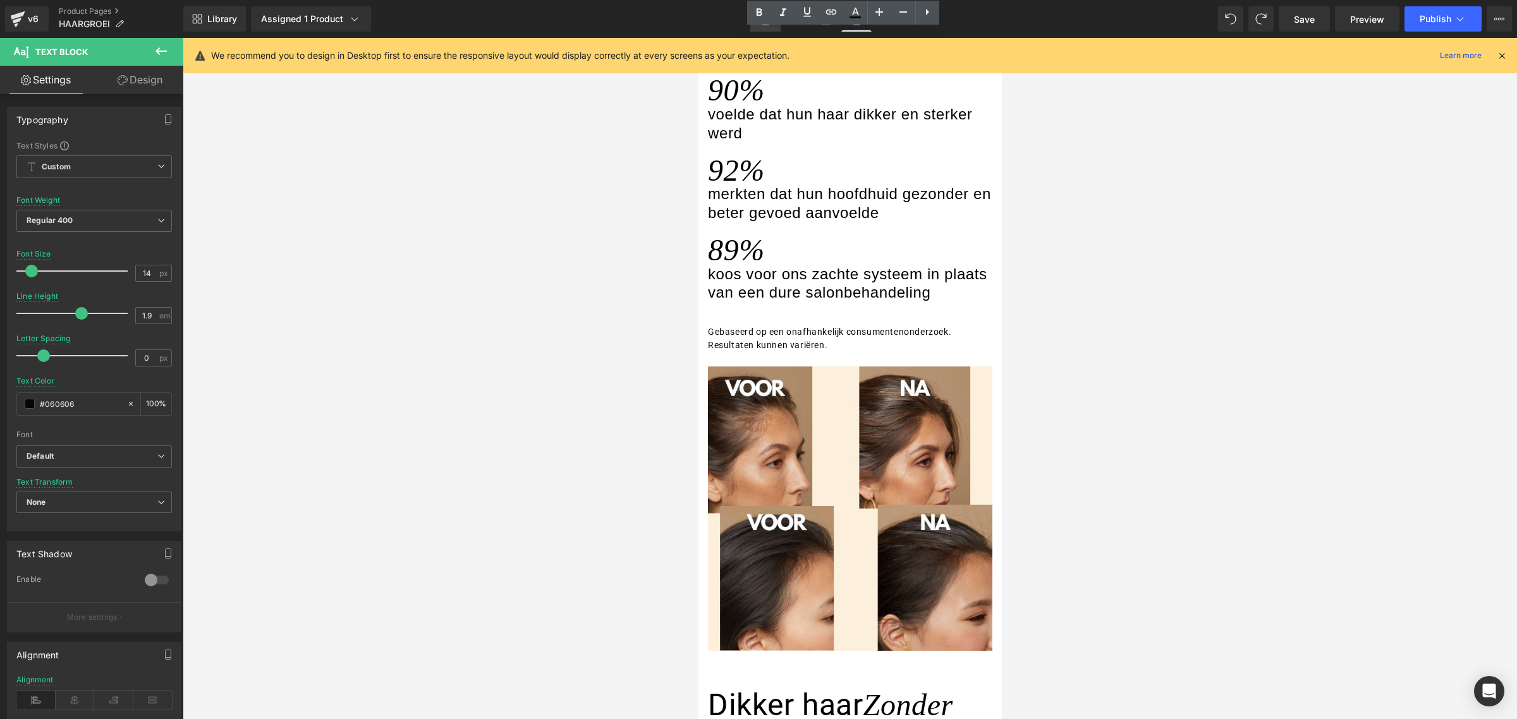
click at [760, 30] on link "Desktop" at bounding box center [765, 18] width 30 height 25
type input "15"
type input "1.73"
type input "100"
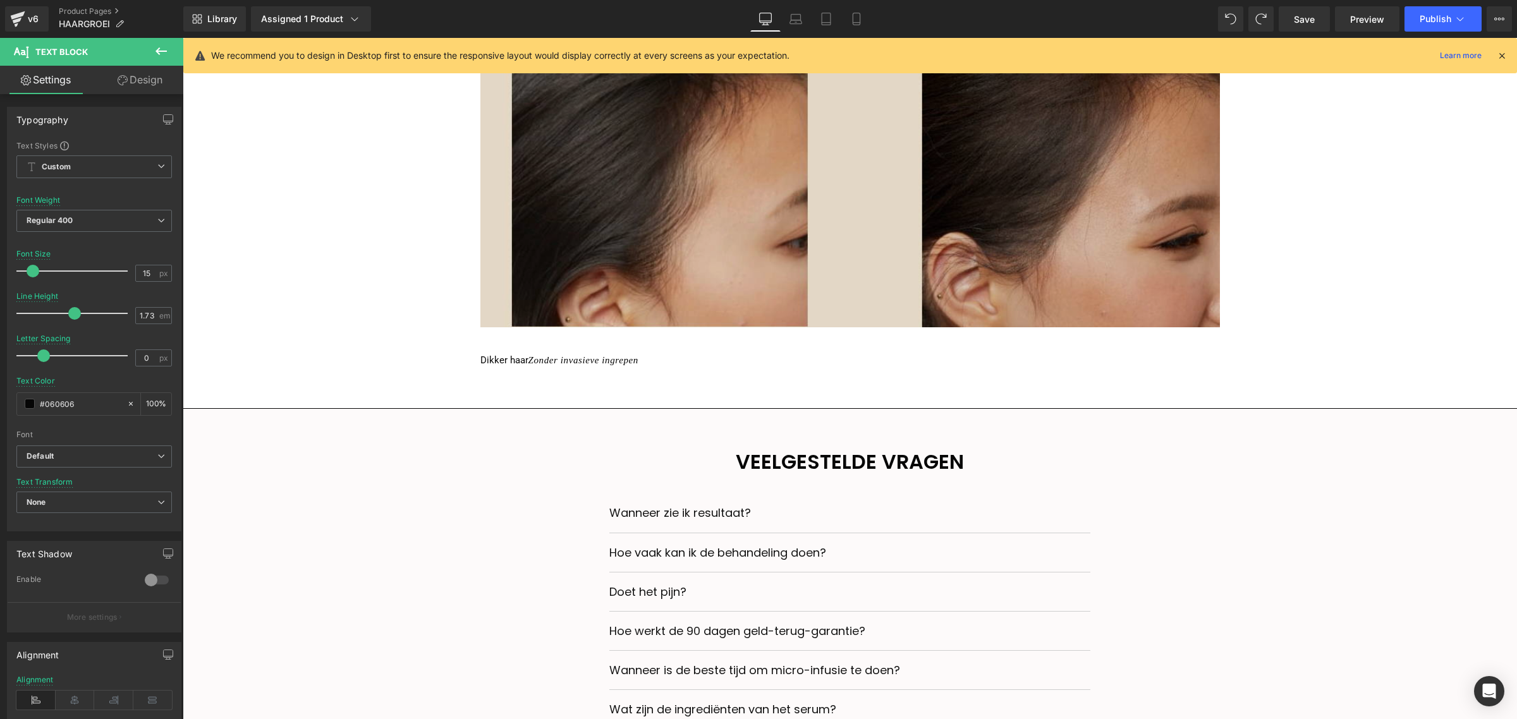
scroll to position [1896, 0]
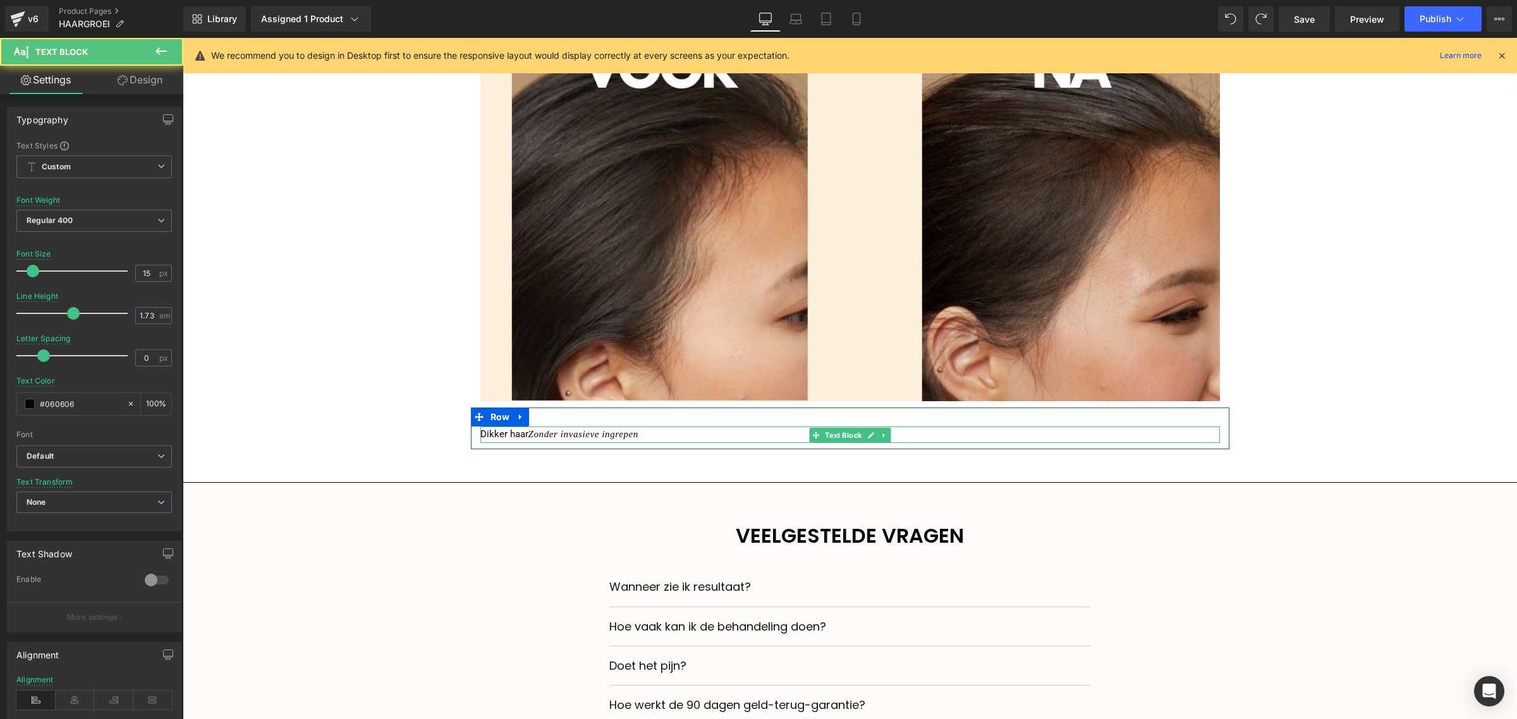
click at [546, 434] on span "Zonder invasieve ingrepen" at bounding box center [583, 434] width 110 height 10
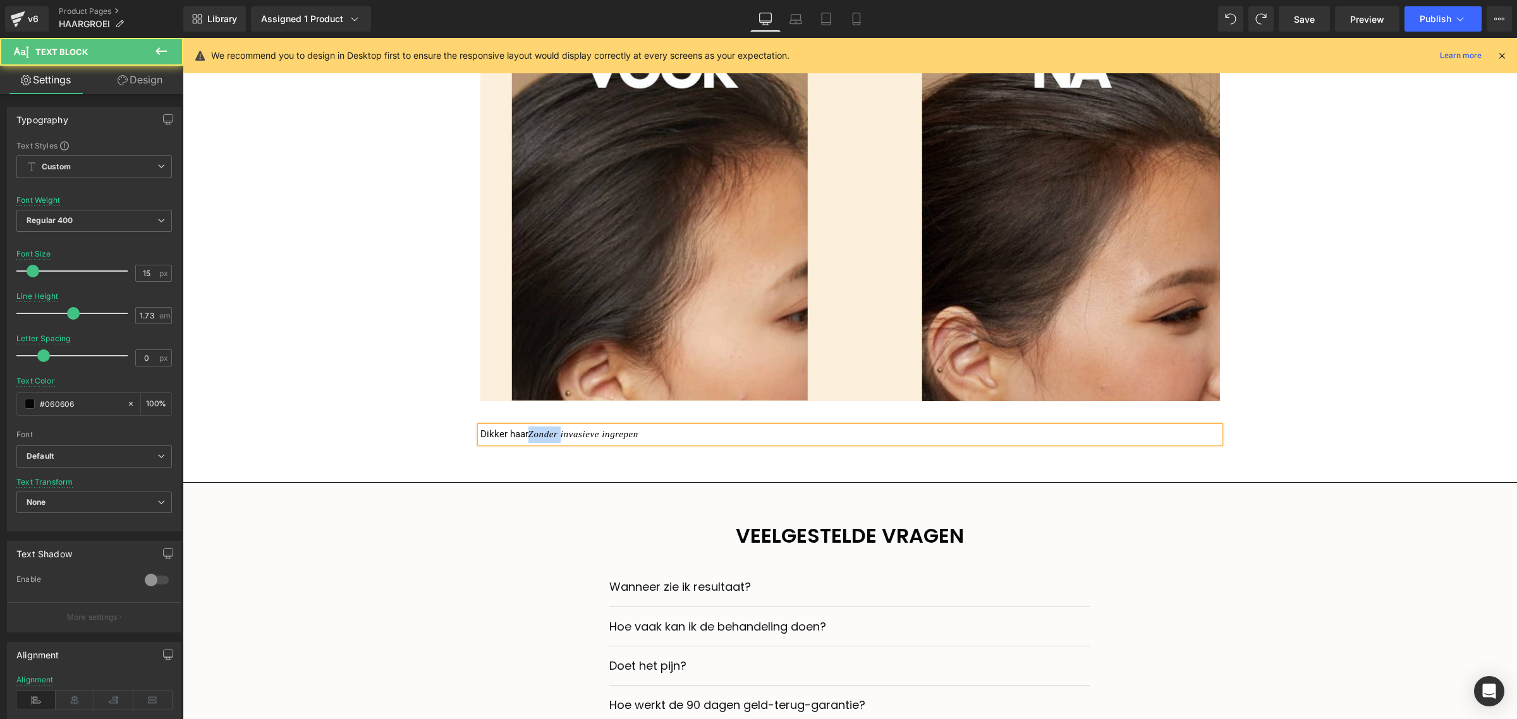
click at [546, 434] on span "Zonder invasieve ingrepen" at bounding box center [583, 434] width 110 height 10
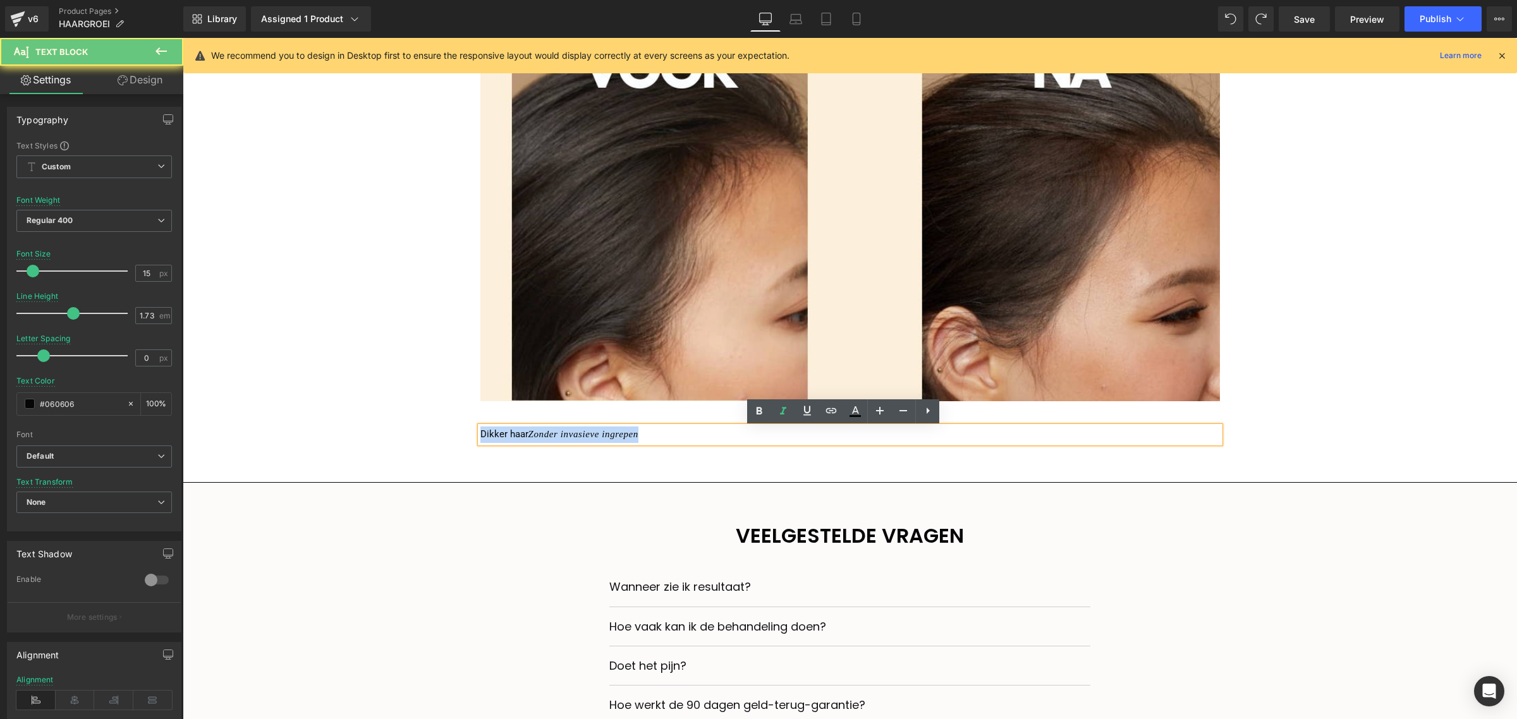
click at [546, 434] on span "Zonder invasieve ingrepen" at bounding box center [583, 434] width 110 height 10
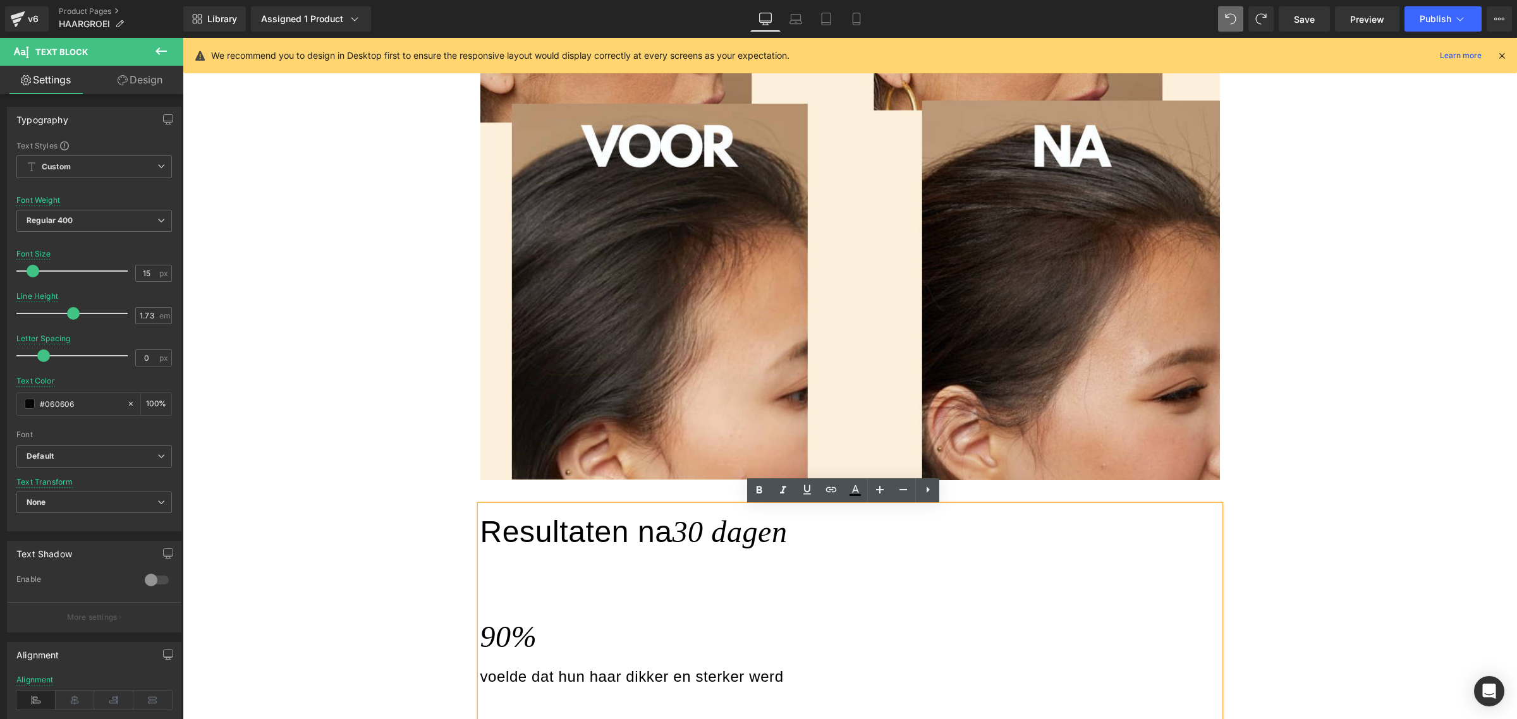
type input "48"
type input "1.9"
type input "0.6"
type input "#000000"
type input "100"
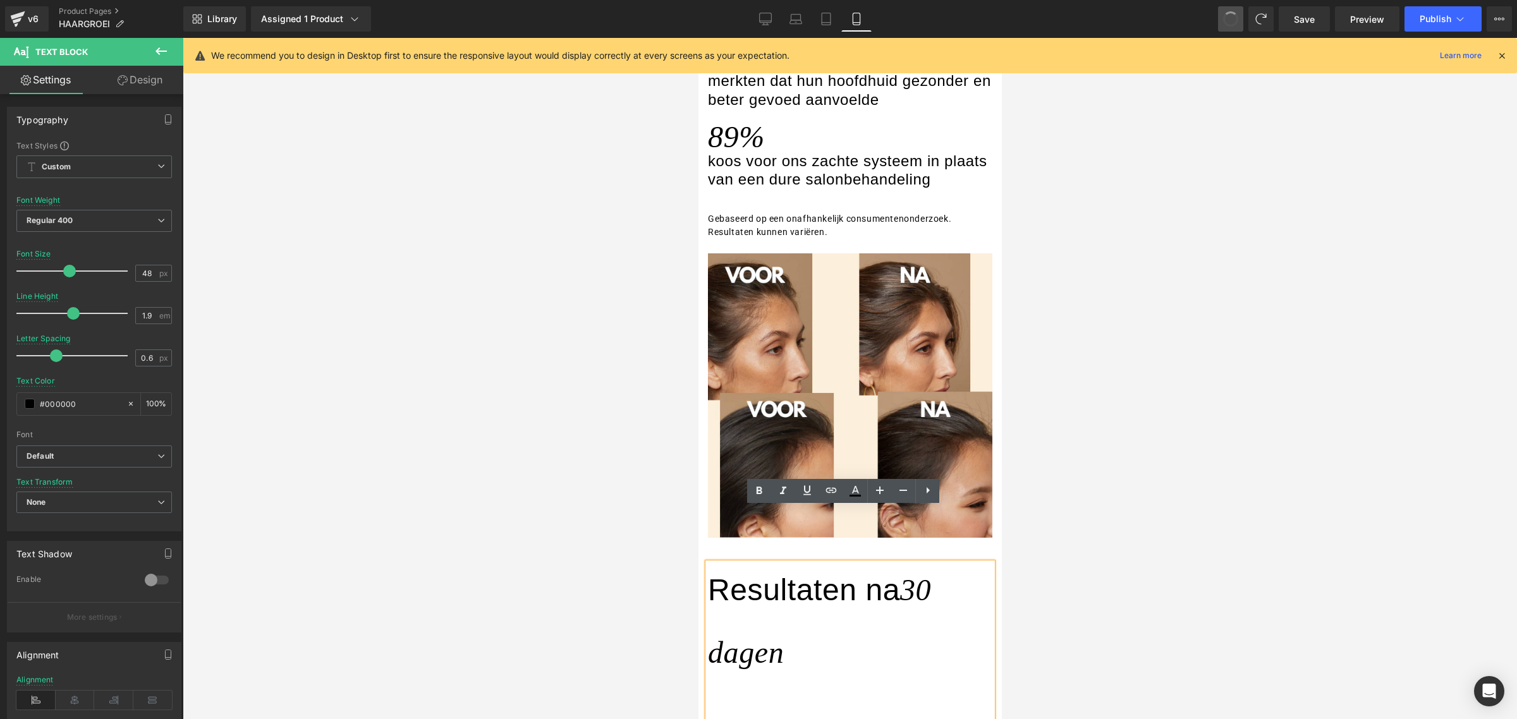
type input "1.71"
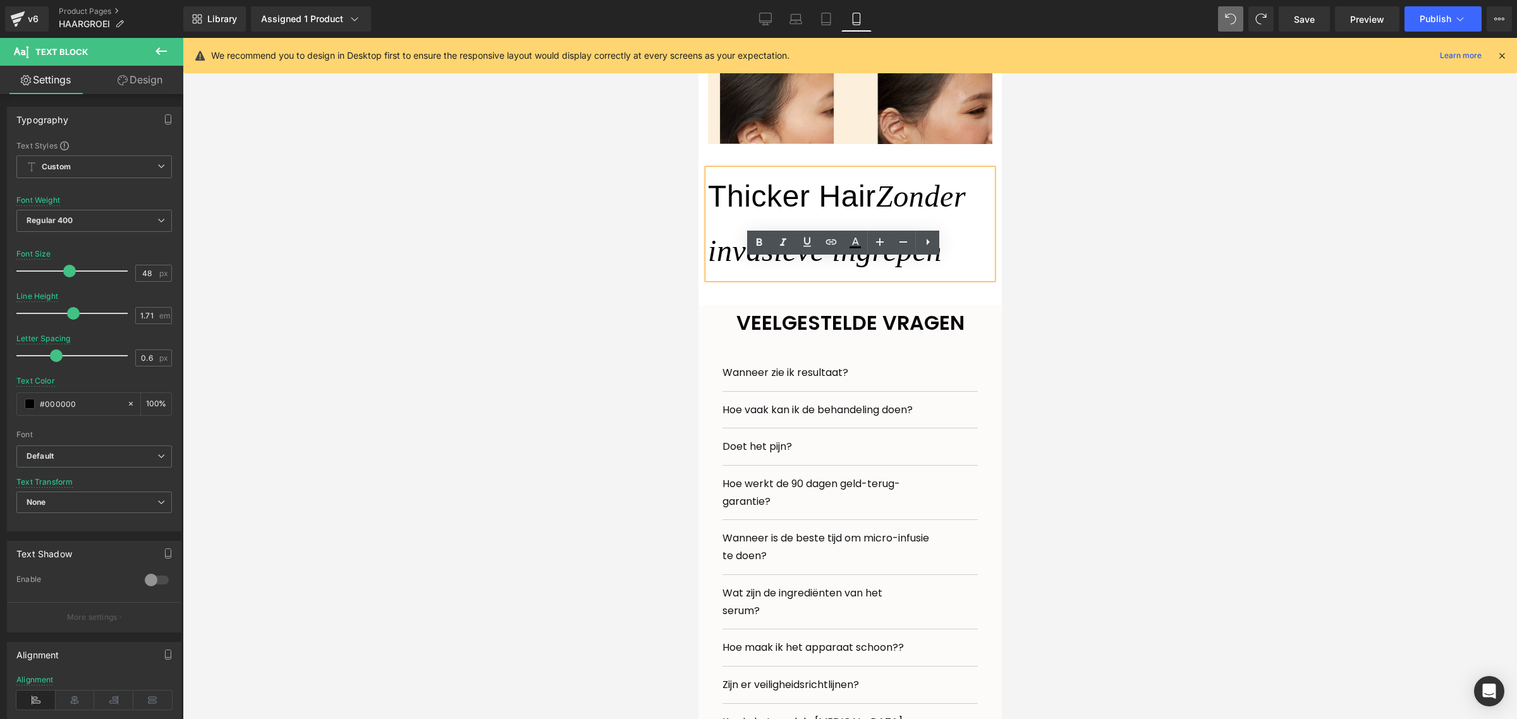
scroll to position [2000, 0]
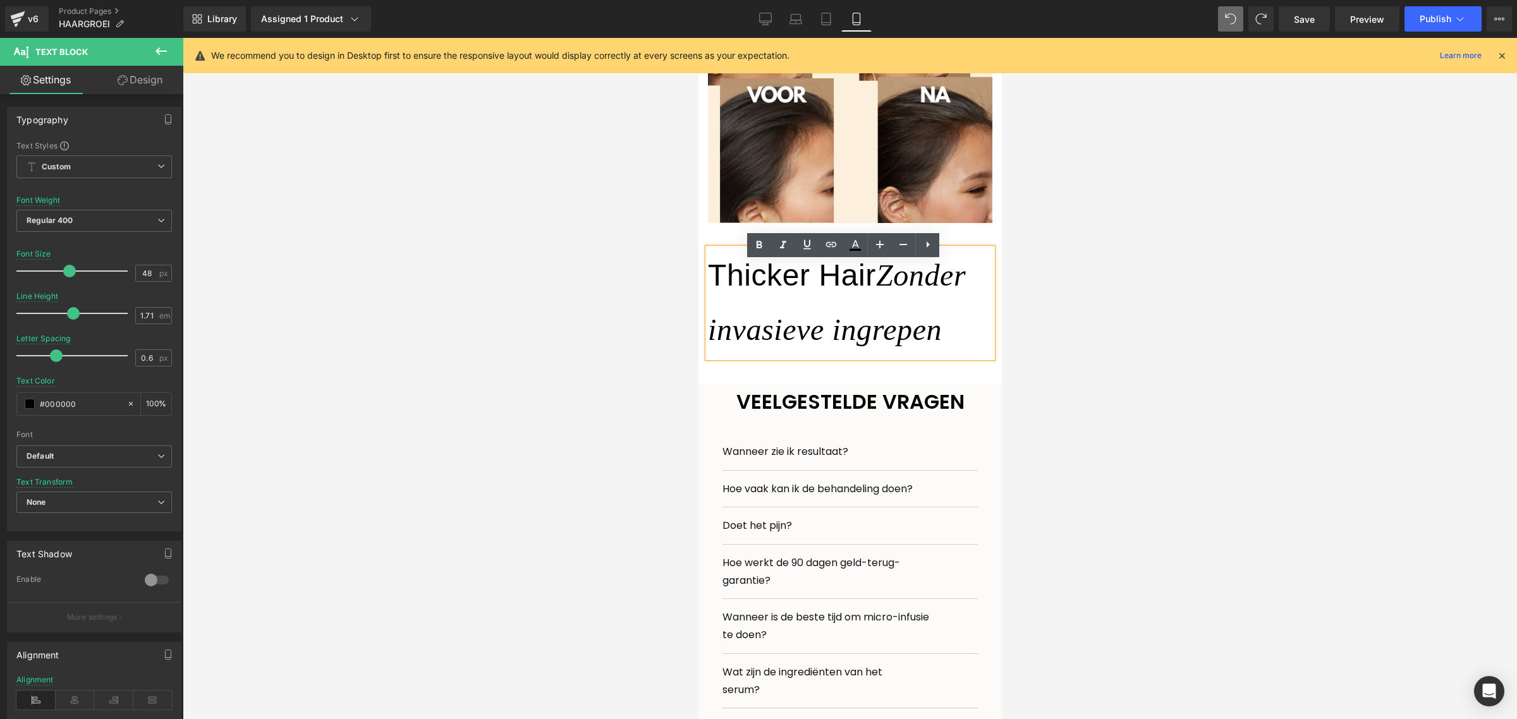
click at [837, 335] on span "Zonder invasieve ingrepen" at bounding box center [836, 303] width 258 height 88
click at [956, 343] on h3 "Thicker Hair Zonder invasieve ingrepen" at bounding box center [849, 302] width 284 height 109
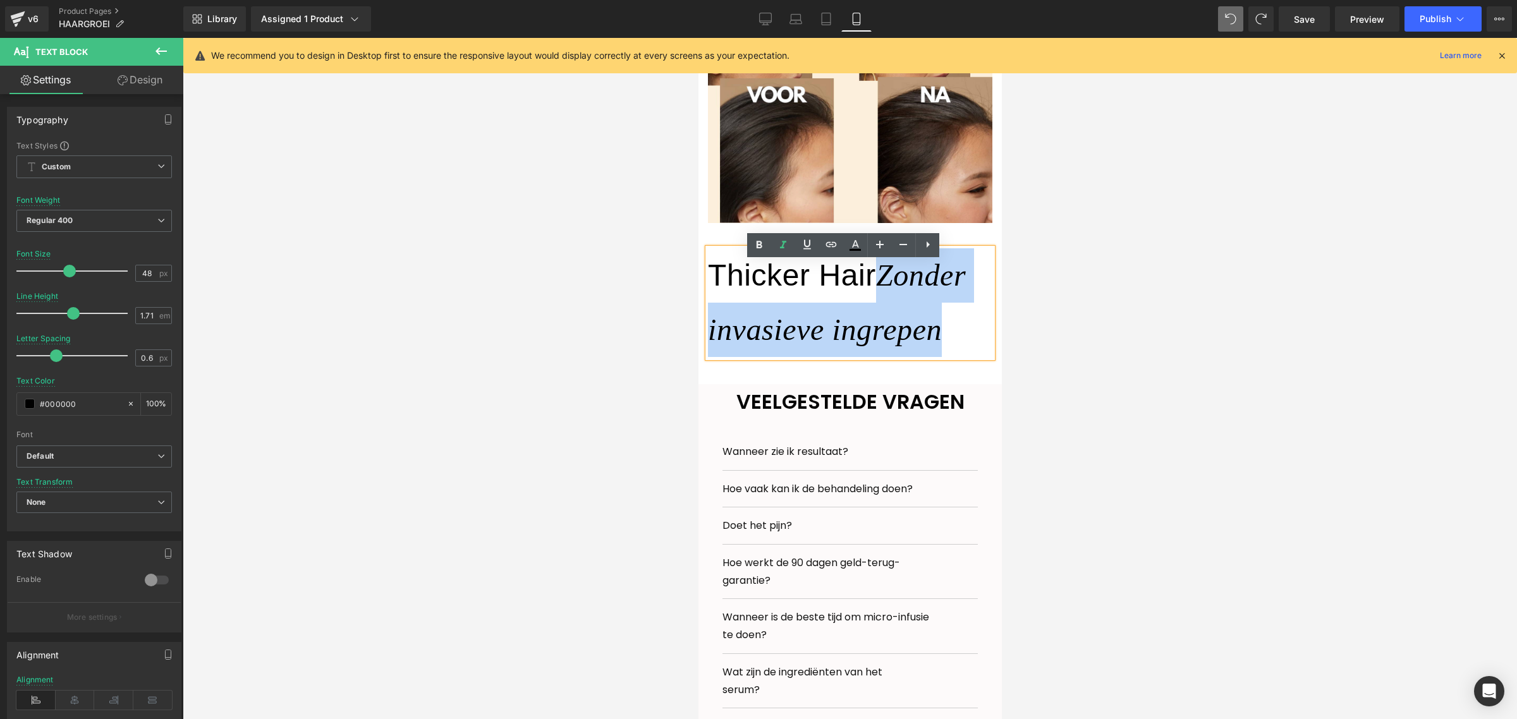
drag, startPoint x: 956, startPoint y: 343, endPoint x: 889, endPoint y: 289, distance: 85.0
click at [889, 289] on h3 "Thicker Hair Zonder invasieve ingrepen" at bounding box center [849, 302] width 284 height 109
copy span "Zonder invasieve ingrepen"
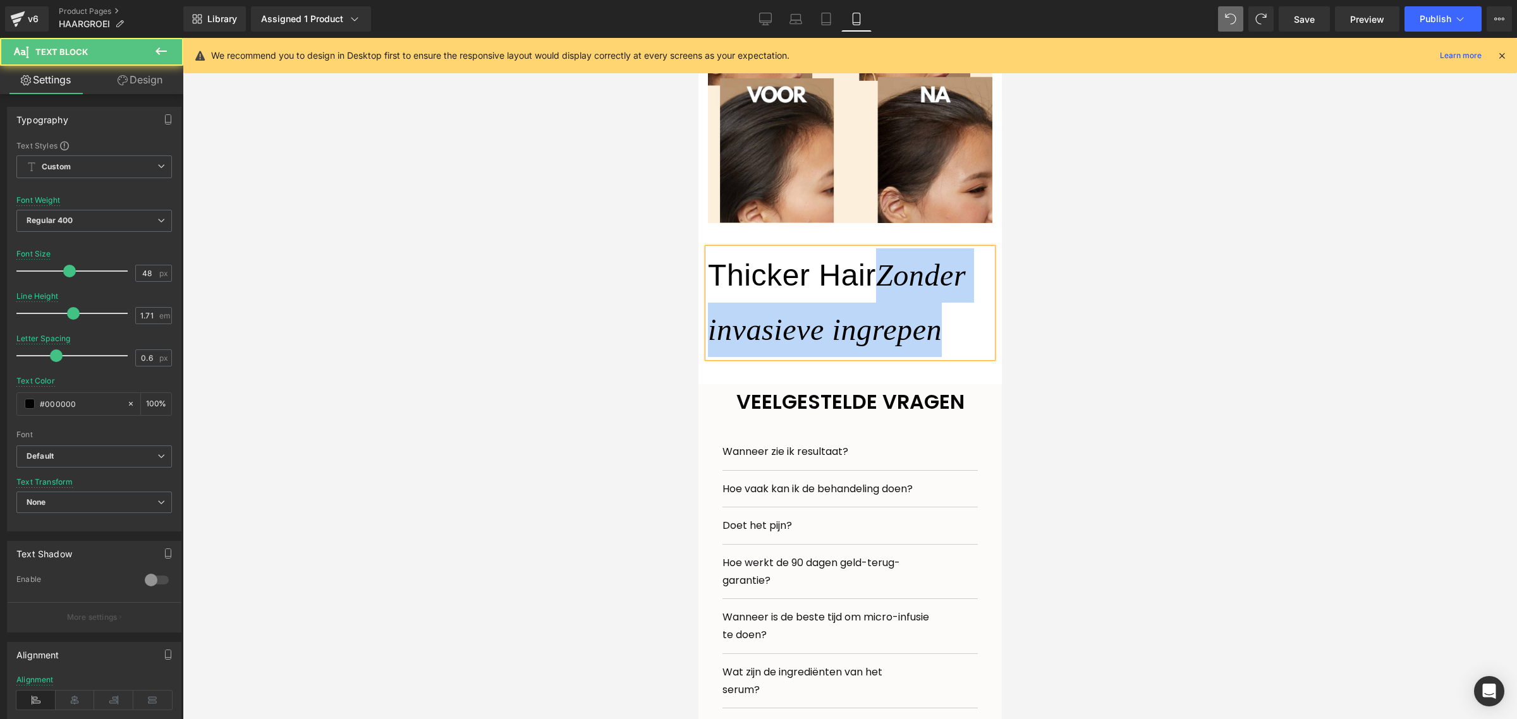
click at [937, 346] on span "Zonder invasieve ingrepen" at bounding box center [836, 303] width 258 height 88
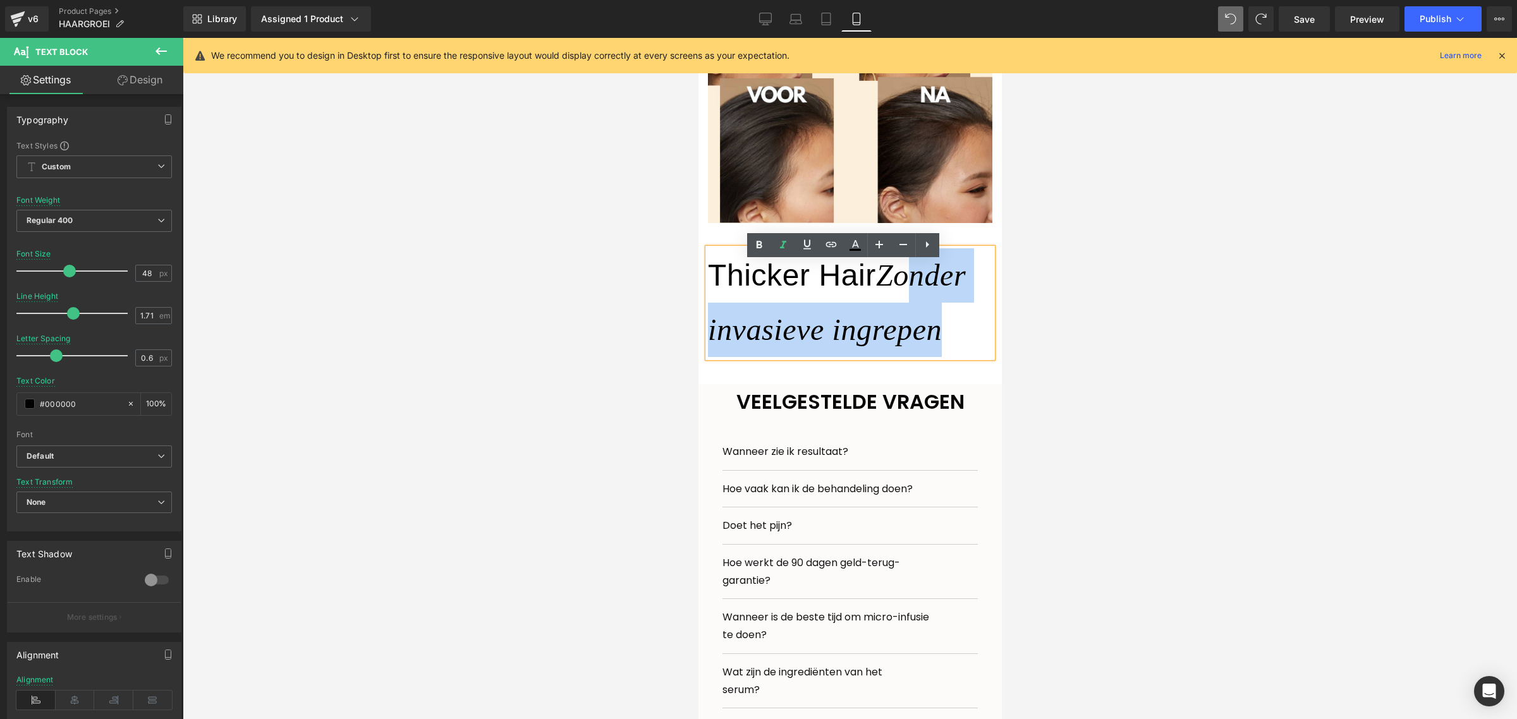
drag, startPoint x: 942, startPoint y: 349, endPoint x: 918, endPoint y: 300, distance: 54.3
click at [918, 300] on h3 "Thicker Hair Zonder invasieve ingrepen" at bounding box center [849, 302] width 284 height 109
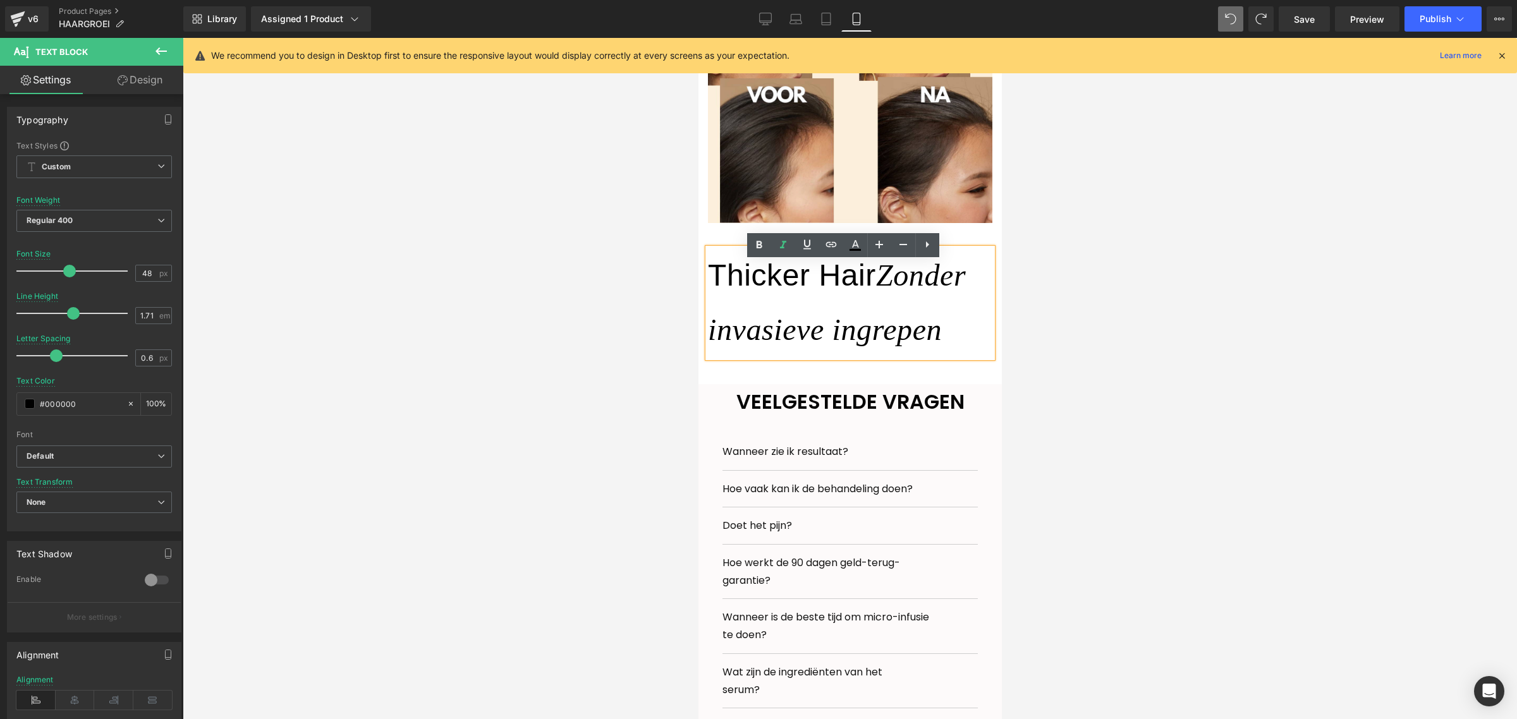
click at [870, 288] on h3 "Thicker Hair Zonder invasieve ingrepen" at bounding box center [849, 302] width 284 height 109
click at [868, 289] on h3 "Thicker Hair Zonder invasieve ingrepen" at bounding box center [849, 302] width 284 height 109
drag, startPoint x: 868, startPoint y: 289, endPoint x: 714, endPoint y: 295, distance: 153.7
click at [714, 295] on h3 "Thicker Hair Zonder invasieve ingrepen" at bounding box center [849, 302] width 284 height 109
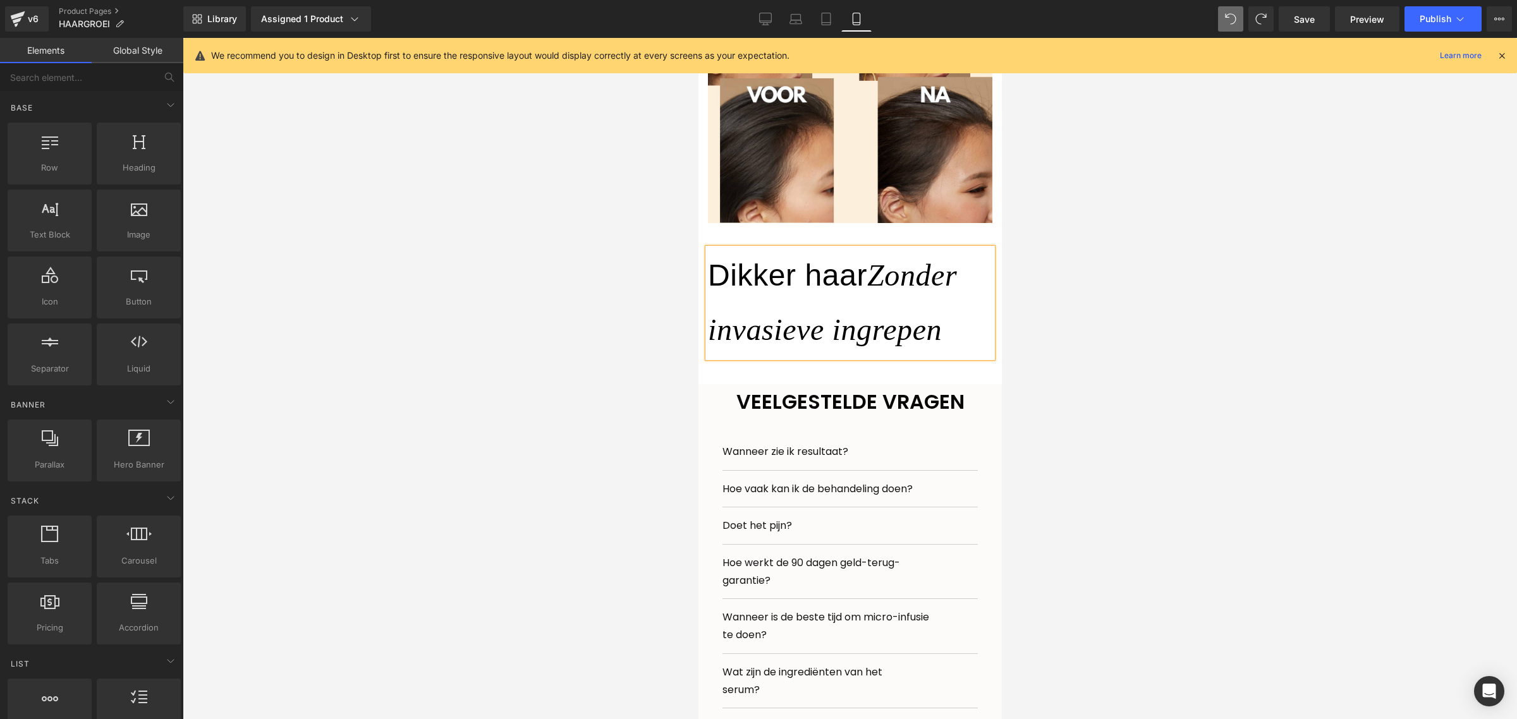
drag, startPoint x: 1086, startPoint y: 352, endPoint x: 1071, endPoint y: 357, distance: 15.4
click at [1091, 354] on div at bounding box center [850, 378] width 1334 height 681
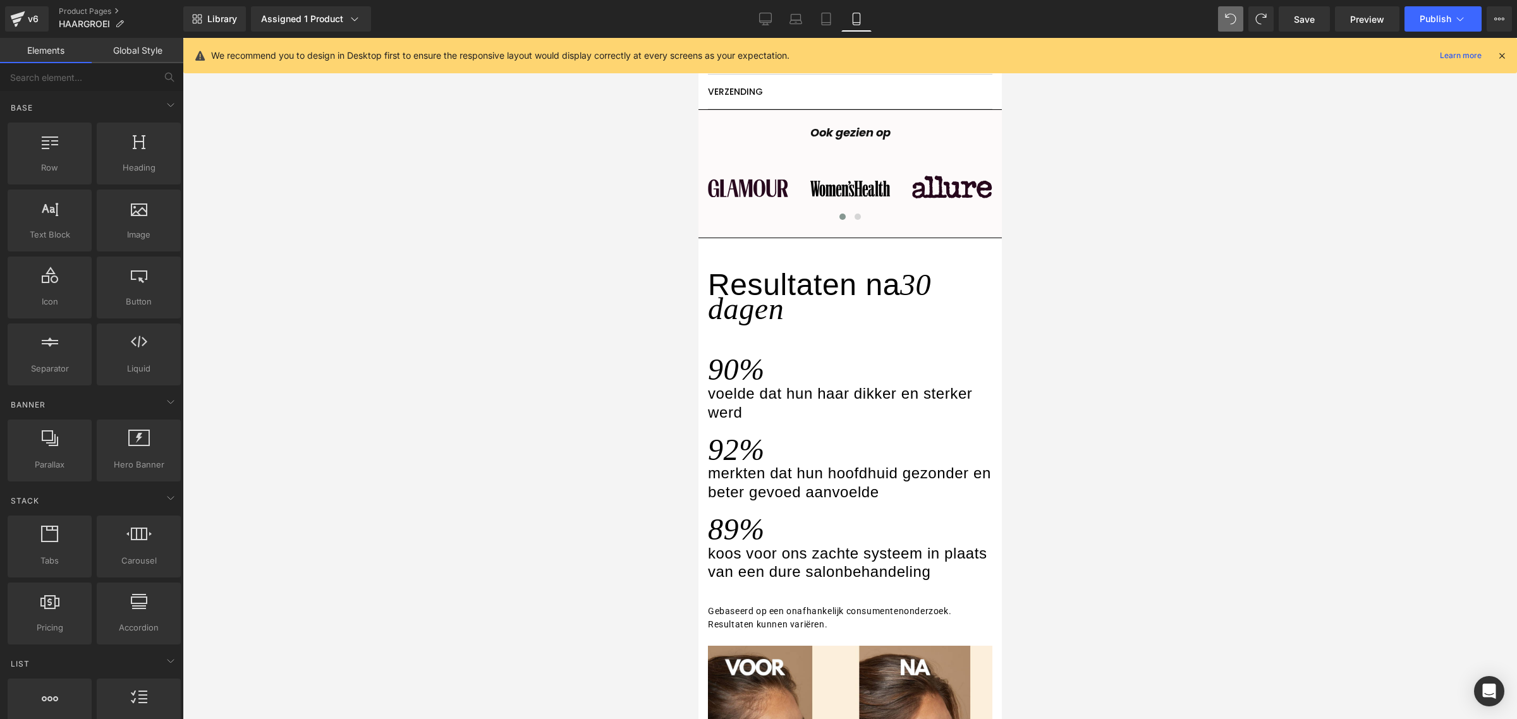
scroll to position [1289, 0]
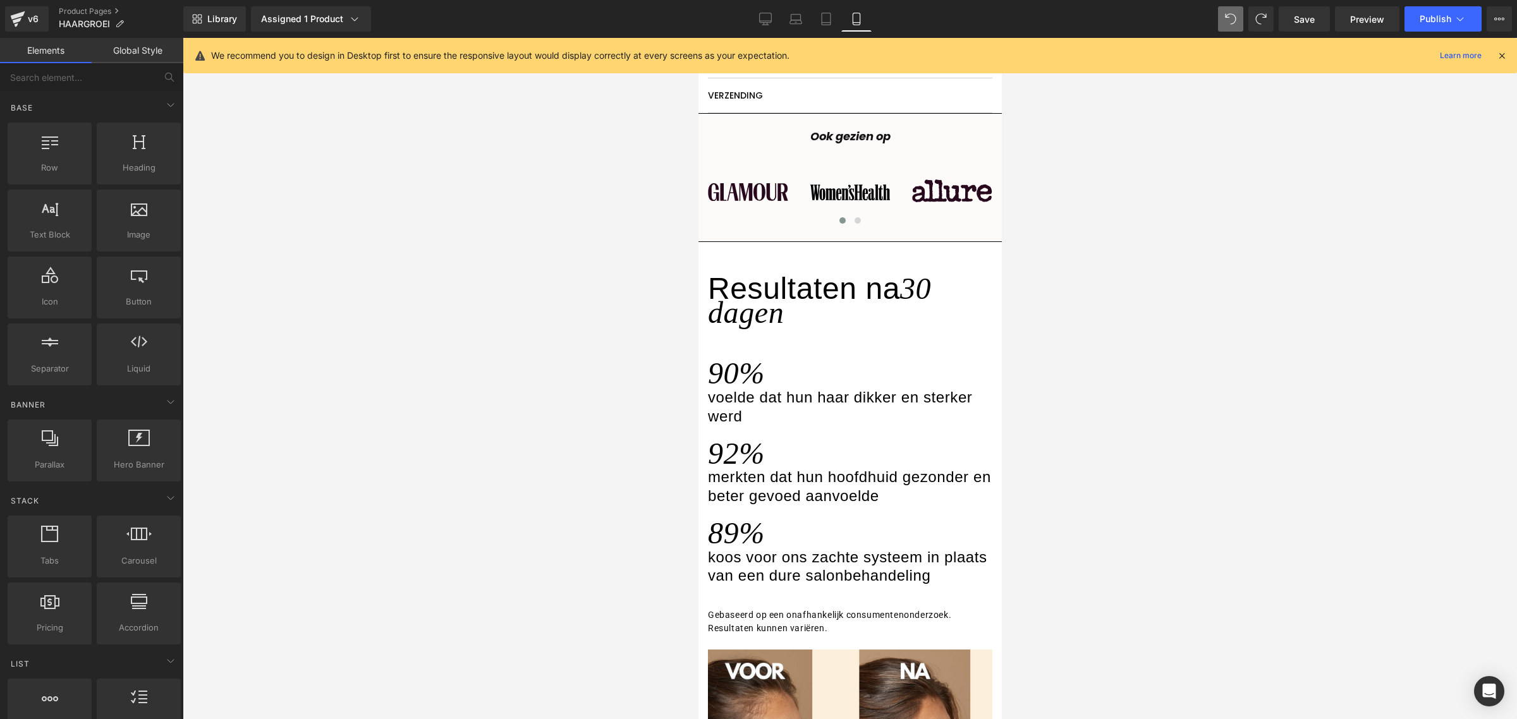
click at [788, 328] on div "Resultaten na 30 dagen" at bounding box center [849, 304] width 284 height 47
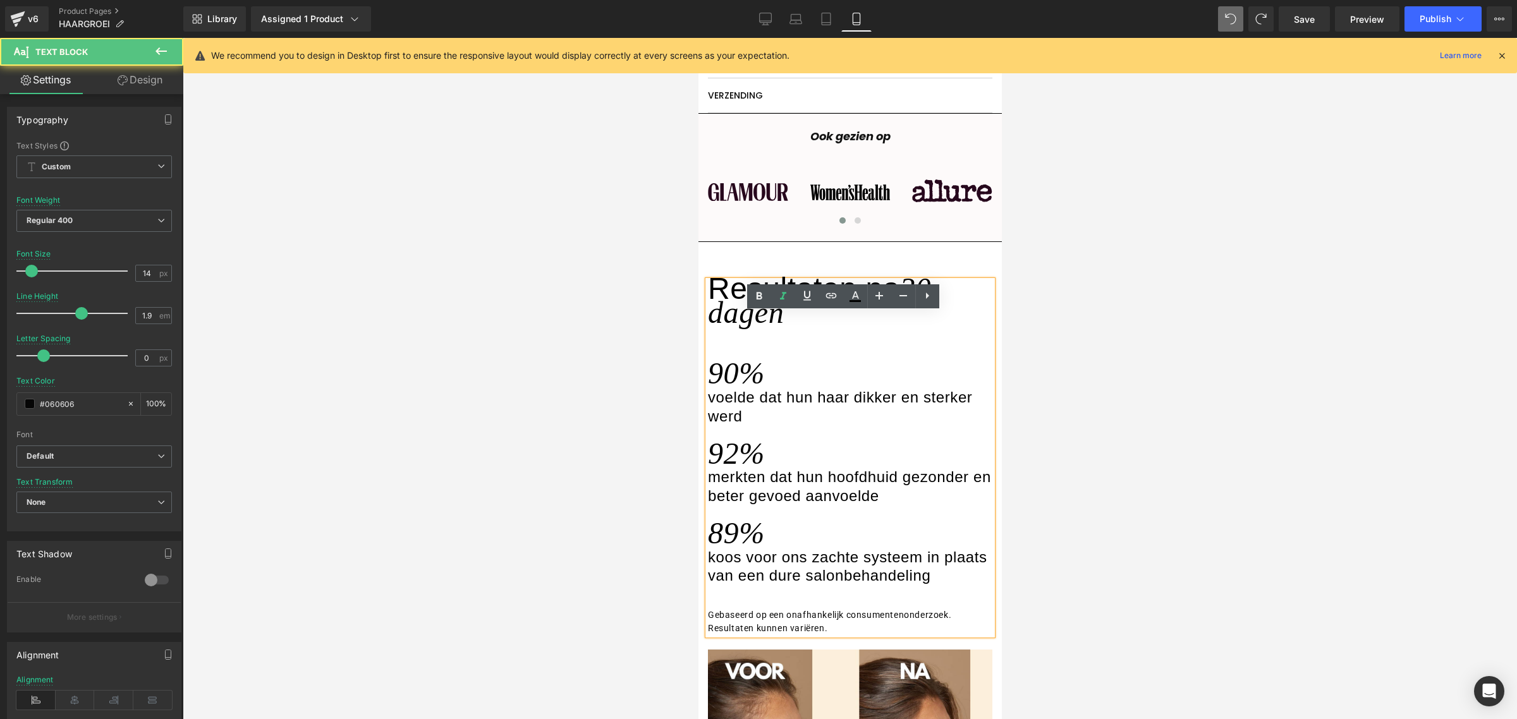
click at [788, 328] on div "Resultaten na 30 dagen" at bounding box center [849, 304] width 284 height 47
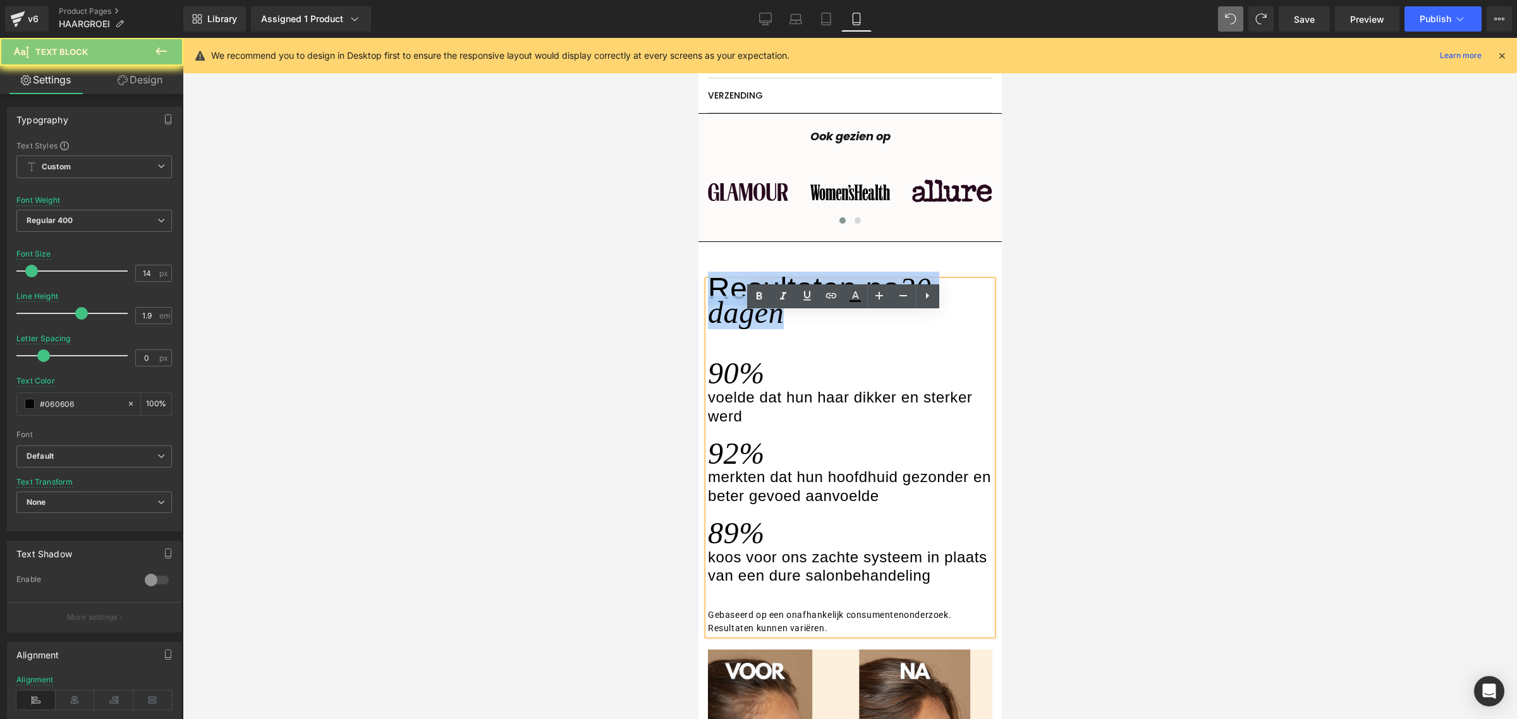
click at [788, 328] on div "Resultaten na 30 dagen" at bounding box center [849, 304] width 284 height 47
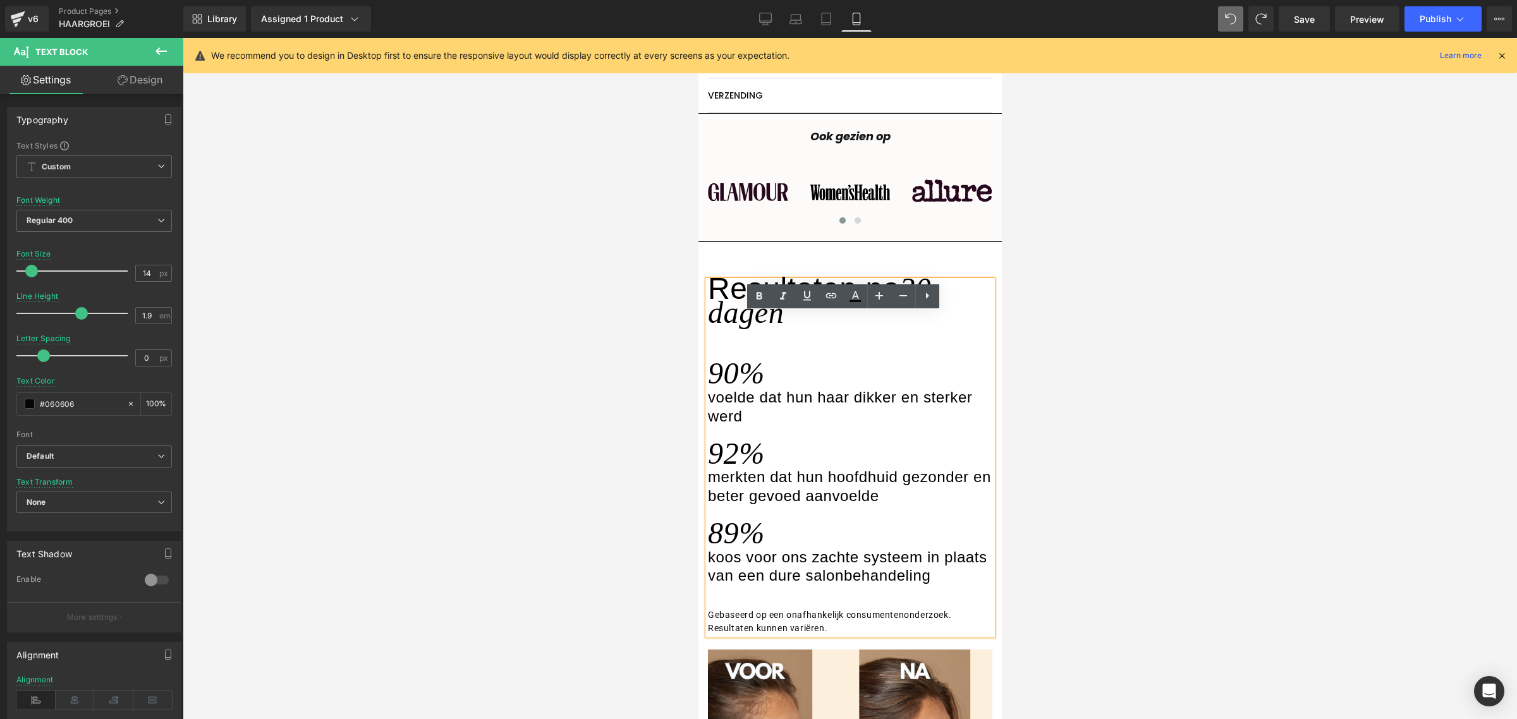
click at [788, 328] on div "Resultaten na 30 dagen" at bounding box center [849, 304] width 284 height 47
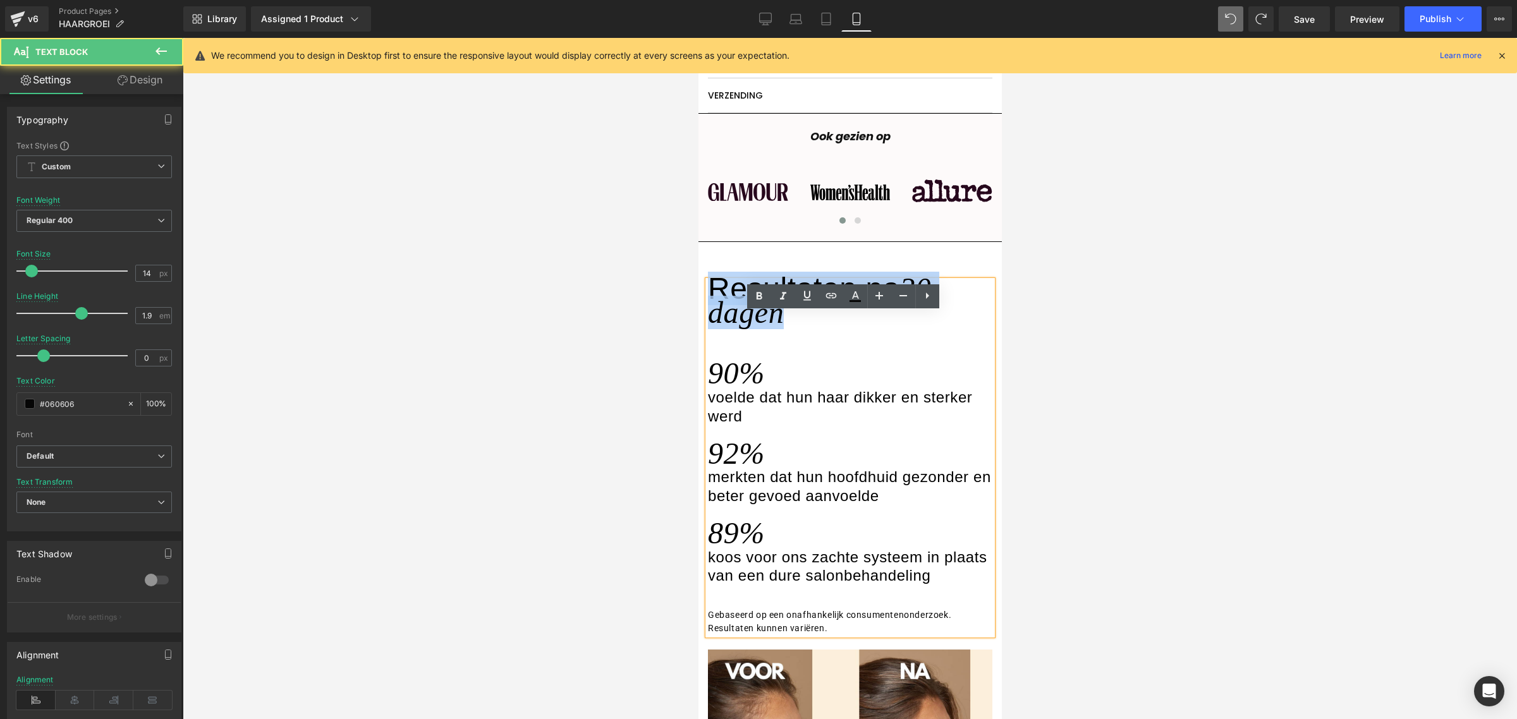
click at [788, 328] on div "Resultaten na 30 dagen" at bounding box center [849, 304] width 284 height 47
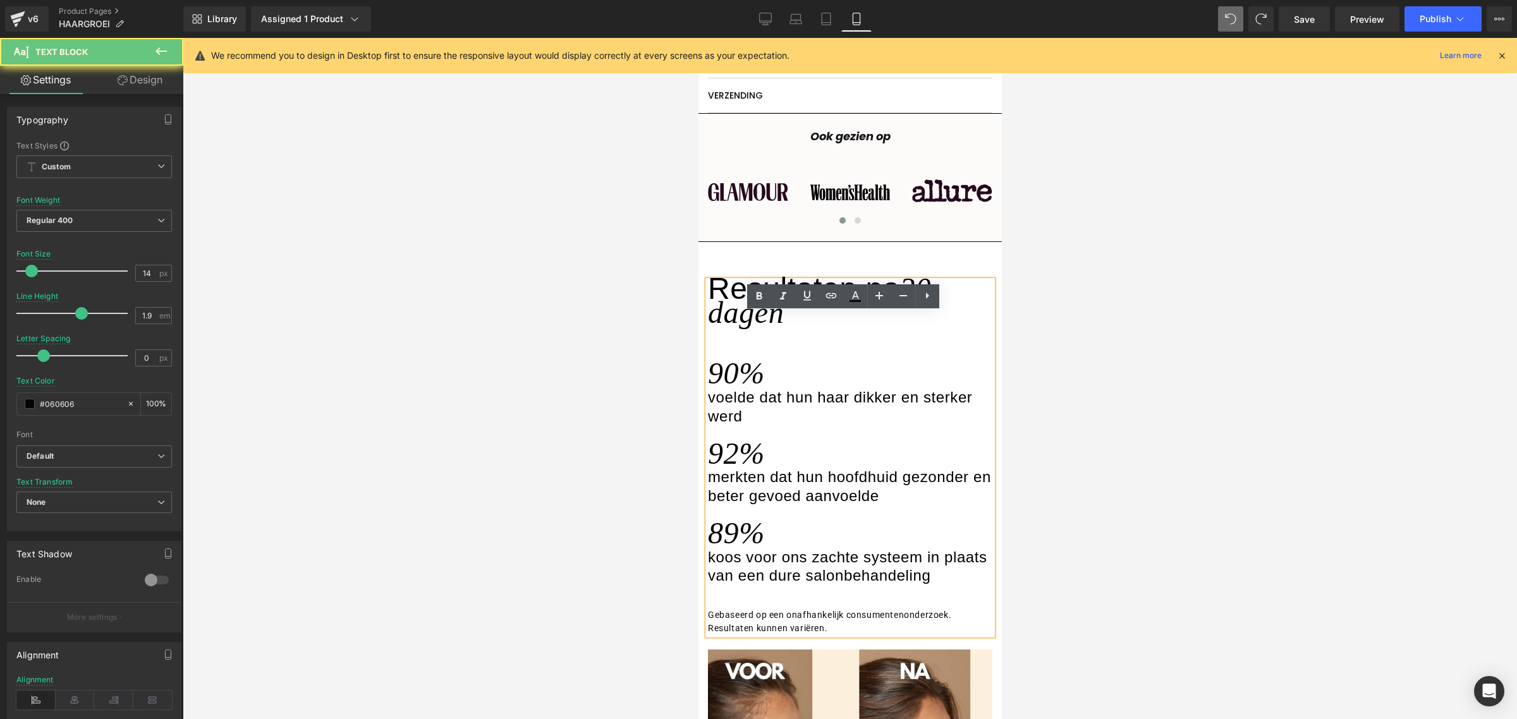
click at [788, 328] on div "Resultaten na 30 dagen" at bounding box center [849, 304] width 284 height 47
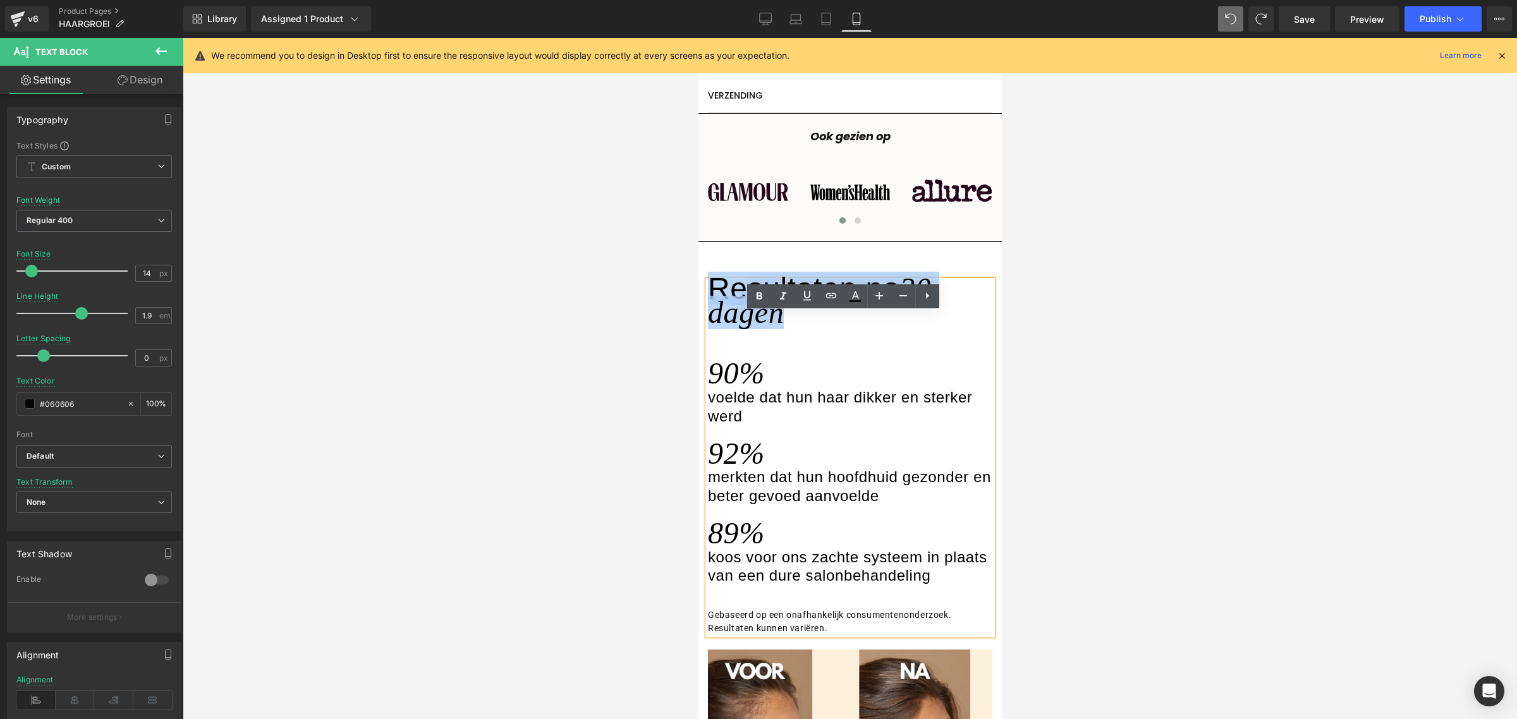
click at [788, 328] on div "Resultaten na 30 dagen" at bounding box center [849, 304] width 284 height 47
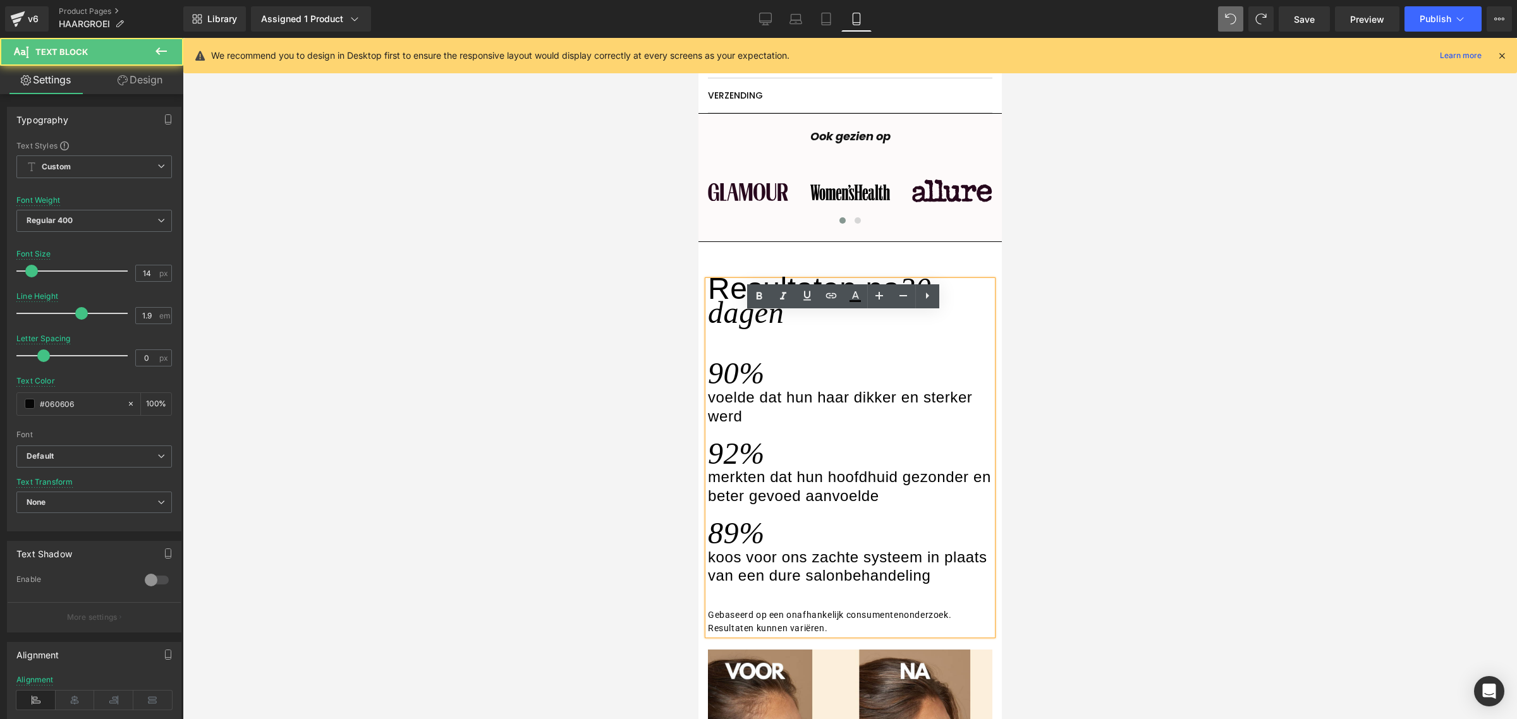
click at [788, 328] on div "Resultaten na 30 dagen" at bounding box center [849, 304] width 284 height 47
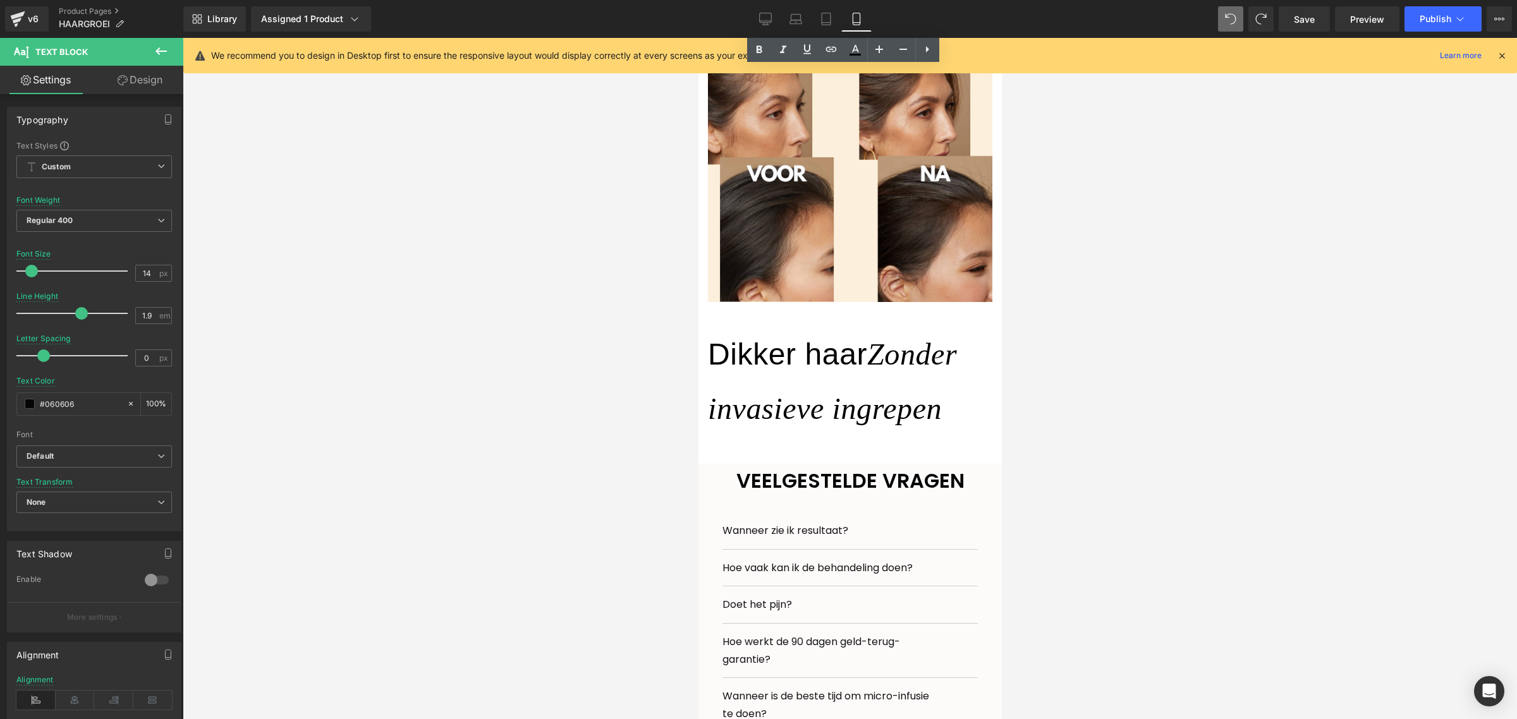
scroll to position [2079, 0]
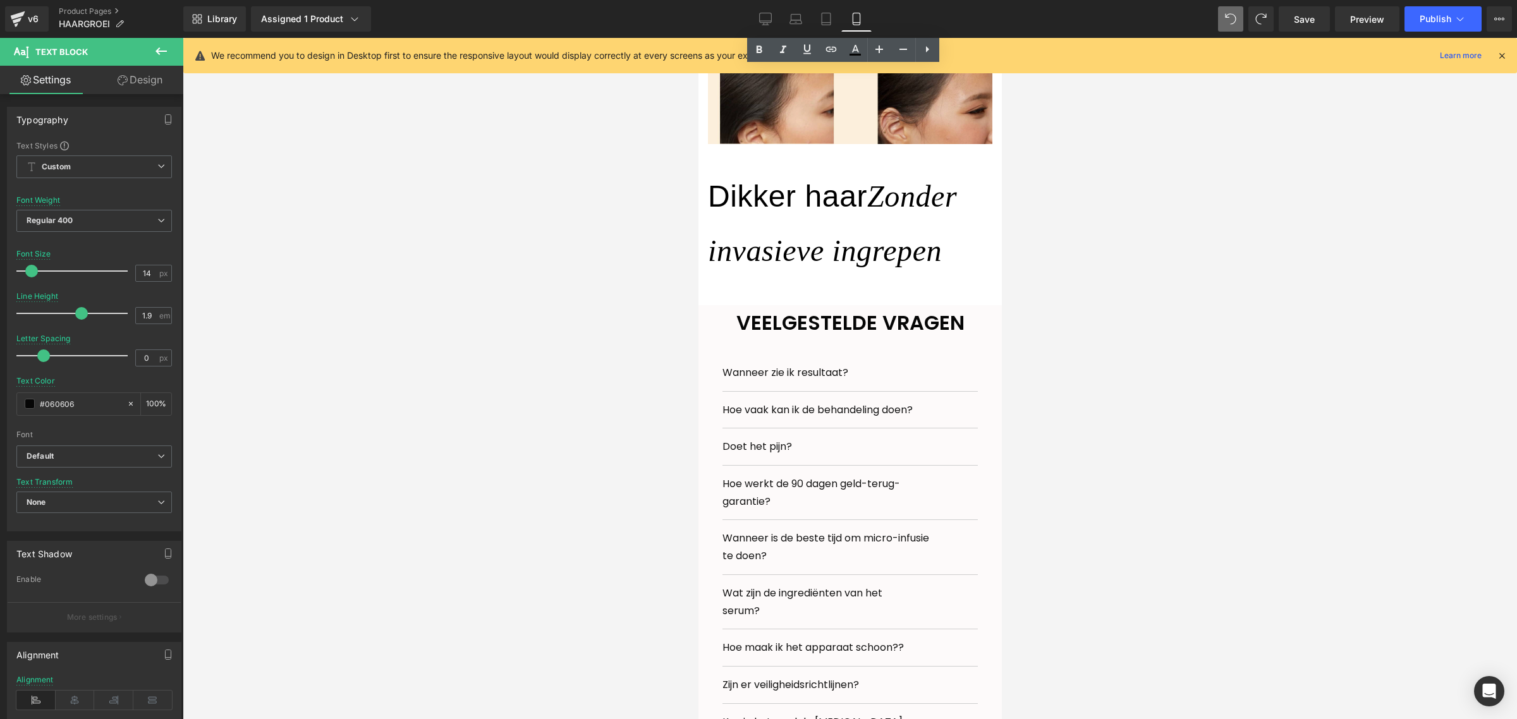
click at [817, 261] on span "Zonder invasieve ingrepen" at bounding box center [831, 223] width 249 height 88
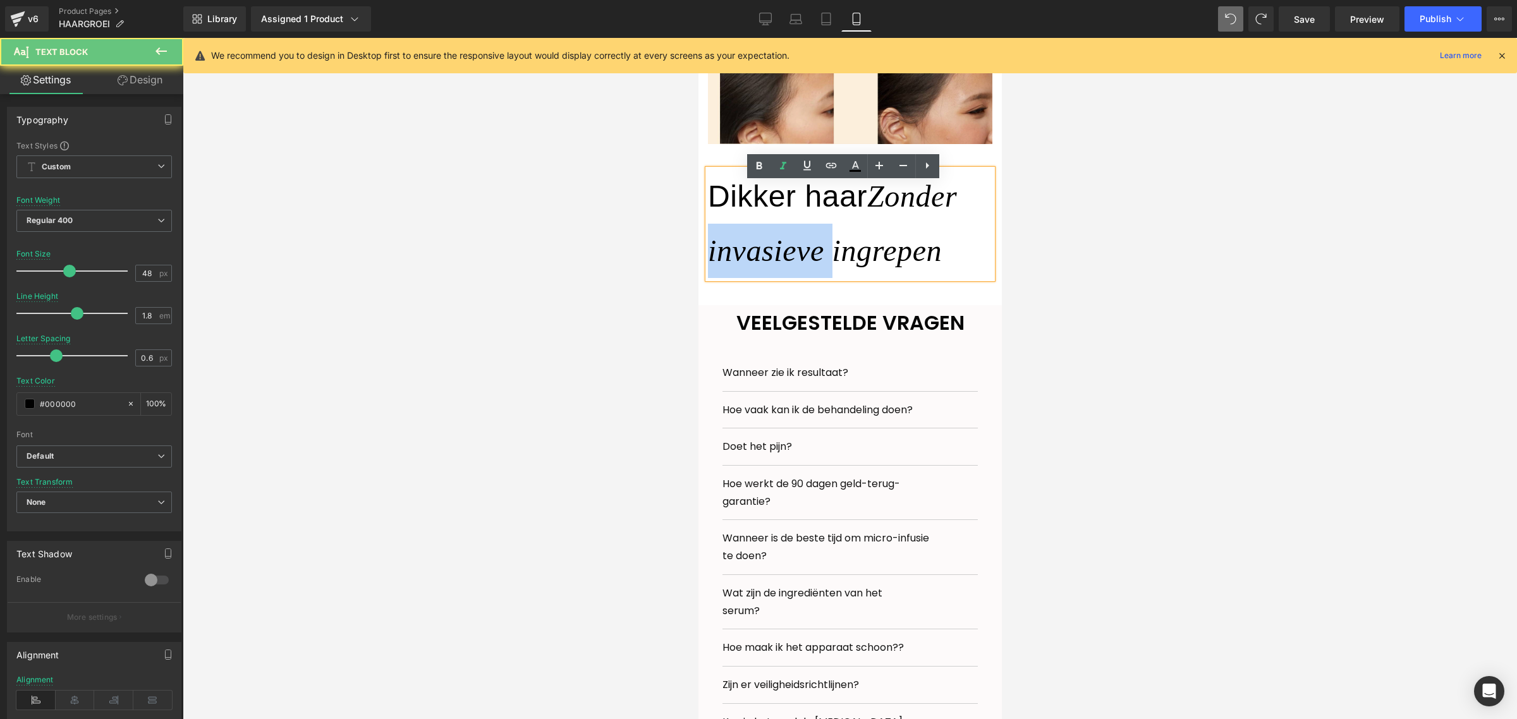
click at [817, 261] on span "Zonder invasieve ingrepen" at bounding box center [831, 223] width 249 height 88
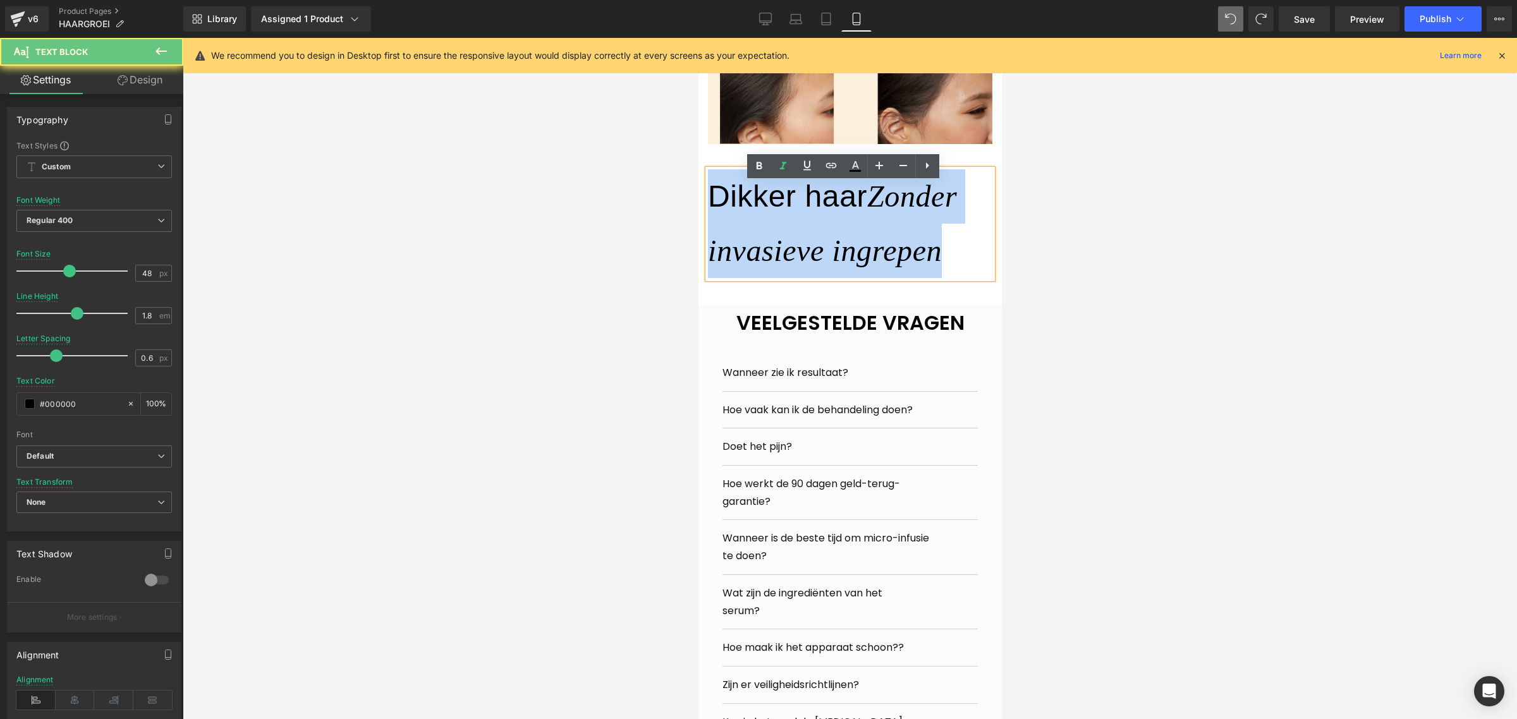
click at [817, 261] on span "Zonder invasieve ingrepen" at bounding box center [831, 223] width 249 height 88
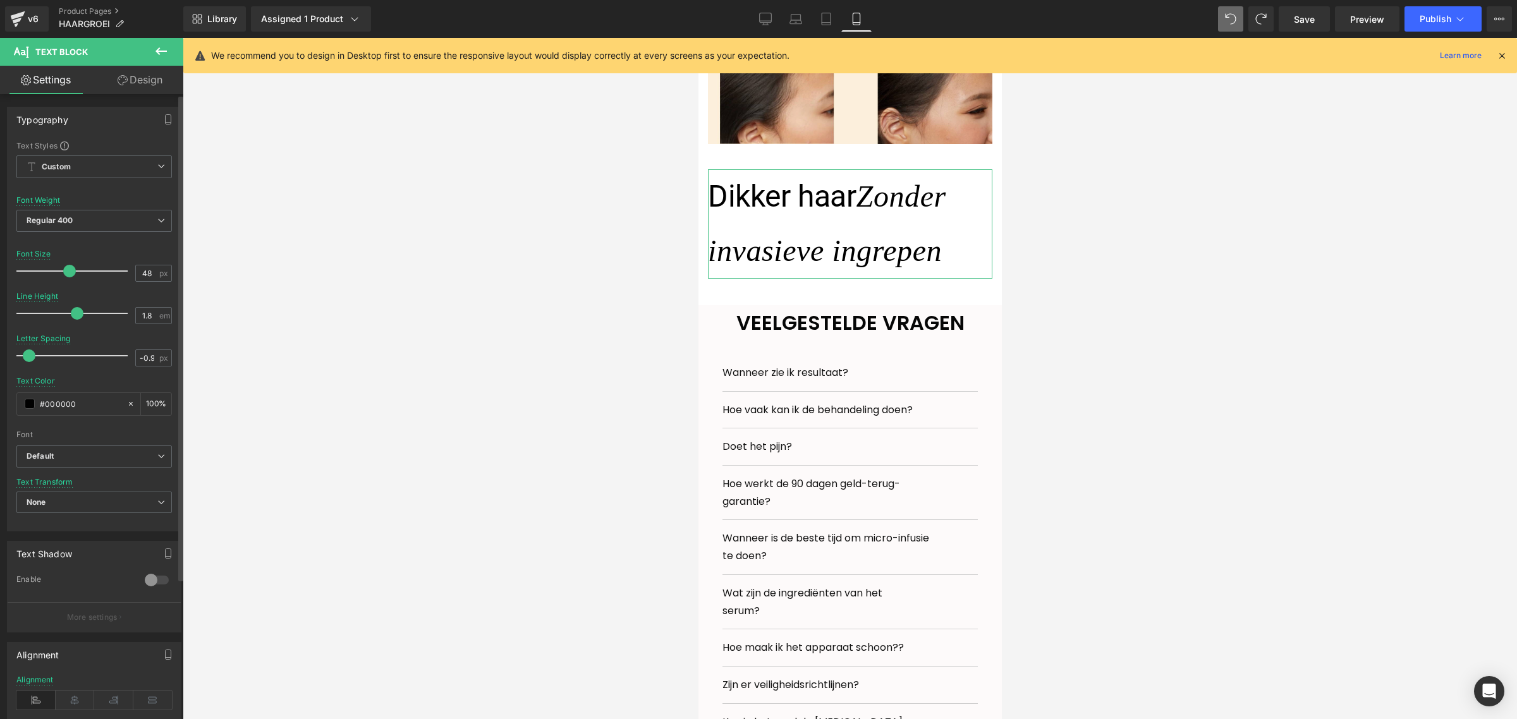
type input "-1"
drag, startPoint x: 57, startPoint y: 354, endPoint x: 8, endPoint y: 363, distance: 50.2
click at [8, 363] on div "Text Styles Custom Custom Setup Global Style Custom Setup Global Style Thin 100…" at bounding box center [94, 335] width 173 height 391
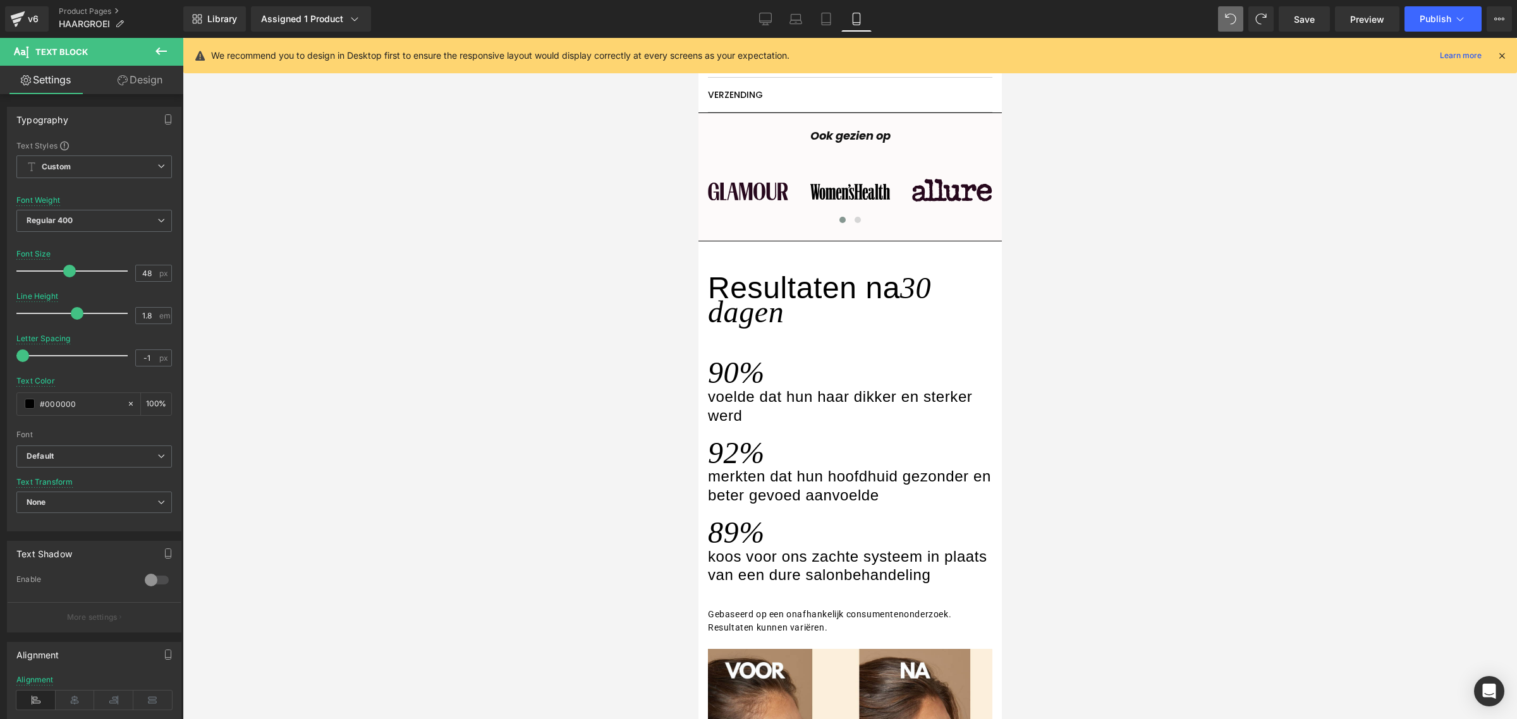
scroll to position [1289, 0]
click at [760, 305] on h3 "Resultaten na" at bounding box center [803, 288] width 192 height 33
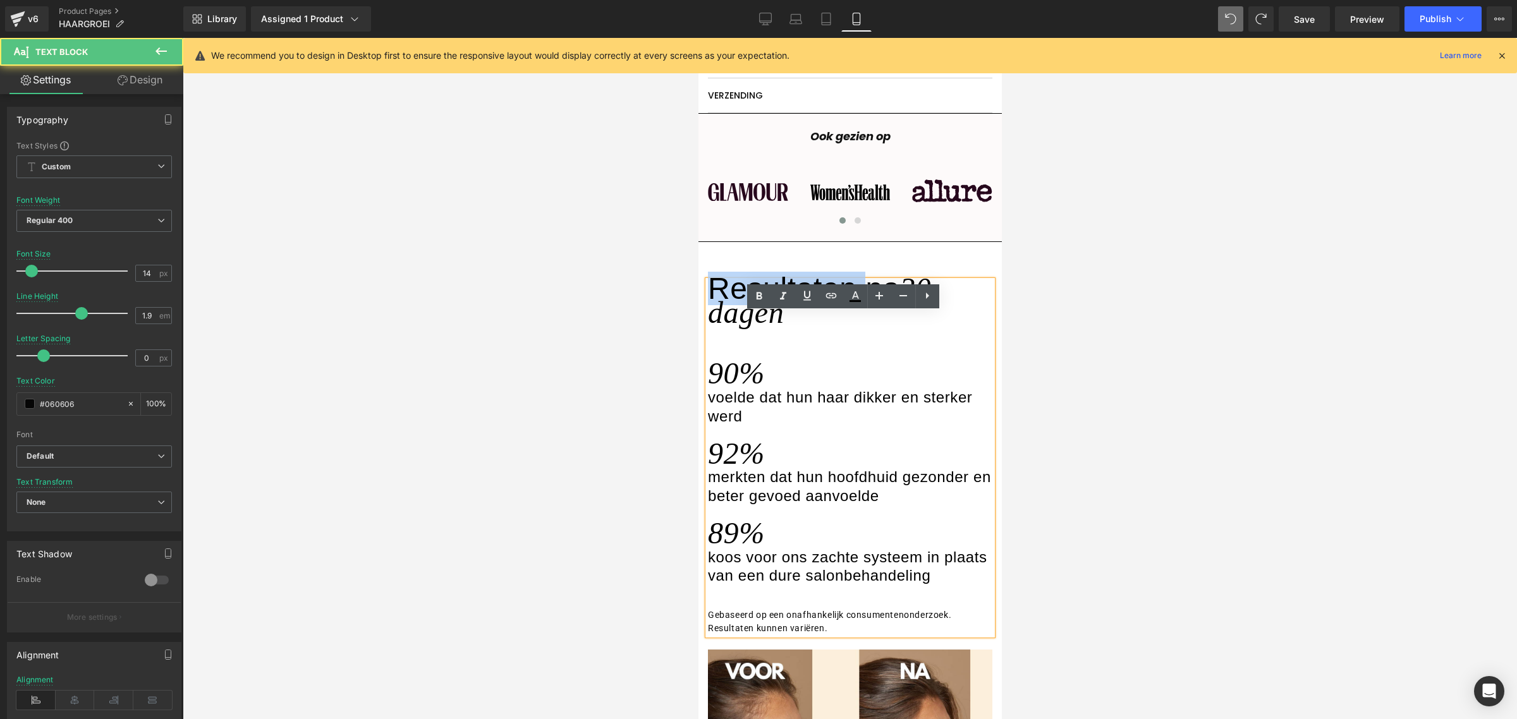
click at [760, 305] on h3 "Resultaten na" at bounding box center [803, 288] width 192 height 33
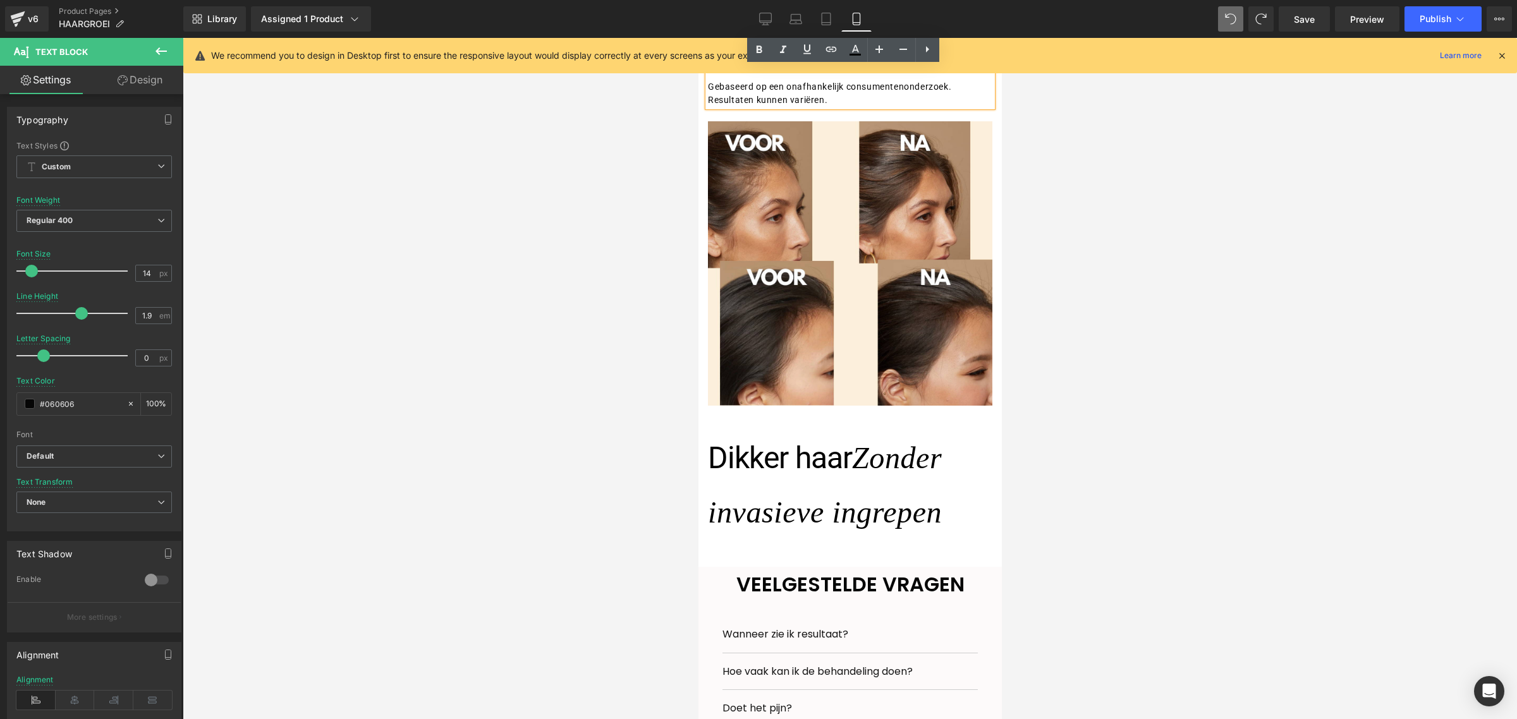
scroll to position [2000, 0]
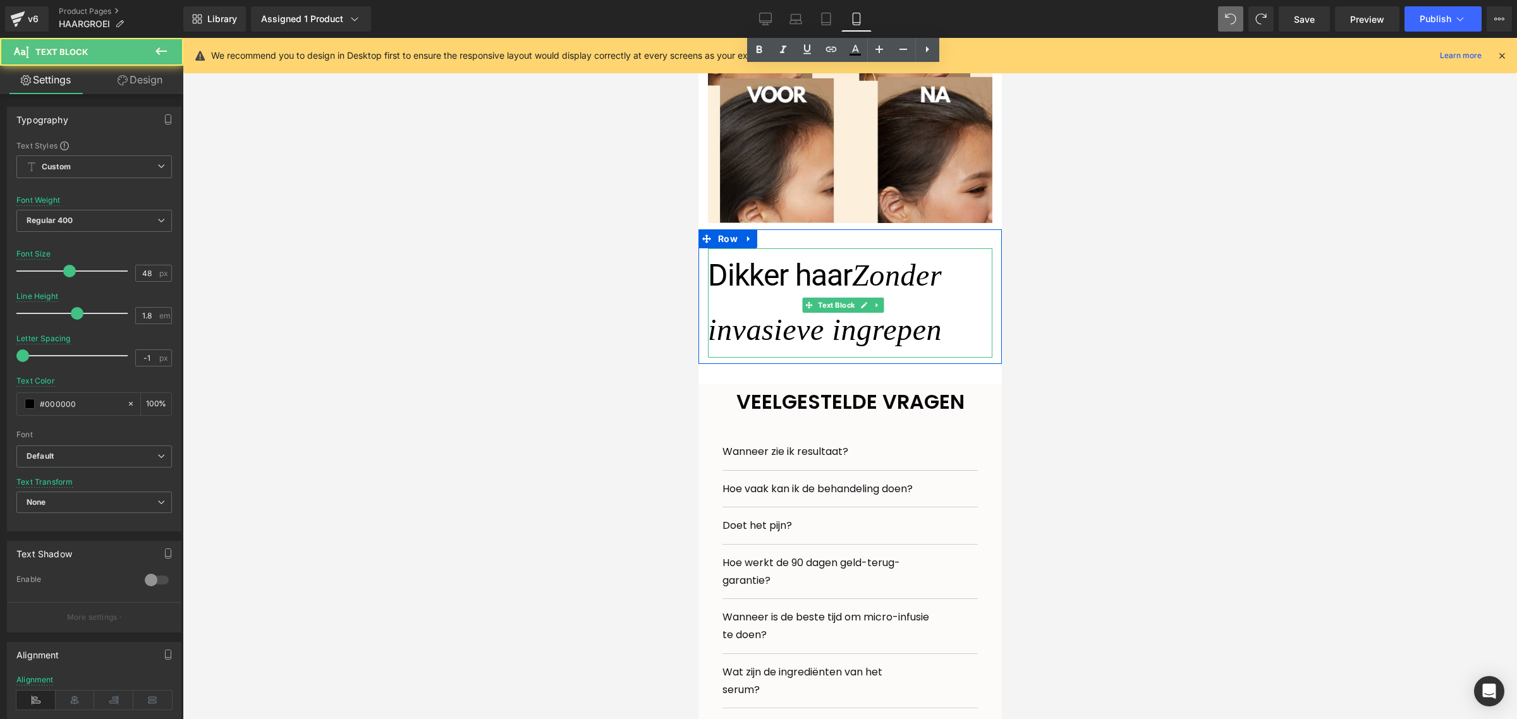
click at [733, 337] on span "Zonder invasieve ingrepen" at bounding box center [824, 303] width 234 height 88
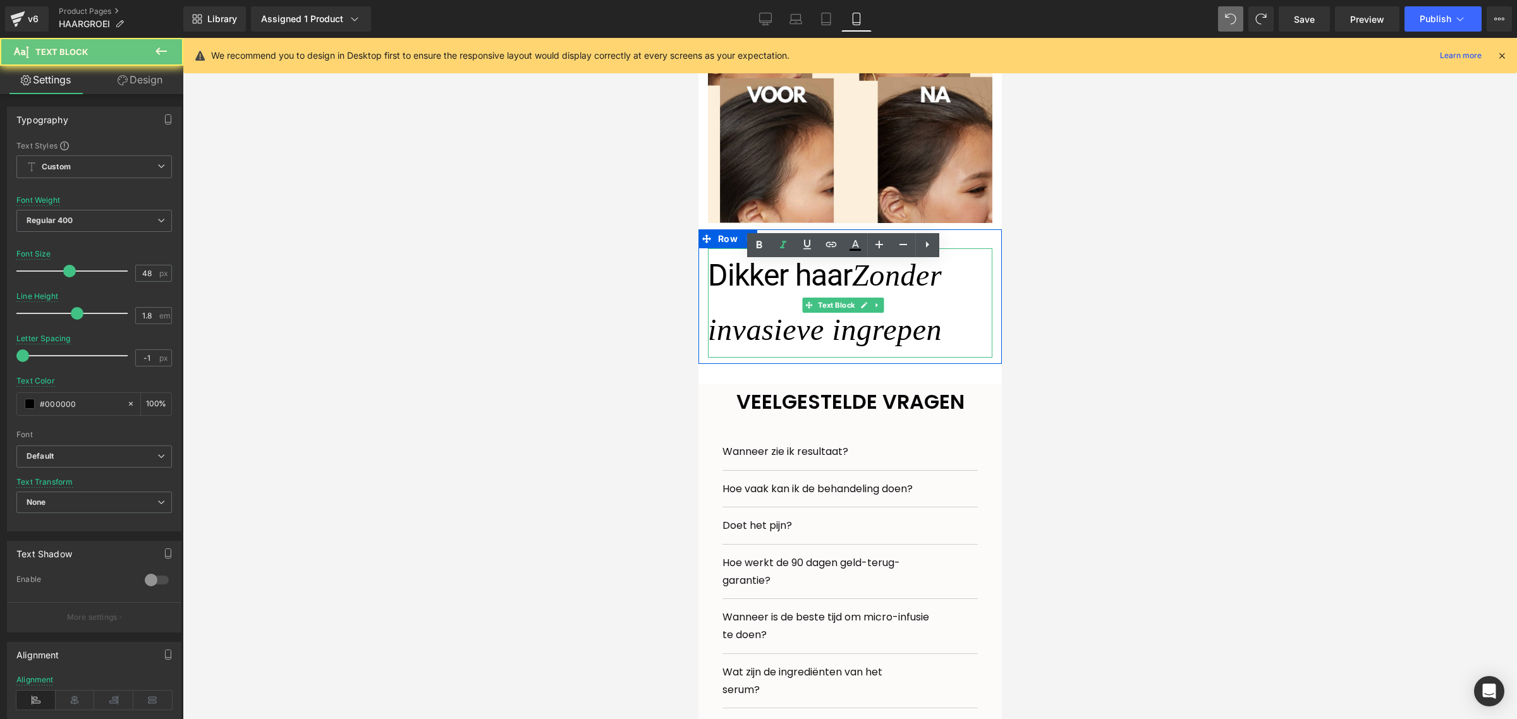
click at [733, 337] on span "Zonder invasieve ingrepen" at bounding box center [824, 303] width 234 height 88
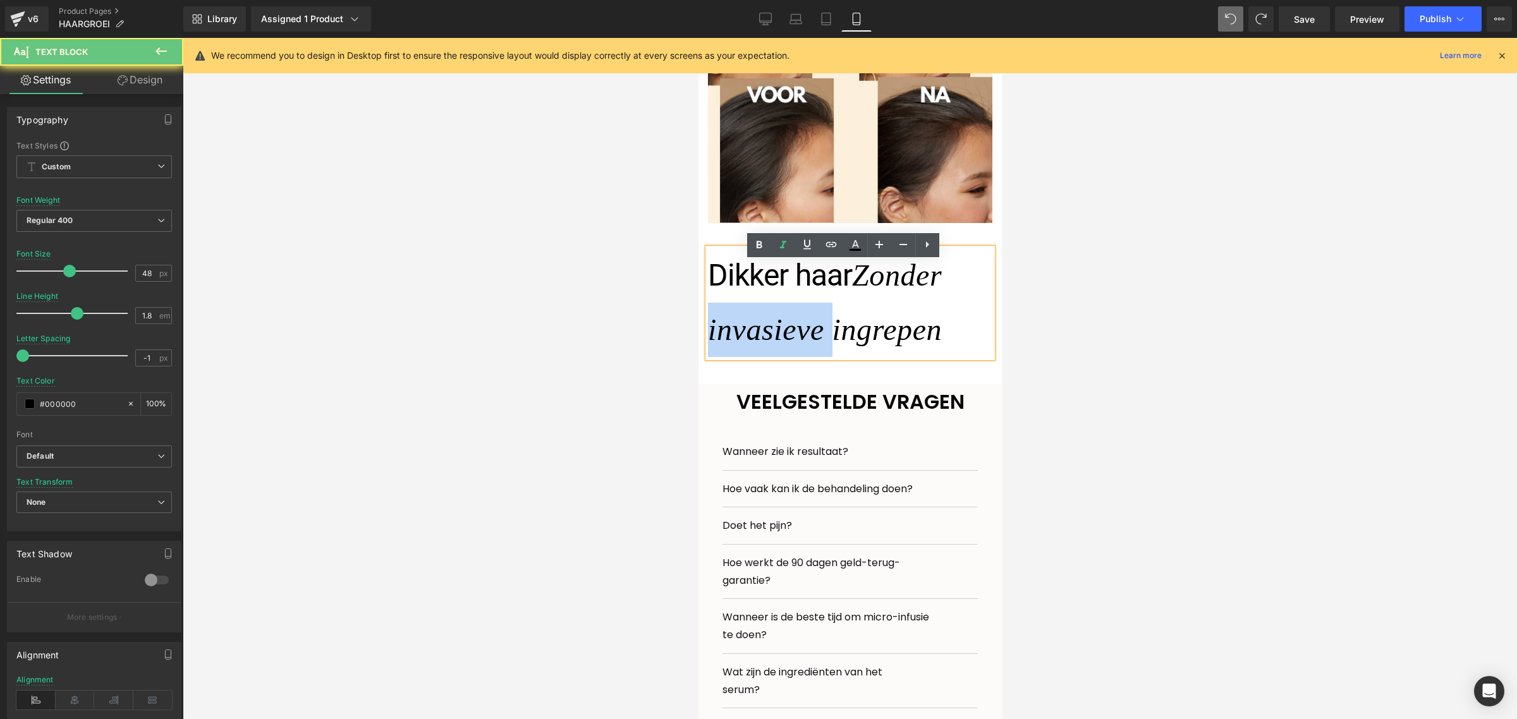
click at [733, 337] on span "Zonder invasieve ingrepen" at bounding box center [824, 303] width 234 height 88
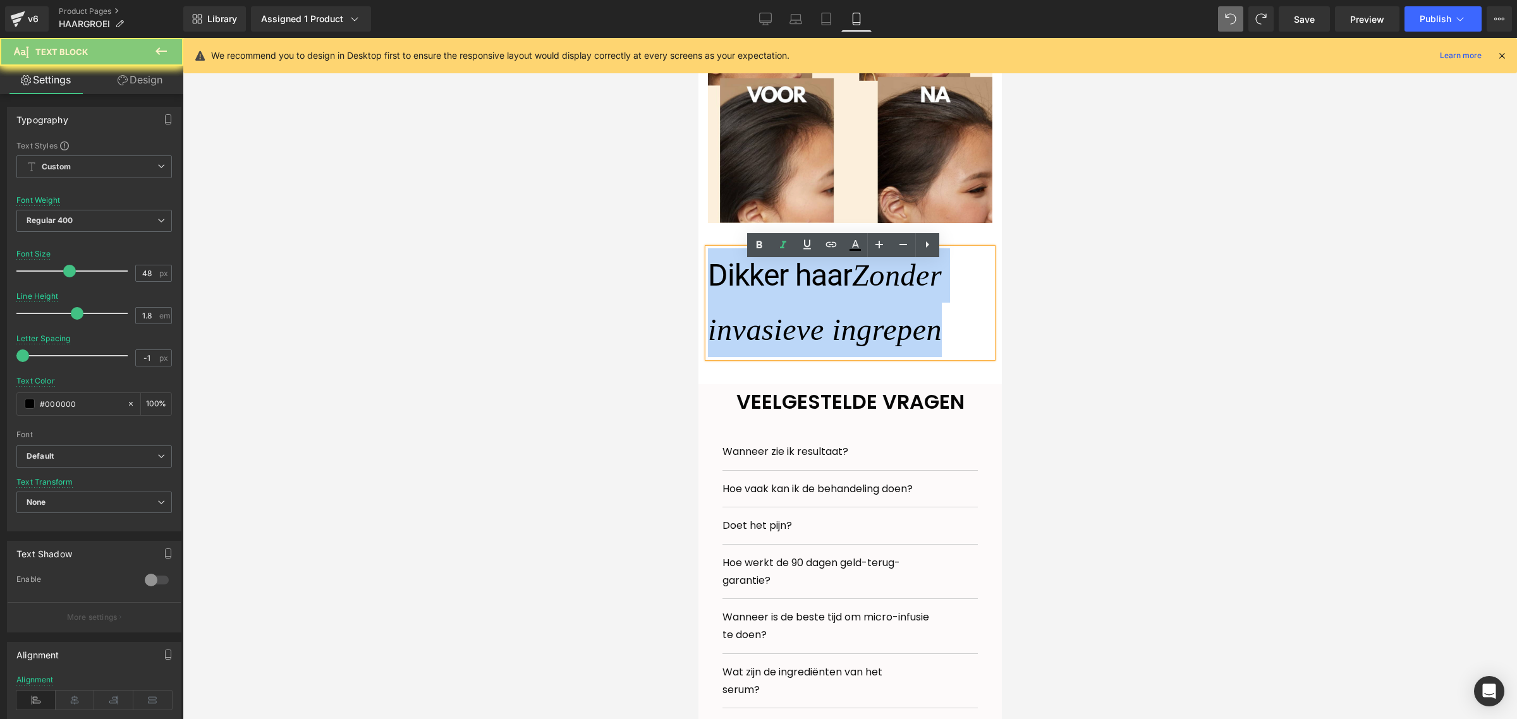
click at [733, 337] on span "Zonder invasieve ingrepen" at bounding box center [824, 303] width 234 height 88
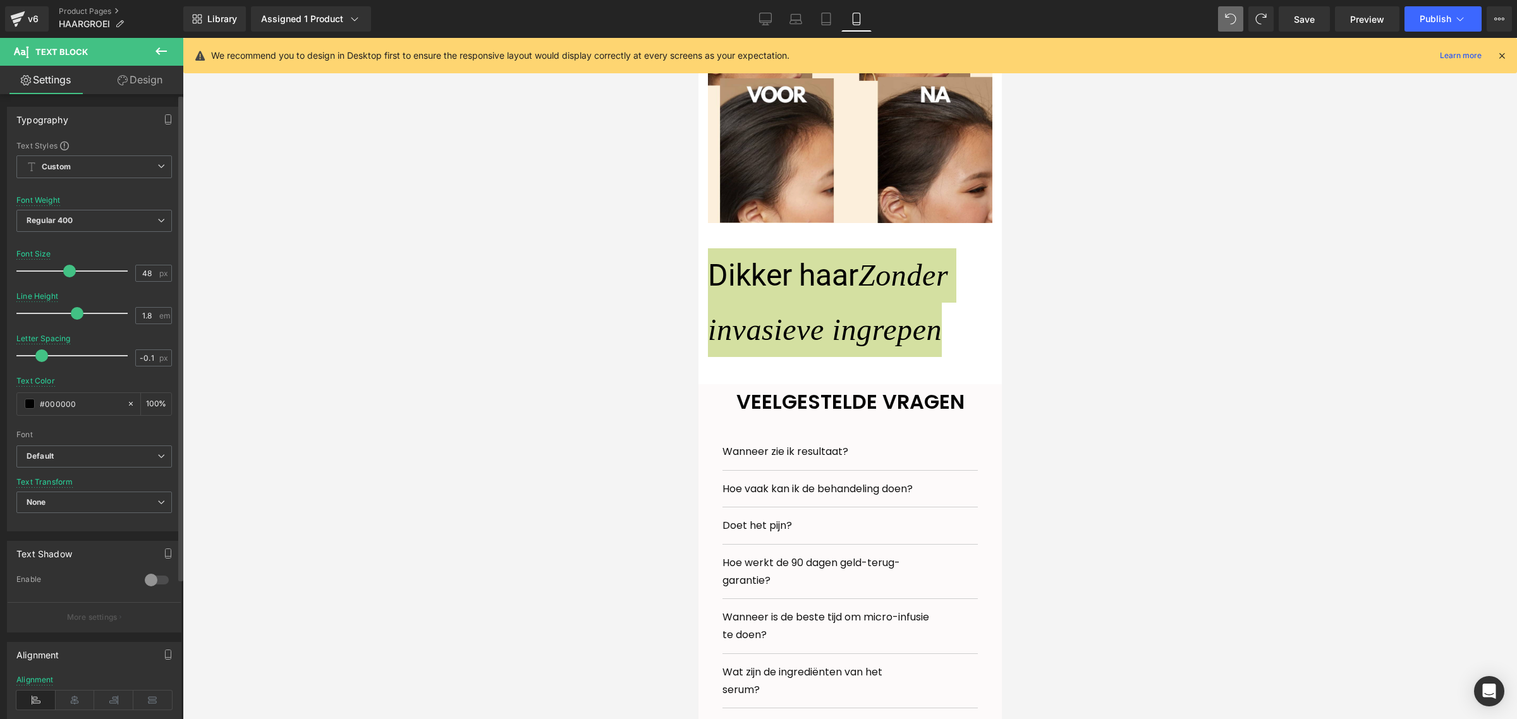
drag, startPoint x: 20, startPoint y: 358, endPoint x: 38, endPoint y: 355, distance: 18.5
click at [38, 355] on span at bounding box center [41, 356] width 13 height 13
type input "0"
click at [41, 355] on span at bounding box center [43, 356] width 13 height 13
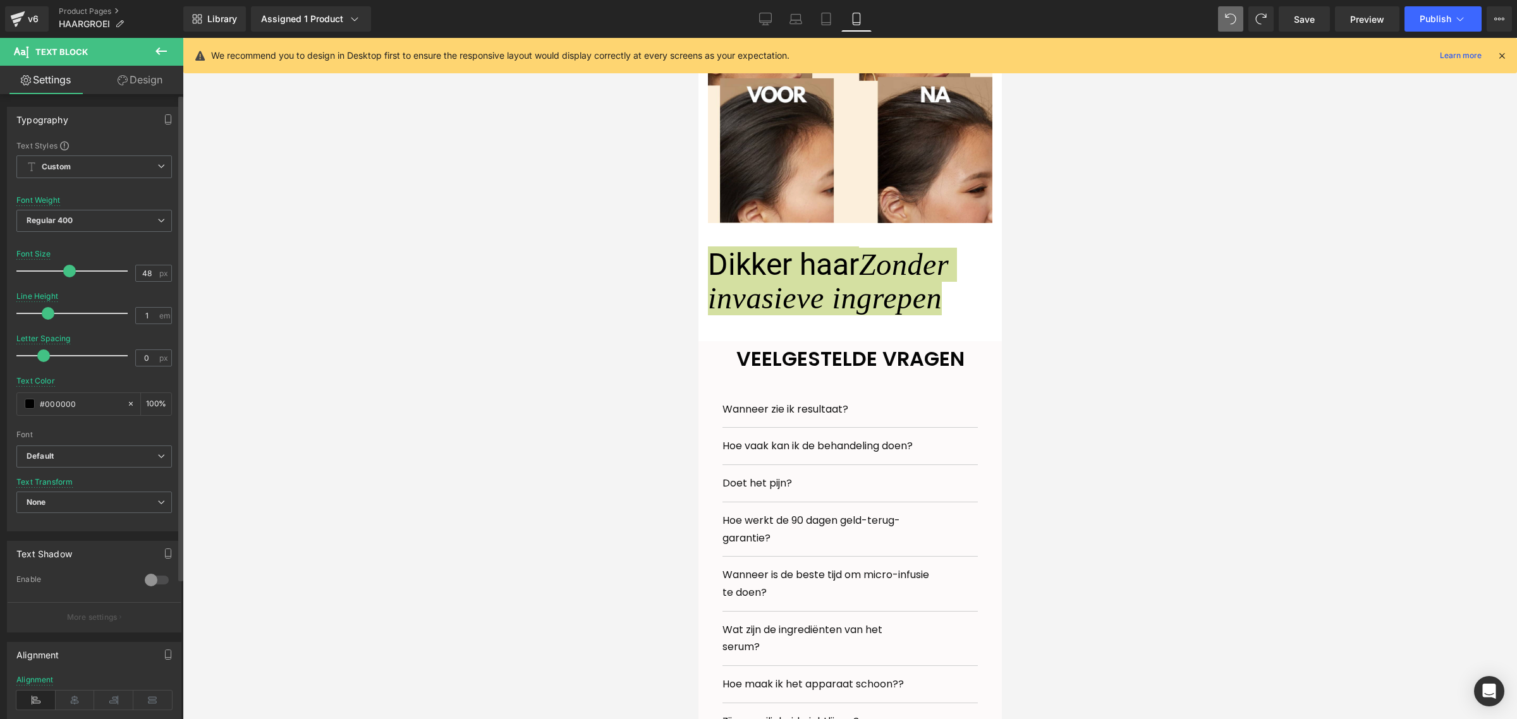
type input "0.9"
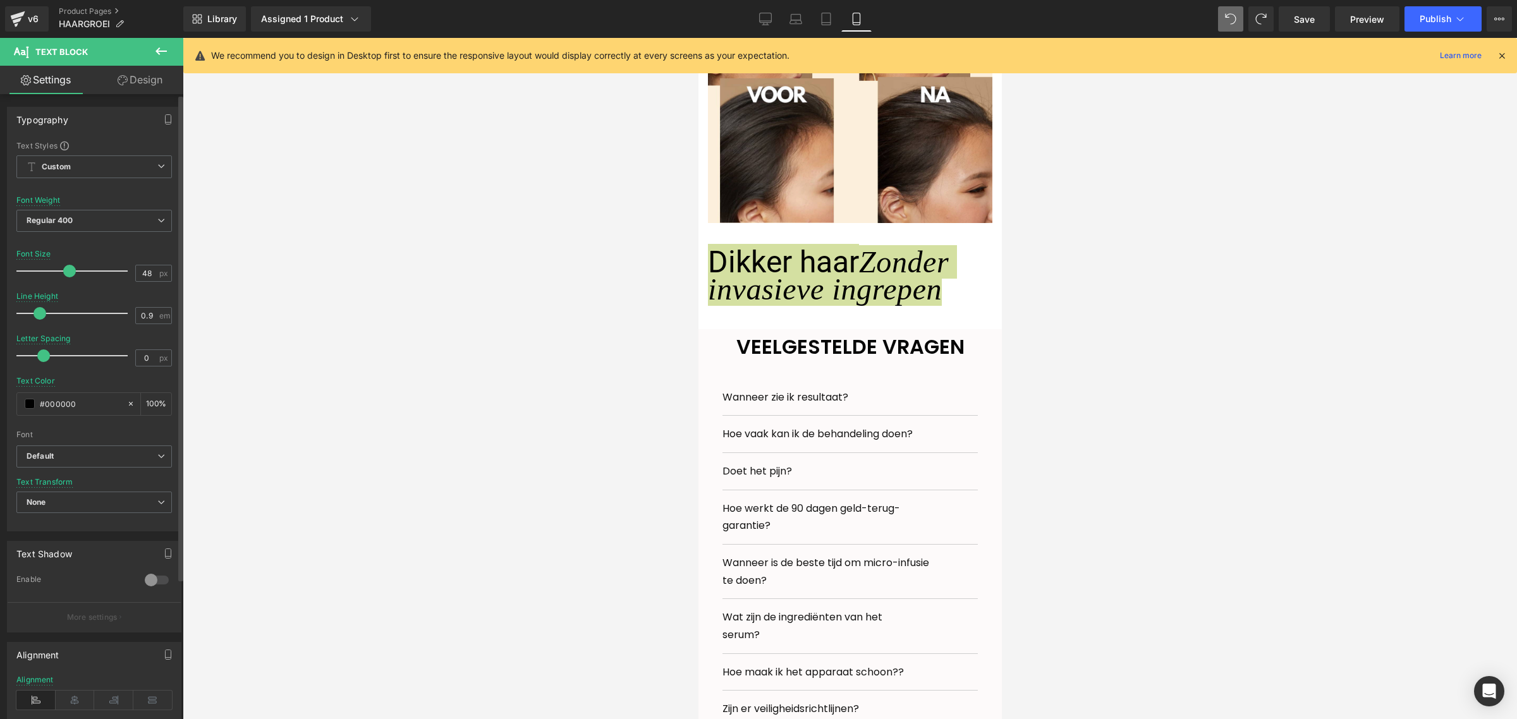
drag, startPoint x: 76, startPoint y: 317, endPoint x: 41, endPoint y: 317, distance: 35.4
click at [41, 317] on span at bounding box center [39, 313] width 13 height 13
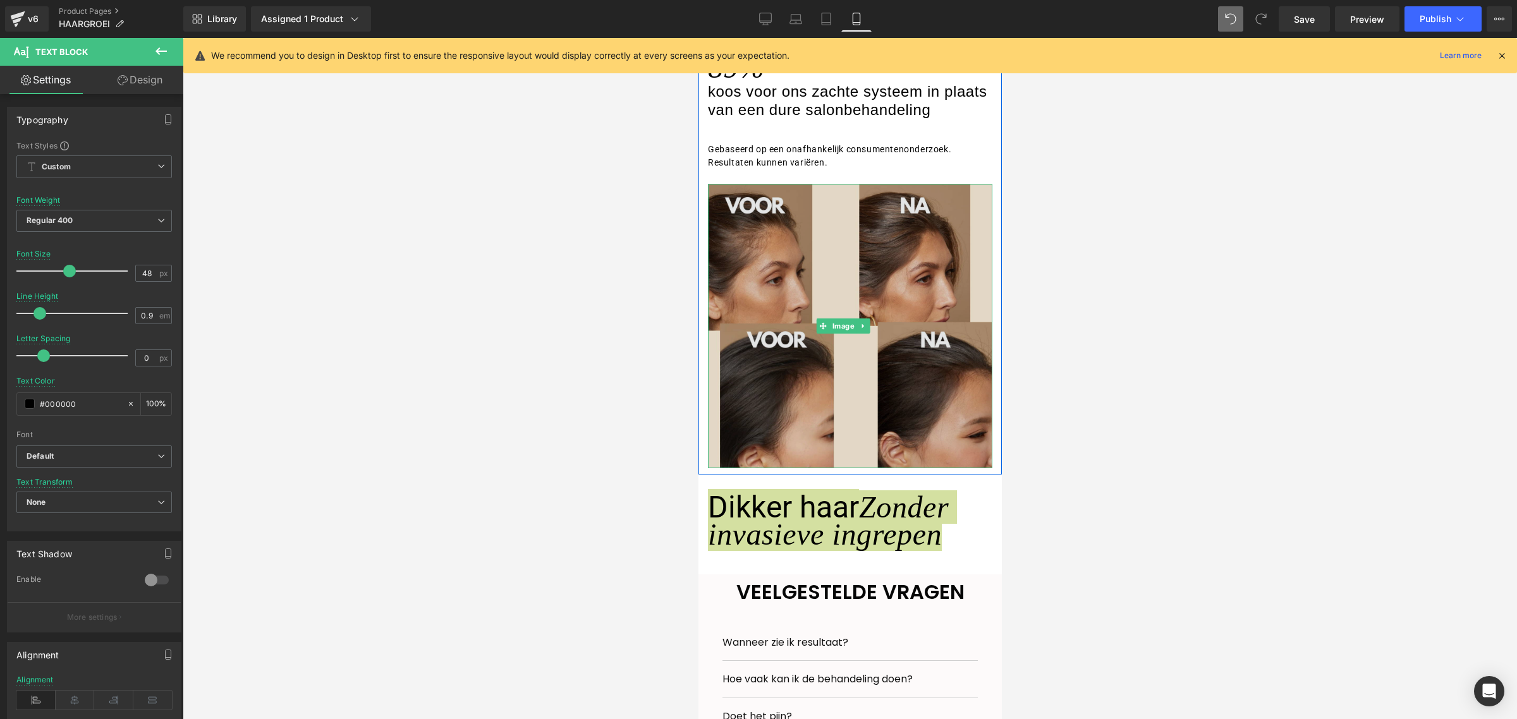
scroll to position [1763, 0]
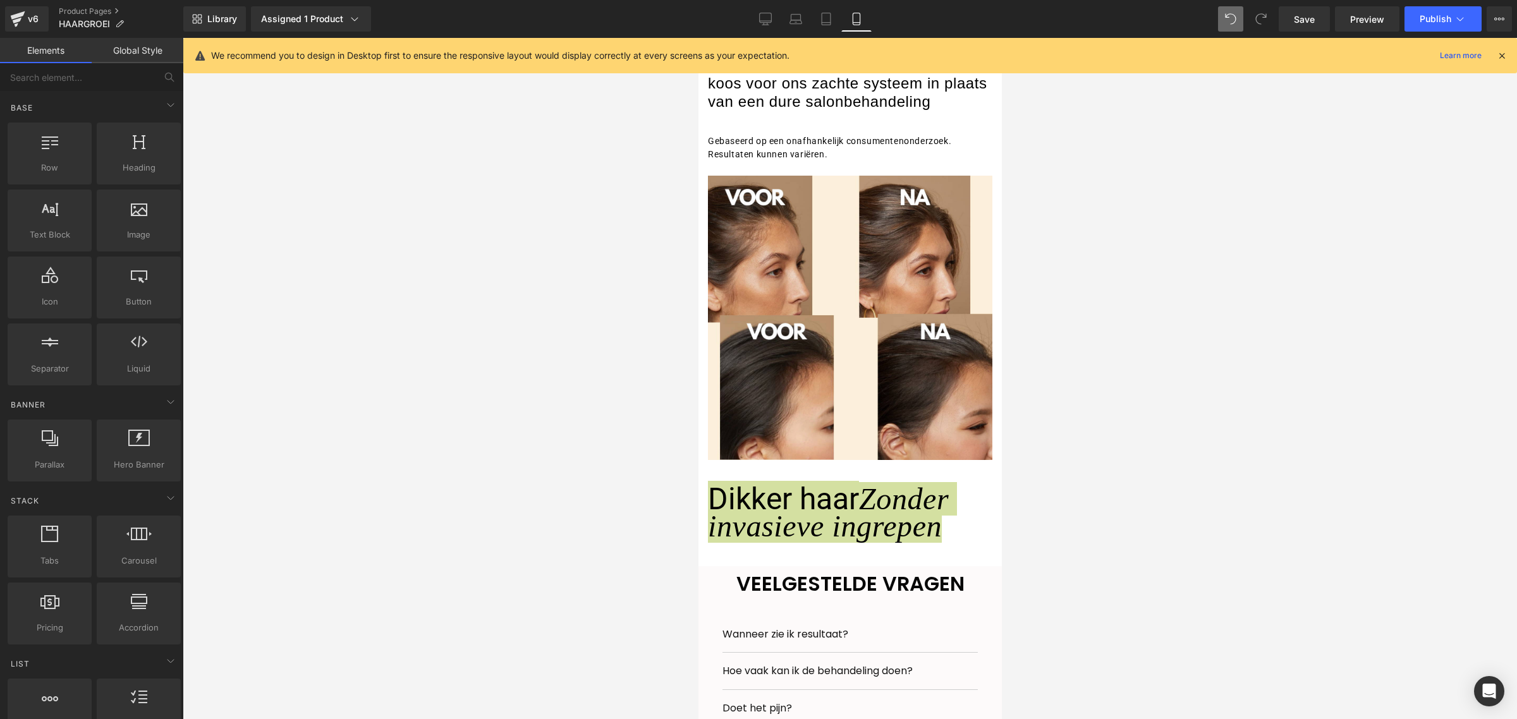
click at [375, 330] on div at bounding box center [850, 378] width 1334 height 681
click at [1098, 501] on div at bounding box center [850, 378] width 1334 height 681
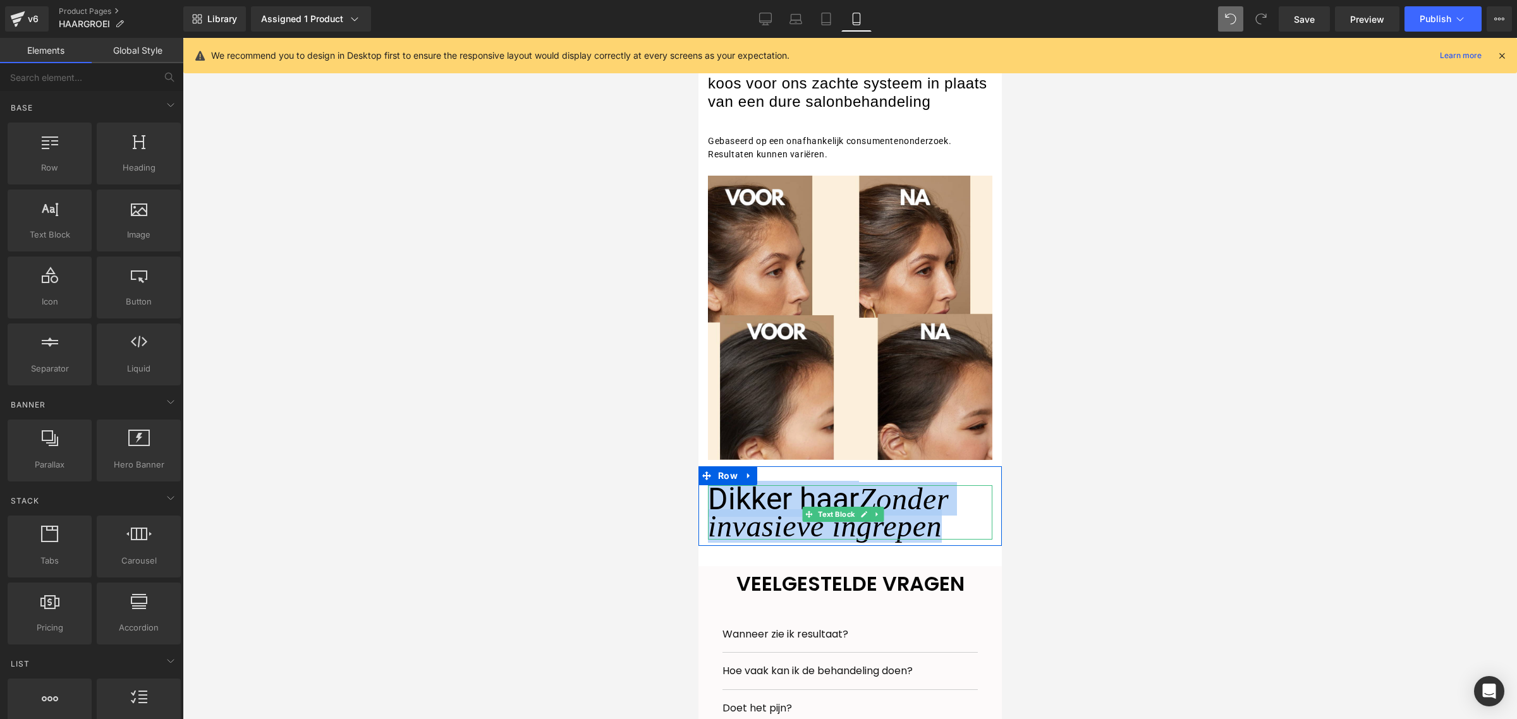
click at [946, 540] on div "Dikker haar Zonder invasieve ingrepen" at bounding box center [849, 512] width 284 height 54
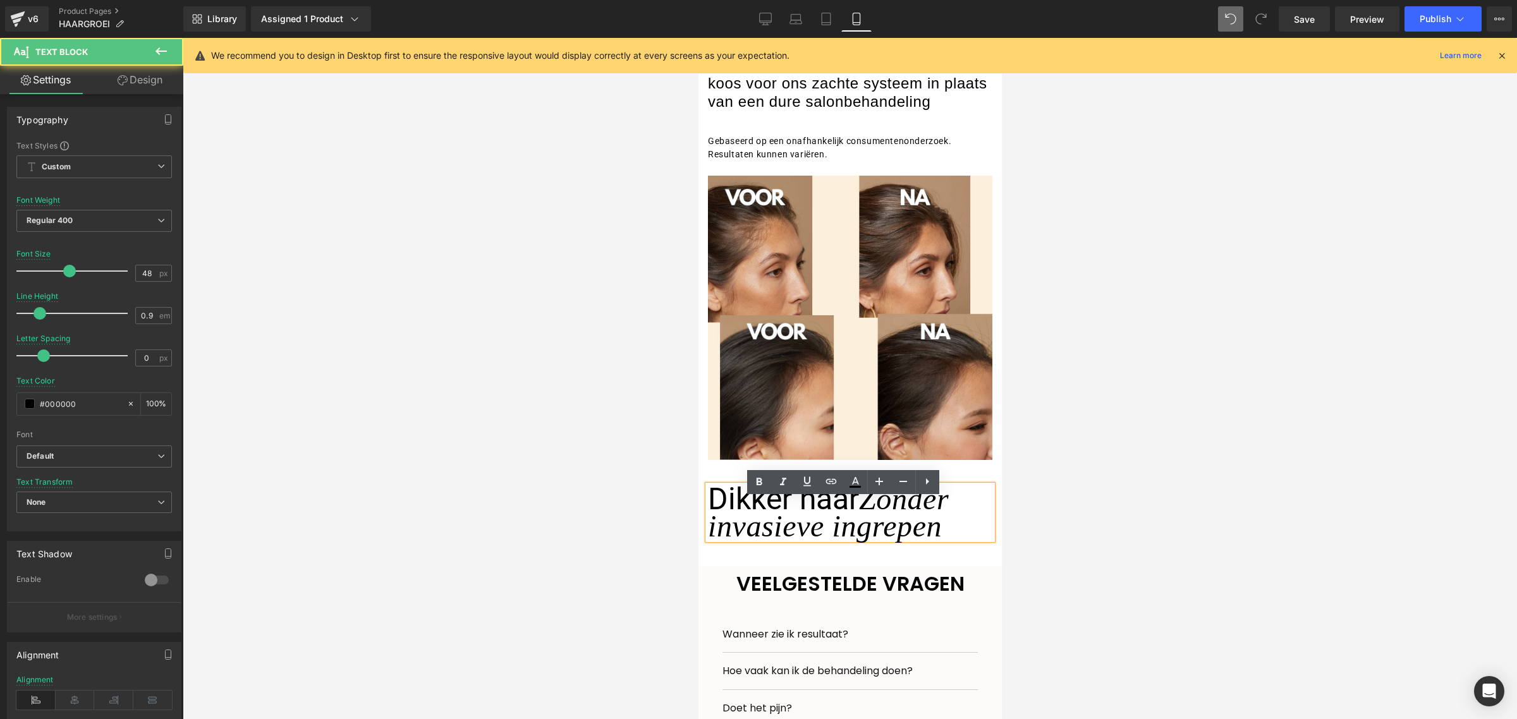
click at [521, 551] on div at bounding box center [850, 378] width 1334 height 681
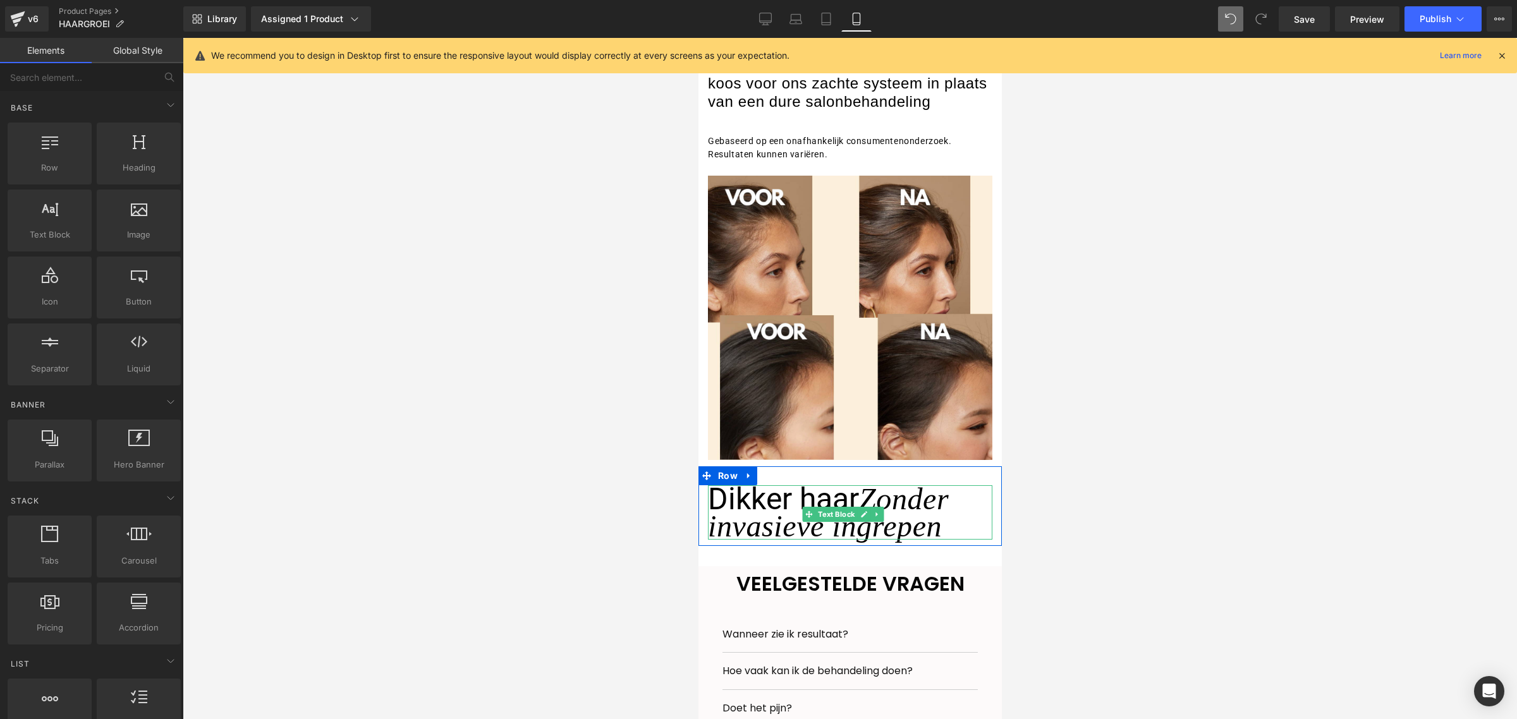
click at [768, 520] on undefined "Dikker haar Zonder invasieve ingrepen" at bounding box center [827, 512] width 241 height 63
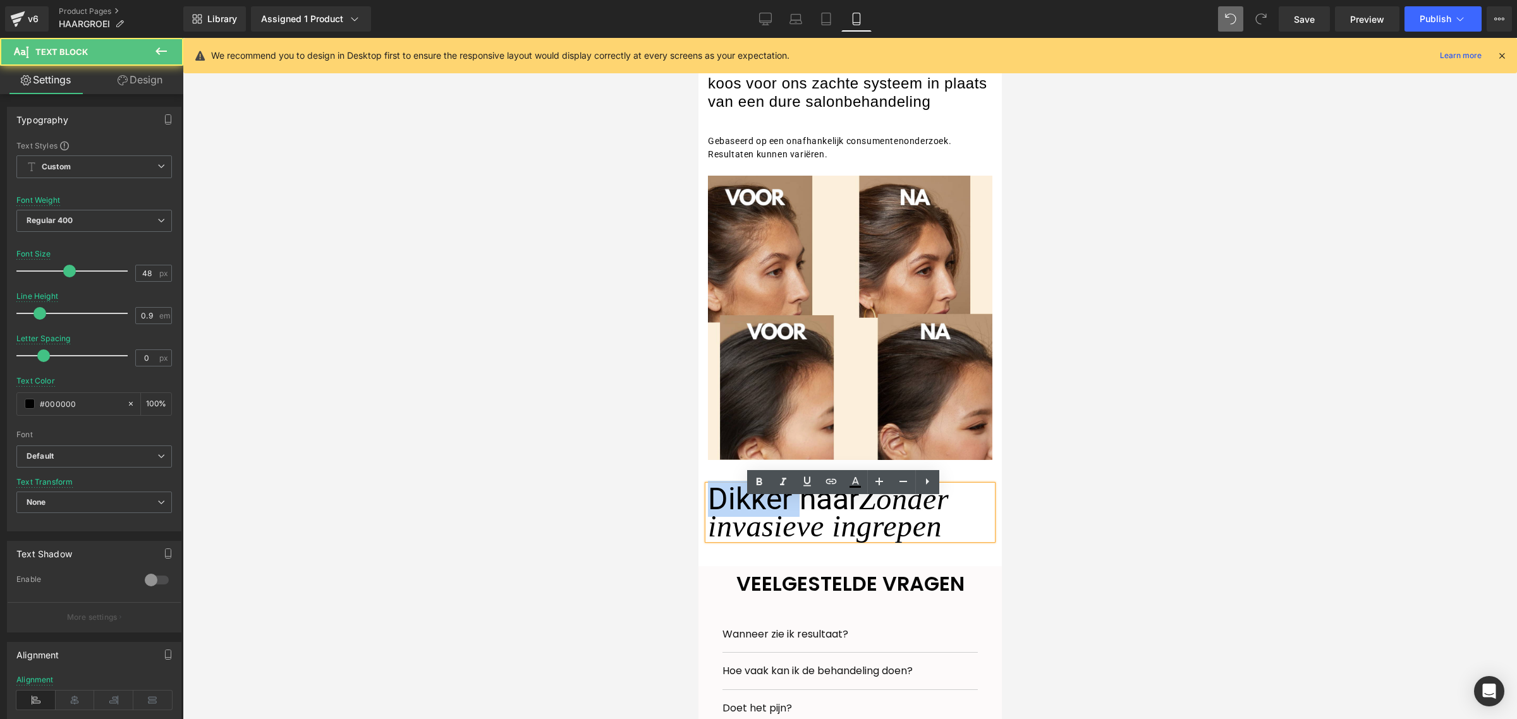
click at [768, 520] on undefined "Dikker haar Zonder invasieve ingrepen" at bounding box center [827, 512] width 241 height 63
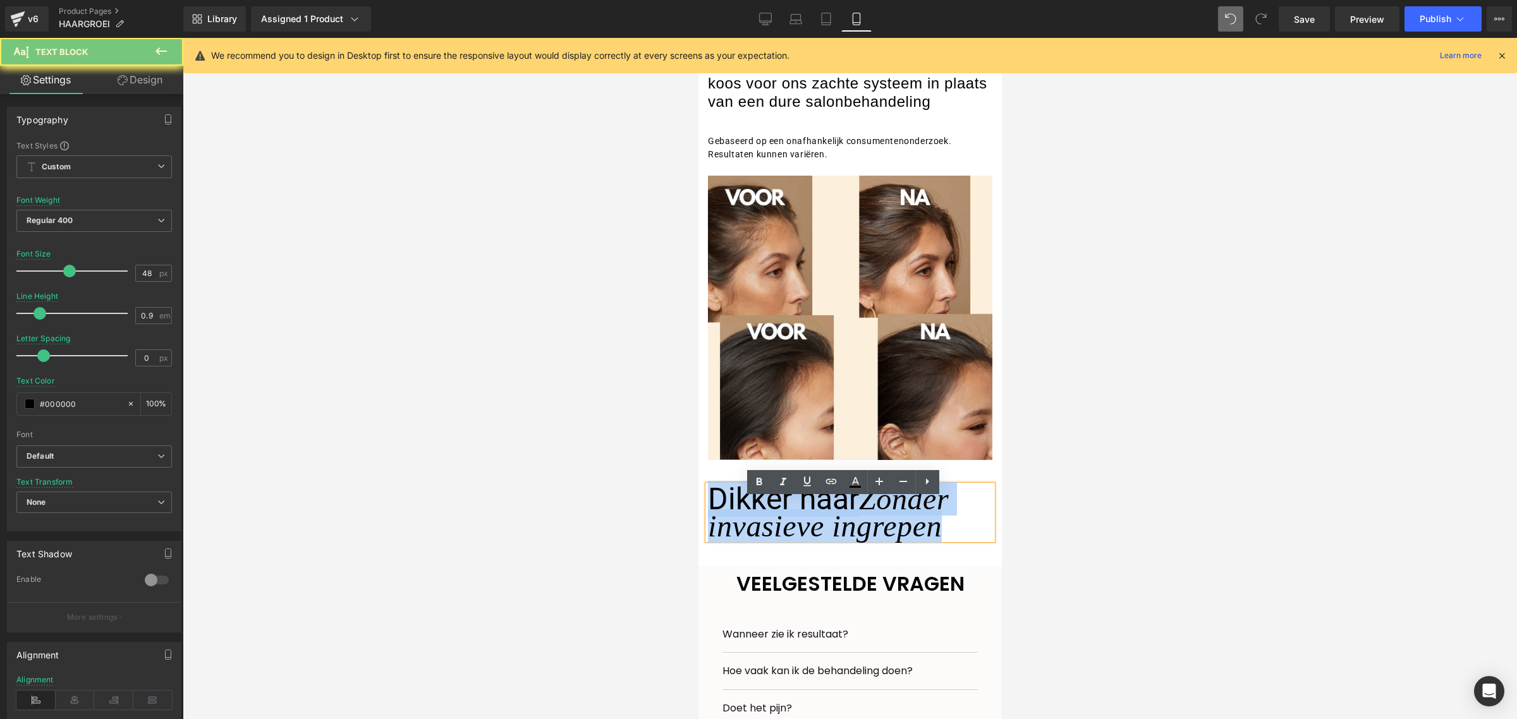
click at [767, 520] on undefined "Dikker haar Zonder invasieve ingrepen" at bounding box center [827, 512] width 241 height 63
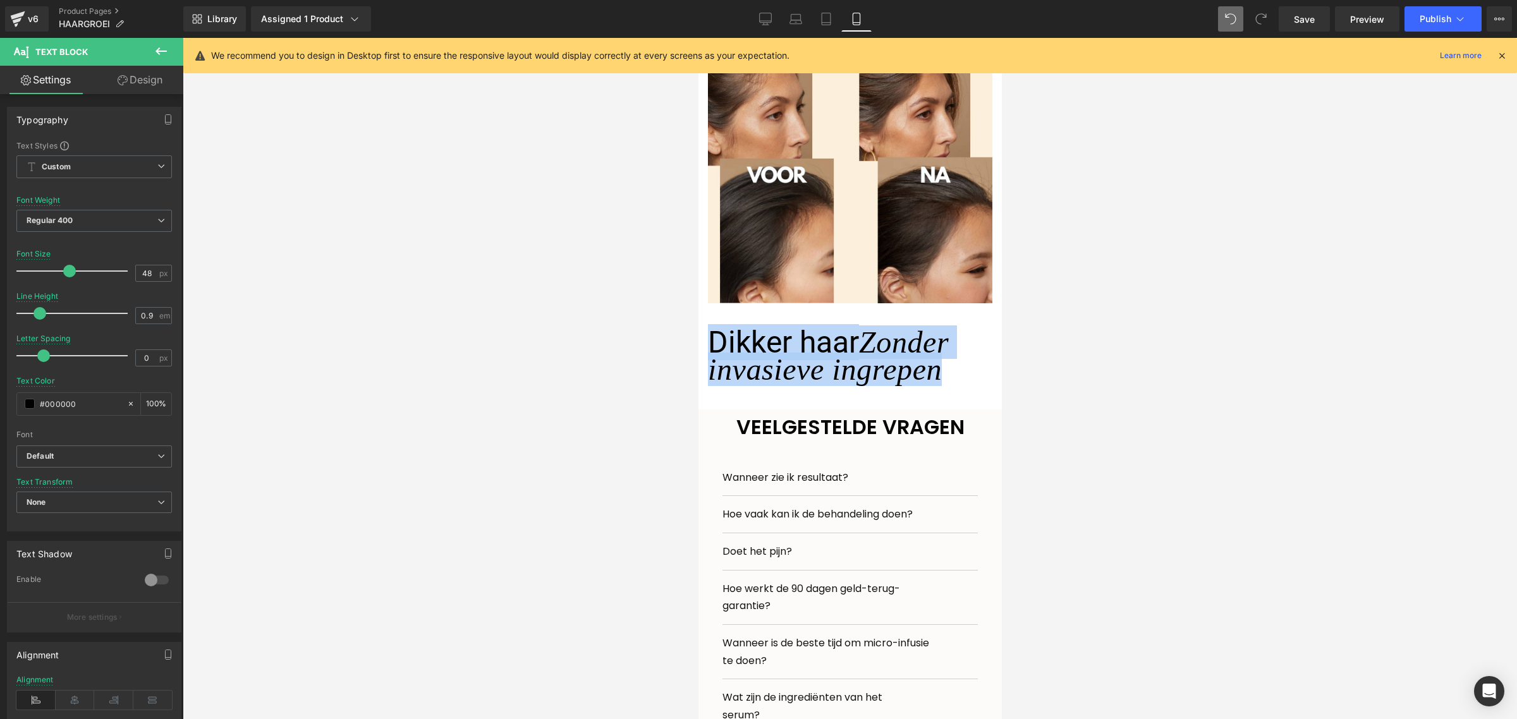
scroll to position [1921, 0]
click at [939, 382] on div at bounding box center [849, 380] width 284 height 3
